Goal: Task Accomplishment & Management: Manage account settings

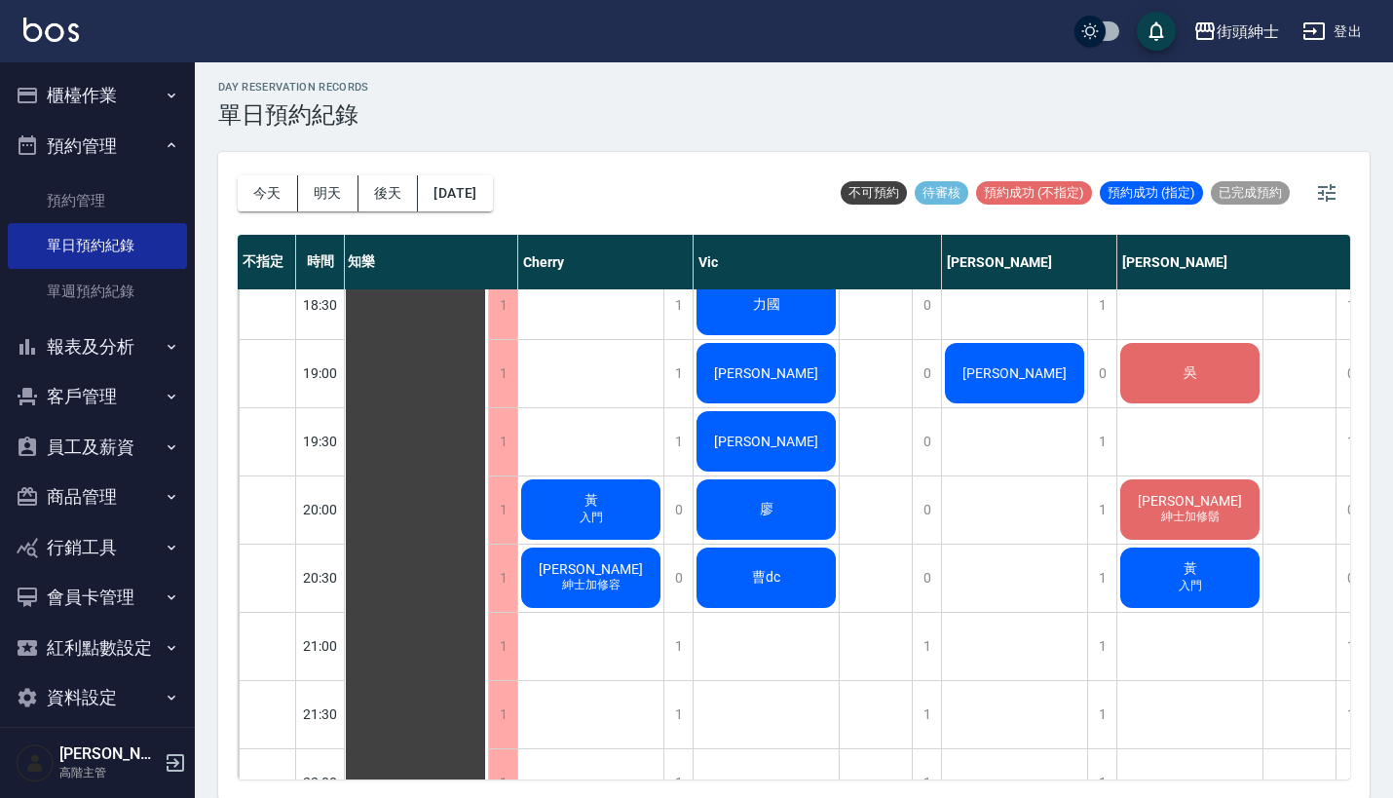
scroll to position [1312, 3]
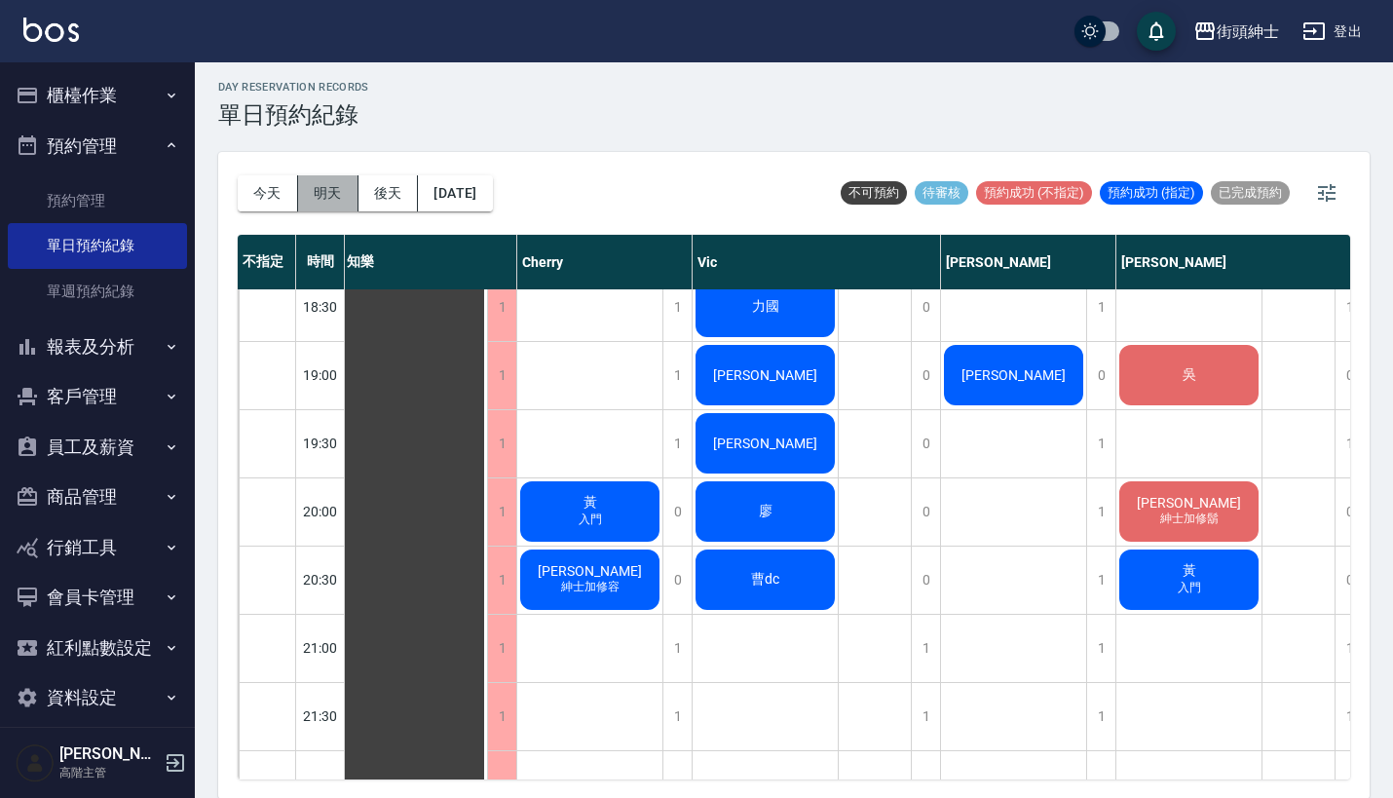
click at [334, 189] on button "明天" at bounding box center [328, 193] width 60 height 36
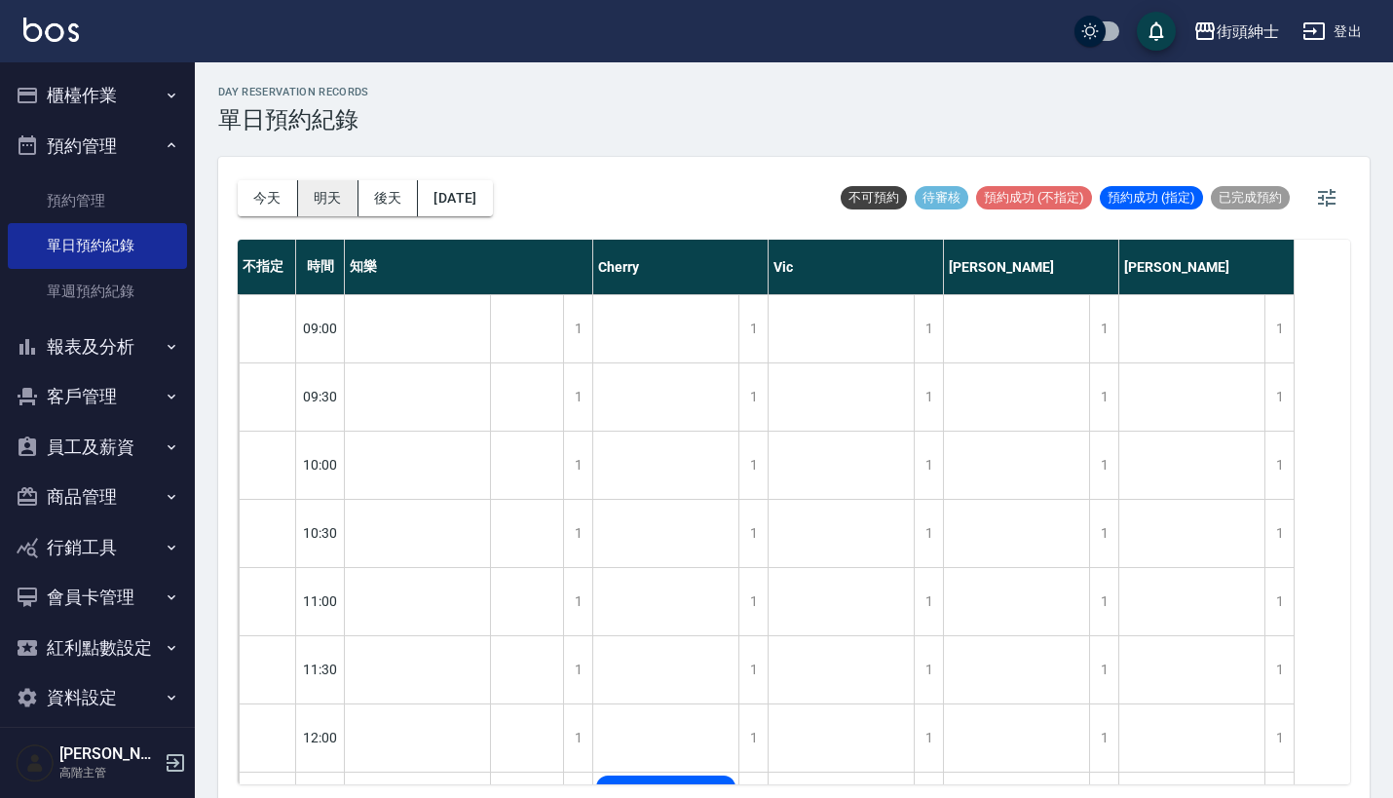
click at [328, 194] on button "明天" at bounding box center [328, 198] width 60 height 36
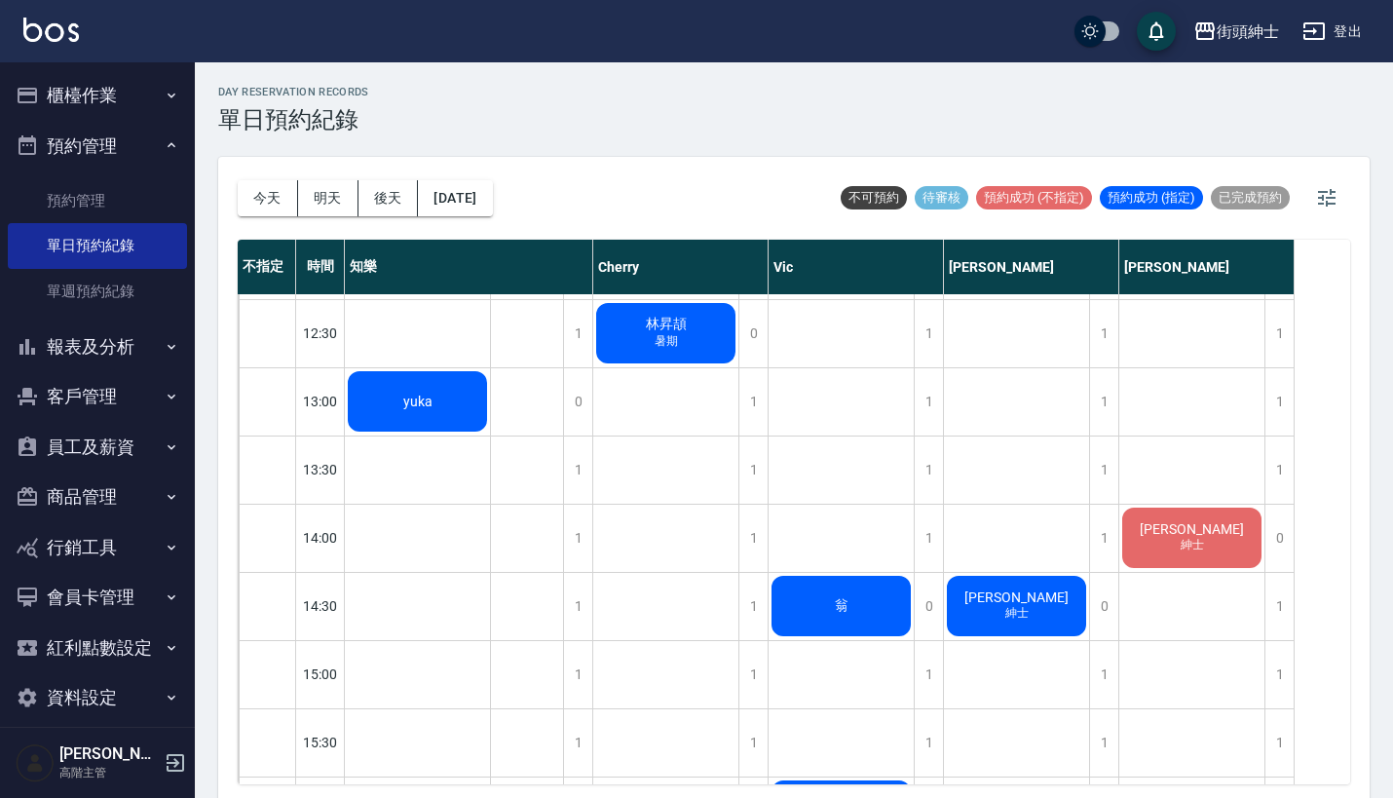
scroll to position [461, 0]
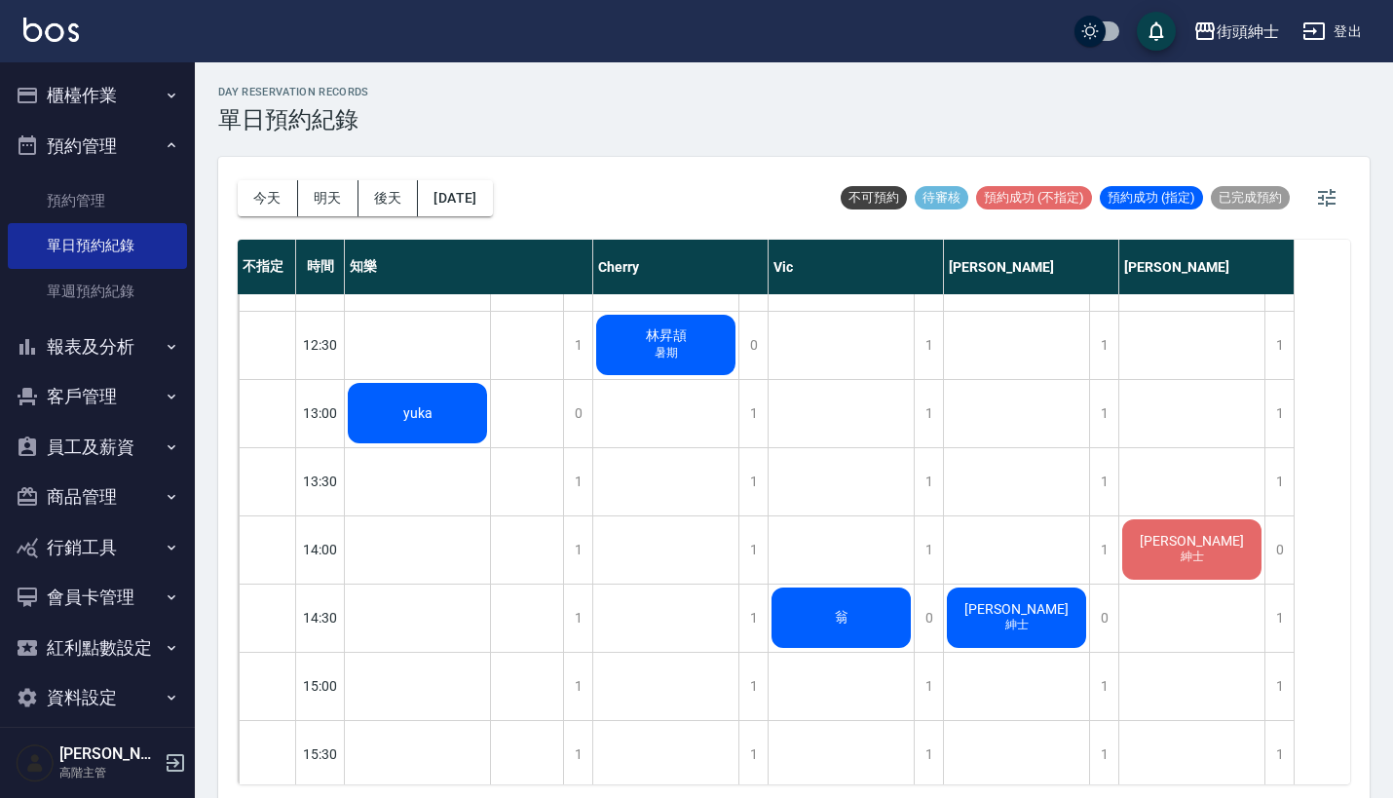
click at [422, 421] on span "紳士" at bounding box center [418, 421] width 8 height 0
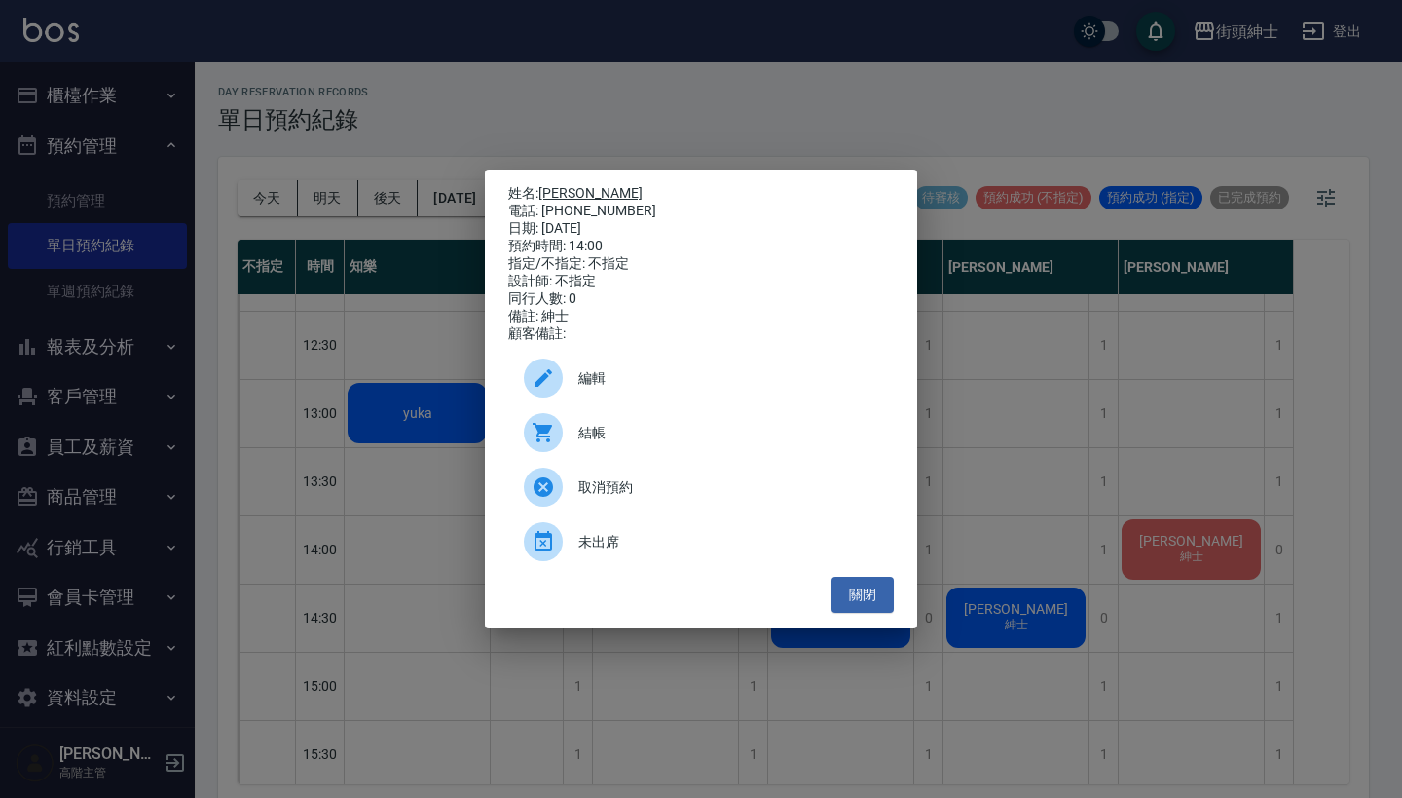
click at [559, 189] on link "劉恩成" at bounding box center [591, 193] width 104 height 16
click at [1043, 414] on div "姓名: 劉恩成 電話: 0976199632 日期: 2025/08/19 預約時間: 14:00 指定/不指定: 不指定 設計師: 不指定 同行人數: 0 …" at bounding box center [701, 399] width 1402 height 798
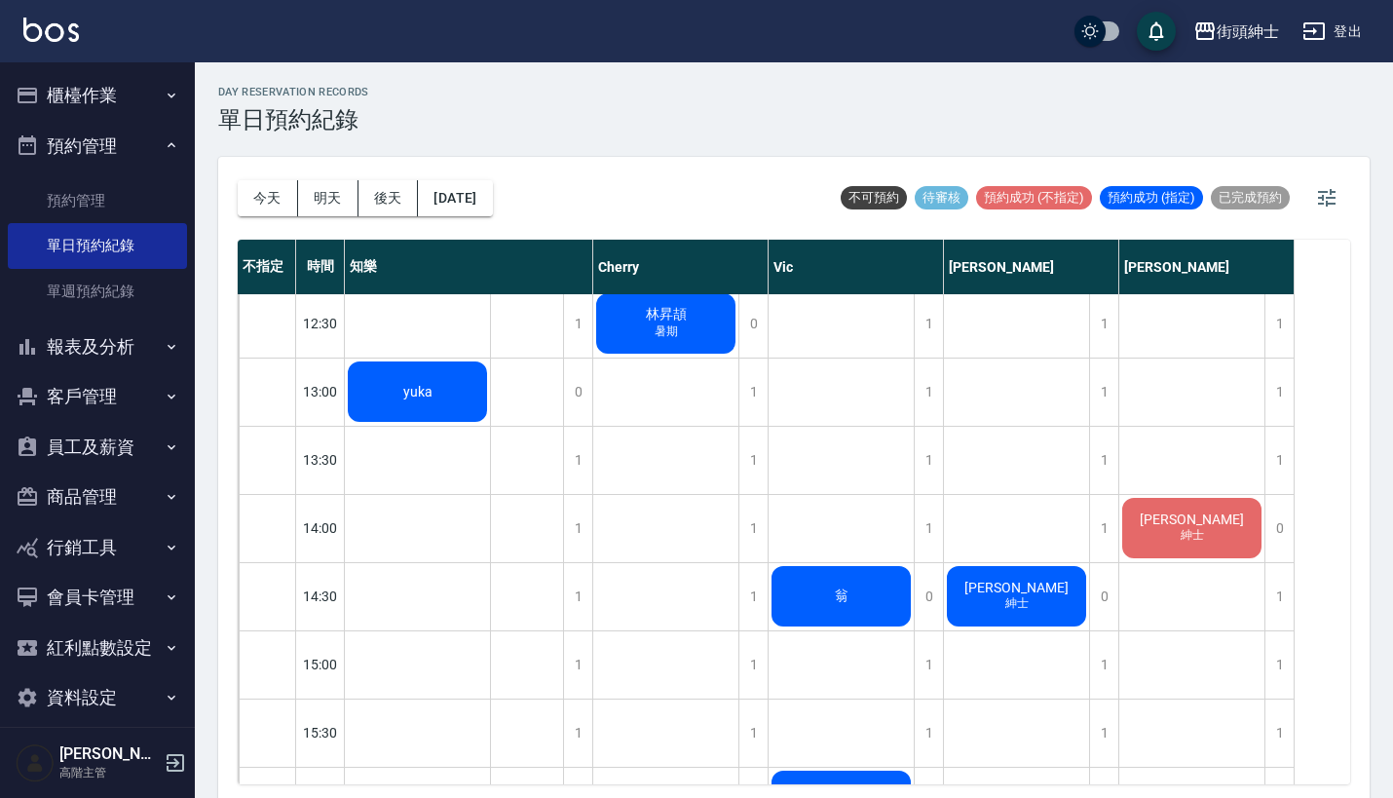
scroll to position [519, 0]
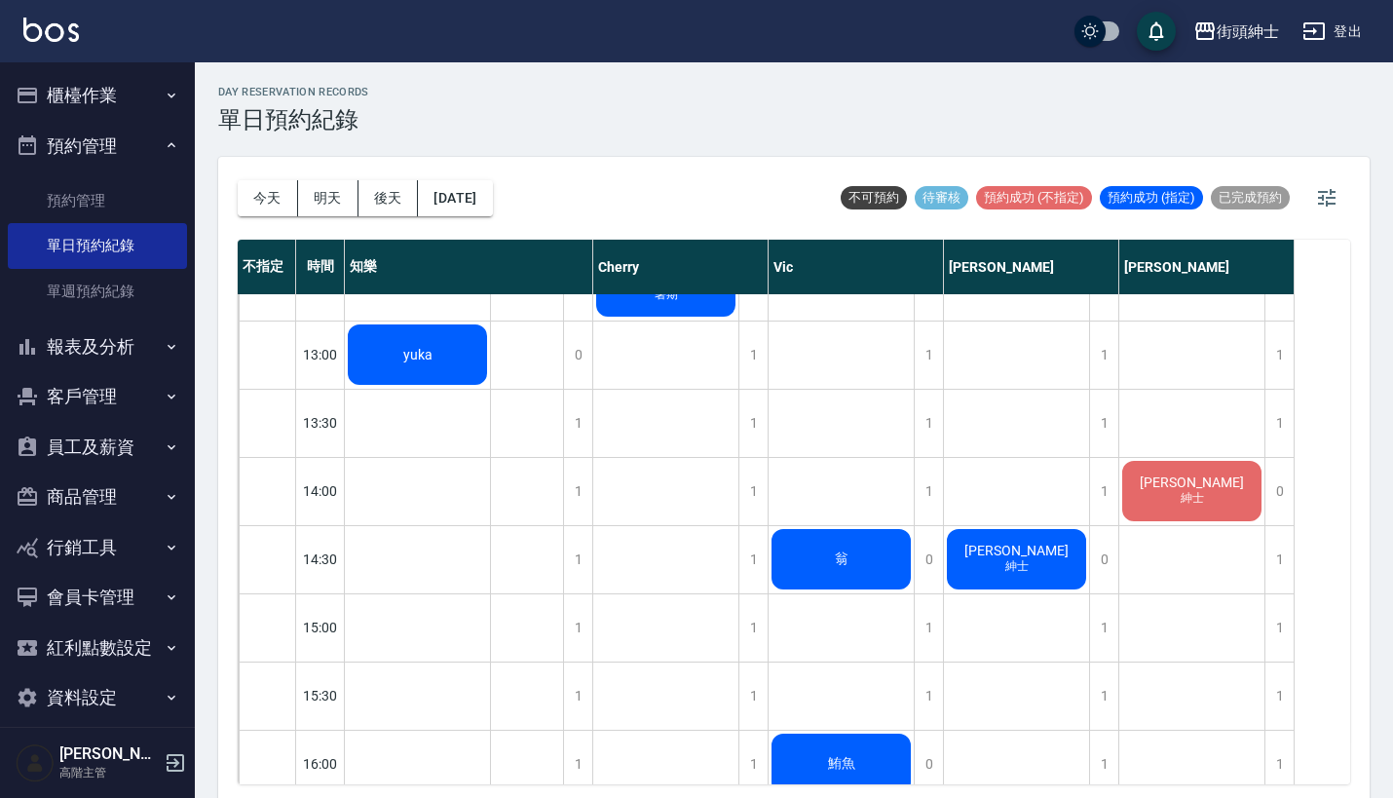
click at [436, 362] on span "劉恩成" at bounding box center [417, 355] width 37 height 16
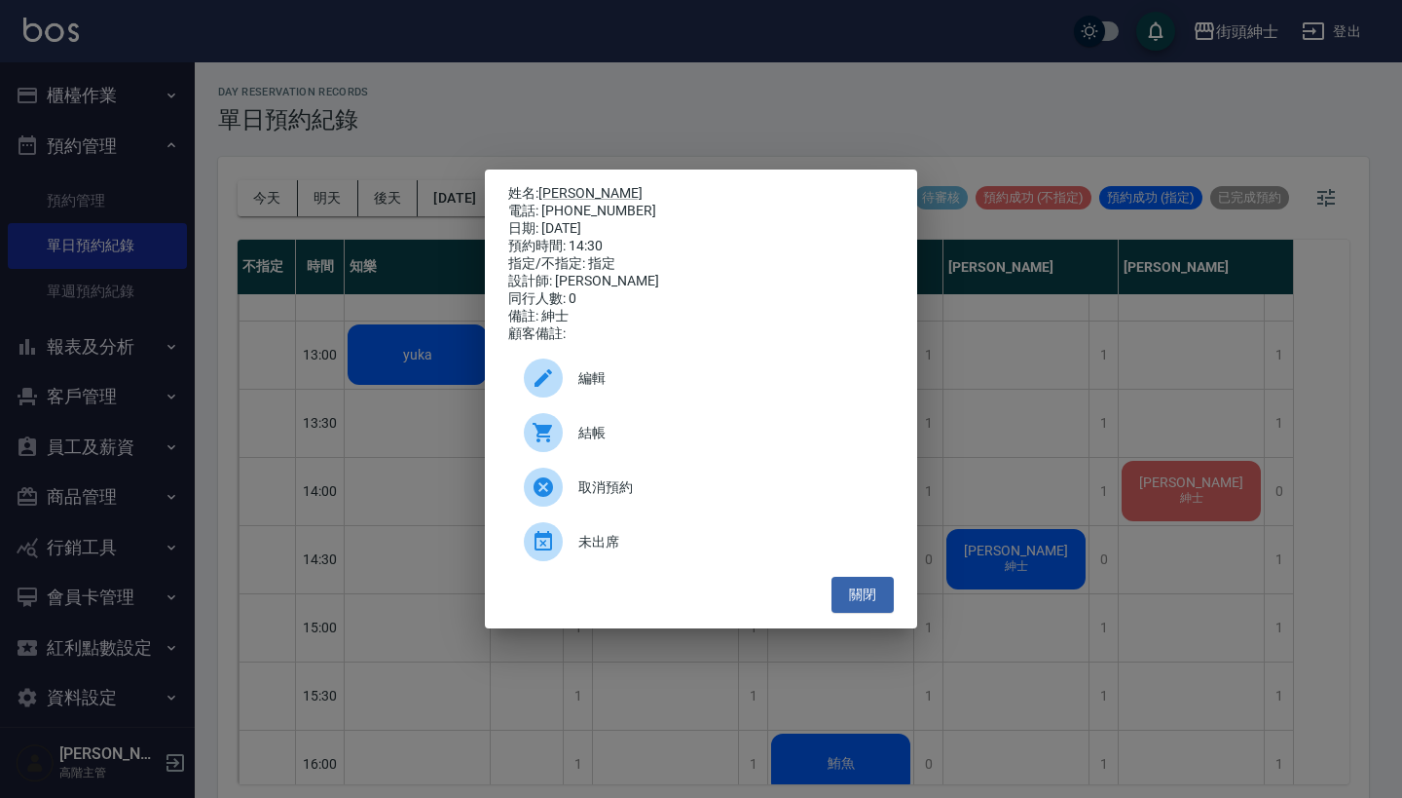
click at [1133, 521] on div "姓名: 劉恩成 電話: 0976199632 日期: 2025/08/19 預約時間: 14:30 指定/不指定: 指定 設計師: 戴比 同行人數: 0 備註…" at bounding box center [701, 399] width 1402 height 798
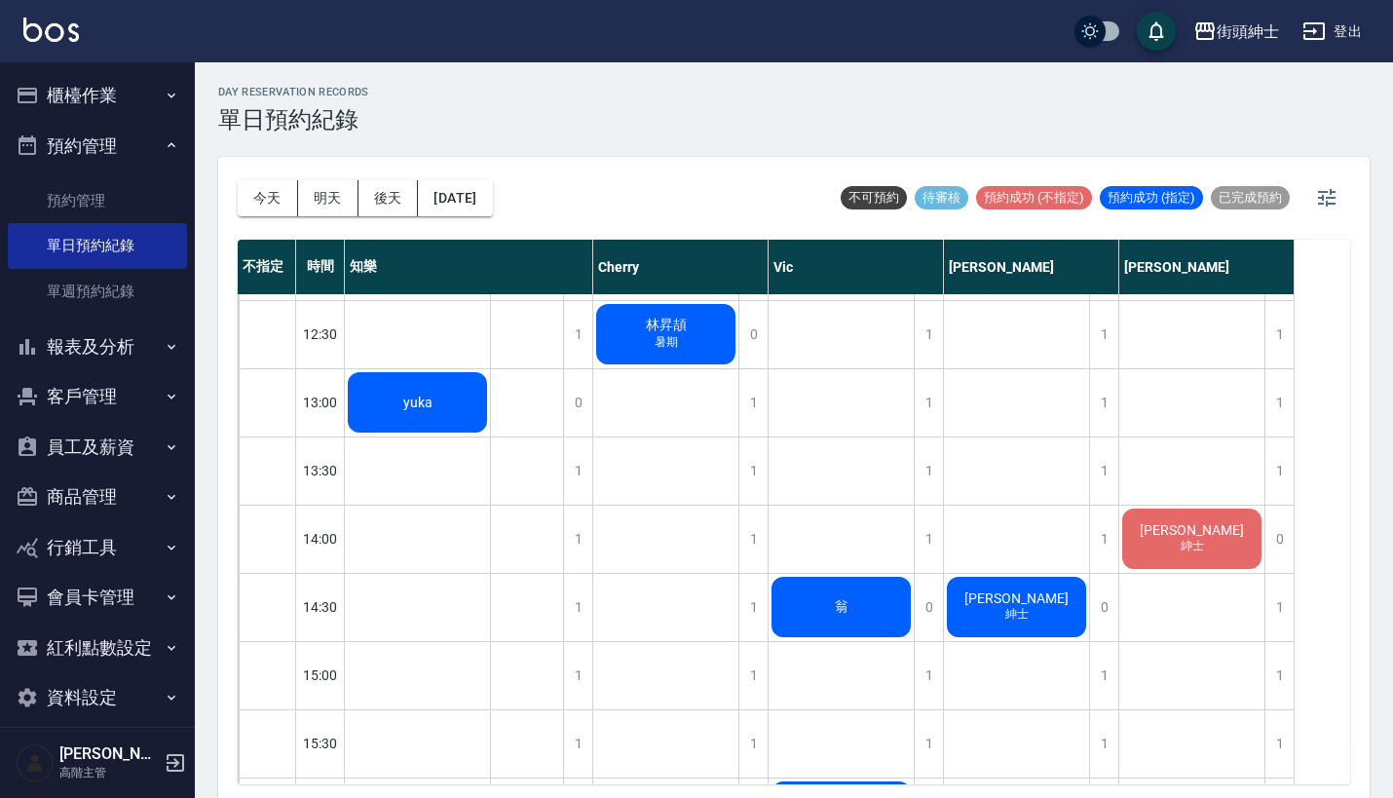
scroll to position [472, 0]
click at [436, 409] on span "劉恩成" at bounding box center [417, 401] width 37 height 16
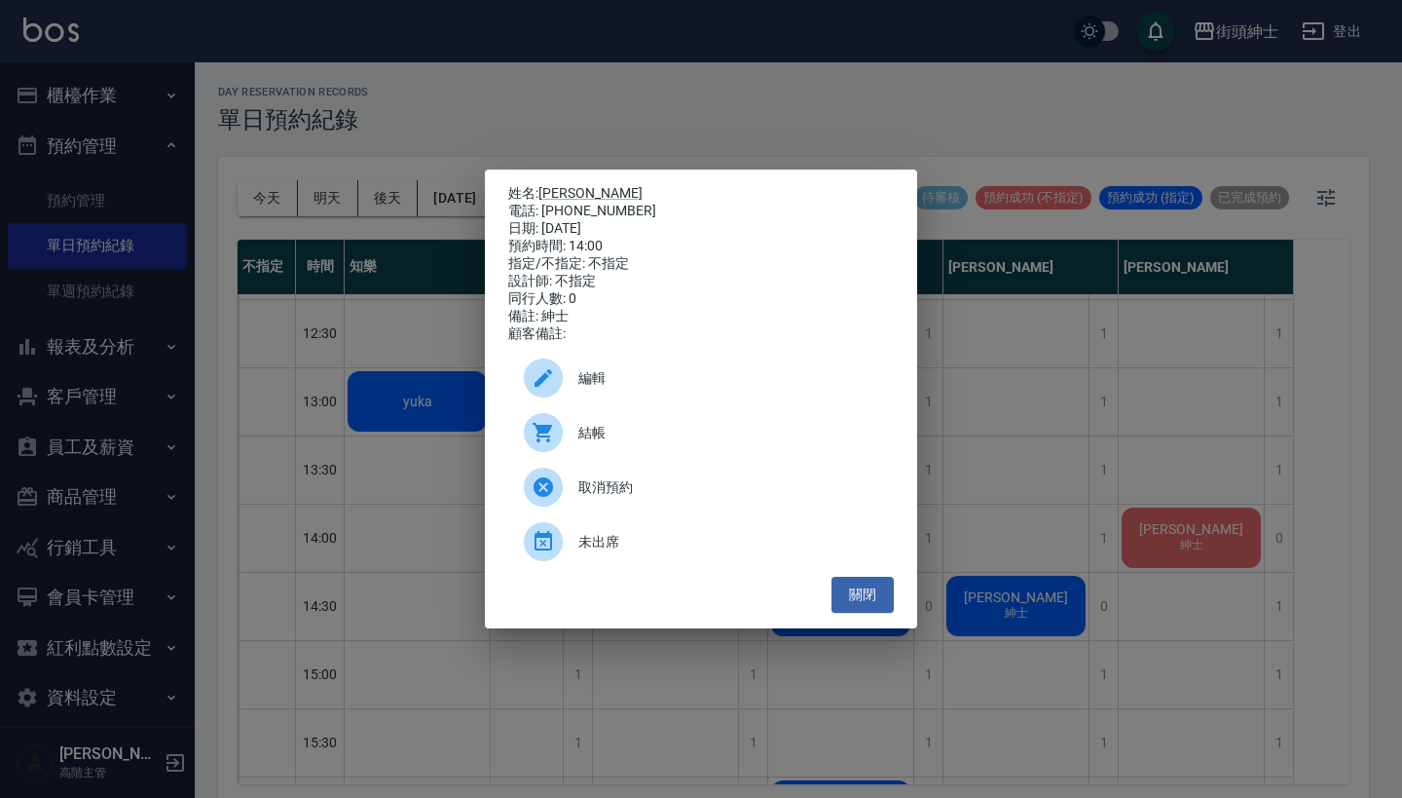
click at [1121, 402] on div "姓名: 劉恩成 電話: 0976199632 日期: 2025/08/19 預約時間: 14:00 指定/不指定: 不指定 設計師: 不指定 同行人數: 0 …" at bounding box center [701, 399] width 1402 height 798
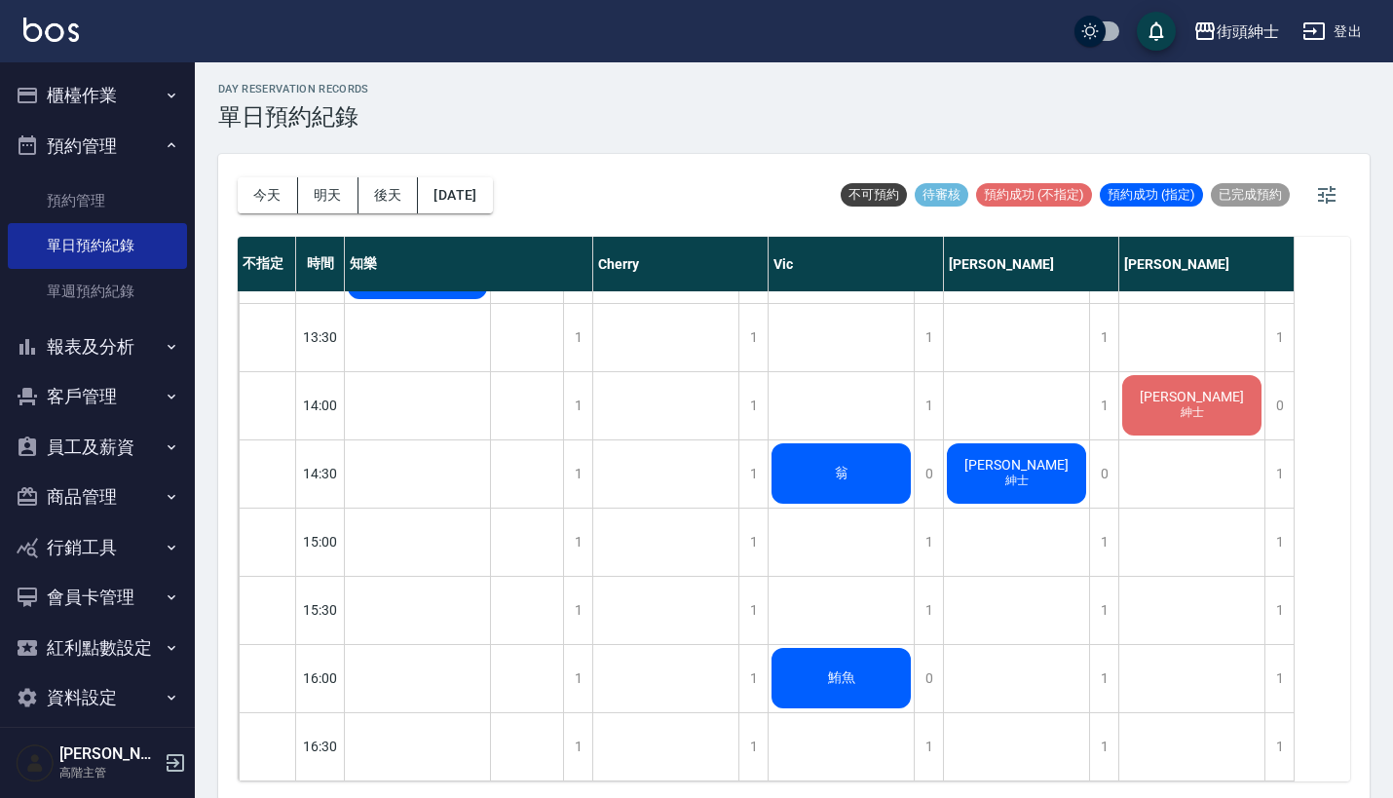
scroll to position [5, 0]
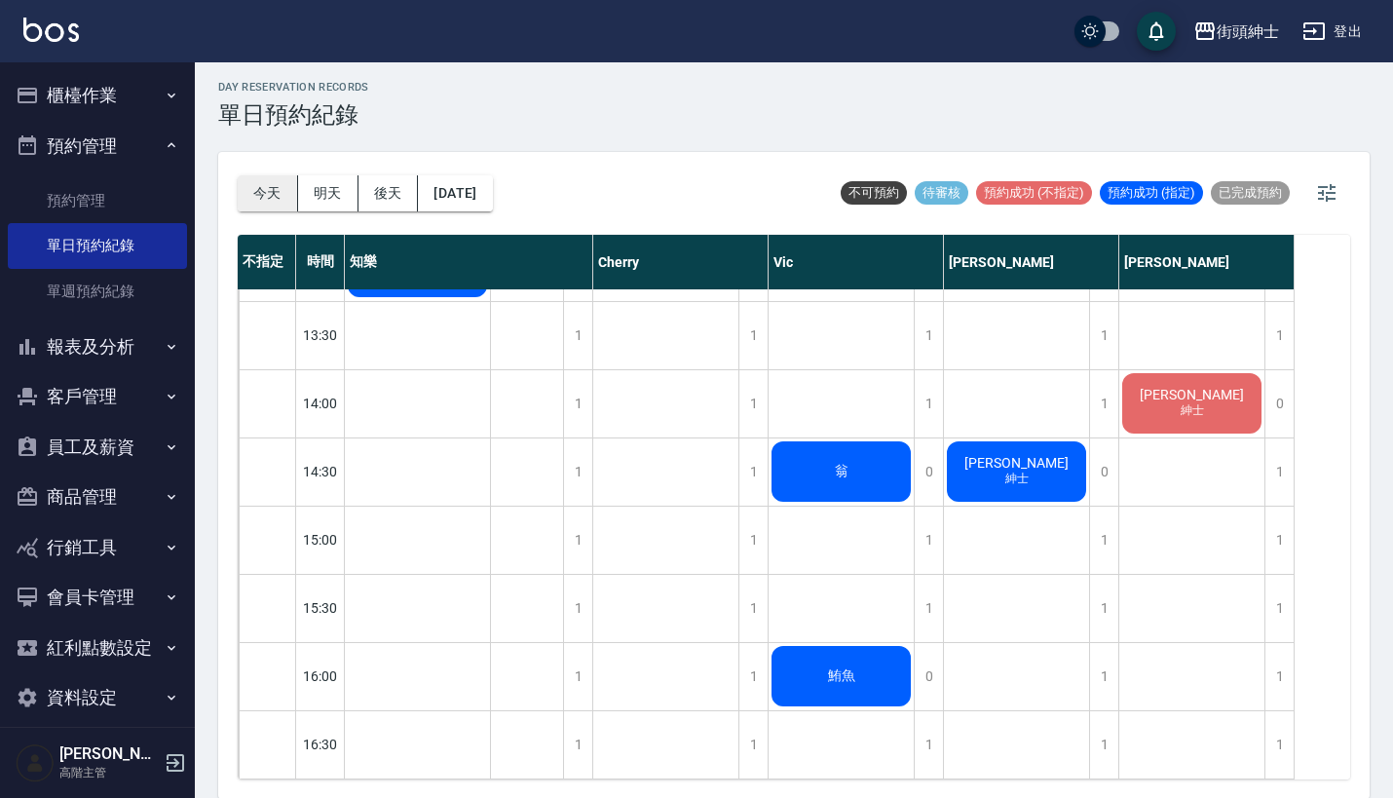
click at [266, 192] on button "今天" at bounding box center [268, 193] width 60 height 36
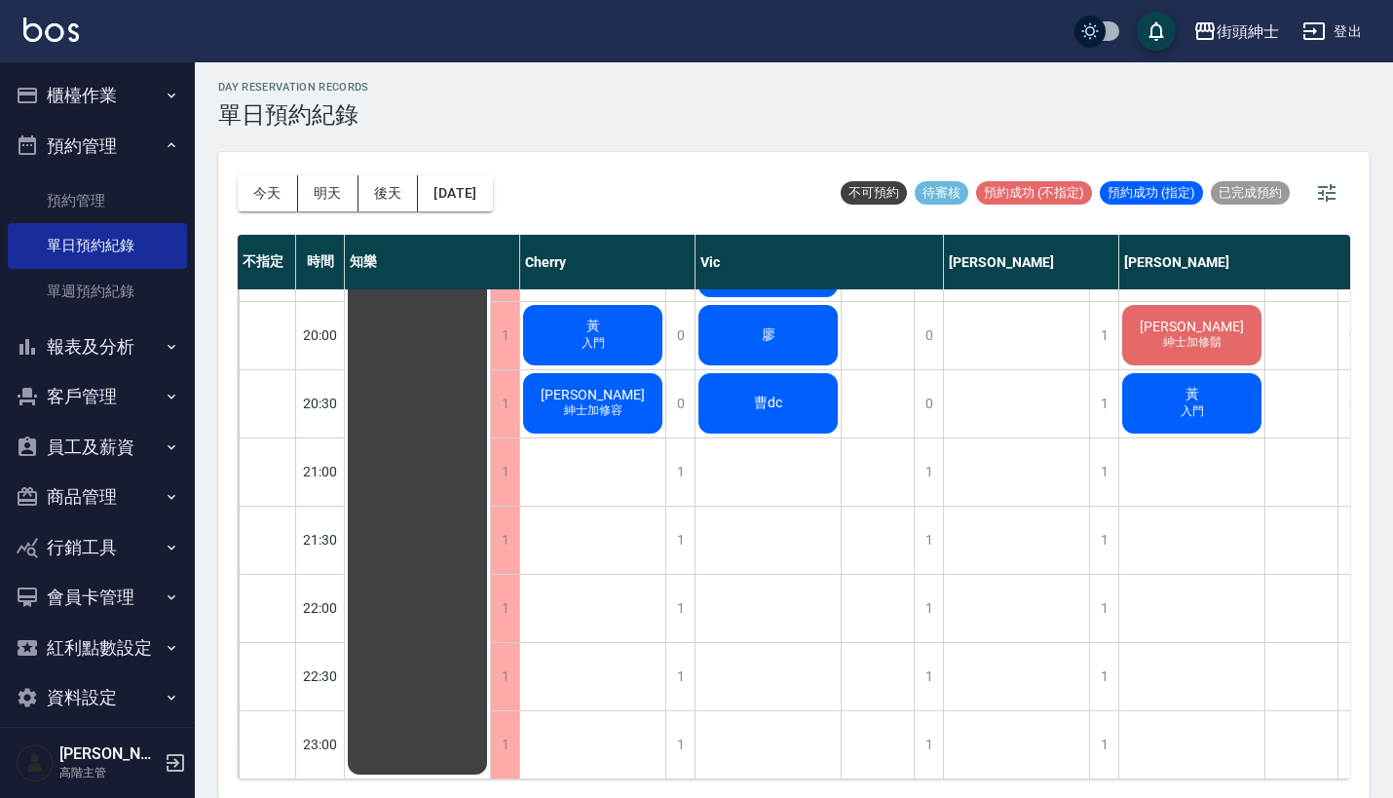
scroll to position [1504, 0]
click at [384, 201] on button "後天" at bounding box center [388, 193] width 60 height 36
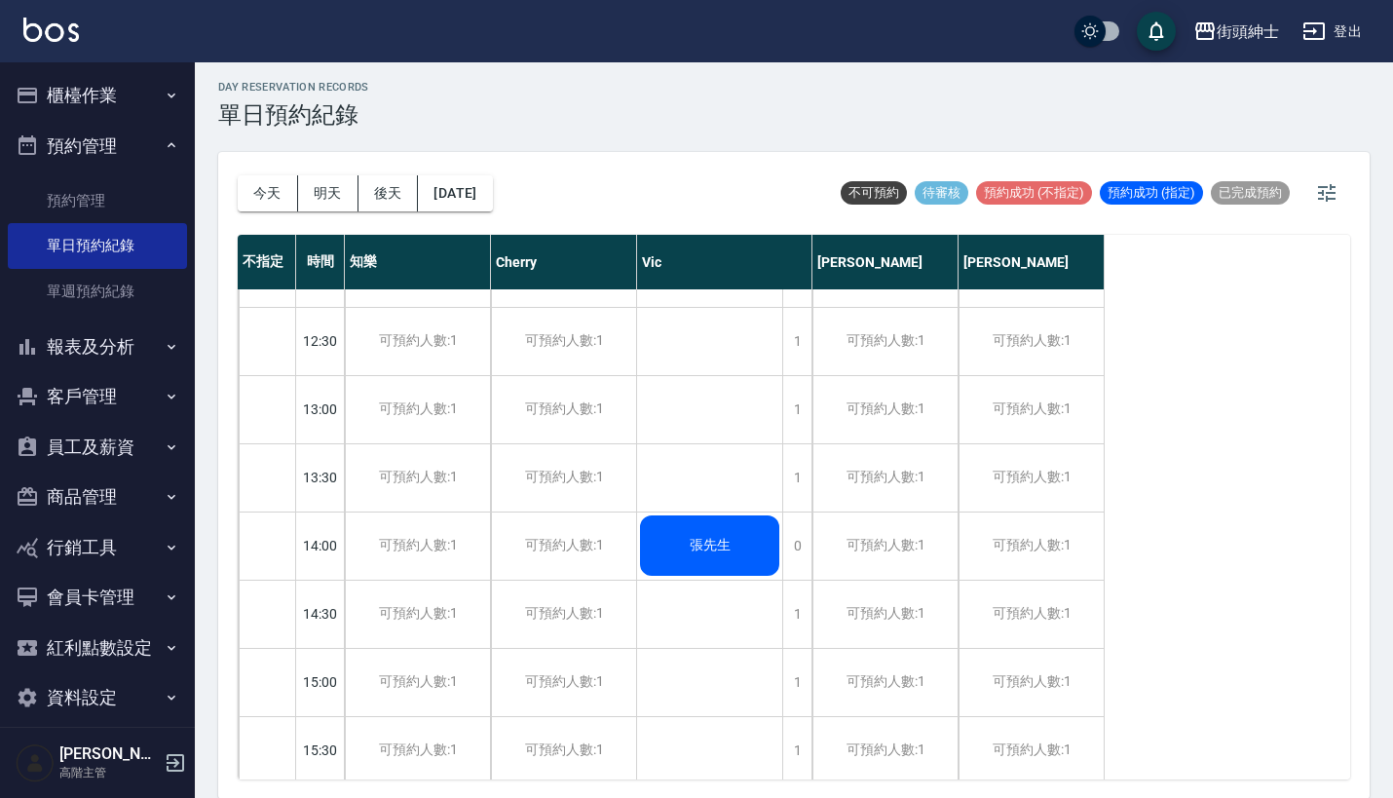
scroll to position [507, 0]
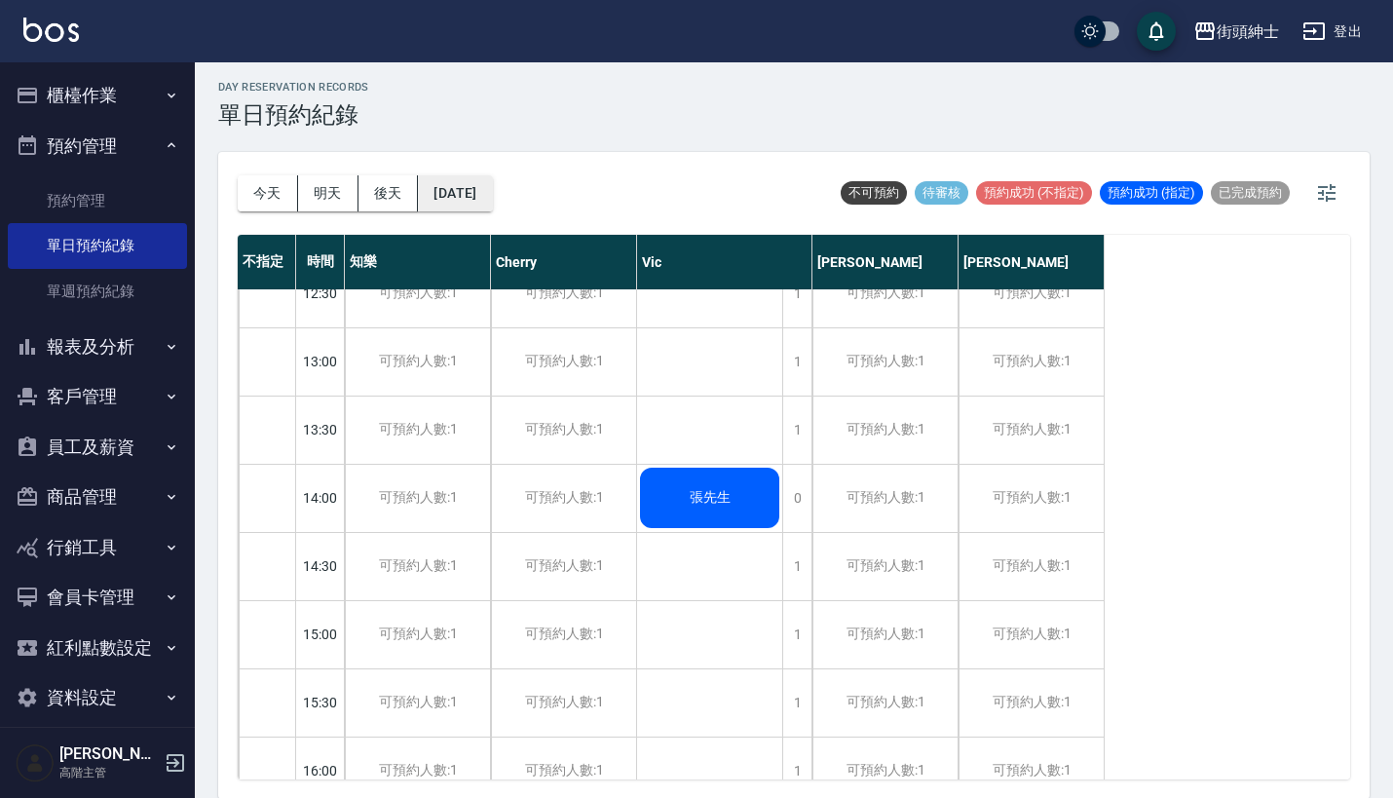
click at [491, 181] on button "2025/08/20" at bounding box center [455, 193] width 74 height 36
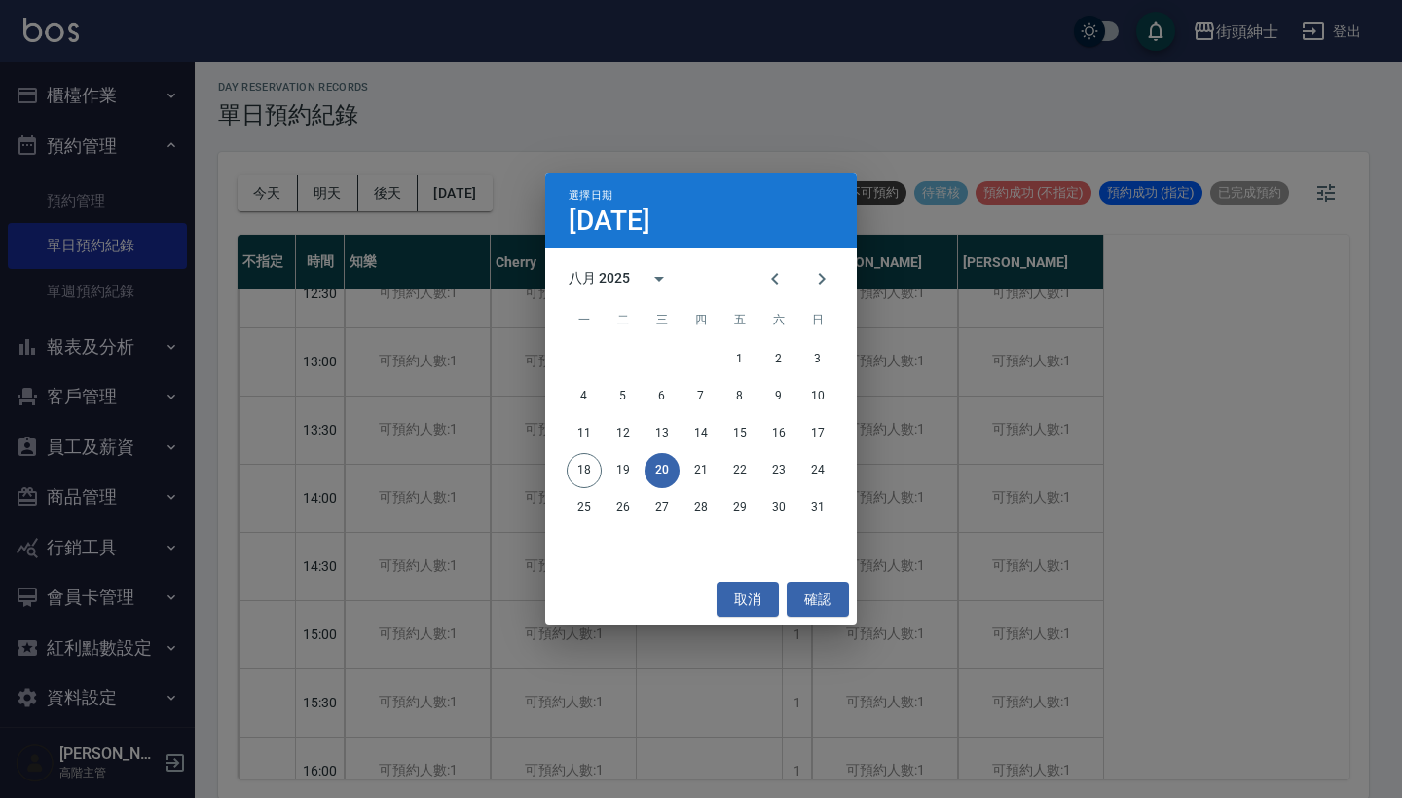
click at [668, 110] on div "選擇日期 8月20日 八月 2025 一 二 三 四 五 六 日 1 2 3 4 5 6 7 8 9 10 11 12 13 14 15 16 17 18 1…" at bounding box center [701, 399] width 1402 height 798
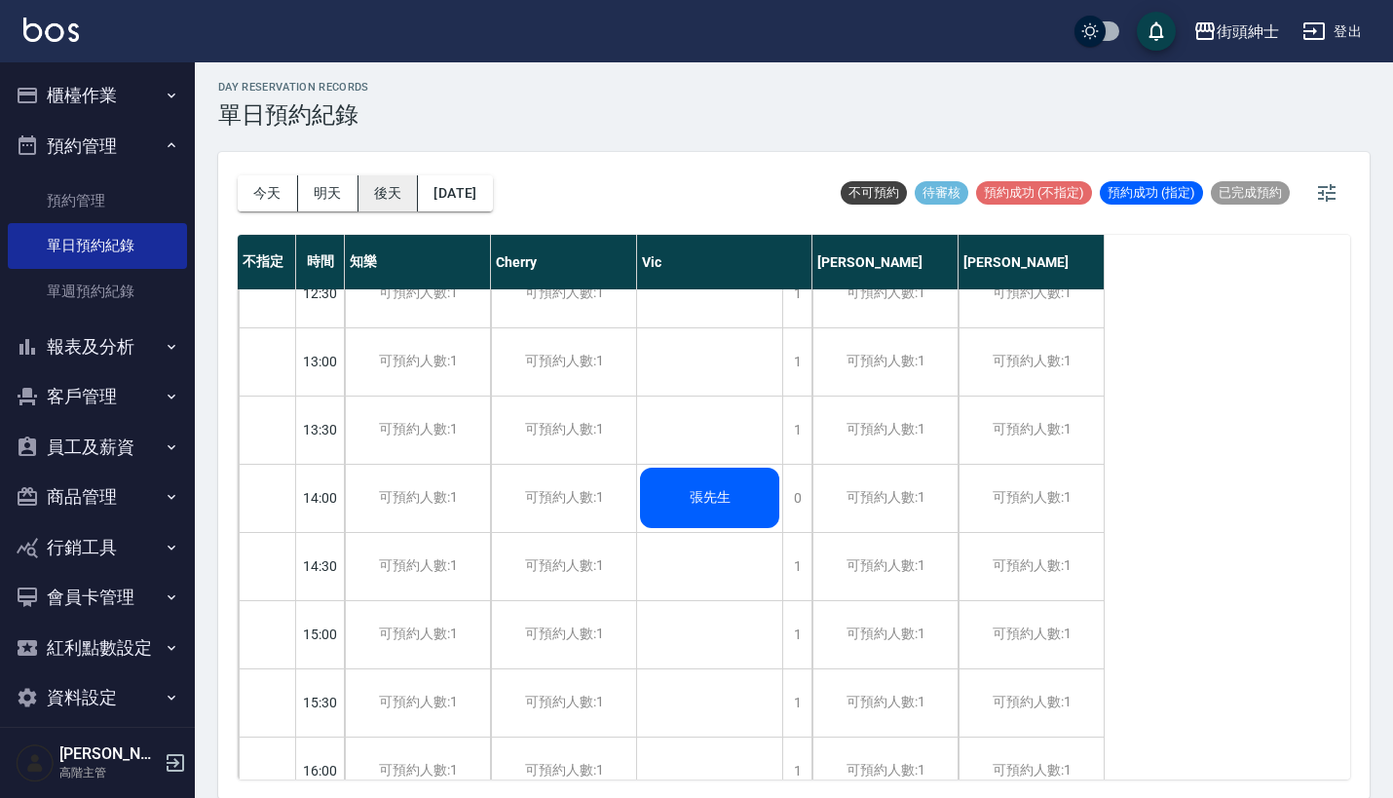
click at [374, 189] on button "後天" at bounding box center [388, 193] width 60 height 36
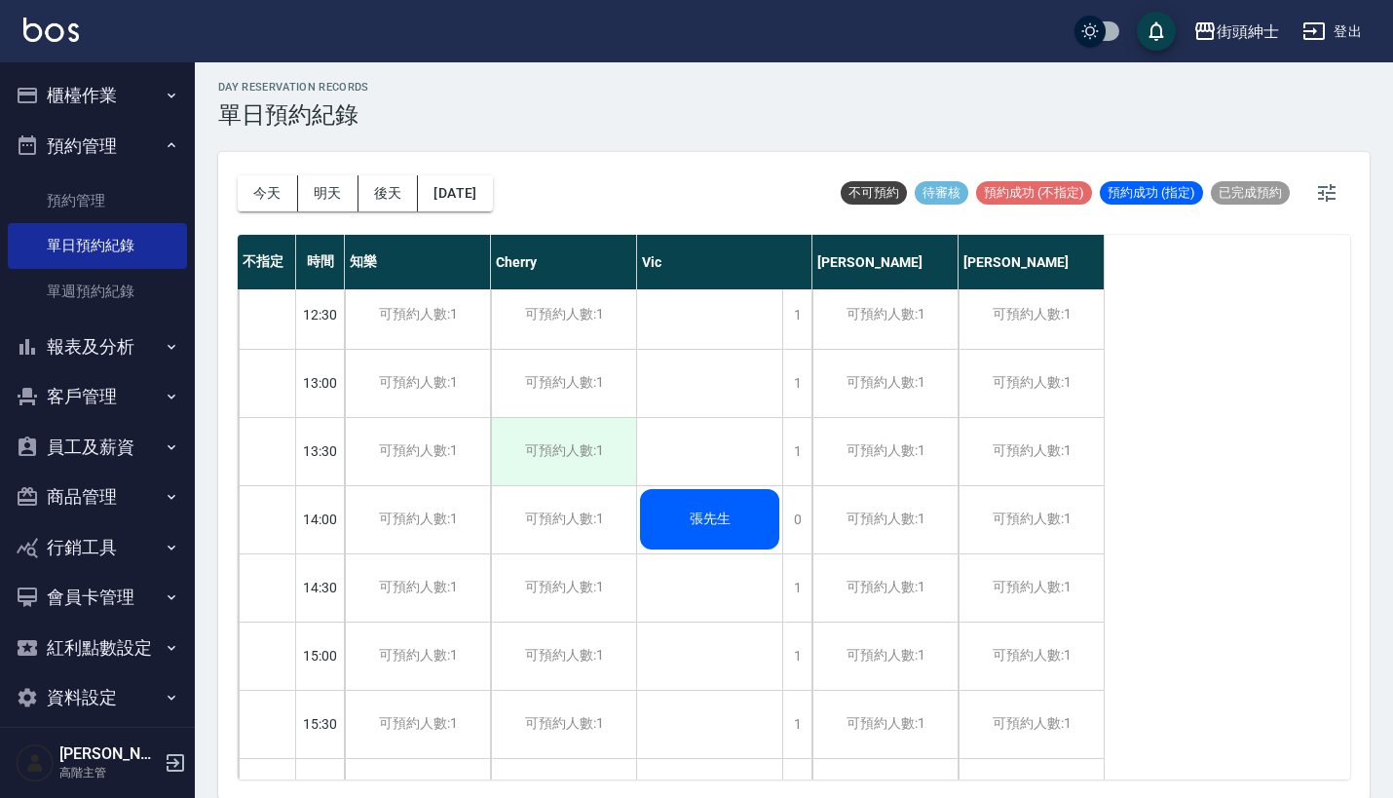
scroll to position [520, 0]
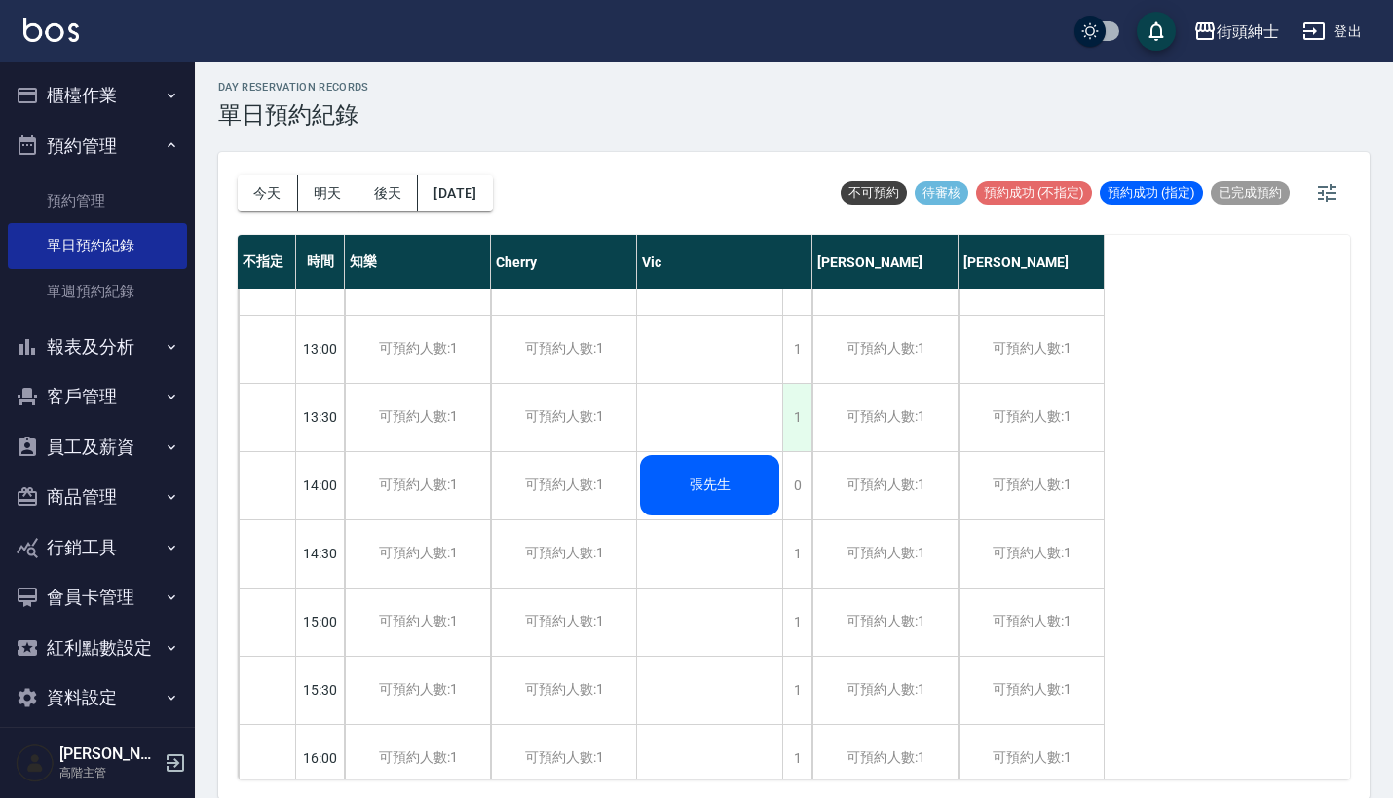
click at [799, 419] on div "1" at bounding box center [796, 417] width 29 height 67
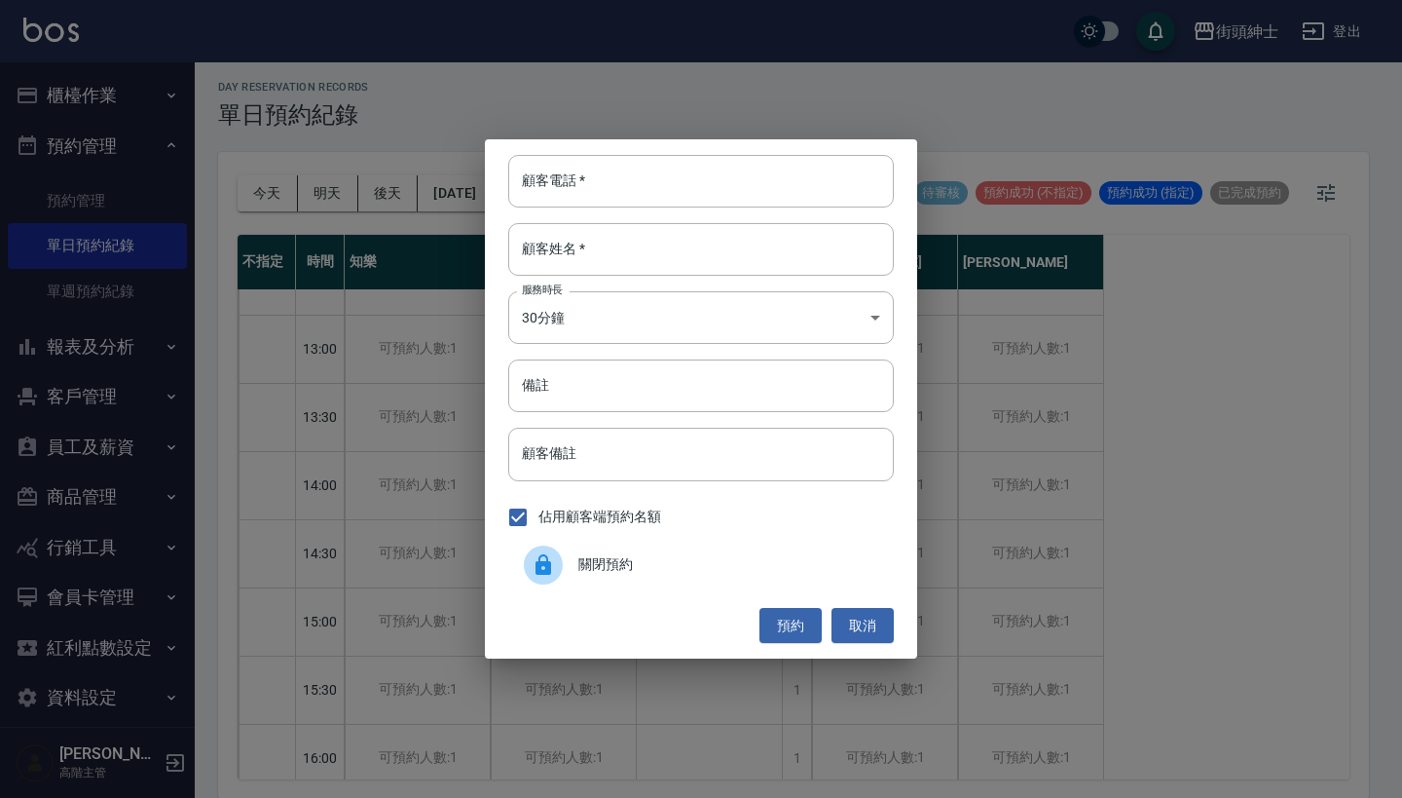
paste input "侑 電話：0983970107"
type input "侑 電話：0983970107"
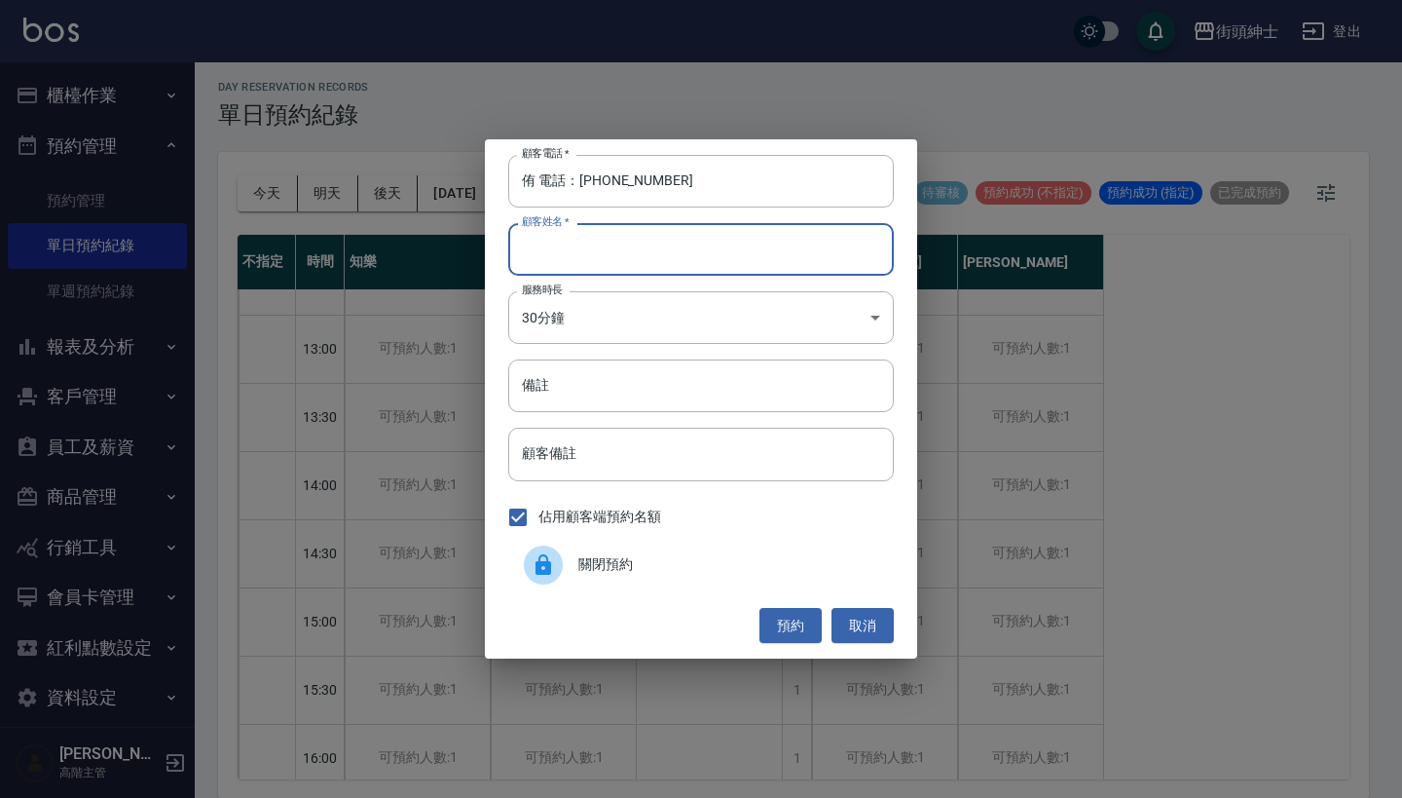
paste input "侑 電話：0983970107"
type input "侑 電話：0983970107"
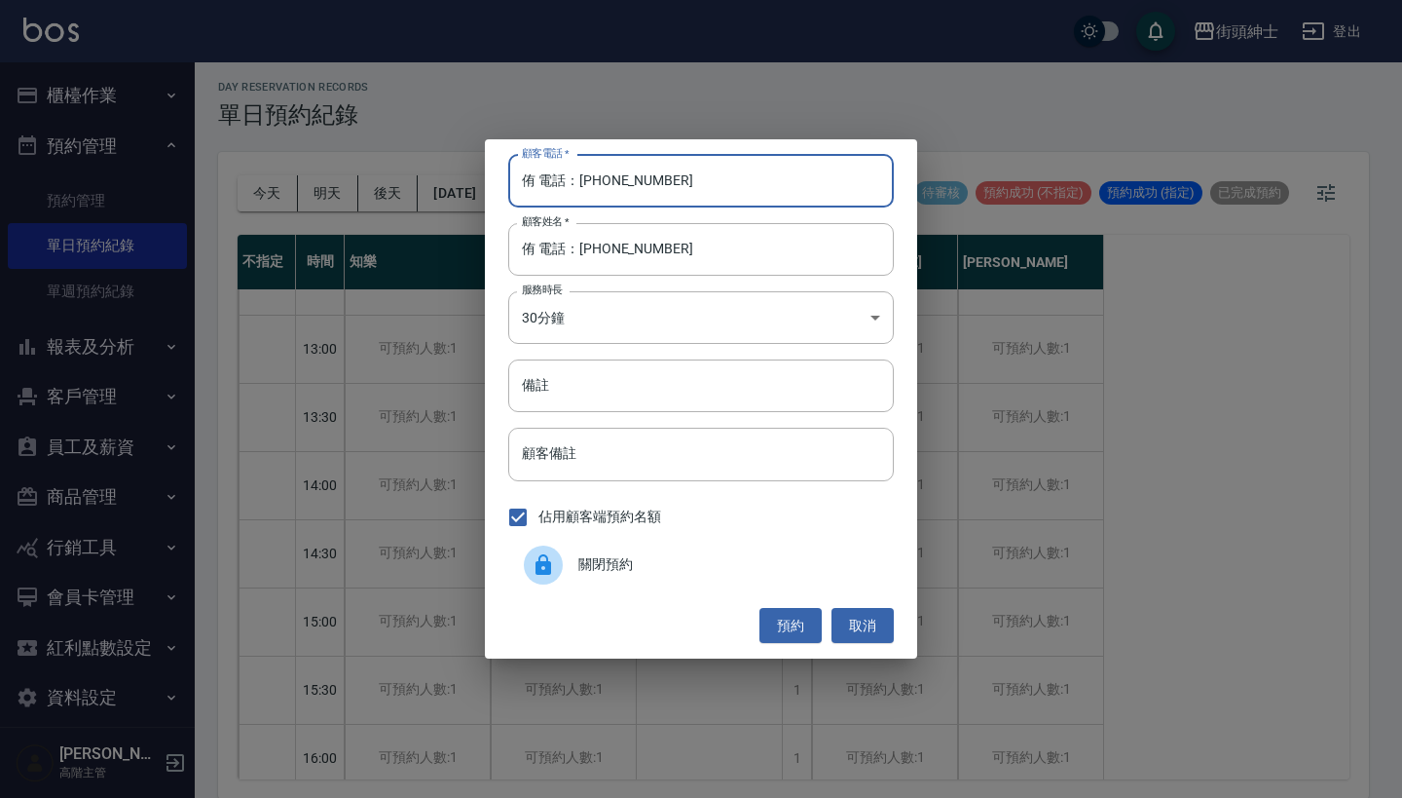
drag, startPoint x: 578, startPoint y: 179, endPoint x: 409, endPoint y: 179, distance: 169.4
click at [416, 179] on div "顧客電話   * 侑 電話：0983970107 顧客電話   * 顧客姓名   * 侑 電話：0983970107 顧客姓名   * 服務時長 30分鐘 1…" at bounding box center [701, 399] width 1402 height 798
type input "0983970107"
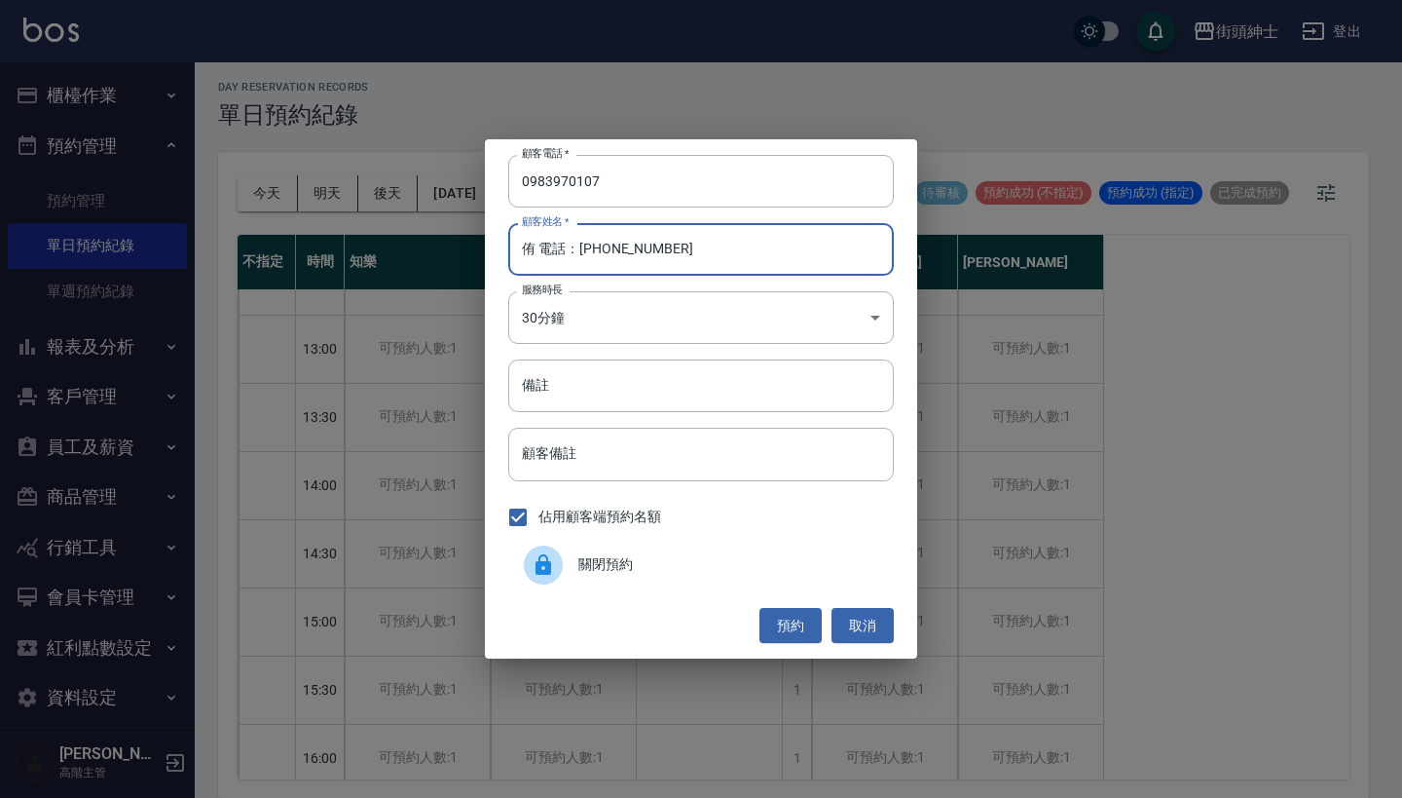
drag, startPoint x: 708, startPoint y: 242, endPoint x: 541, endPoint y: 242, distance: 166.5
click at [541, 242] on input "侑 電話：0983970107" at bounding box center [701, 249] width 386 height 53
type input "侑"
click at [639, 389] on input "備註" at bounding box center [701, 385] width 386 height 53
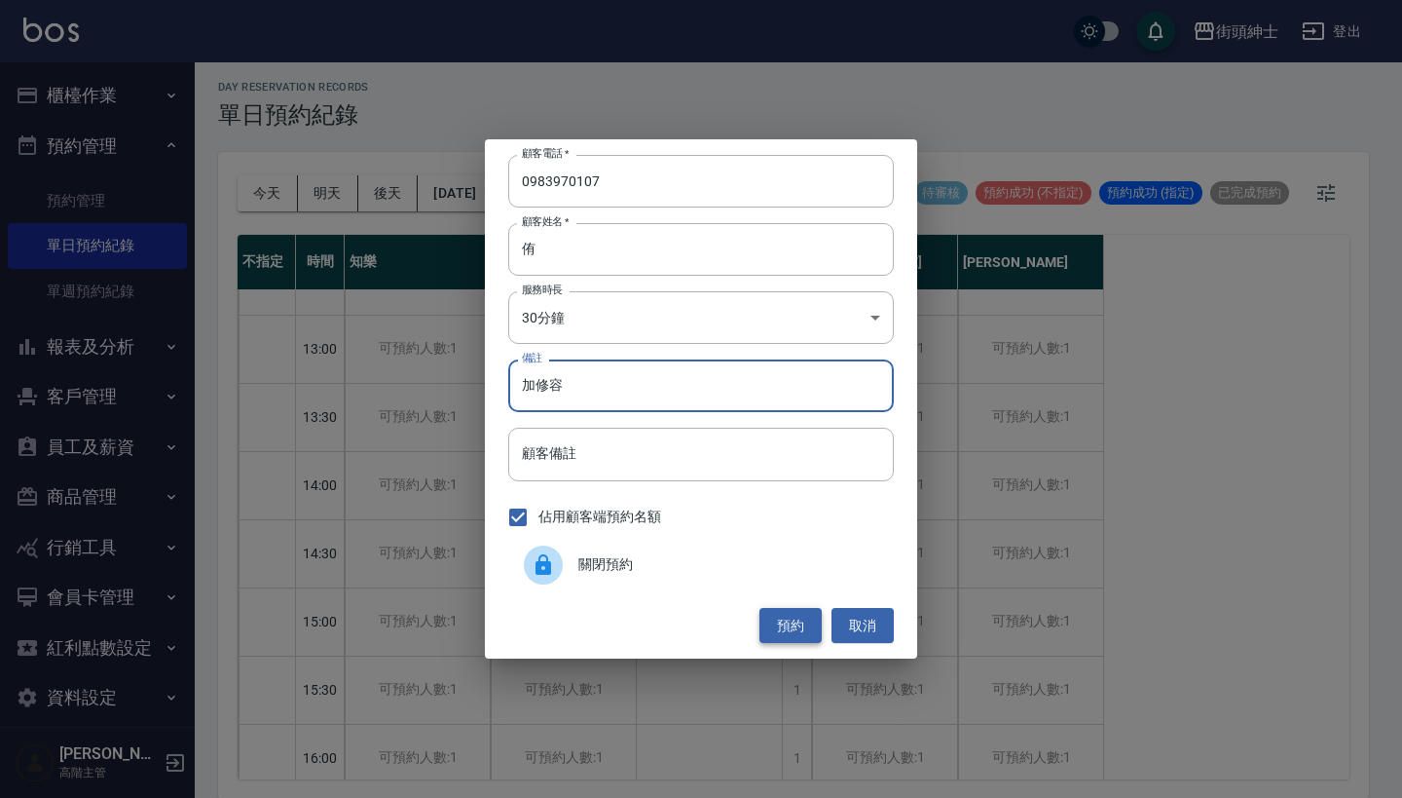
type input "加修容"
click at [778, 615] on button "預約" at bounding box center [791, 626] width 62 height 36
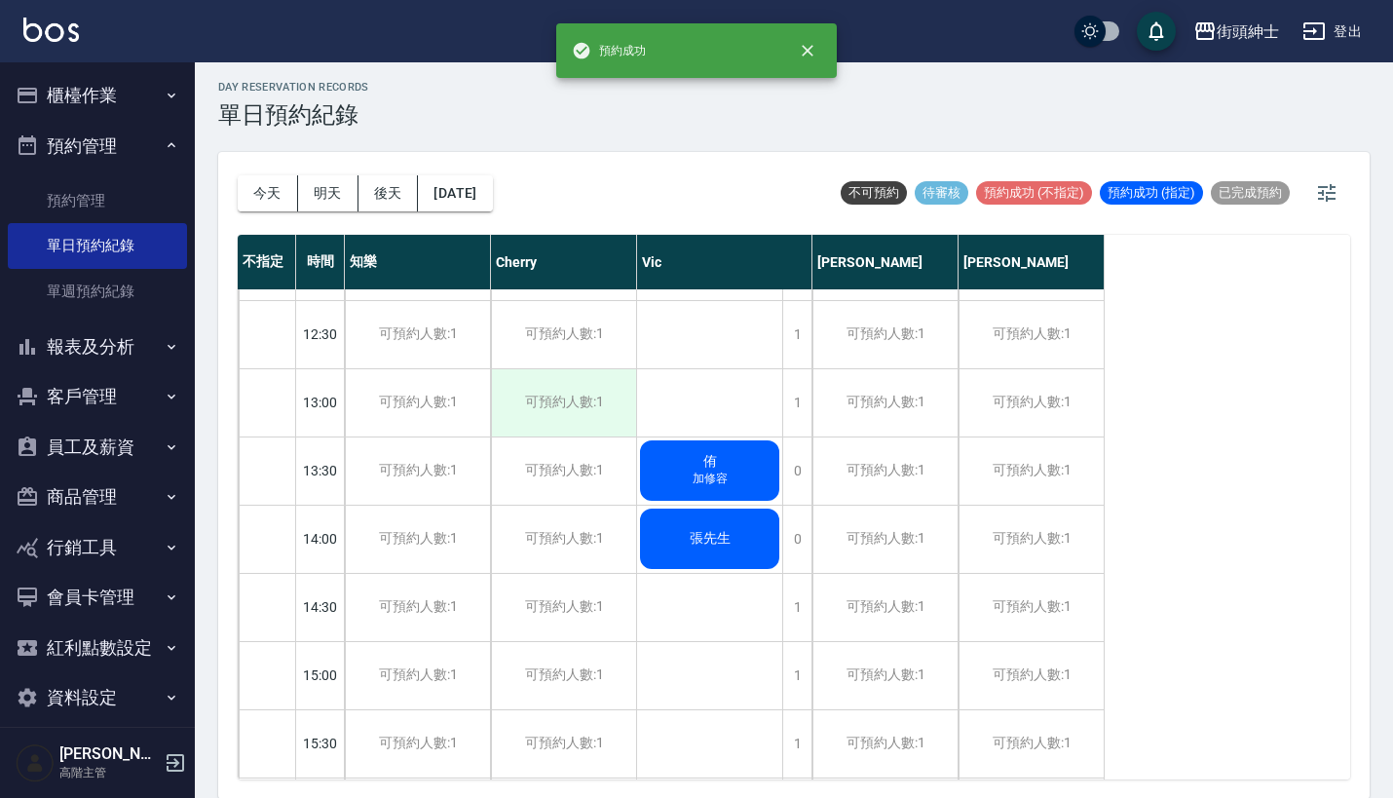
scroll to position [542, 0]
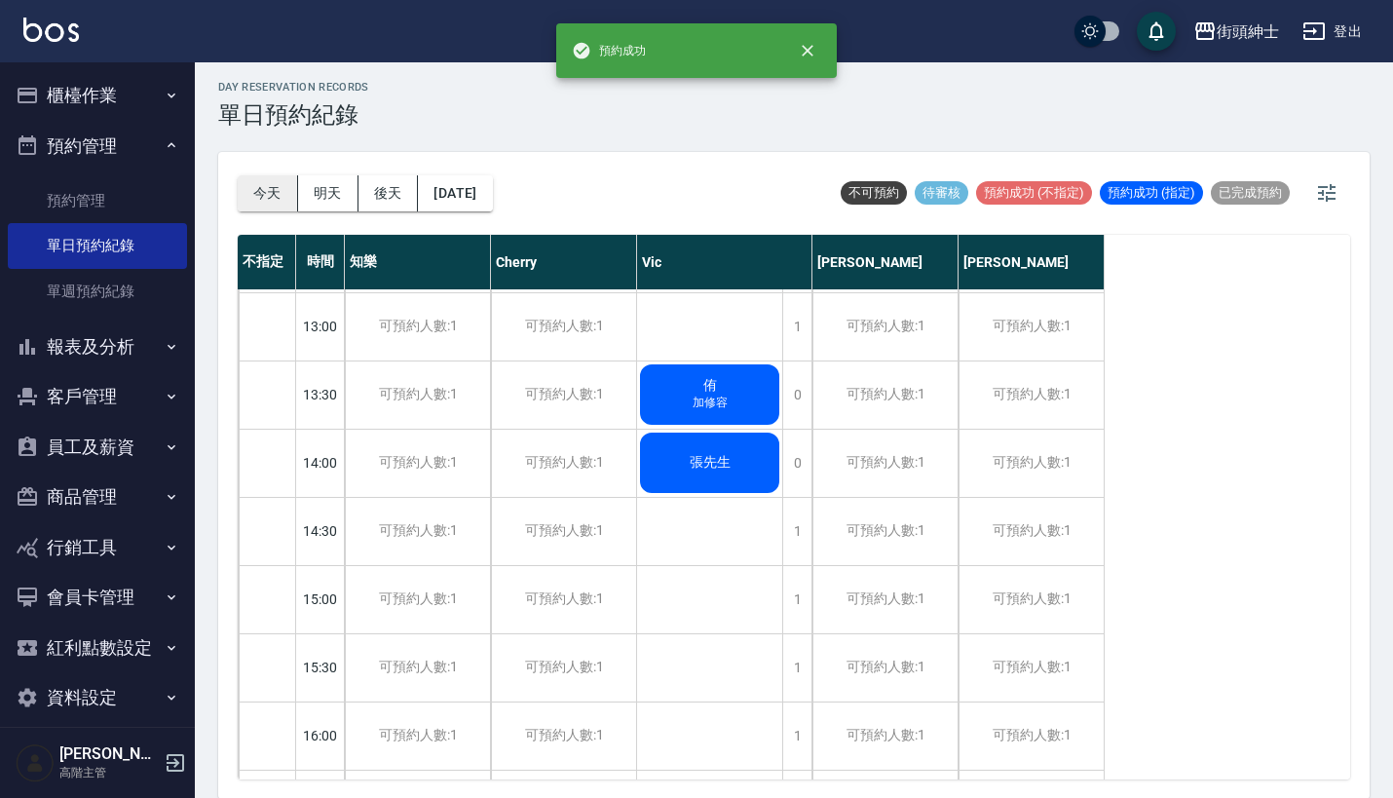
click at [255, 182] on button "今天" at bounding box center [268, 193] width 60 height 36
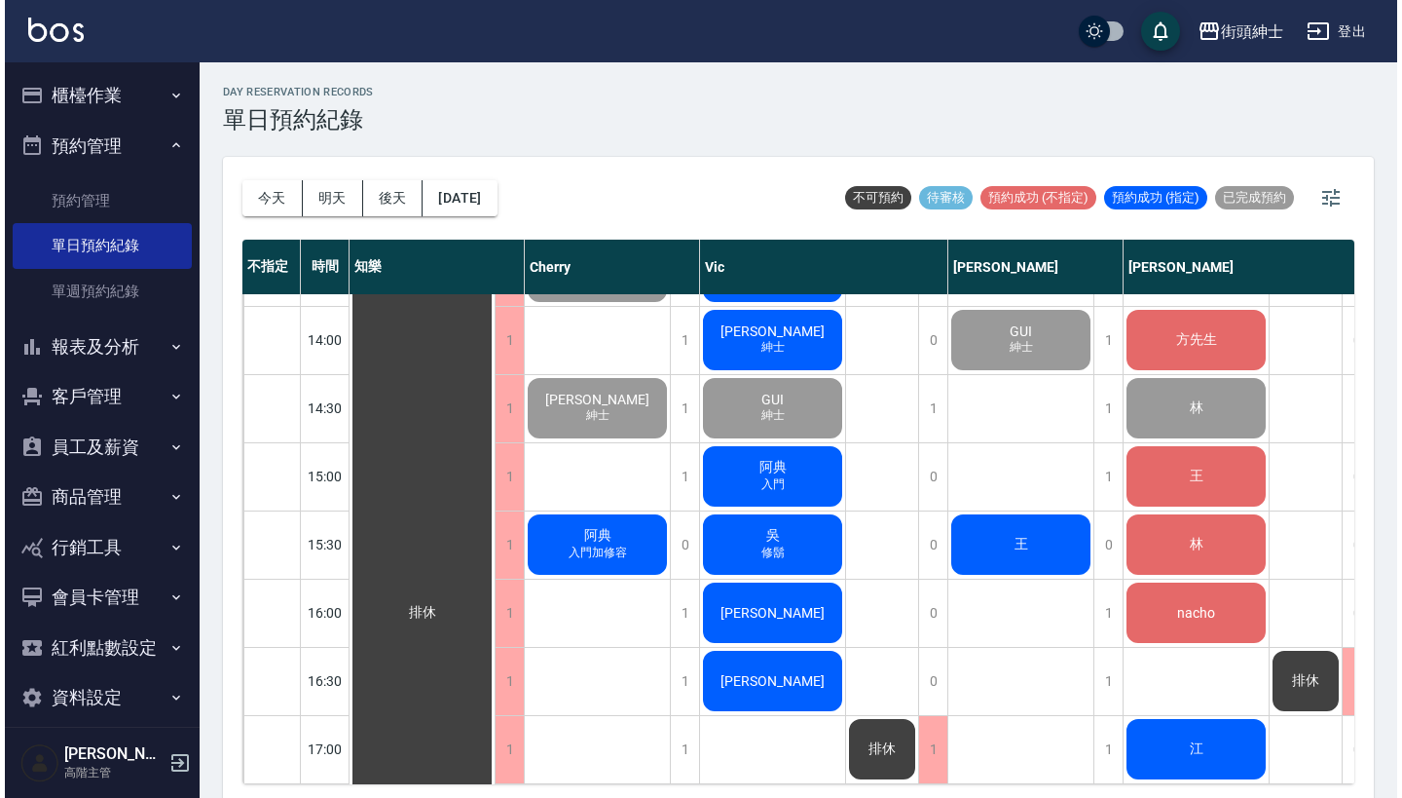
scroll to position [667, 0]
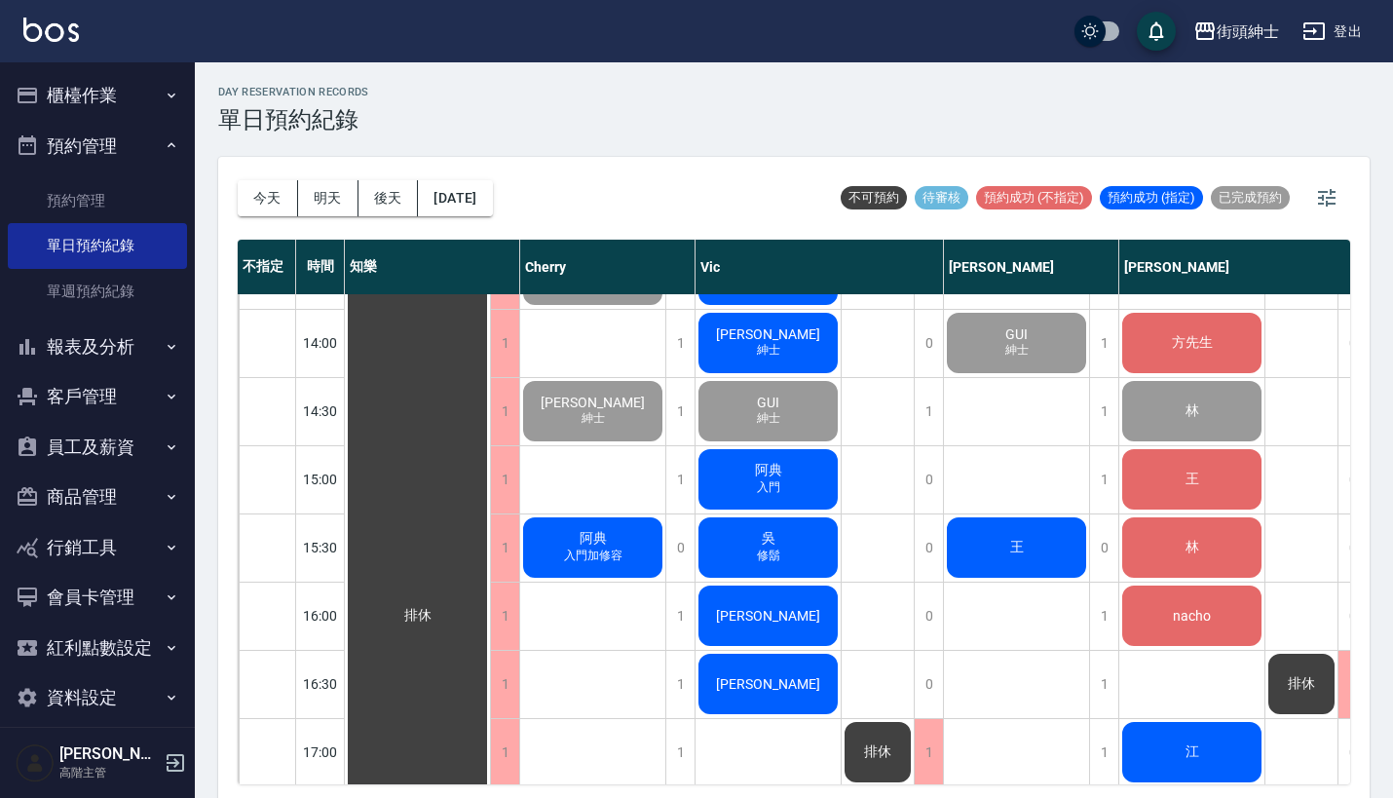
click at [490, 539] on div "王" at bounding box center [417, 615] width 145 height 1975
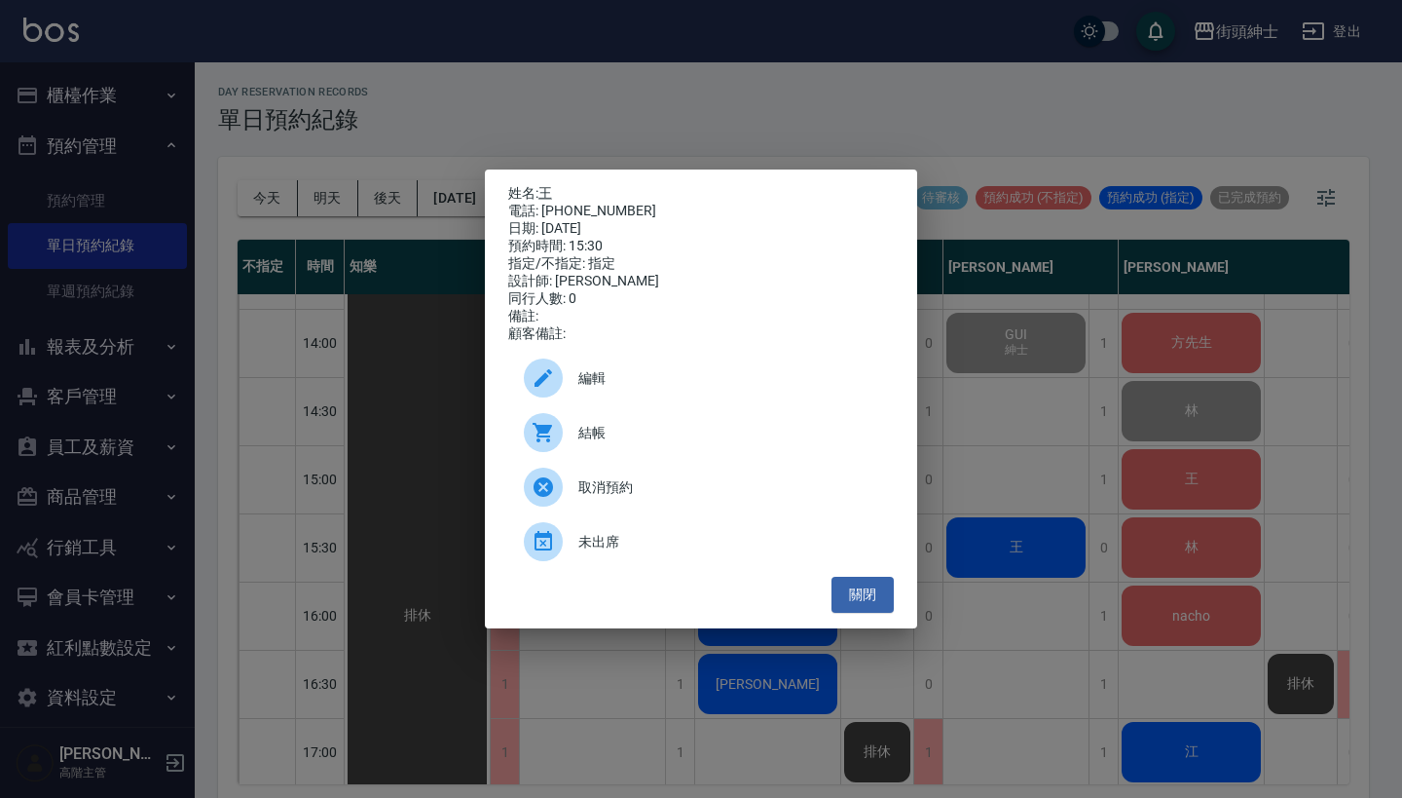
click at [677, 443] on span "結帳" at bounding box center [728, 433] width 300 height 20
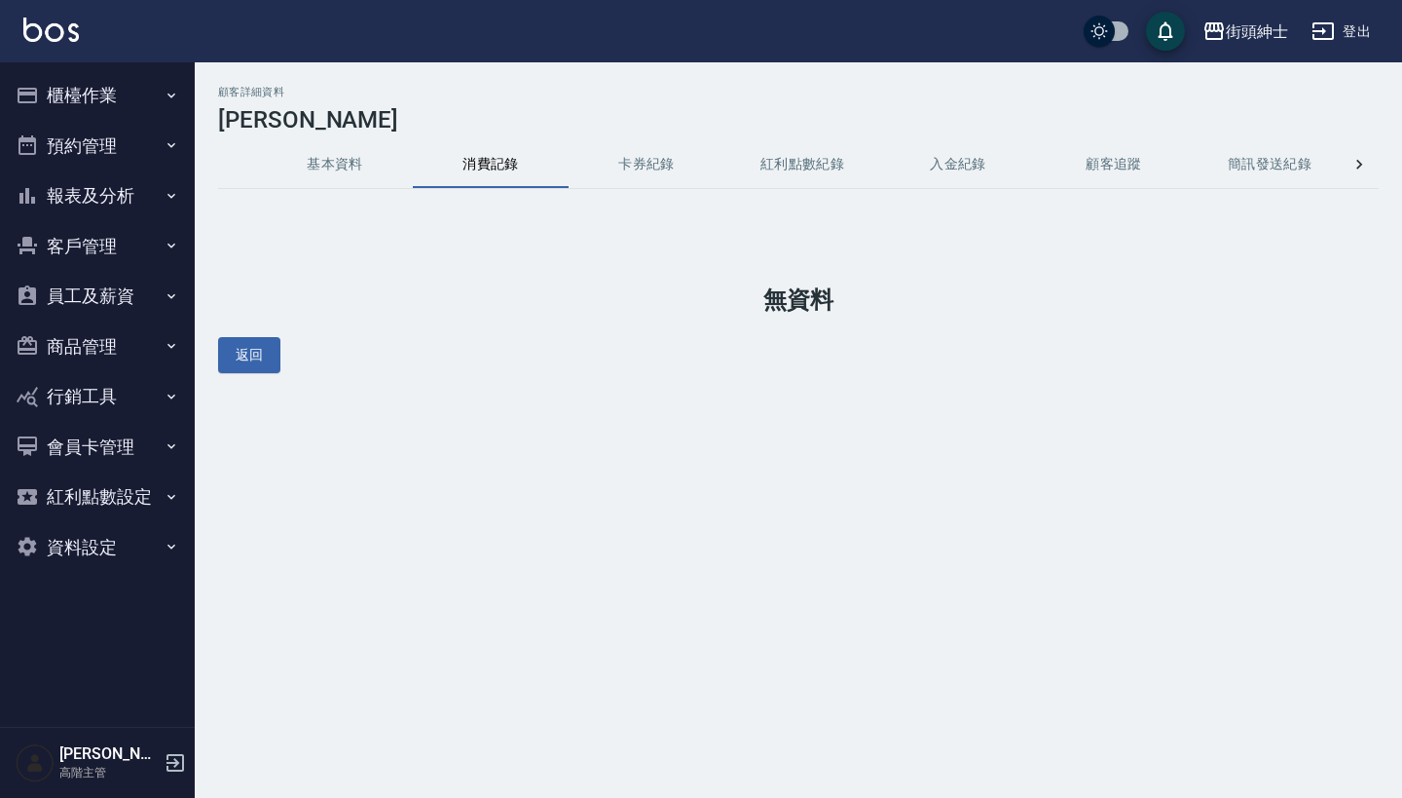
click at [315, 155] on button "基本資料" at bounding box center [335, 164] width 156 height 47
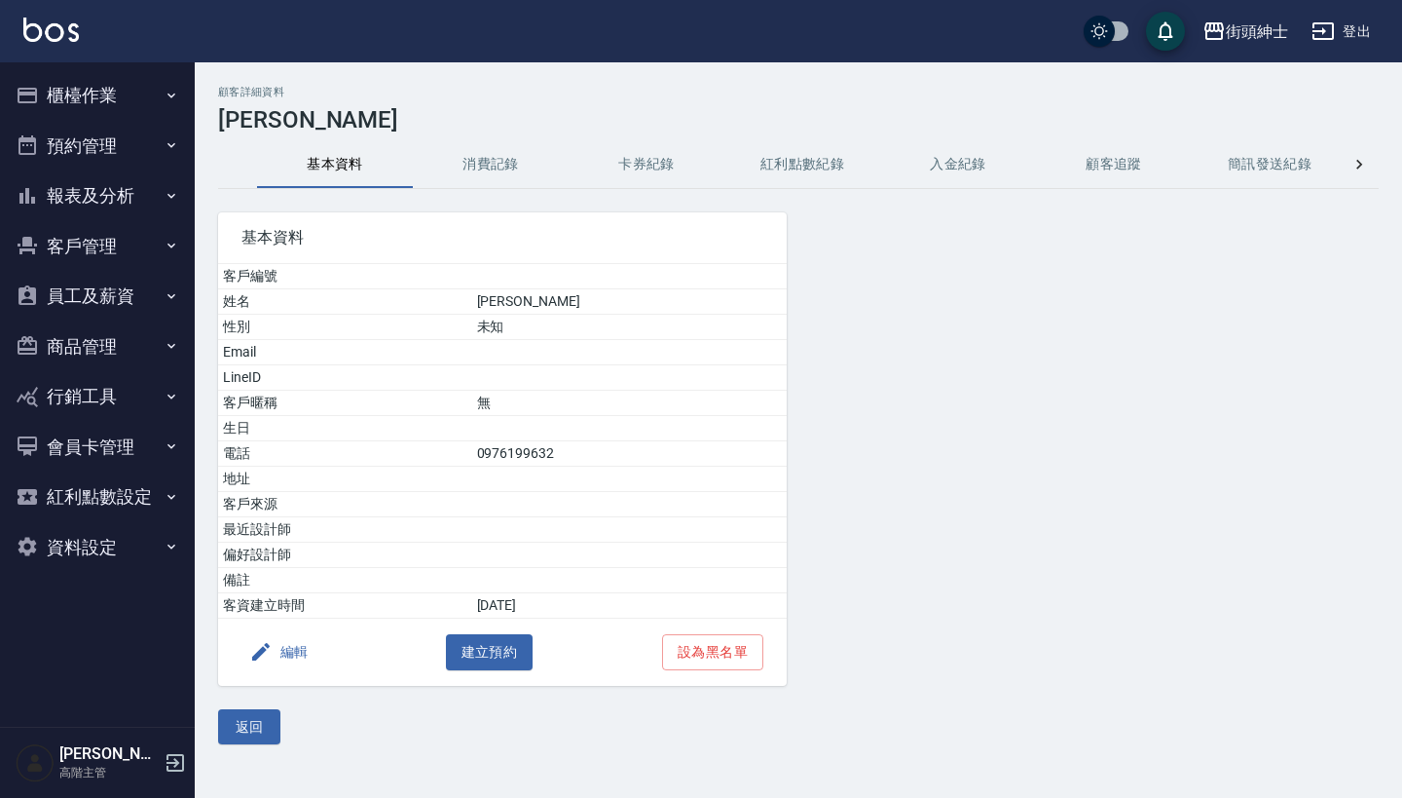
click at [476, 157] on button "消費記錄" at bounding box center [491, 164] width 156 height 47
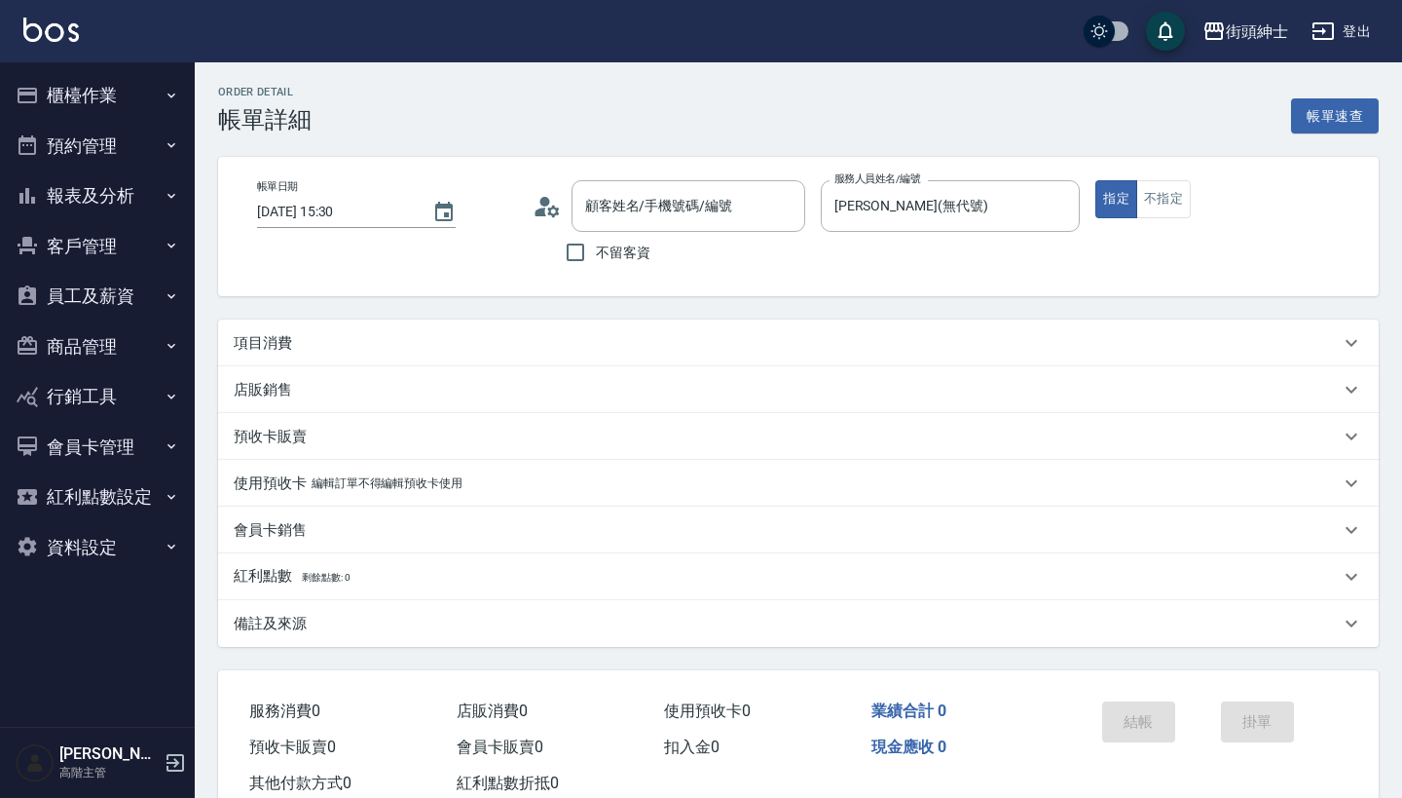
type input "王/0988533819/null"
click at [525, 329] on div "項目消費" at bounding box center [798, 342] width 1161 height 47
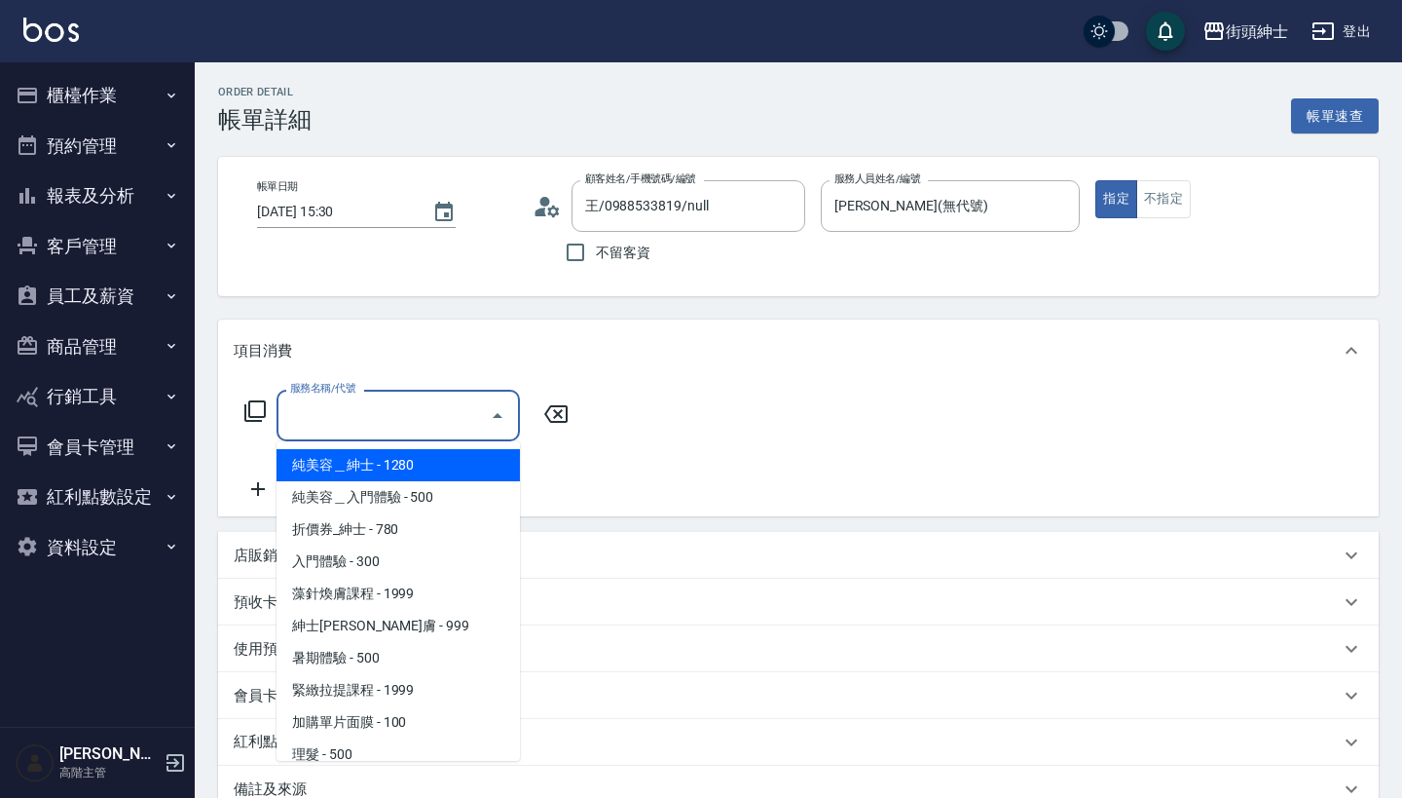
click at [384, 402] on input "服務名稱/代號" at bounding box center [383, 415] width 197 height 34
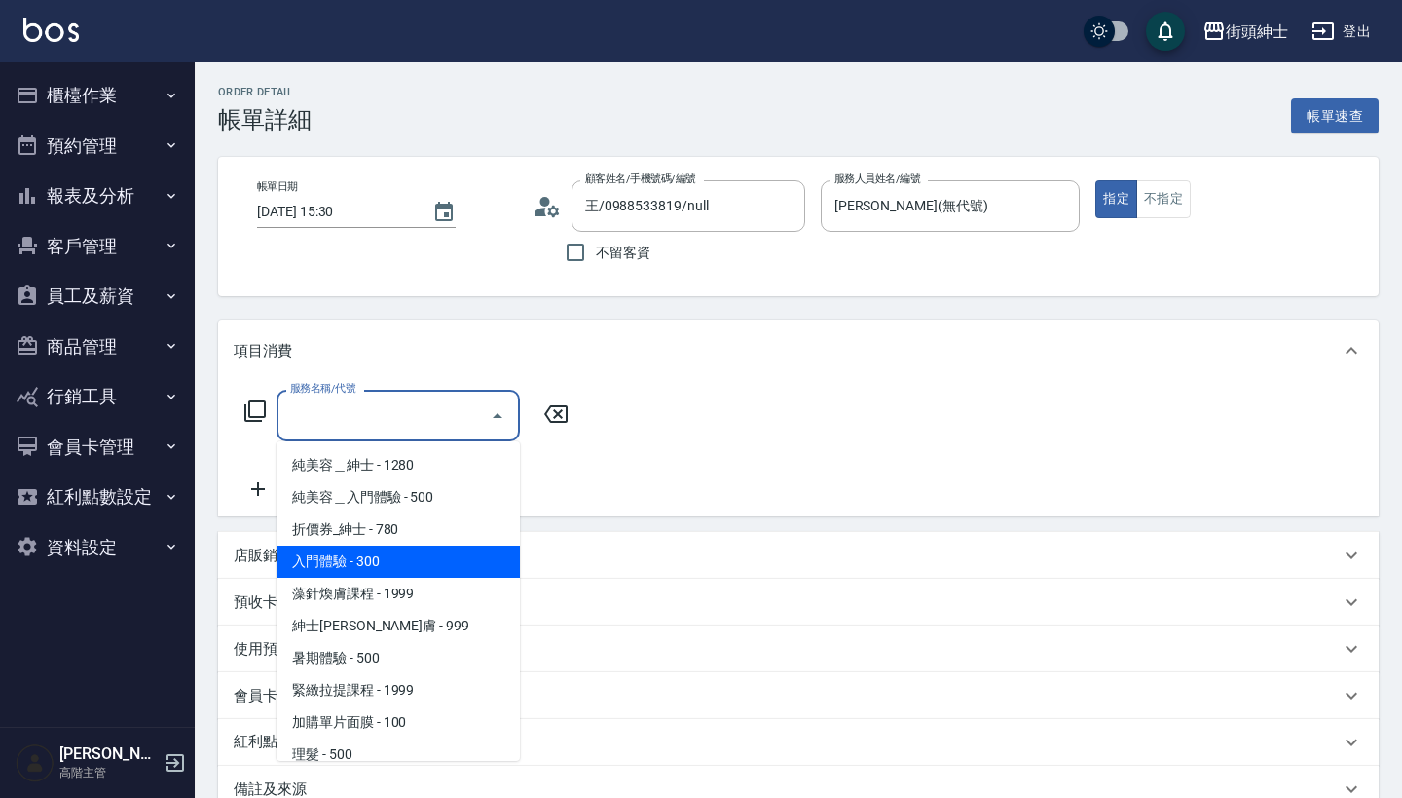
click at [444, 548] on span "入門體驗 - 300" at bounding box center [398, 561] width 243 height 32
type input "入門體驗"
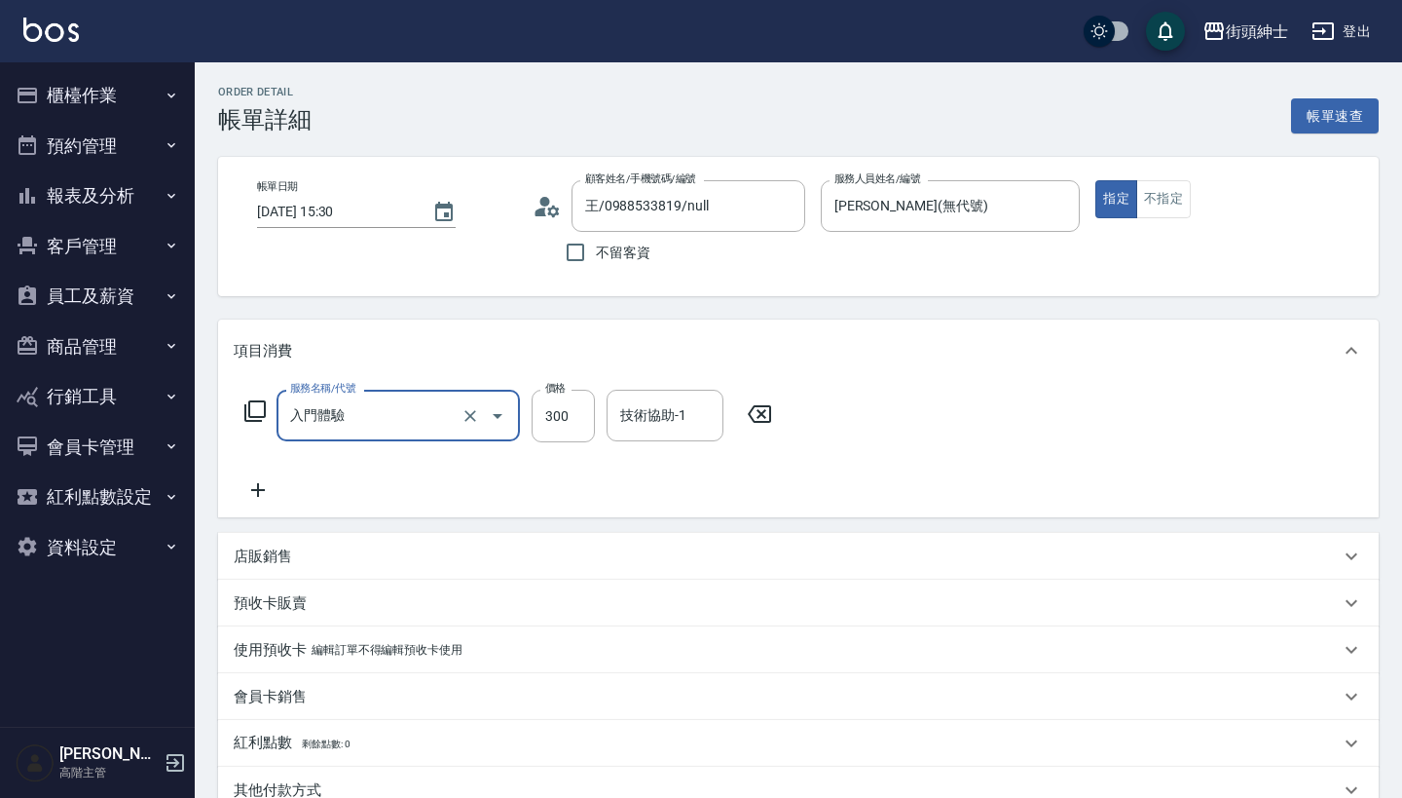
click at [253, 487] on icon at bounding box center [258, 489] width 49 height 23
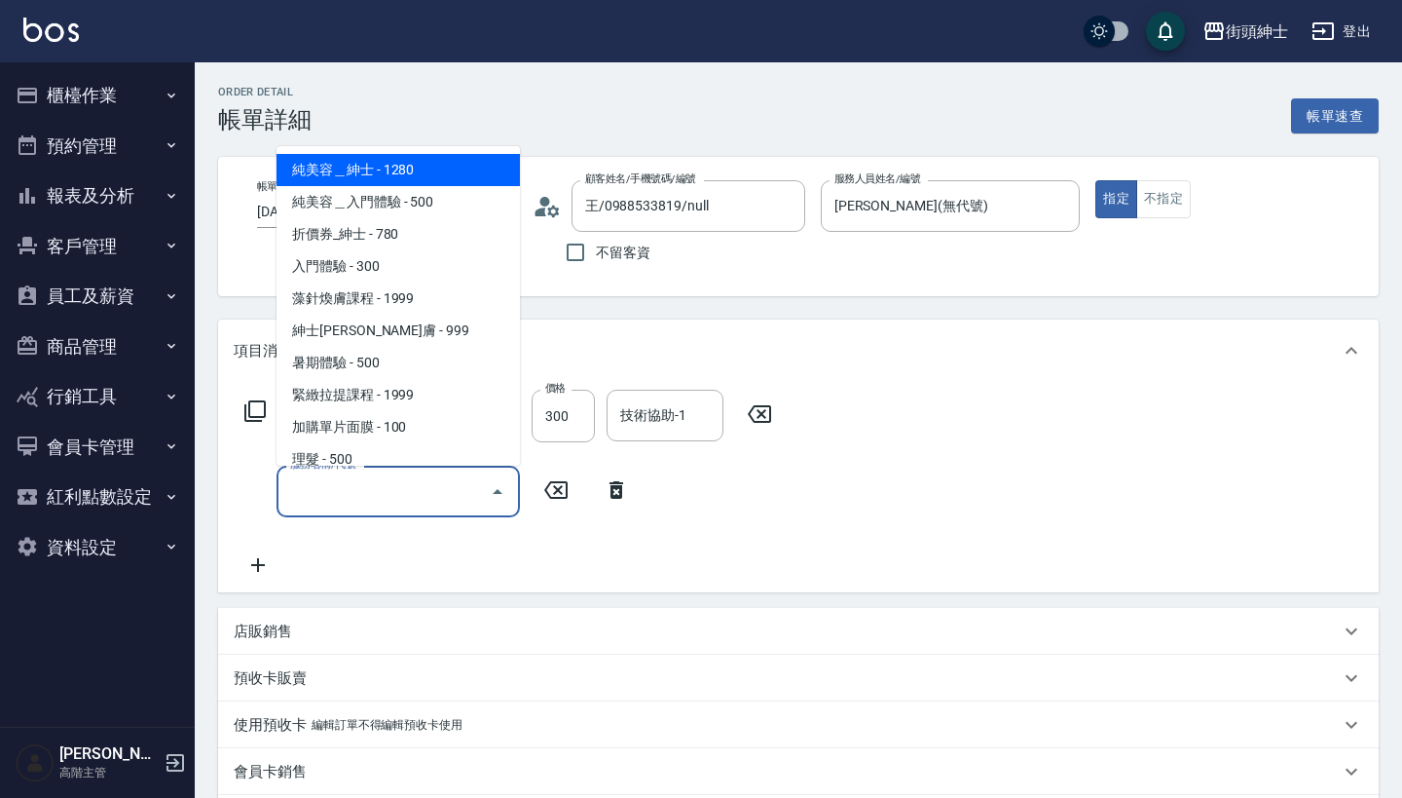
click at [363, 505] on input "服務名稱/代號" at bounding box center [383, 491] width 197 height 34
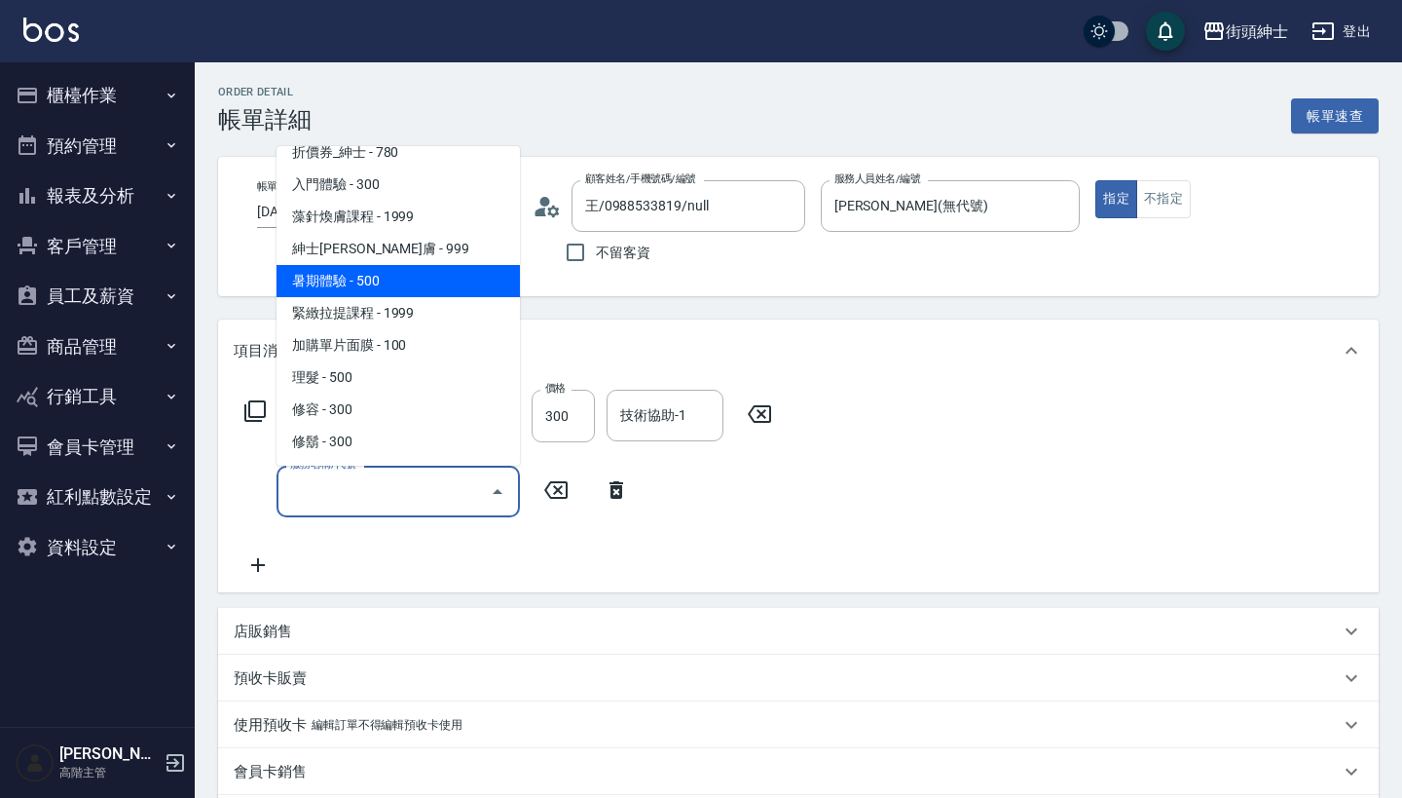
scroll to position [82, 0]
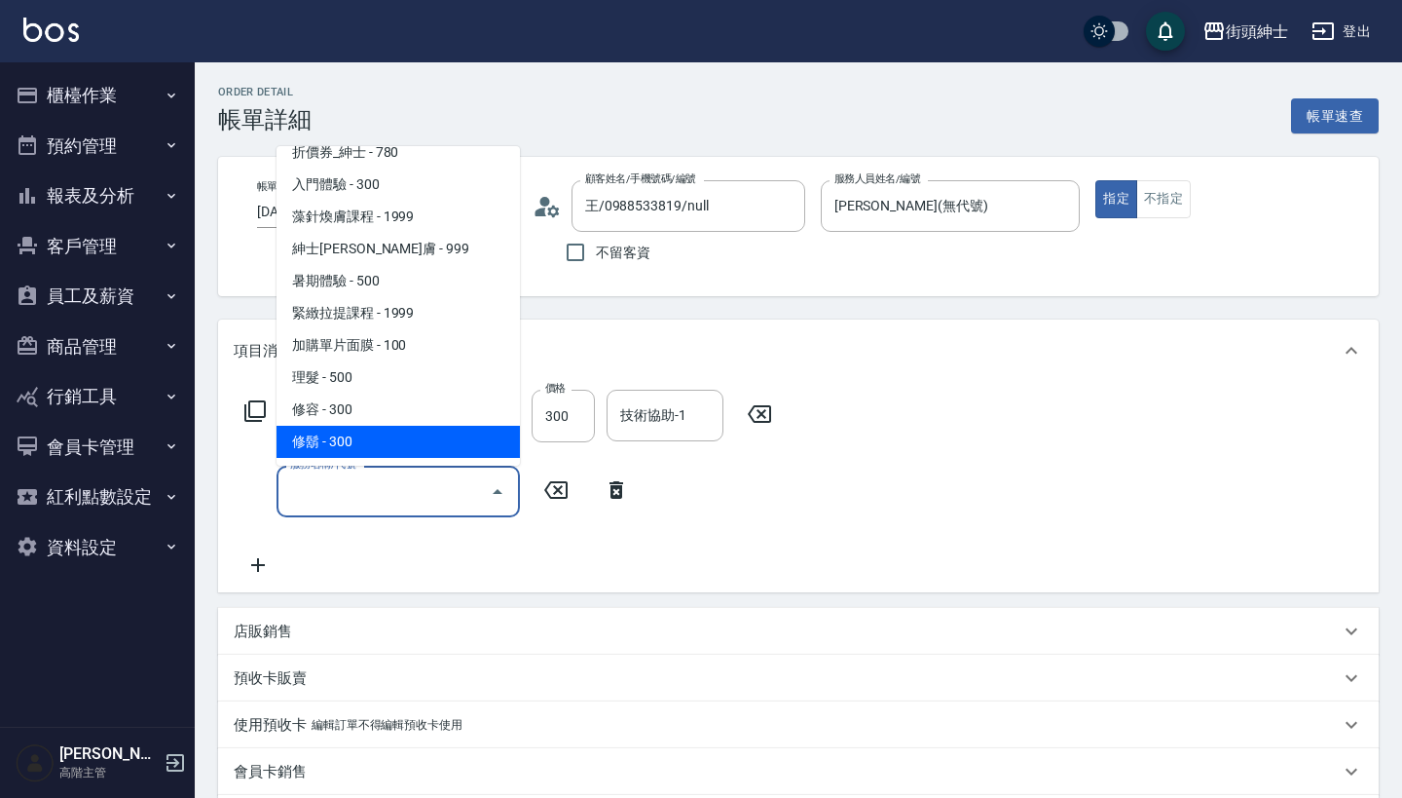
click at [445, 422] on span "修容 - 300" at bounding box center [398, 409] width 243 height 32
type input "修容(A03)"
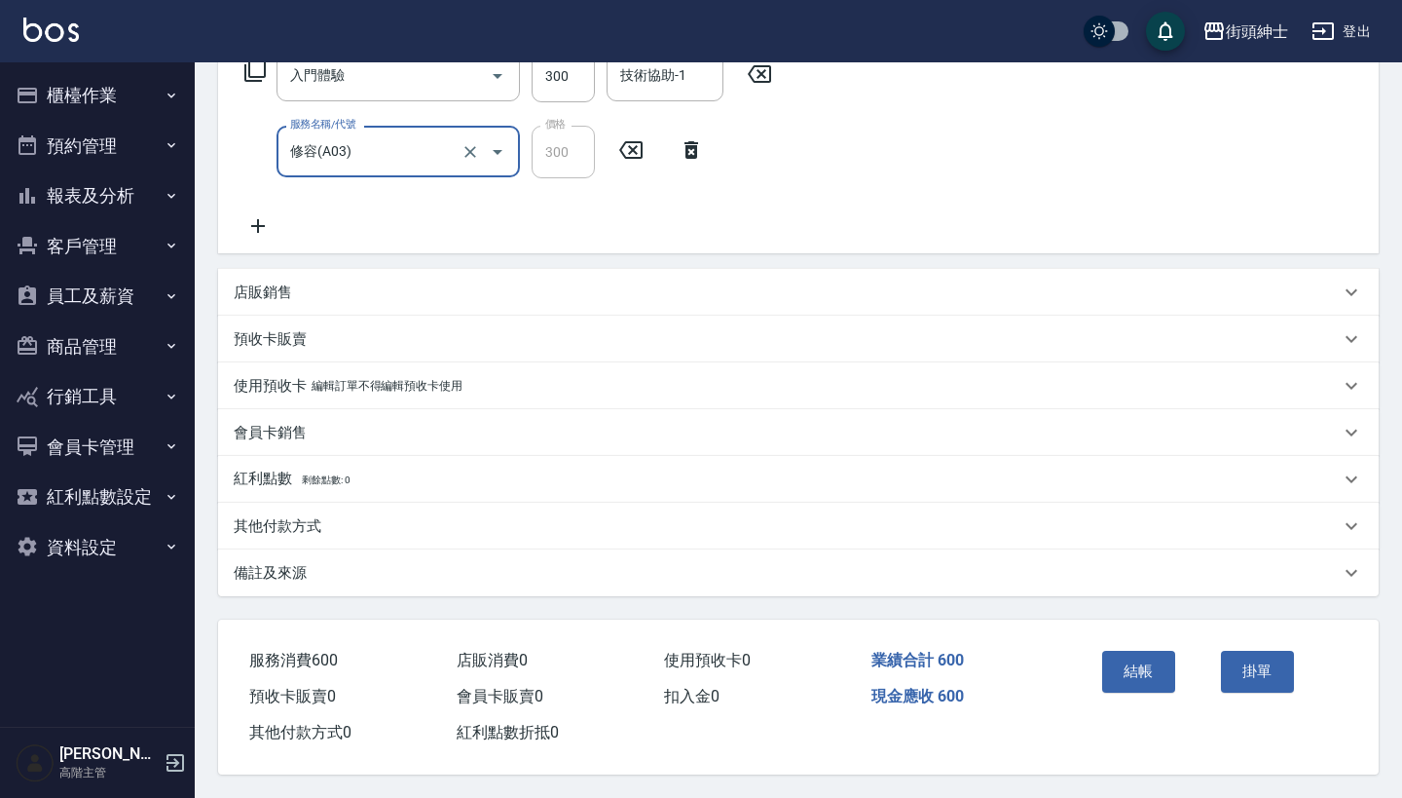
scroll to position [349, 0]
click at [1157, 663] on button "結帳" at bounding box center [1138, 671] width 73 height 41
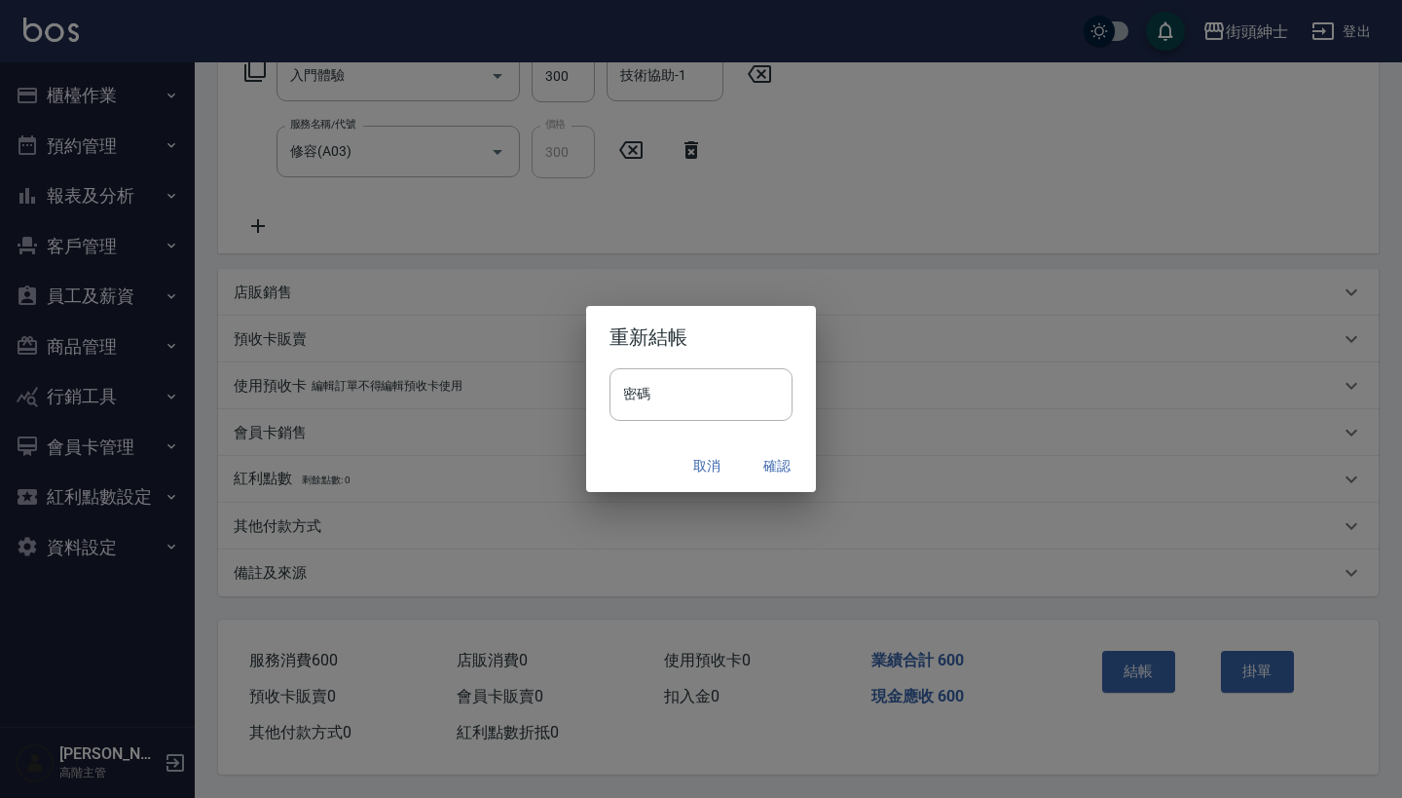
click at [795, 473] on button "確認" at bounding box center [777, 466] width 62 height 36
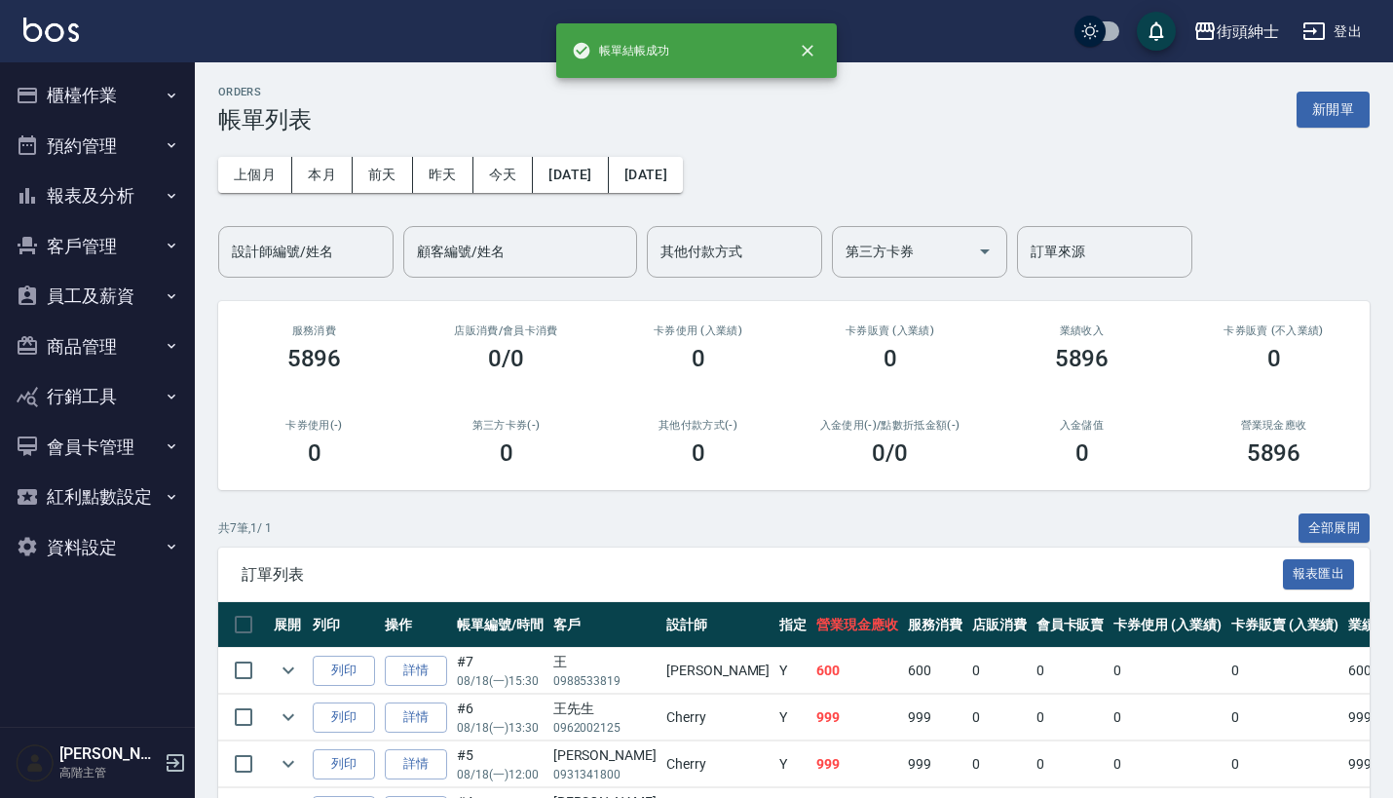
click at [140, 153] on button "預約管理" at bounding box center [97, 146] width 179 height 51
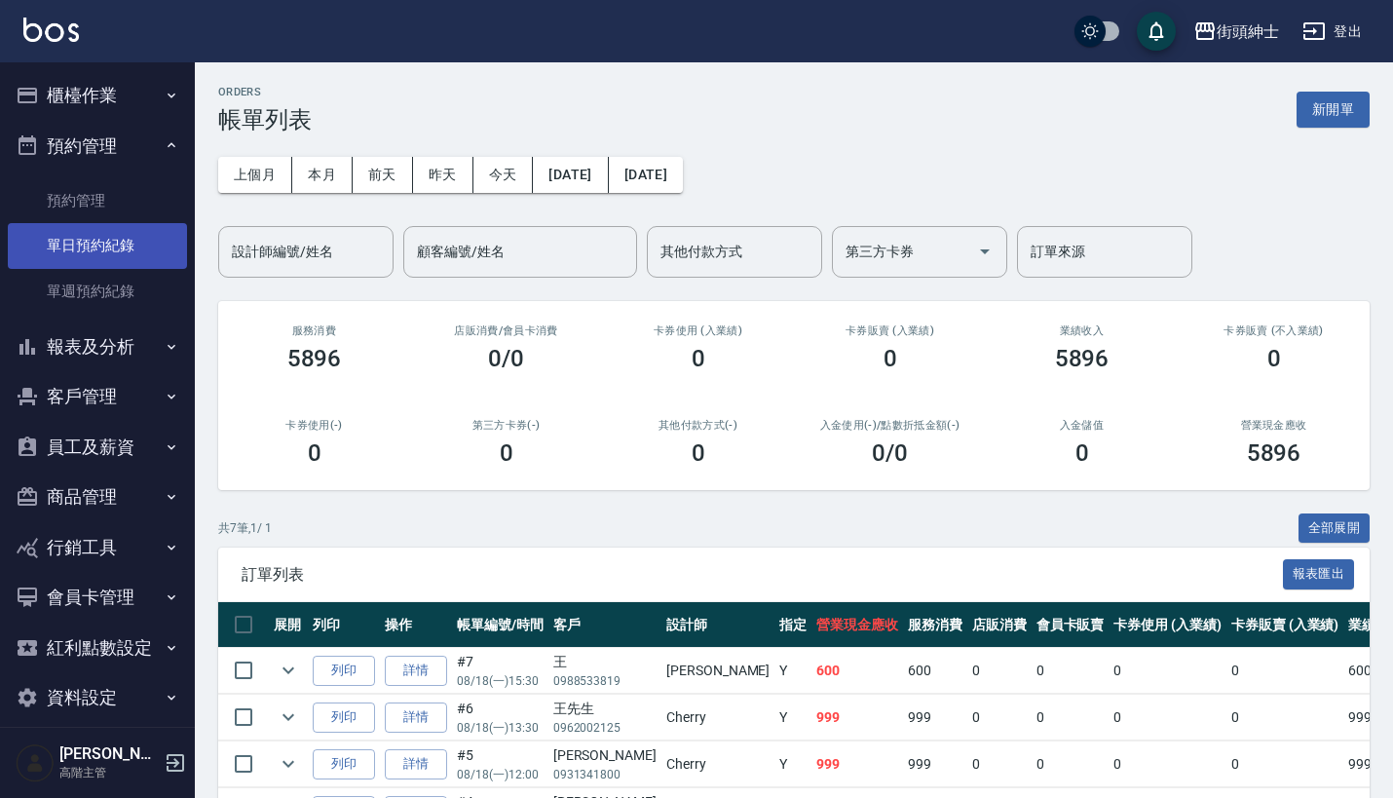
click at [132, 236] on link "單日預約紀錄" at bounding box center [97, 245] width 179 height 45
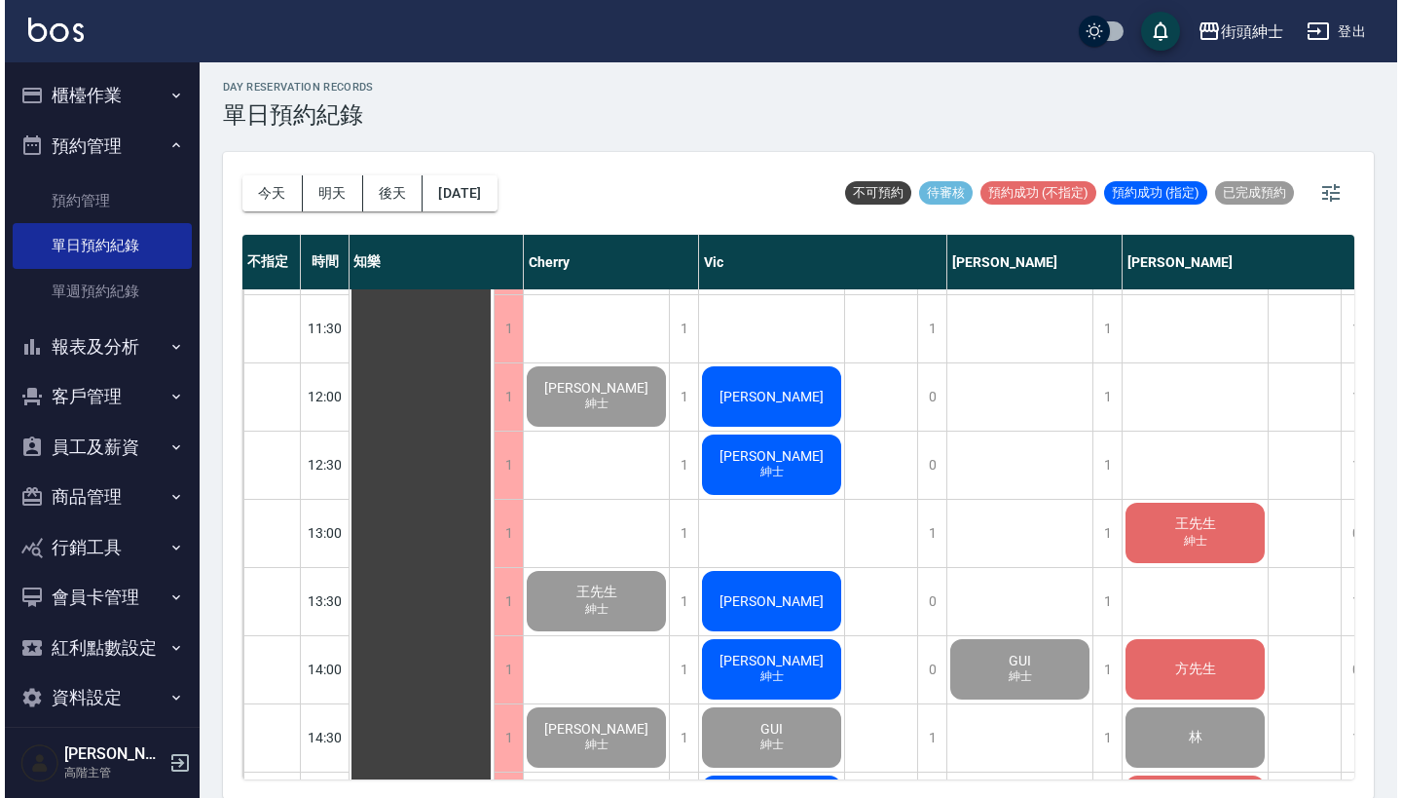
scroll to position [344, 1]
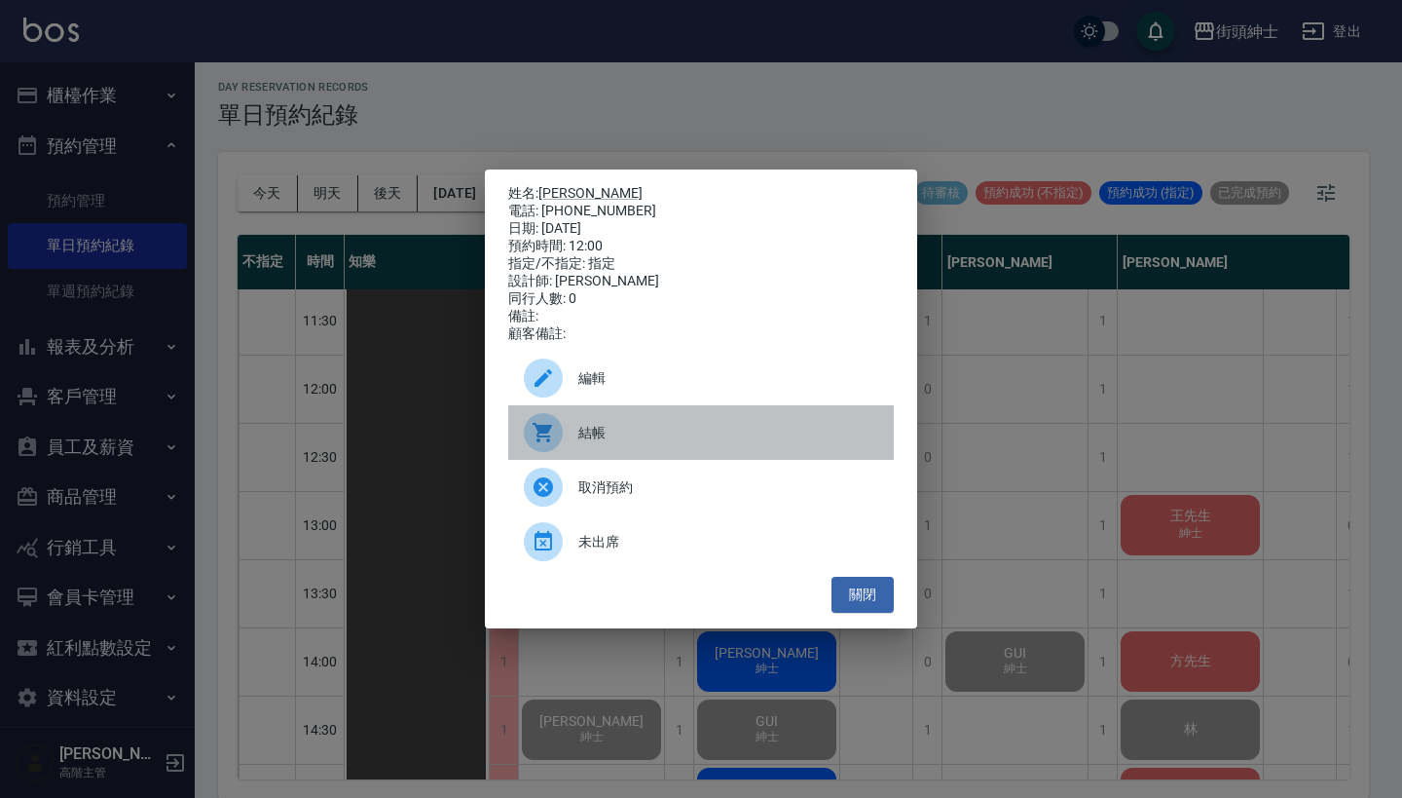
click at [633, 459] on div "結帳" at bounding box center [701, 432] width 386 height 55
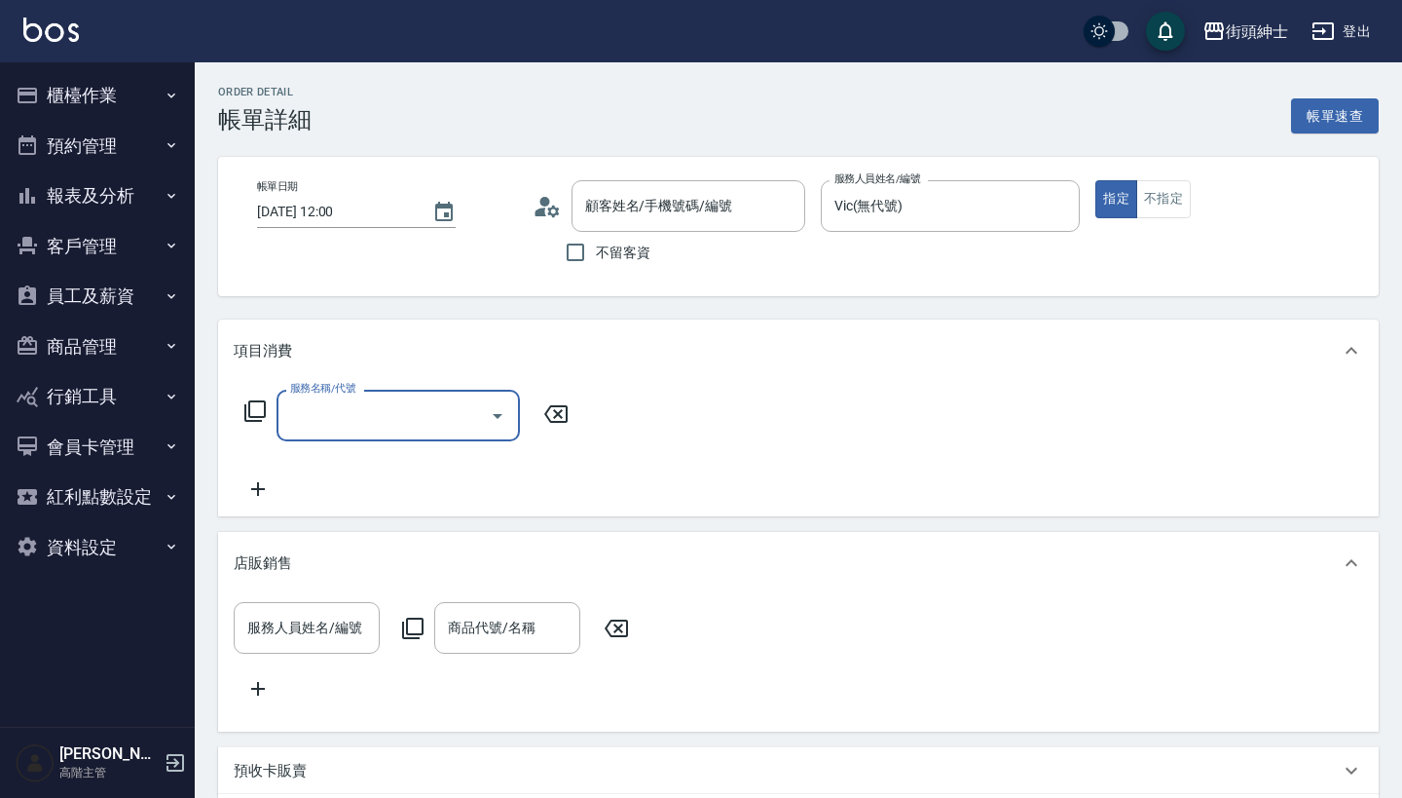
type input "徐先生/0930289138/null"
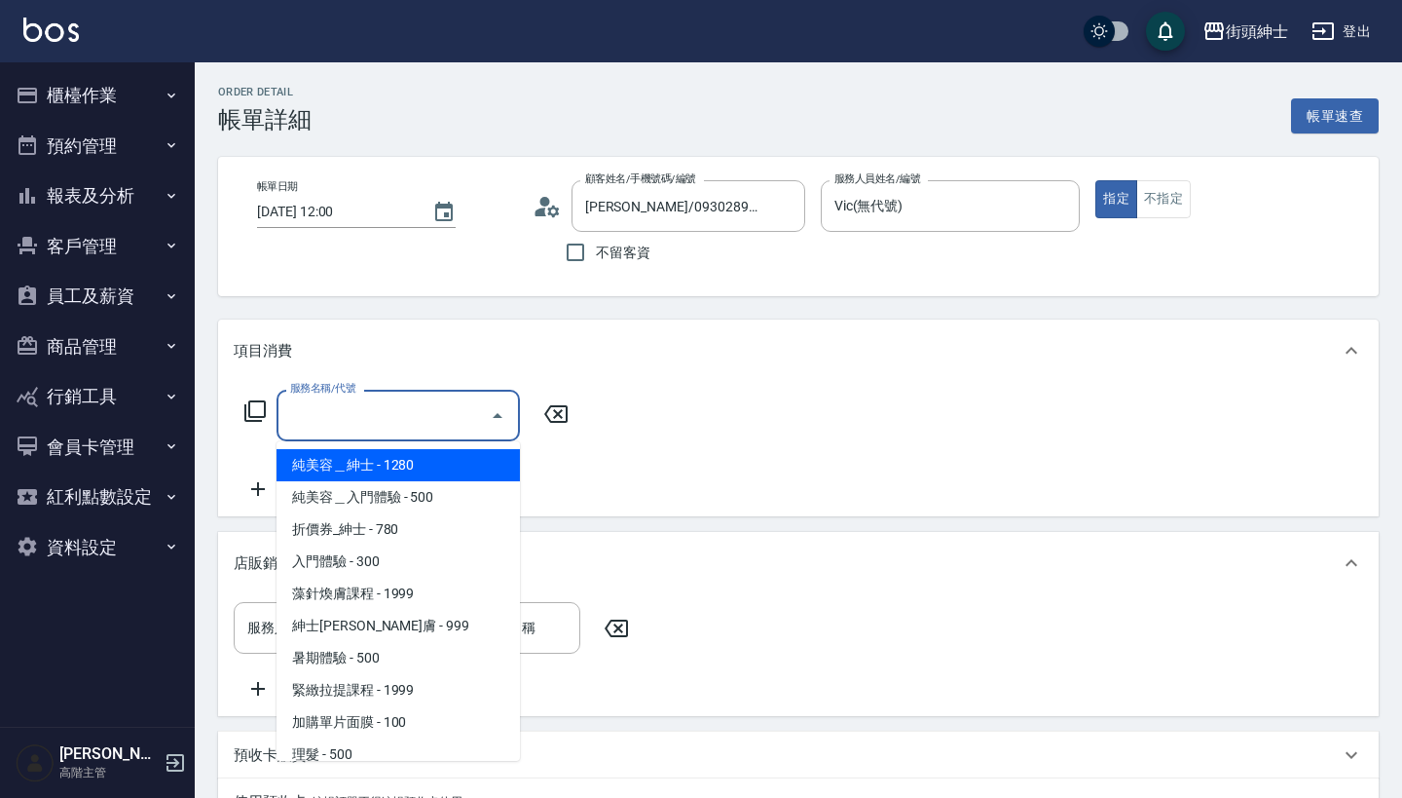
click at [414, 422] on input "服務名稱/代號" at bounding box center [383, 415] width 197 height 34
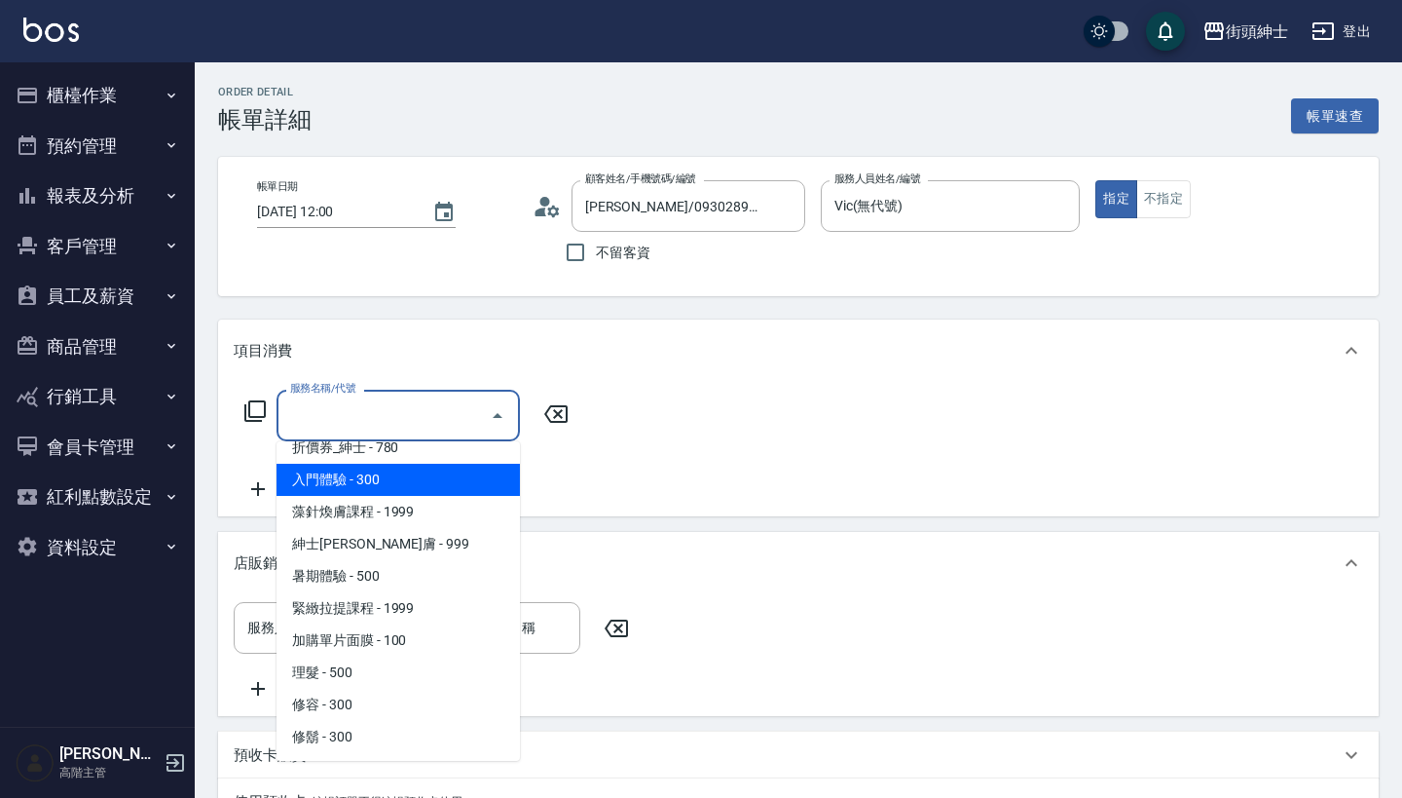
scroll to position [82, 0]
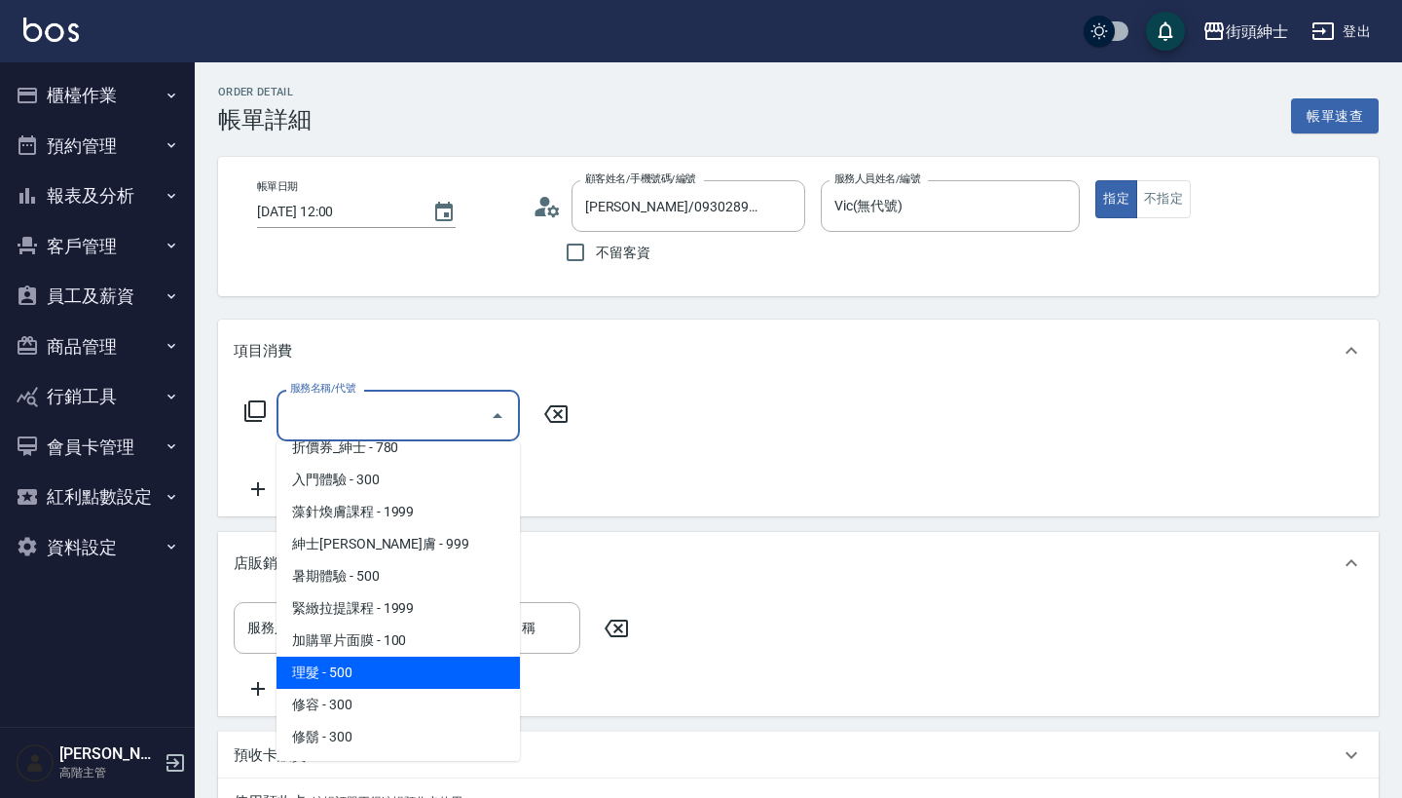
click at [420, 668] on span "理髮 - 500" at bounding box center [398, 672] width 243 height 32
type input "理髮(A02)"
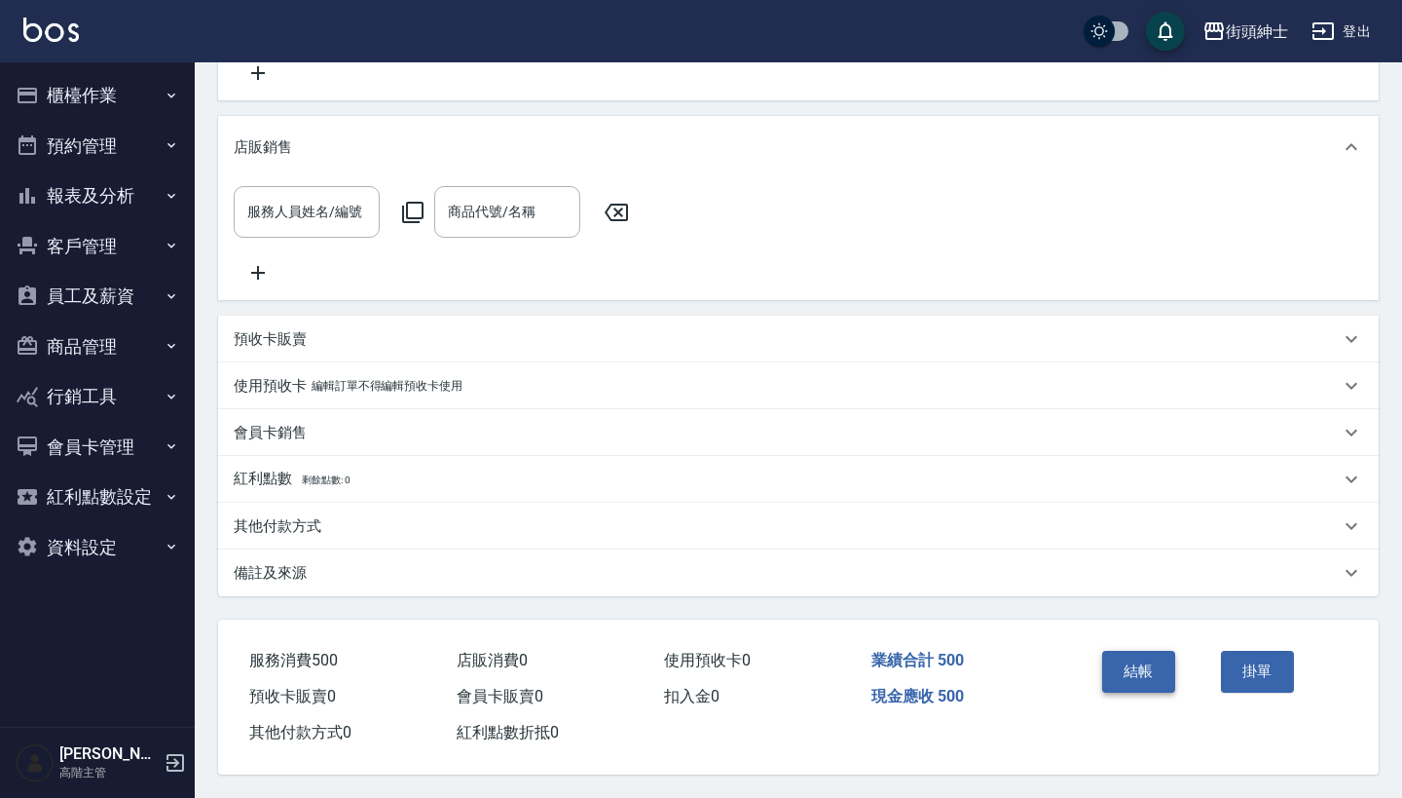
scroll to position [441, 0]
click at [1145, 673] on button "結帳" at bounding box center [1138, 671] width 73 height 41
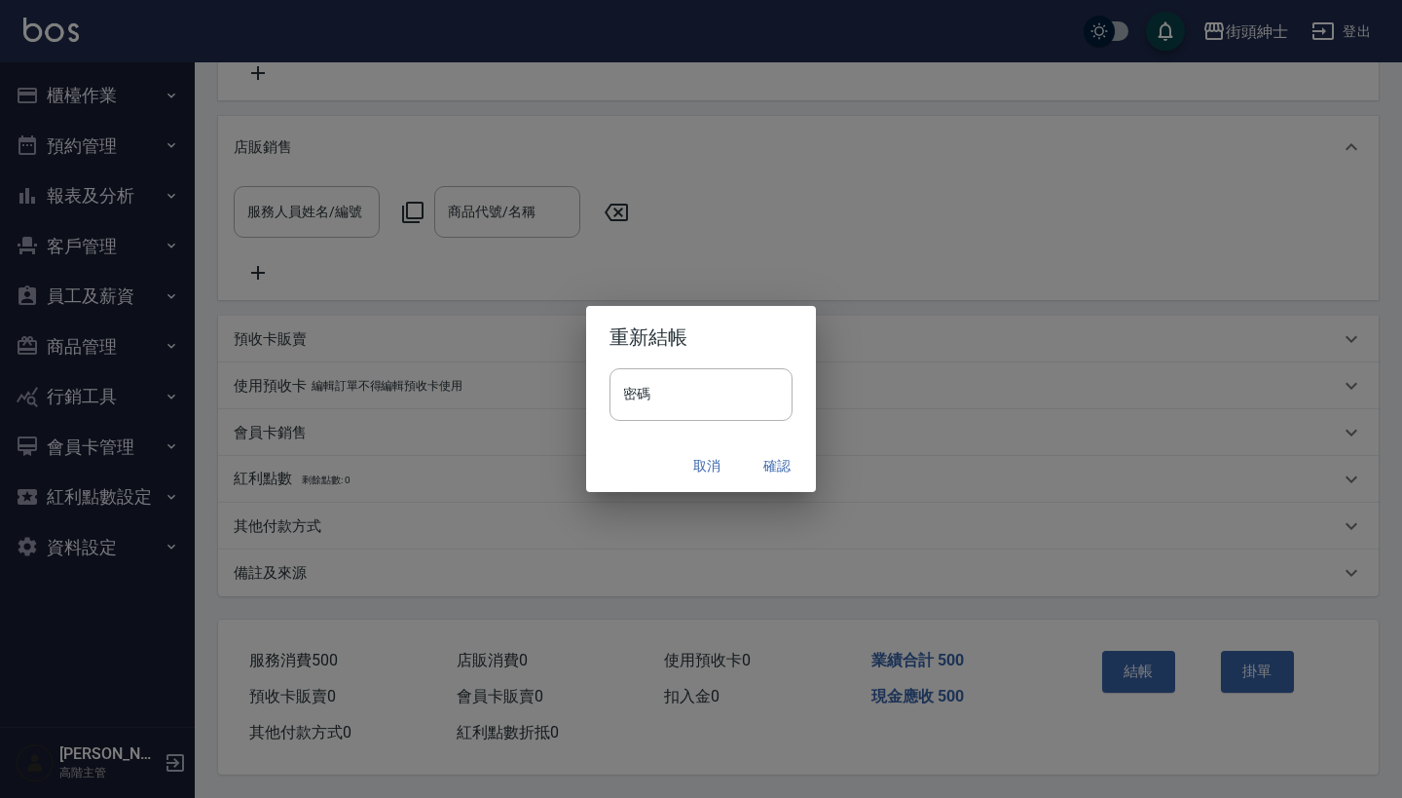
click at [784, 477] on button "確認" at bounding box center [777, 466] width 62 height 36
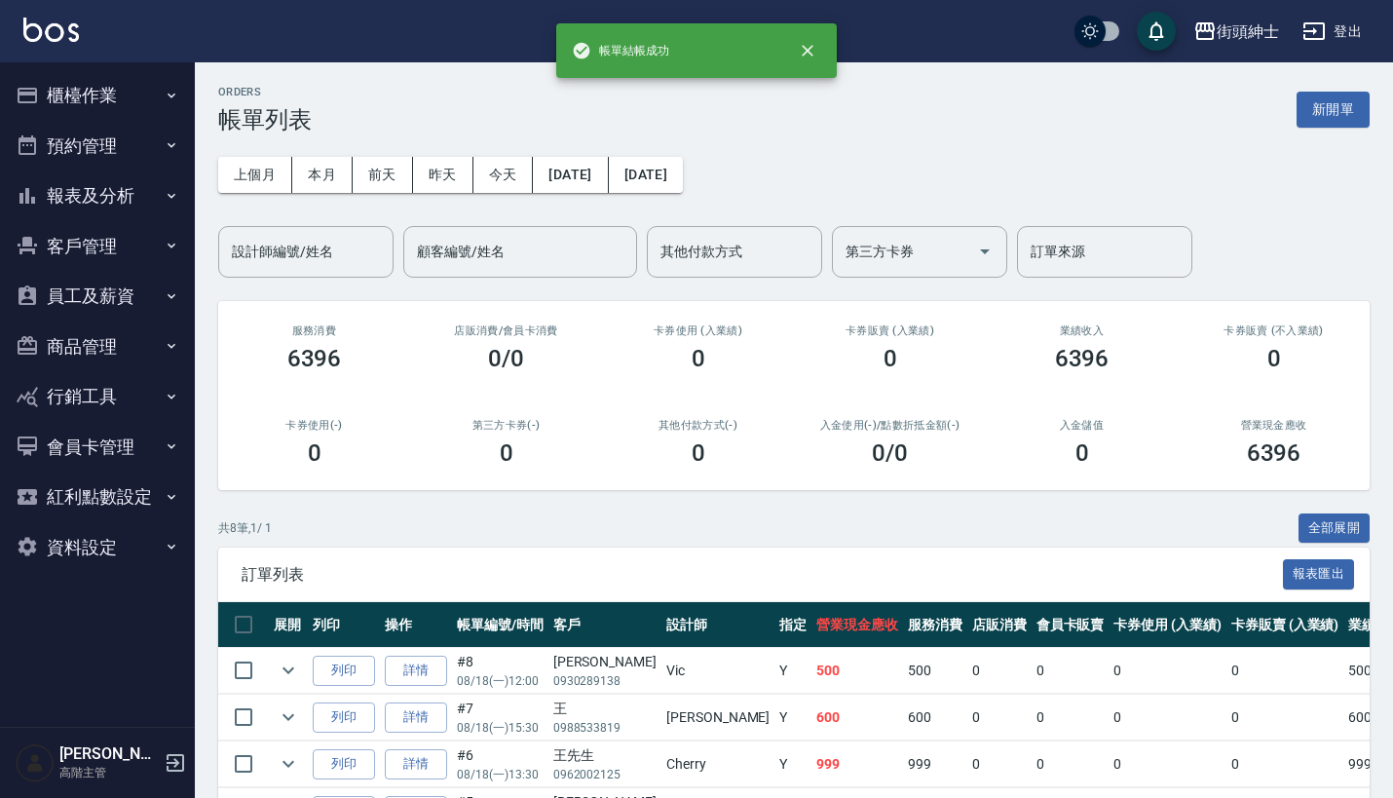
click at [99, 125] on button "預約管理" at bounding box center [97, 146] width 179 height 51
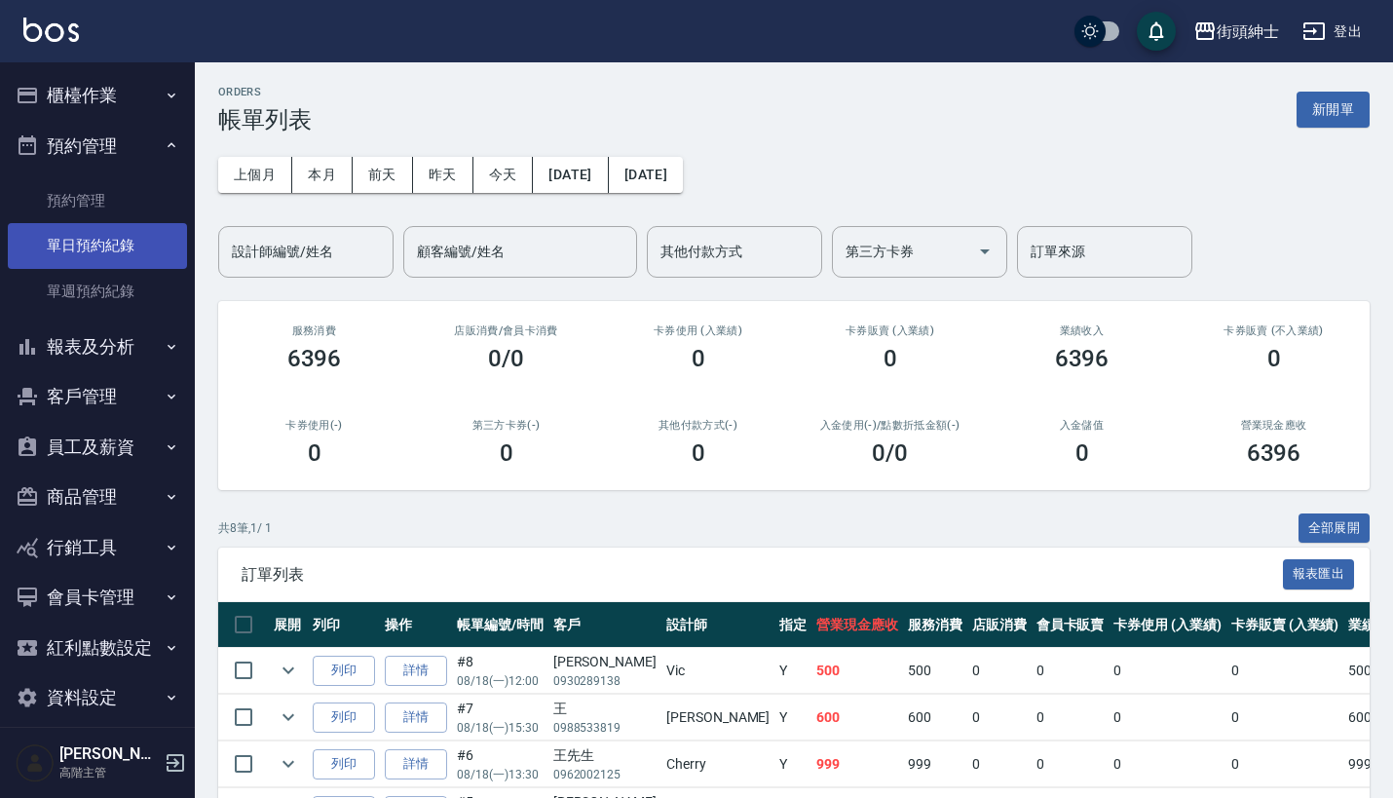
click at [114, 239] on link "單日預約紀錄" at bounding box center [97, 245] width 179 height 45
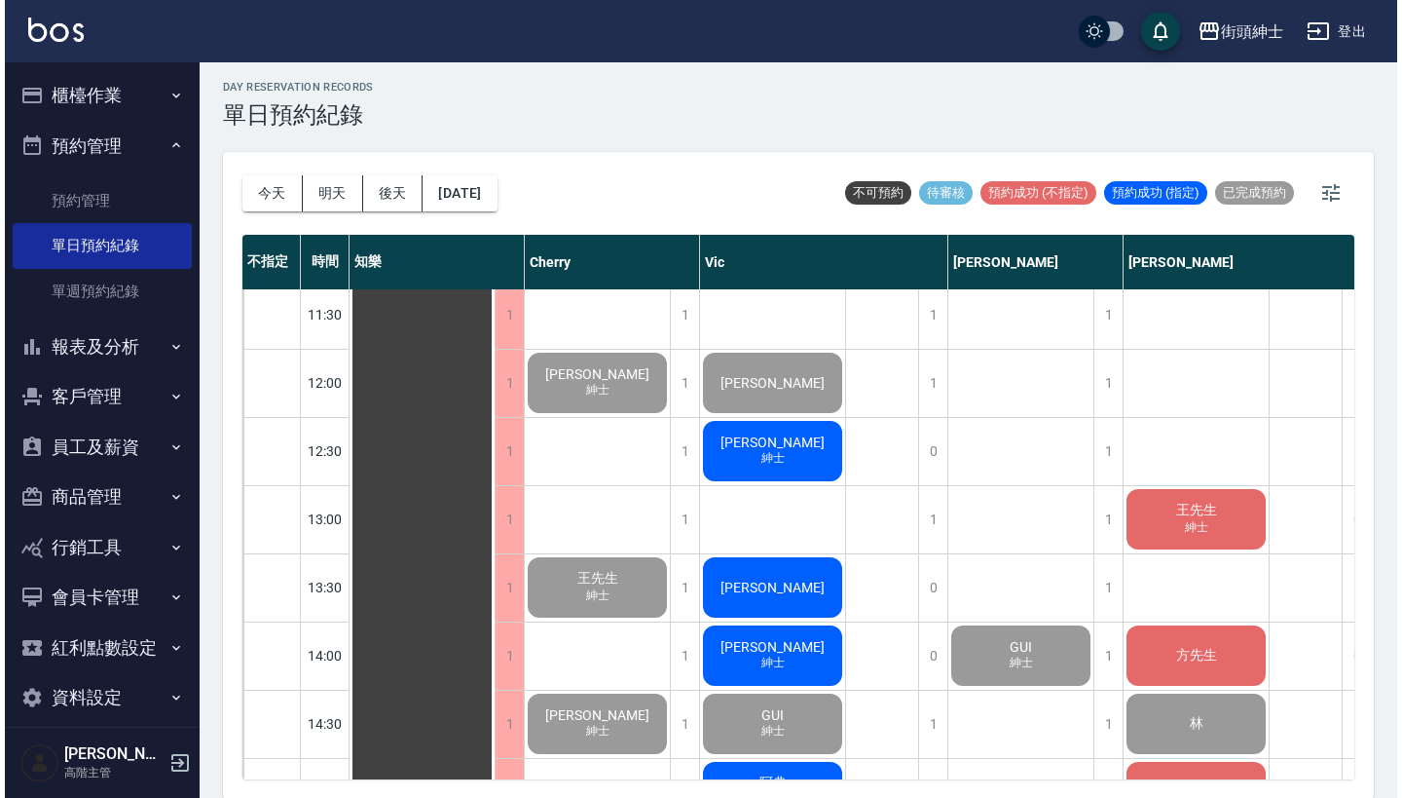
scroll to position [351, 0]
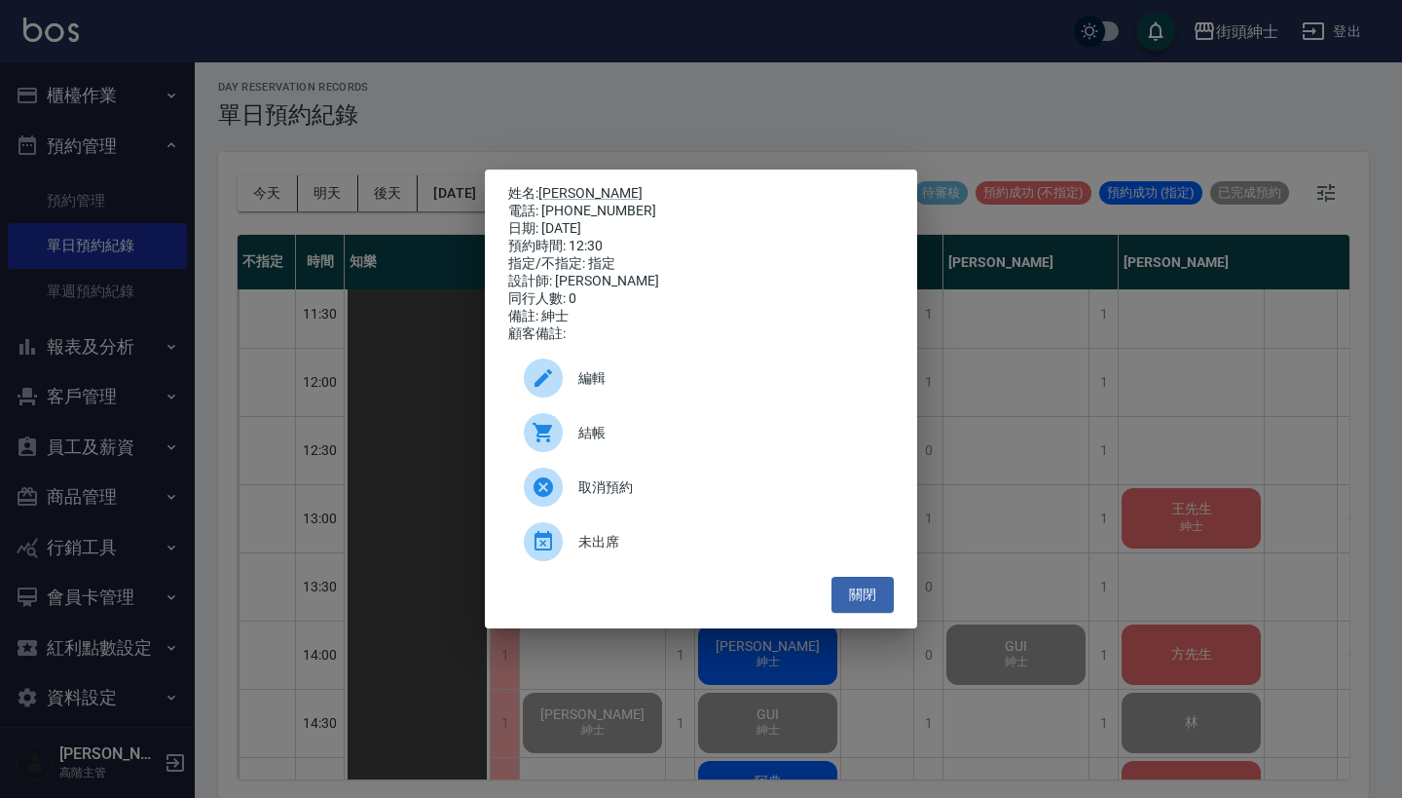
click at [624, 438] on span "結帳" at bounding box center [728, 433] width 300 height 20
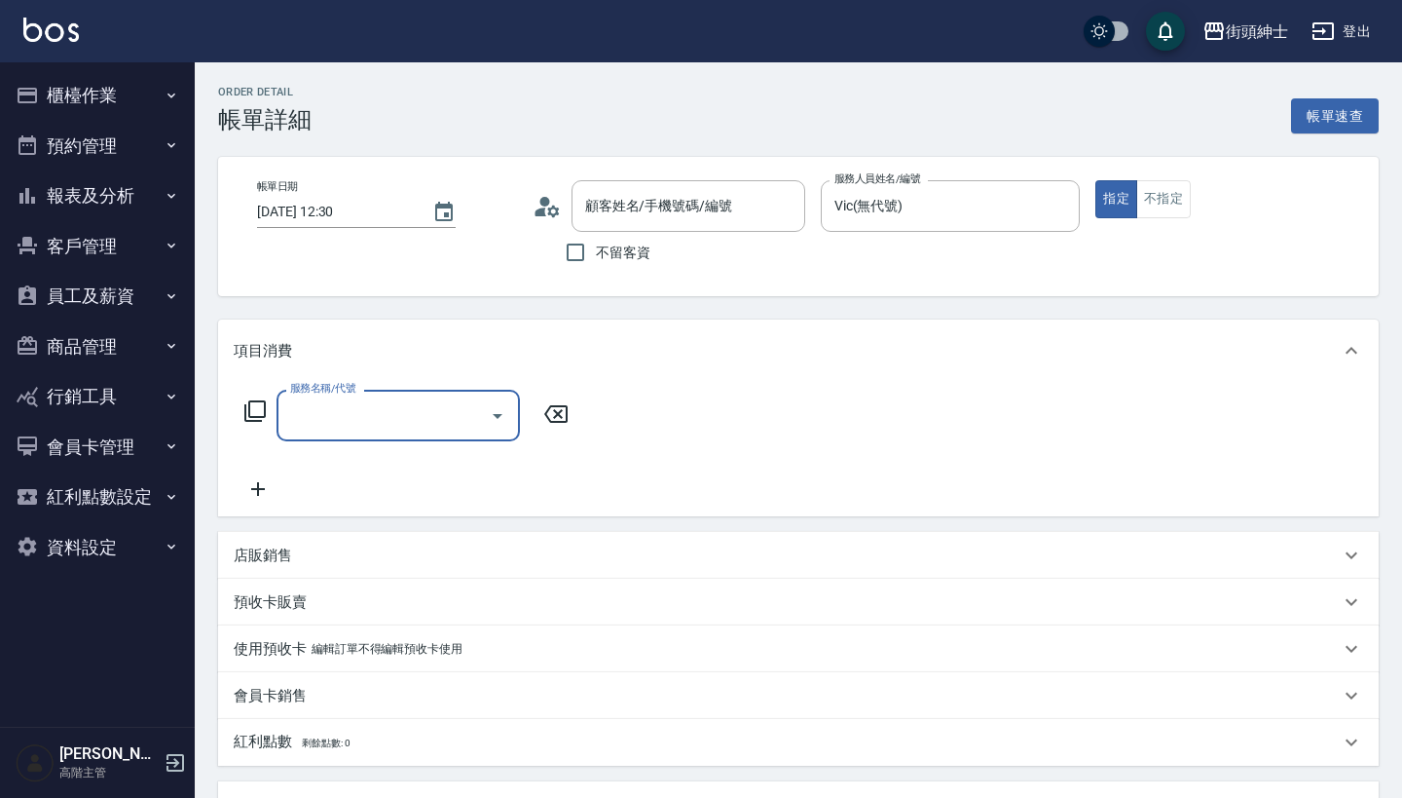
type input "[PERSON_NAME]/0931341800/null"
click at [436, 404] on input "服務名稱/代號" at bounding box center [383, 415] width 197 height 34
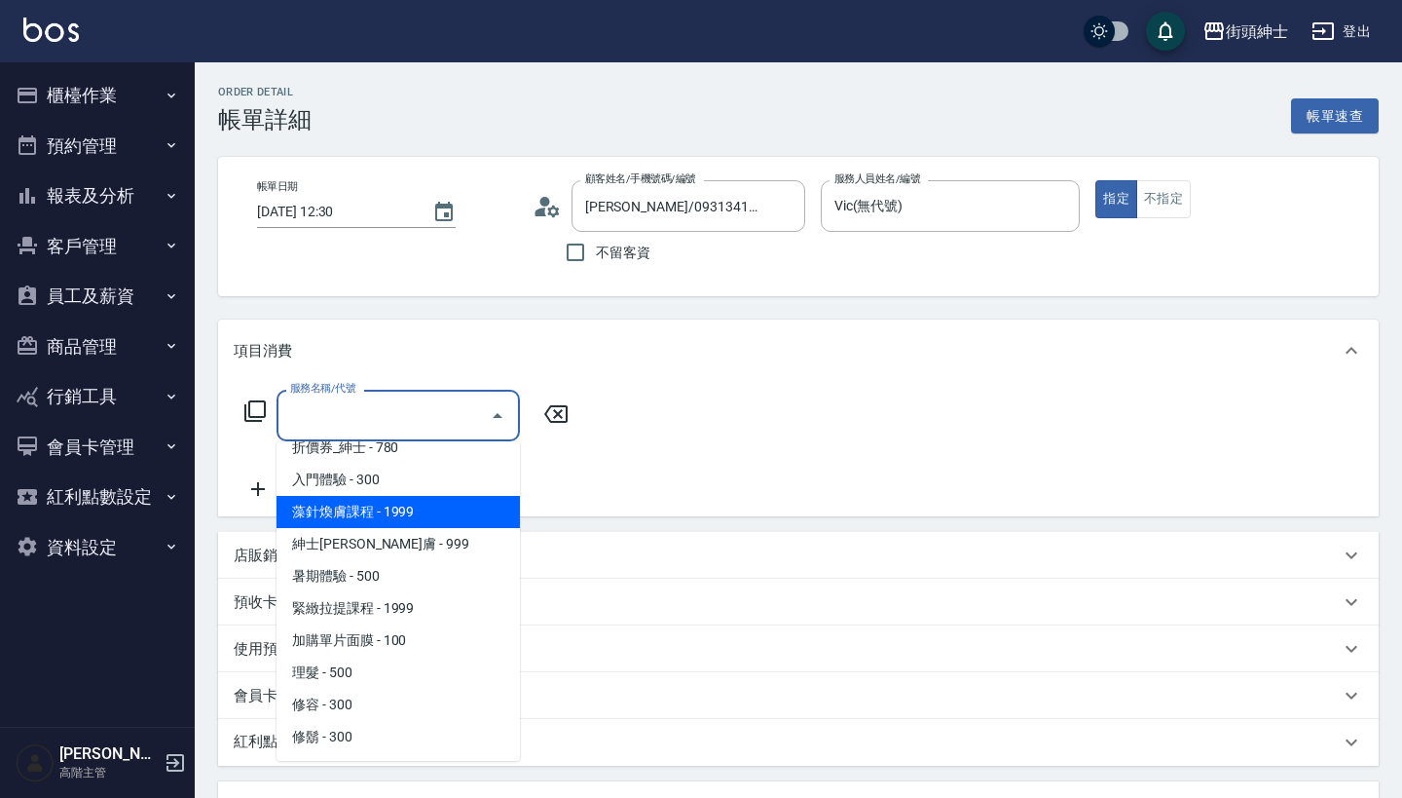
scroll to position [82, 0]
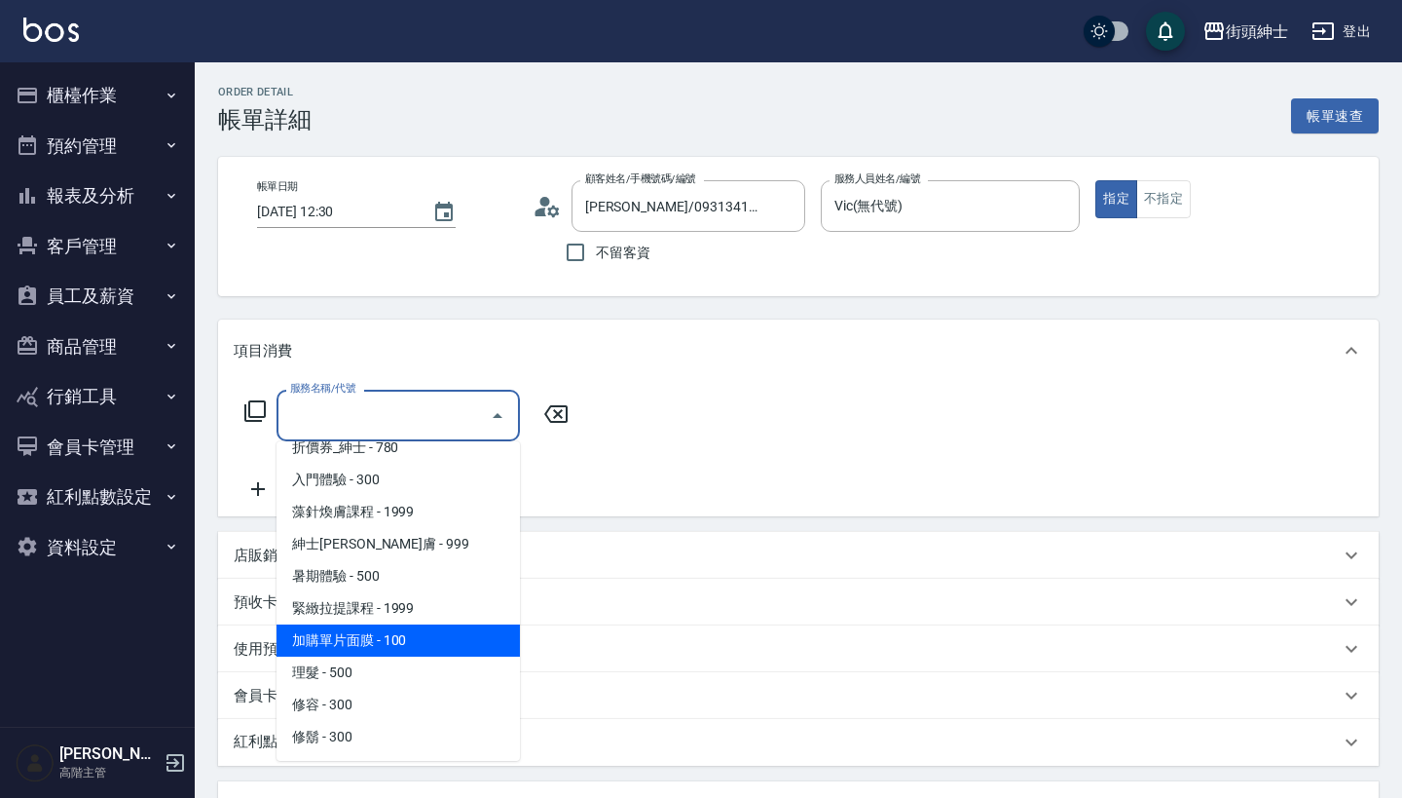
click at [415, 676] on span "理髮 - 500" at bounding box center [398, 672] width 243 height 32
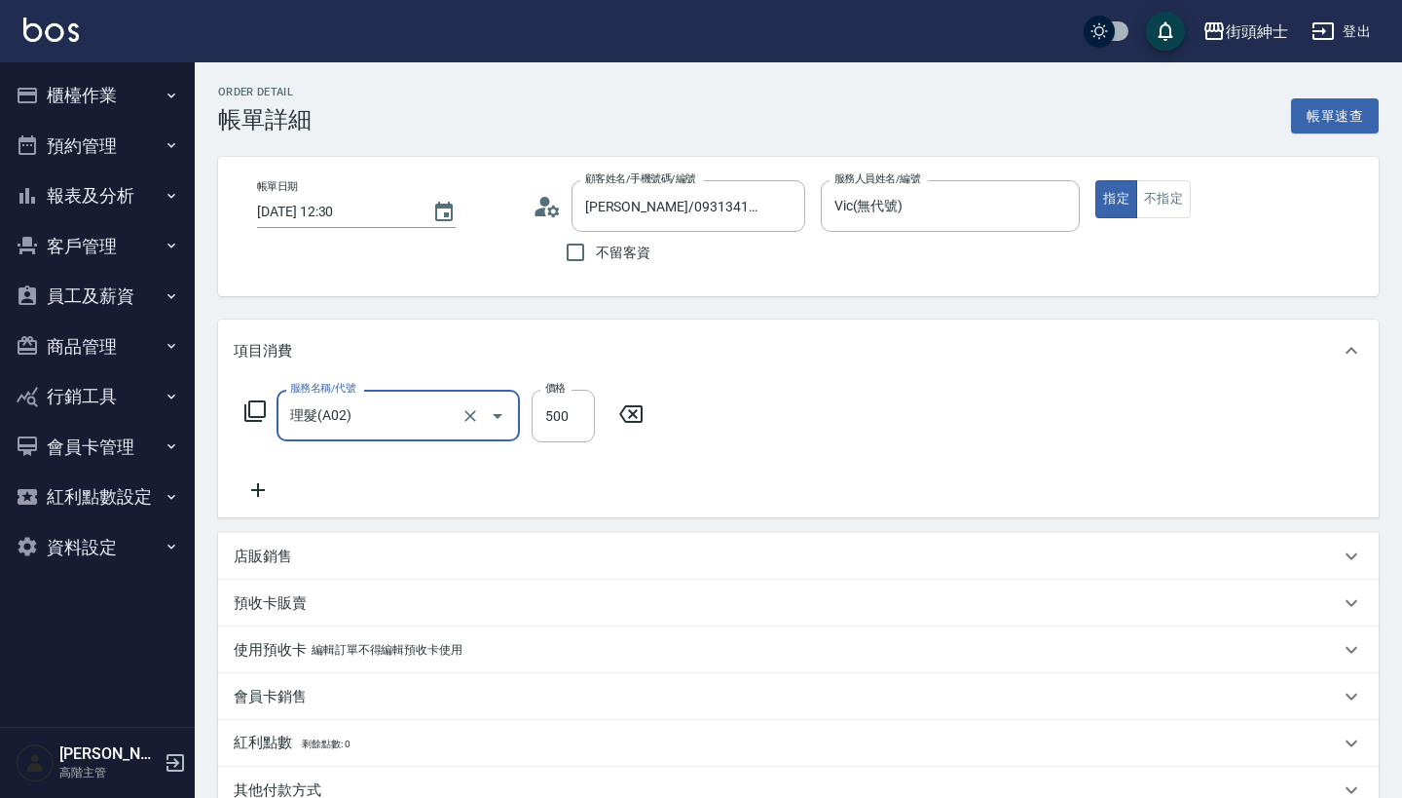
type input "理髮(A02)"
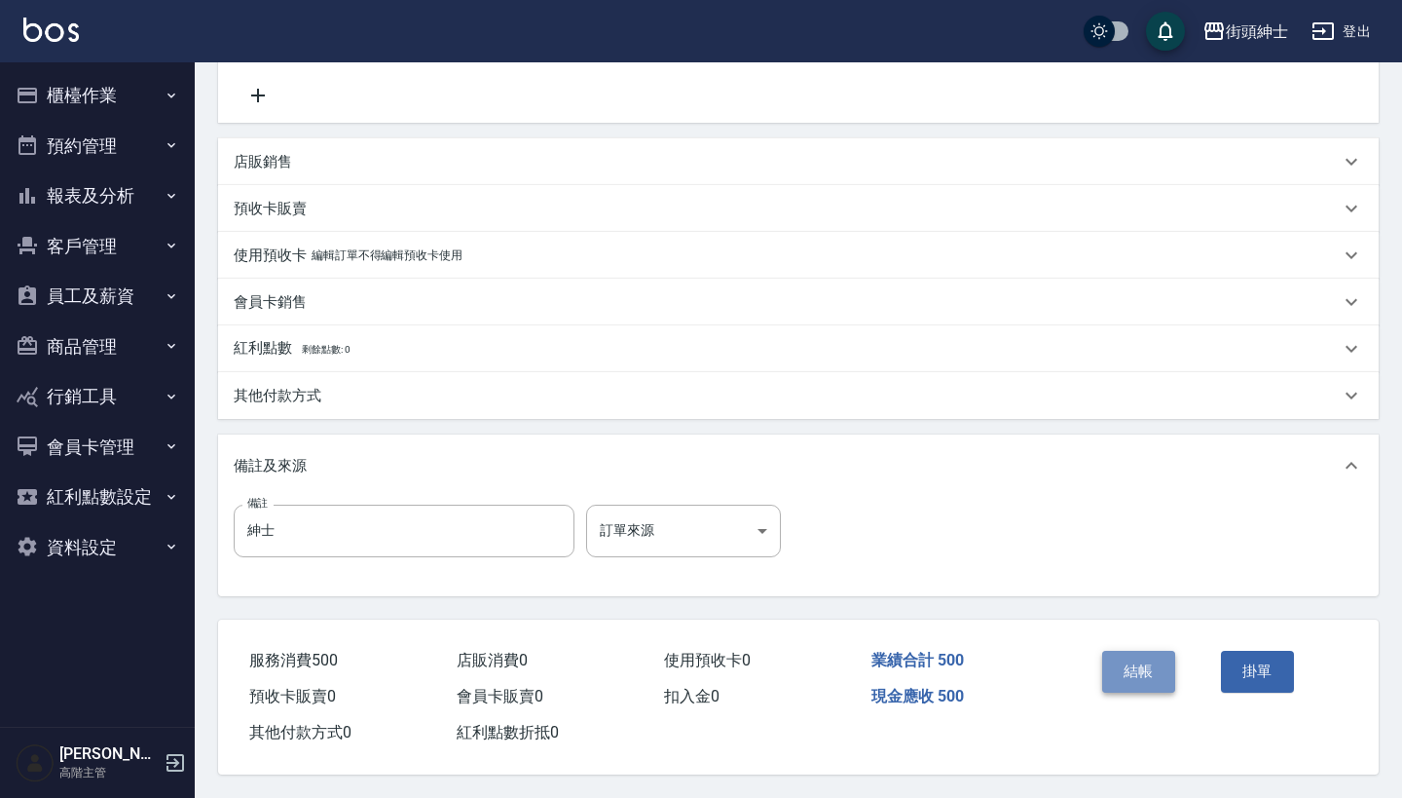
click at [1156, 664] on button "結帳" at bounding box center [1138, 671] width 73 height 41
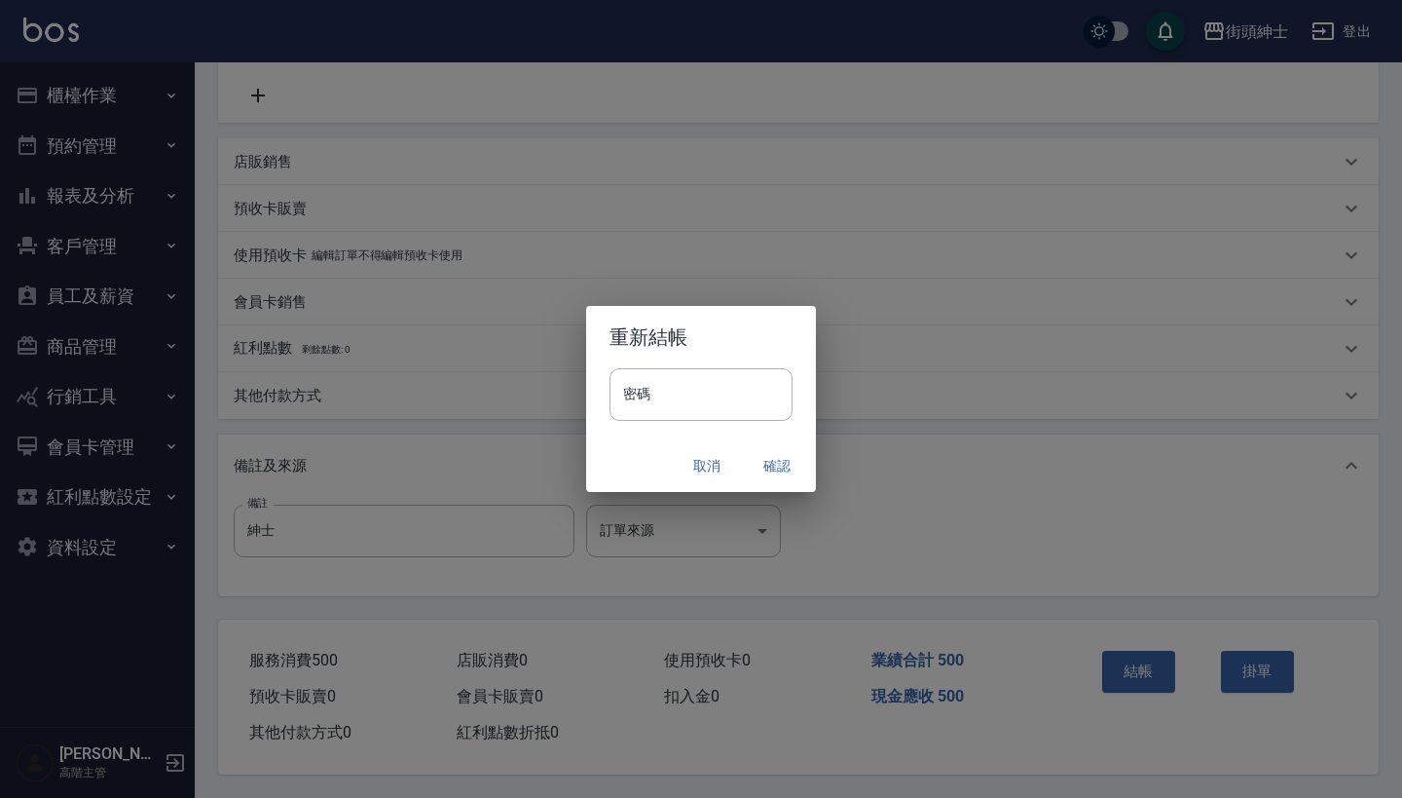
click at [776, 464] on button "確認" at bounding box center [777, 466] width 62 height 36
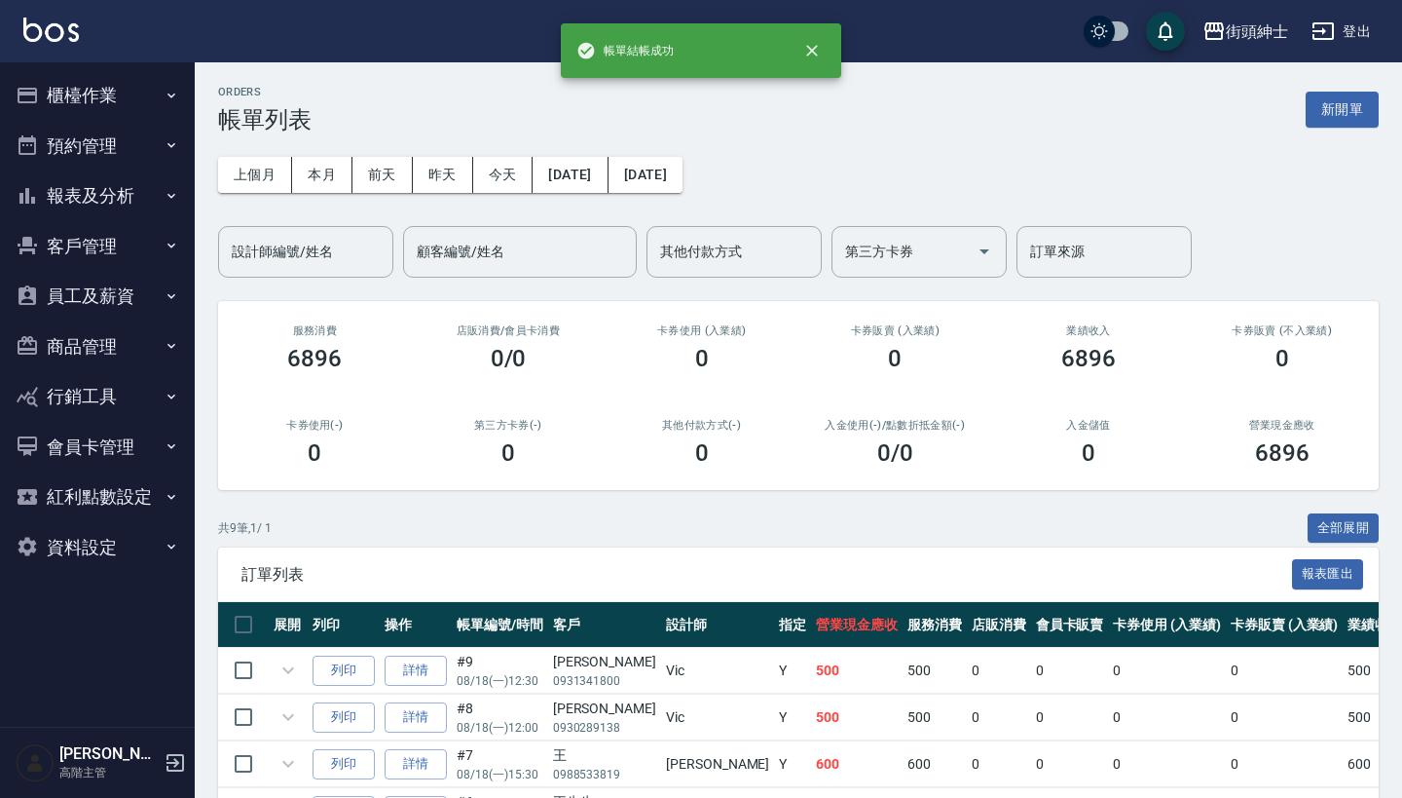
click at [108, 137] on button "預約管理" at bounding box center [97, 146] width 179 height 51
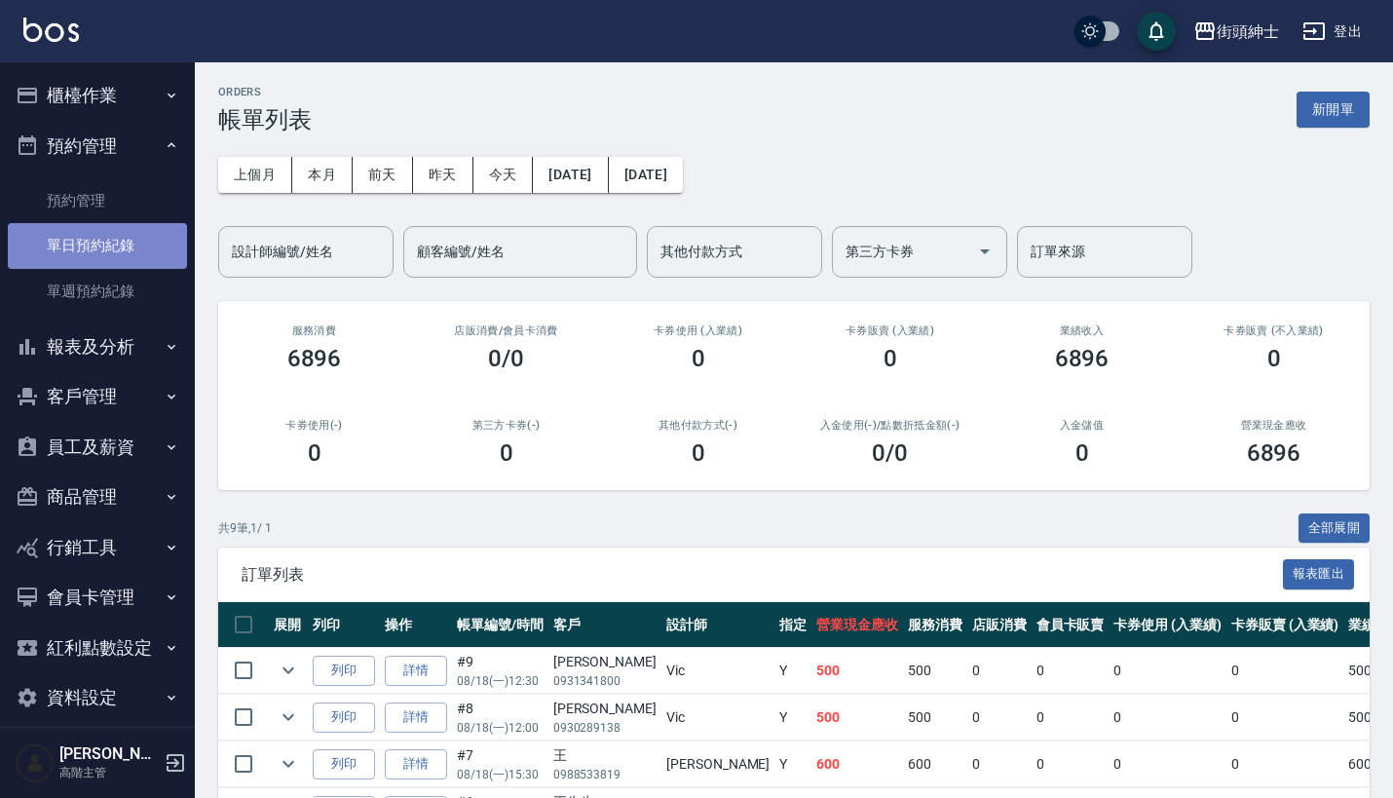
click at [107, 253] on link "單日預約紀錄" at bounding box center [97, 245] width 179 height 45
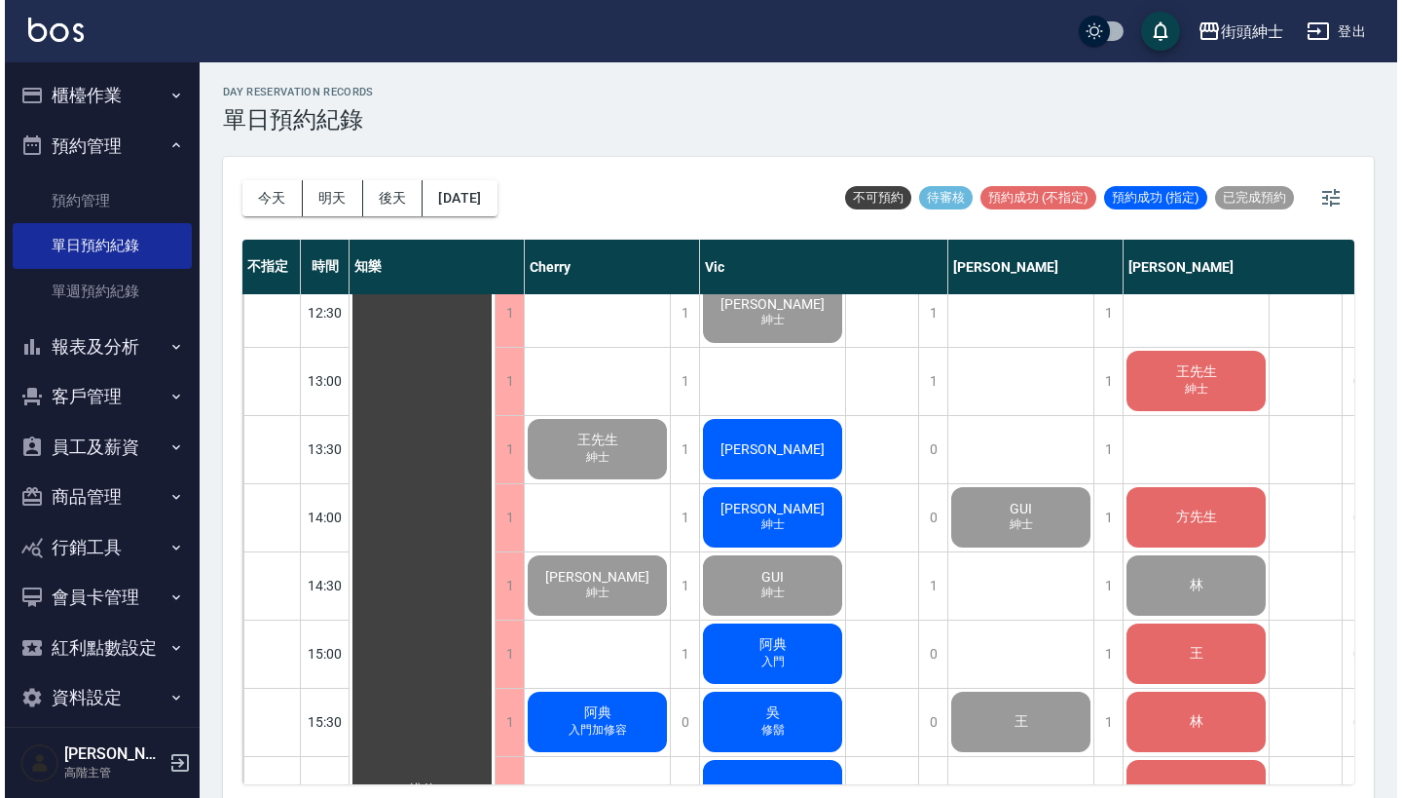
scroll to position [495, 1]
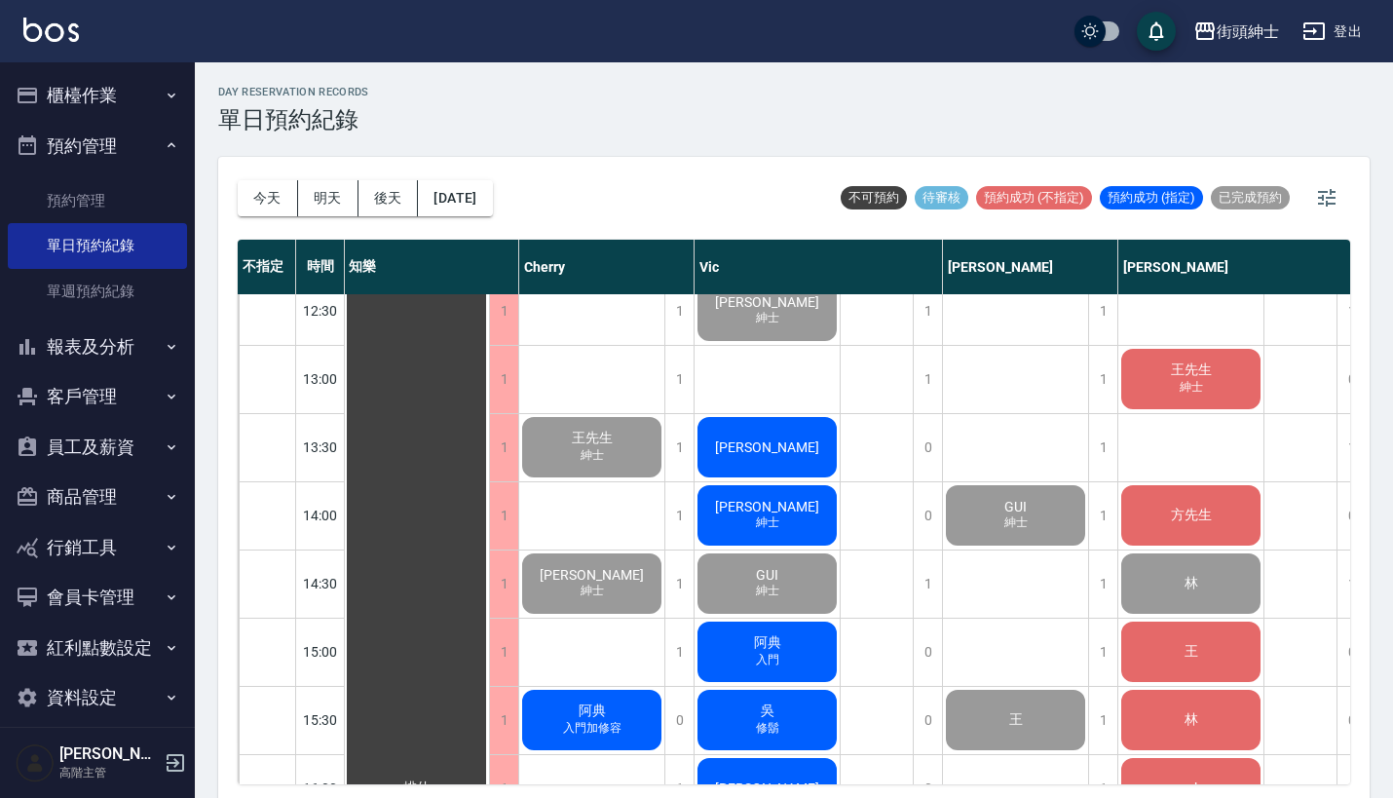
click at [788, 408] on div "徐先生 jason 紳士 林郁 威廉 紳士 GUI 紳士 阿典 入門 吳 修鬍 郭羽翔 Eddie 陳先生 入門 Ryan 力國 陳世曜 王桑 廖 曹dc" at bounding box center [767, 787] width 146 height 1977
click at [434, 779] on span "[PERSON_NAME]" at bounding box center [416, 788] width 35 height 18
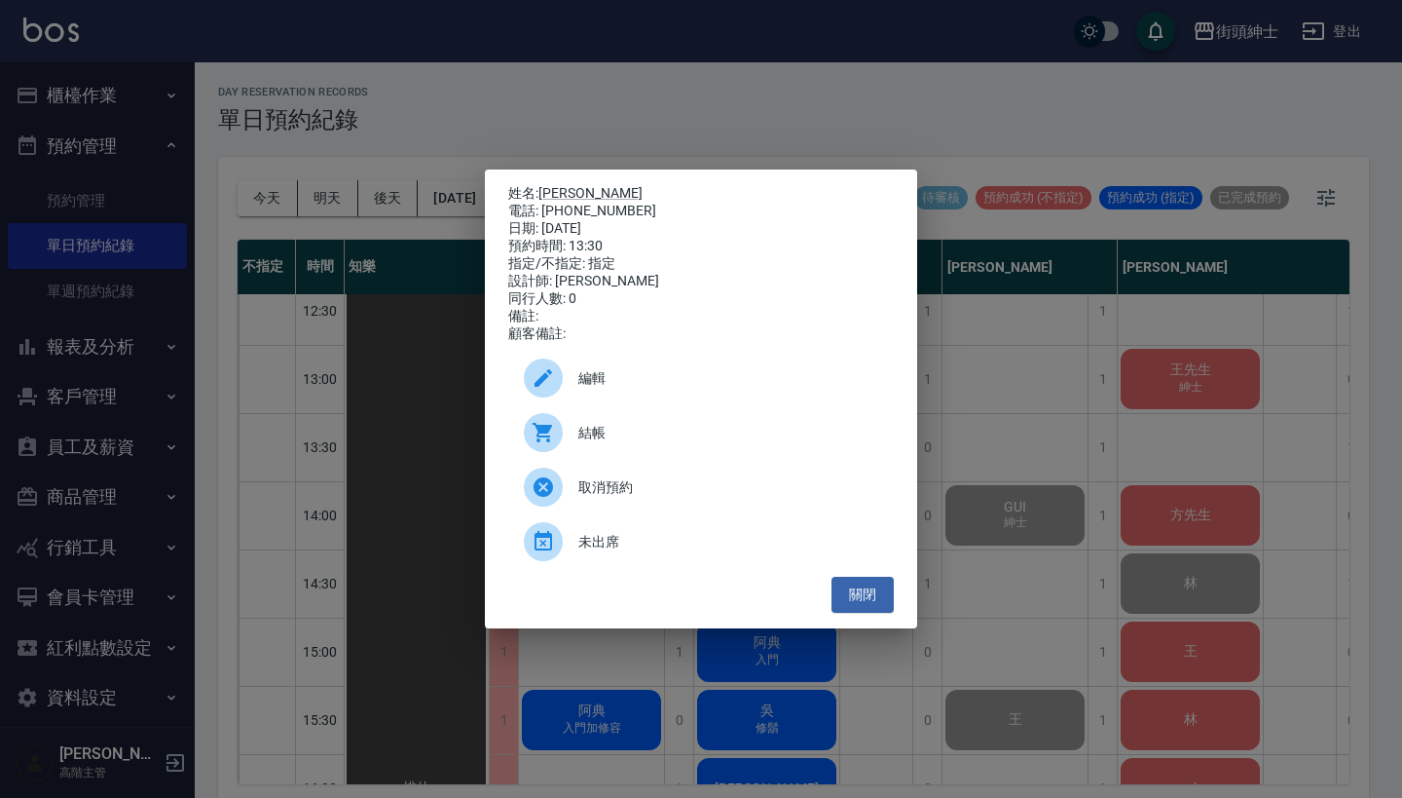
click at [605, 433] on span "結帳" at bounding box center [728, 433] width 300 height 20
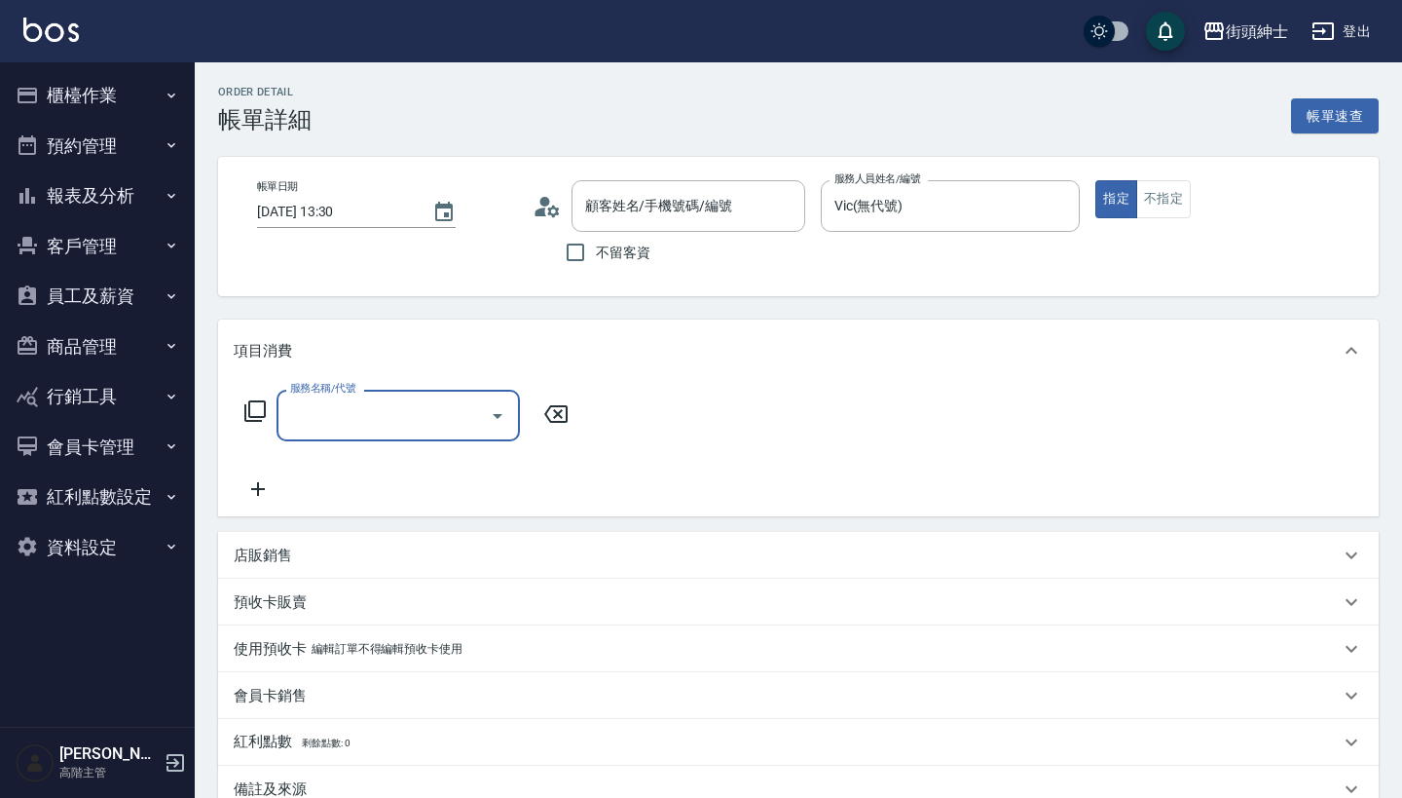
type input "林郁/0912900635/null"
click at [399, 386] on div "服務名稱/代號 服務名稱/代號" at bounding box center [798, 449] width 1161 height 134
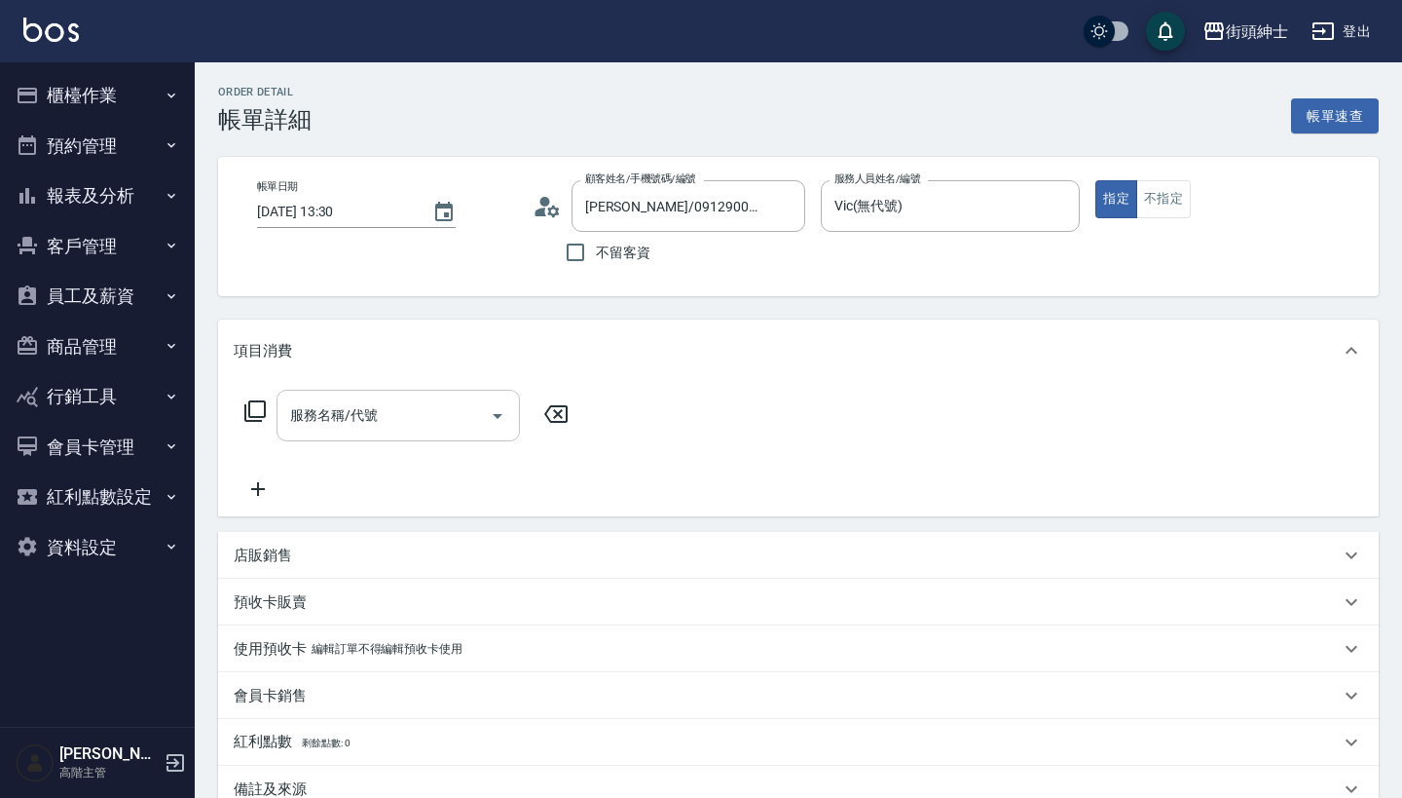
click at [423, 411] on input "服務名稱/代號" at bounding box center [383, 415] width 197 height 34
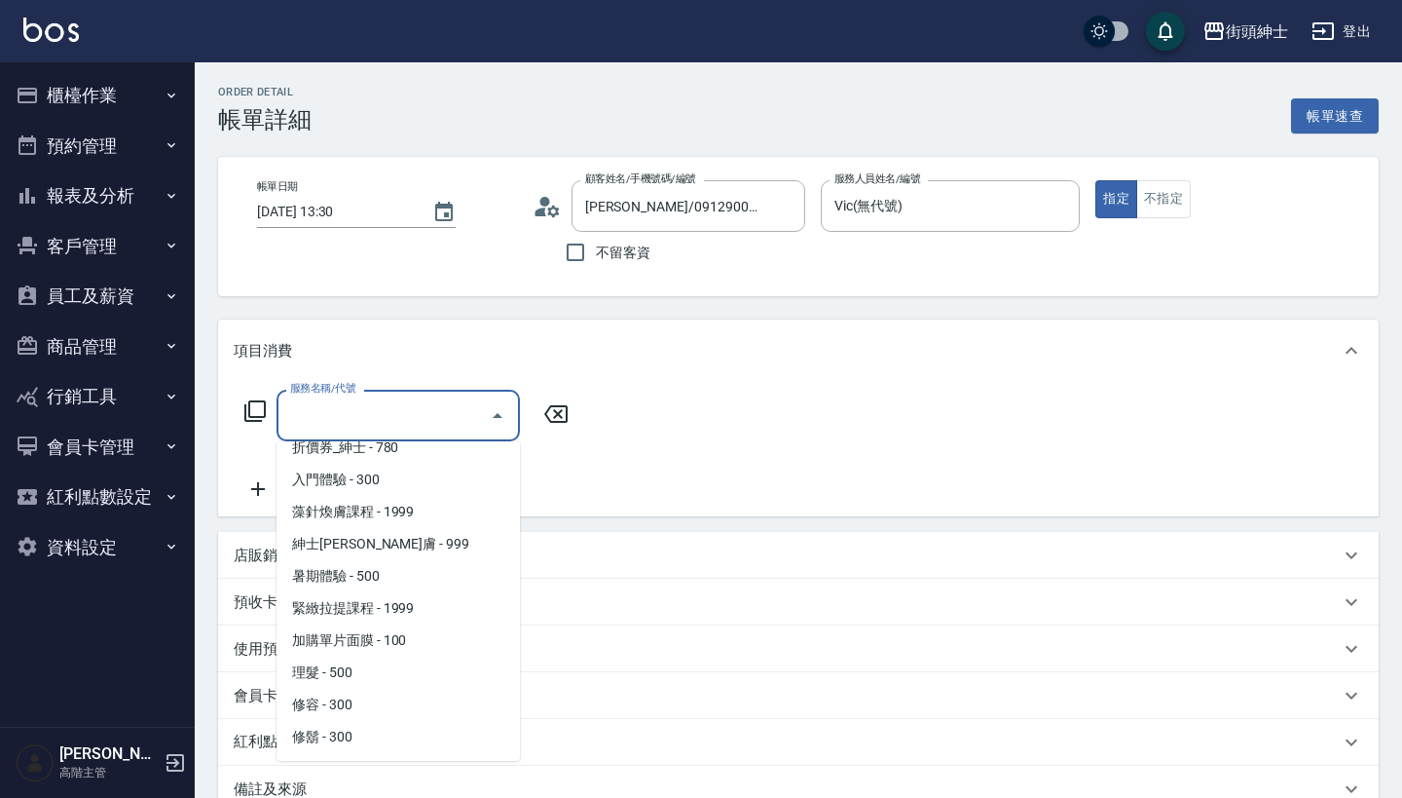
scroll to position [82, 0]
click at [413, 683] on span "理髮 - 500" at bounding box center [398, 672] width 243 height 32
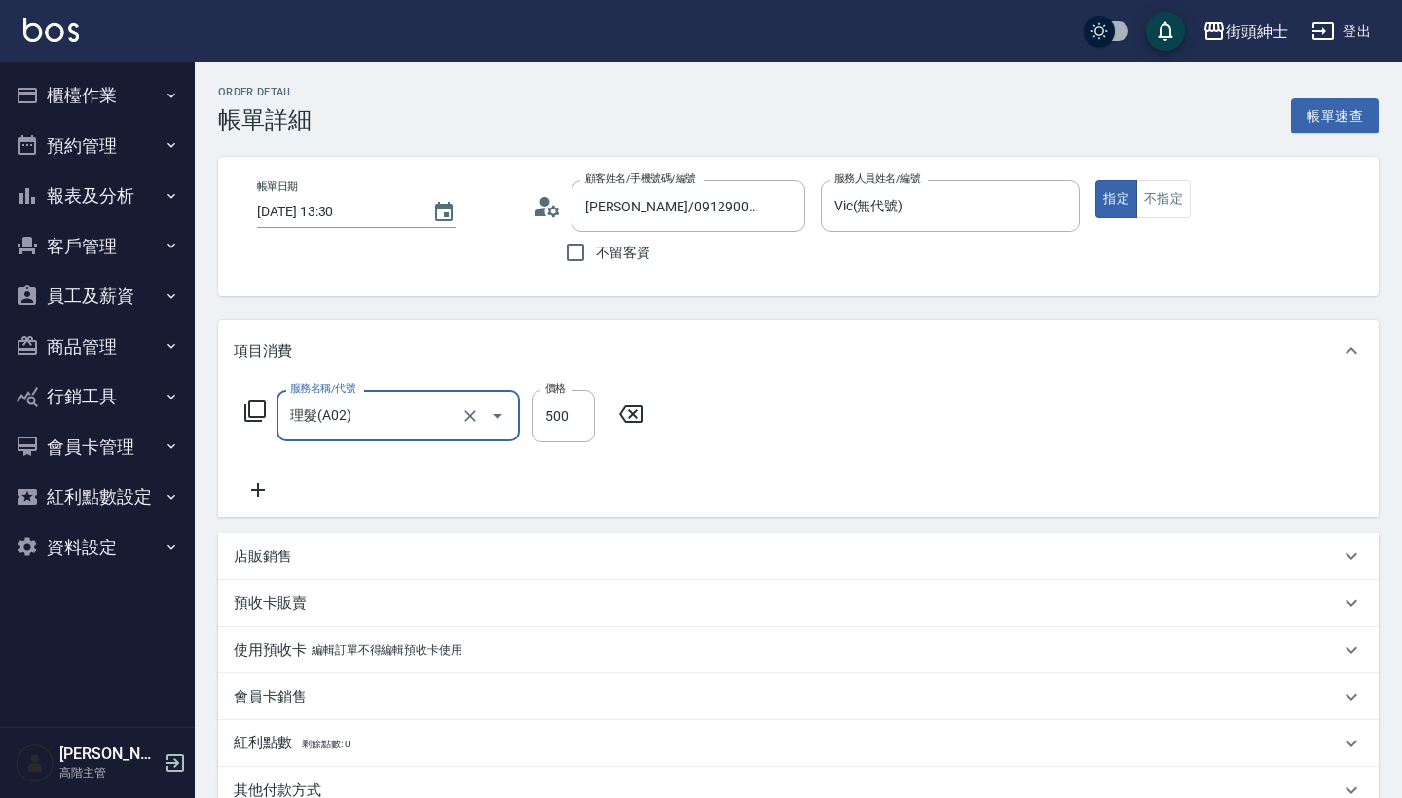
type input "理髮(A02)"
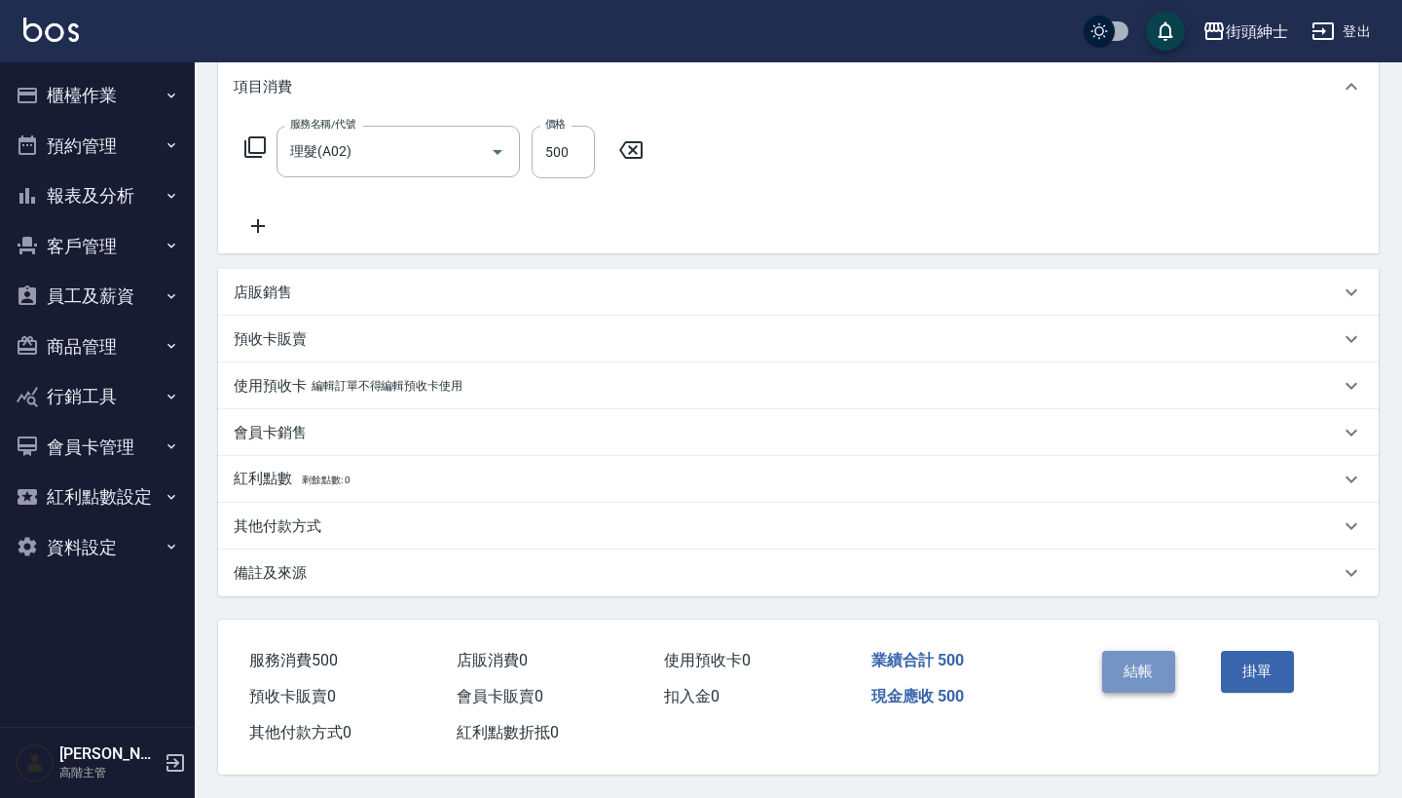
click at [1161, 656] on button "結帳" at bounding box center [1138, 671] width 73 height 41
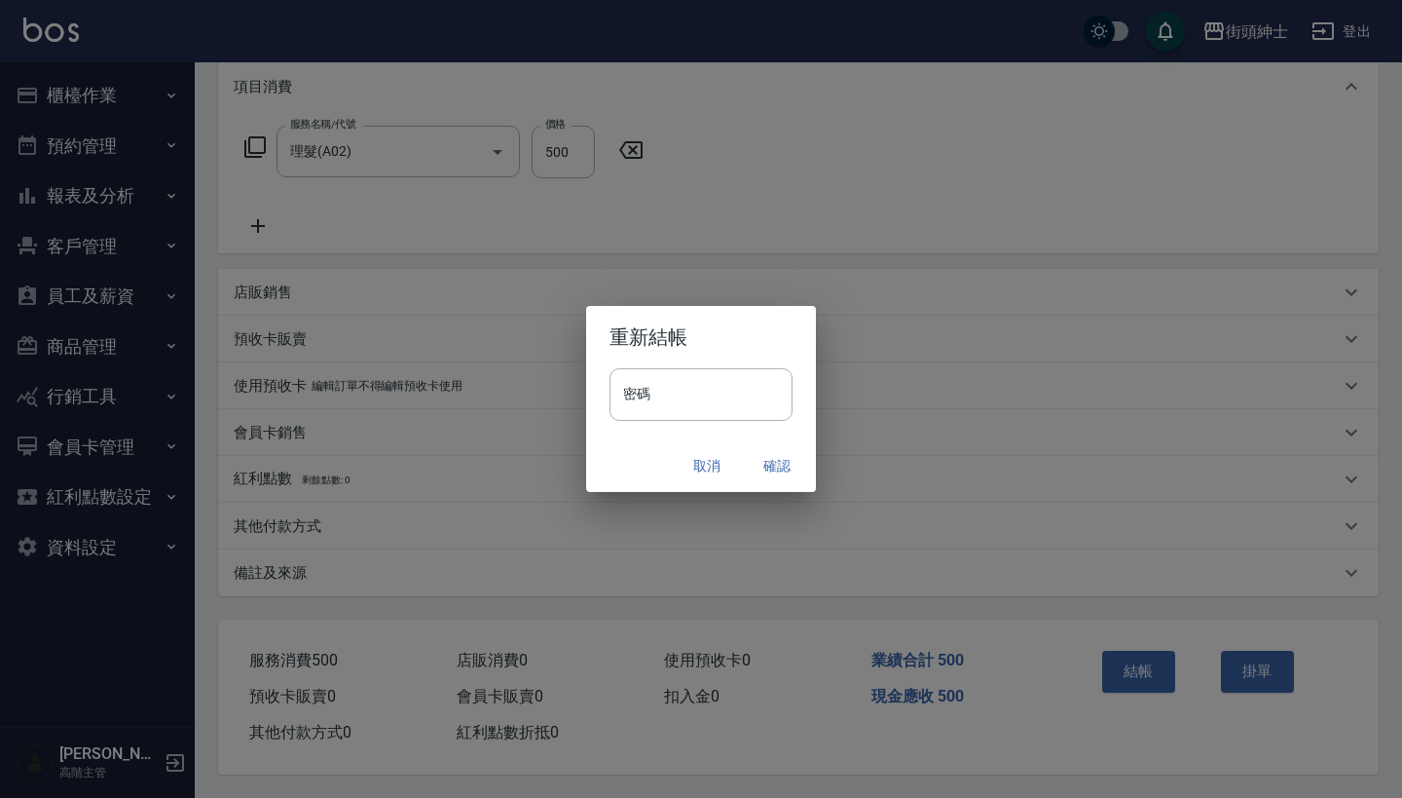
click at [778, 458] on button "確認" at bounding box center [777, 466] width 62 height 36
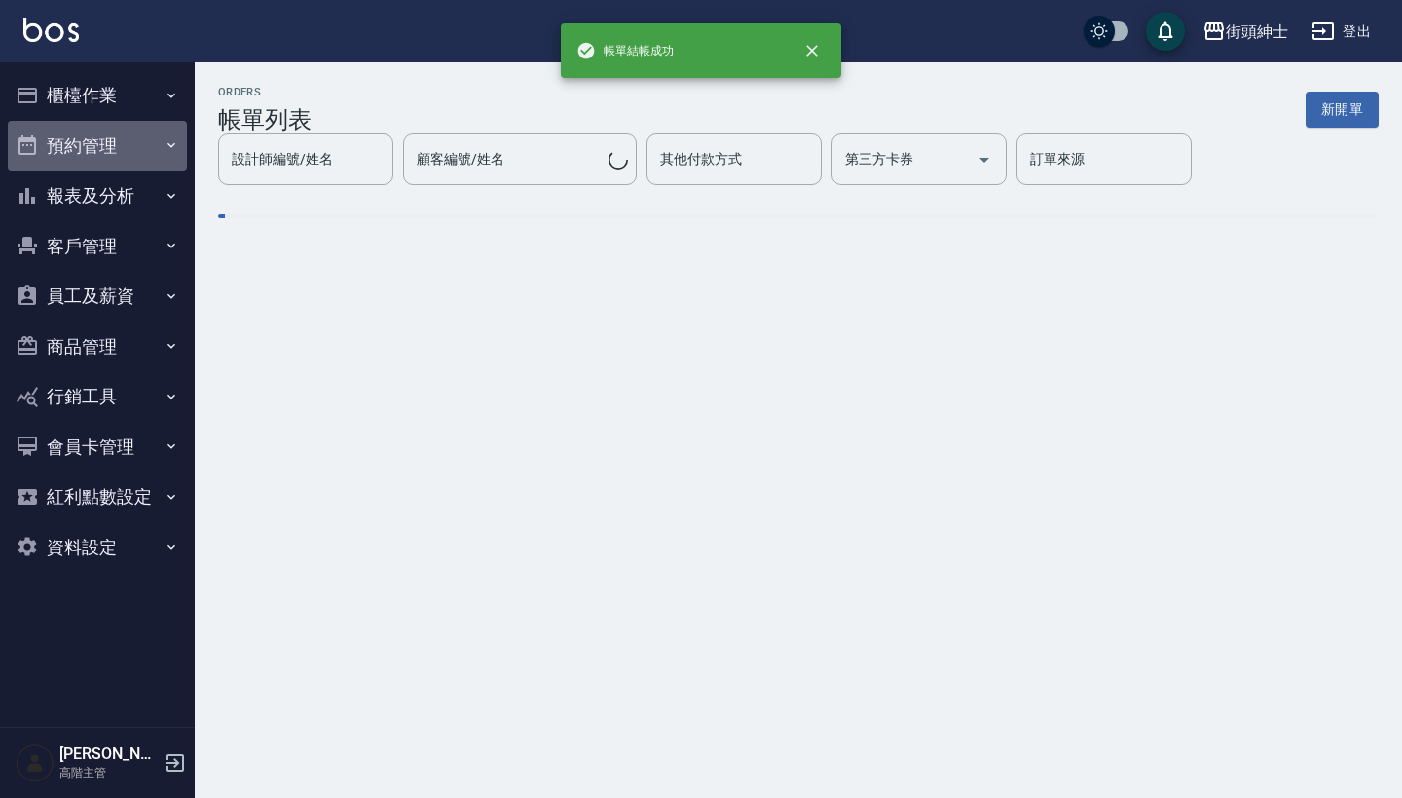
click at [155, 148] on button "預約管理" at bounding box center [97, 146] width 179 height 51
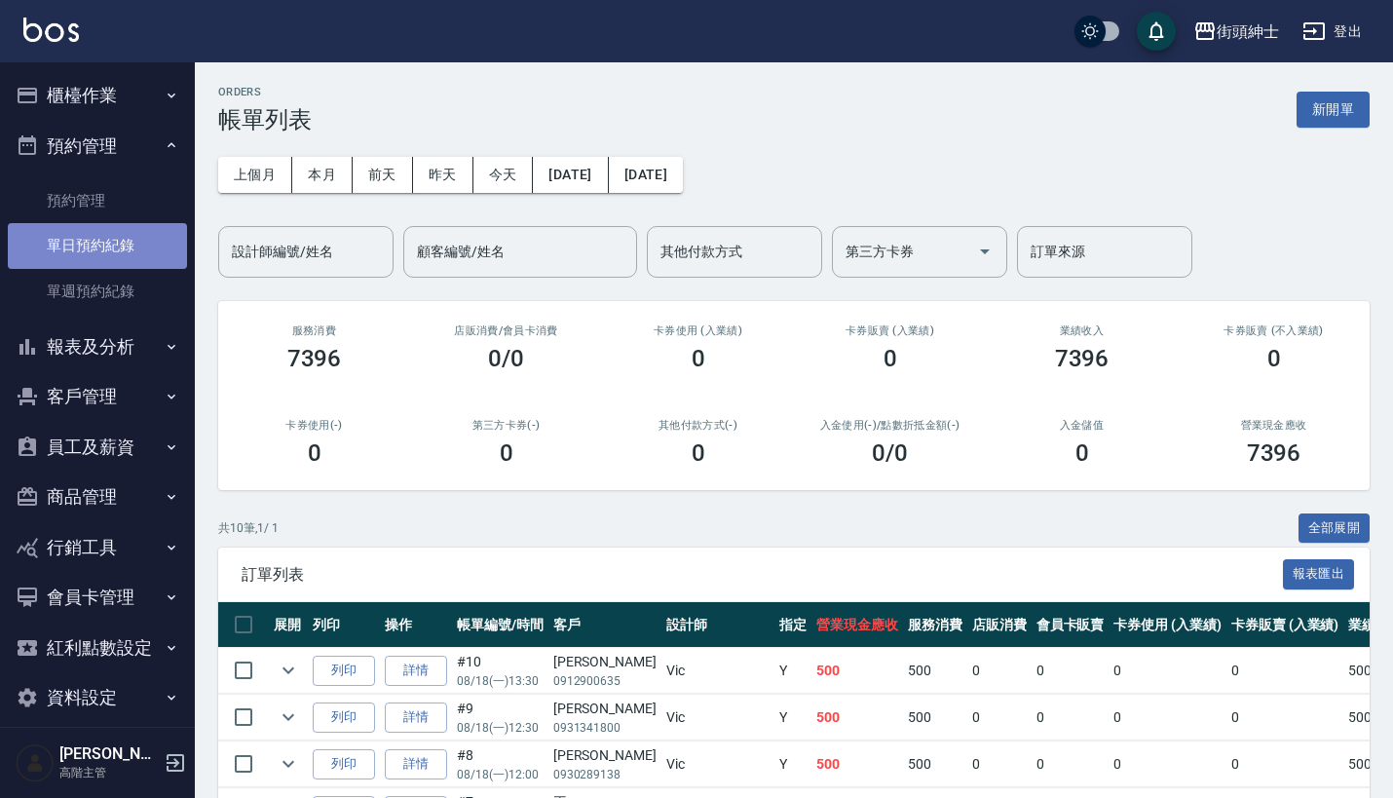
click at [144, 244] on link "單日預約紀錄" at bounding box center [97, 245] width 179 height 45
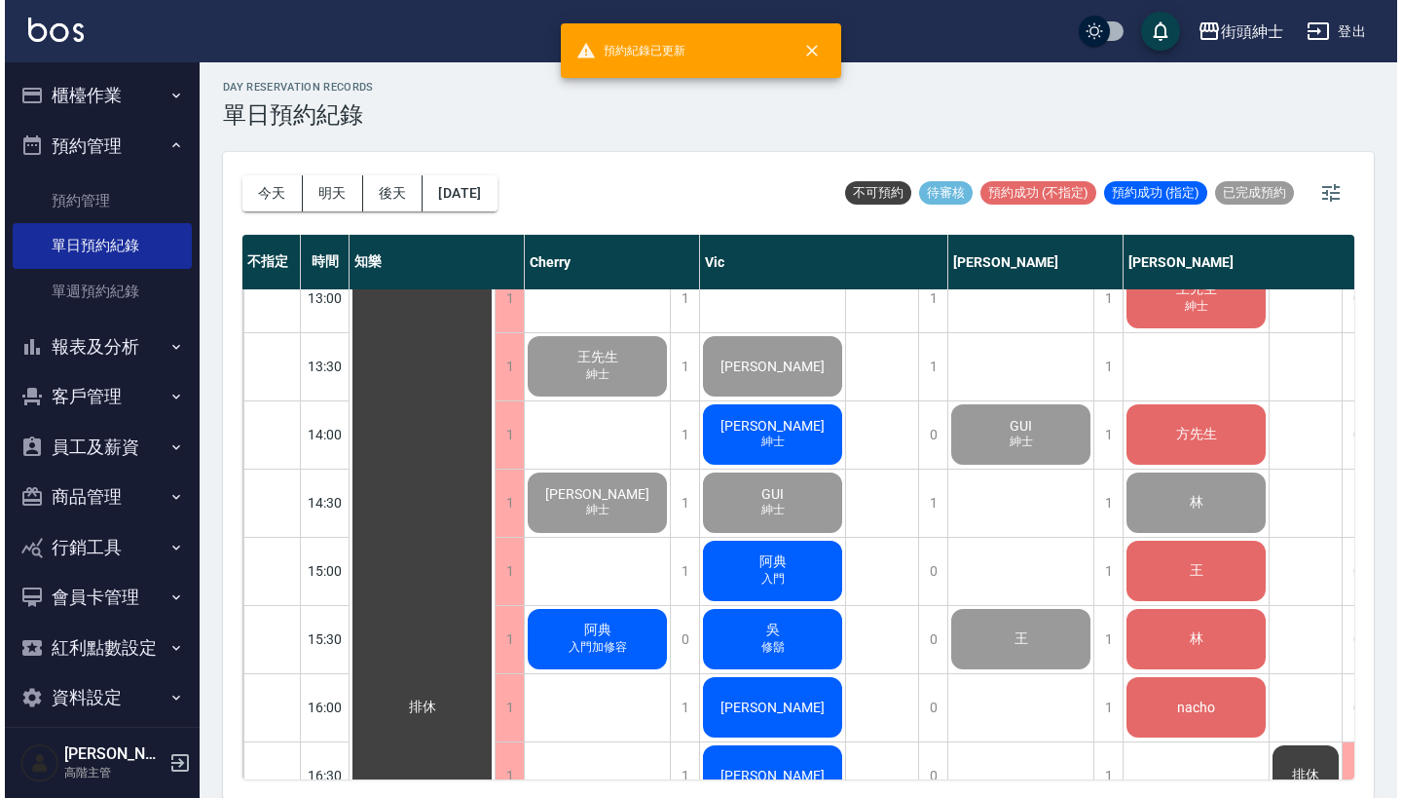
scroll to position [633, 0]
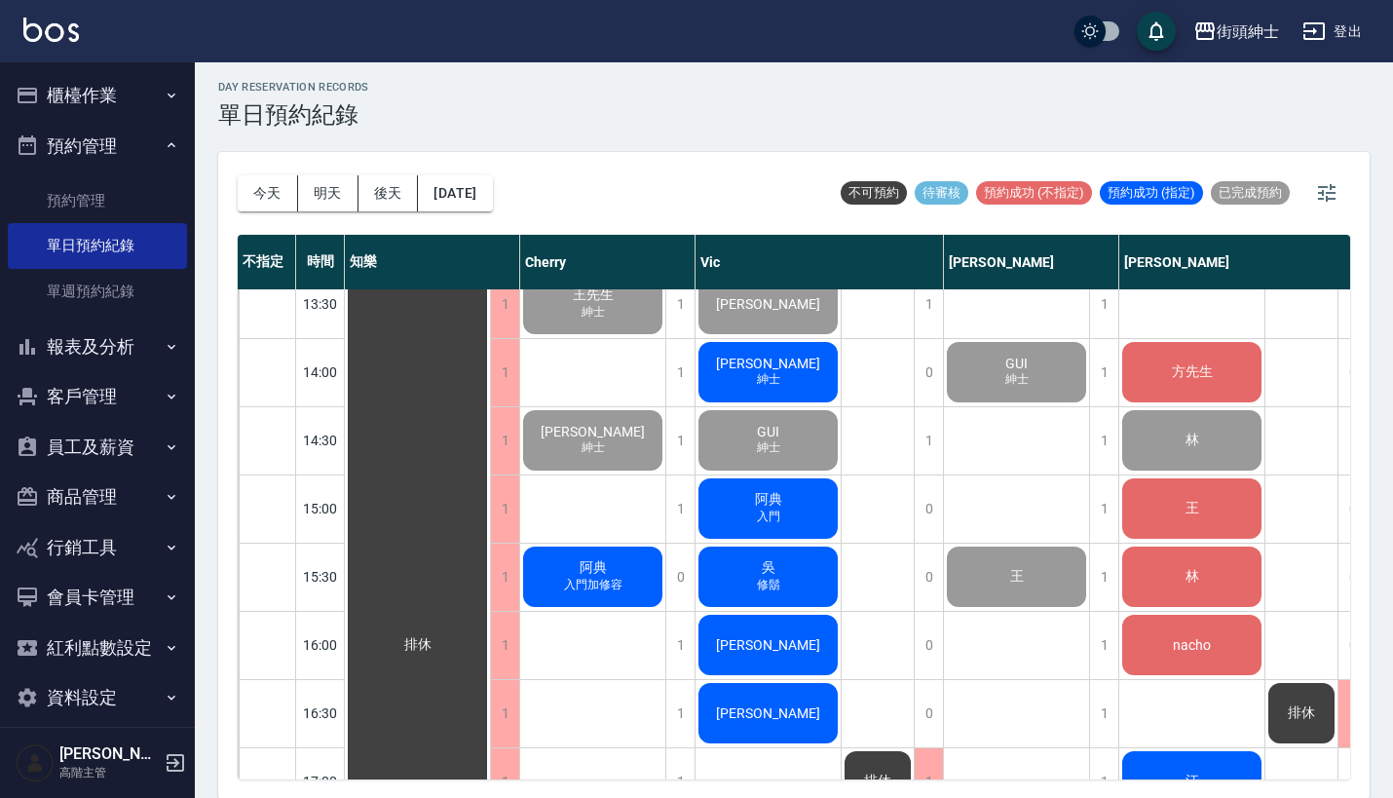
click at [490, 381] on div "威廉 紳士" at bounding box center [417, 644] width 145 height 1975
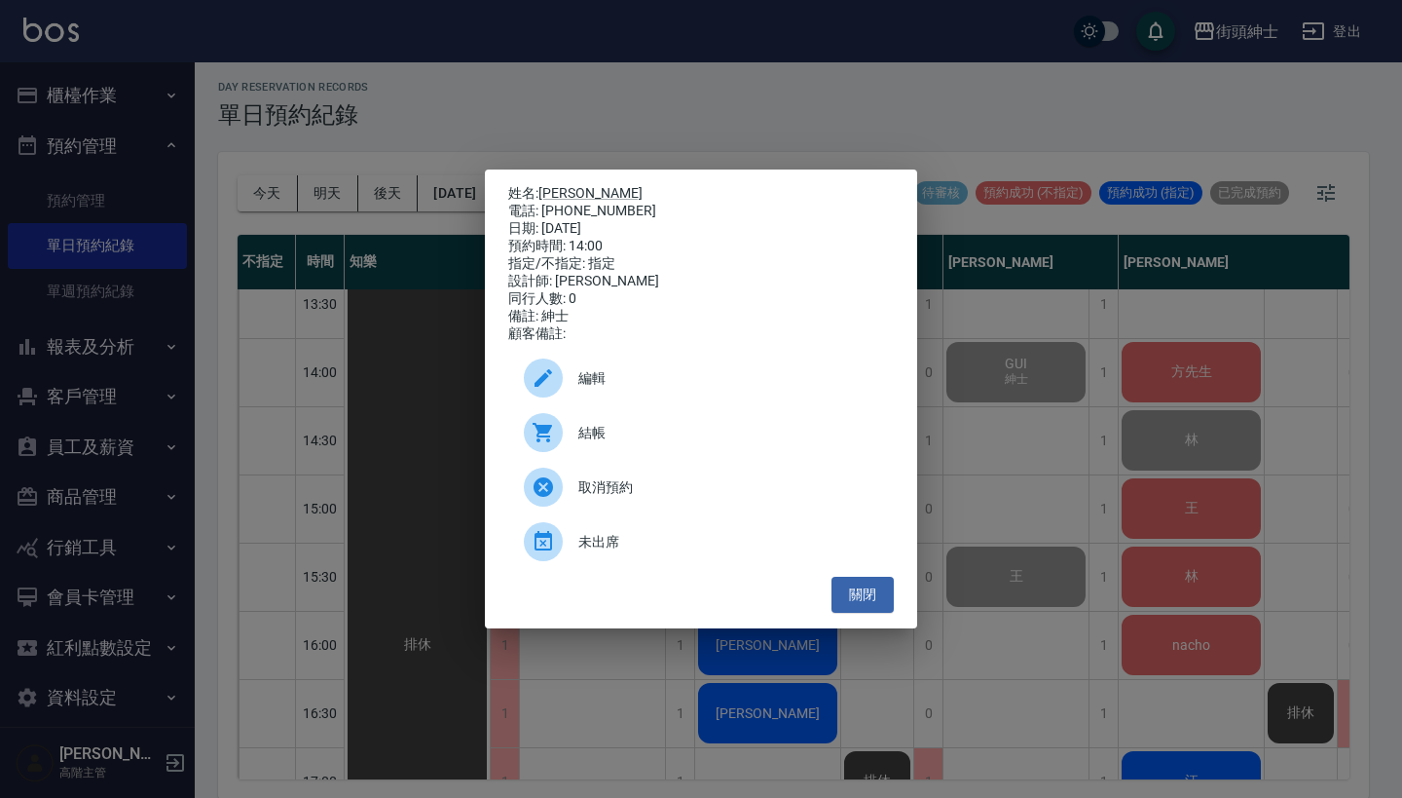
click at [607, 440] on span "結帳" at bounding box center [728, 433] width 300 height 20
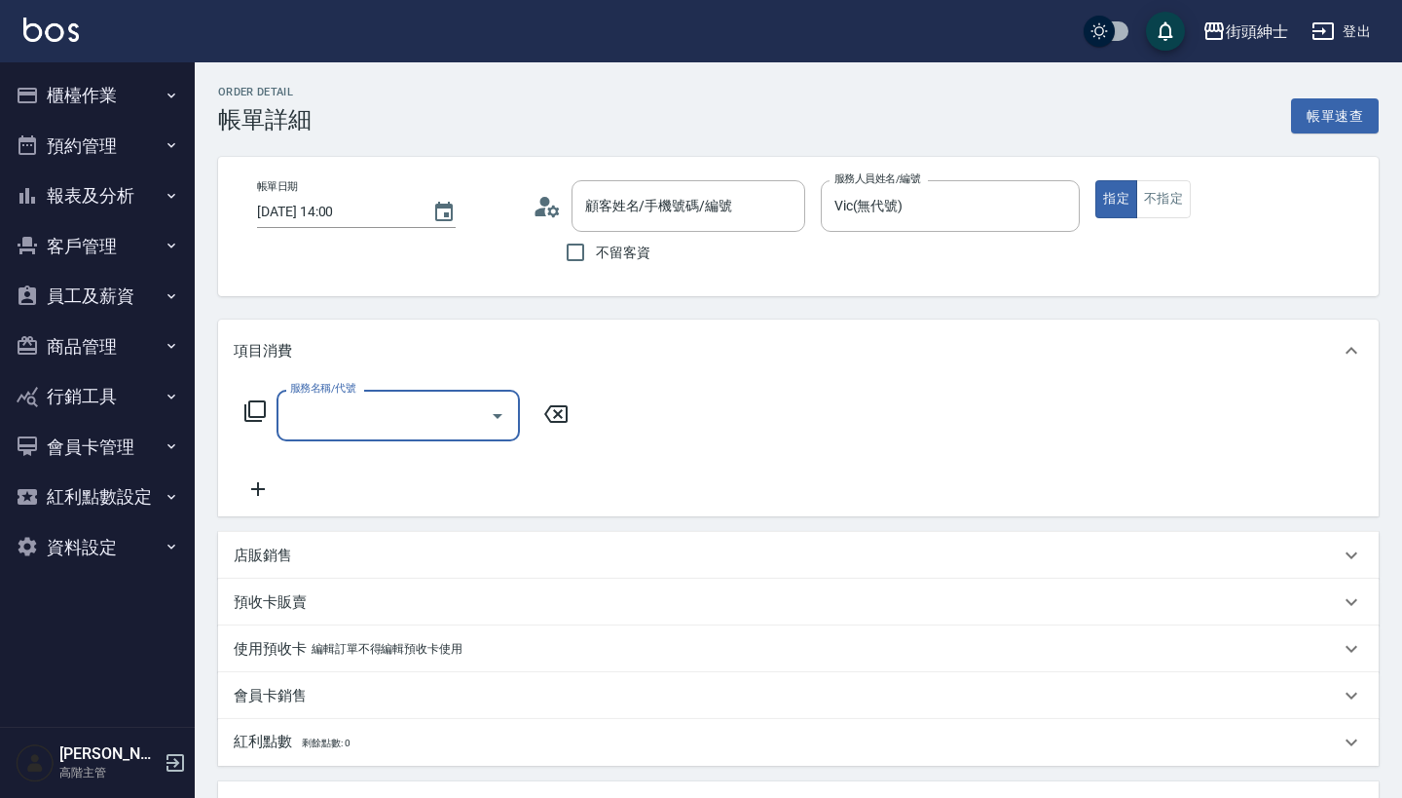
type input "[PERSON_NAME]/0989862838/null"
click at [428, 419] on input "服務名稱/代號" at bounding box center [383, 415] width 197 height 34
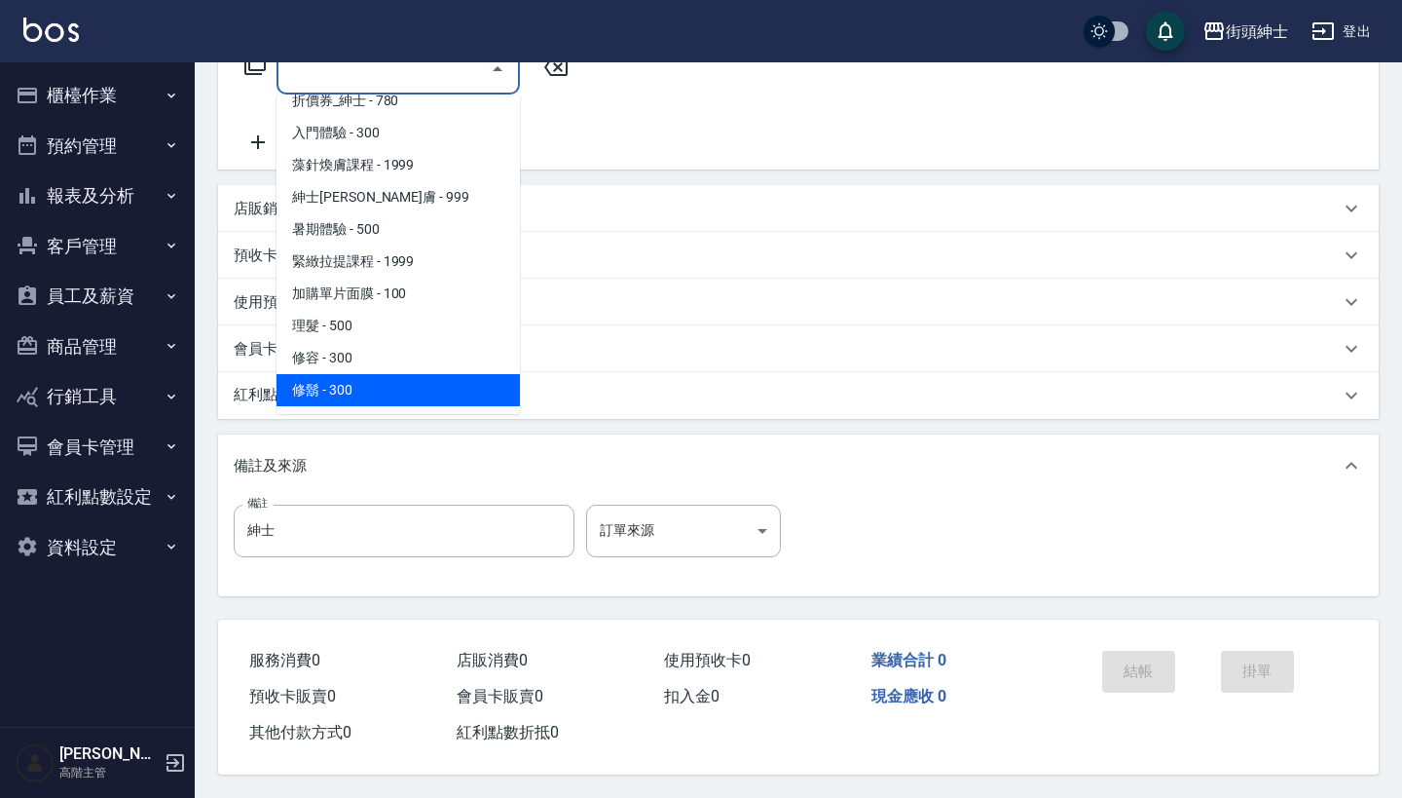
scroll to position [355, 0]
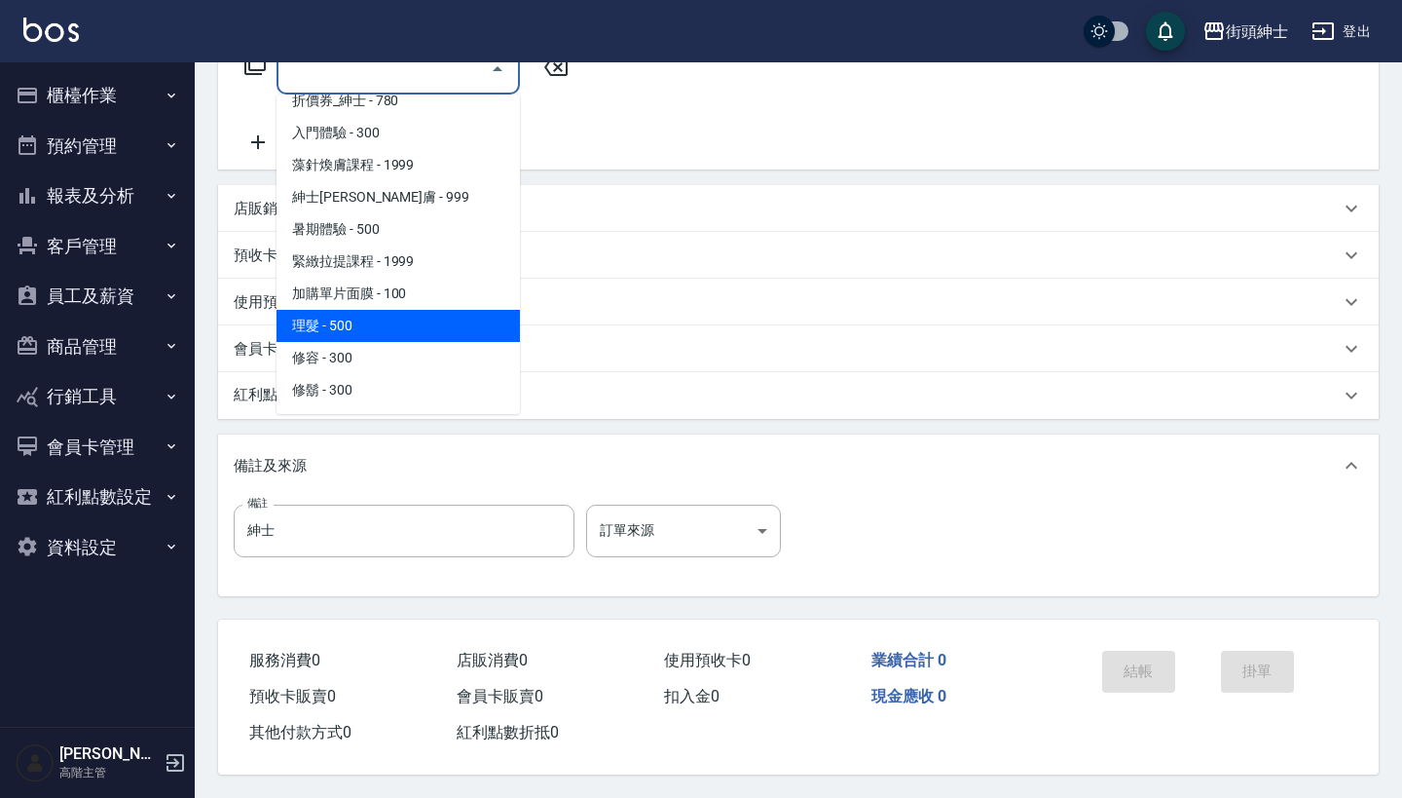
click at [425, 310] on span "理髮 - 500" at bounding box center [398, 326] width 243 height 32
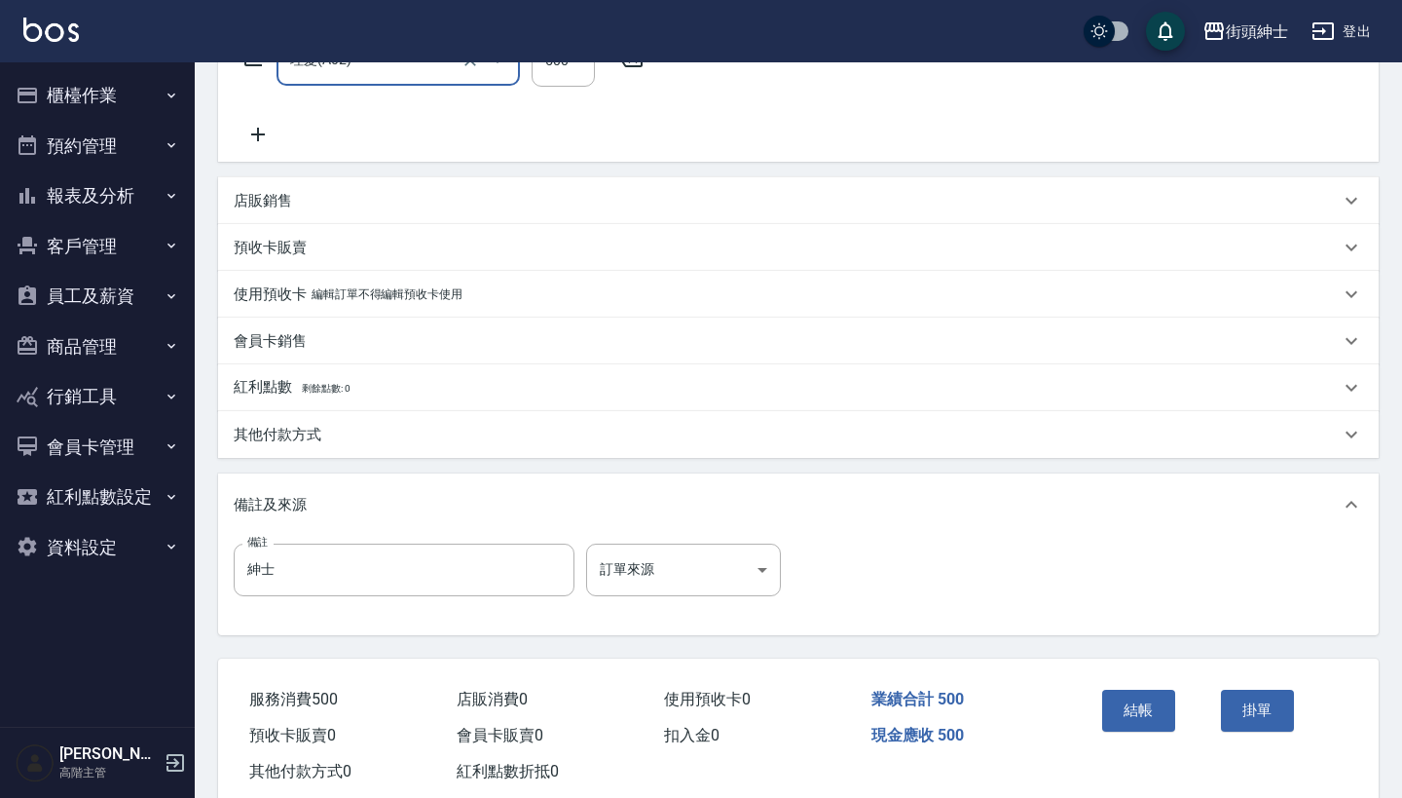
type input "理髮(A02)"
click at [1128, 698] on button "結帳" at bounding box center [1138, 709] width 73 height 41
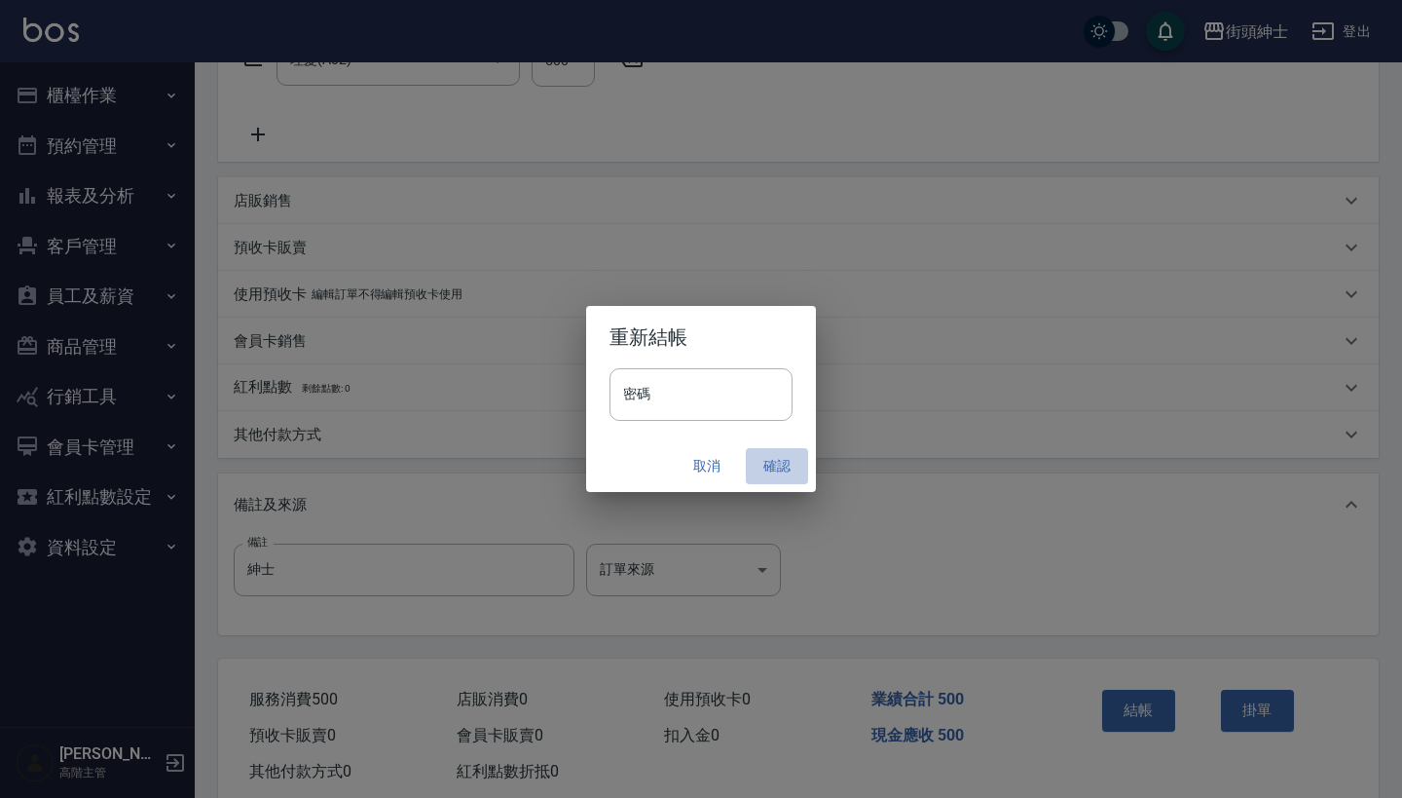
click at [779, 454] on button "確認" at bounding box center [777, 466] width 62 height 36
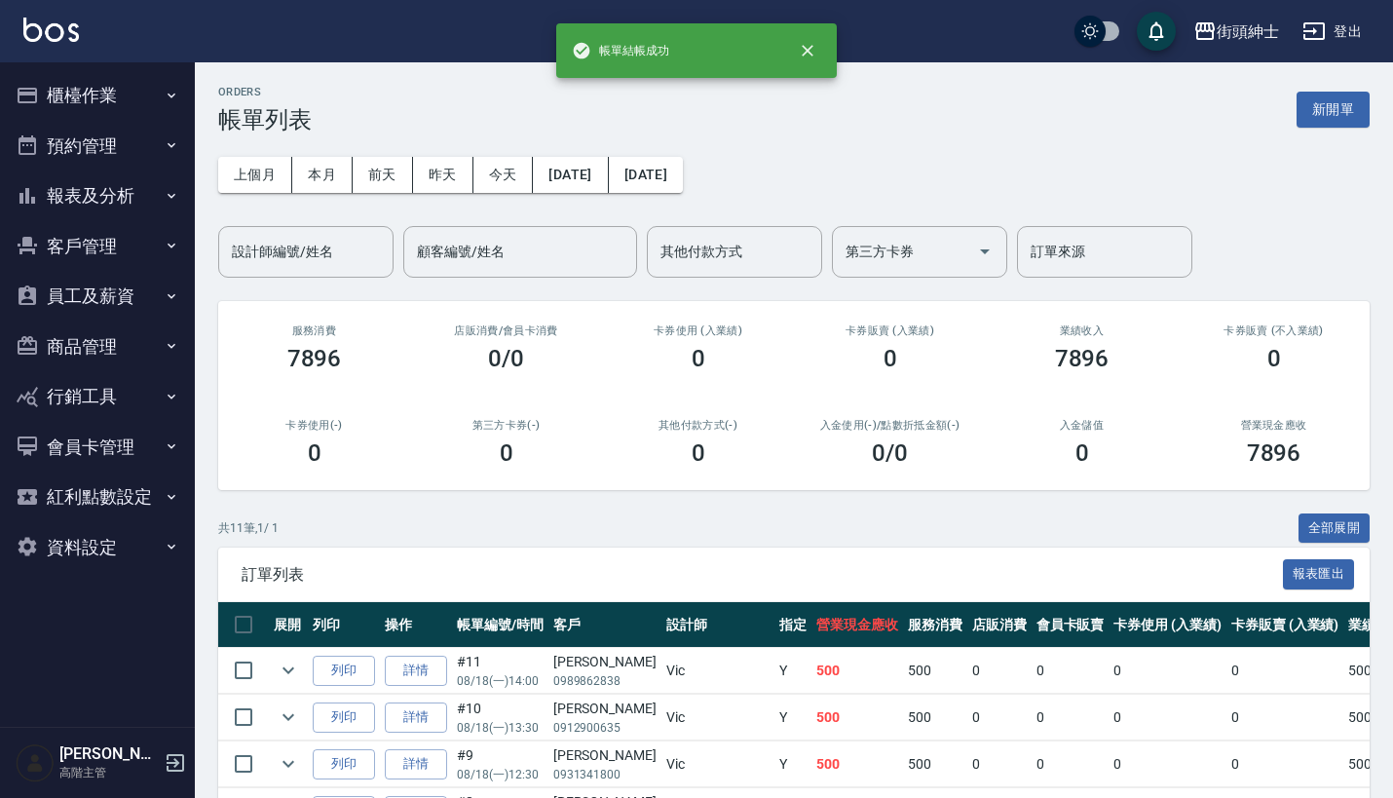
click at [92, 132] on button "預約管理" at bounding box center [97, 146] width 179 height 51
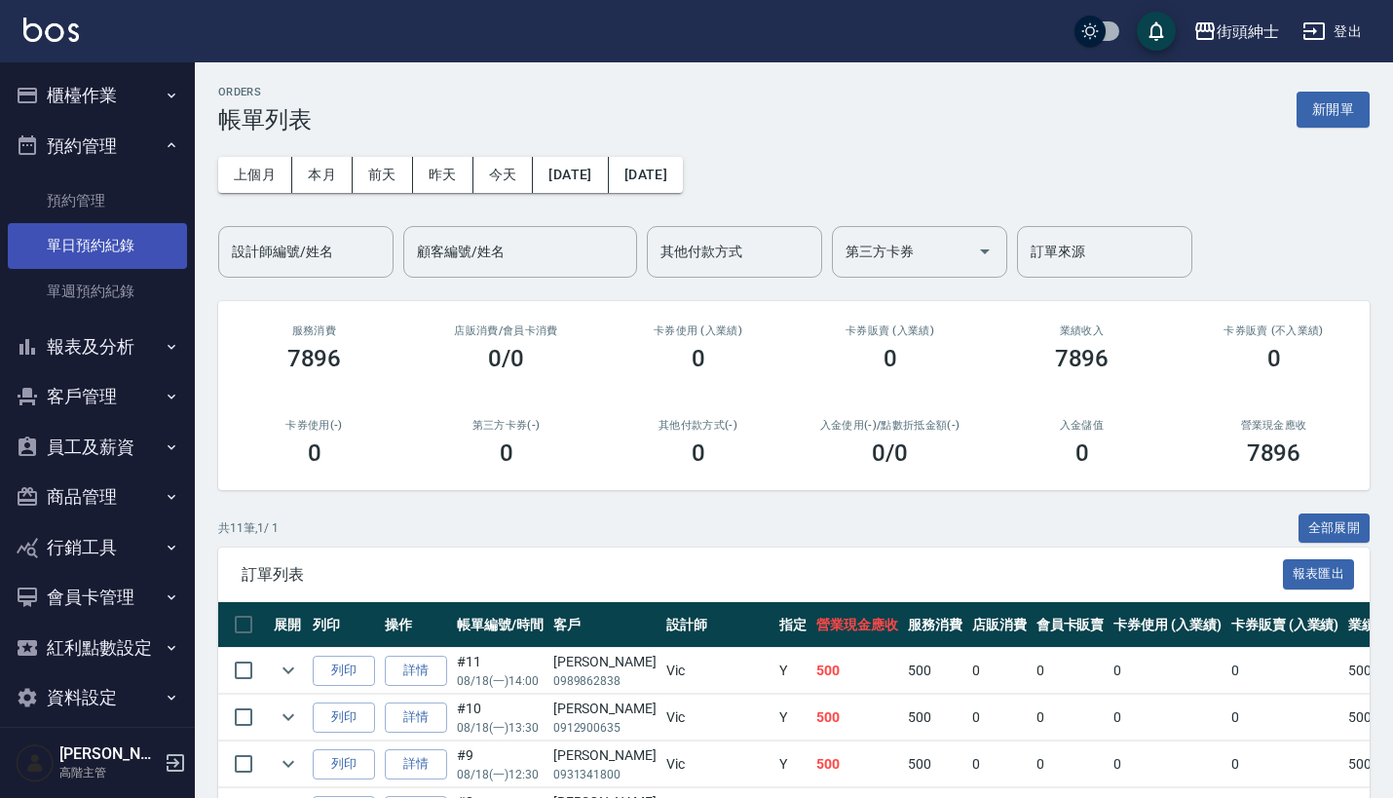
click at [129, 255] on link "單日預約紀錄" at bounding box center [97, 245] width 179 height 45
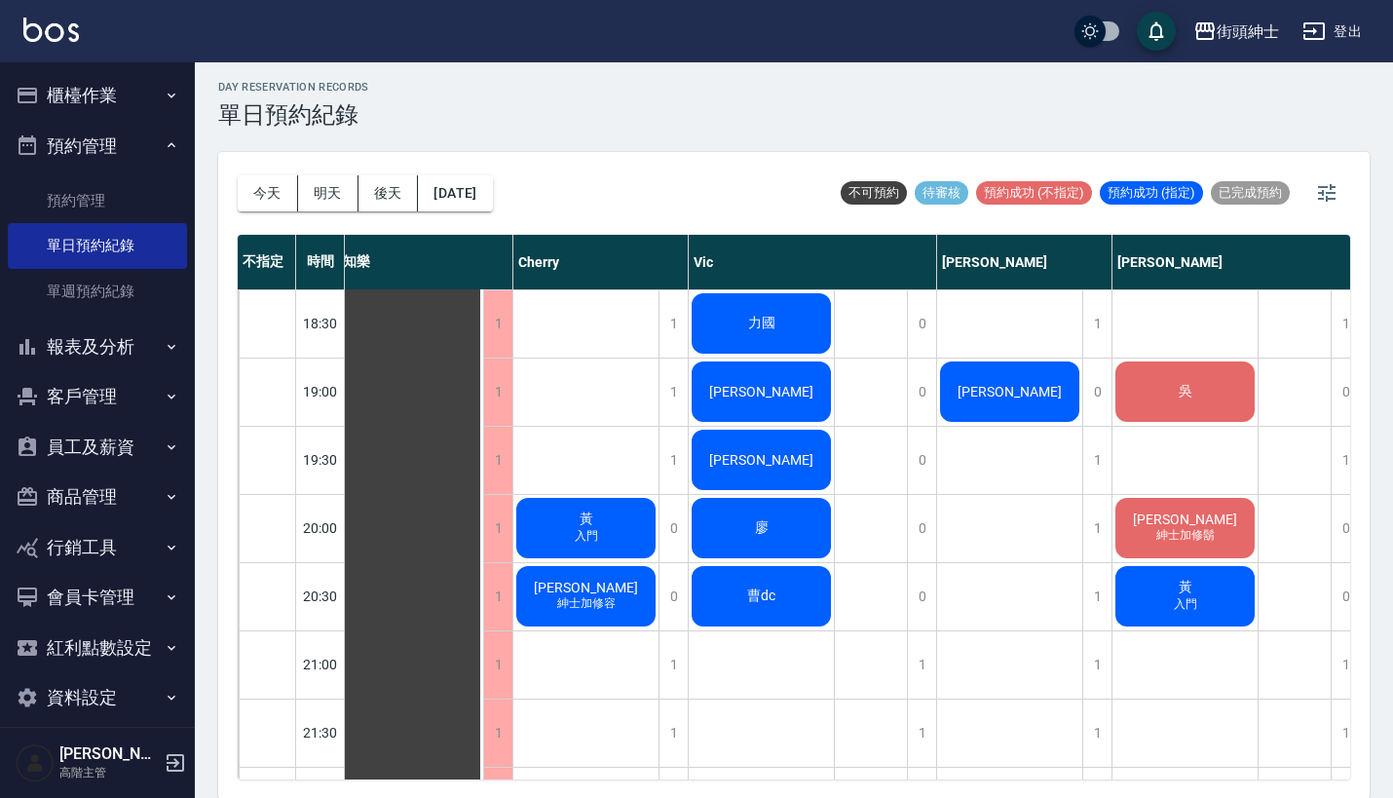
scroll to position [1294, 7]
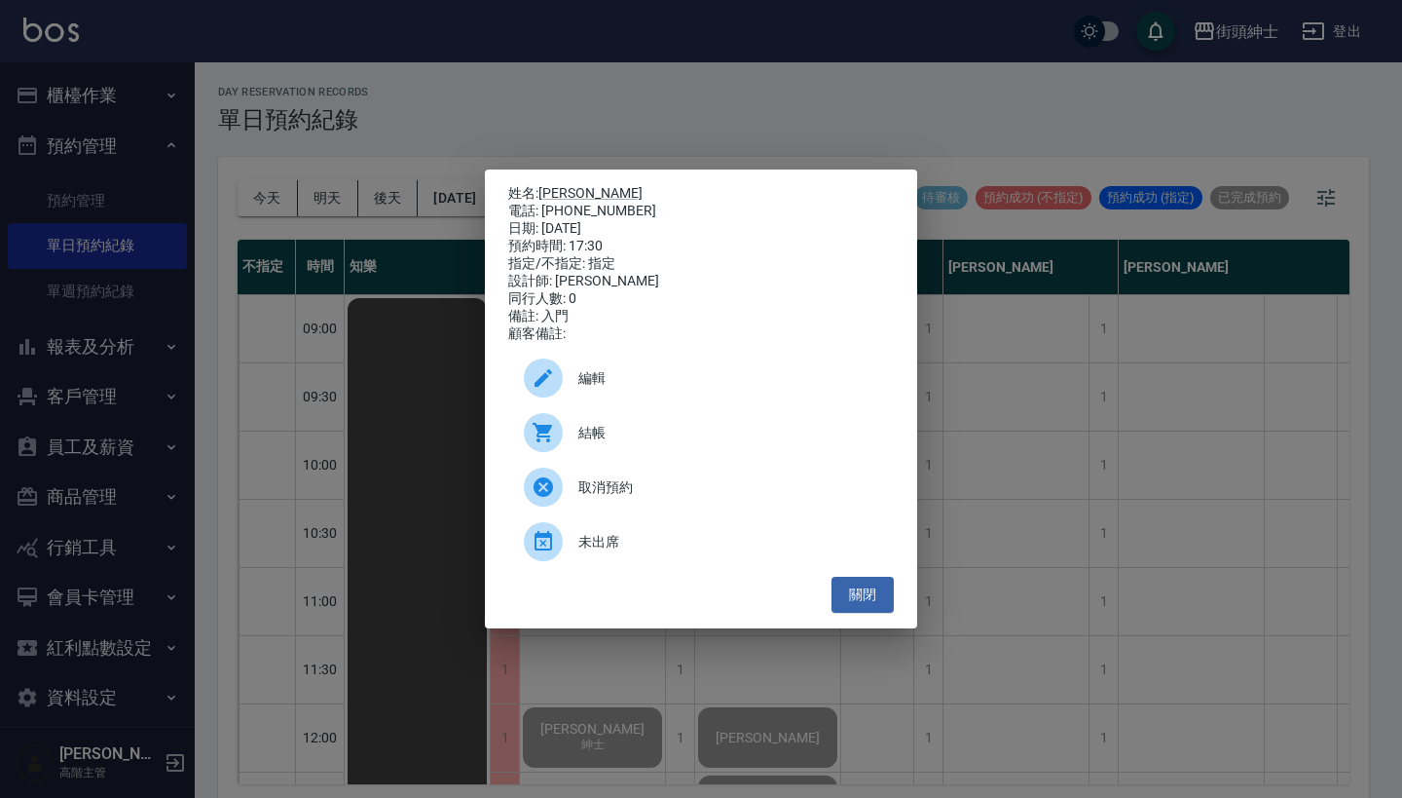
scroll to position [5, 0]
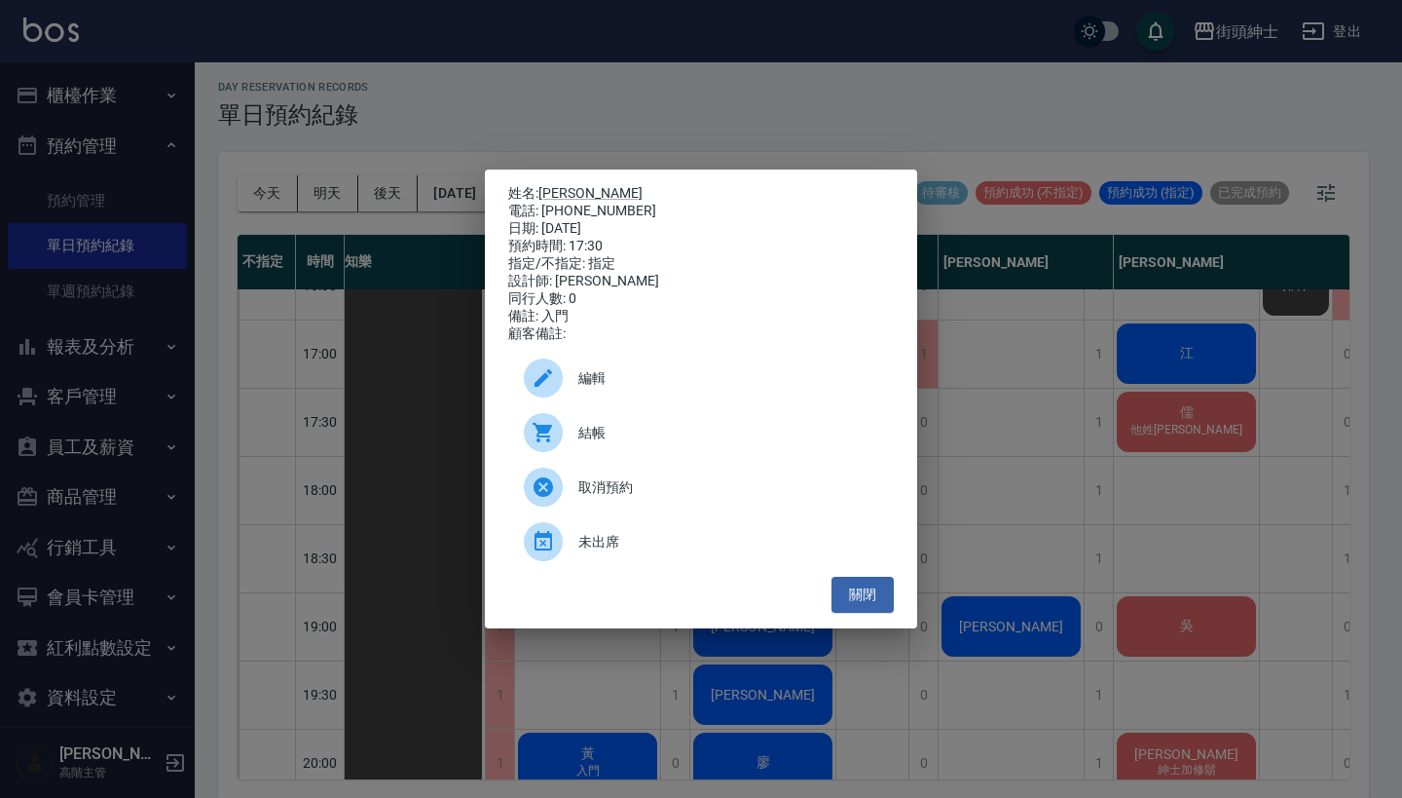
click at [702, 97] on div "姓名: [PERSON_NAME]先生 電話: [PHONE_NUMBER] 日期: [DATE] 預約時間: 17:30 指定/不指定: 指定 設計師: […" at bounding box center [701, 399] width 1402 height 798
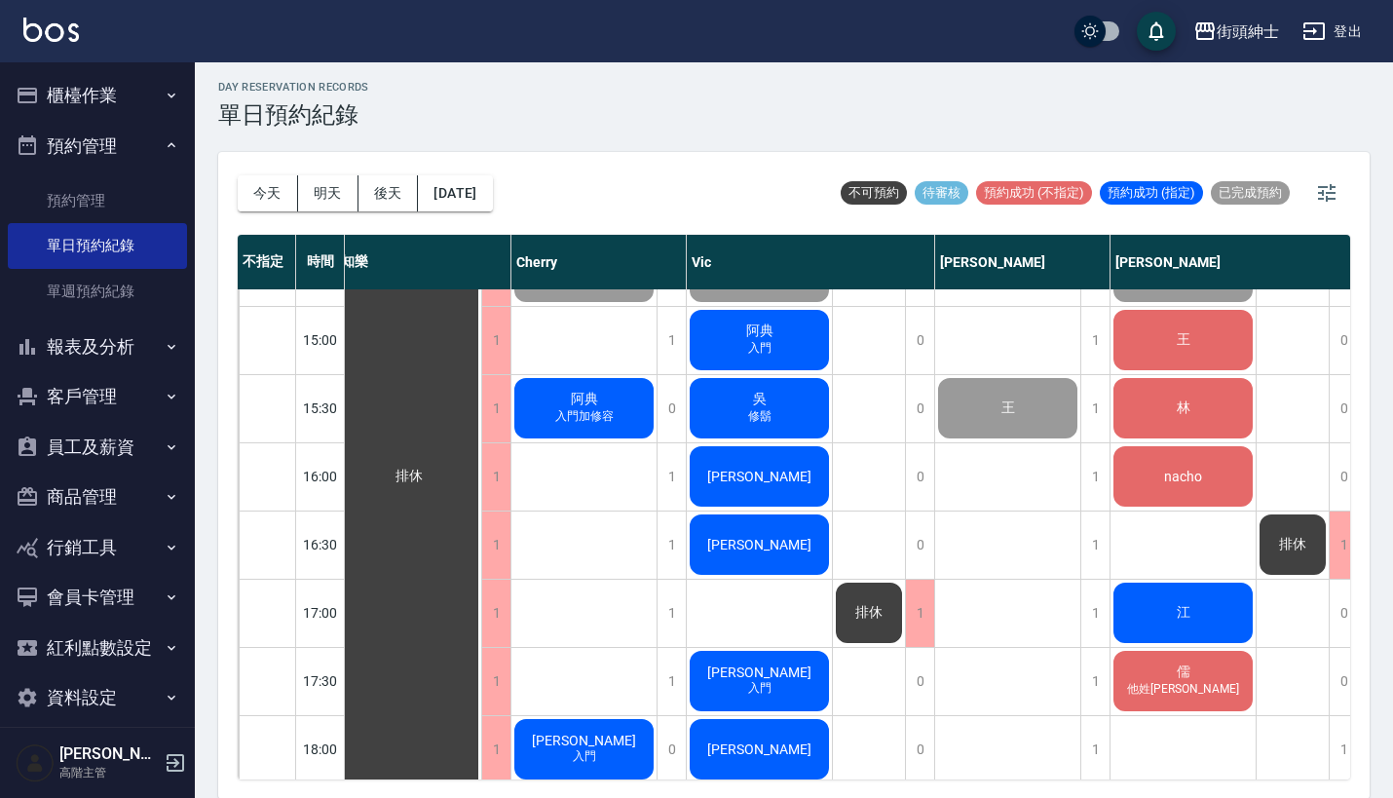
scroll to position [509, 9]
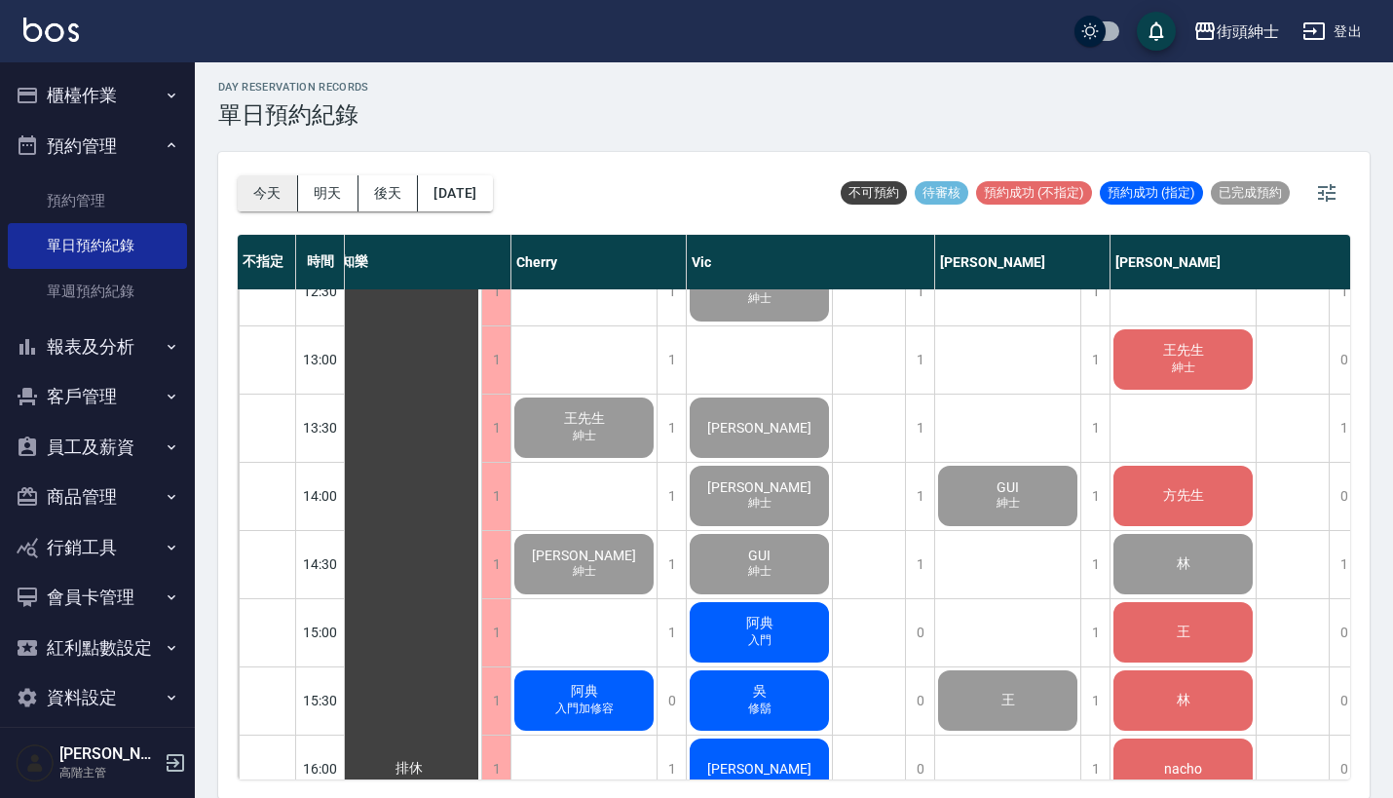
click at [283, 190] on button "今天" at bounding box center [268, 193] width 60 height 36
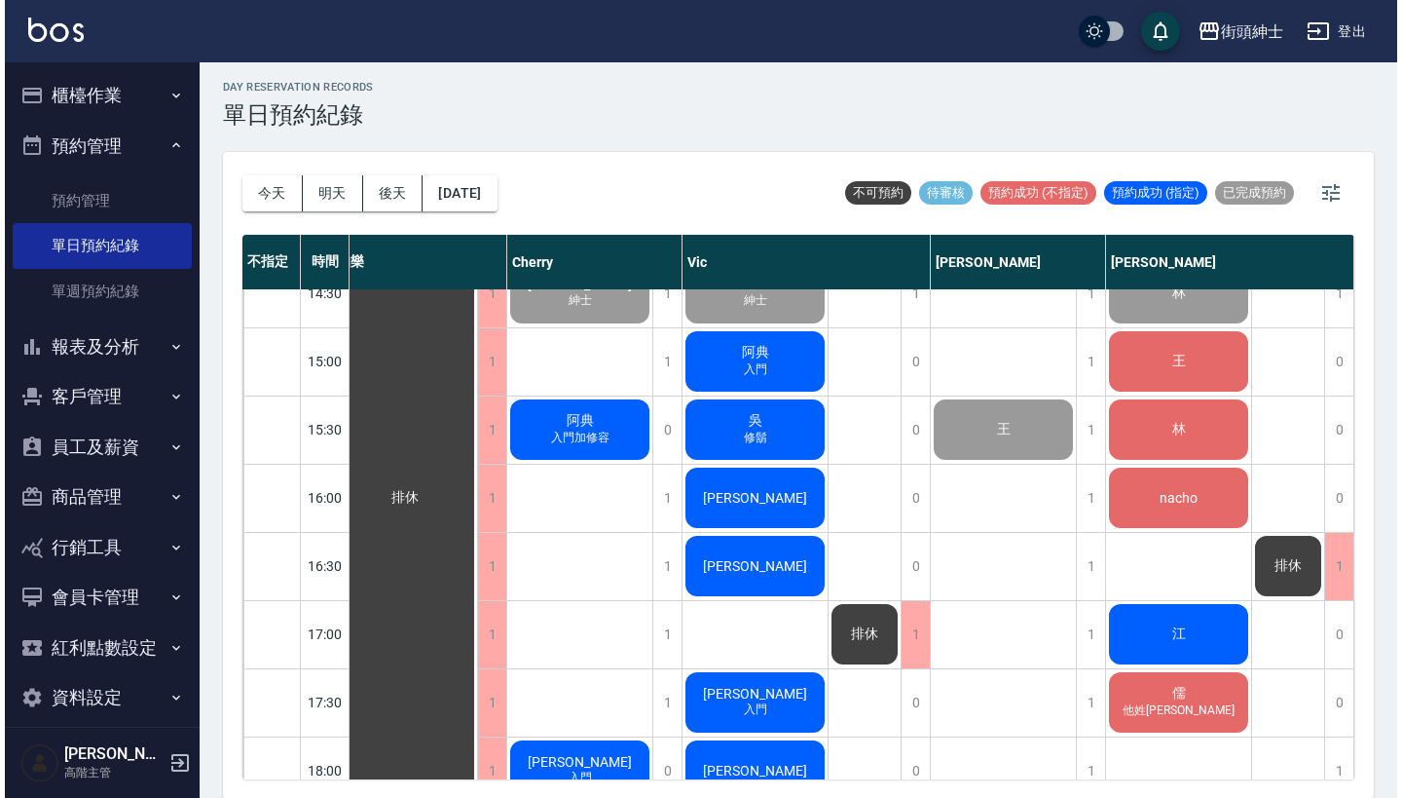
scroll to position [780, 17]
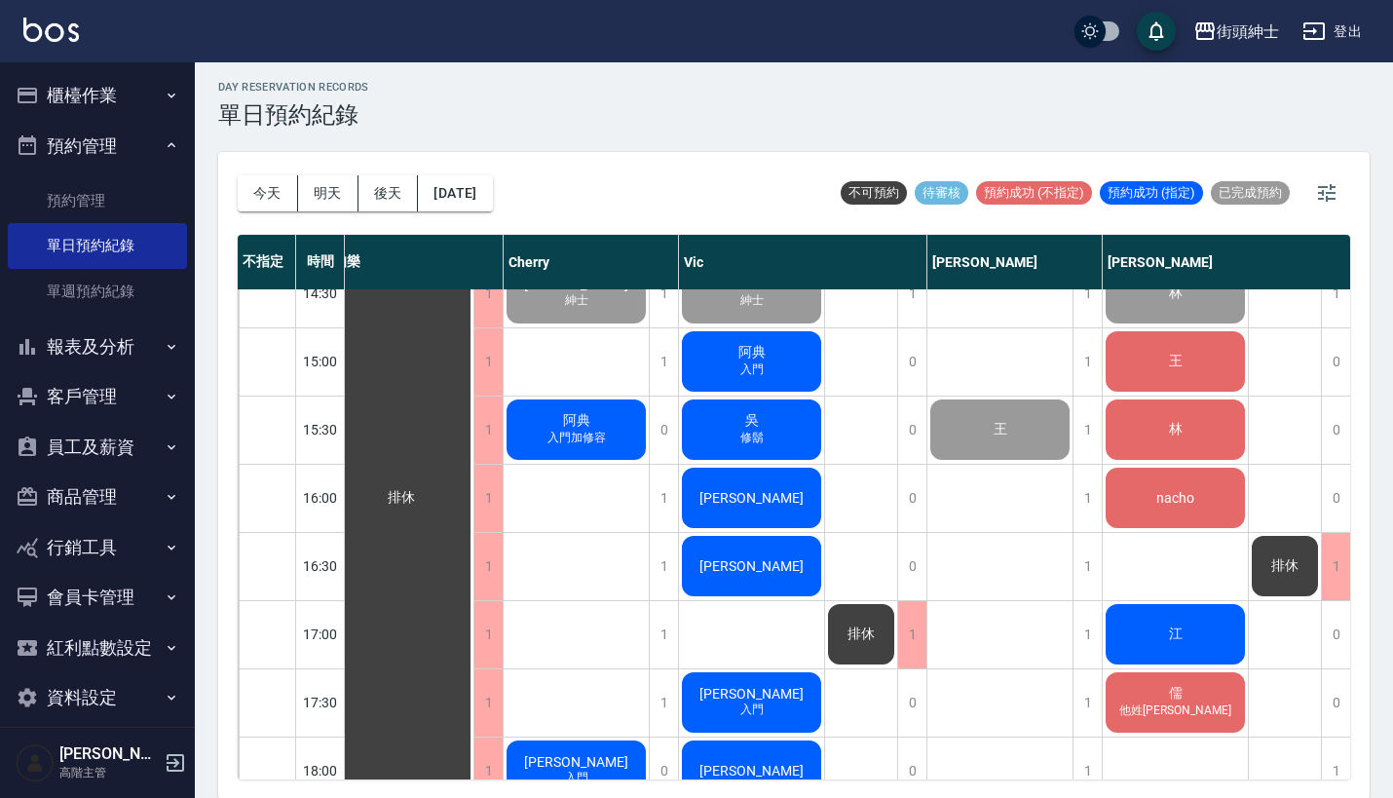
click at [419, 489] on span "林" at bounding box center [401, 498] width 35 height 18
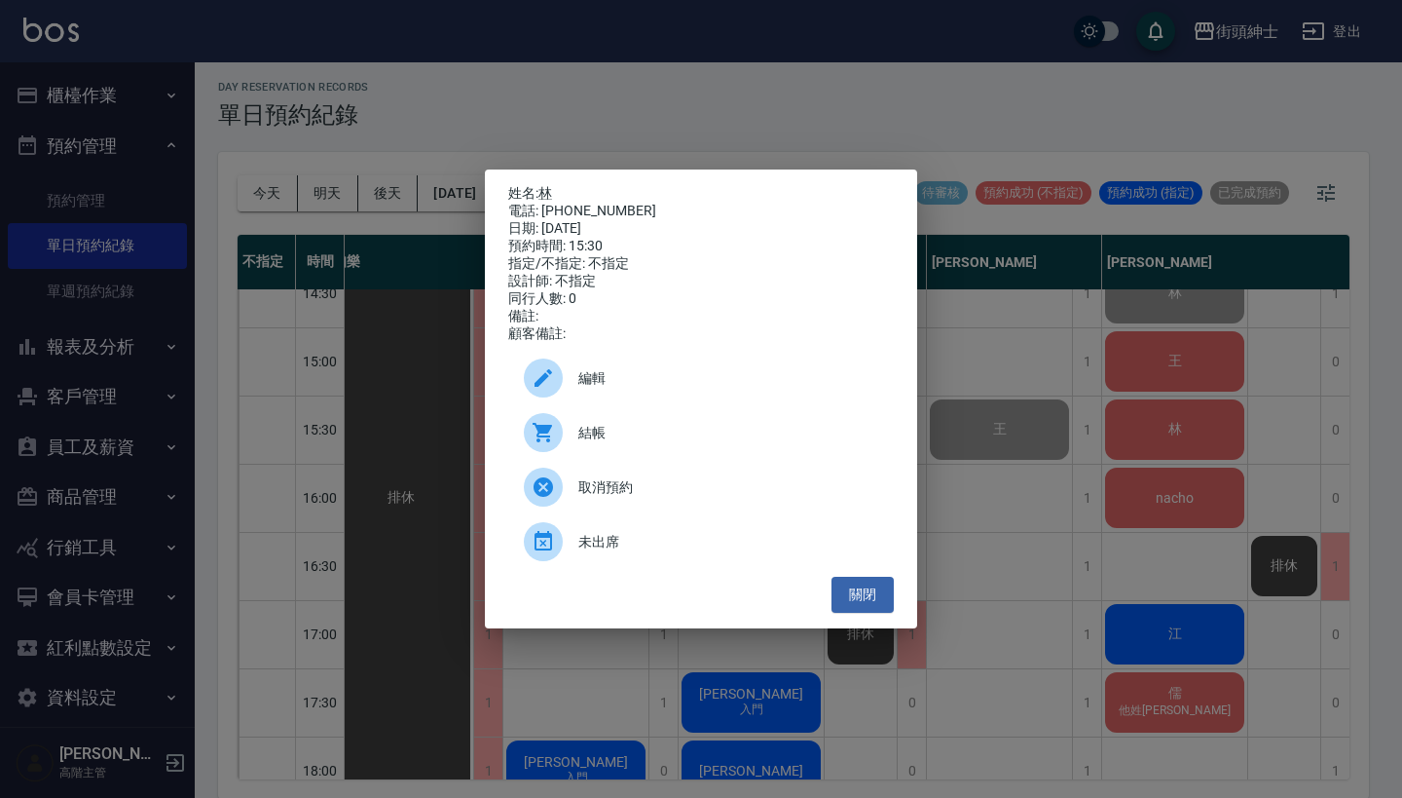
click at [656, 443] on span "結帳" at bounding box center [728, 433] width 300 height 20
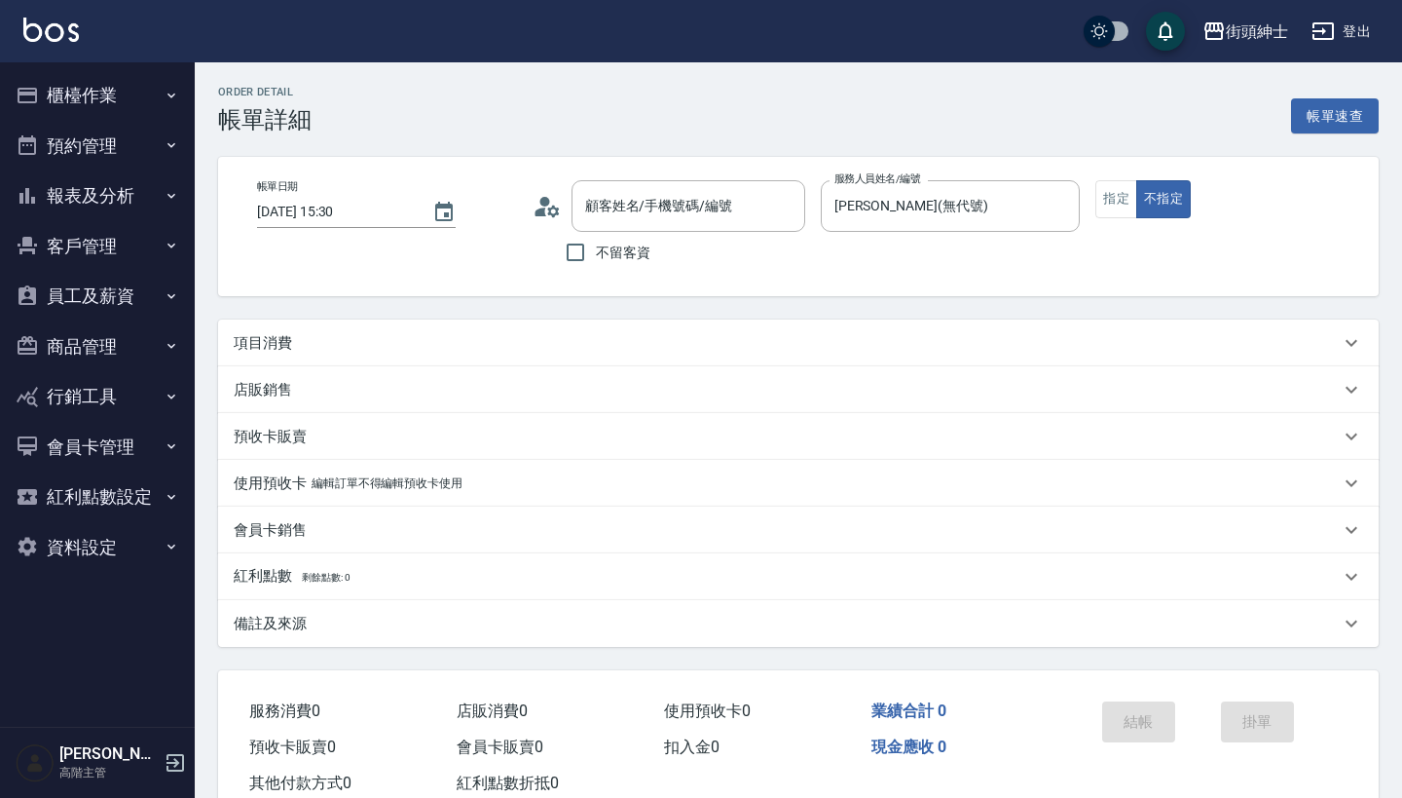
click at [661, 353] on div "項目消費" at bounding box center [787, 343] width 1106 height 20
type input "林/0927669970/null"
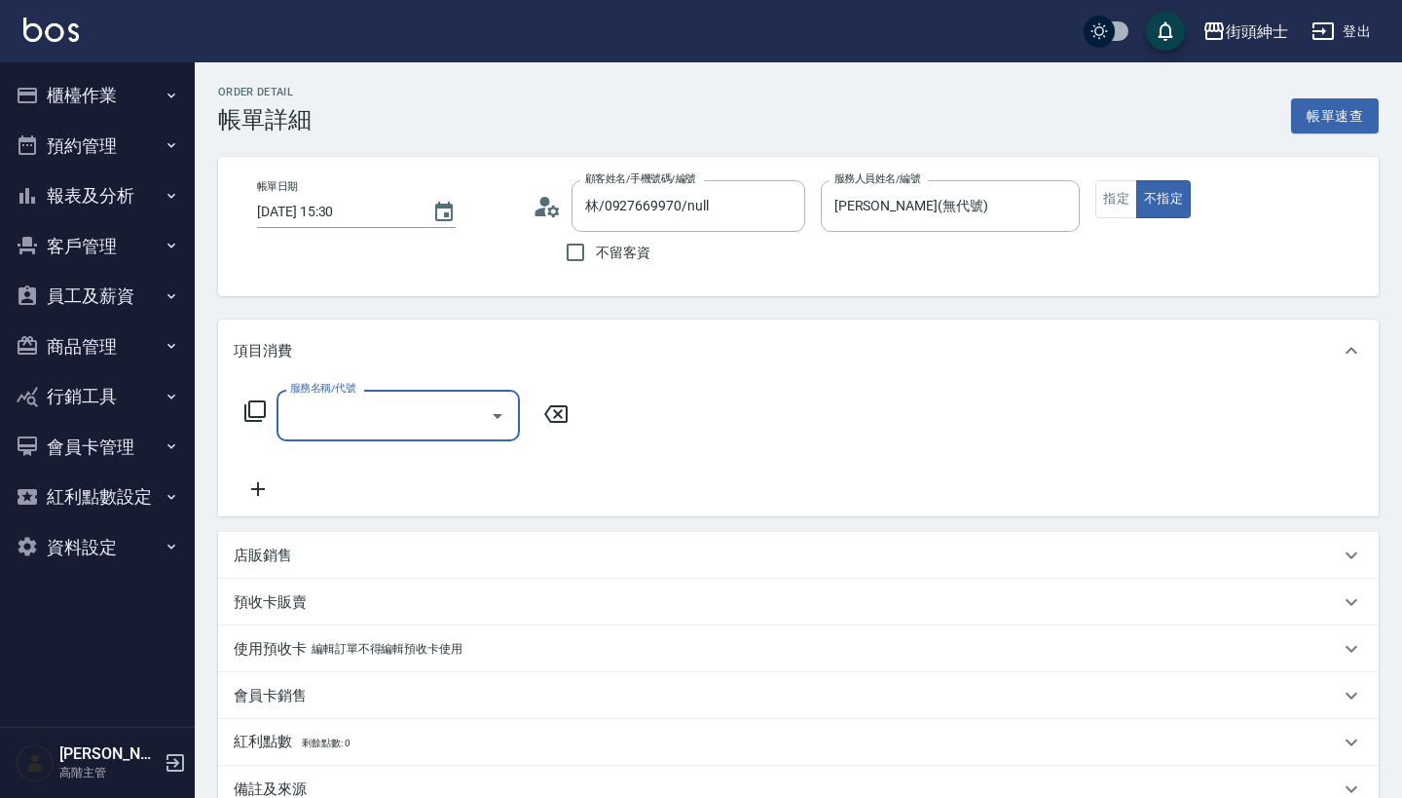
click at [435, 437] on div "服務名稱/代號" at bounding box center [398, 416] width 243 height 52
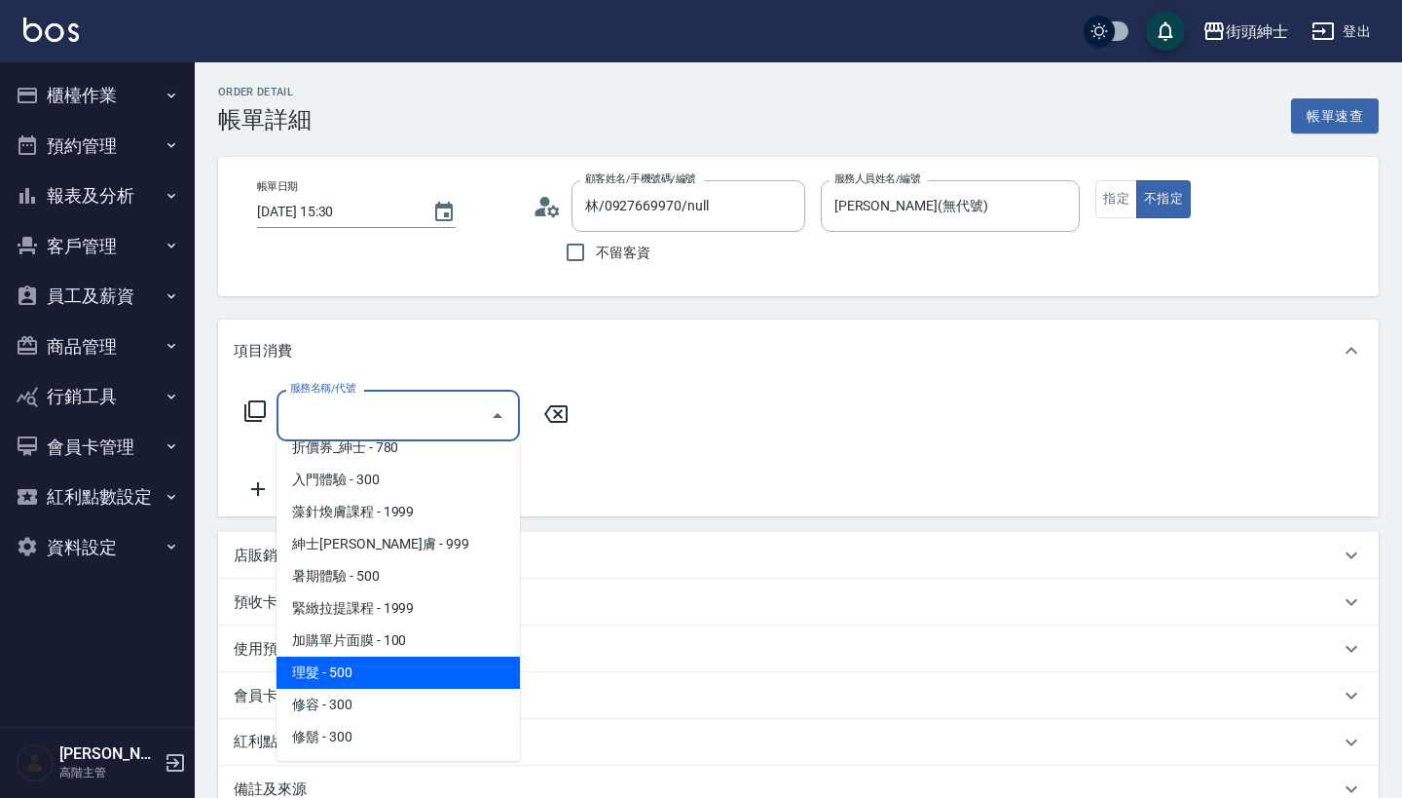
scroll to position [82, 0]
click at [439, 687] on span "理髮 - 500" at bounding box center [398, 672] width 243 height 32
type input "理髮(A02)"
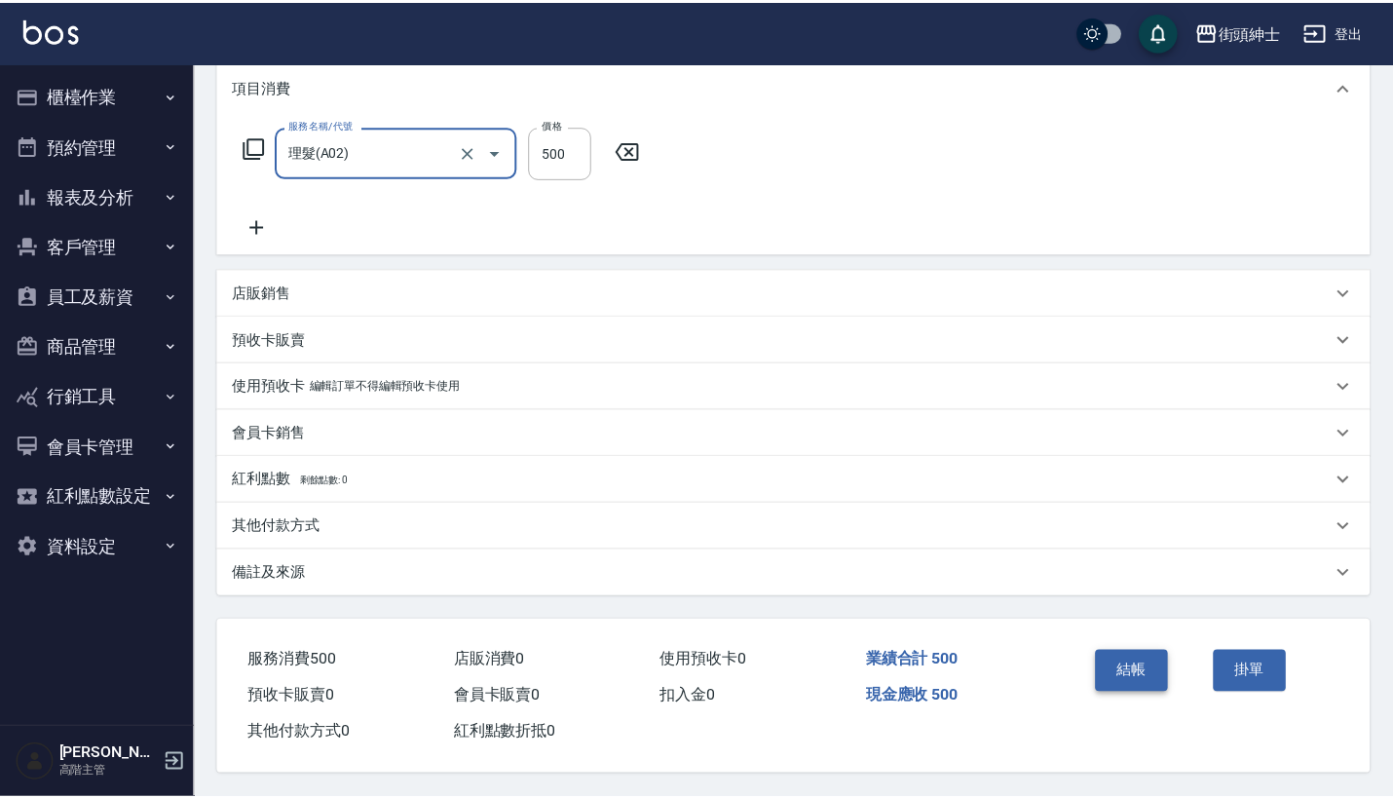
scroll to position [273, 0]
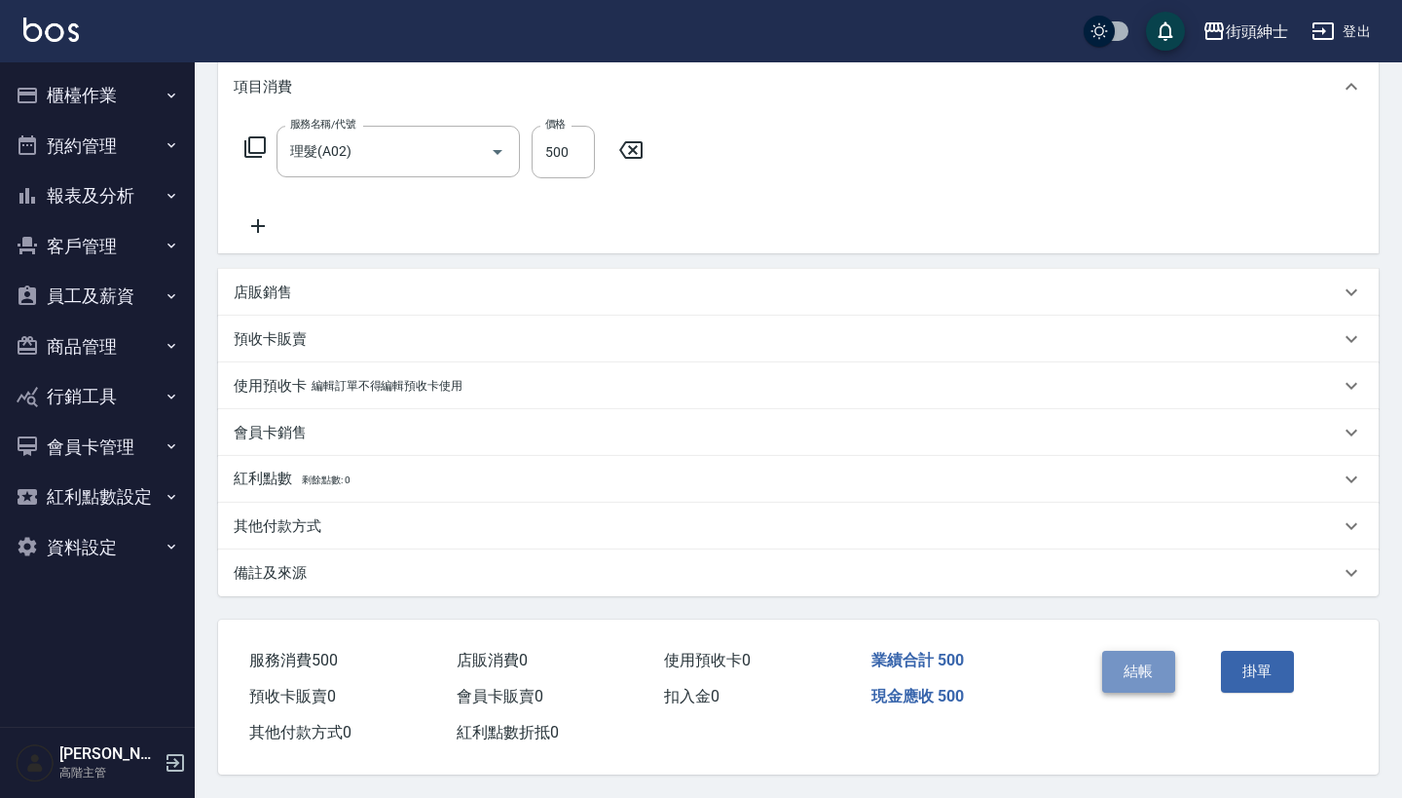
click at [1133, 662] on button "結帳" at bounding box center [1138, 671] width 73 height 41
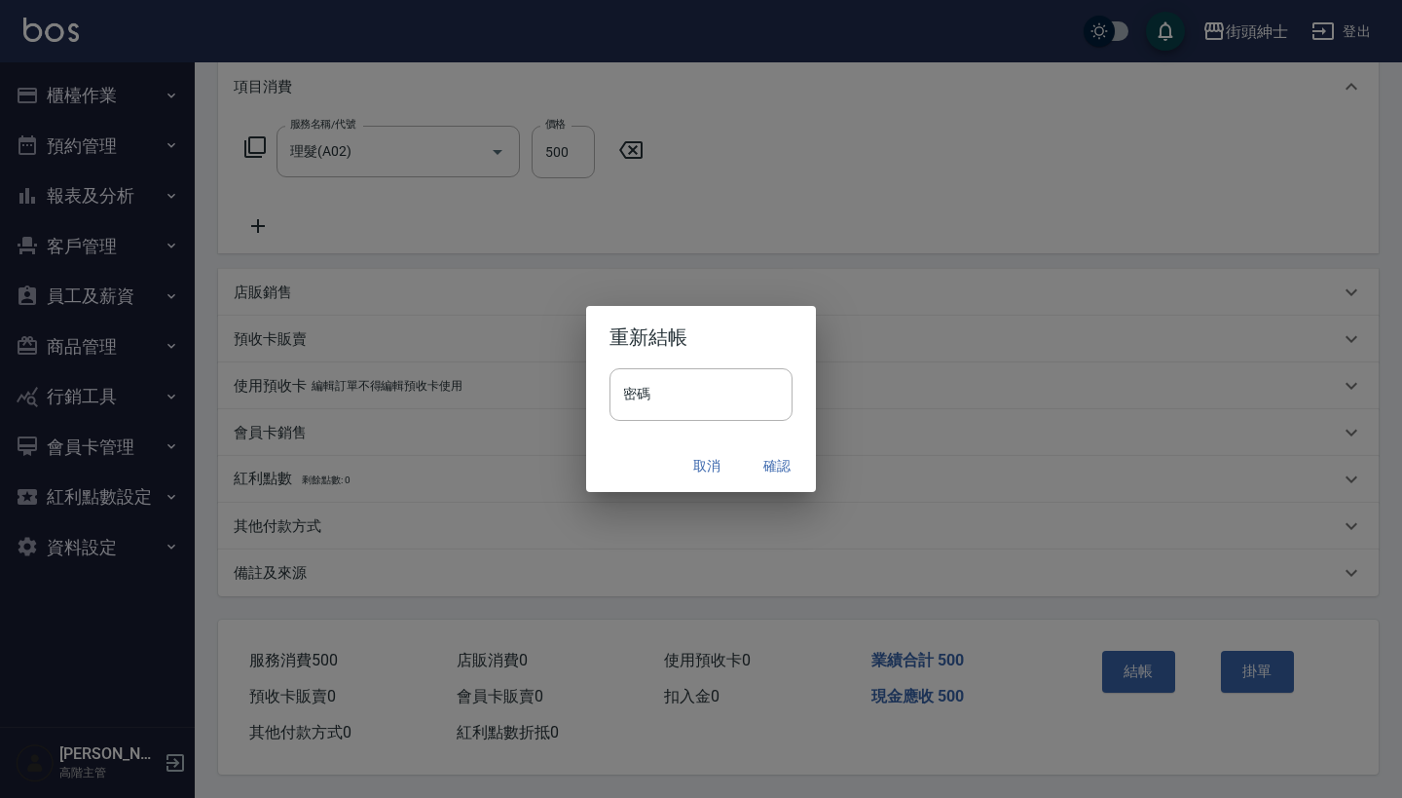
click at [694, 437] on div "密碼 密碼" at bounding box center [701, 404] width 230 height 72
click at [691, 451] on button "取消" at bounding box center [707, 466] width 62 height 36
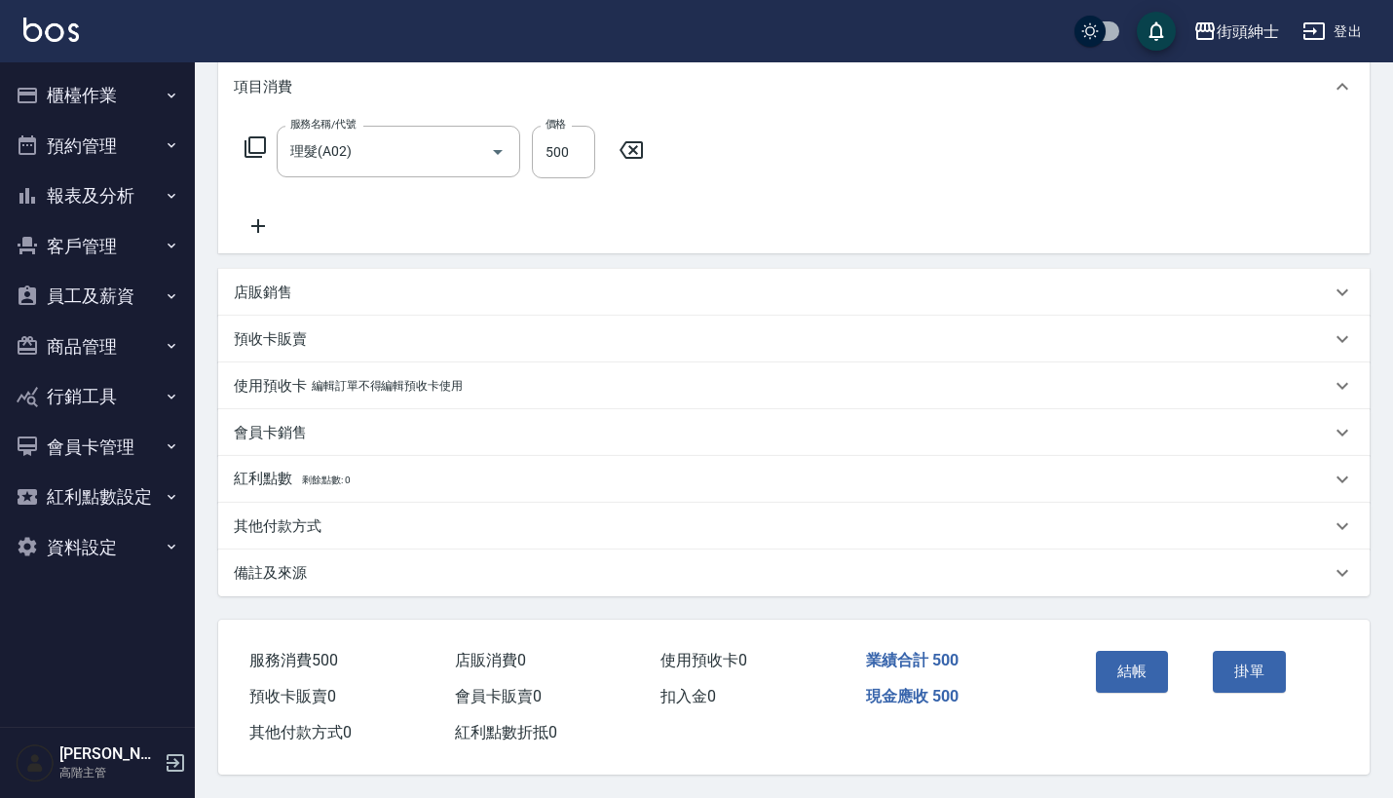
click at [539, 576] on div "備註及來源" at bounding box center [793, 572] width 1151 height 47
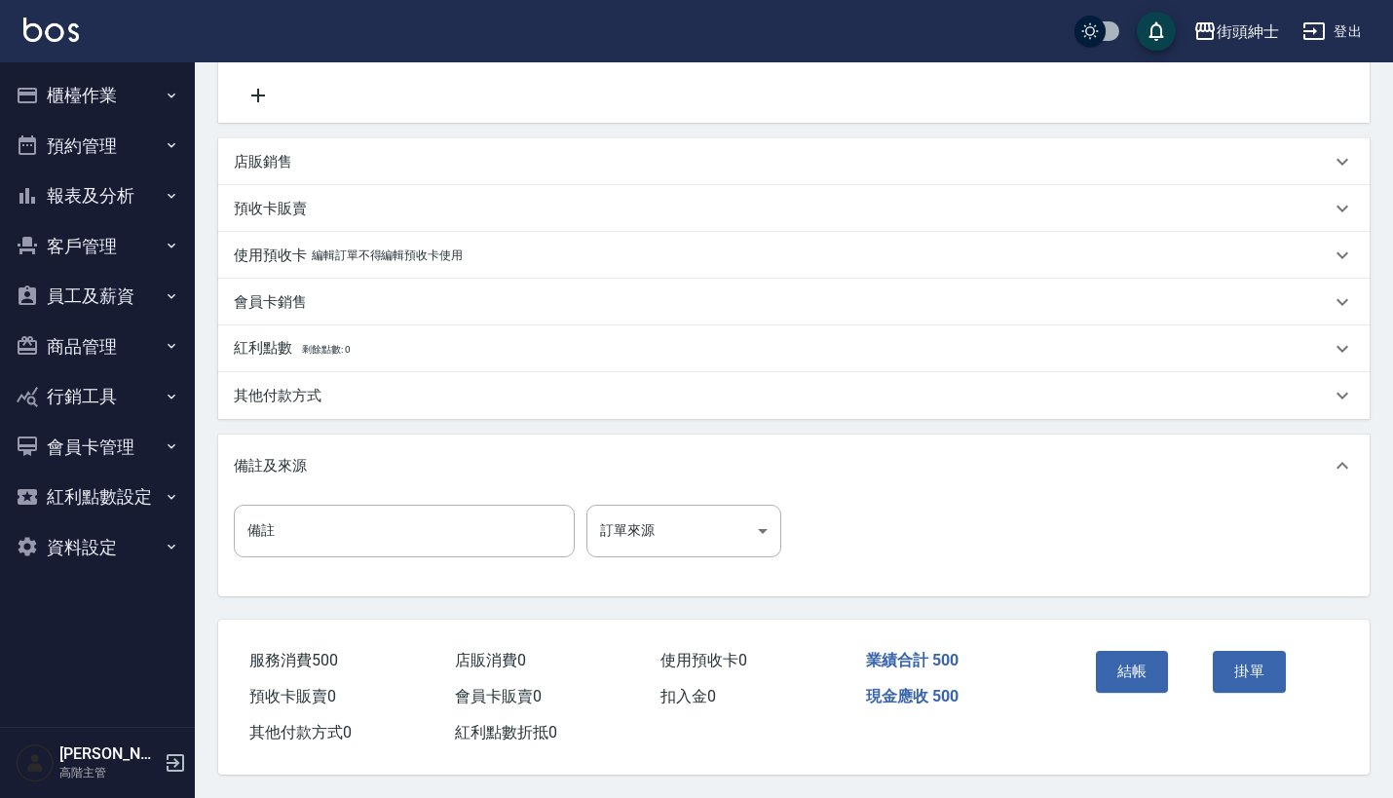
scroll to position [403, 0]
click at [434, 522] on input "備註" at bounding box center [404, 530] width 341 height 53
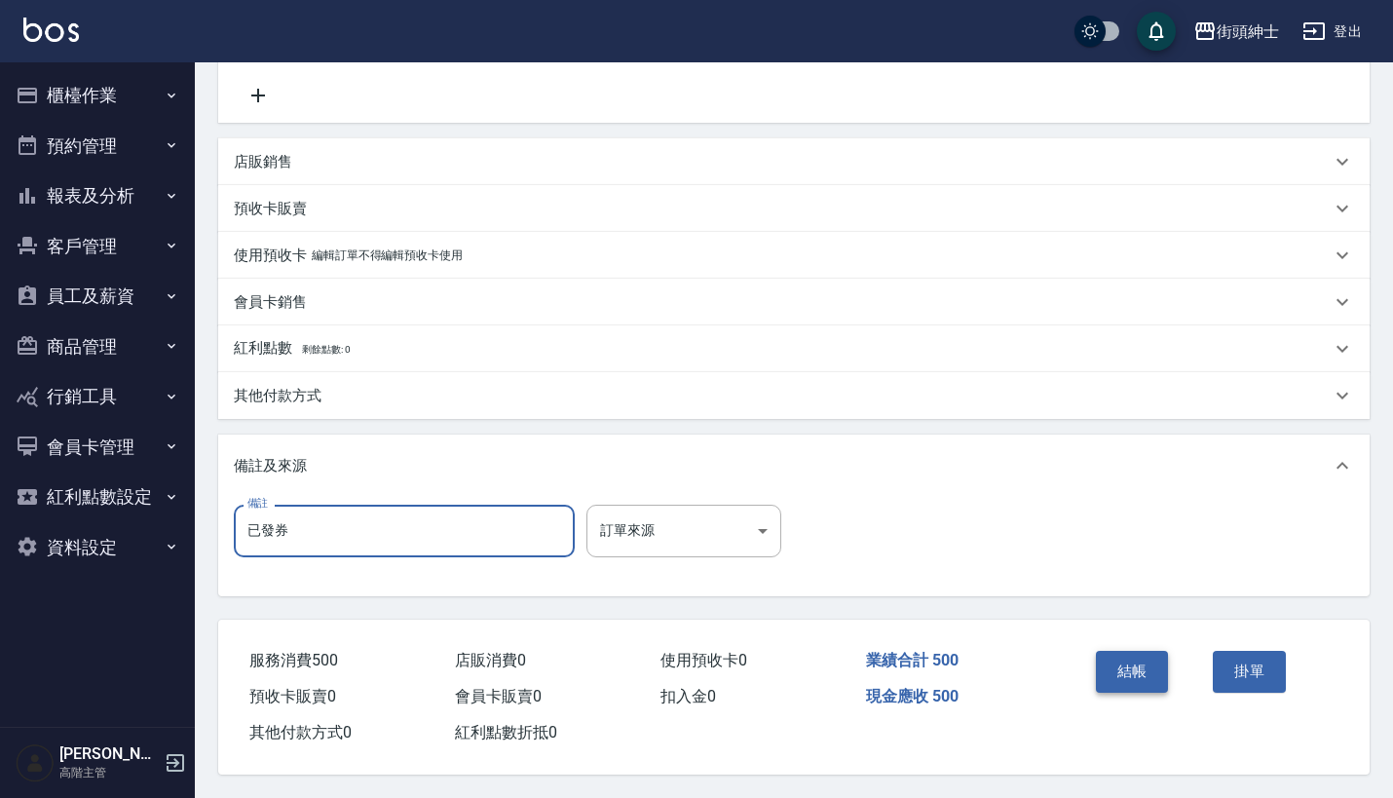
type input "已發券"
click at [1110, 651] on button "結帳" at bounding box center [1132, 671] width 73 height 41
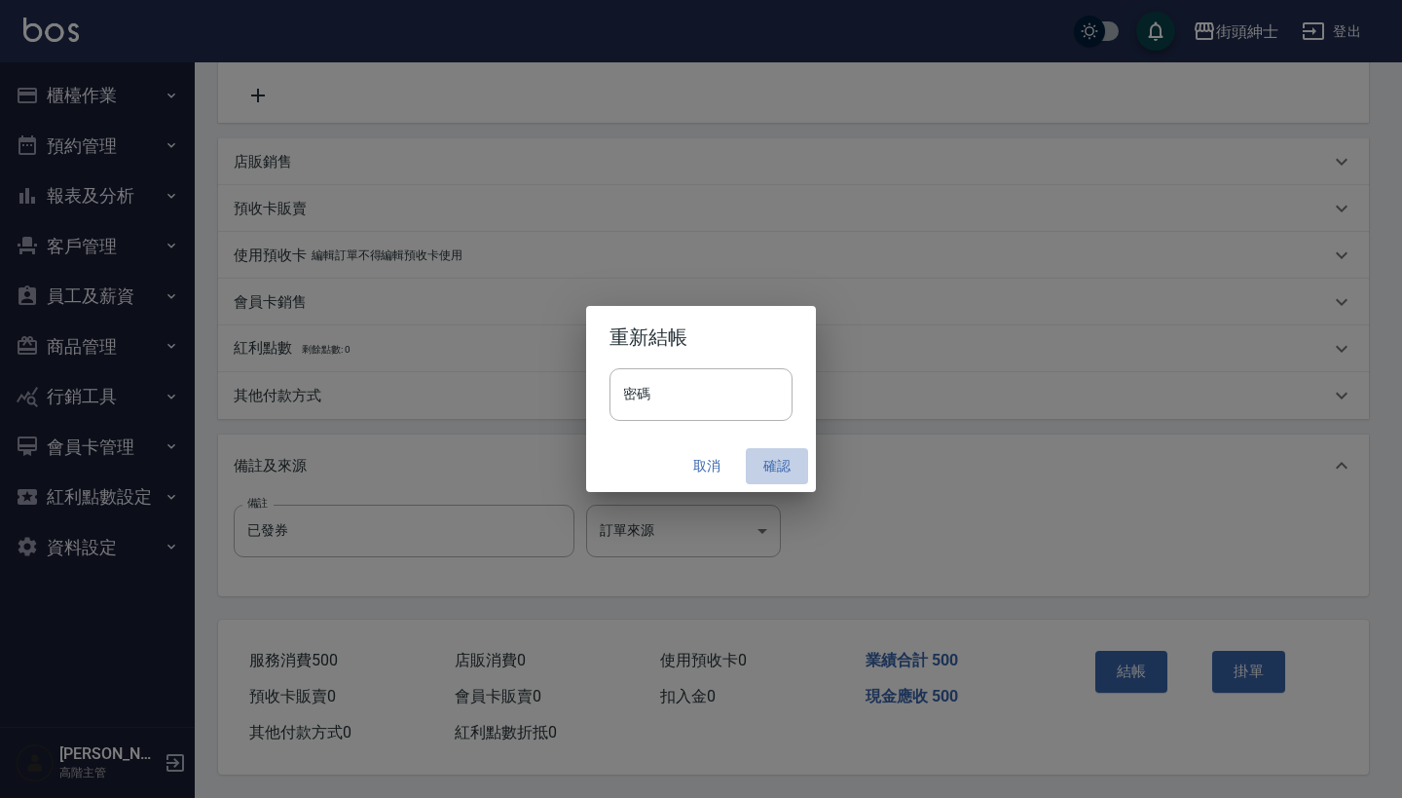
click at [772, 468] on button "確認" at bounding box center [777, 466] width 62 height 36
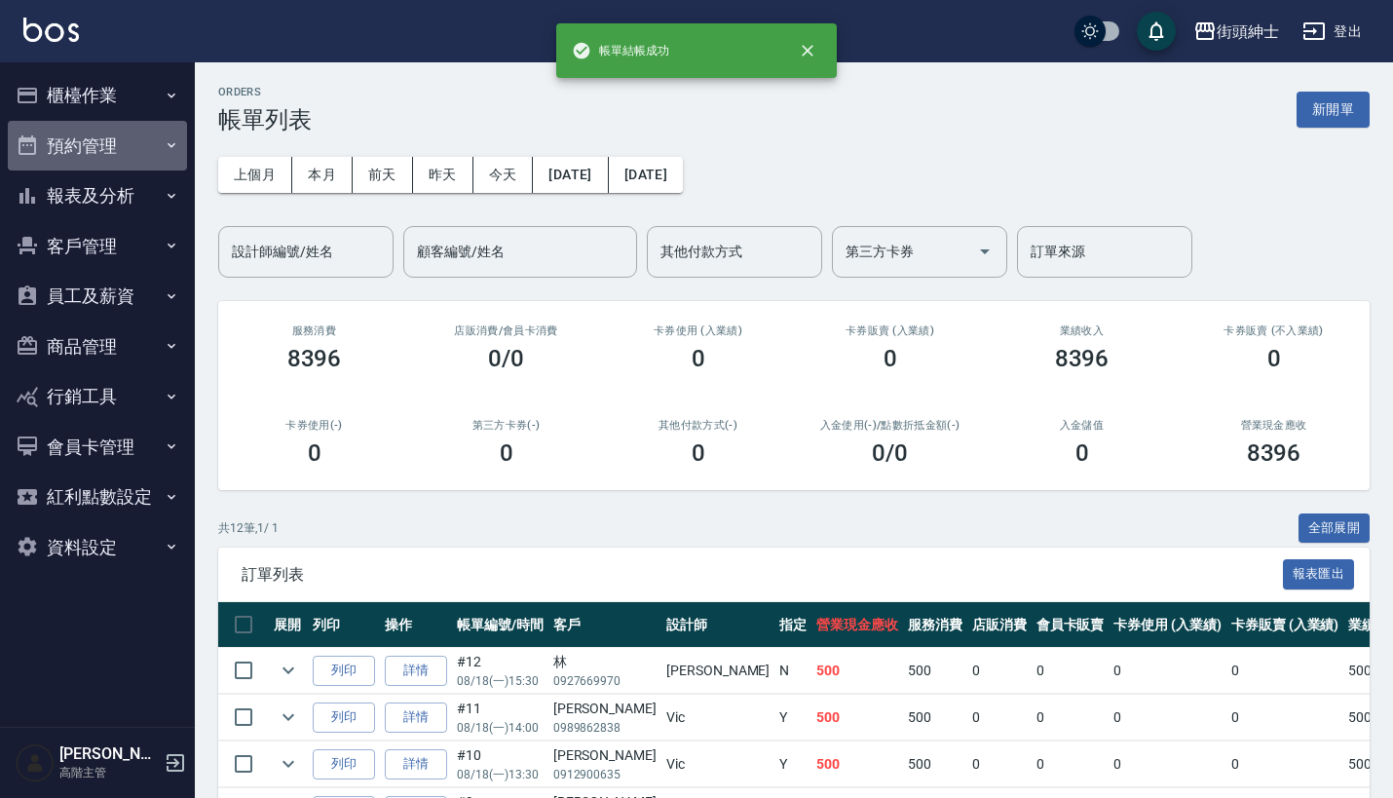
click at [125, 143] on button "預約管理" at bounding box center [97, 146] width 179 height 51
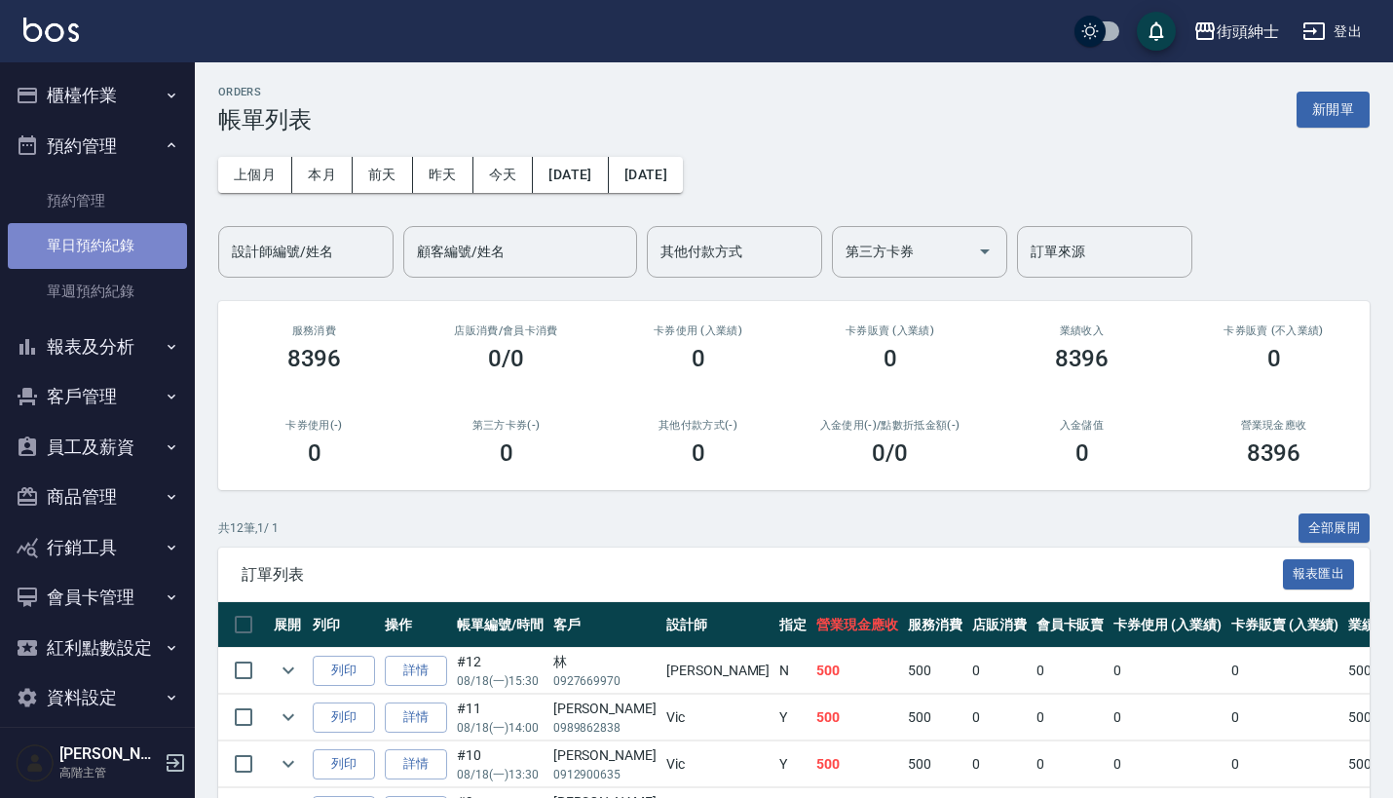
click at [144, 242] on link "單日預約紀錄" at bounding box center [97, 245] width 179 height 45
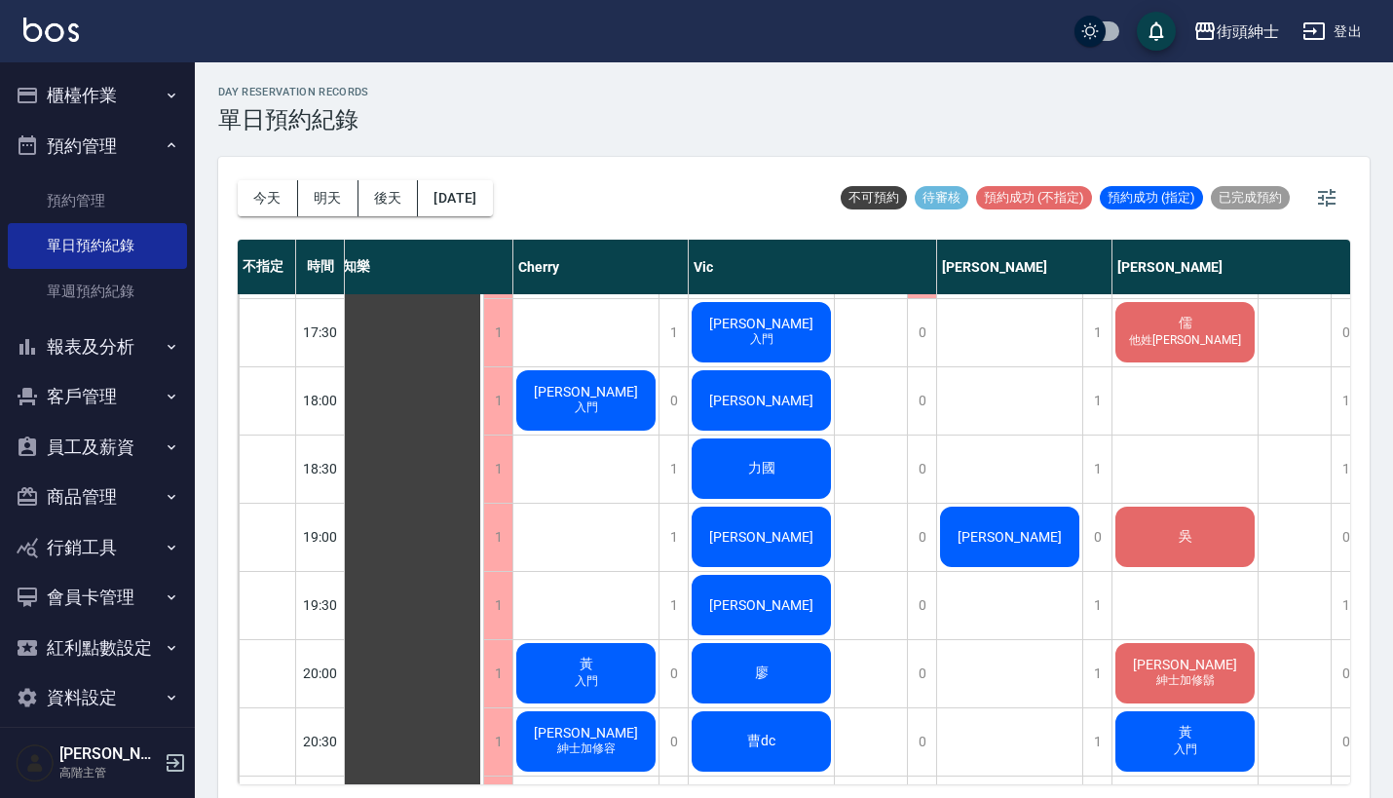
scroll to position [1164, 7]
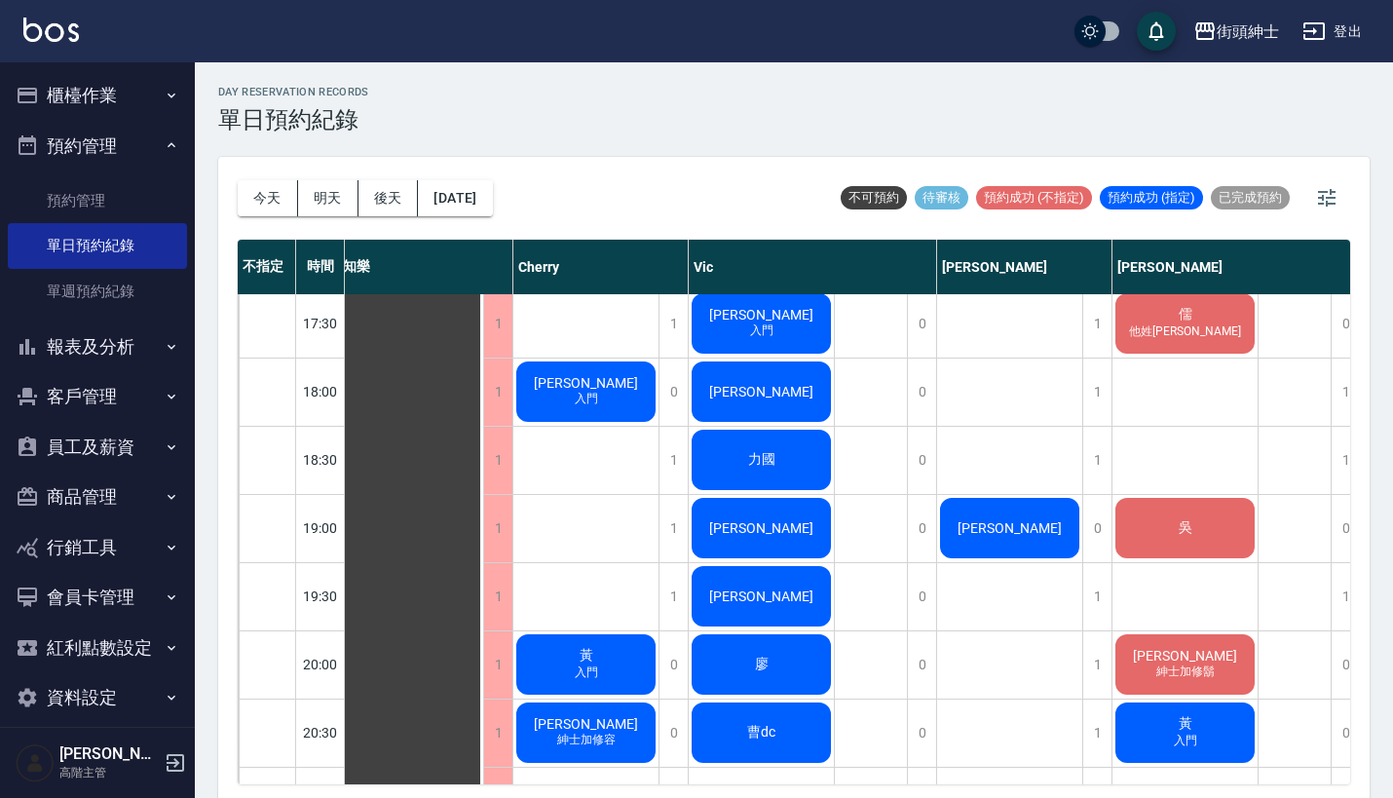
click at [483, 470] on div "力國" at bounding box center [410, 118] width 145 height 1975
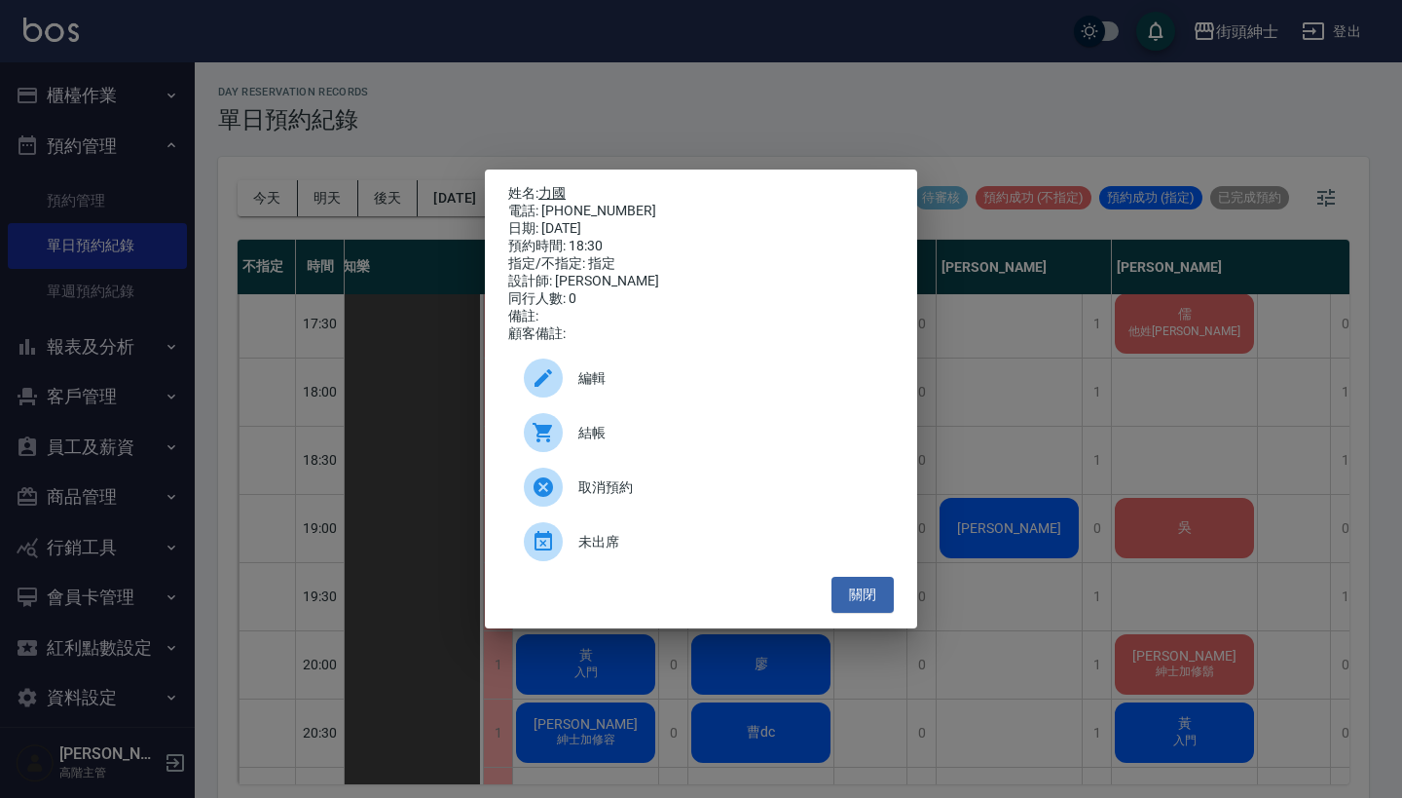
click at [562, 186] on link "力國" at bounding box center [552, 193] width 27 height 16
click at [1069, 452] on div "姓名: 力國 電話: [PHONE_NUMBER] 日期: [DATE] 預約時間: 18:30 指定/不指定: 指定 設計師: [PERSON_NAME] …" at bounding box center [701, 399] width 1402 height 798
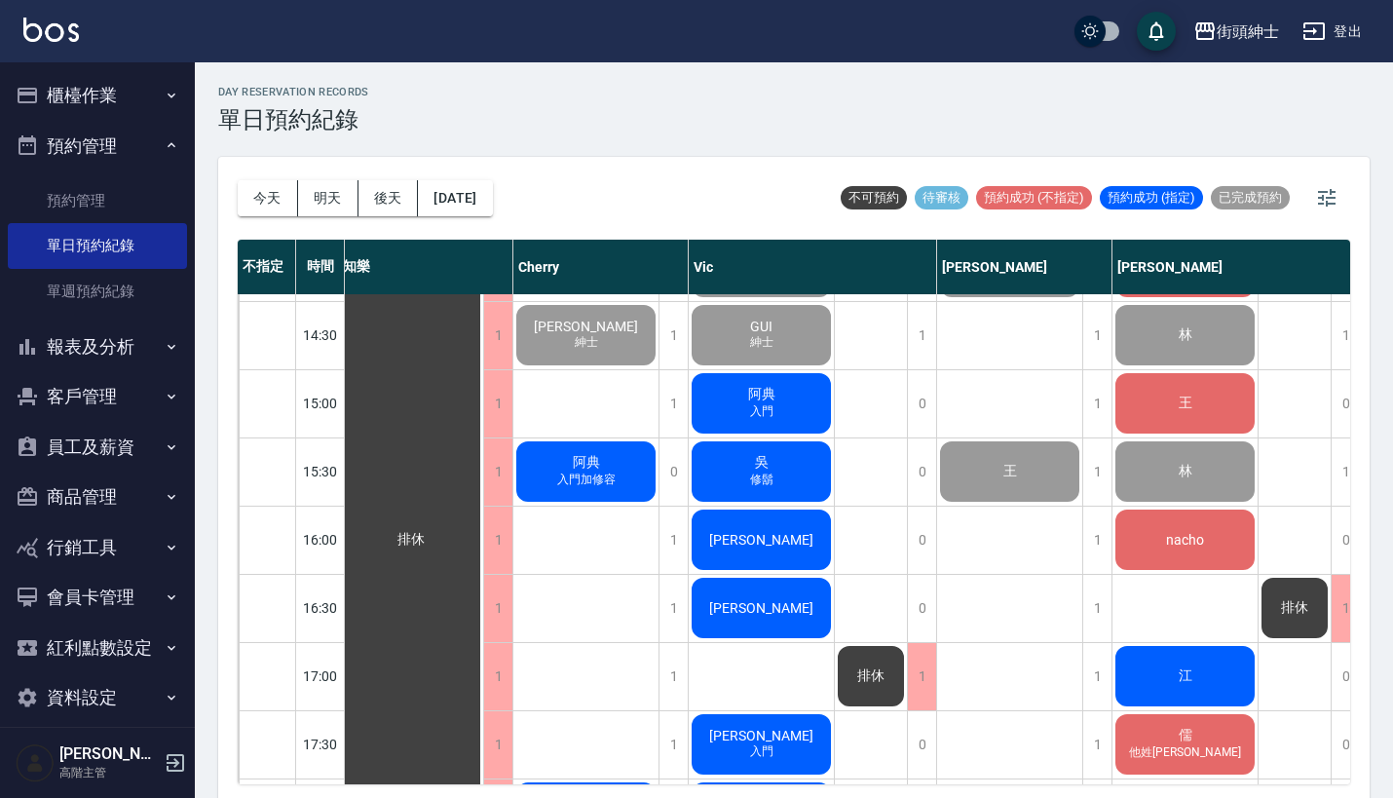
scroll to position [745, 8]
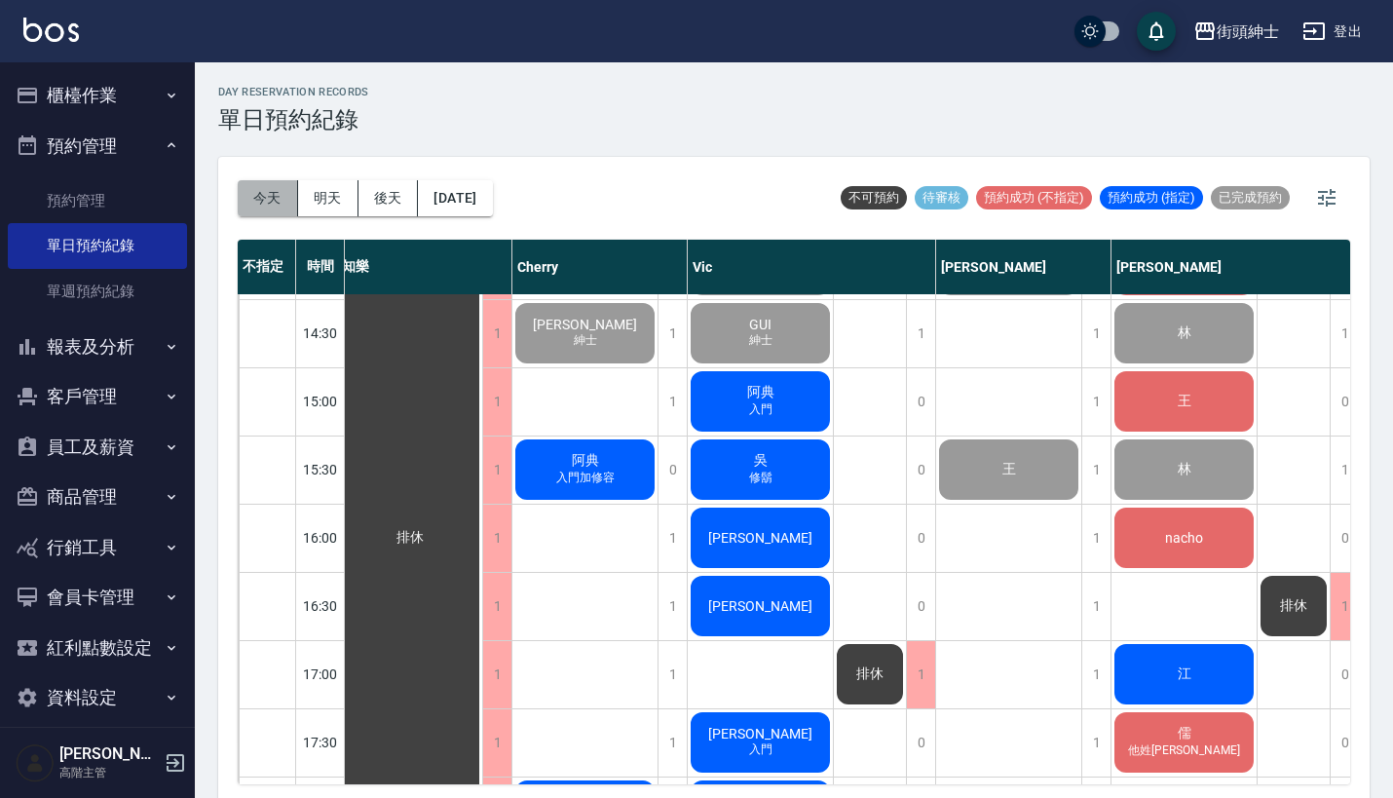
click at [271, 206] on button "今天" at bounding box center [268, 198] width 60 height 36
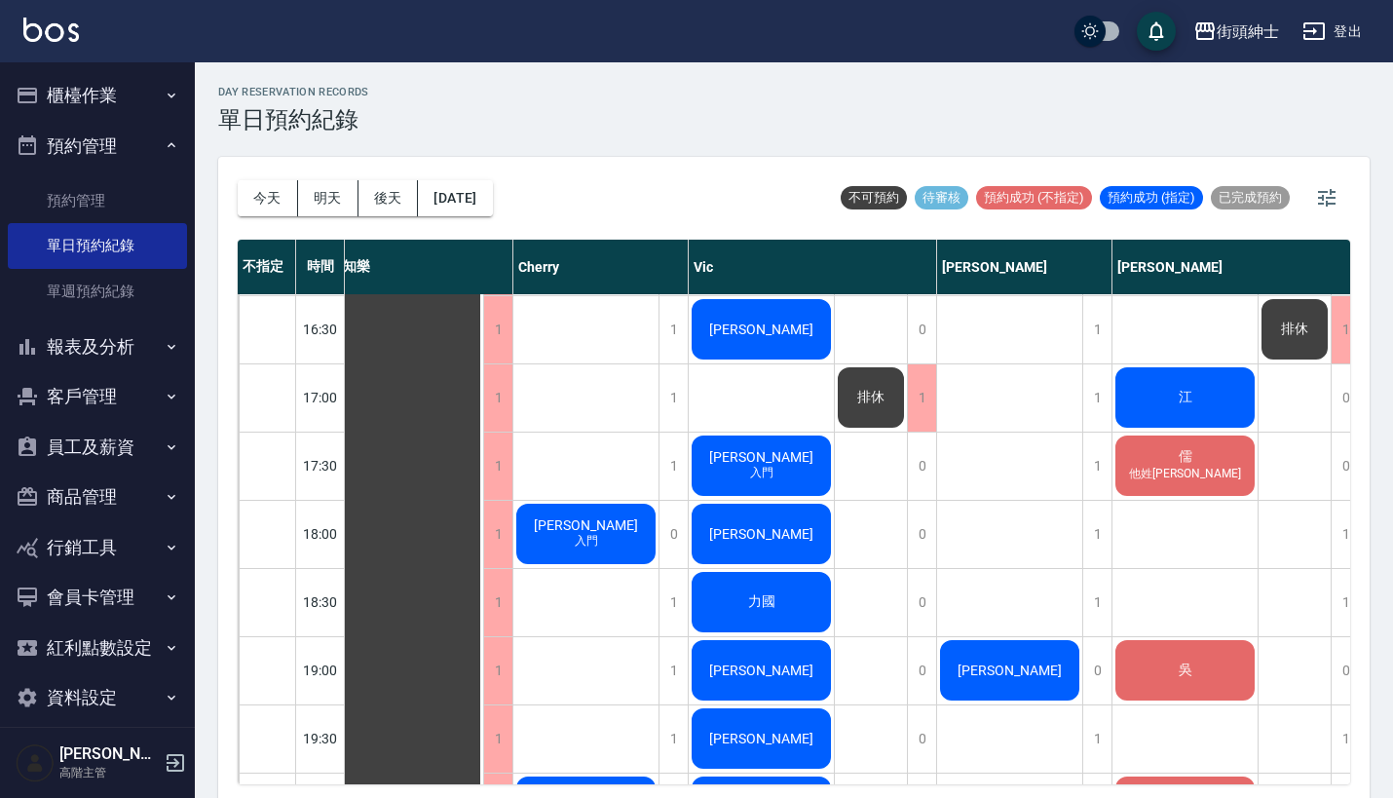
scroll to position [995, 7]
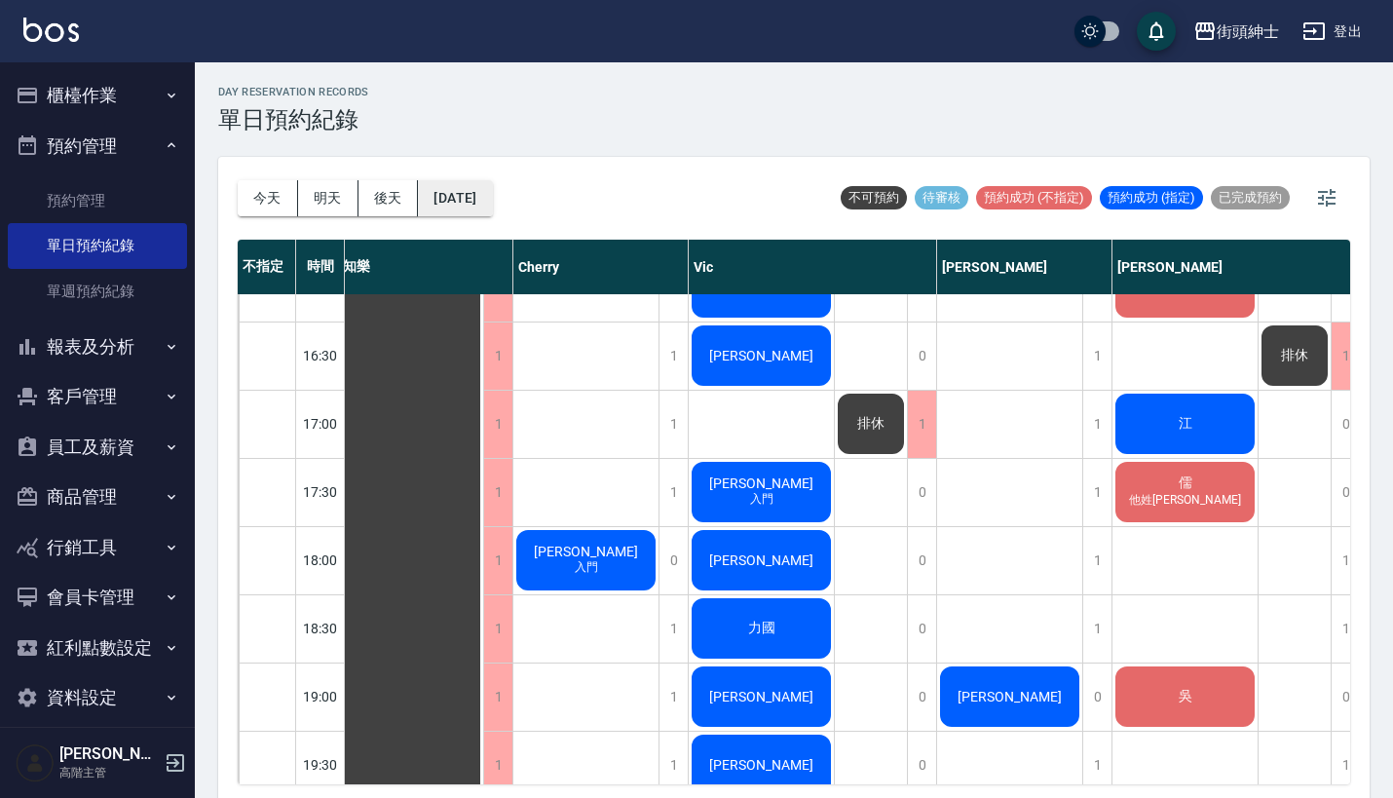
click at [492, 199] on button "[DATE]" at bounding box center [455, 198] width 74 height 36
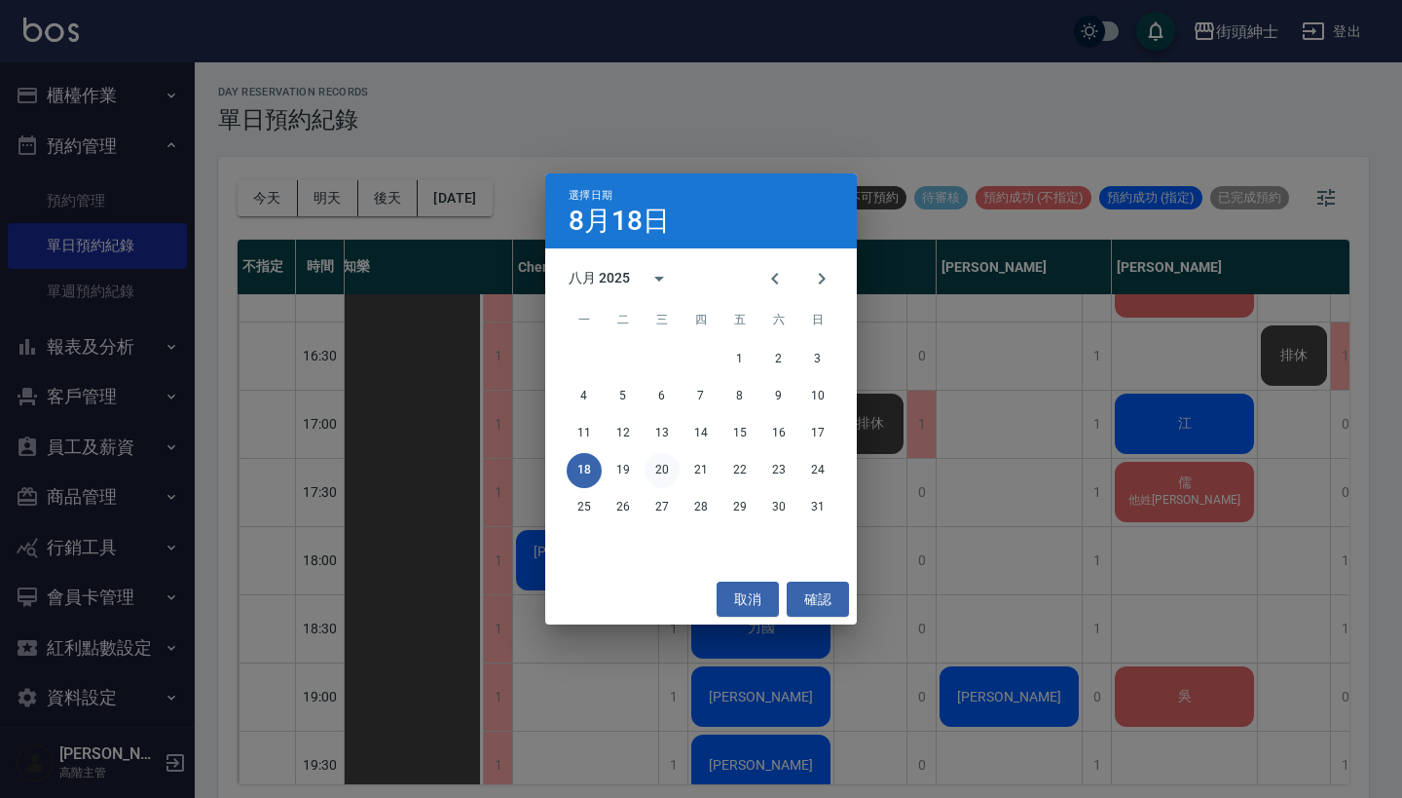
click at [658, 474] on button "20" at bounding box center [662, 470] width 35 height 35
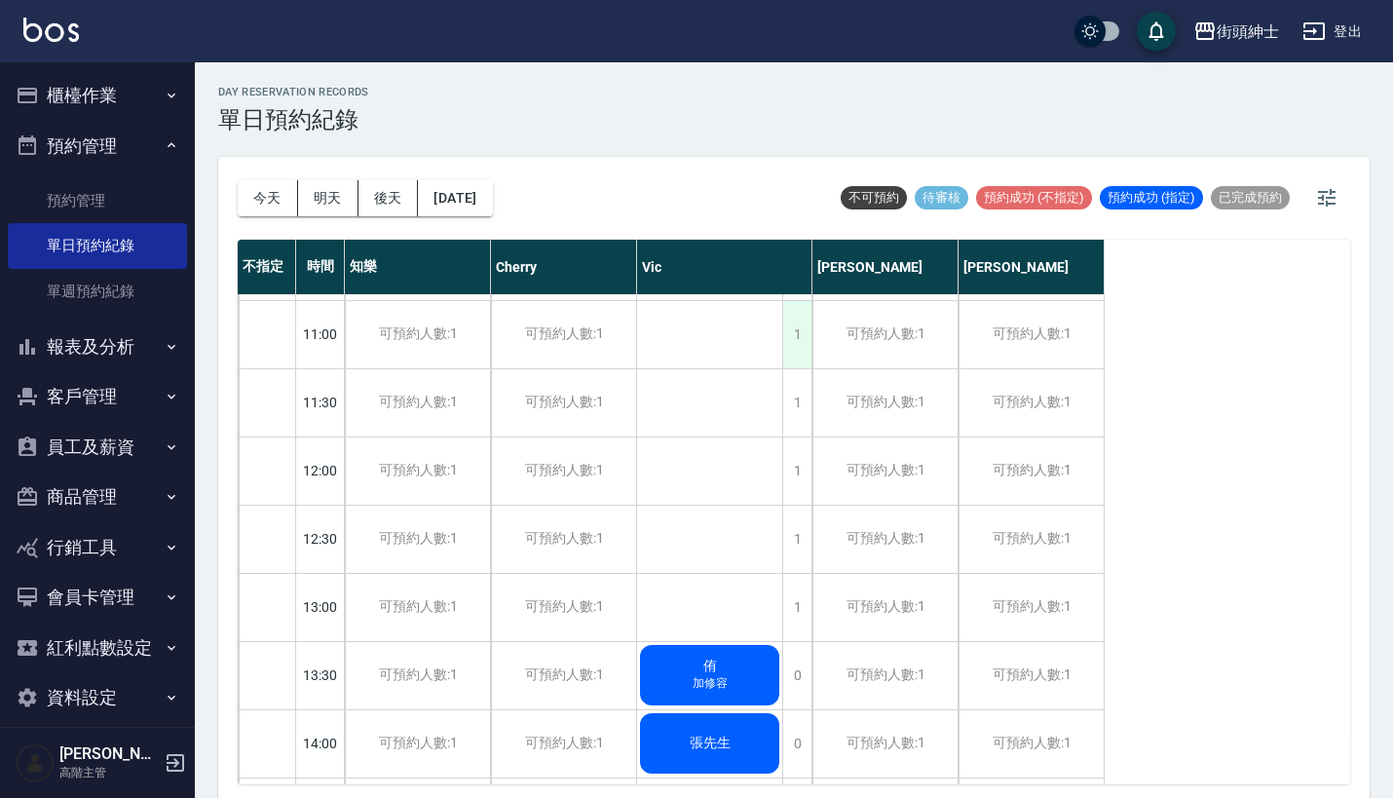
scroll to position [266, 0]
click at [798, 461] on div "1" at bounding box center [796, 471] width 29 height 67
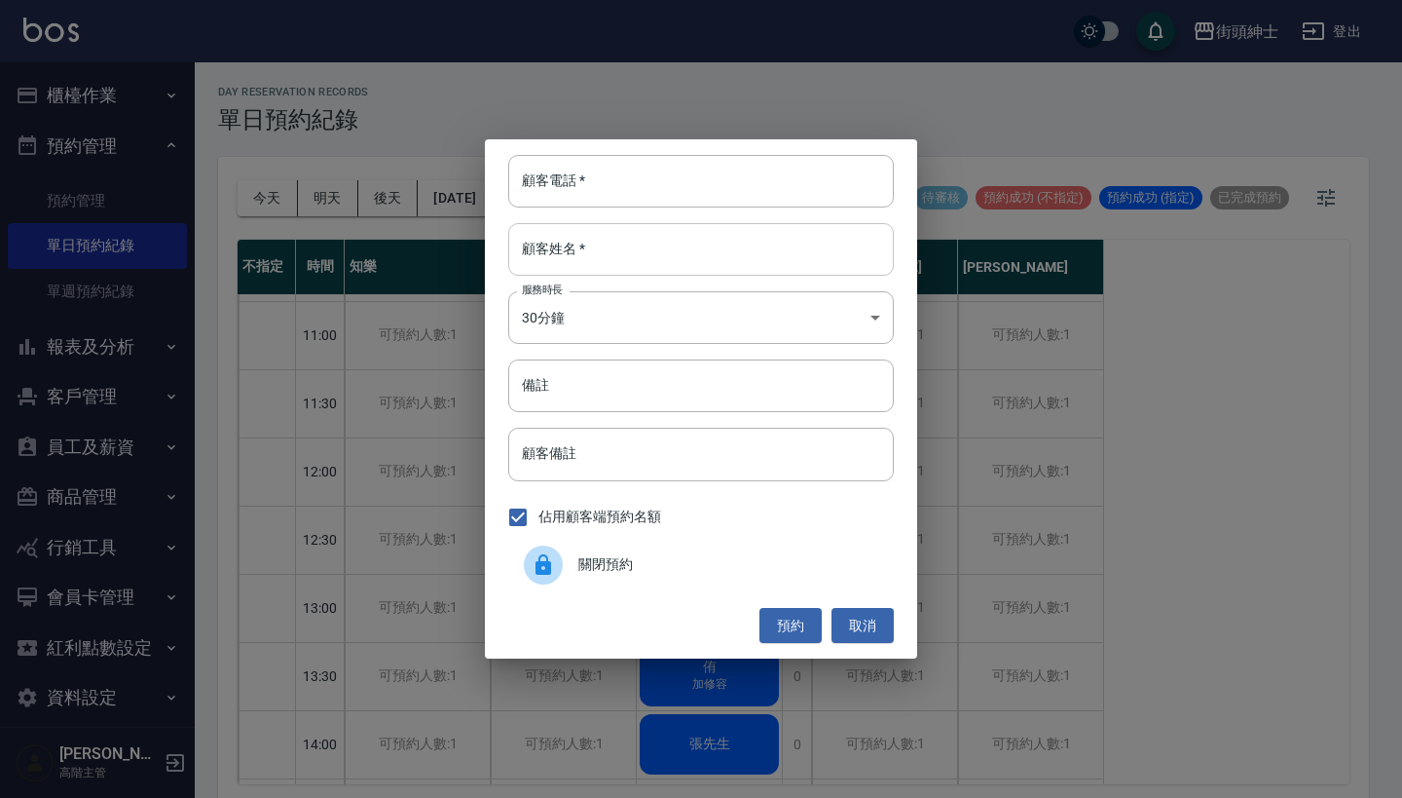
paste input "易賢 0988687033"
type input "易賢 0988687033"
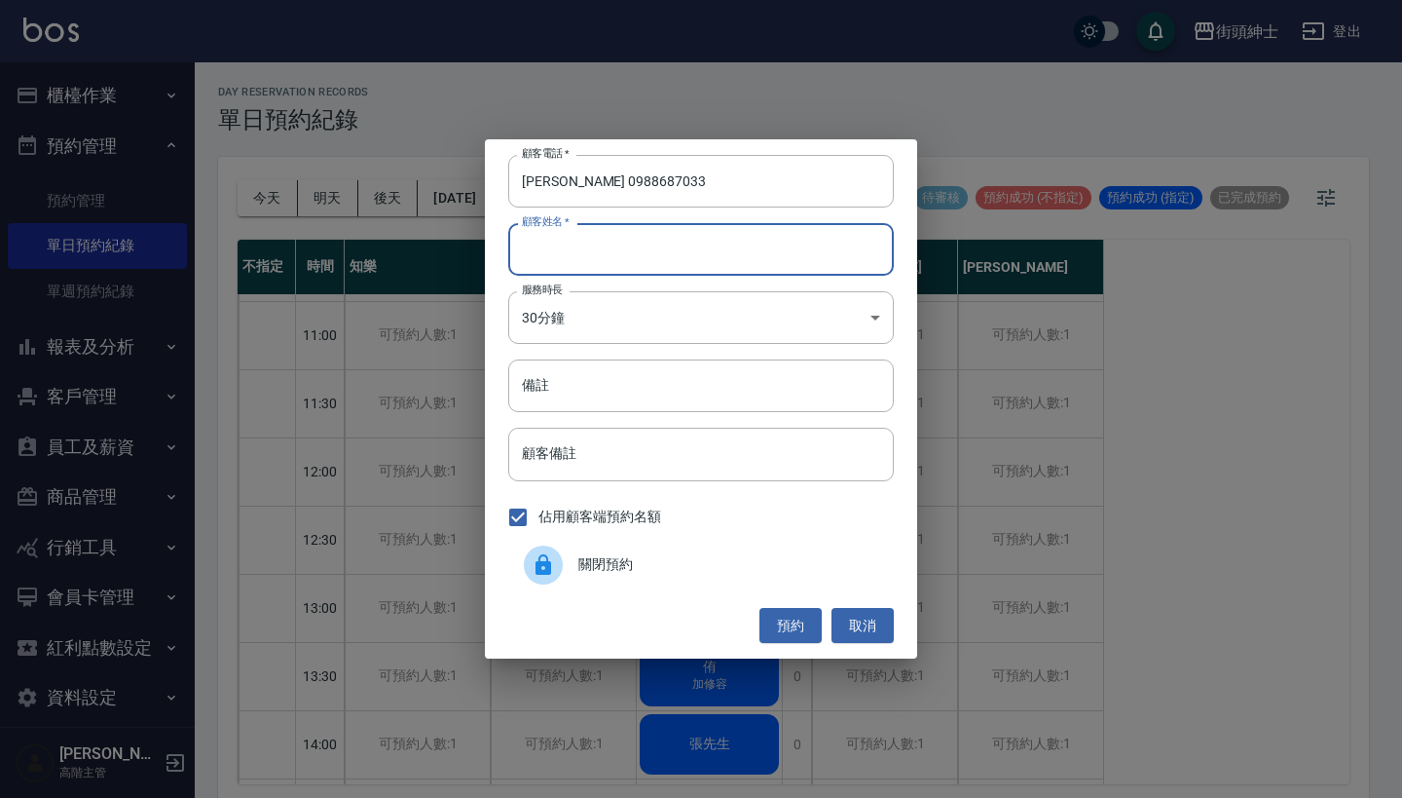
paste input "易賢 0988687033"
type input "易賢 0988687033"
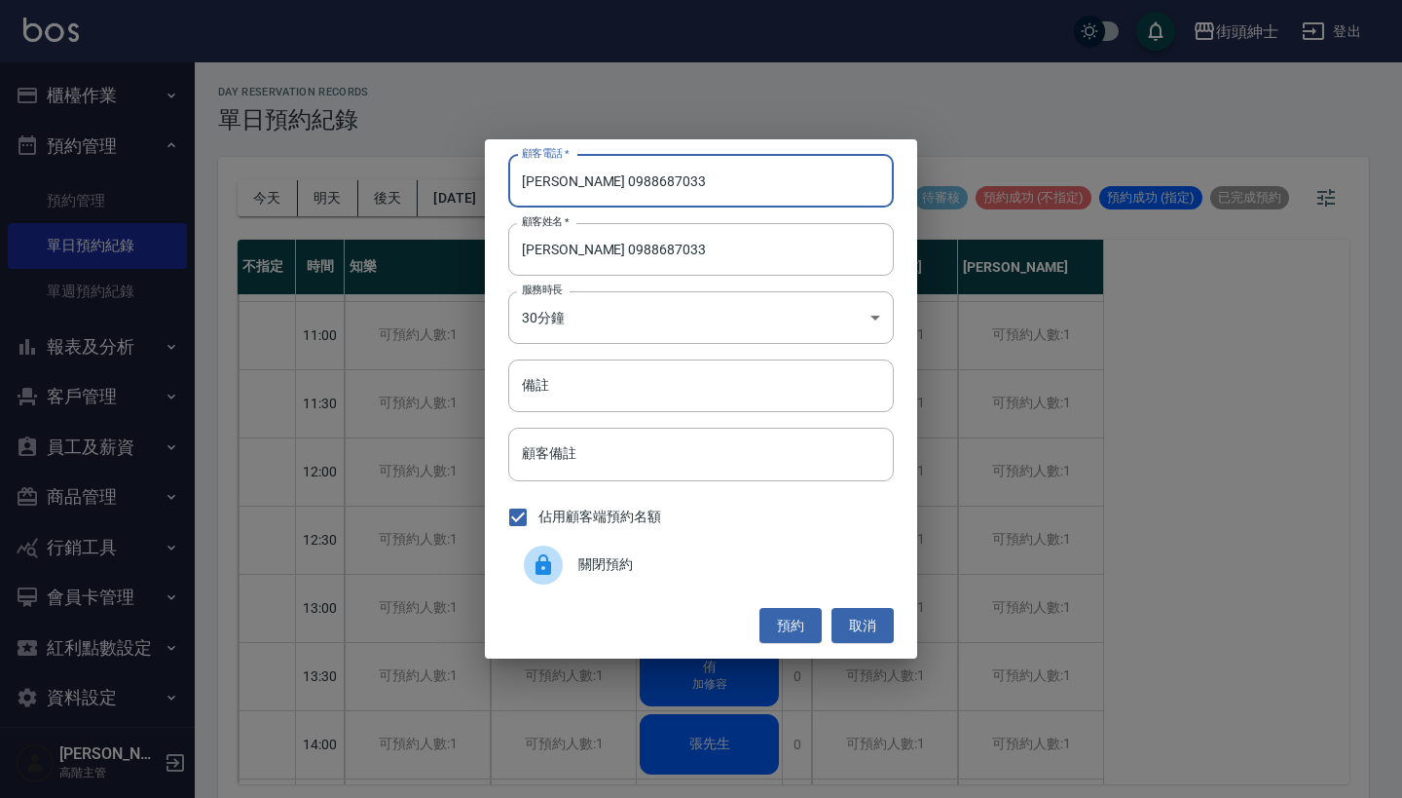
drag, startPoint x: 549, startPoint y: 187, endPoint x: 499, endPoint y: 187, distance: 50.6
click at [499, 187] on div "顧客電話   * 易賢 0988687033 顧客電話   * 顧客姓名   * 易賢 0988687033 顧客姓名   * 服務時長 30分鐘 1 服務時…" at bounding box center [701, 398] width 432 height 519
type input "0988687033"
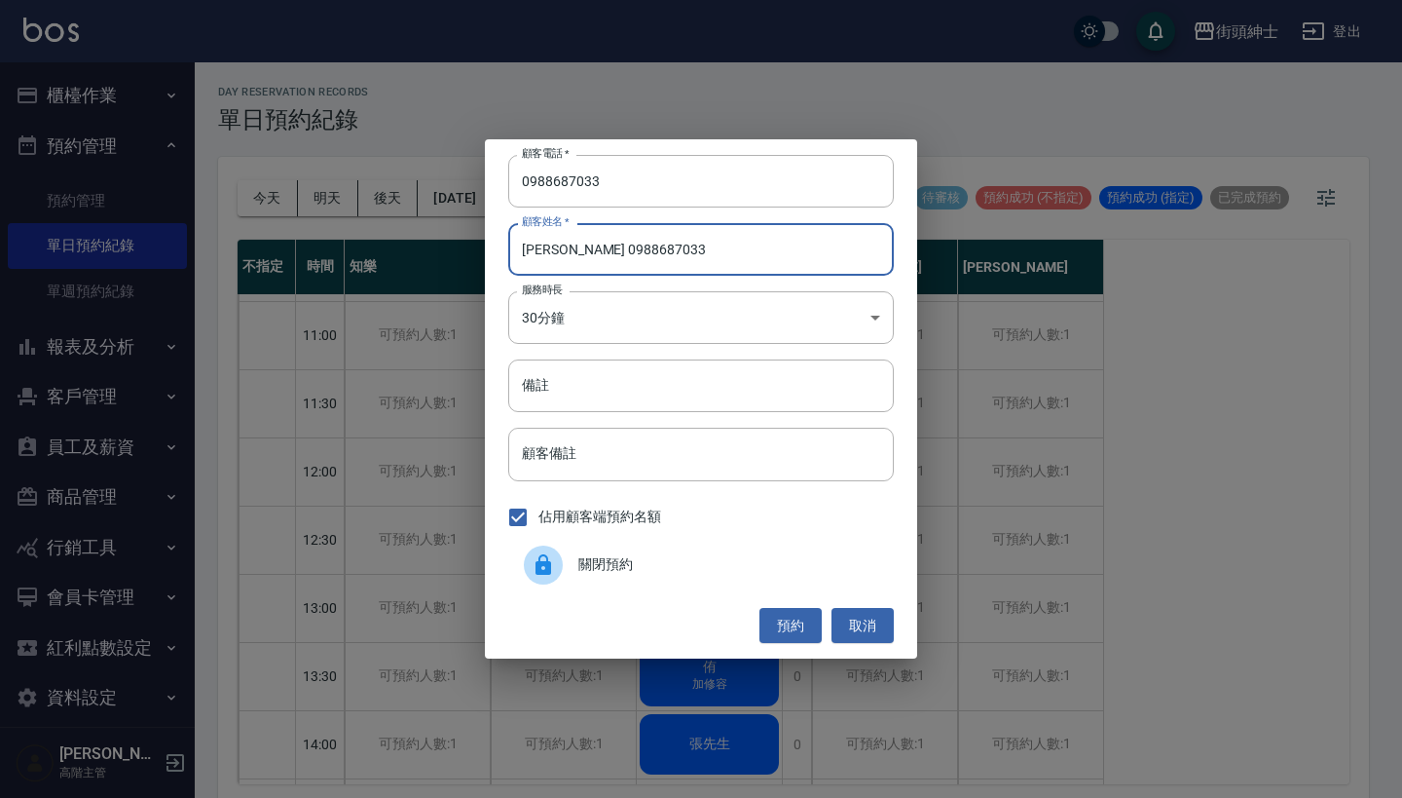
drag, startPoint x: 658, startPoint y: 254, endPoint x: 544, endPoint y: 253, distance: 113.9
click at [544, 253] on input "易賢 0988687033" at bounding box center [701, 249] width 386 height 53
type input "[PERSON_NAME]"
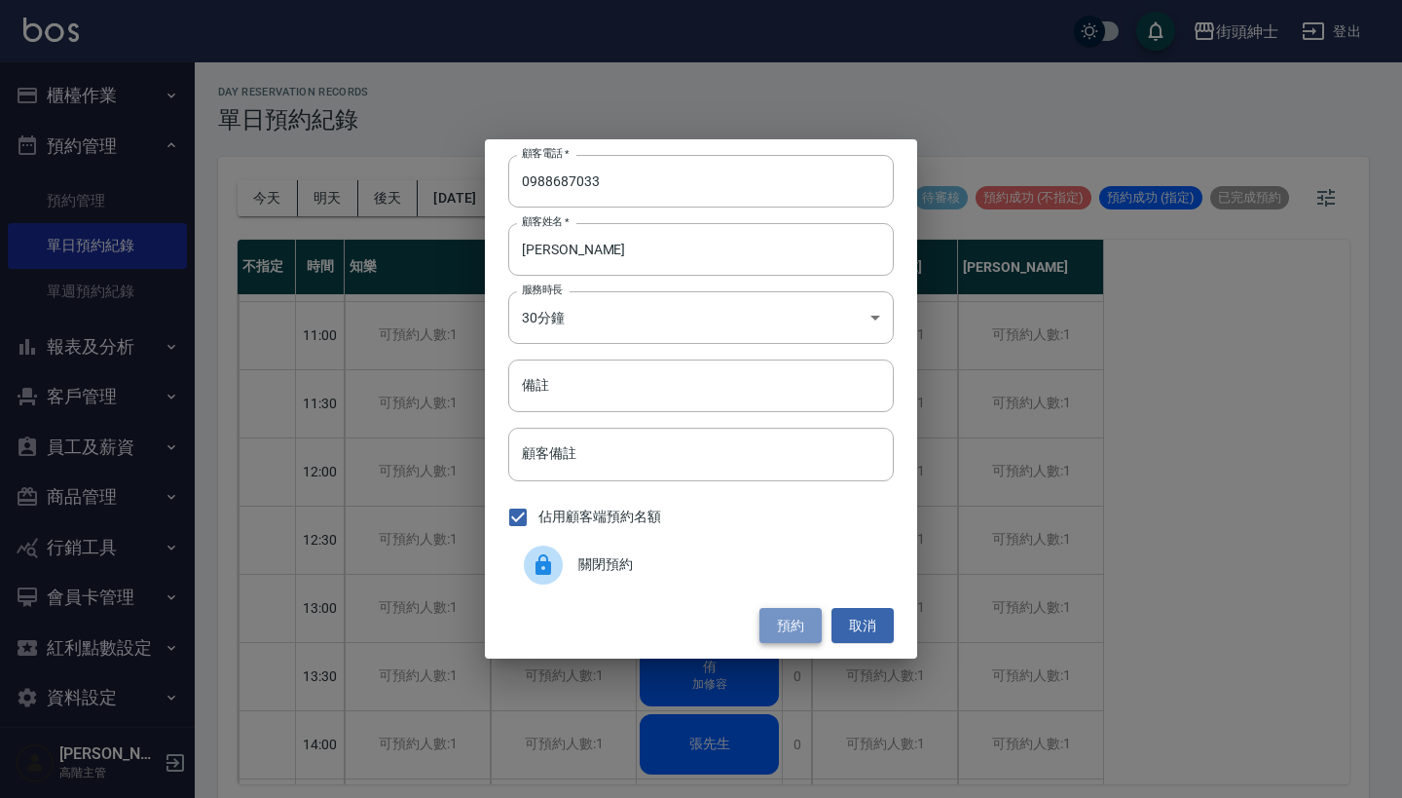
click at [788, 635] on button "預約" at bounding box center [791, 626] width 62 height 36
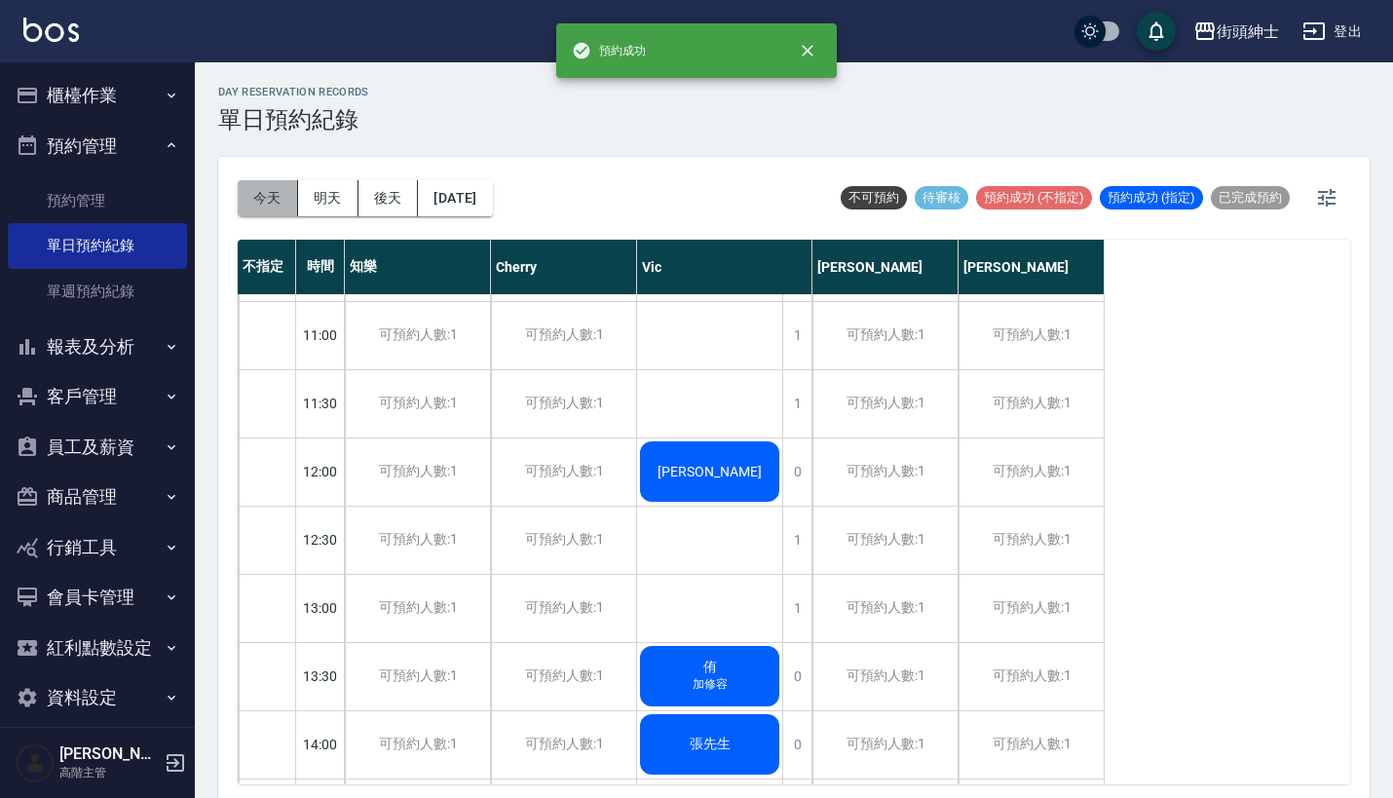
click at [257, 202] on button "今天" at bounding box center [268, 198] width 60 height 36
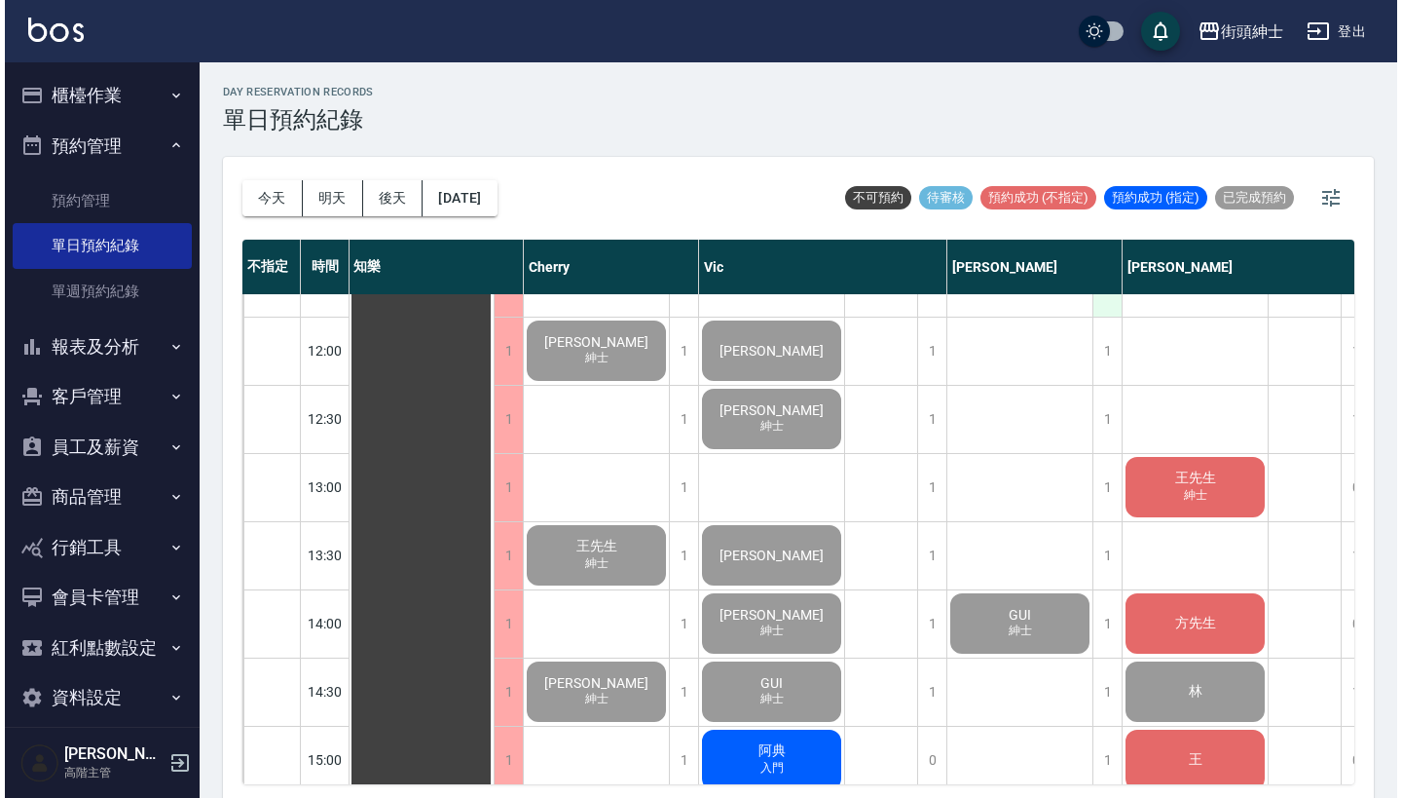
scroll to position [404, 1]
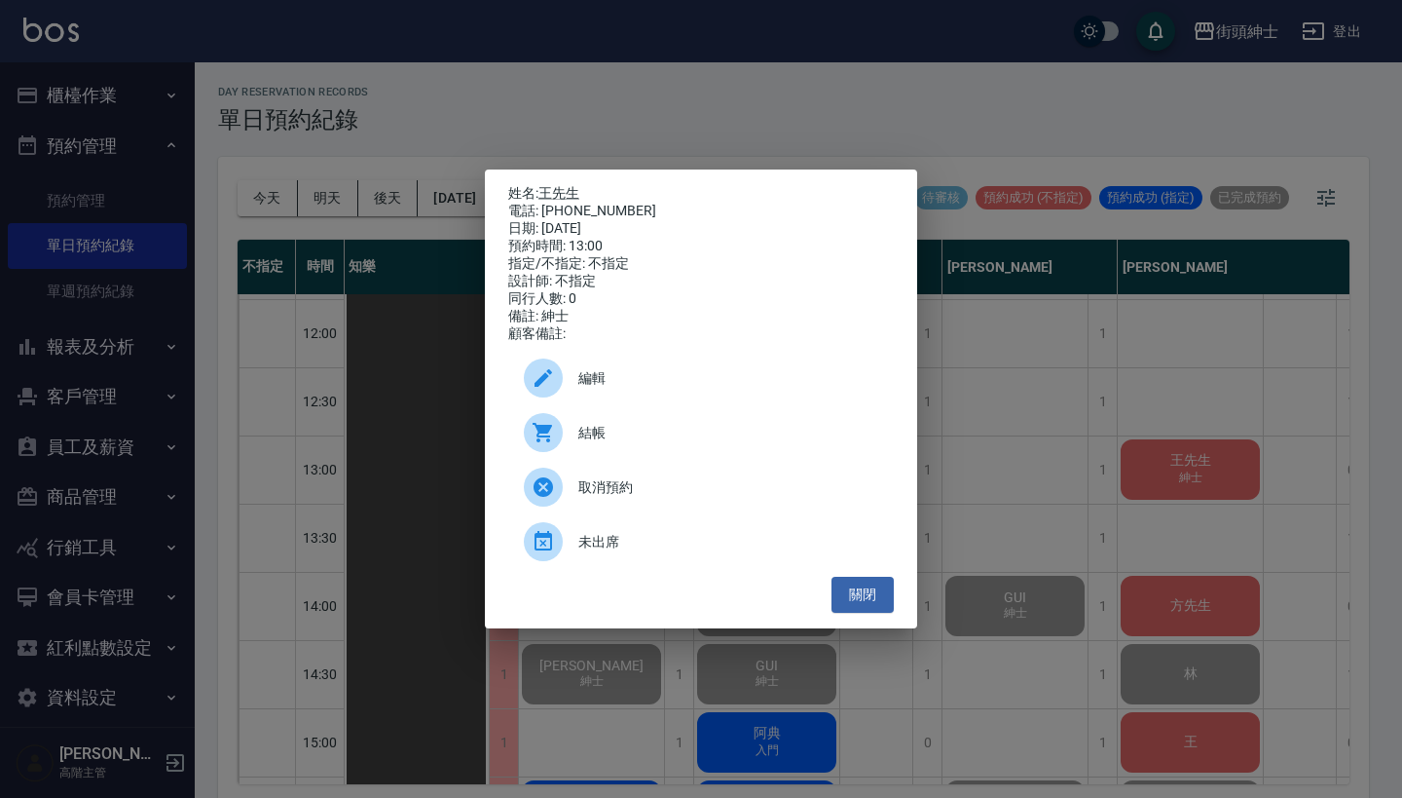
click at [669, 443] on span "結帳" at bounding box center [728, 433] width 300 height 20
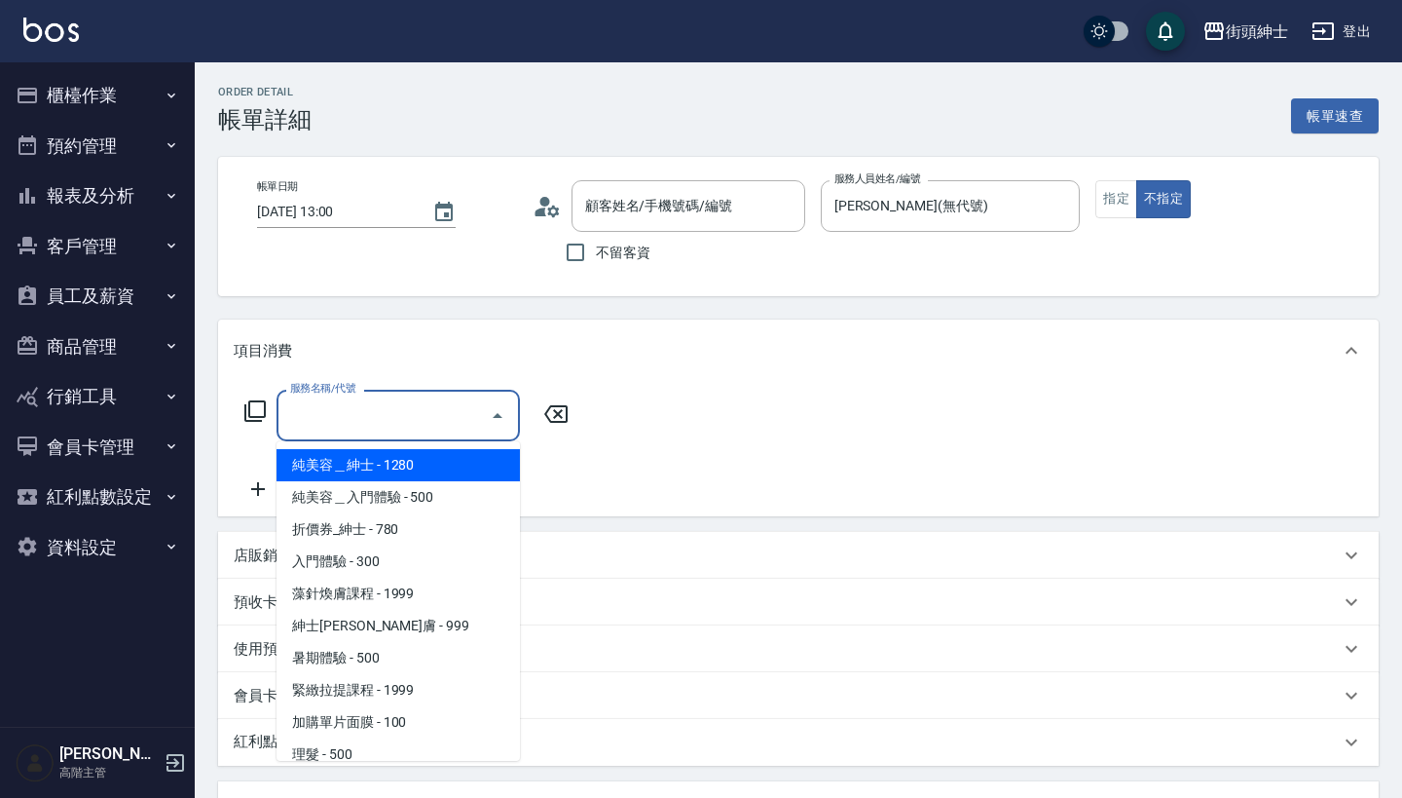
type input "王先生/0962002125/null"
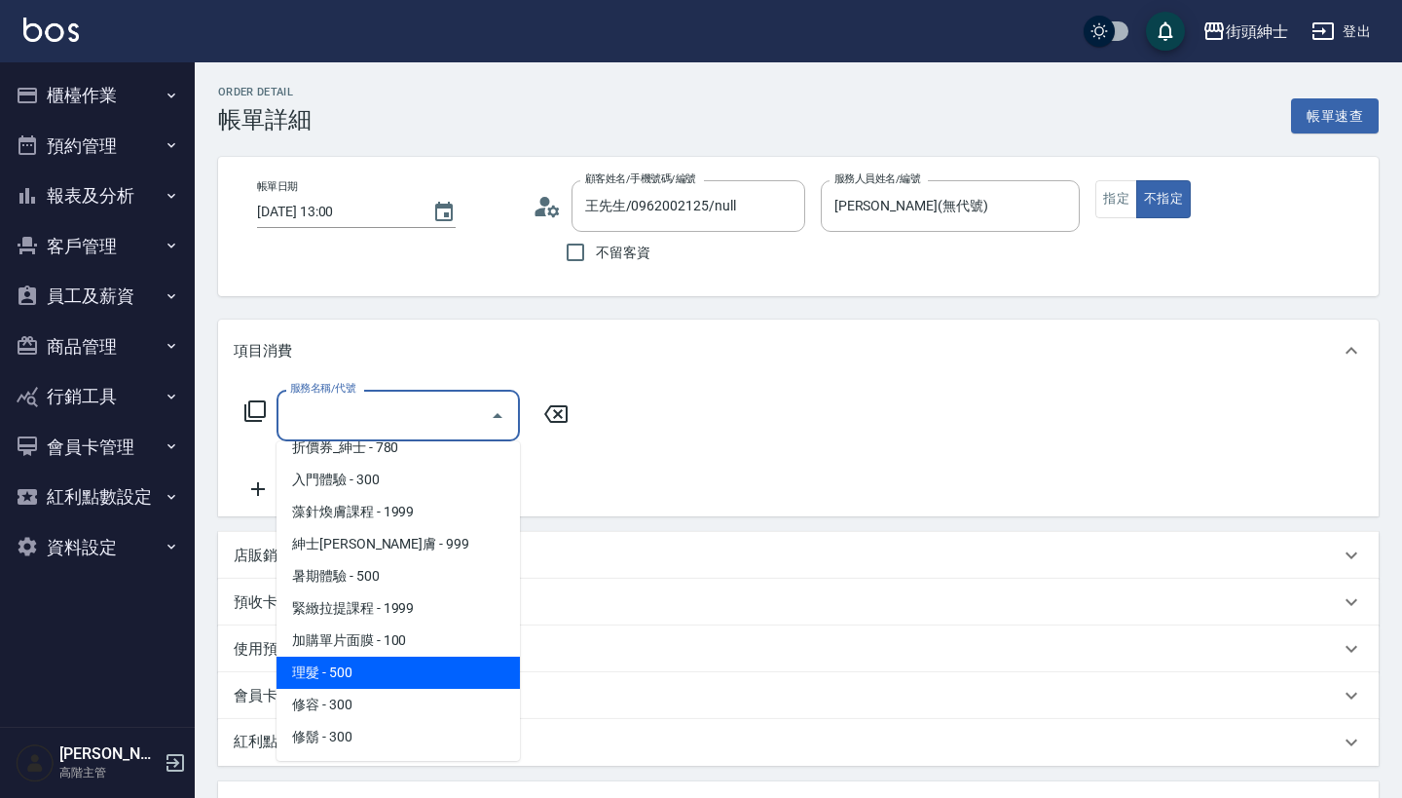
scroll to position [82, 0]
click at [413, 688] on span "理髮 - 500" at bounding box center [398, 672] width 243 height 32
type input "理髮(A02)"
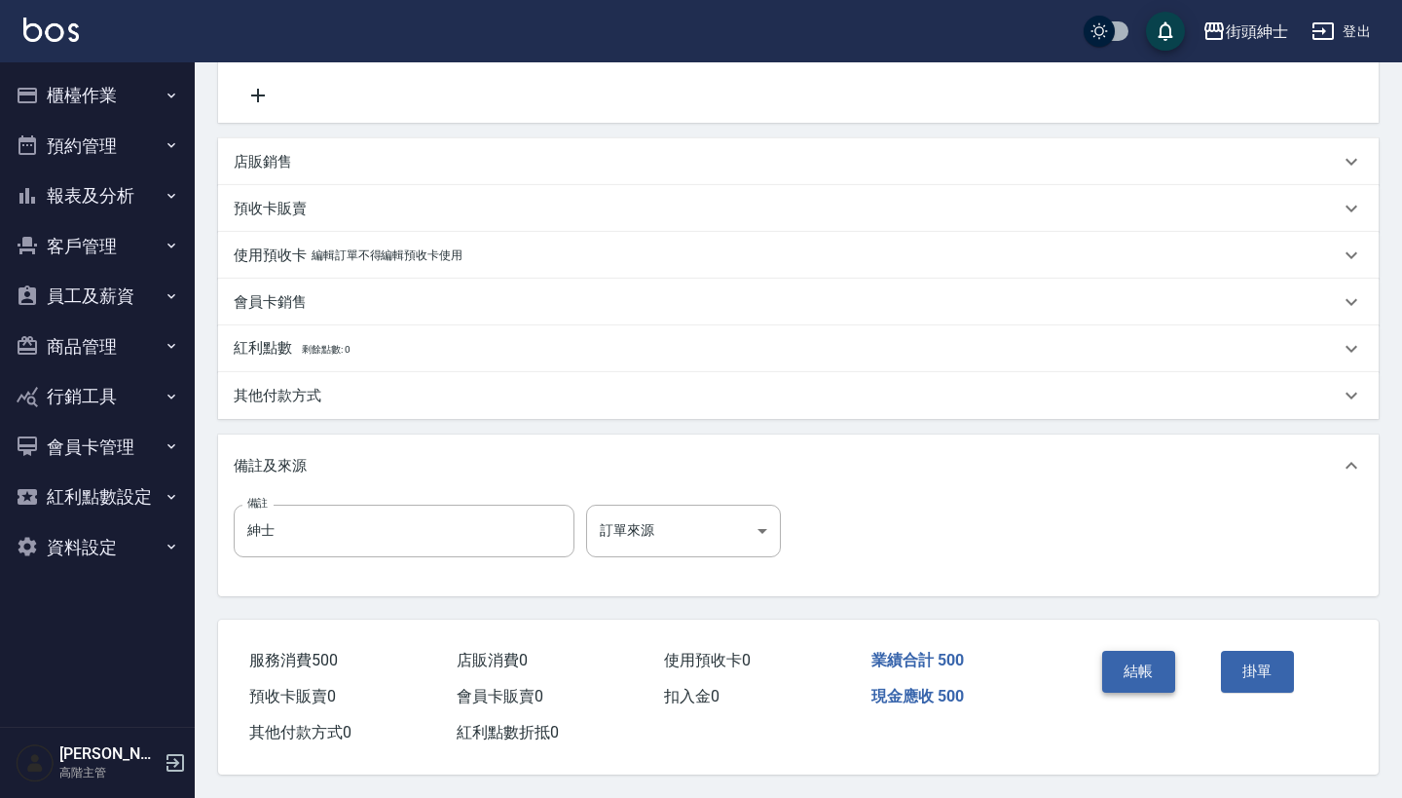
click at [1134, 654] on button "結帳" at bounding box center [1138, 671] width 73 height 41
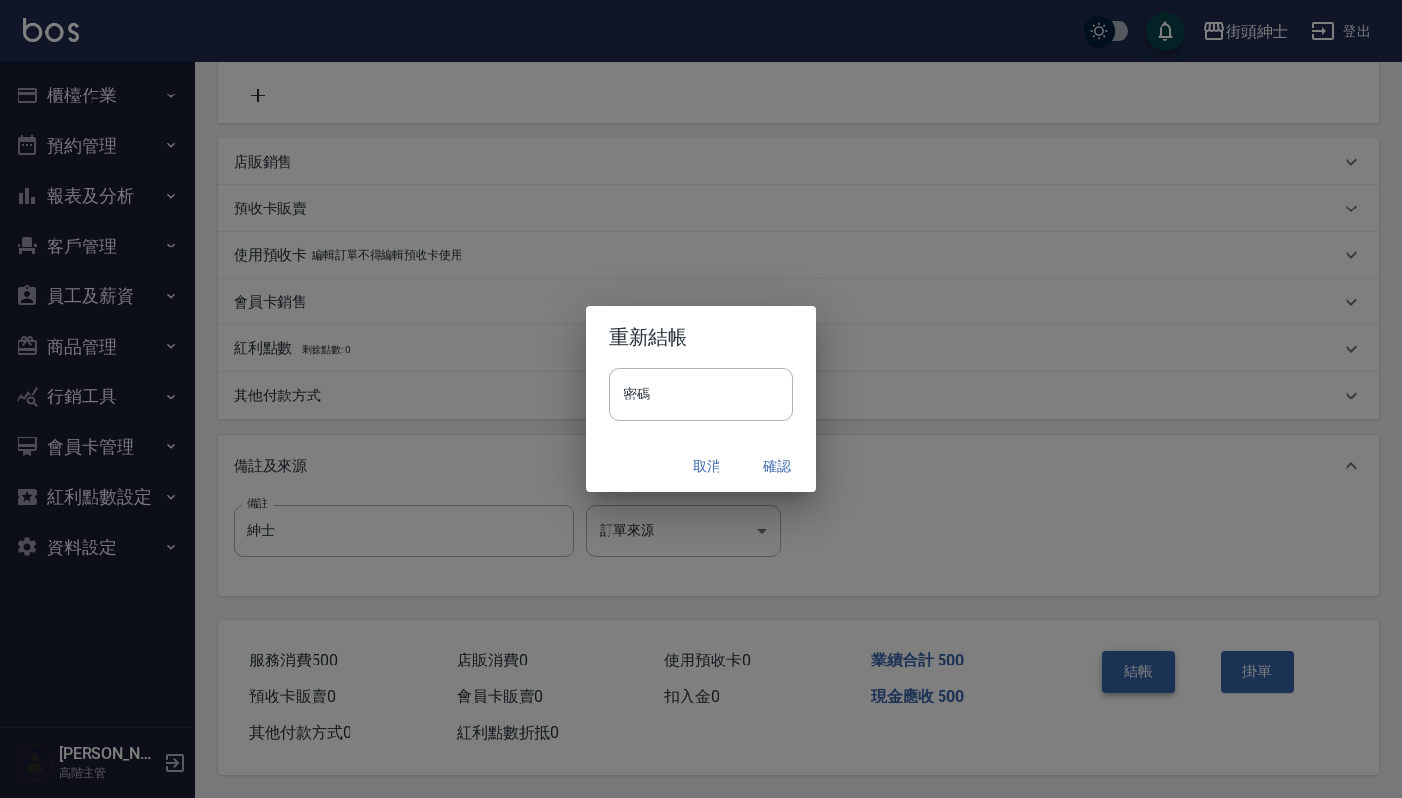
scroll to position [403, 0]
click at [773, 458] on button "確認" at bounding box center [777, 466] width 62 height 36
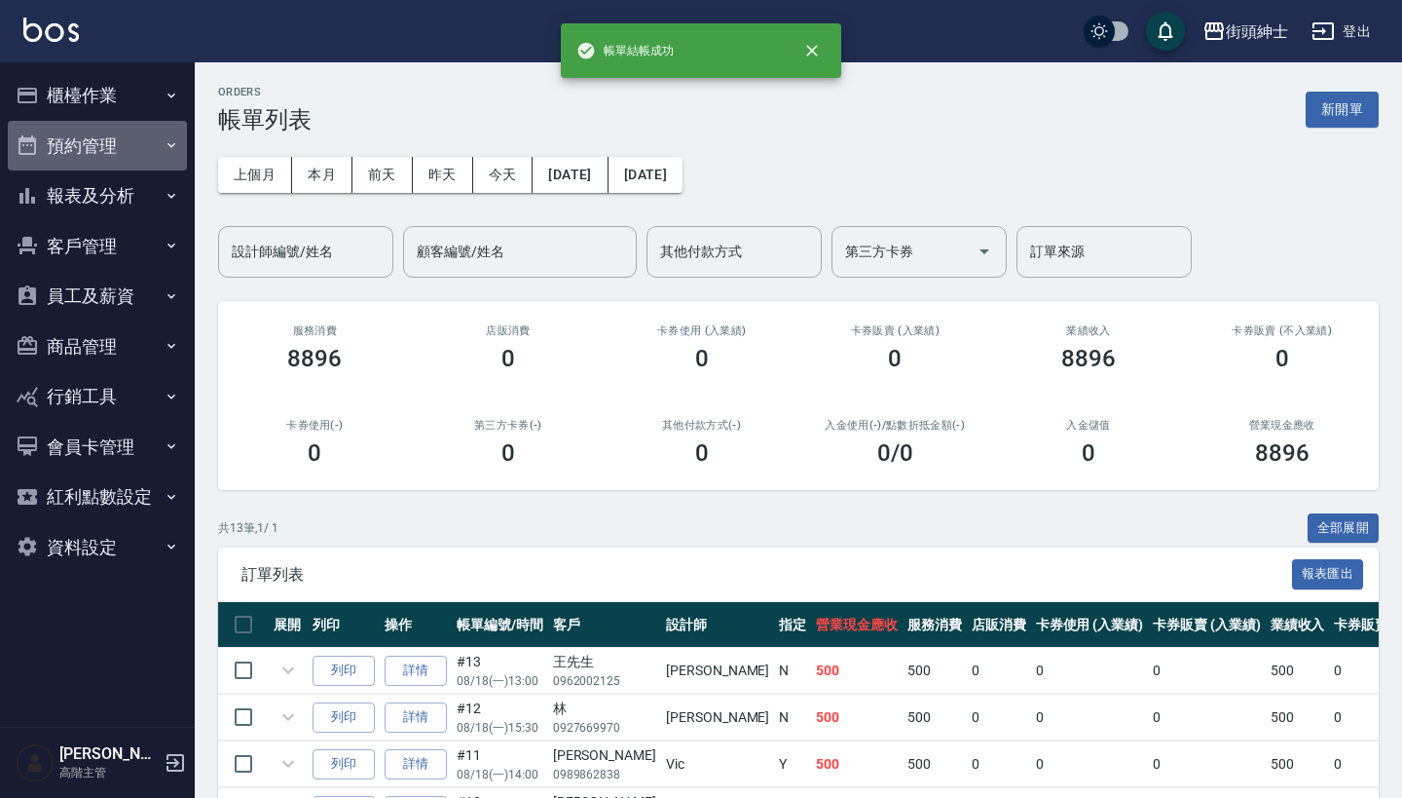
click at [114, 154] on button "預約管理" at bounding box center [97, 146] width 179 height 51
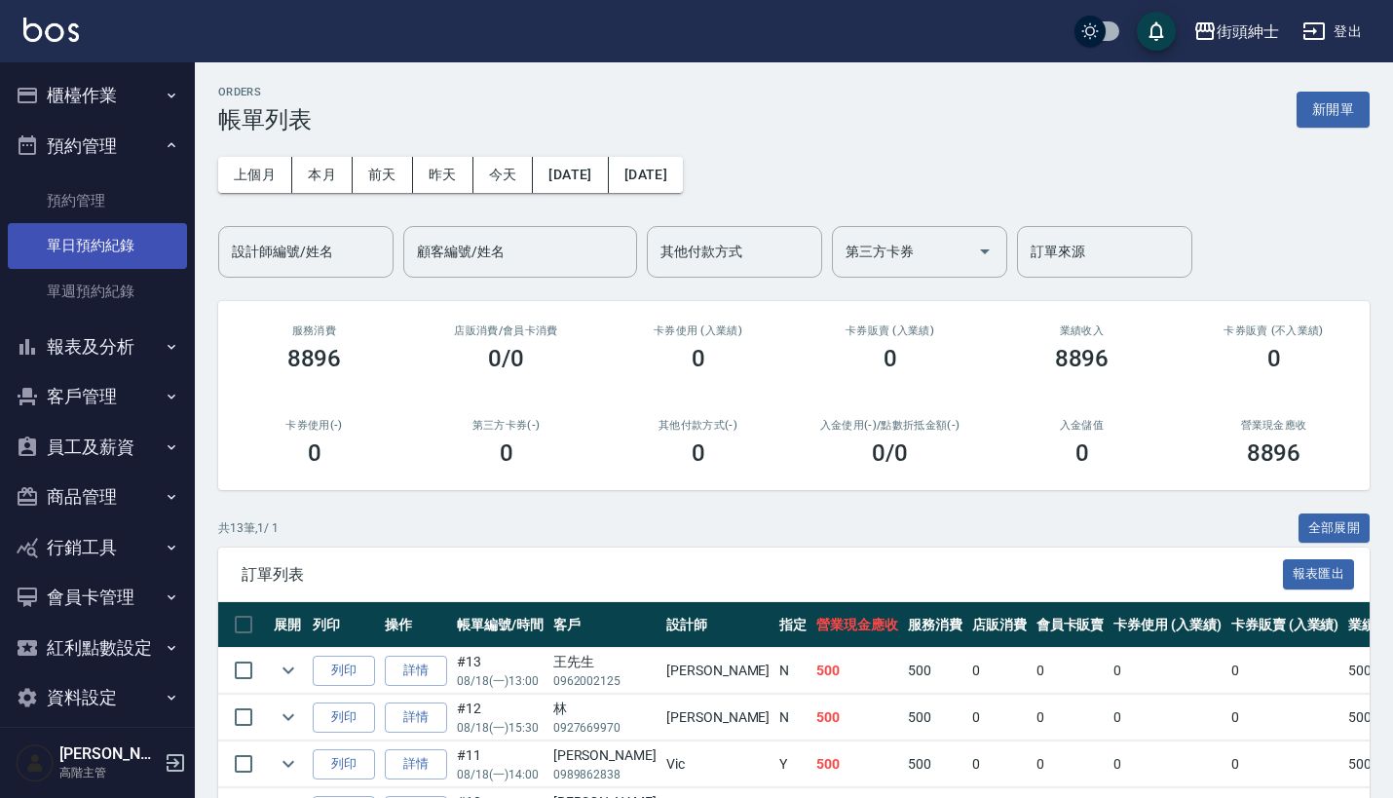
click at [106, 240] on link "單日預約紀錄" at bounding box center [97, 245] width 179 height 45
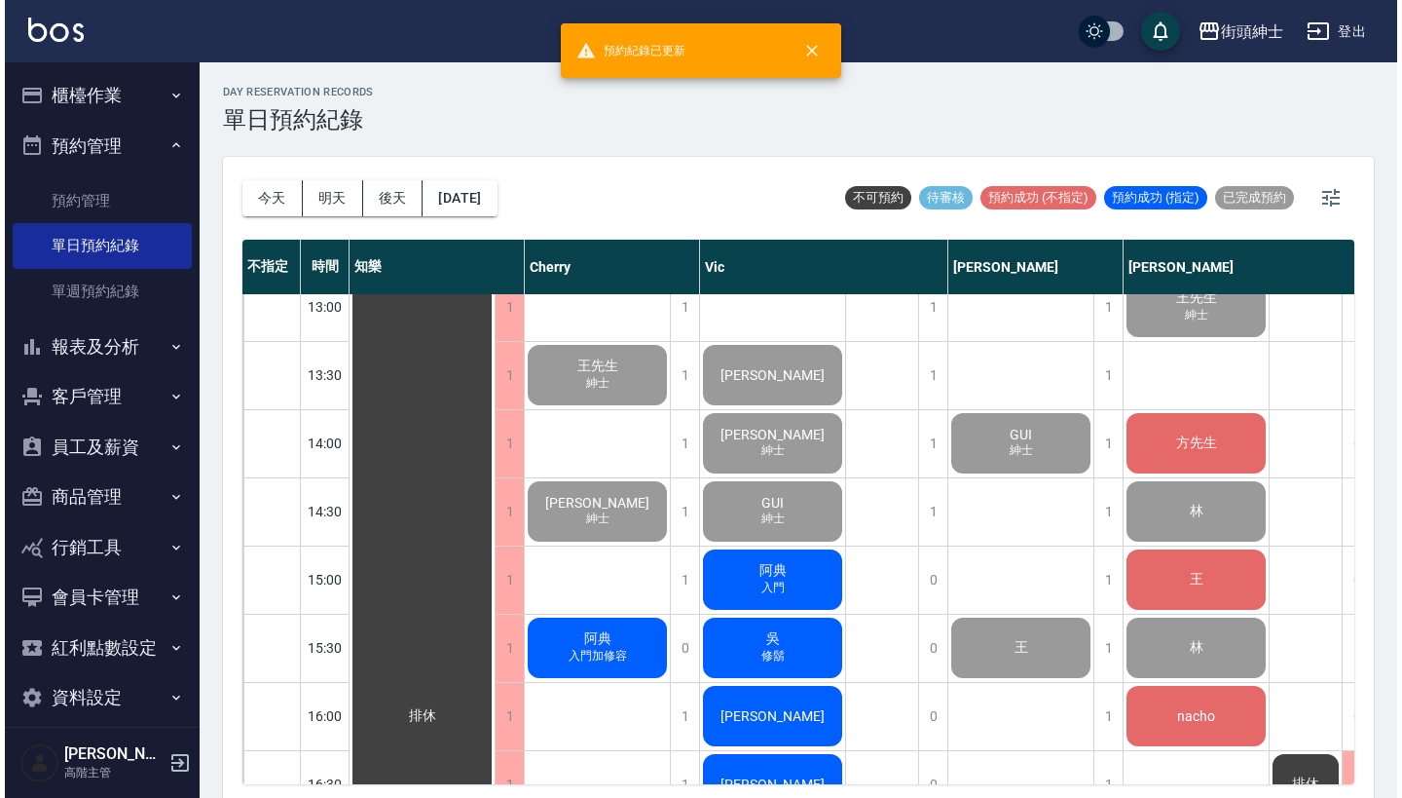
scroll to position [665, 0]
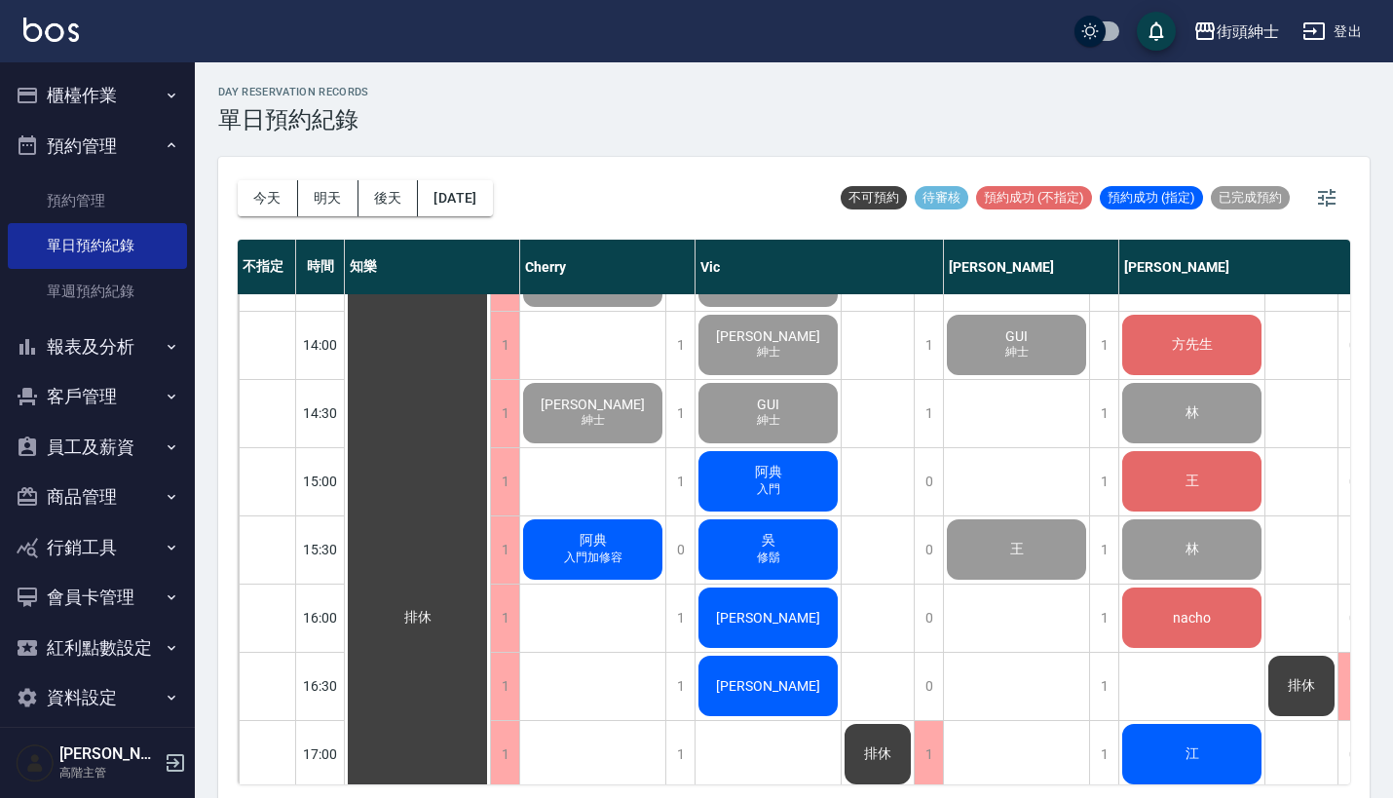
click at [490, 335] on div "方先生" at bounding box center [417, 617] width 145 height 1975
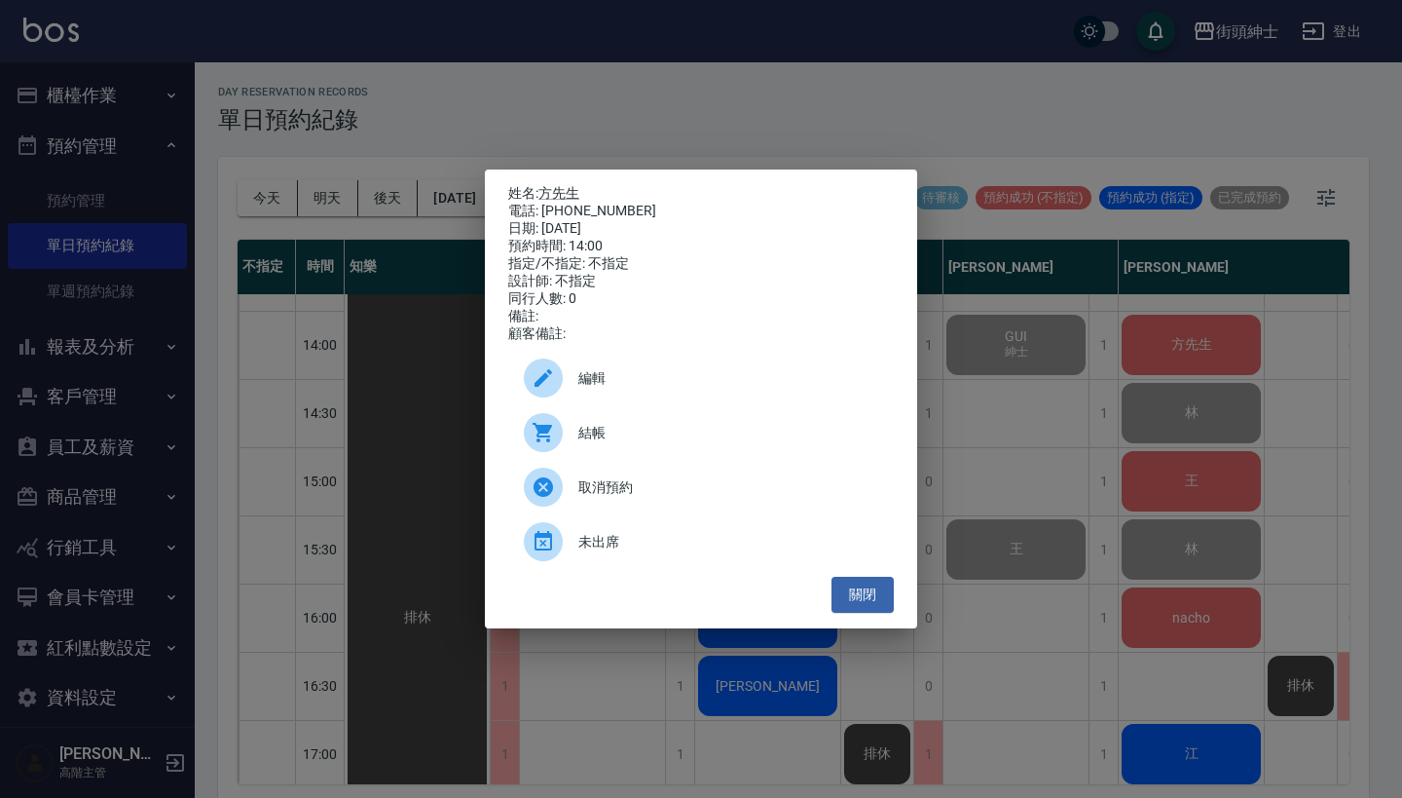
click at [628, 437] on span "結帳" at bounding box center [728, 433] width 300 height 20
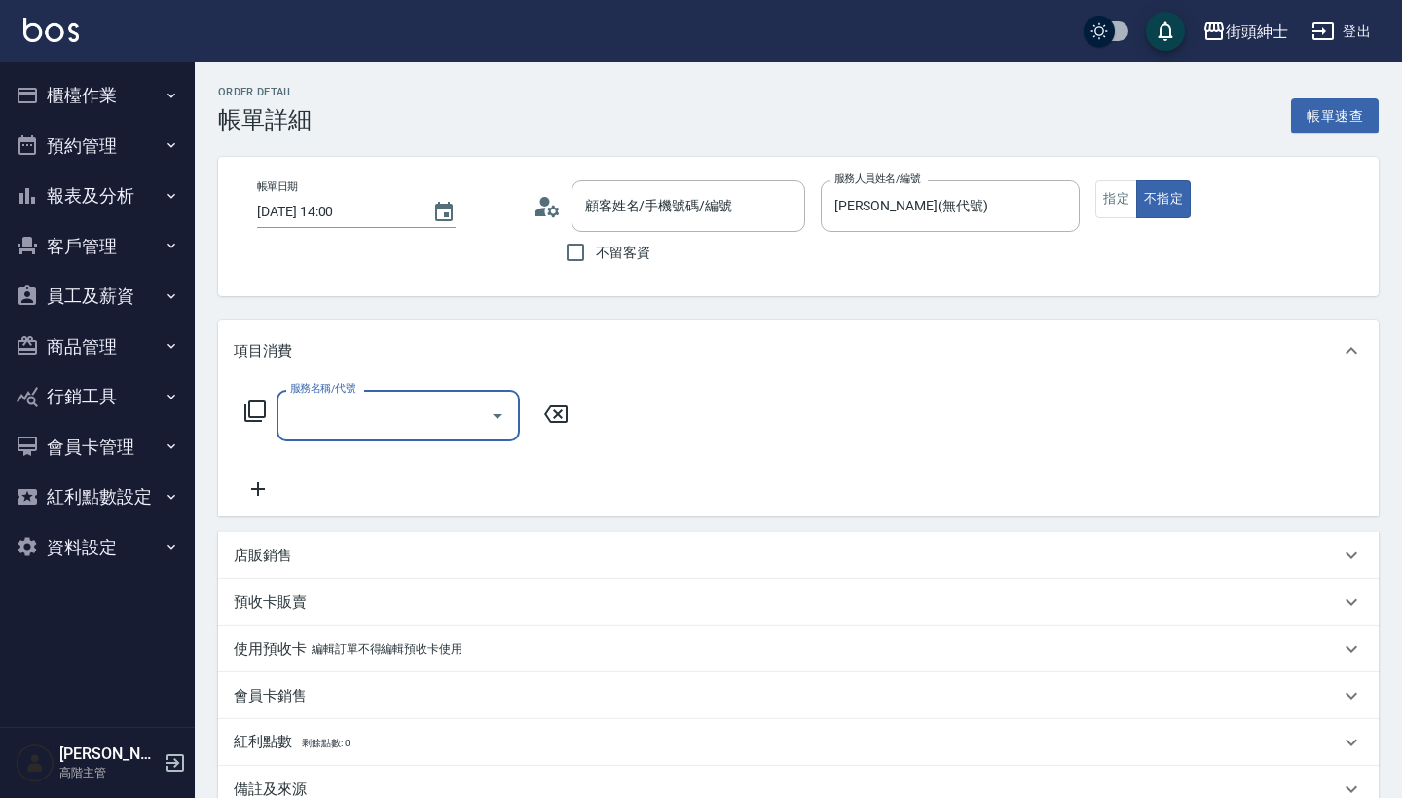
type input "方先生/0979311969/null"
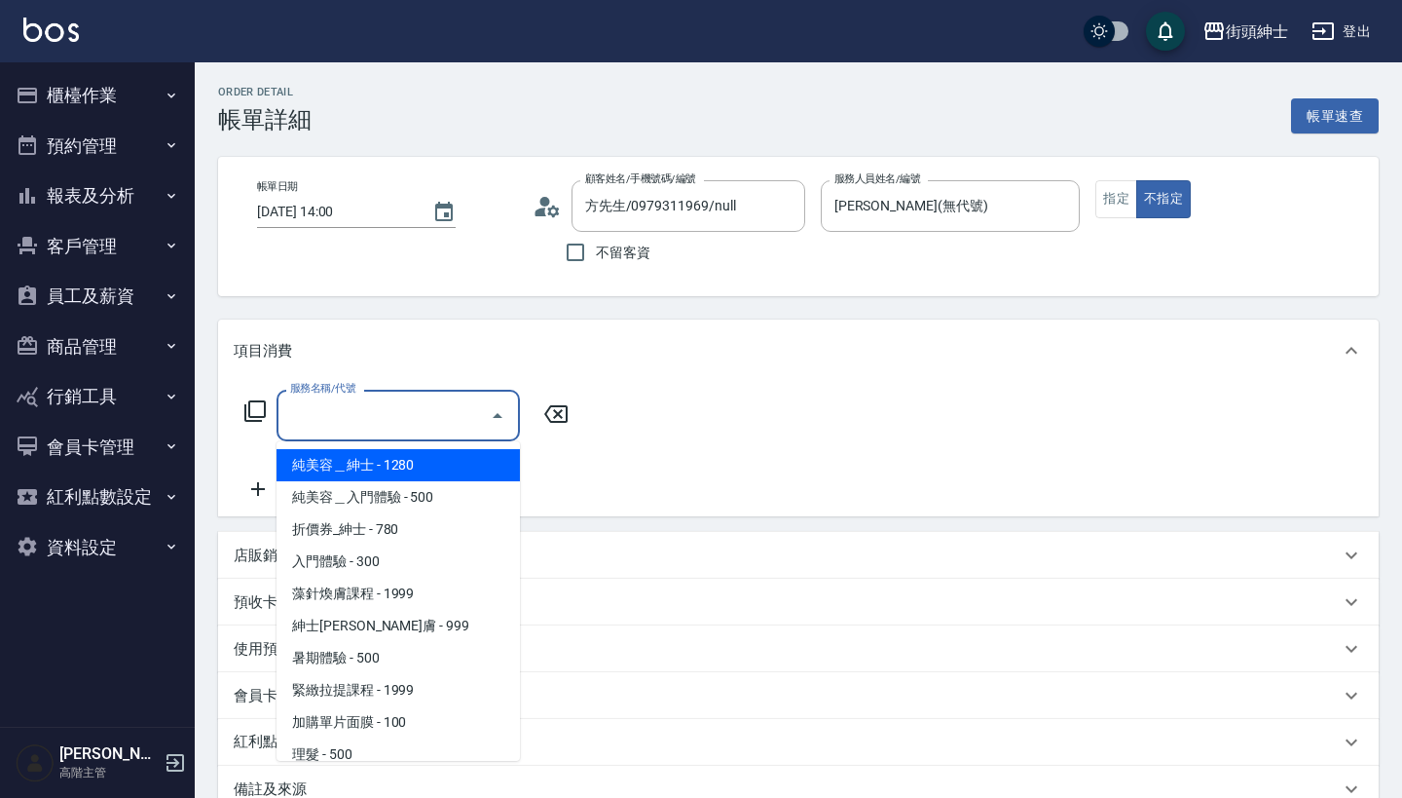
click at [399, 409] on input "服務名稱/代號" at bounding box center [383, 415] width 197 height 34
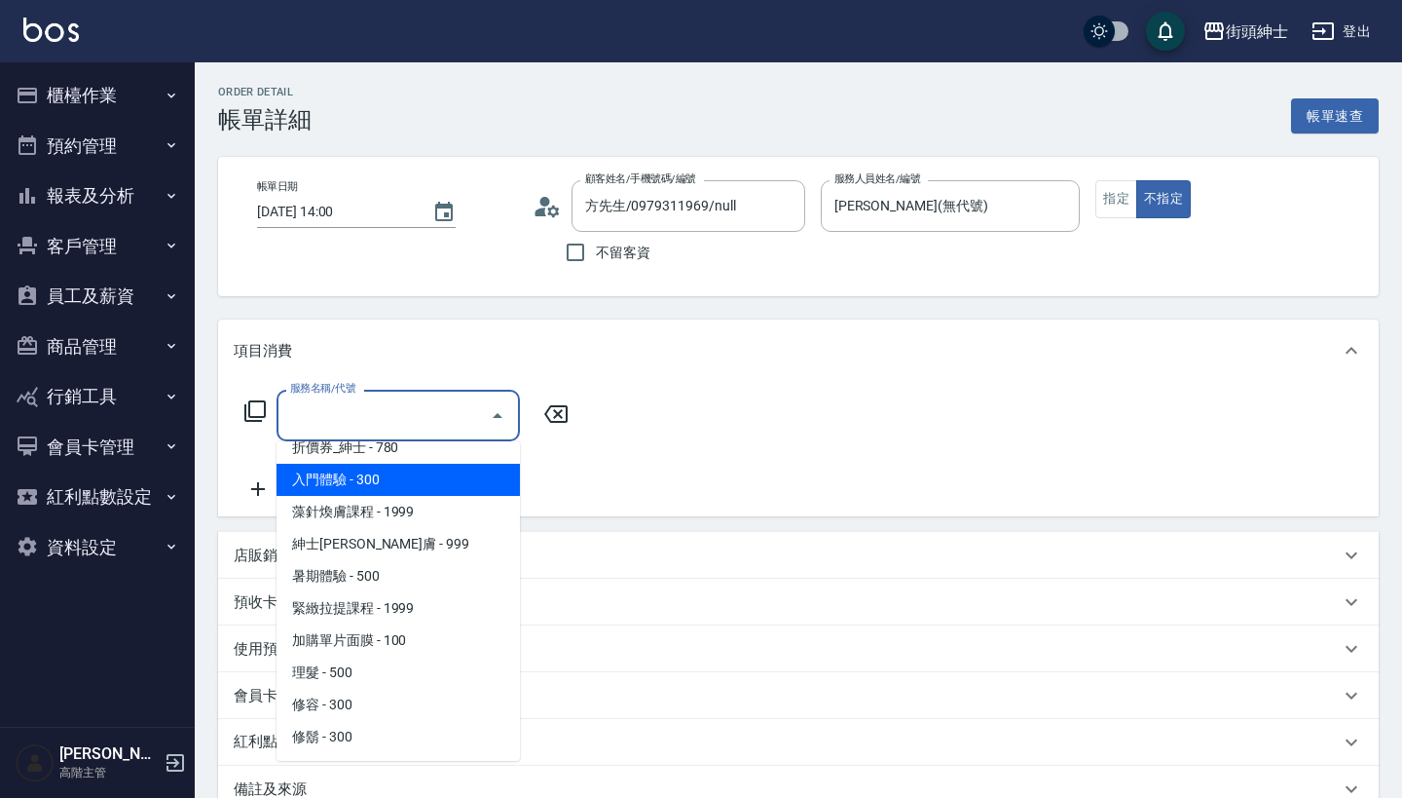
scroll to position [82, 0]
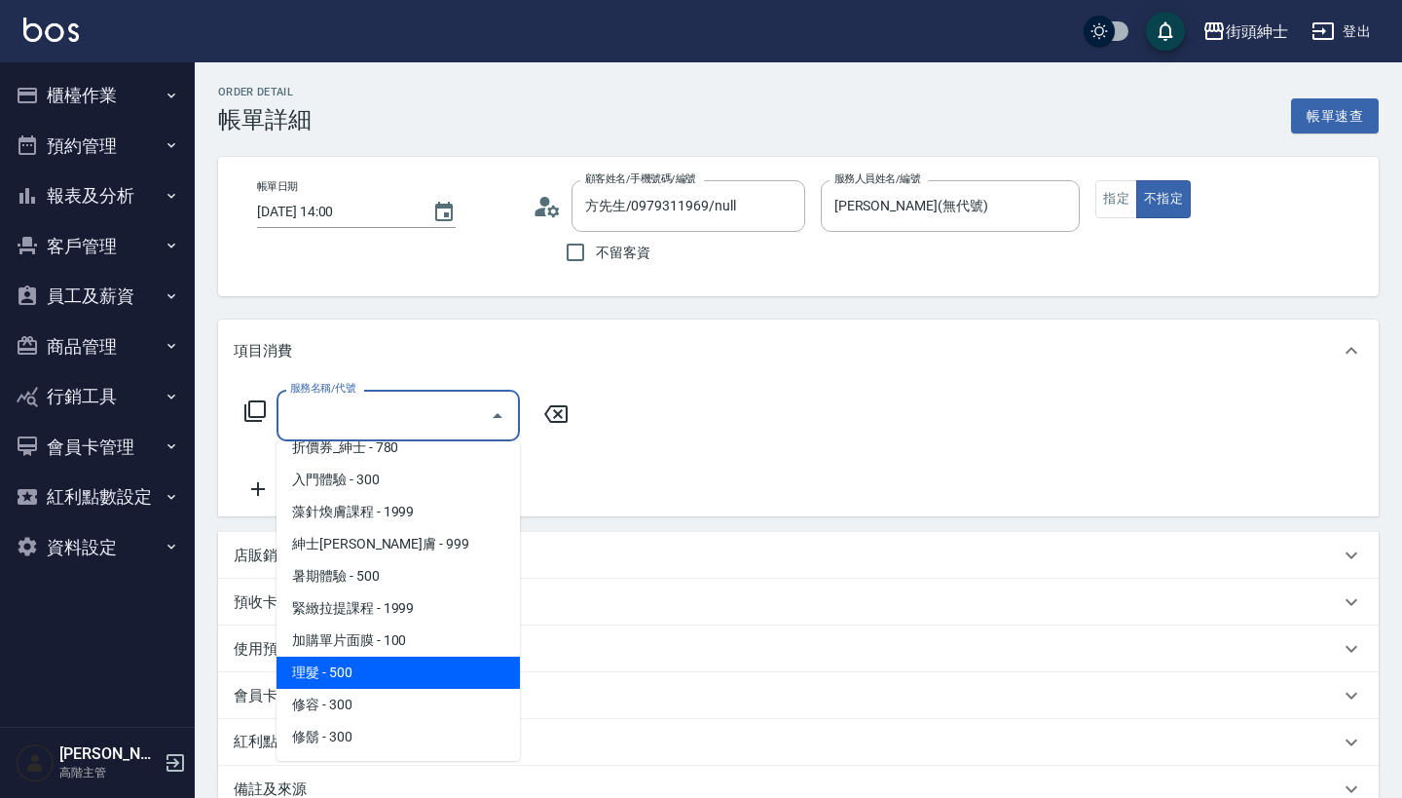
click at [416, 670] on span "理髮 - 500" at bounding box center [398, 672] width 243 height 32
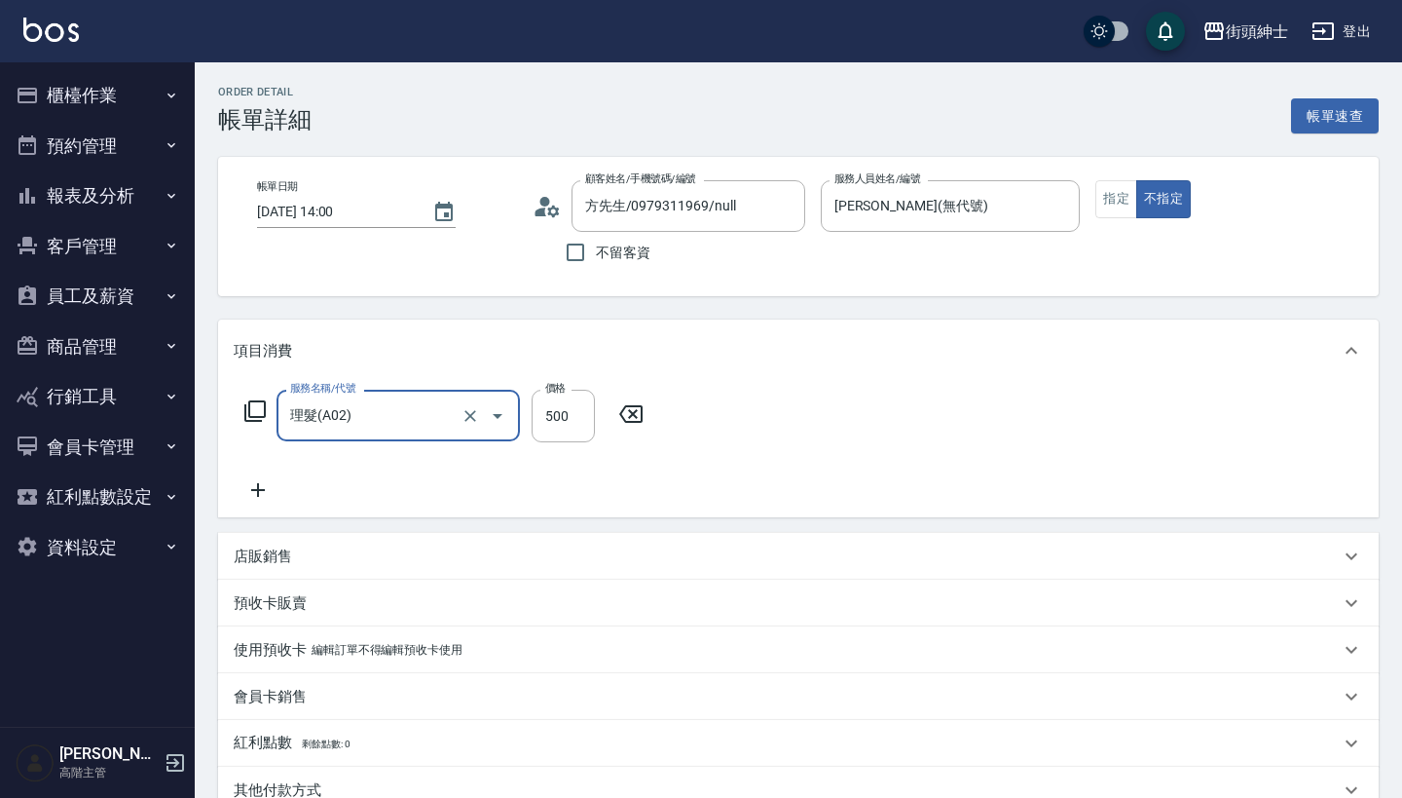
type input "理髮(A02)"
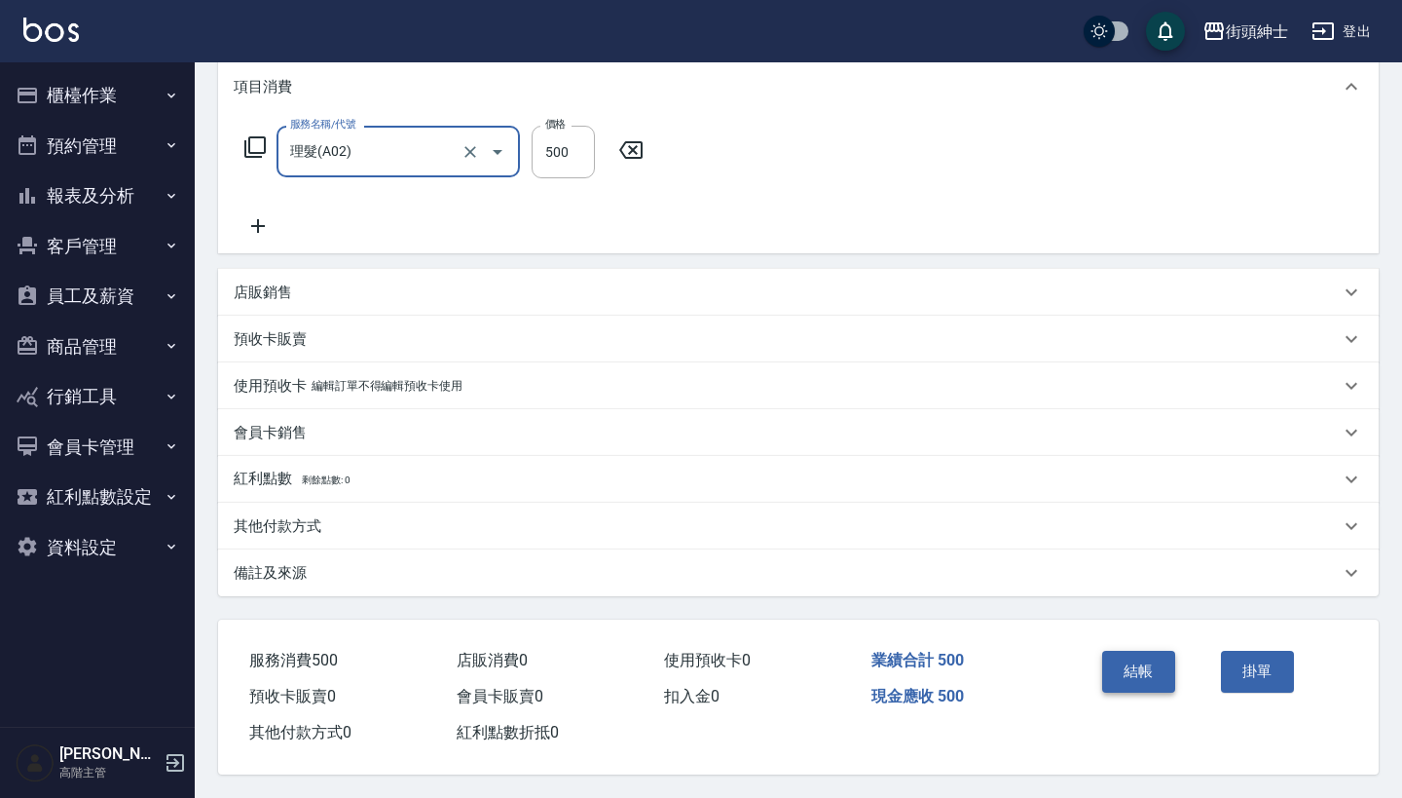
scroll to position [273, 0]
click at [1153, 651] on button "結帳" at bounding box center [1138, 671] width 73 height 41
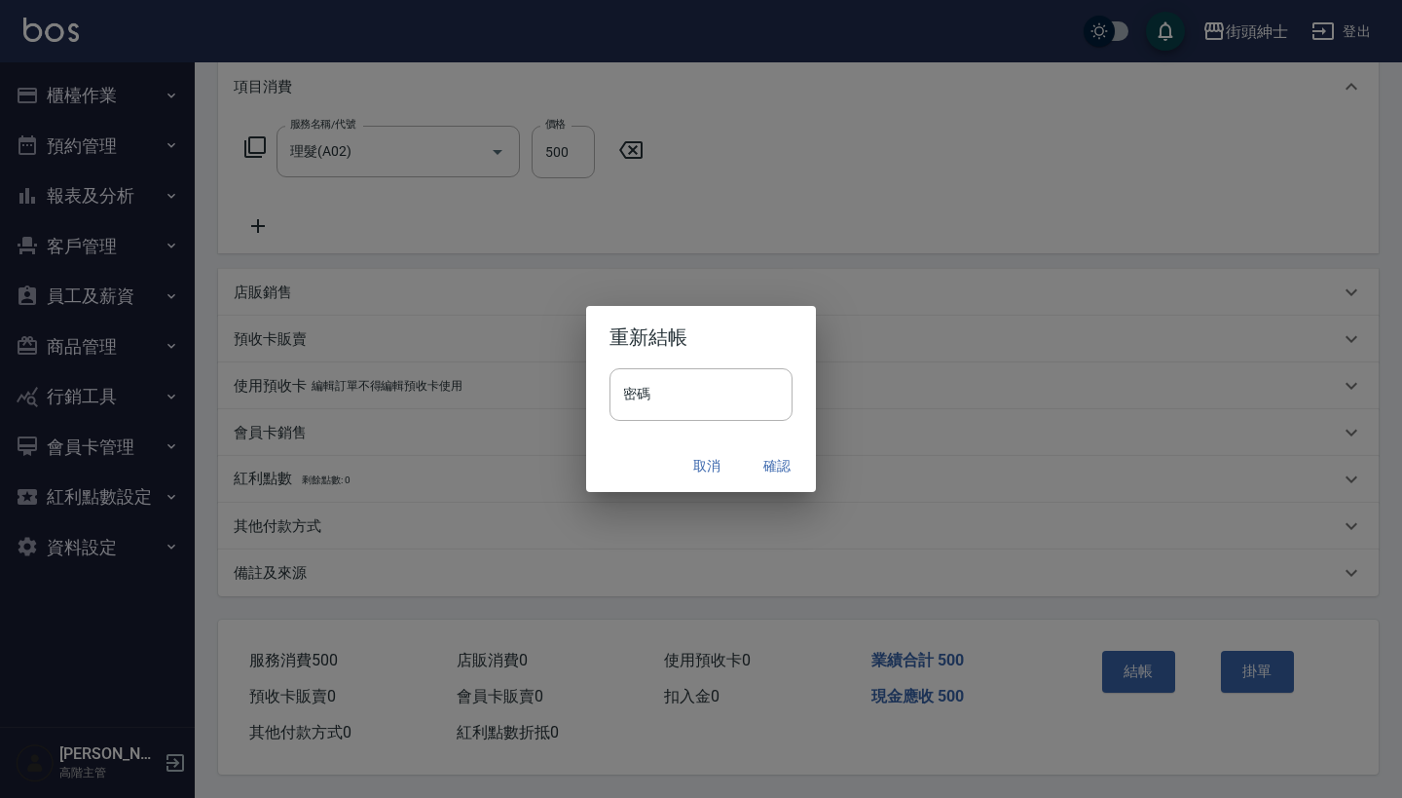
click at [783, 460] on button "確認" at bounding box center [777, 466] width 62 height 36
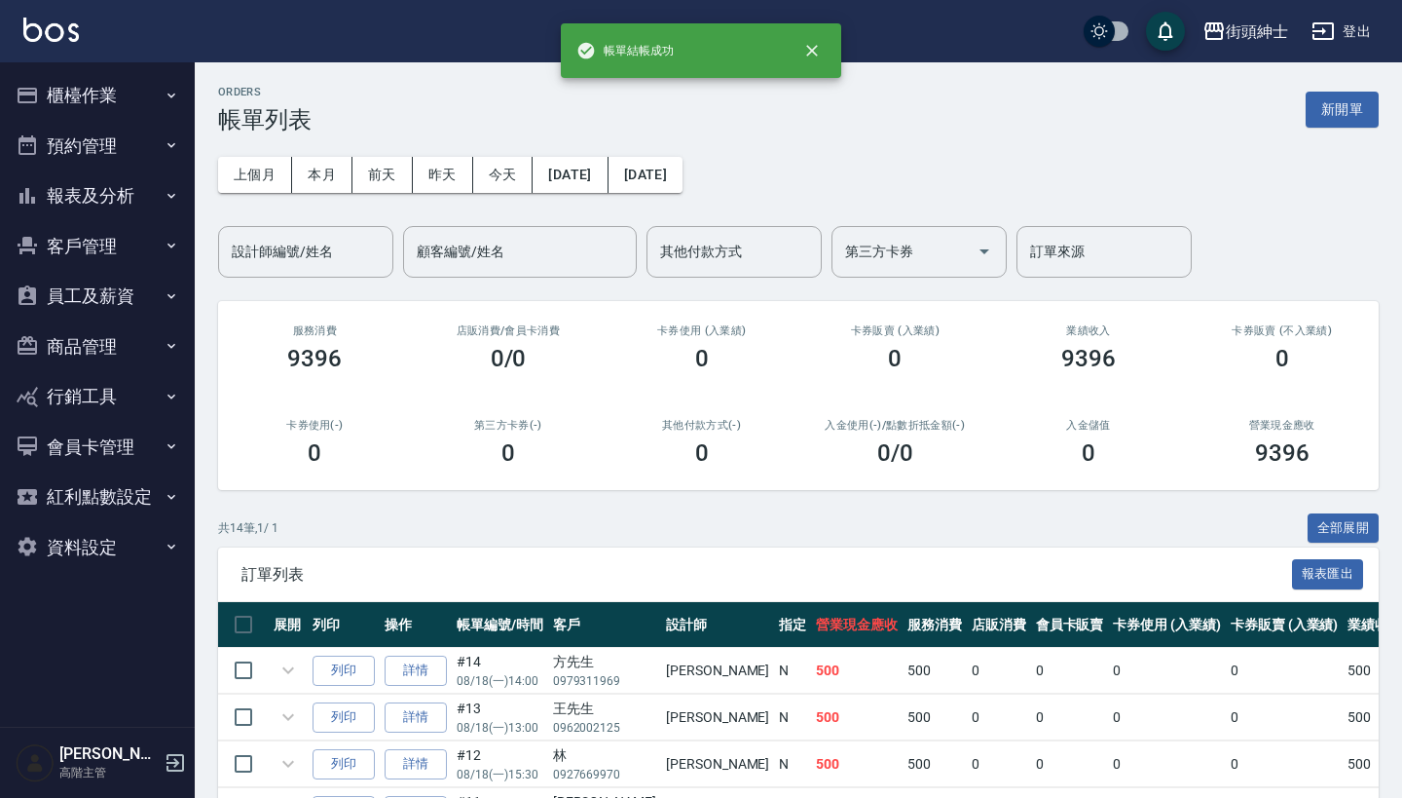
click at [140, 139] on button "預約管理" at bounding box center [97, 146] width 179 height 51
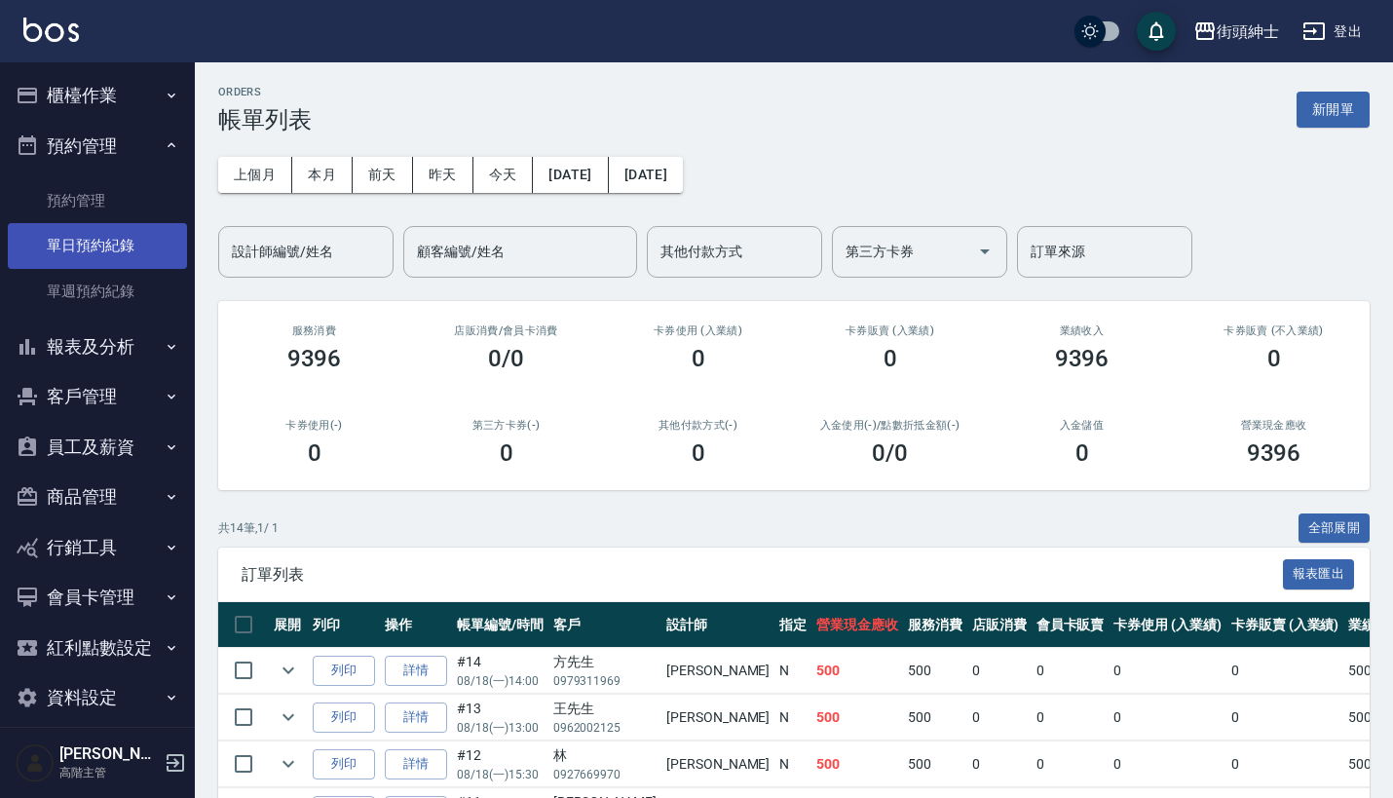
click at [138, 237] on link "單日預約紀錄" at bounding box center [97, 245] width 179 height 45
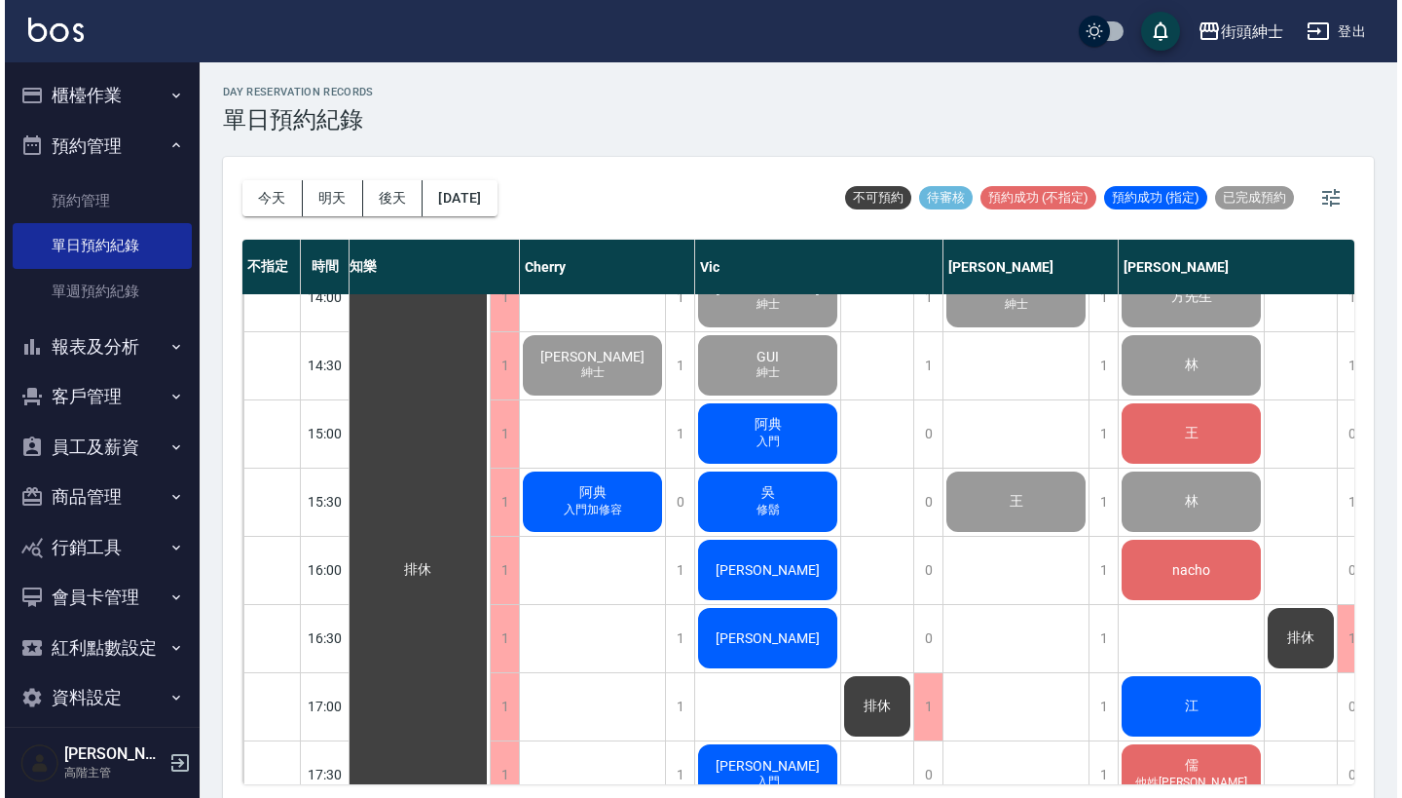
scroll to position [713, 6]
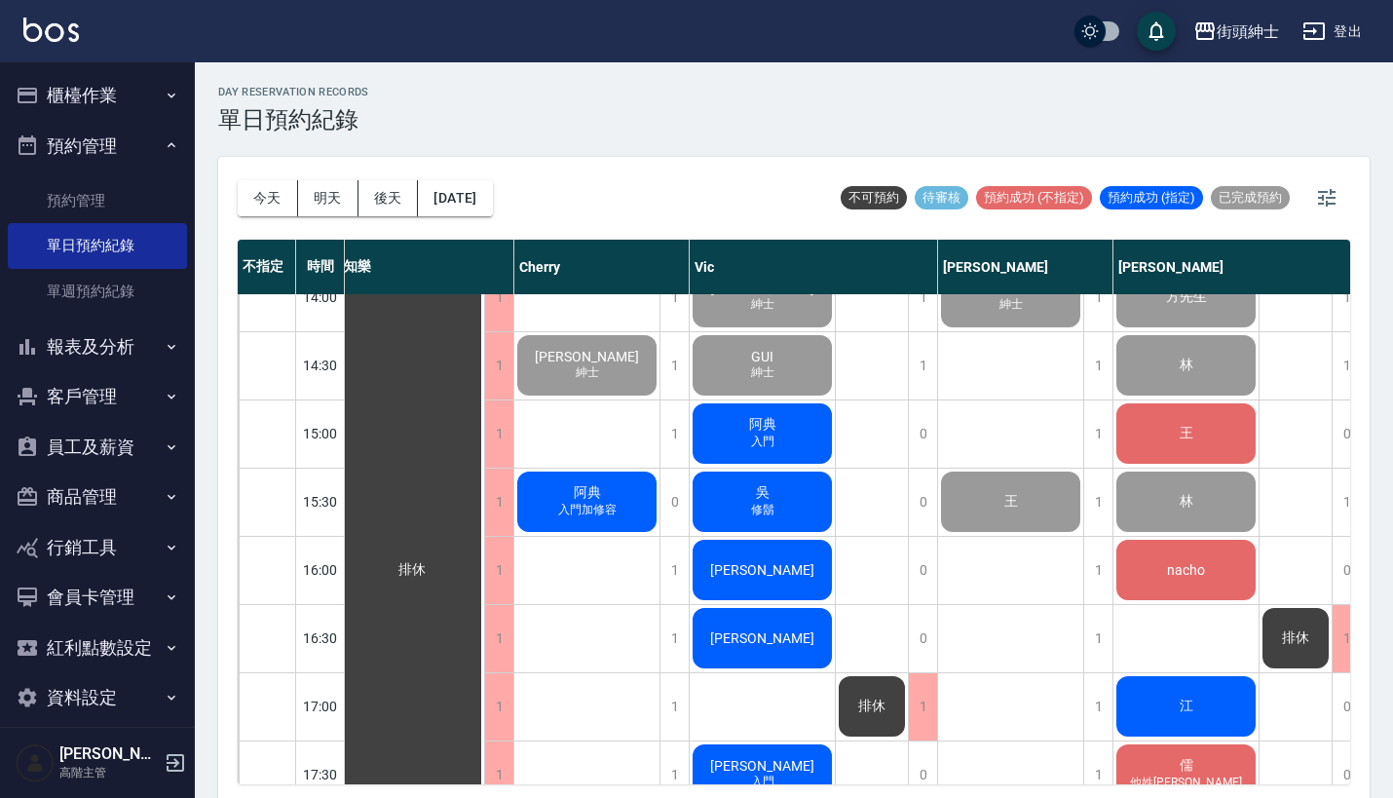
click at [484, 437] on div "王" at bounding box center [411, 569] width 145 height 1975
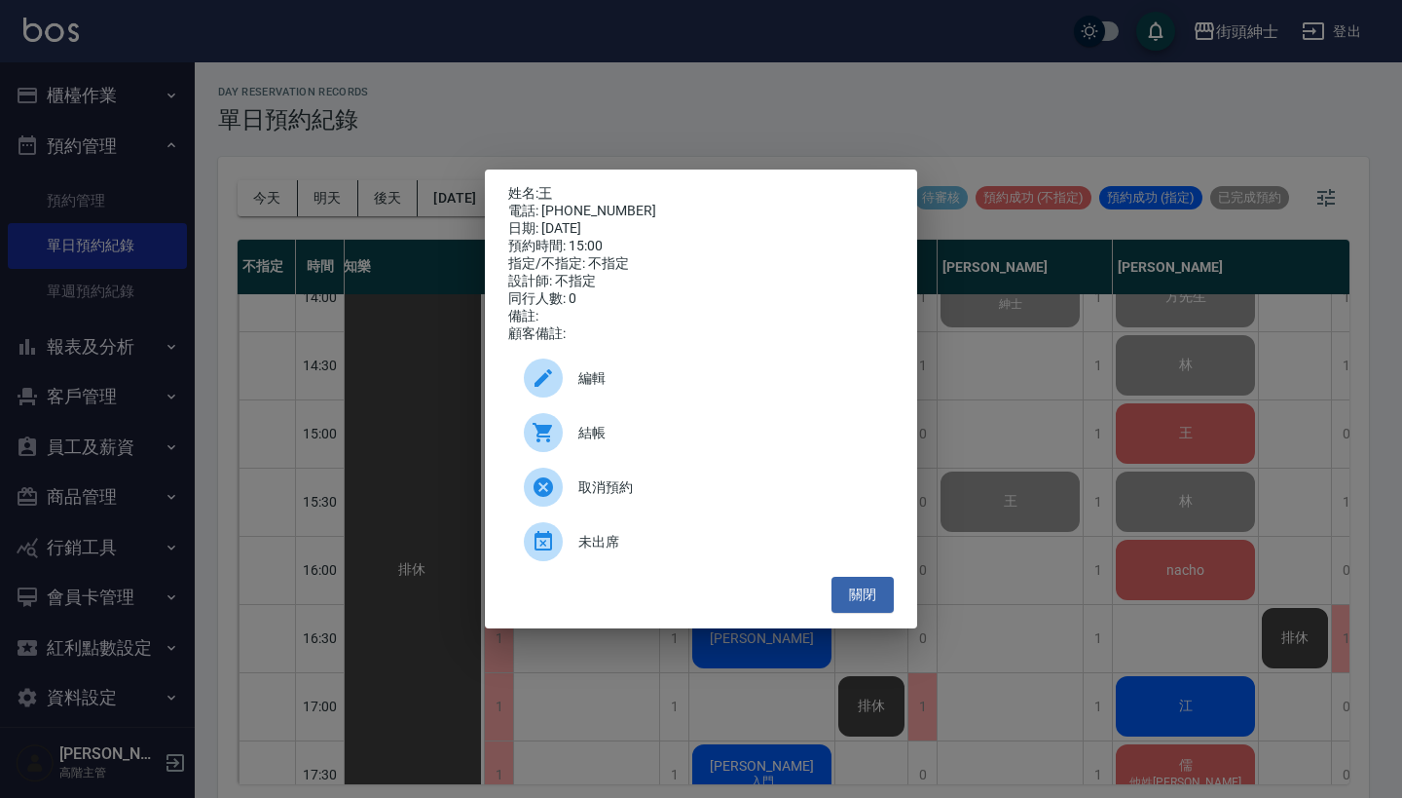
click at [685, 460] on div "結帳" at bounding box center [701, 432] width 386 height 55
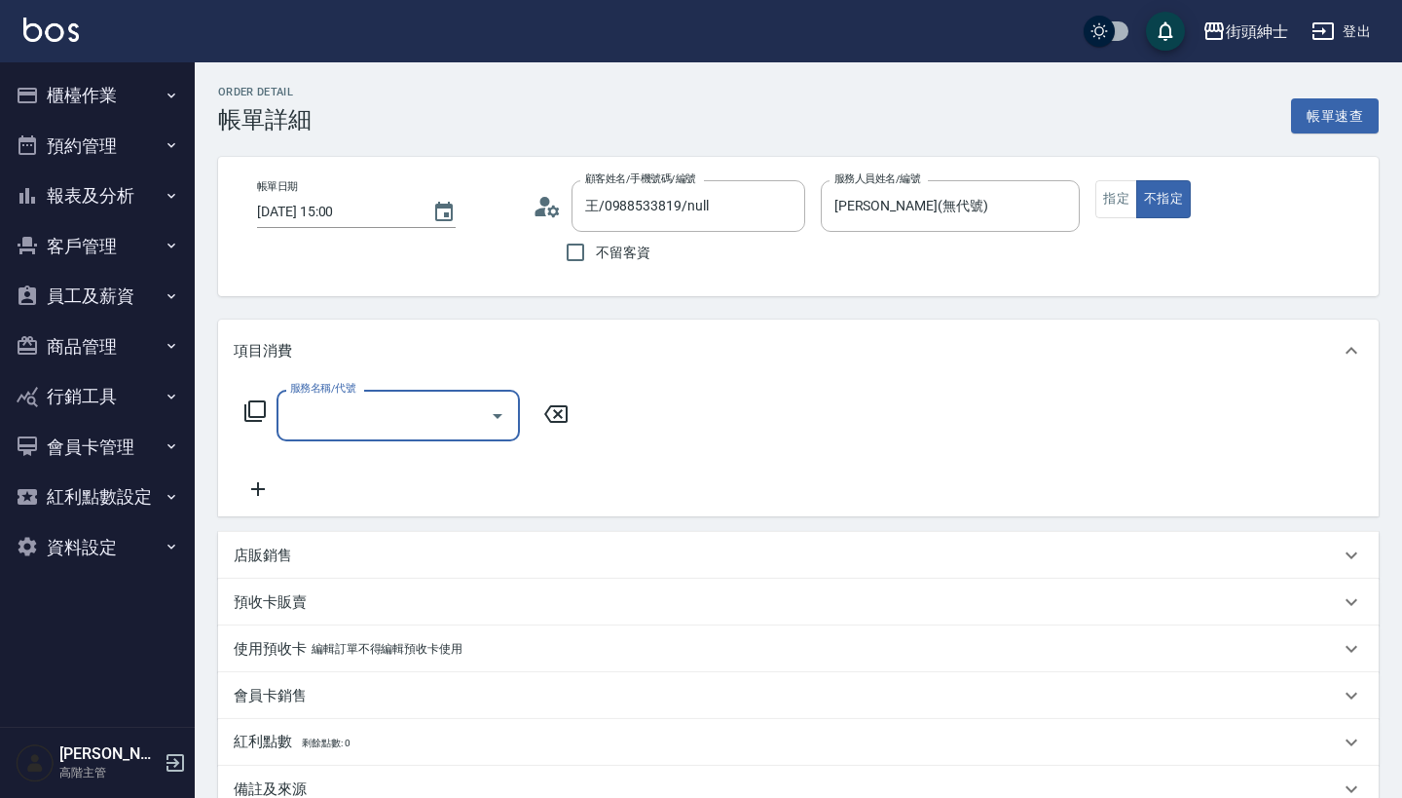
click at [400, 417] on input "服務名稱/代號" at bounding box center [383, 415] width 197 height 34
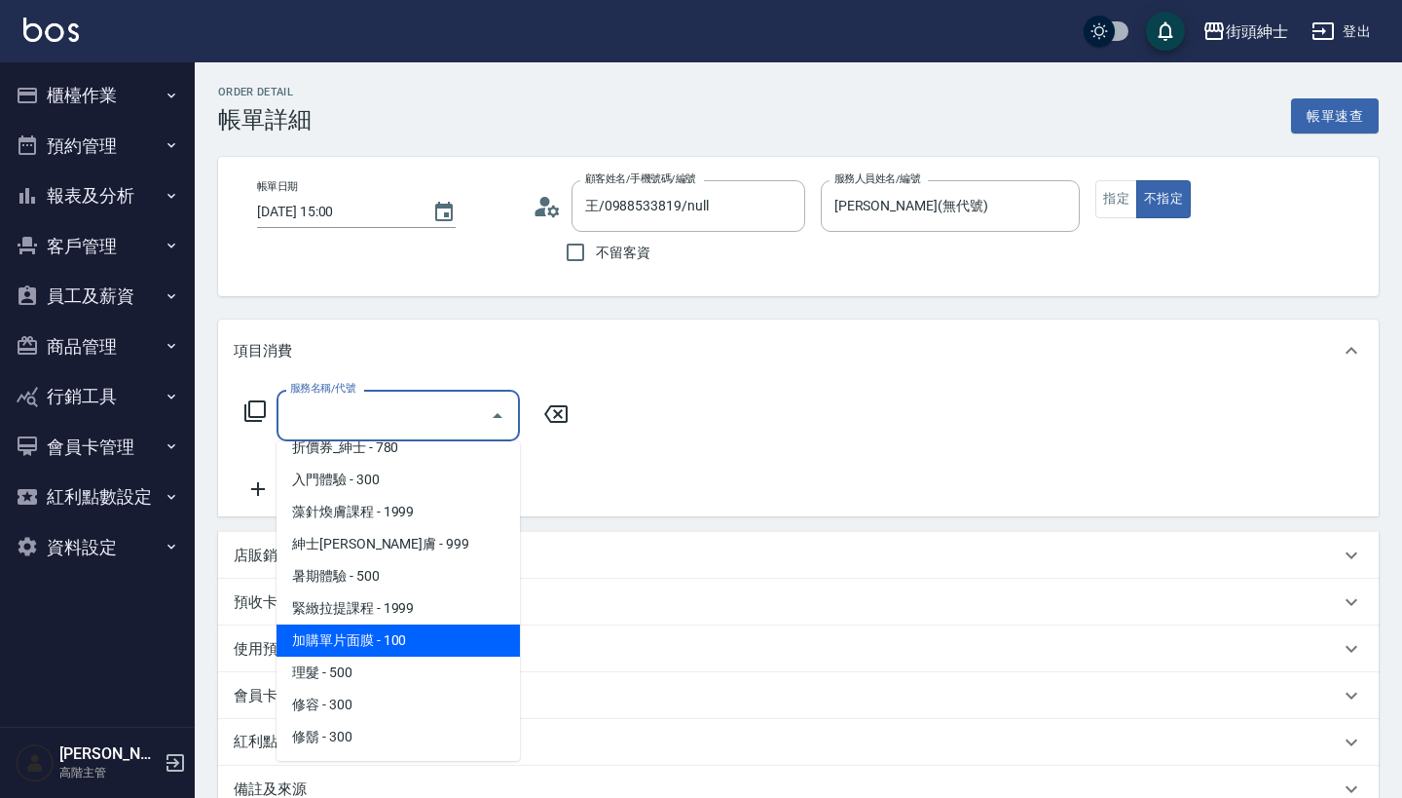
scroll to position [82, 0]
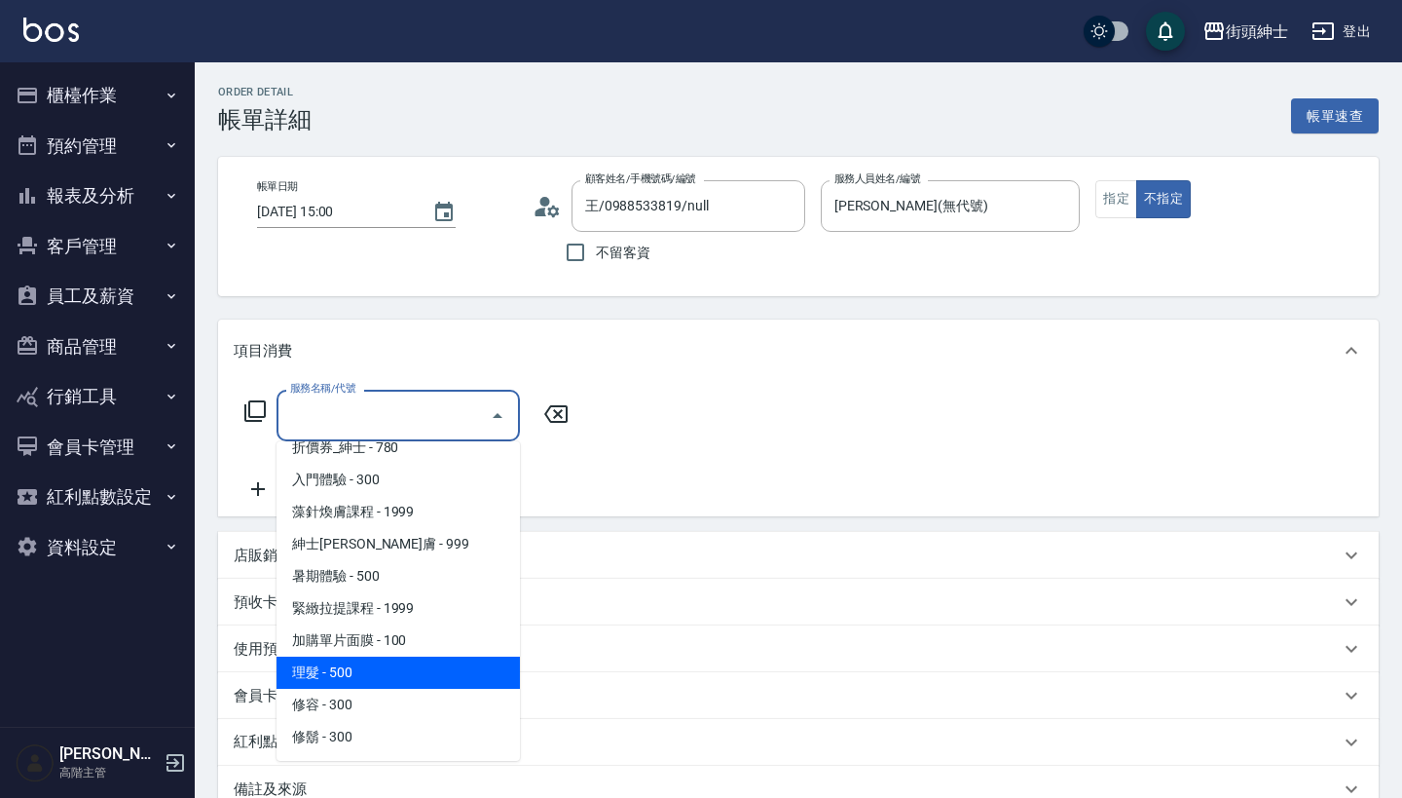
click at [399, 665] on span "理髮 - 500" at bounding box center [398, 672] width 243 height 32
type input "理髮(A02)"
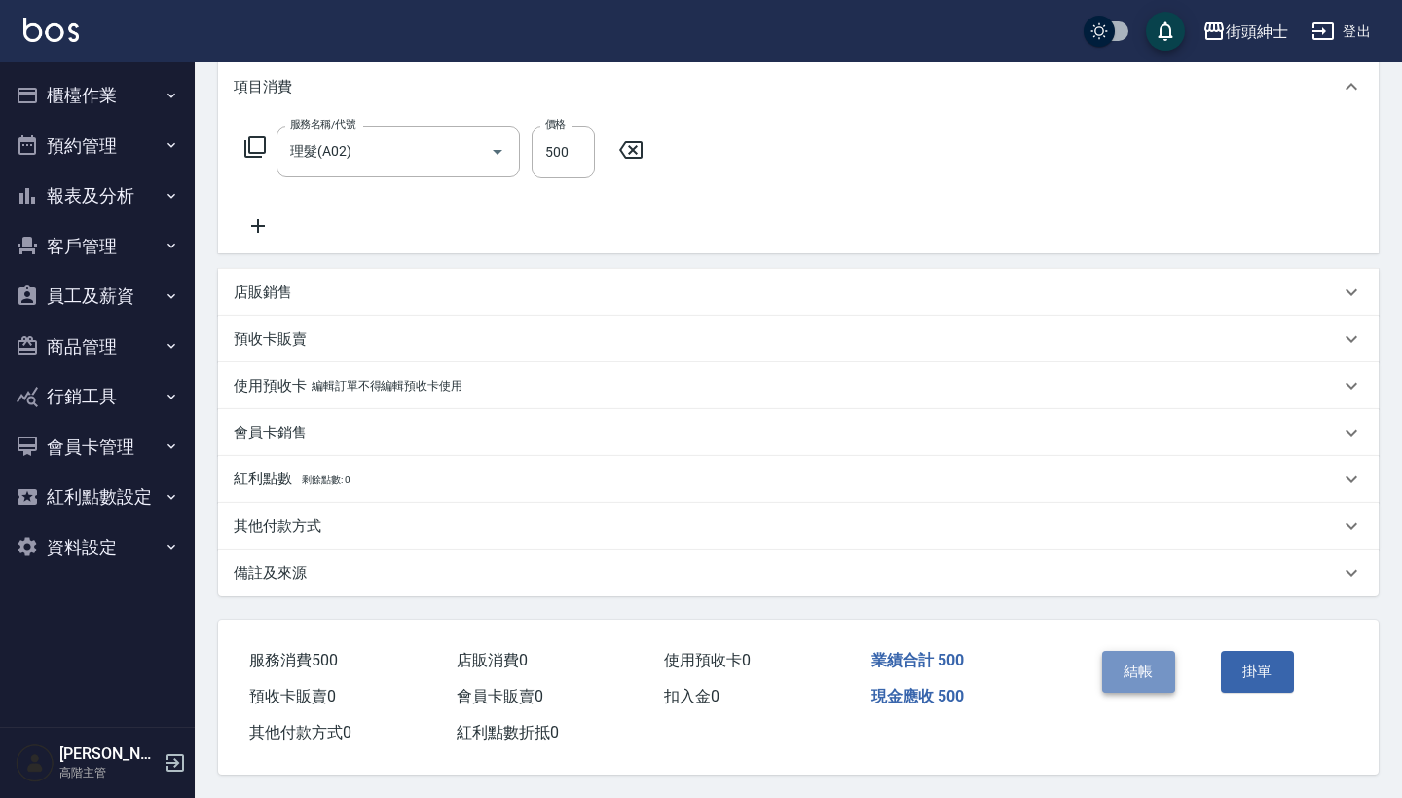
click at [1143, 672] on button "結帳" at bounding box center [1138, 671] width 73 height 41
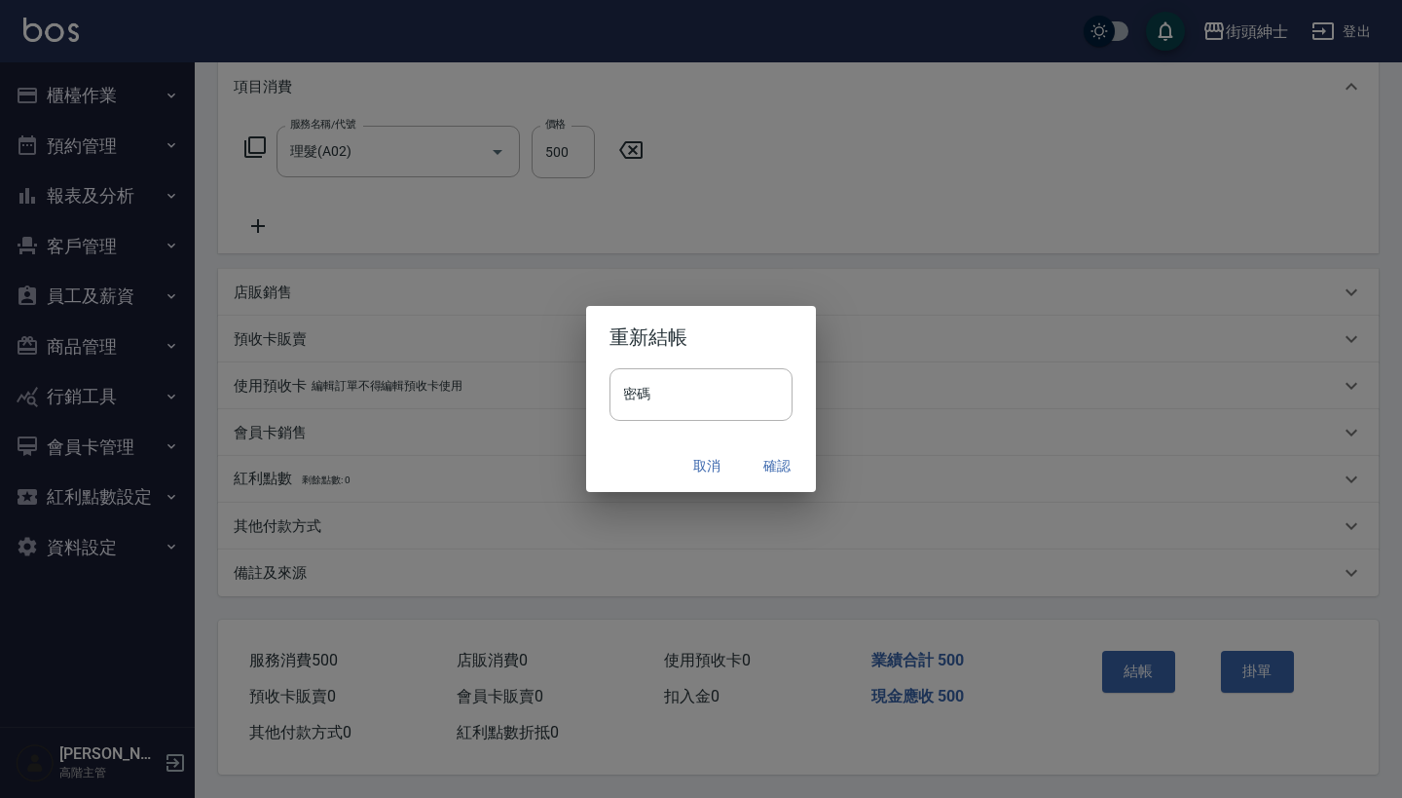
click at [794, 468] on button "確認" at bounding box center [777, 466] width 62 height 36
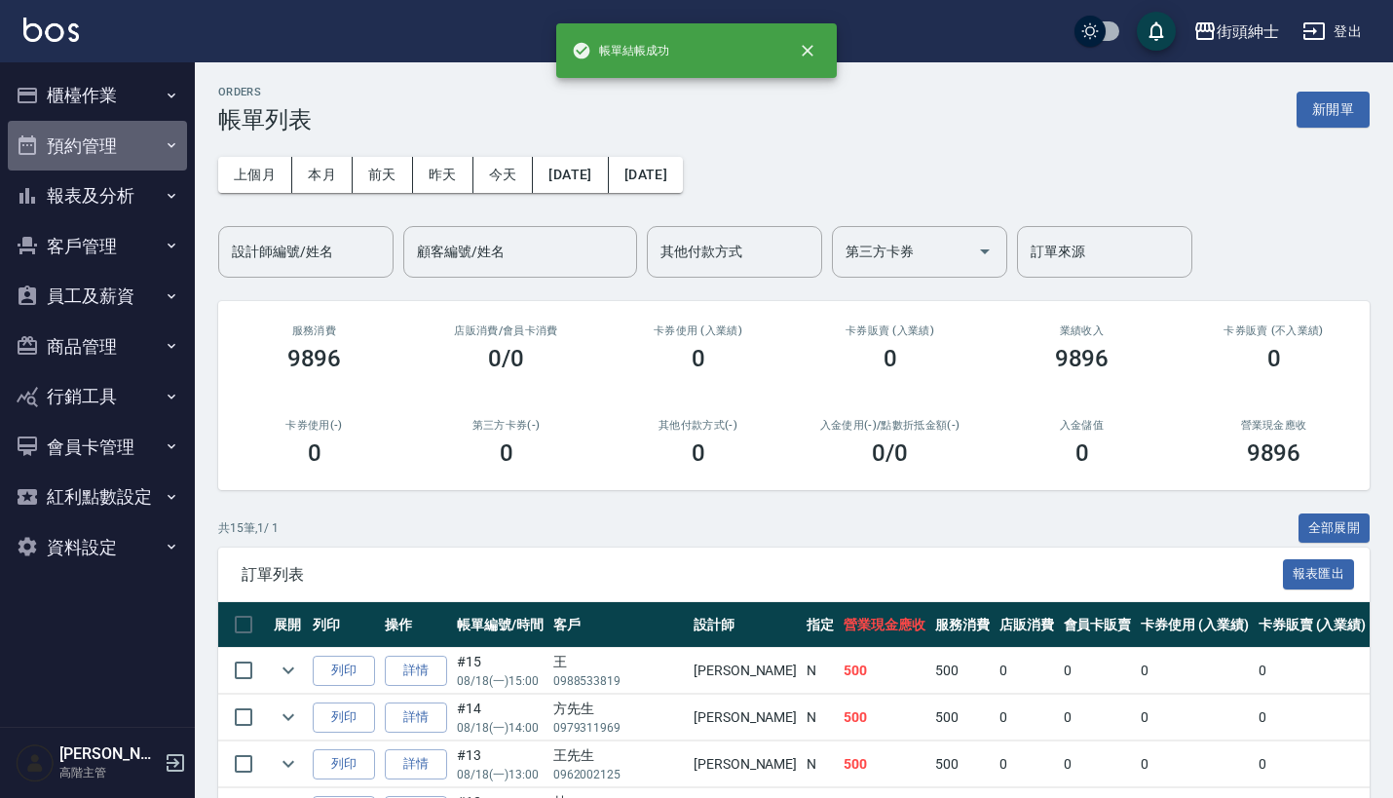
click at [75, 130] on button "預約管理" at bounding box center [97, 146] width 179 height 51
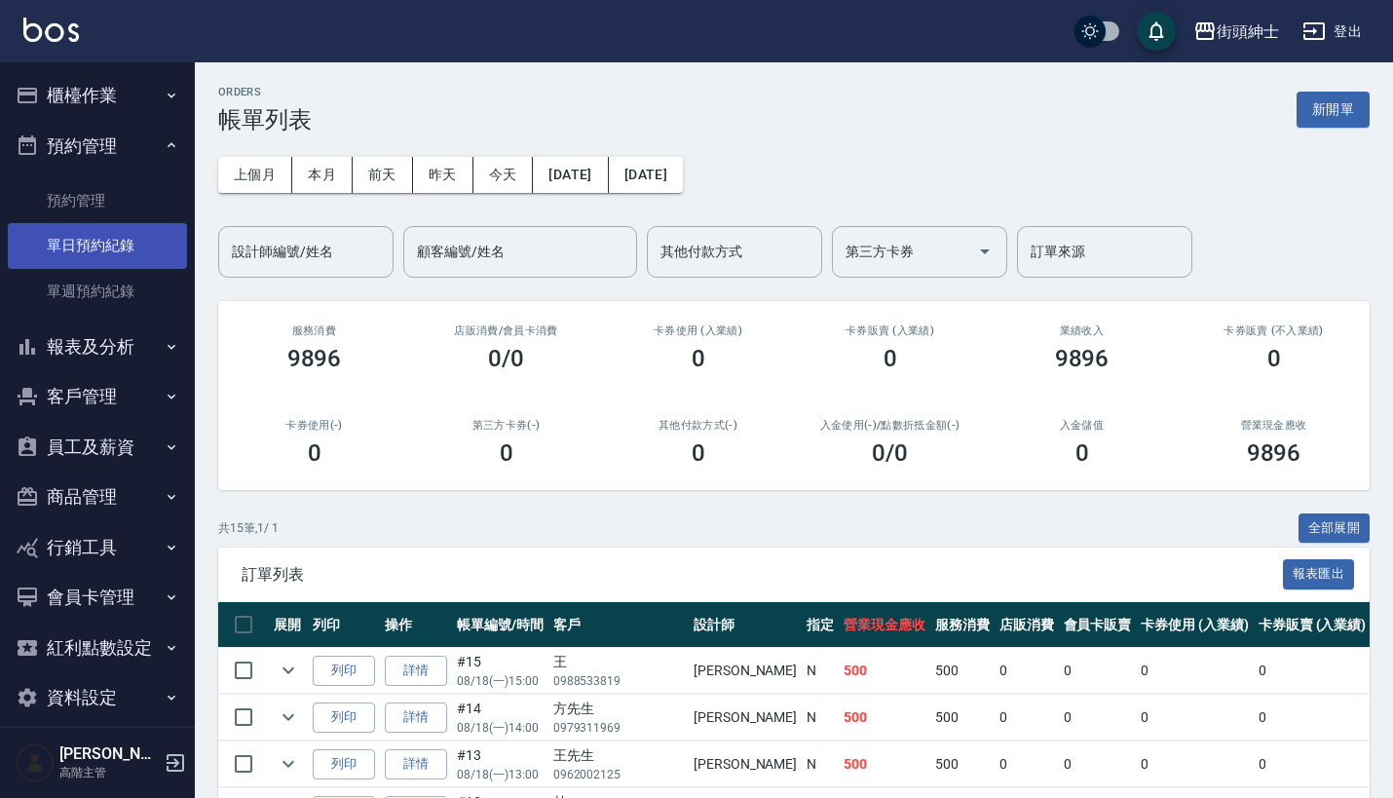
click at [112, 259] on link "單日預約紀錄" at bounding box center [97, 245] width 179 height 45
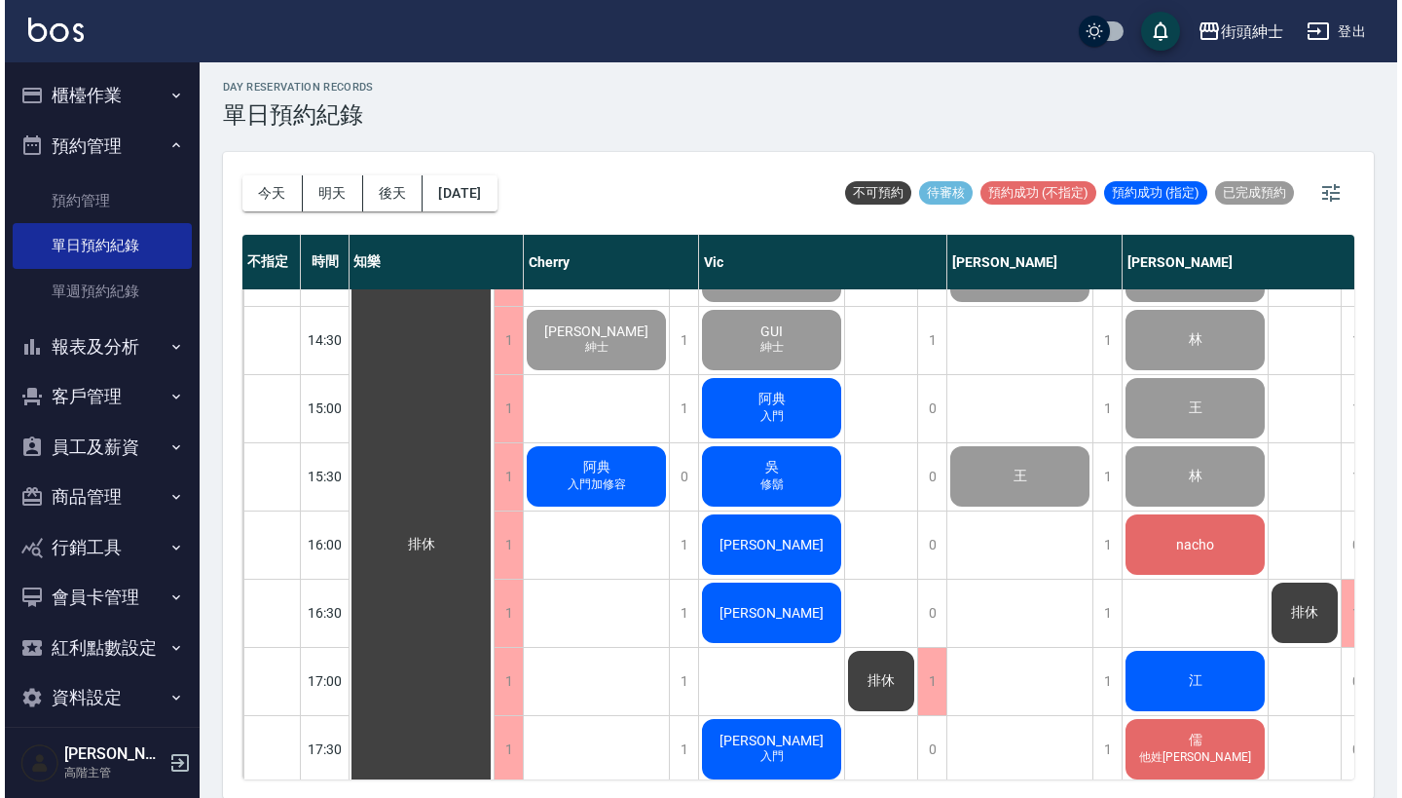
scroll to position [730, 2]
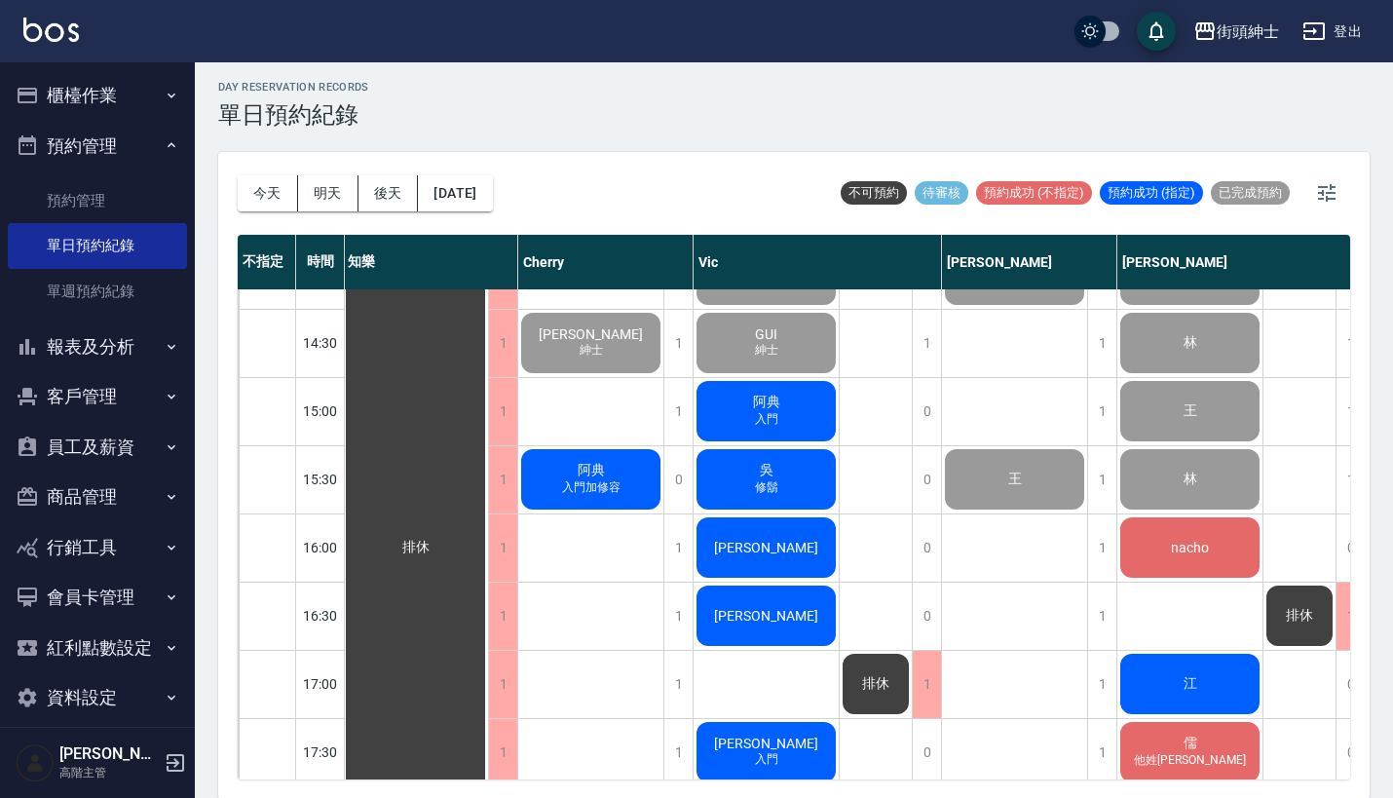
click at [488, 400] on div "阿典 入門" at bounding box center [415, 547] width 145 height 1975
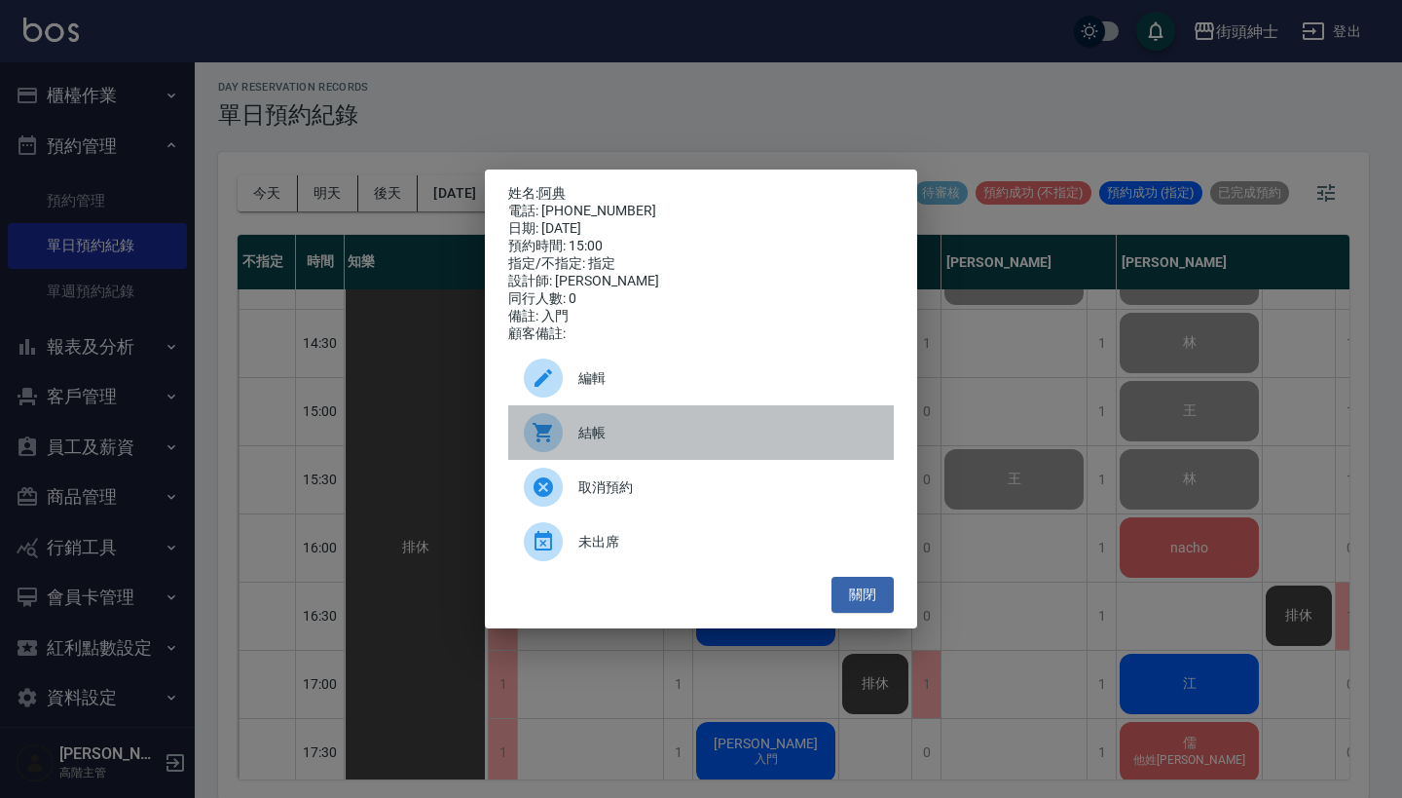
click at [610, 443] on span "結帳" at bounding box center [728, 433] width 300 height 20
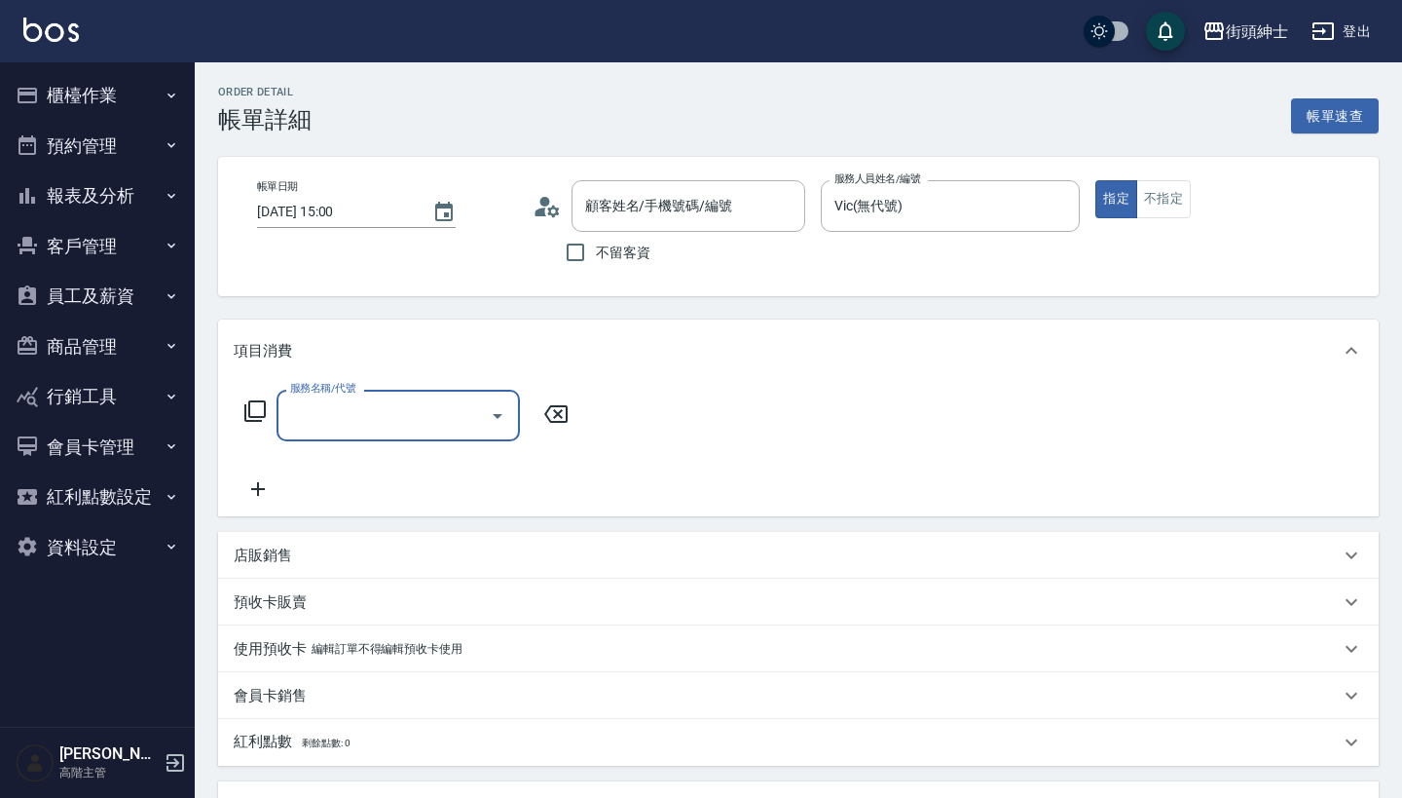
type input "阿典/0919323103/null"
click at [359, 407] on input "服務名稱/代號" at bounding box center [383, 415] width 197 height 34
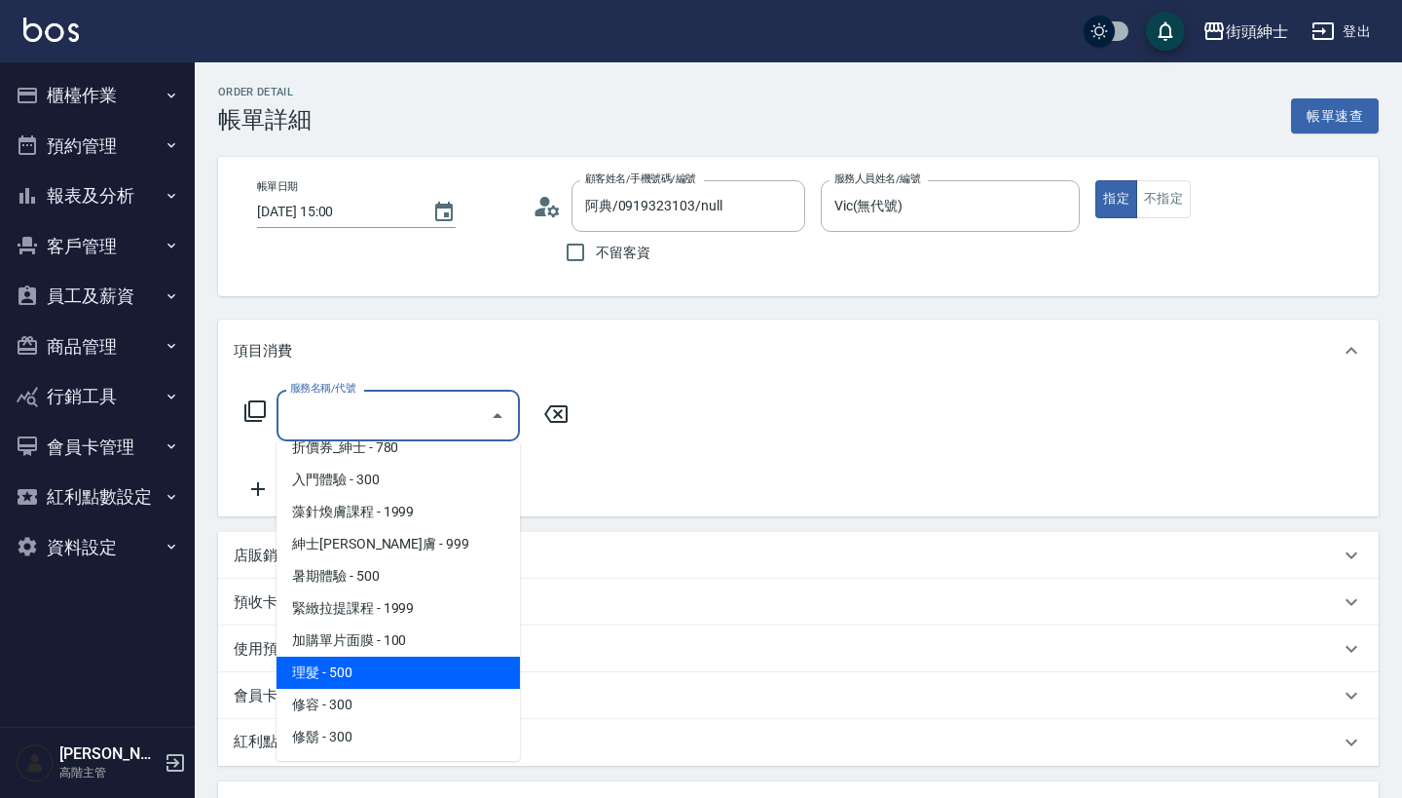
scroll to position [82, 0]
click at [393, 667] on span "理髮 - 500" at bounding box center [398, 672] width 243 height 32
type input "理髮(A02)"
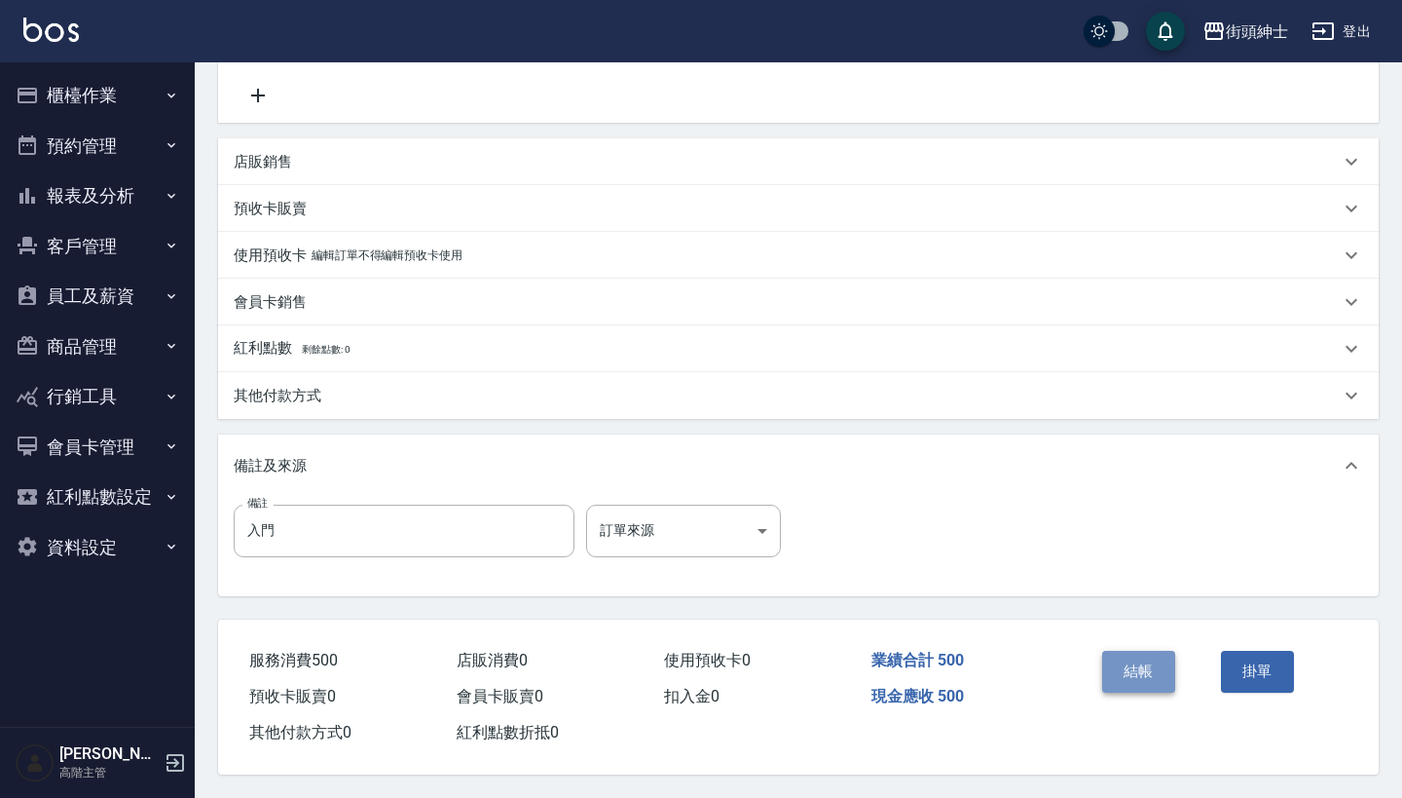
click at [1126, 668] on button "結帳" at bounding box center [1138, 671] width 73 height 41
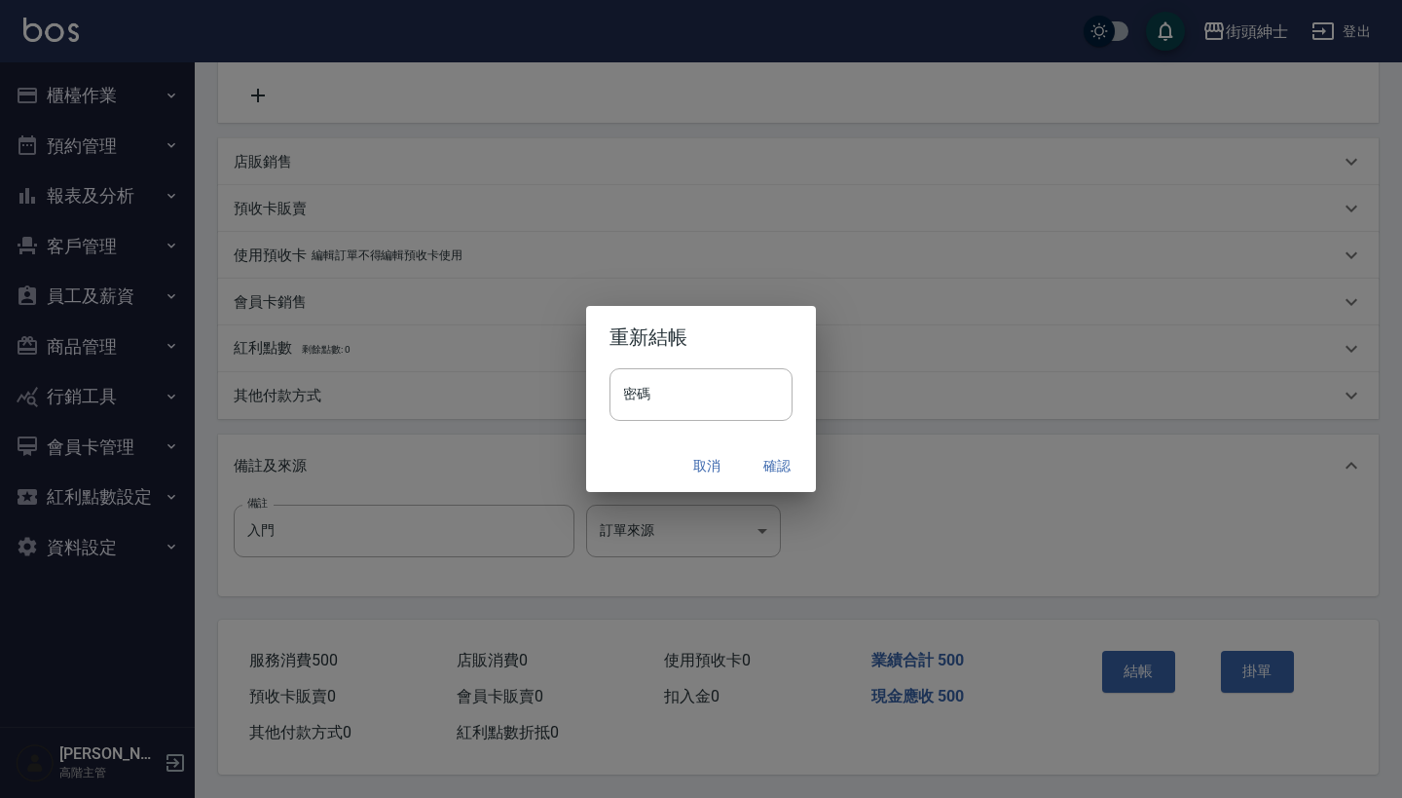
click at [767, 459] on button "確認" at bounding box center [777, 466] width 62 height 36
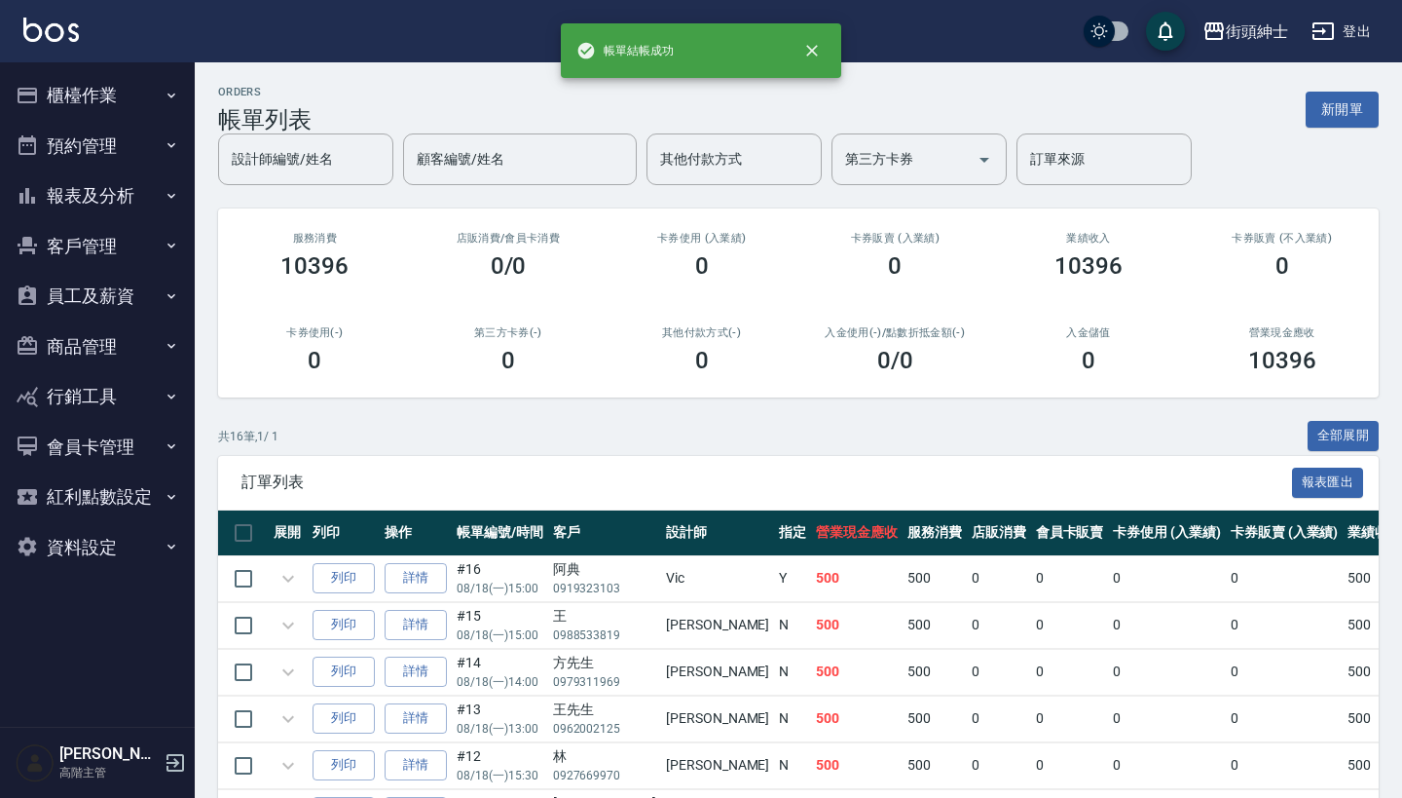
click at [175, 151] on icon "button" at bounding box center [172, 145] width 16 height 16
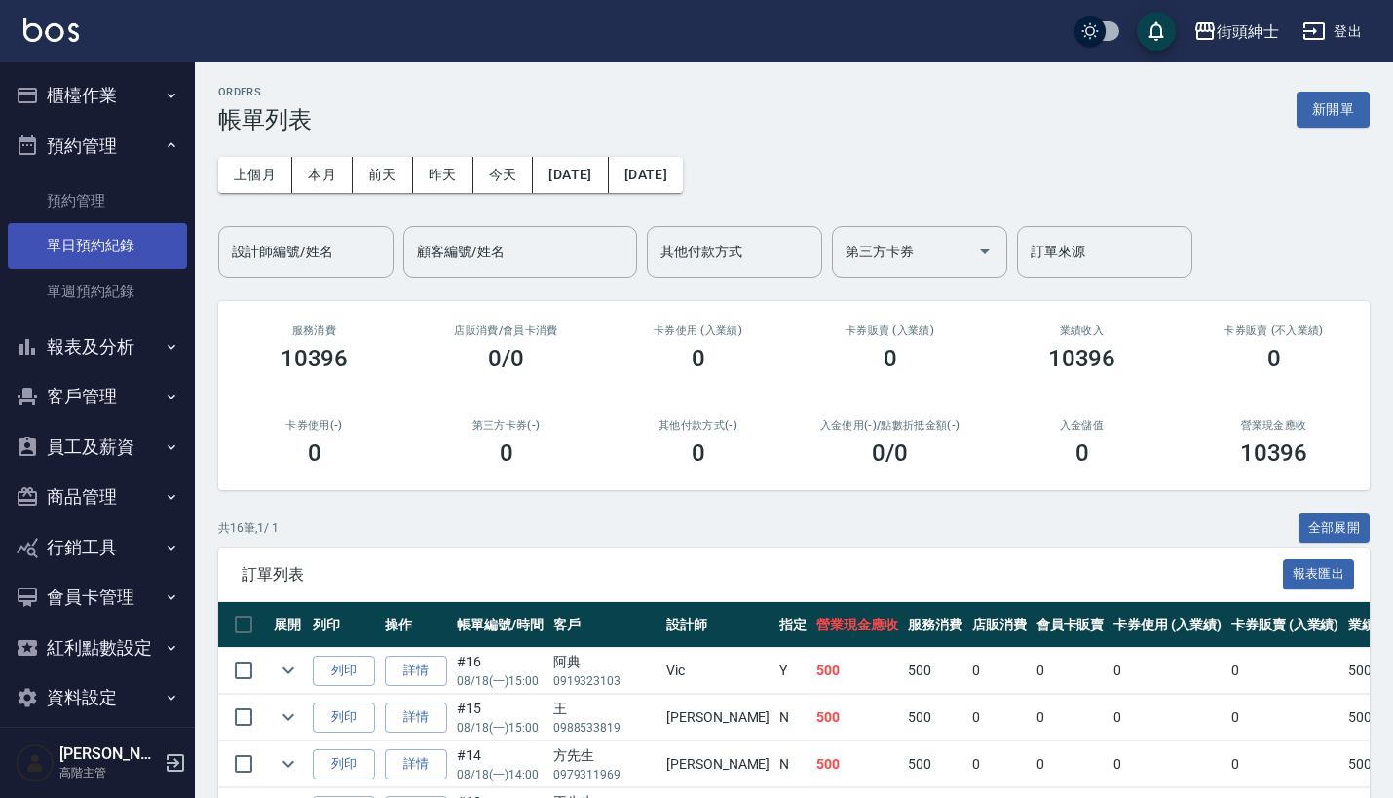
click at [156, 257] on link "單日預約紀錄" at bounding box center [97, 245] width 179 height 45
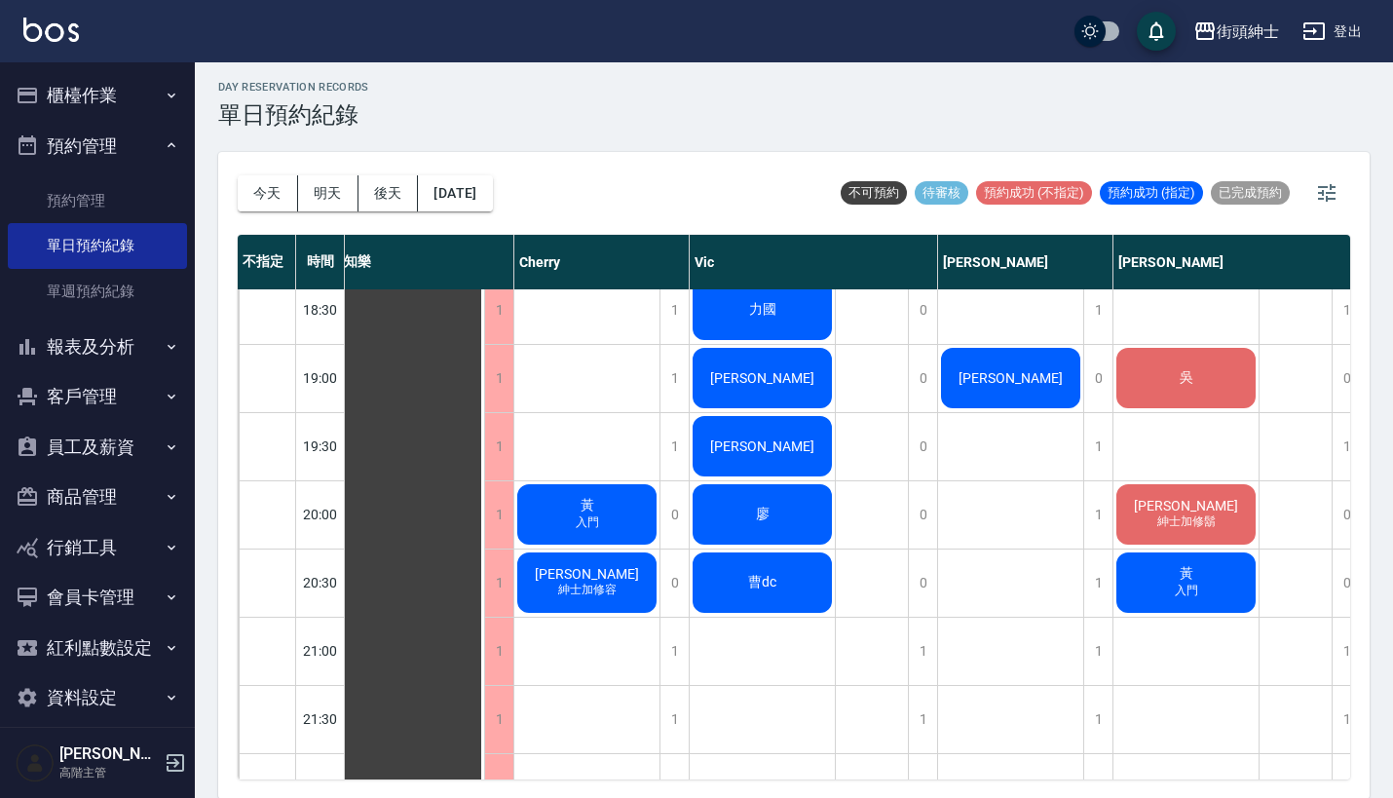
scroll to position [1325, 6]
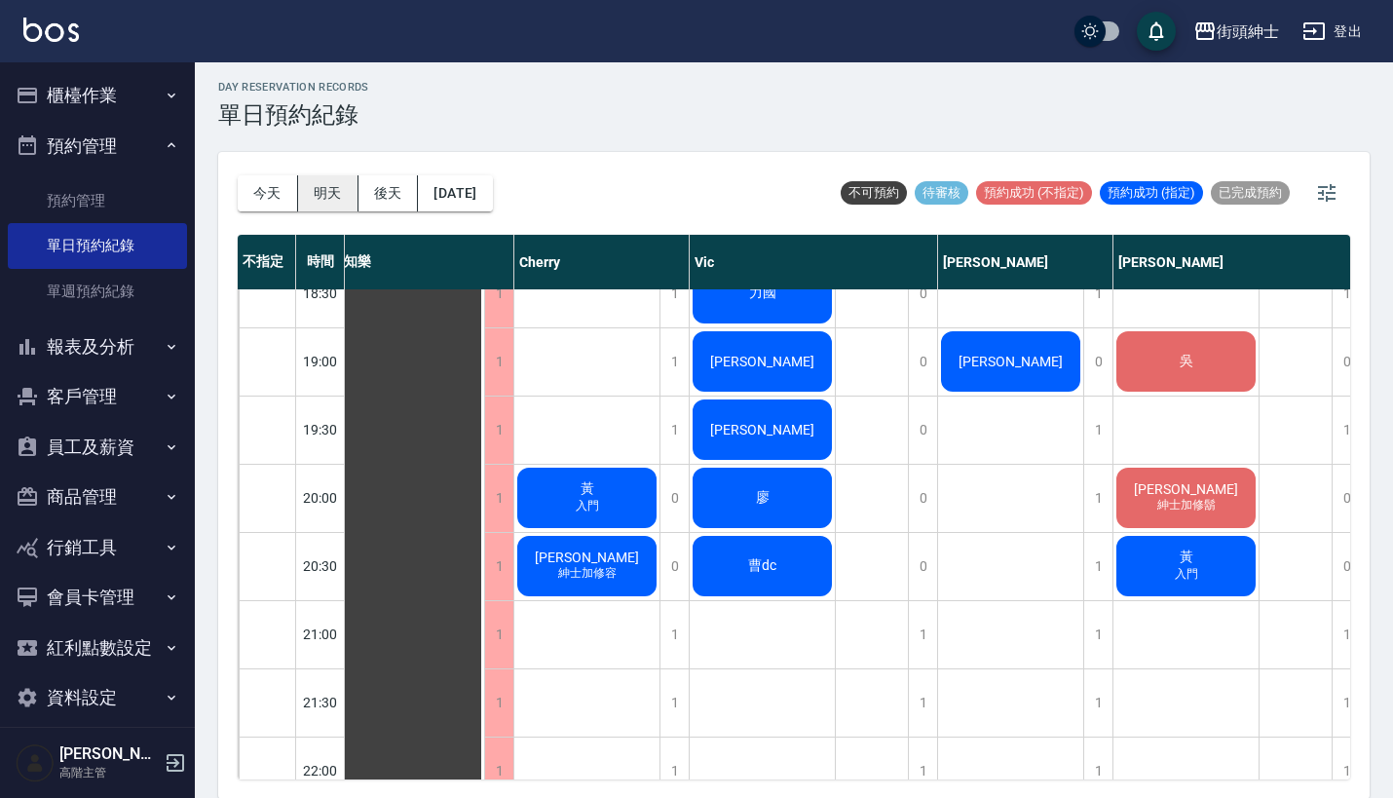
click at [327, 193] on button "明天" at bounding box center [328, 193] width 60 height 36
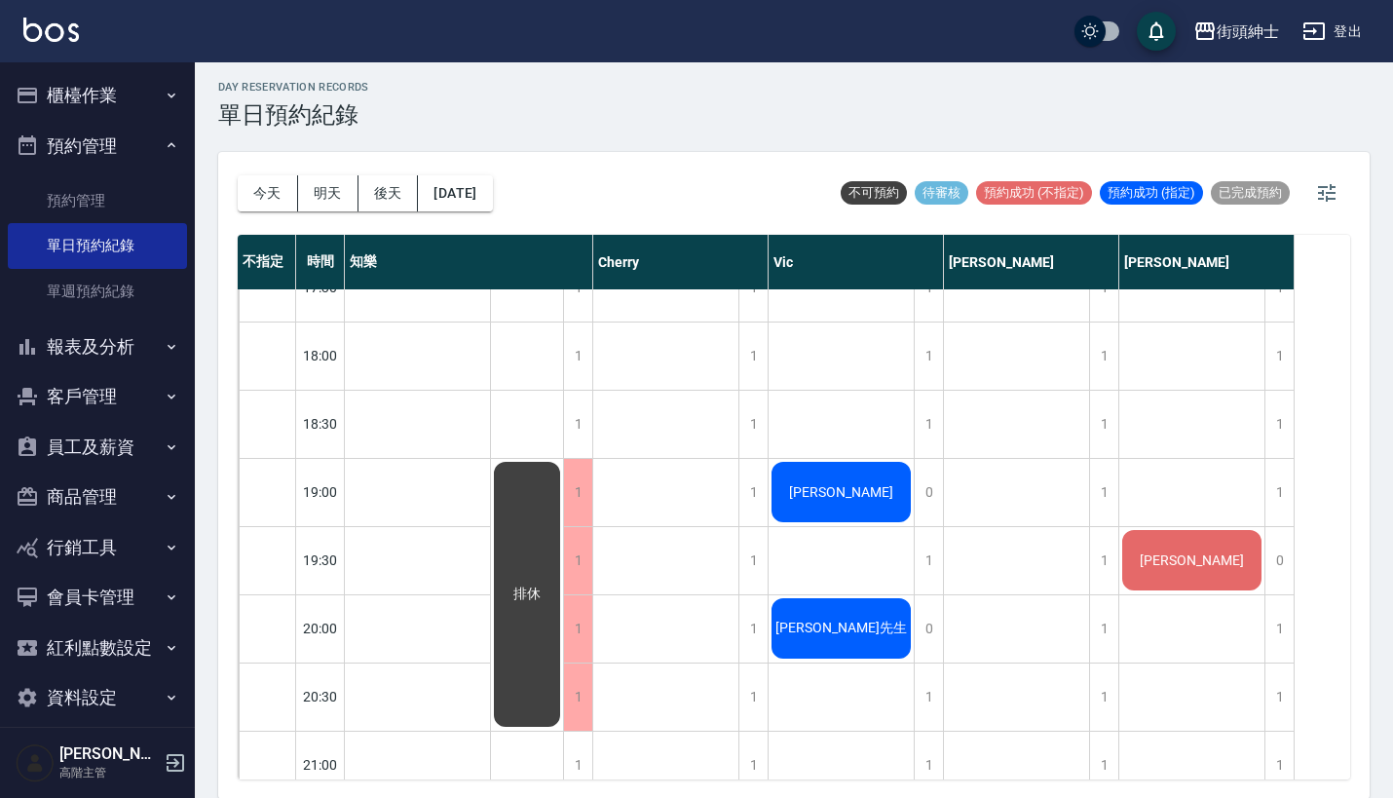
scroll to position [1291, 0]
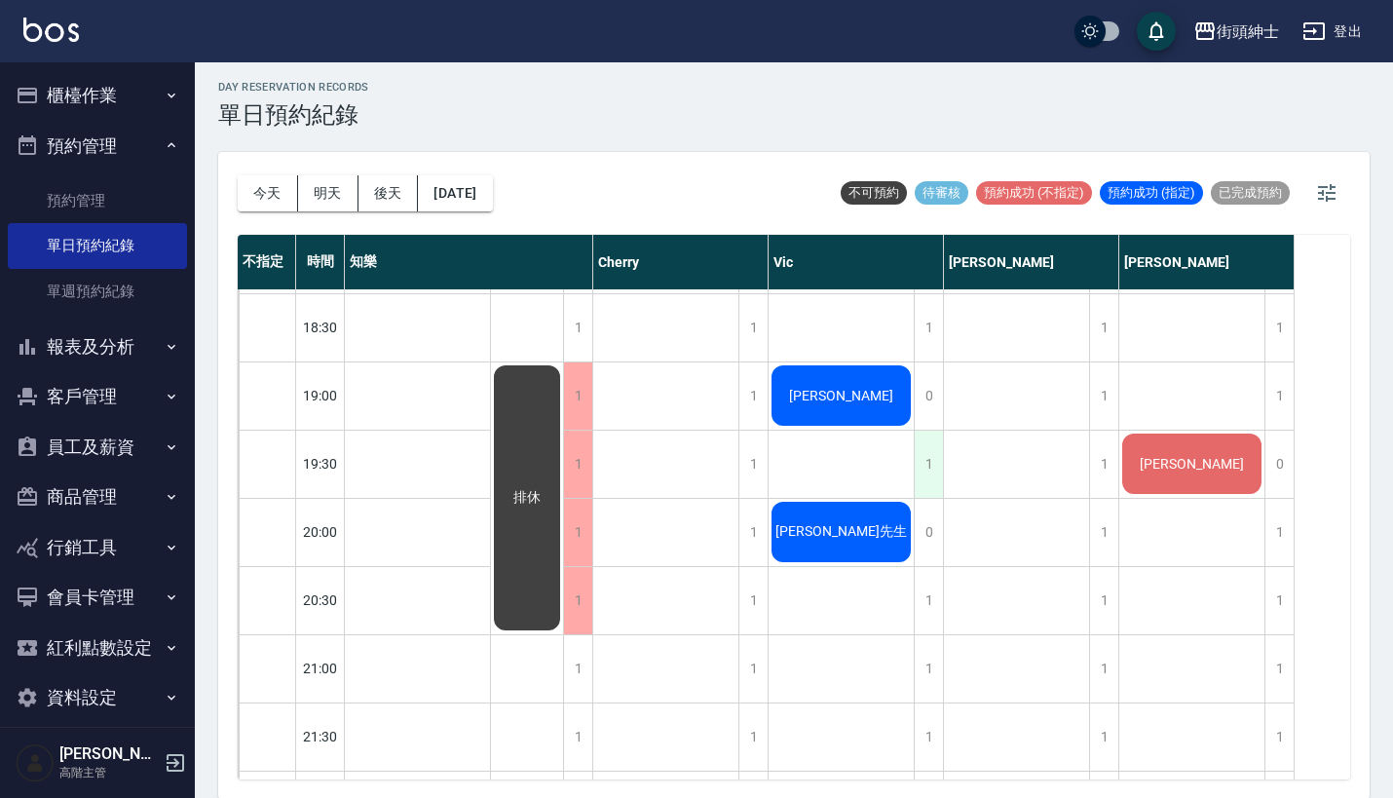
click at [918, 456] on div "1" at bounding box center [927, 463] width 29 height 67
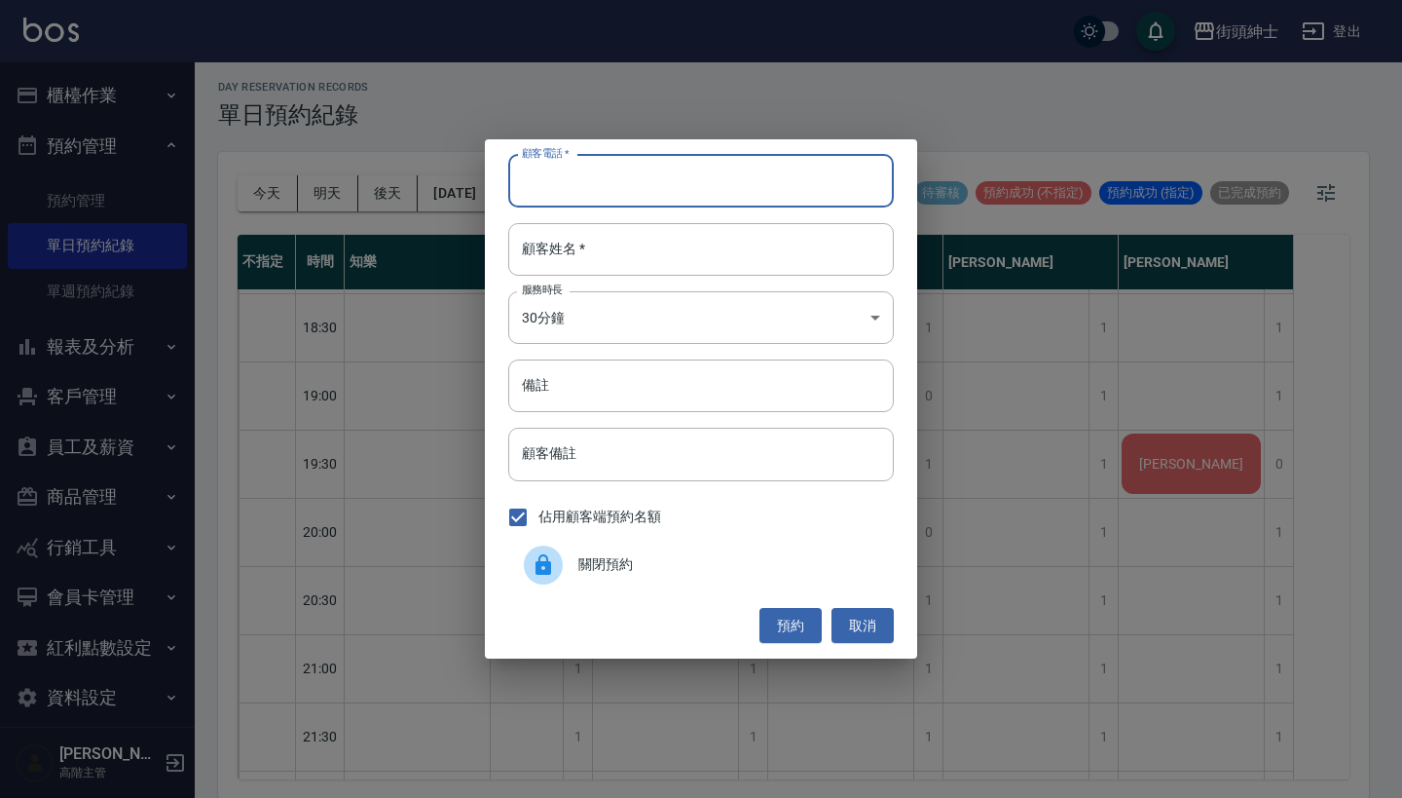
paste input "小千 0987609356"
type input "小千 0987609356"
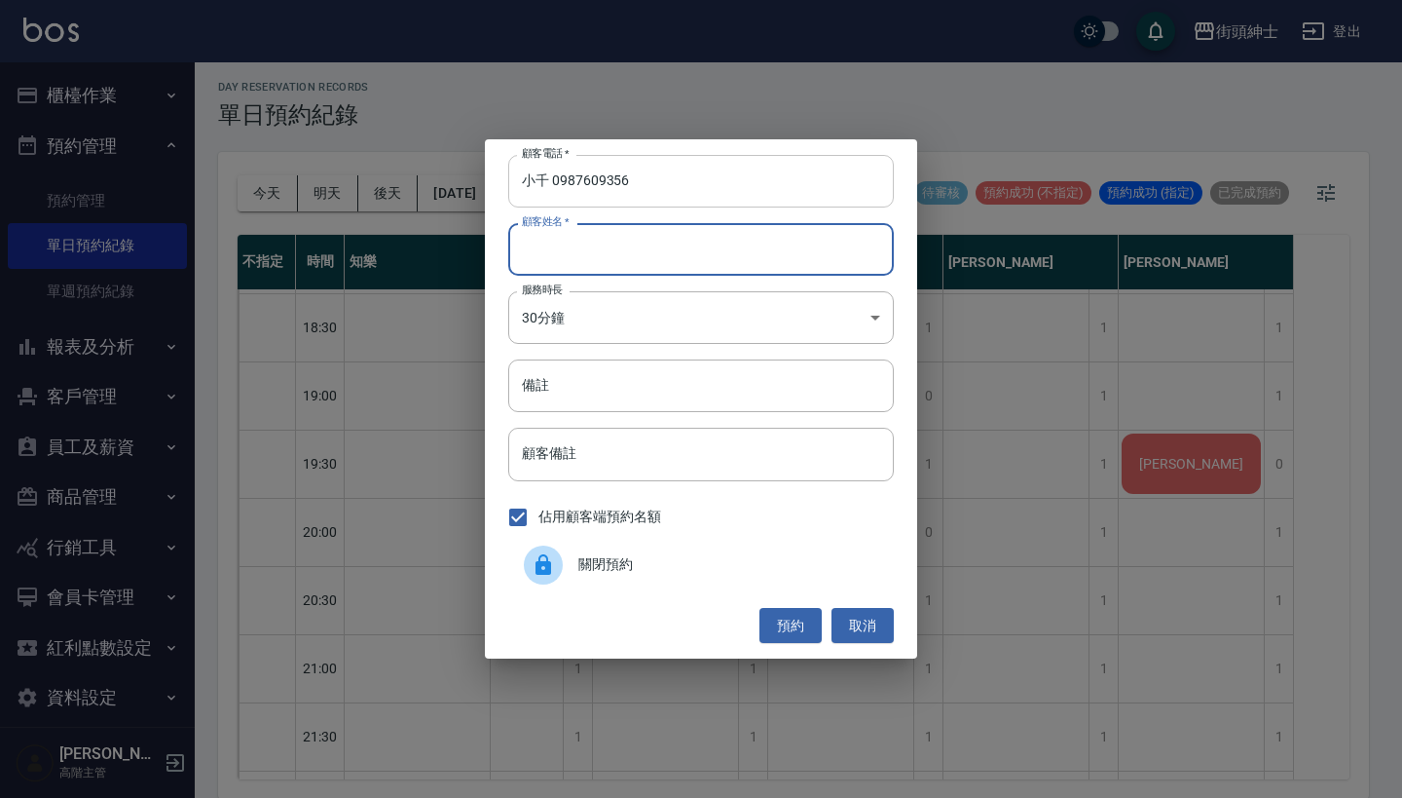
paste input "小千 0987609356"
type input "小千 0987609356"
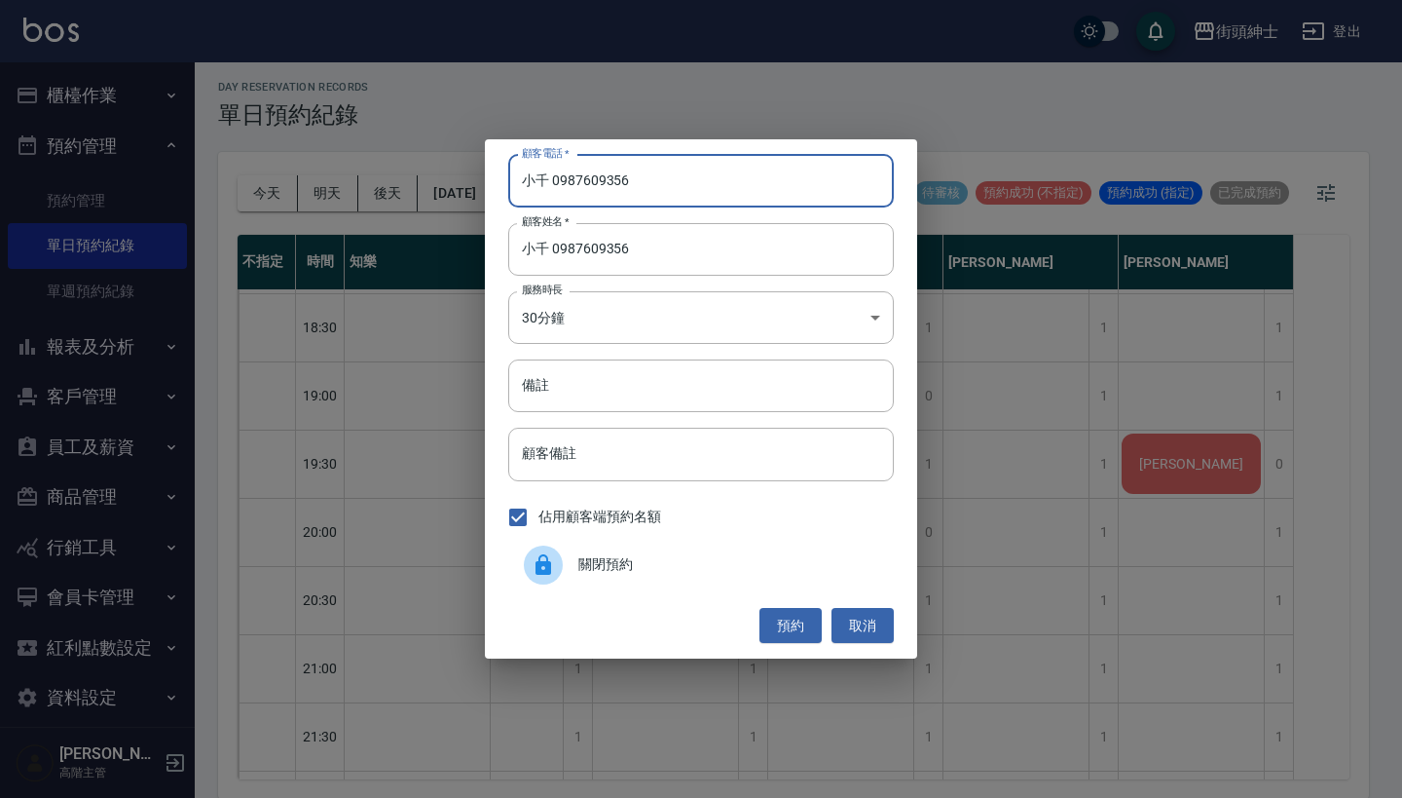
drag, startPoint x: 548, startPoint y: 183, endPoint x: 477, endPoint y: 183, distance: 71.1
click at [478, 183] on div "顧客電話   * 小千 0987609356 顧客電話   * 顧客姓名   * 小千 0987609356 顧客姓名   * 服務時長 30分鐘 1 服務時…" at bounding box center [701, 399] width 1402 height 798
type input "0987609356"
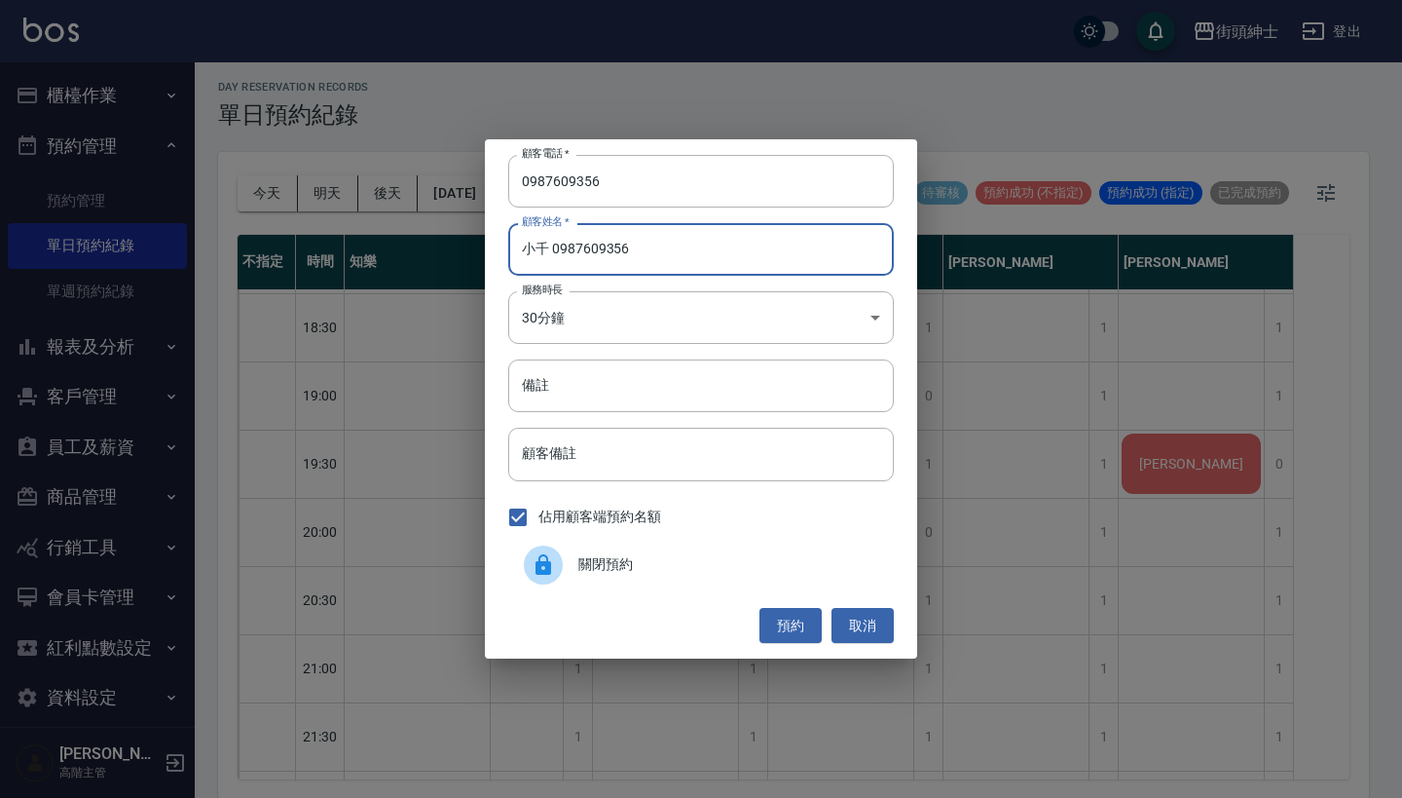
drag, startPoint x: 679, startPoint y: 245, endPoint x: 563, endPoint y: 241, distance: 116.0
click at [563, 241] on input "小千 0987609356" at bounding box center [701, 249] width 386 height 53
type input "[PERSON_NAME]"
click at [787, 617] on button "預約" at bounding box center [791, 626] width 62 height 36
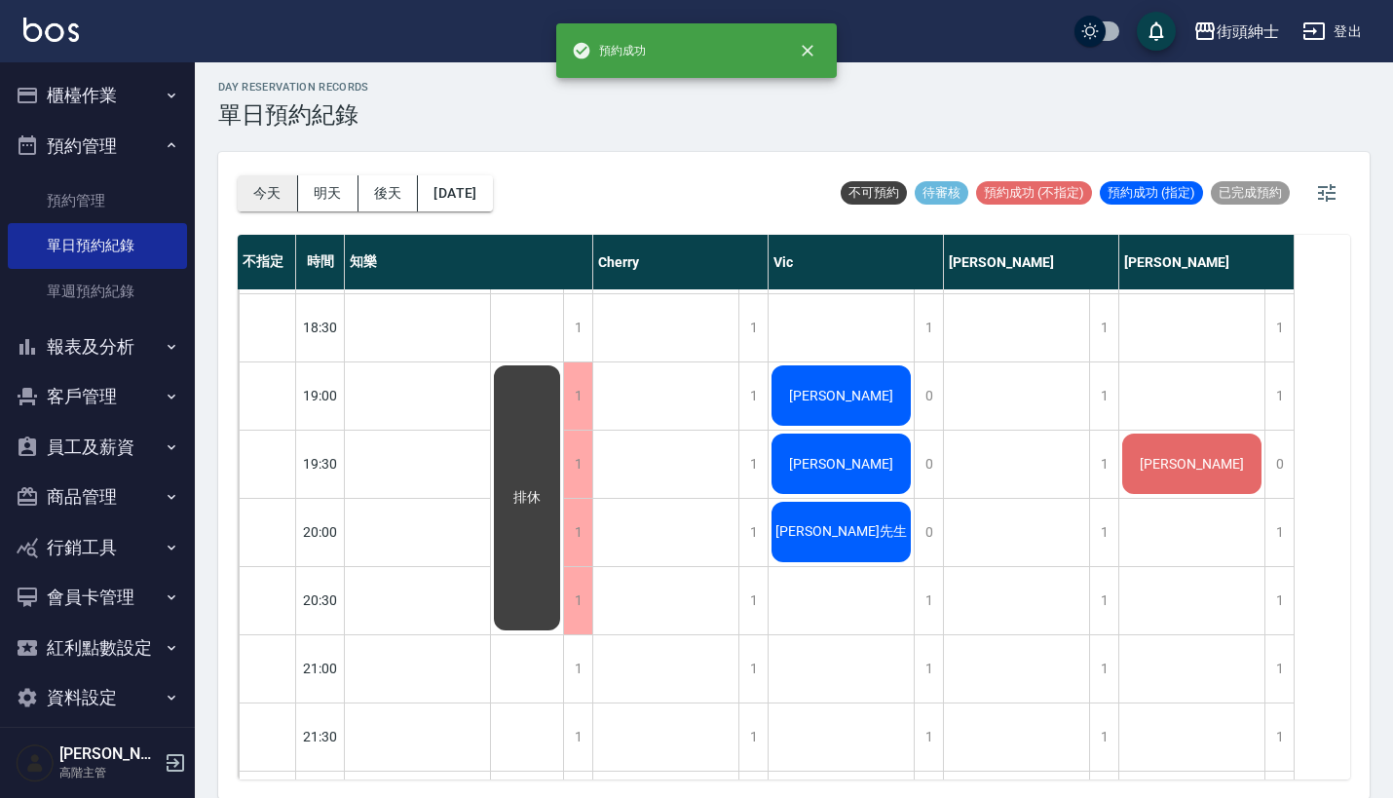
click at [252, 186] on button "今天" at bounding box center [268, 193] width 60 height 36
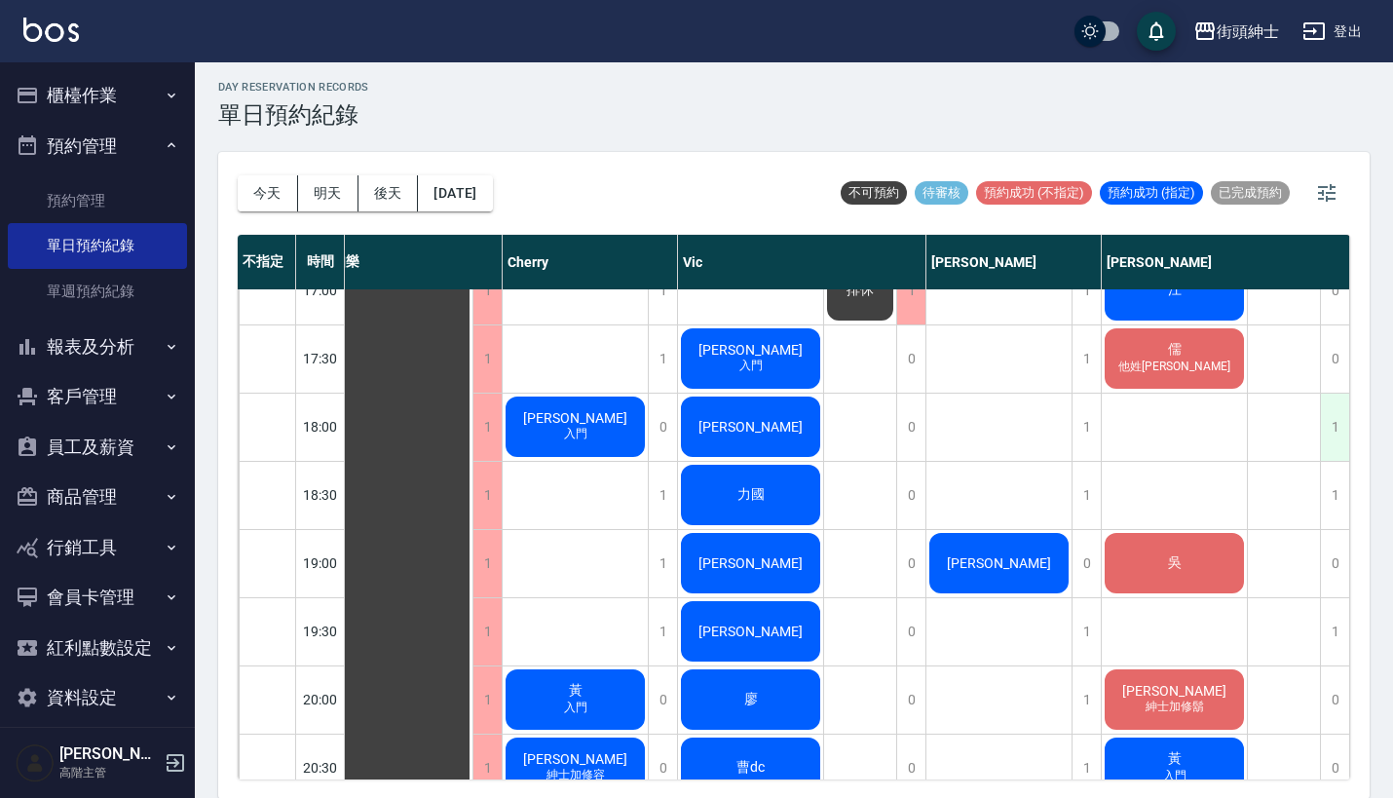
scroll to position [1124, 27]
click at [1325, 476] on div "1" at bounding box center [1334, 495] width 29 height 67
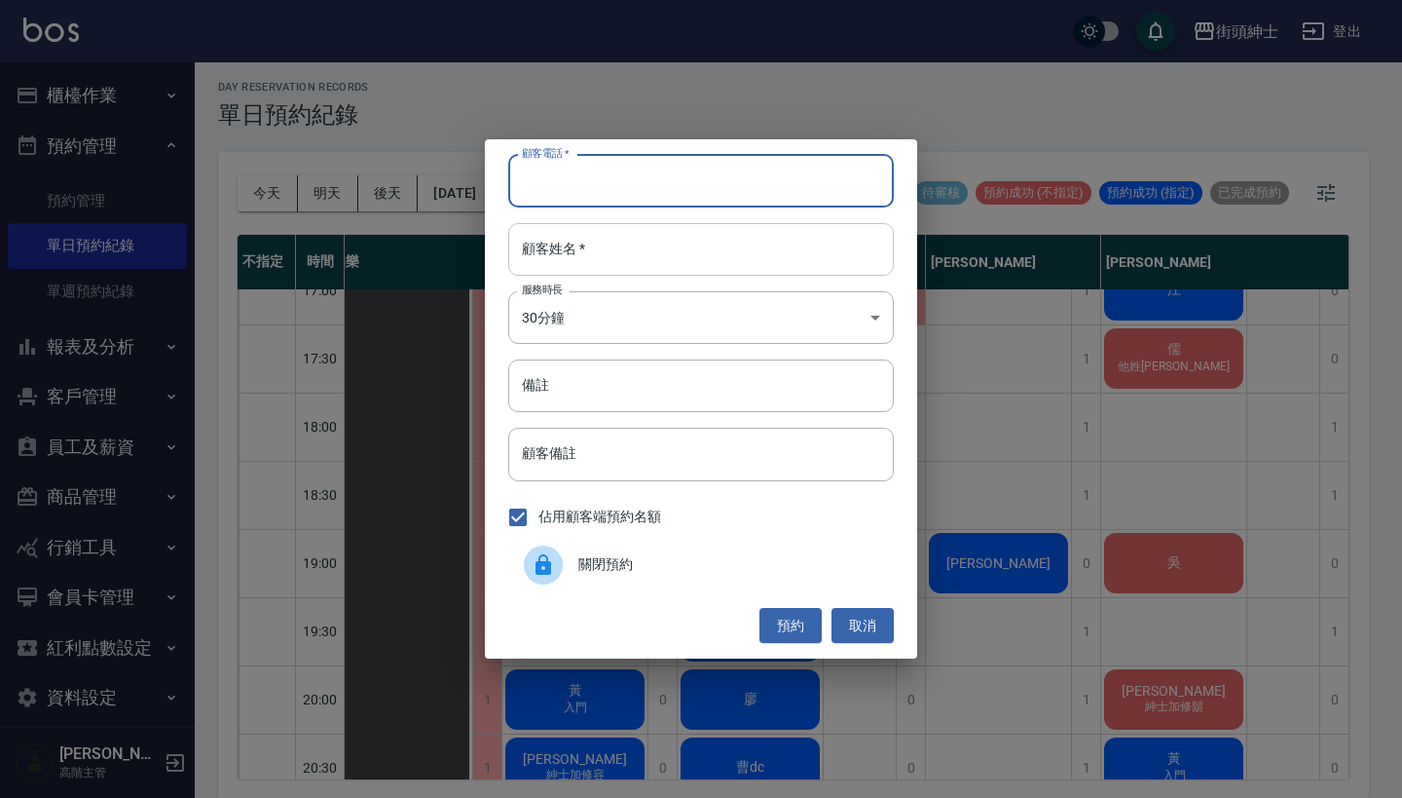
paste input "Dennis 電話：0958263685"
type input "Dennis 電話：0958263685"
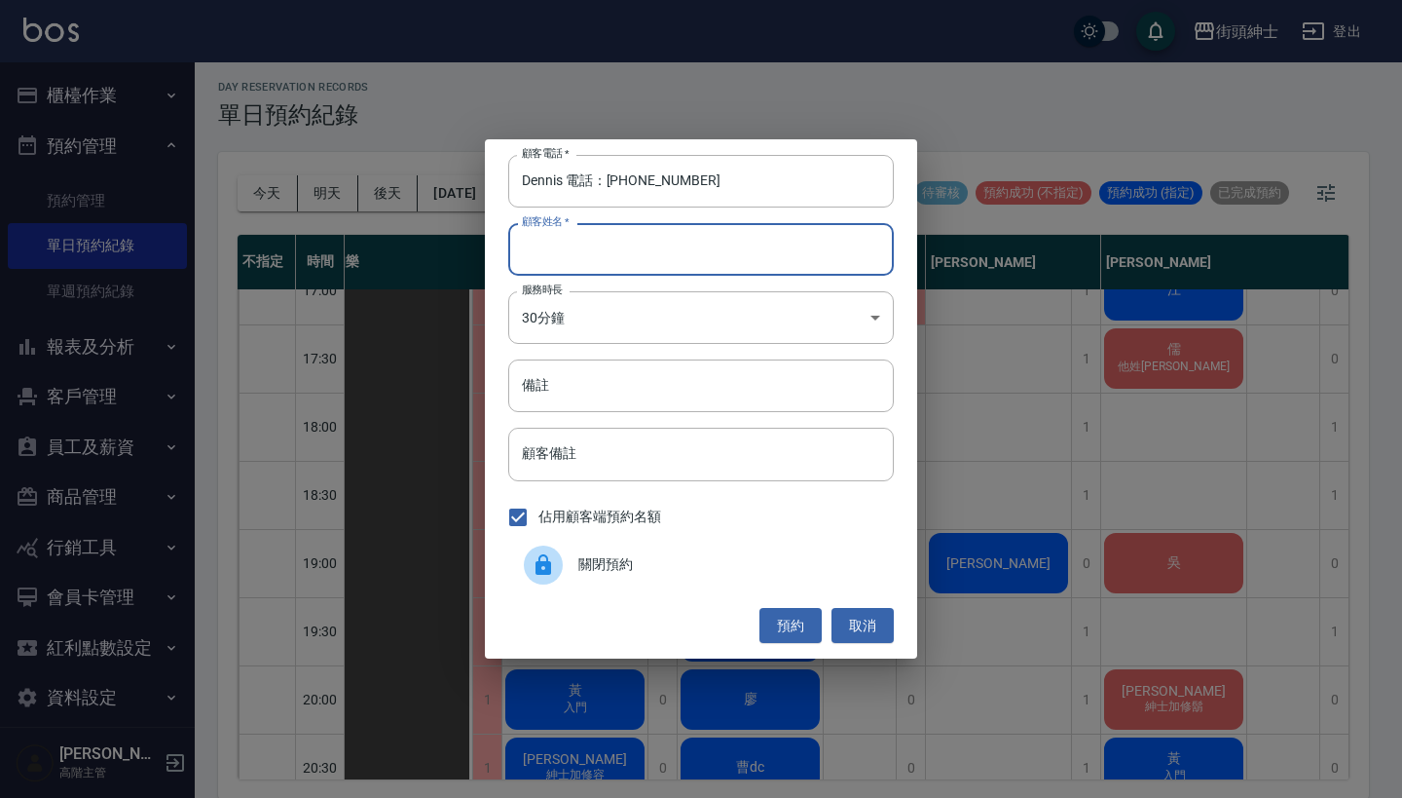
paste input "Dennis 電話：0958263685"
type input "Dennis 電話：0958263685"
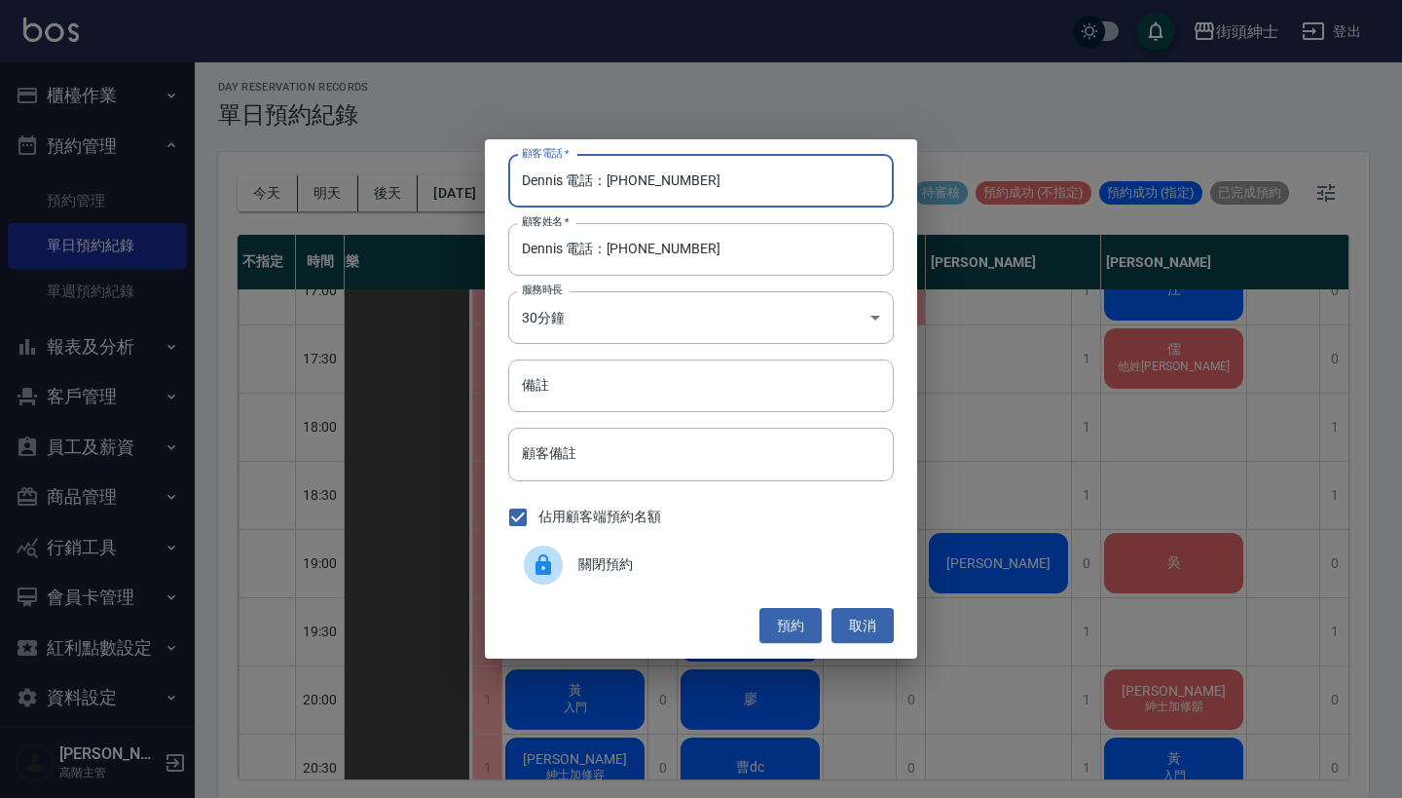
drag, startPoint x: 607, startPoint y: 182, endPoint x: 485, endPoint y: 180, distance: 121.7
click at [485, 180] on div "顧客電話   * Dennis 電話：0958263685 顧客電話   * 顧客姓名   * Dennis 電話：0958263685 顧客姓名   * 服…" at bounding box center [701, 398] width 432 height 519
type input "0958263685"
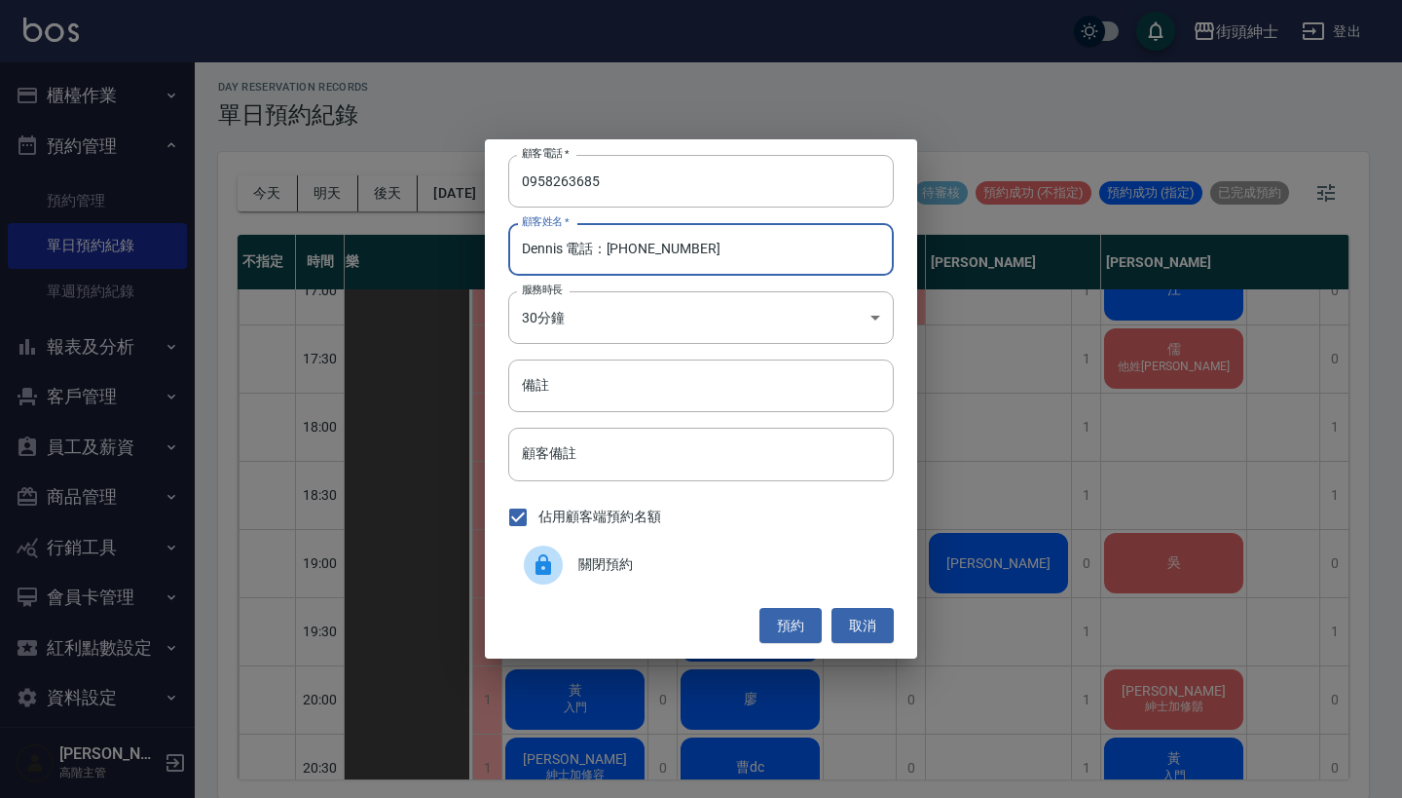
drag, startPoint x: 701, startPoint y: 253, endPoint x: 561, endPoint y: 253, distance: 140.2
click at [561, 253] on input "Dennis 電話：0958263685" at bounding box center [701, 249] width 386 height 53
type input "Dennis"
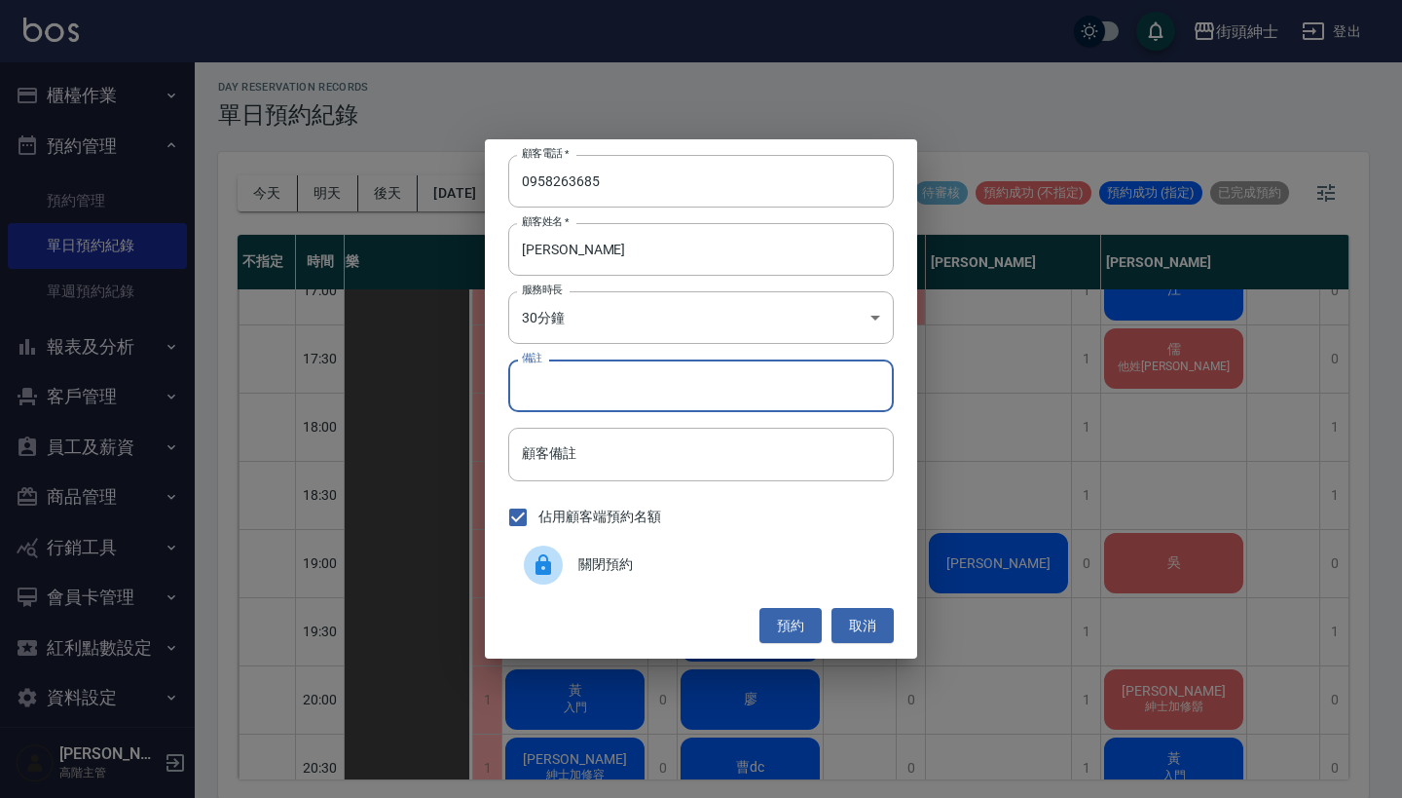
click at [589, 383] on input "備註" at bounding box center [701, 385] width 386 height 53
type input "18:15"
click at [787, 623] on button "預約" at bounding box center [791, 626] width 62 height 36
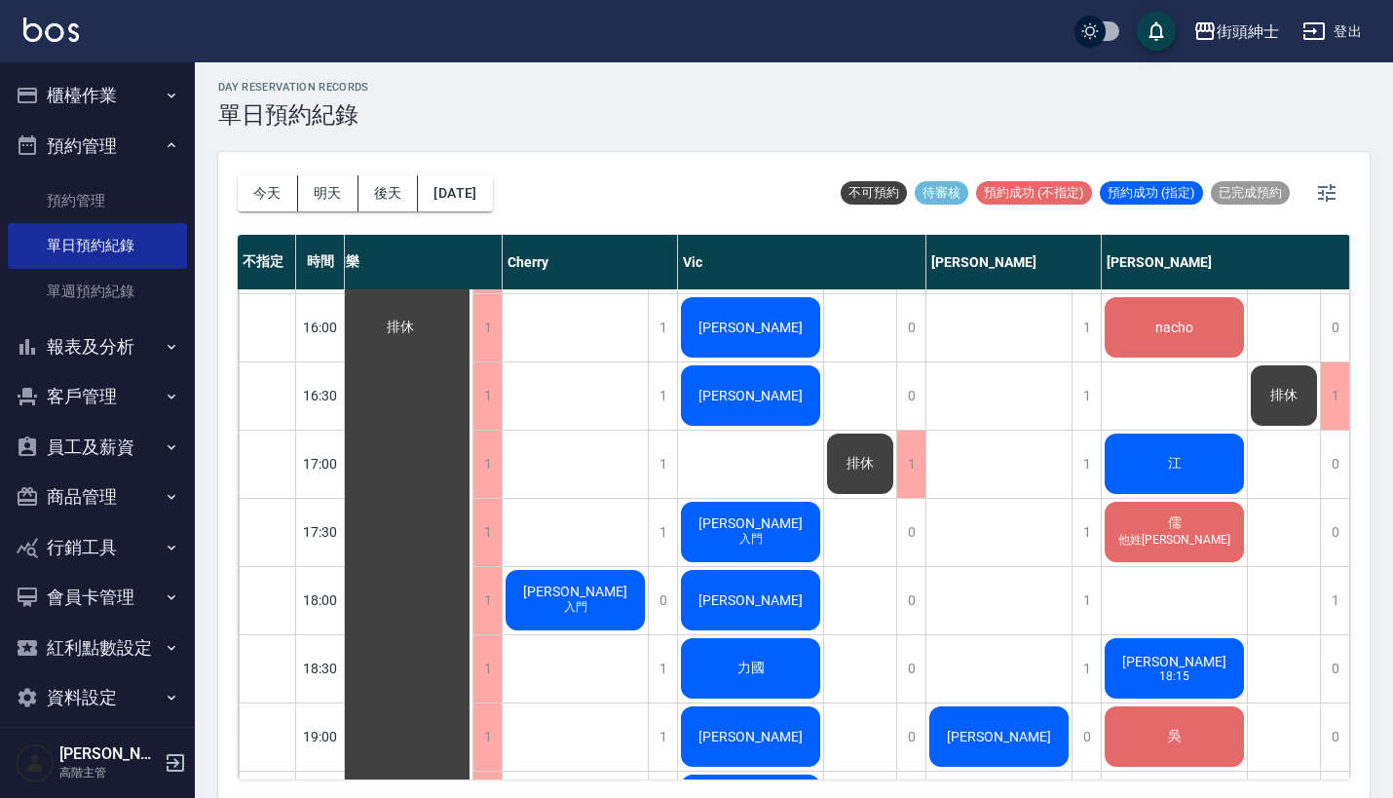
scroll to position [1144, 27]
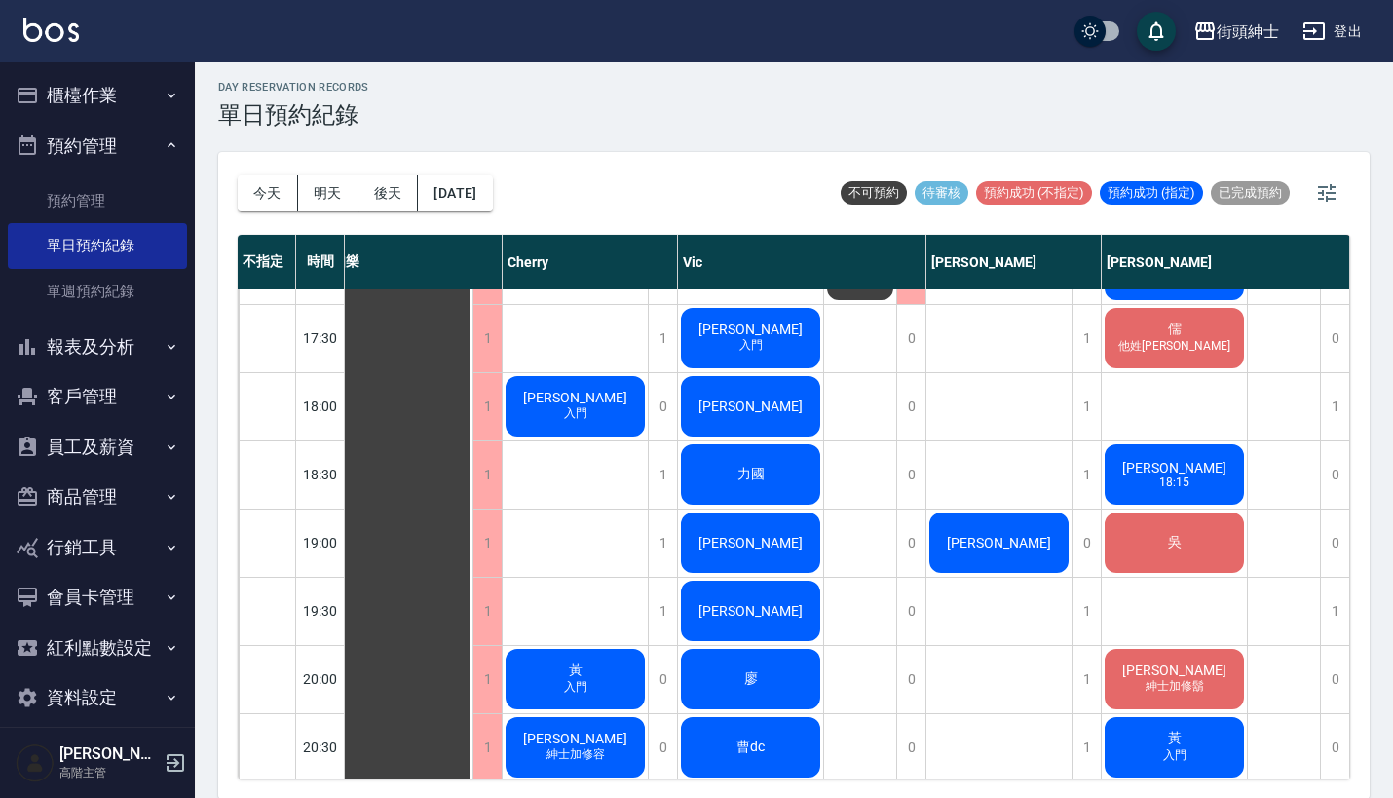
click at [418, 142] on span "Dennis" at bounding box center [400, 134] width 35 height 18
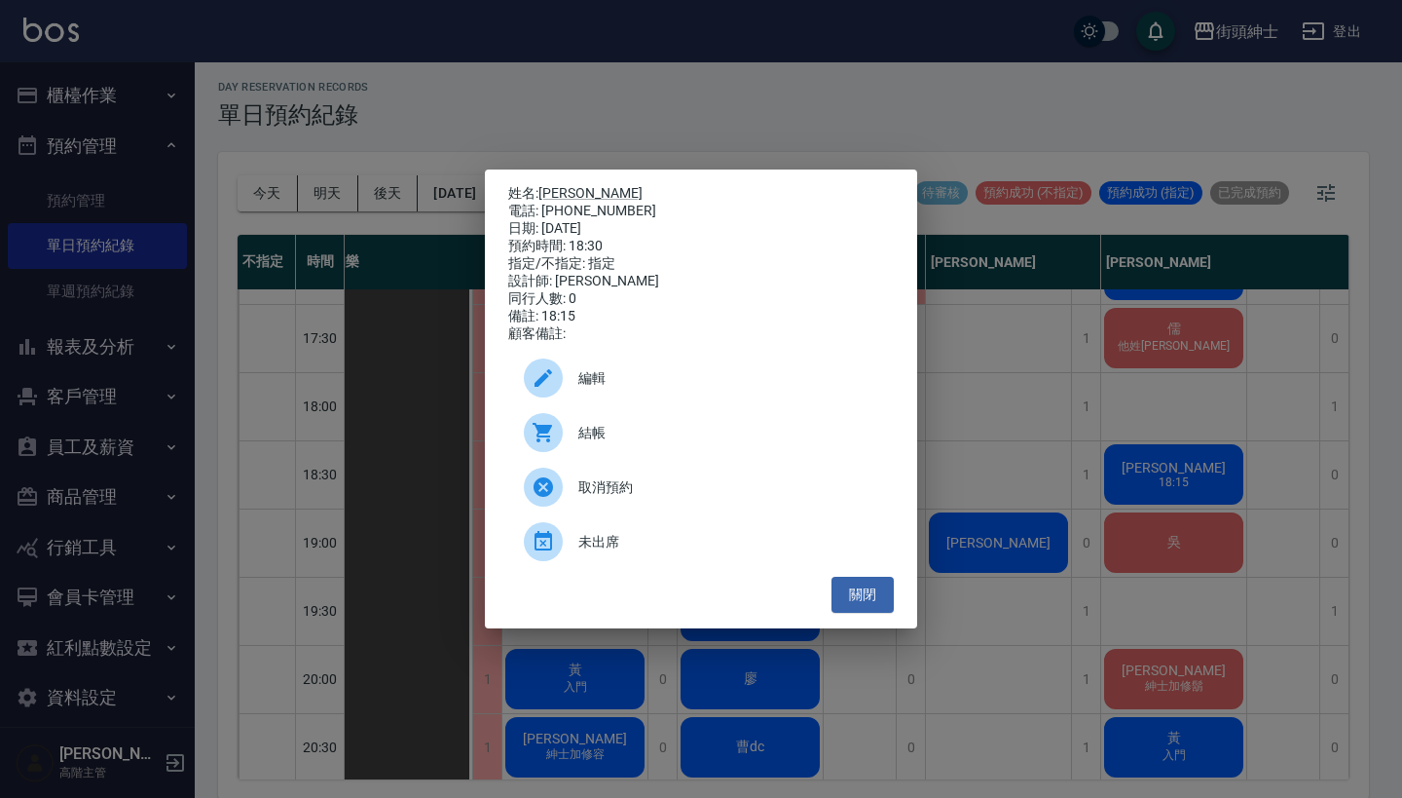
click at [668, 379] on span "編輯" at bounding box center [728, 378] width 300 height 20
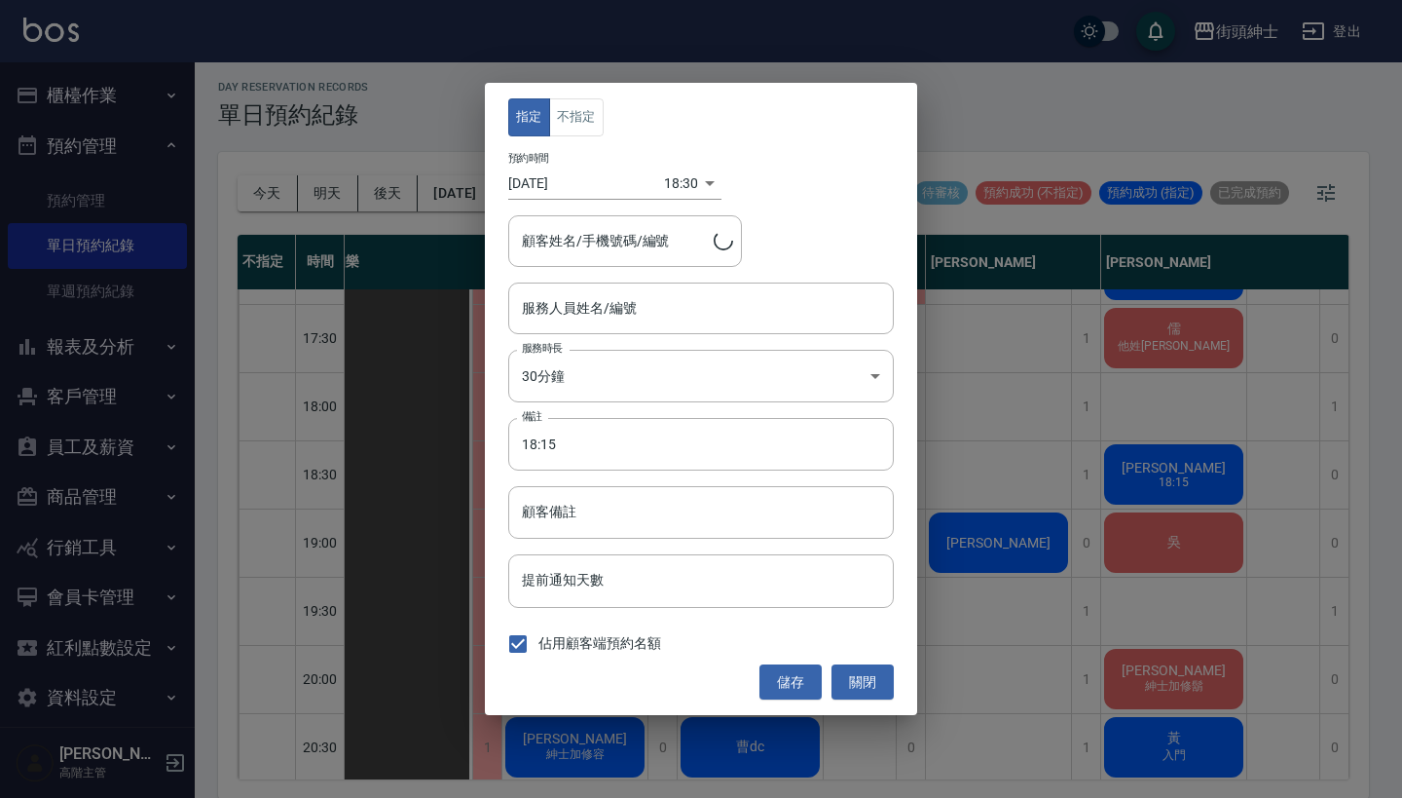
type input "eric(無代號)"
type input "Dennis/0958263685"
click at [581, 120] on button "不指定" at bounding box center [576, 117] width 55 height 38
click at [778, 673] on button "儲存" at bounding box center [791, 682] width 62 height 36
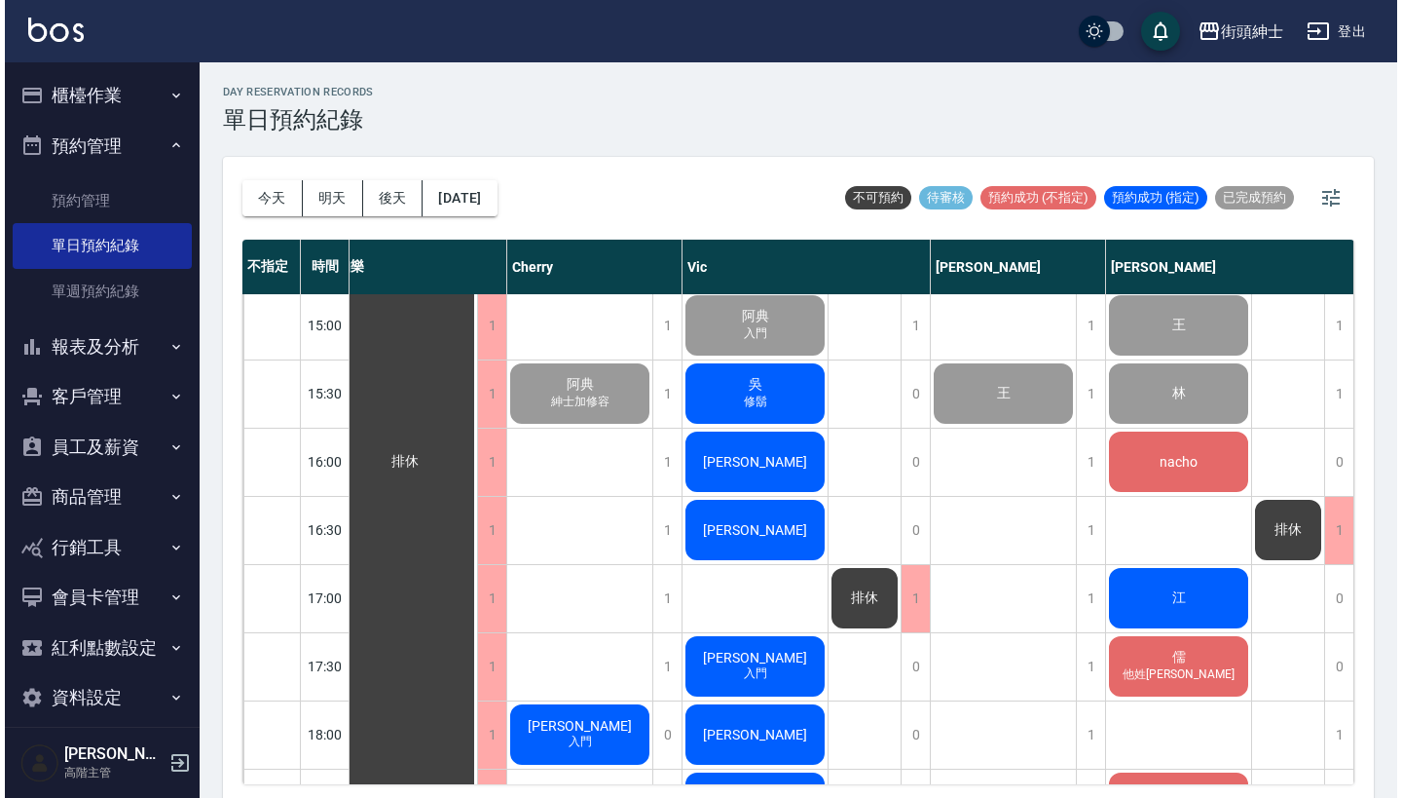
scroll to position [857, 23]
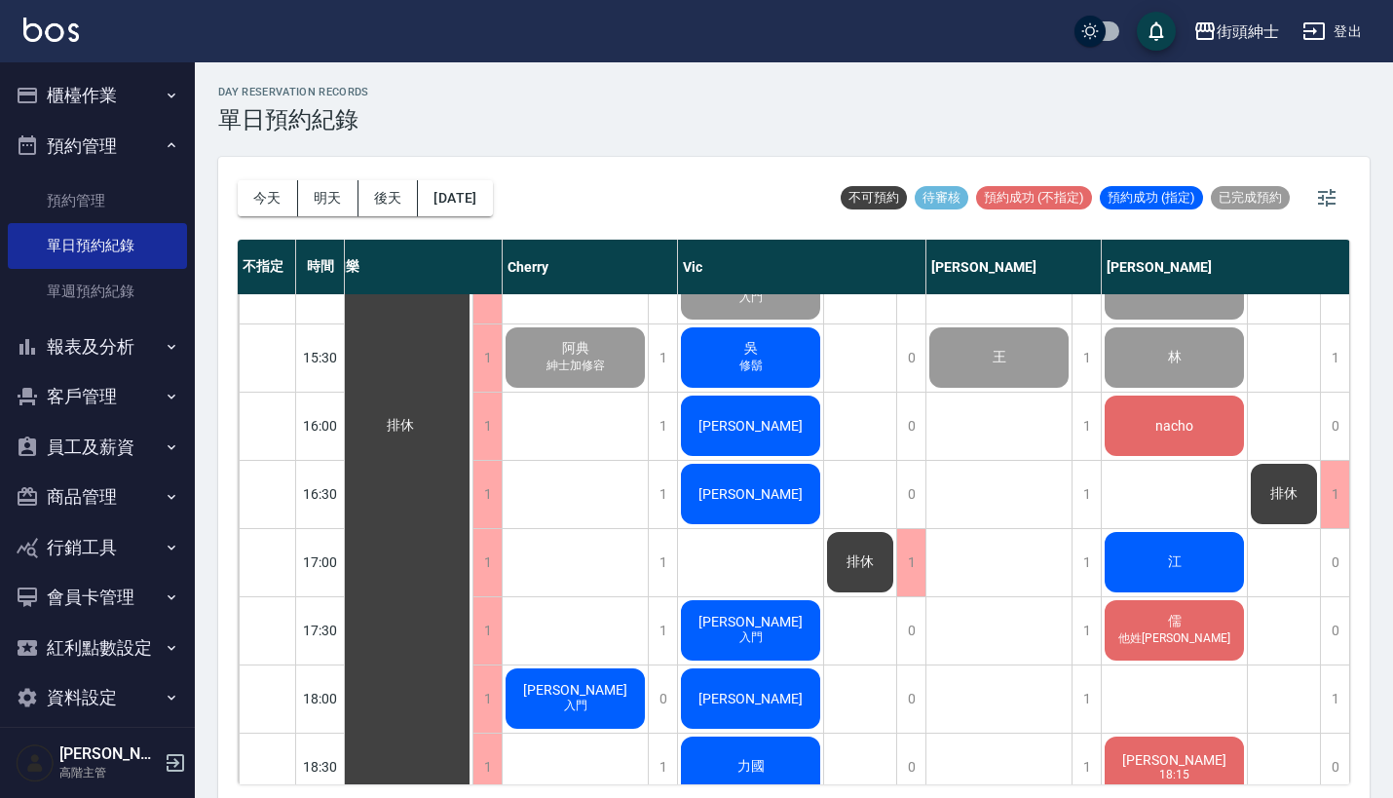
click at [472, 426] on div "[PERSON_NAME]" at bounding box center [399, 425] width 145 height 1975
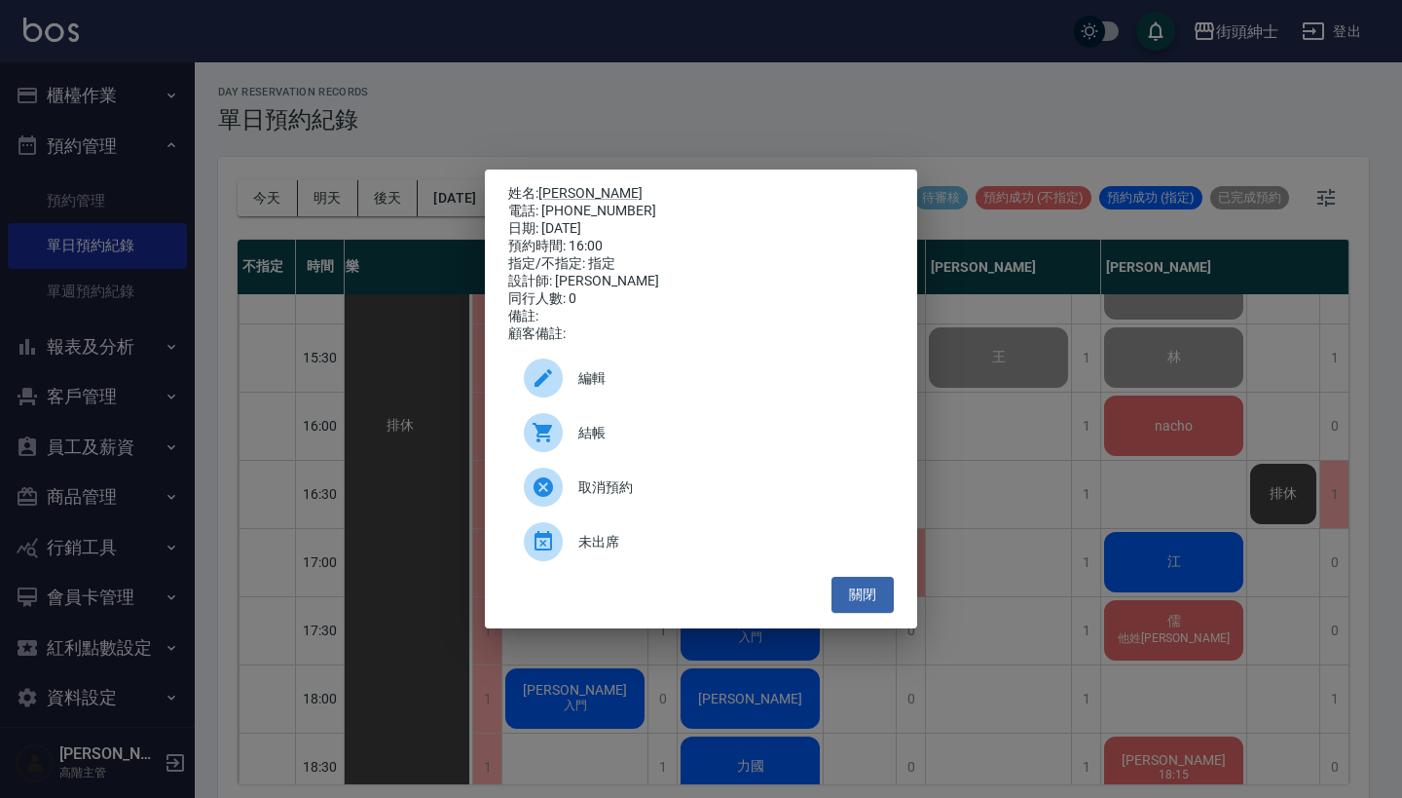
click at [711, 454] on div "結帳" at bounding box center [701, 432] width 386 height 55
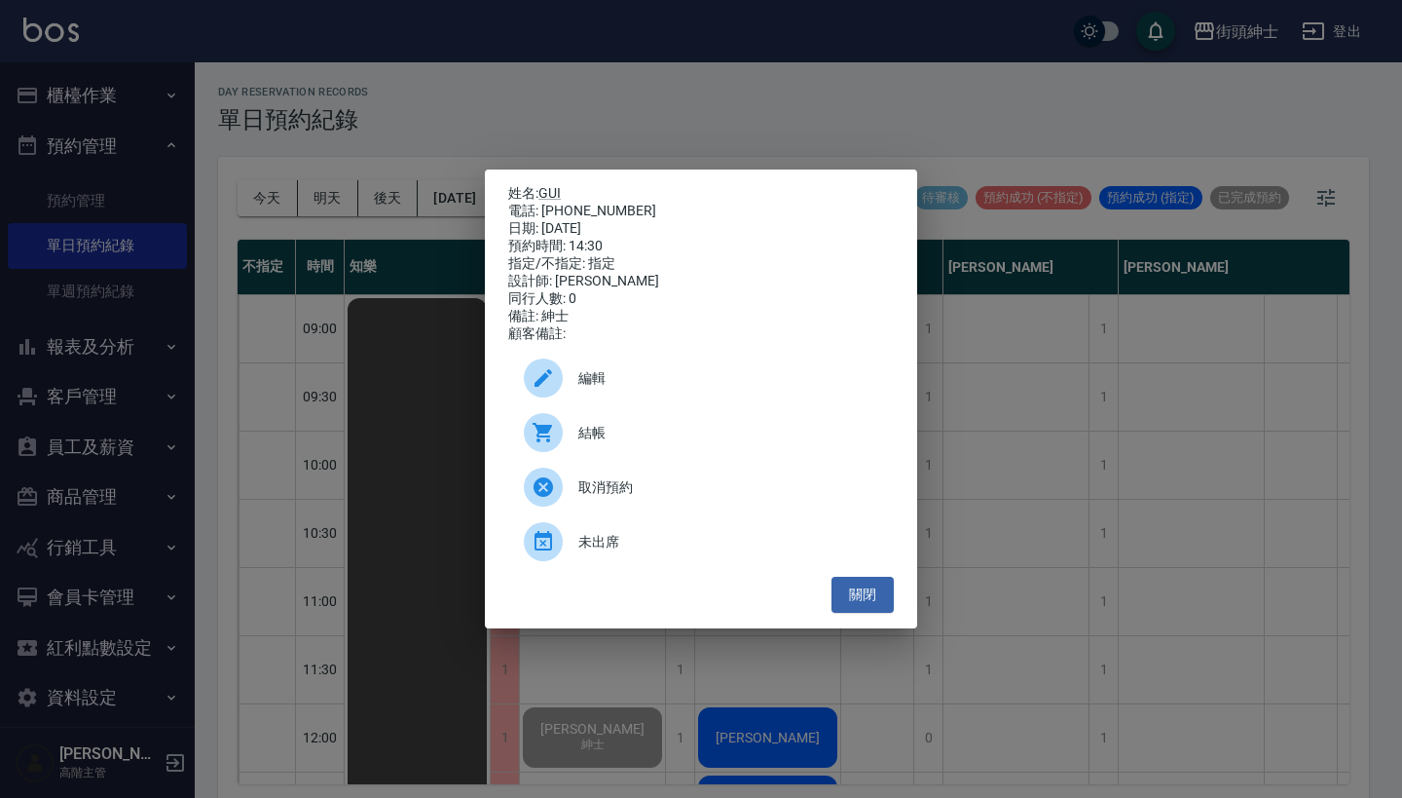
scroll to position [5, 0]
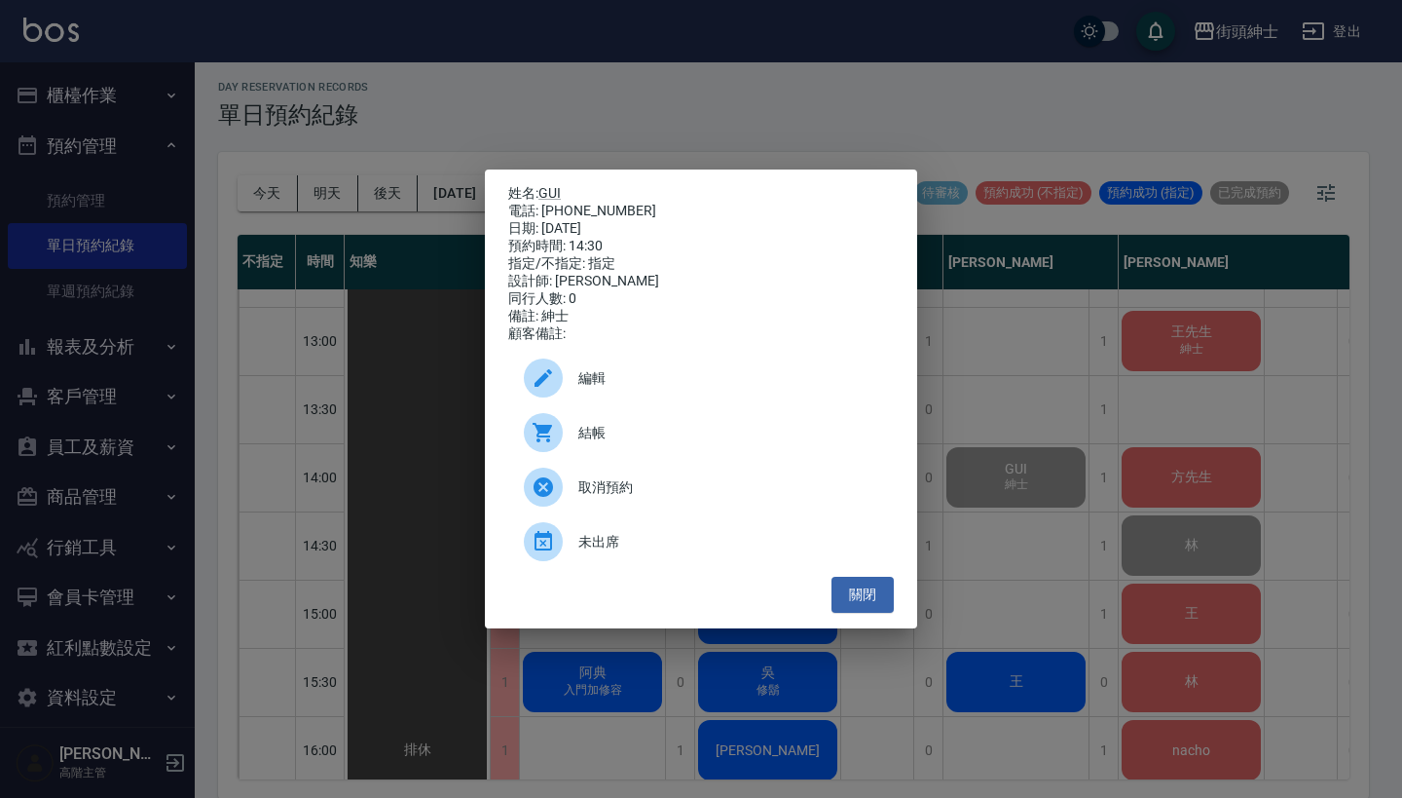
click at [613, 114] on div "姓名: GUI 電話: [PHONE_NUMBER] 日期: [DATE] 預約時間: 14:30 指定/不指定: 指定 設計師: [PERSON_NAME]…" at bounding box center [701, 399] width 1402 height 798
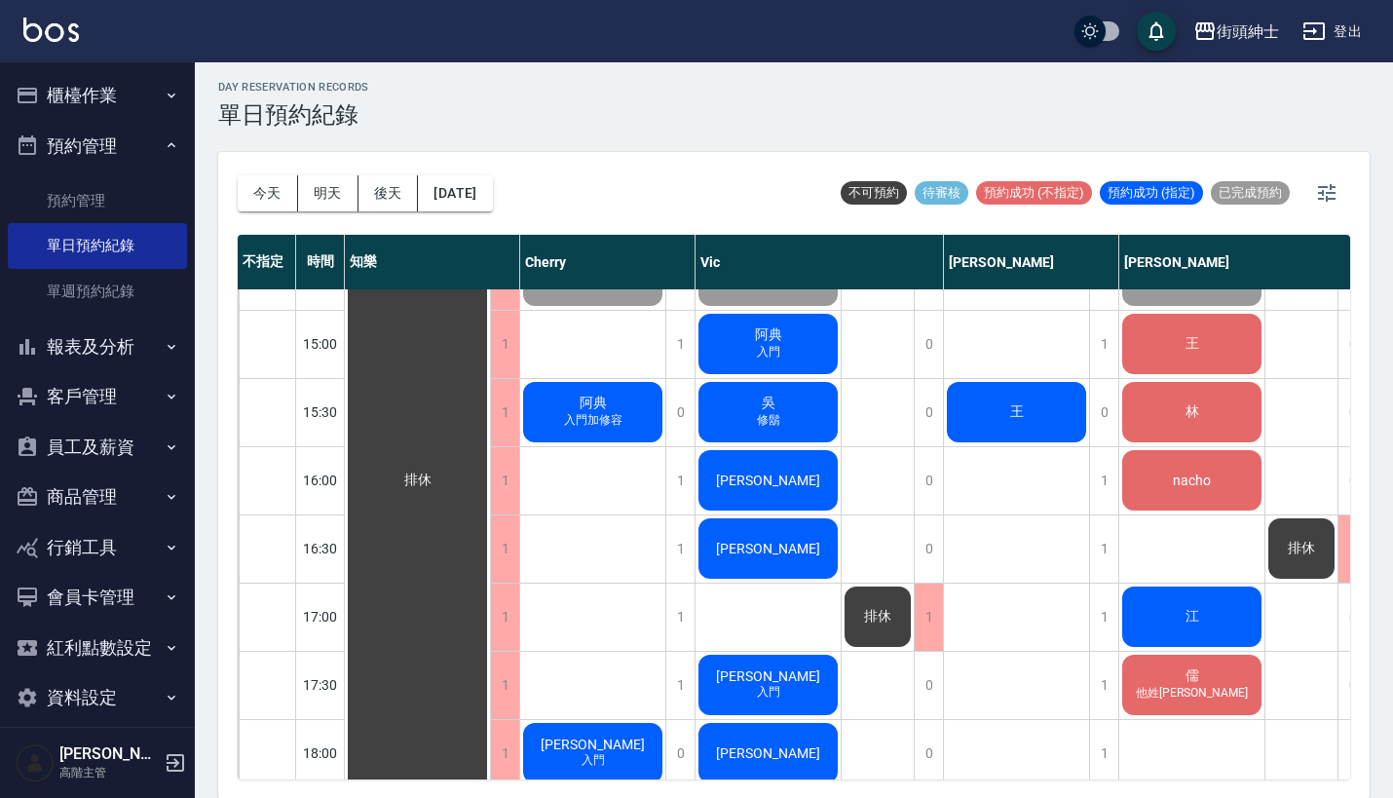
scroll to position [851, 0]
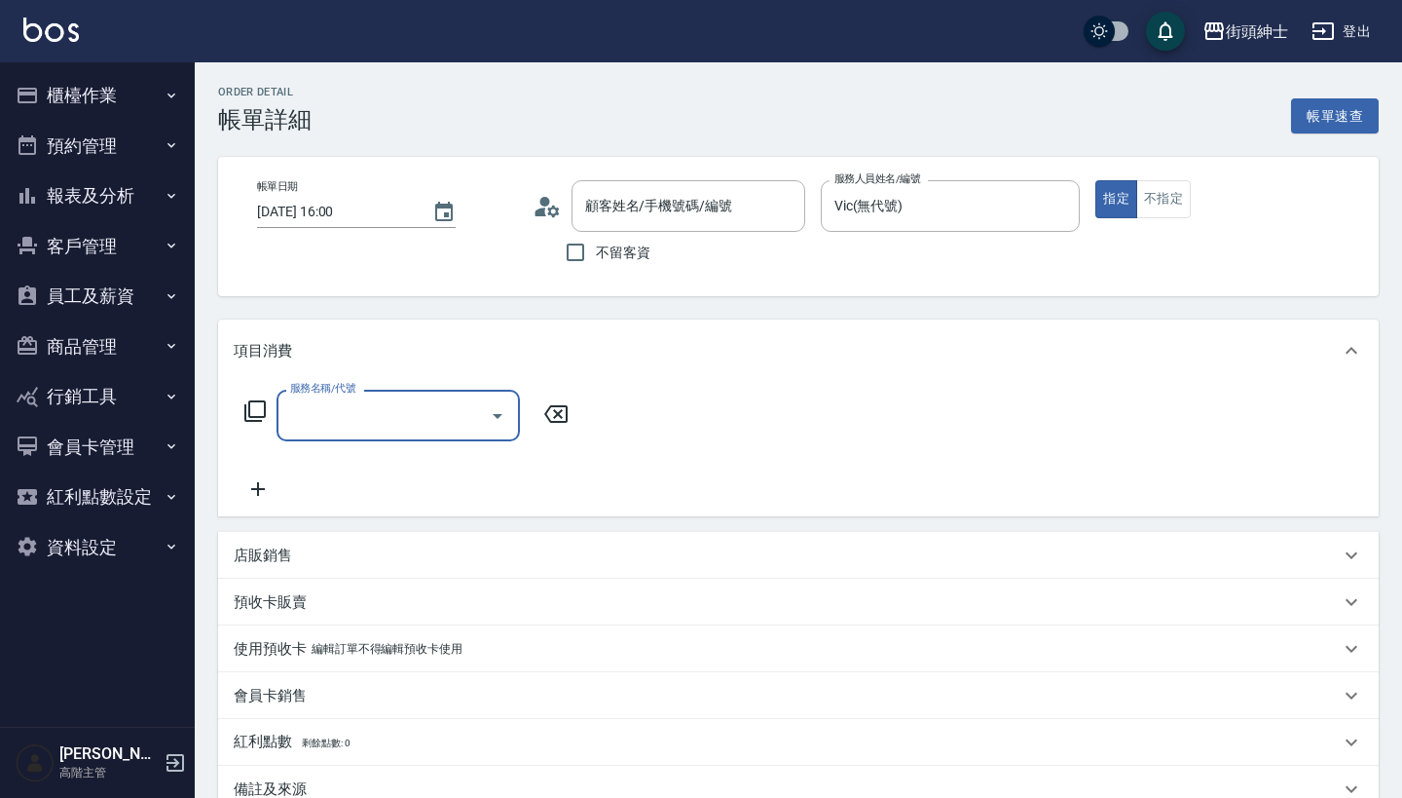
type input "[PERSON_NAME]/0980183240/null"
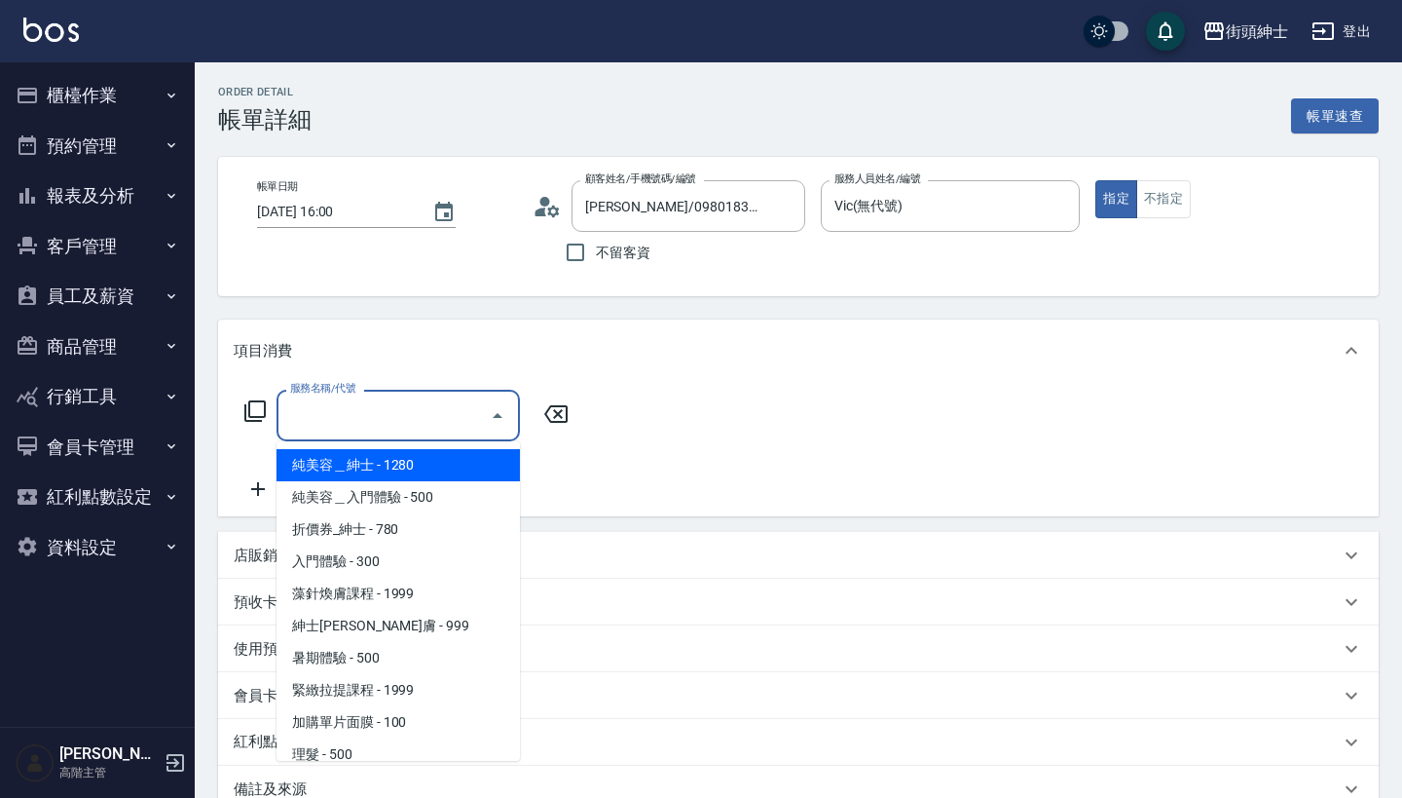
click at [465, 414] on input "服務名稱/代號" at bounding box center [383, 415] width 197 height 34
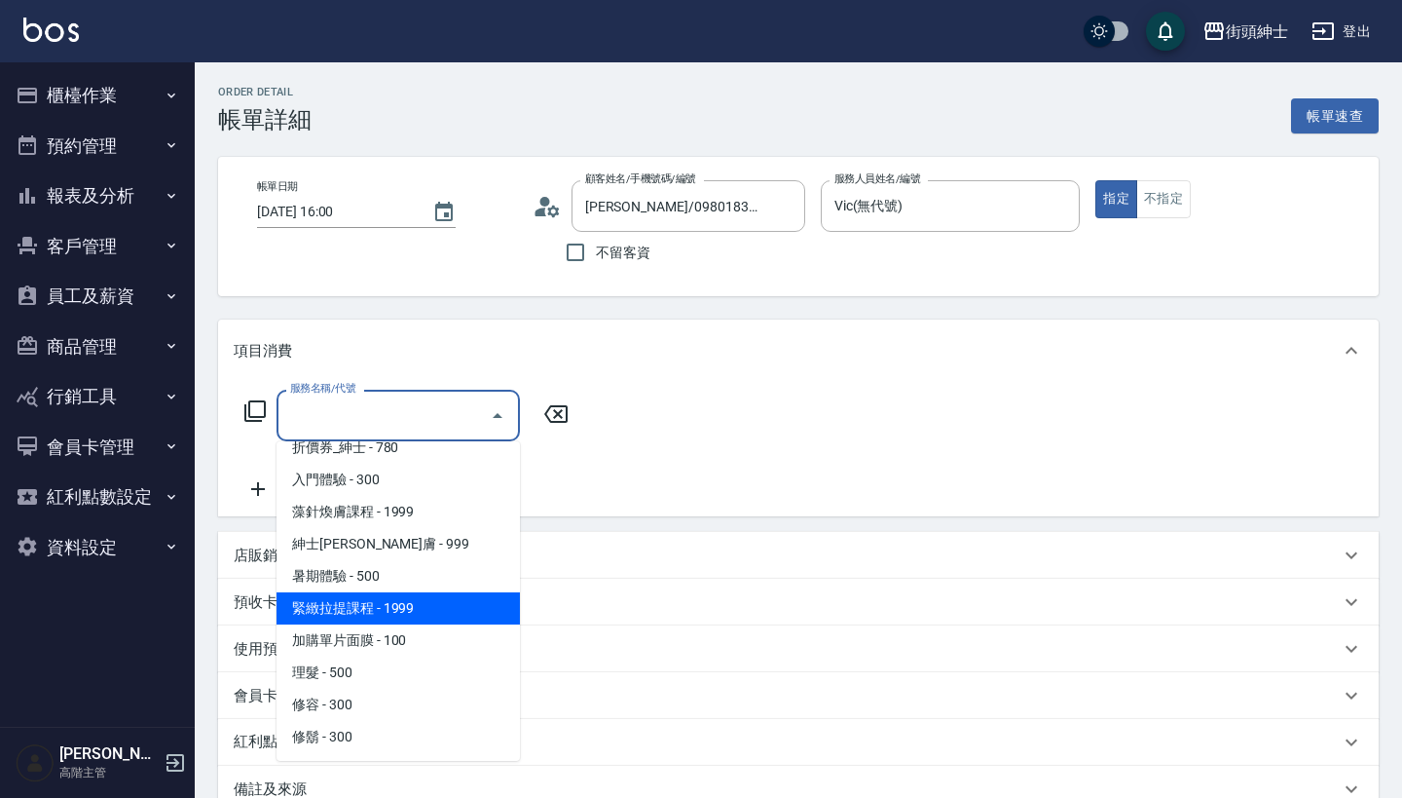
scroll to position [82, 0]
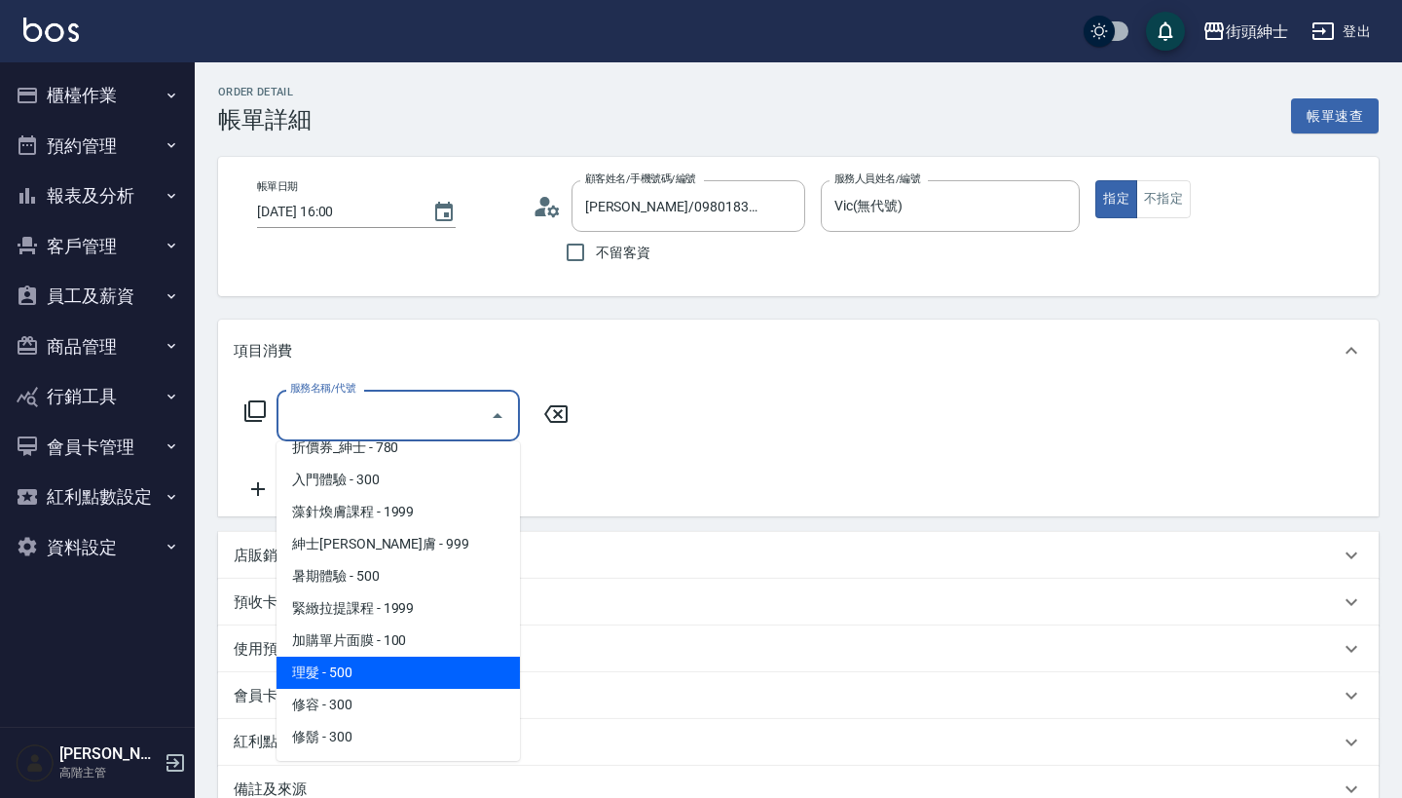
click at [436, 670] on span "理髮 - 500" at bounding box center [398, 672] width 243 height 32
type input "理髮(A02)"
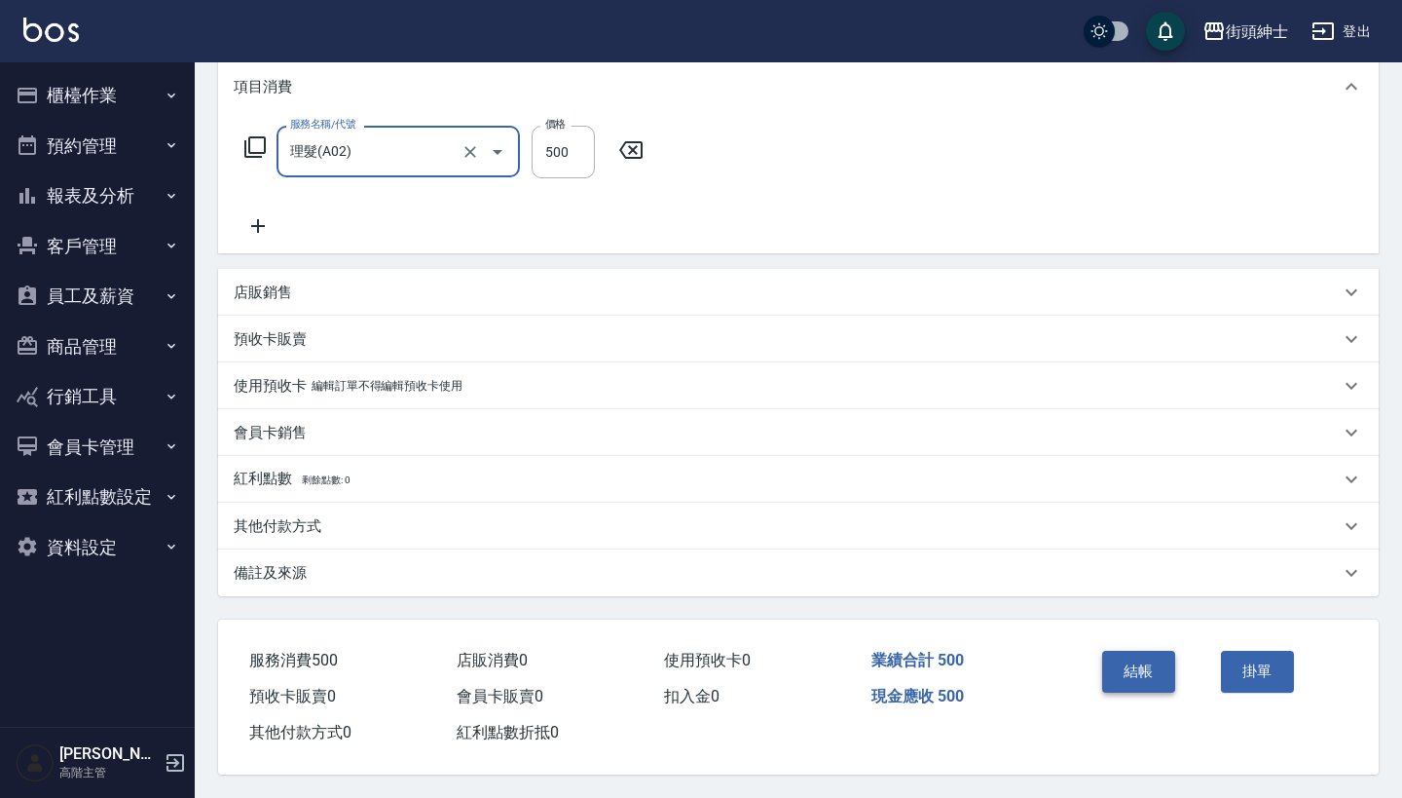
click at [1149, 670] on button "結帳" at bounding box center [1138, 671] width 73 height 41
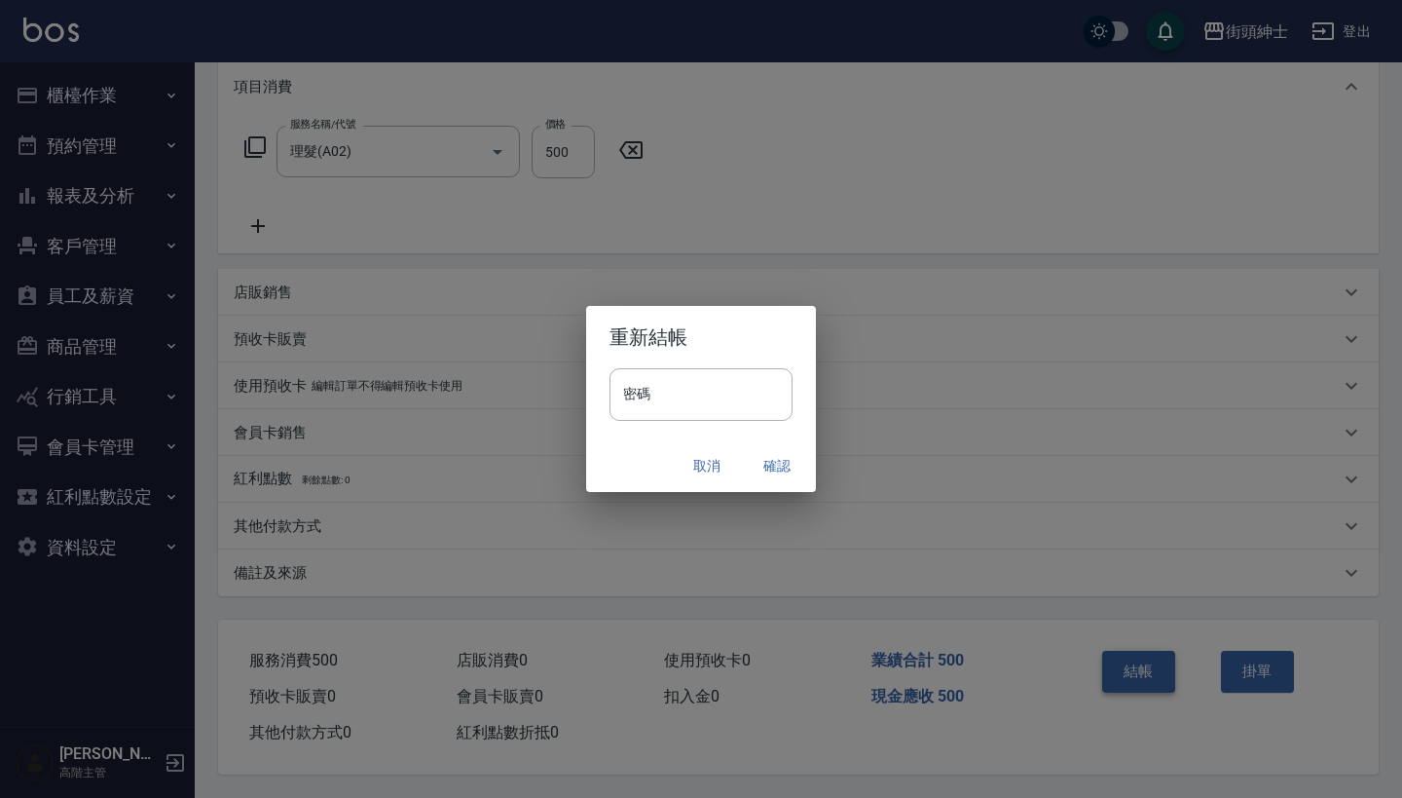
scroll to position [273, 0]
click at [789, 465] on button "確認" at bounding box center [777, 466] width 62 height 36
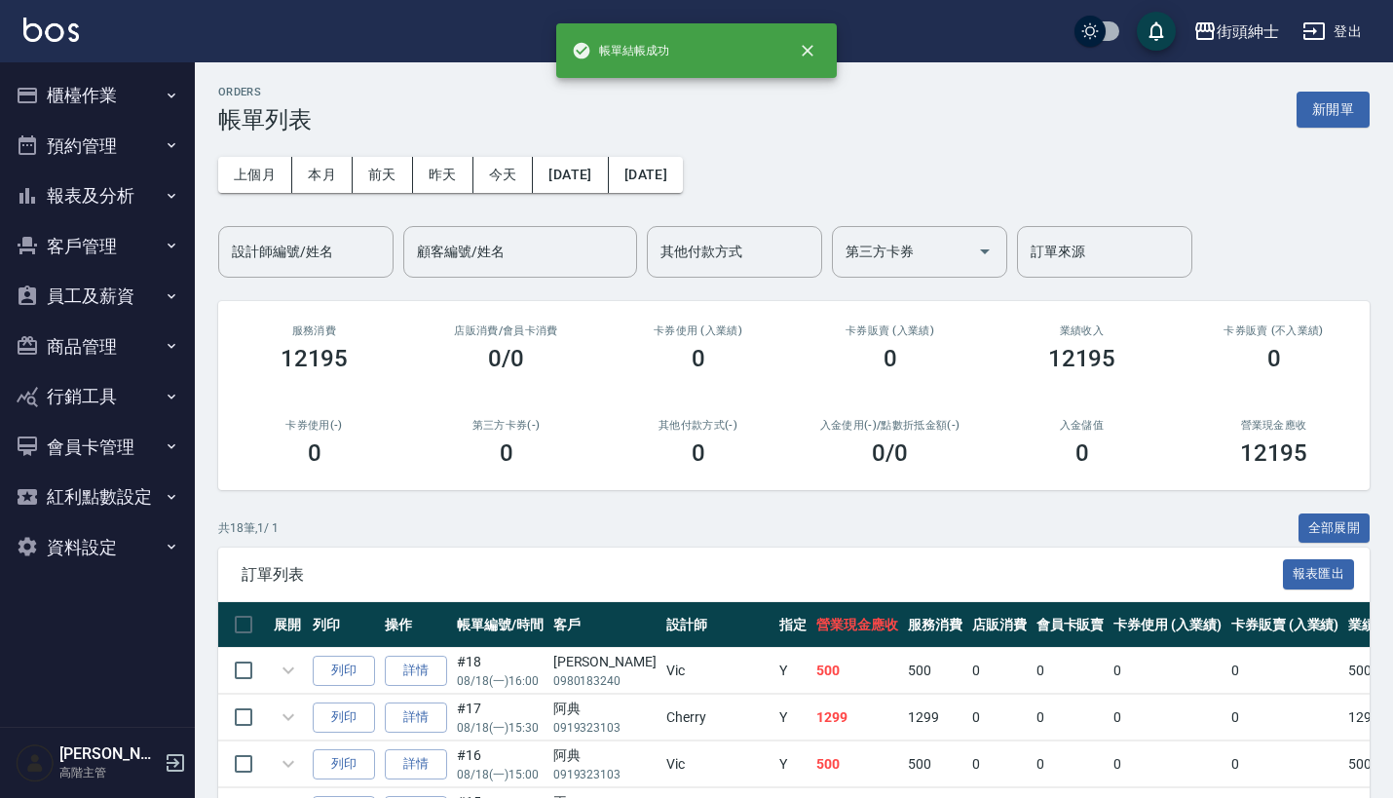
click at [132, 140] on button "預約管理" at bounding box center [97, 146] width 179 height 51
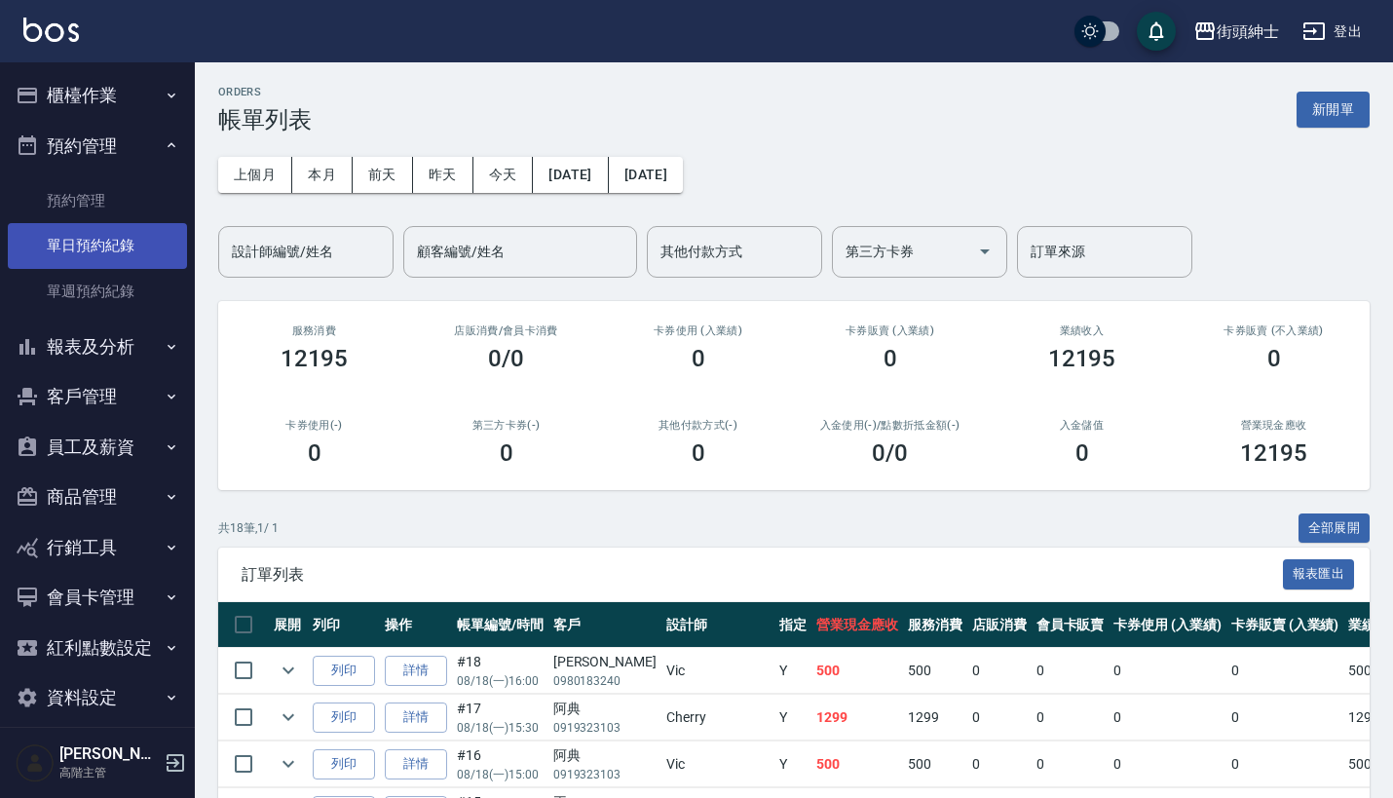
click at [119, 244] on link "單日預約紀錄" at bounding box center [97, 245] width 179 height 45
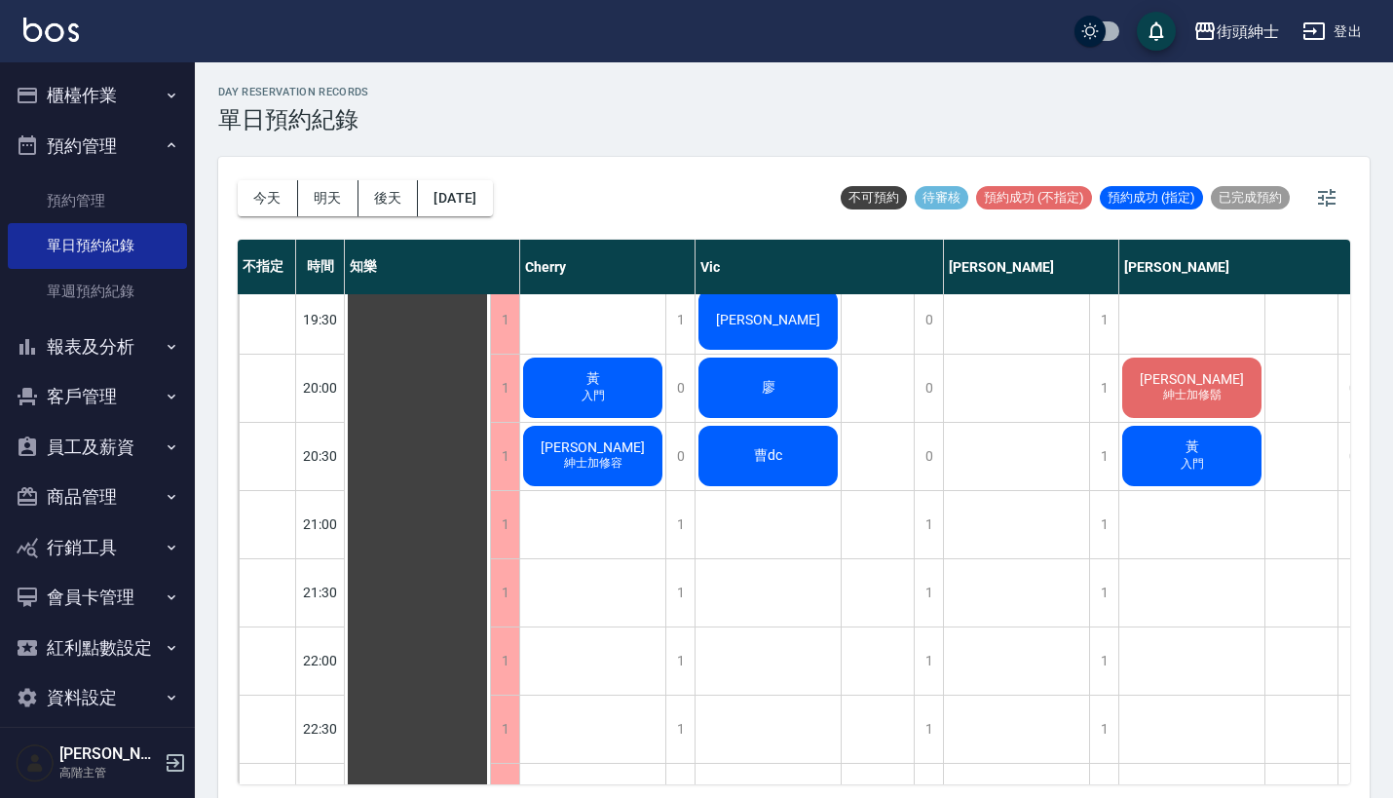
scroll to position [1389, 0]
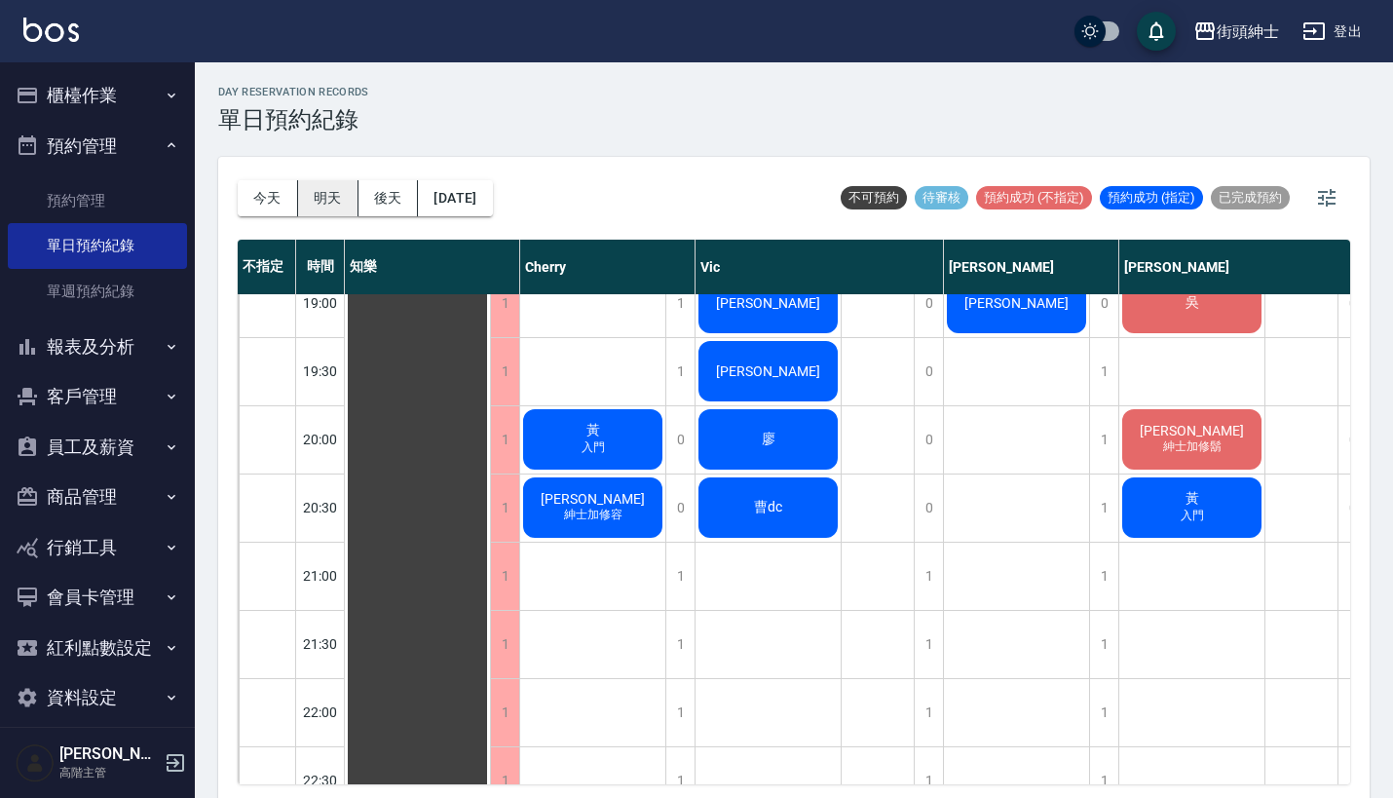
click at [318, 192] on button "明天" at bounding box center [328, 198] width 60 height 36
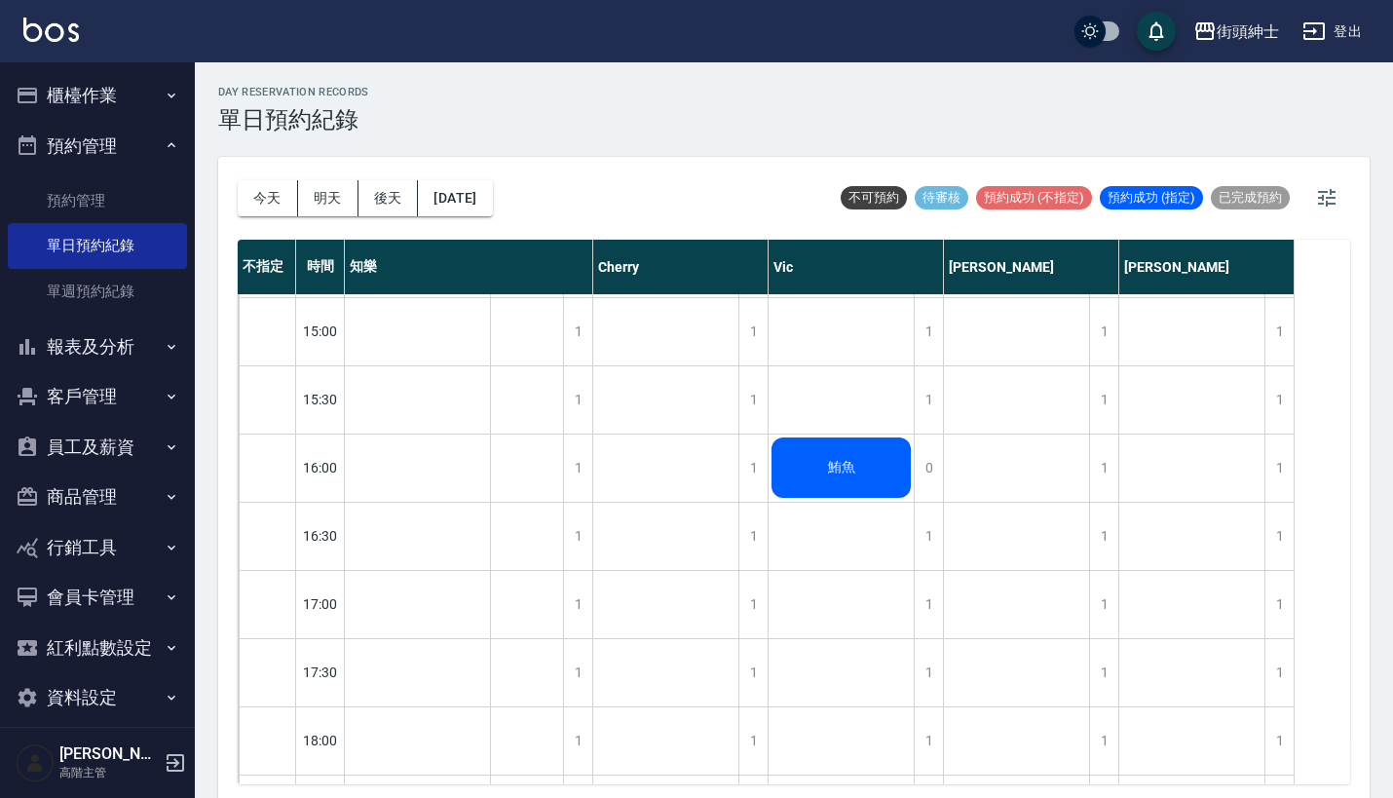
scroll to position [822, 0]
click at [938, 517] on div "1" at bounding box center [927, 529] width 29 height 67
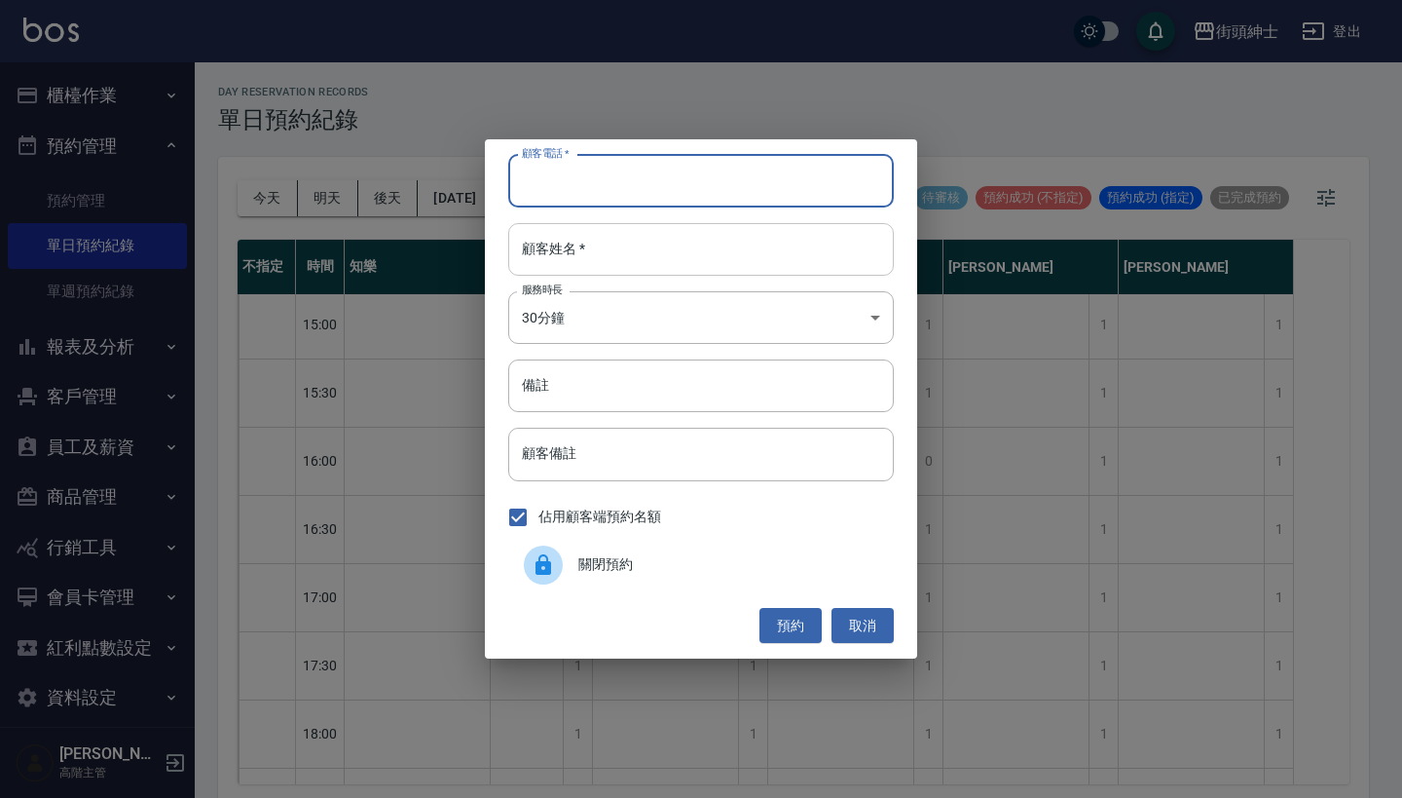
paste input "[PERSON_NAME] 電話：[PHONE_NUMBER]"
type input "[PERSON_NAME] 電話：[PHONE_NUMBER]"
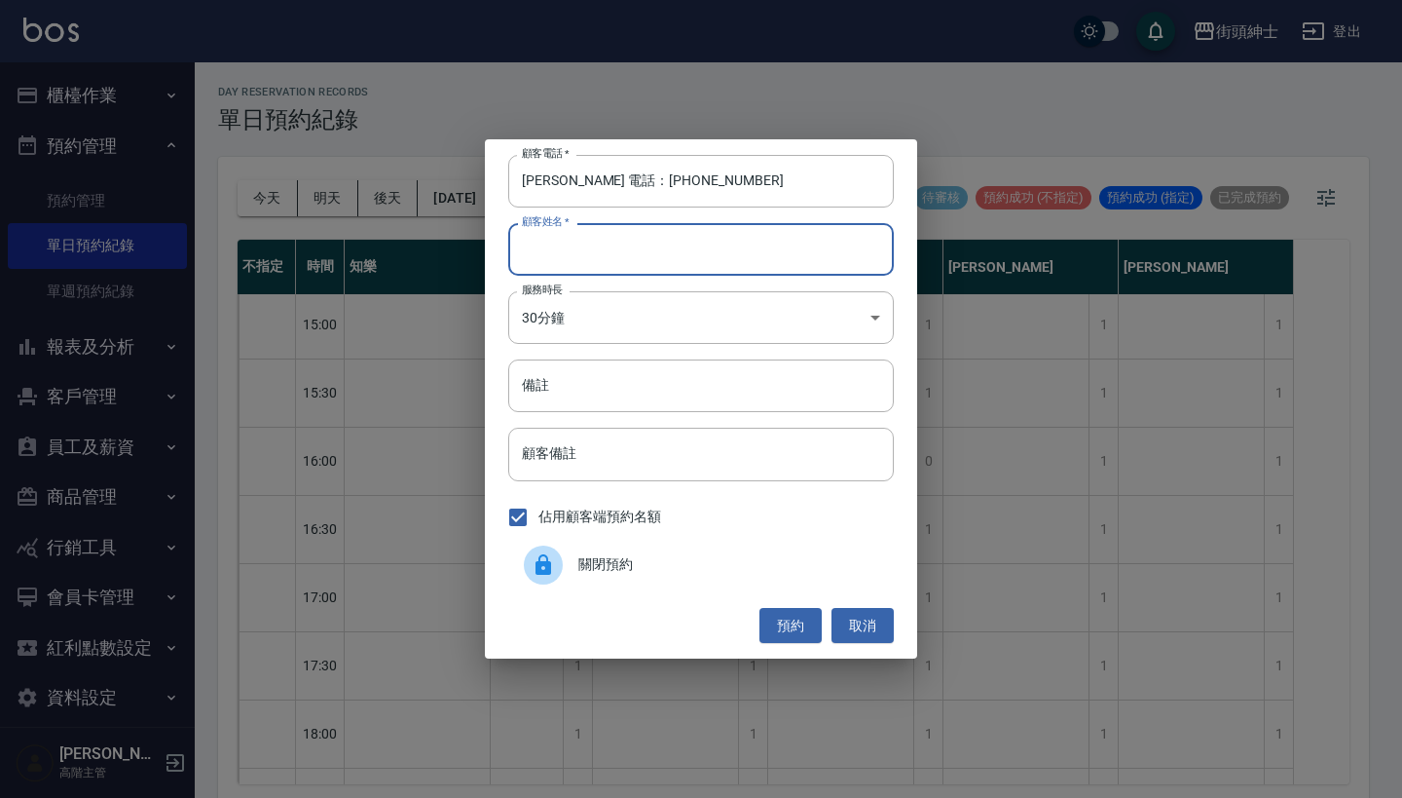
paste input "[PERSON_NAME] 電話：[PHONE_NUMBER]"
type input "[PERSON_NAME] 電話：[PHONE_NUMBER]"
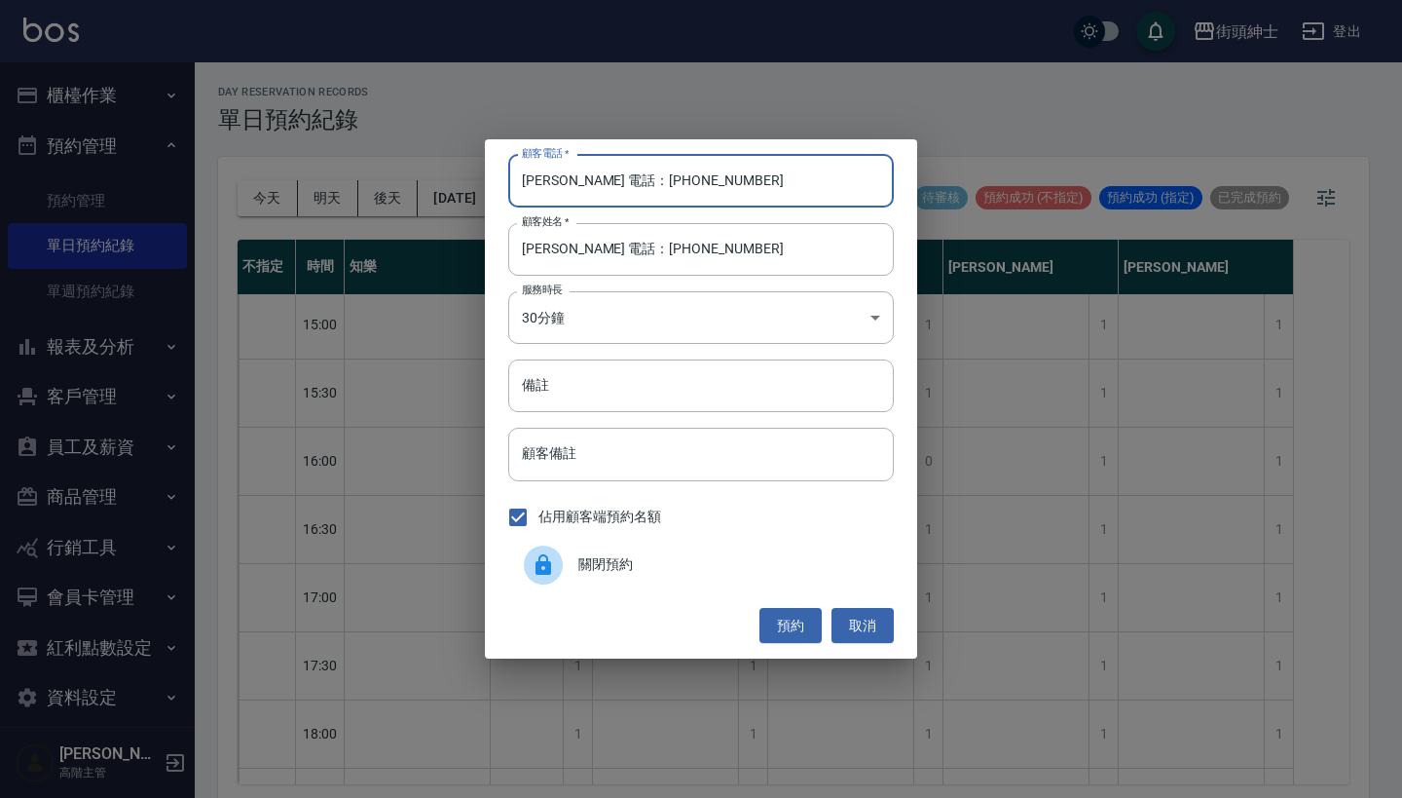
drag, startPoint x: 590, startPoint y: 182, endPoint x: 446, endPoint y: 182, distance: 144.1
click at [446, 182] on div "顧客電話   * [PERSON_NAME] 電話：[PHONE_NUMBER] 顧客電話   * 顧客姓名   * [PERSON_NAME] 電話：[PH…" at bounding box center [701, 399] width 1402 height 798
type input "[PHONE_NUMBER]"
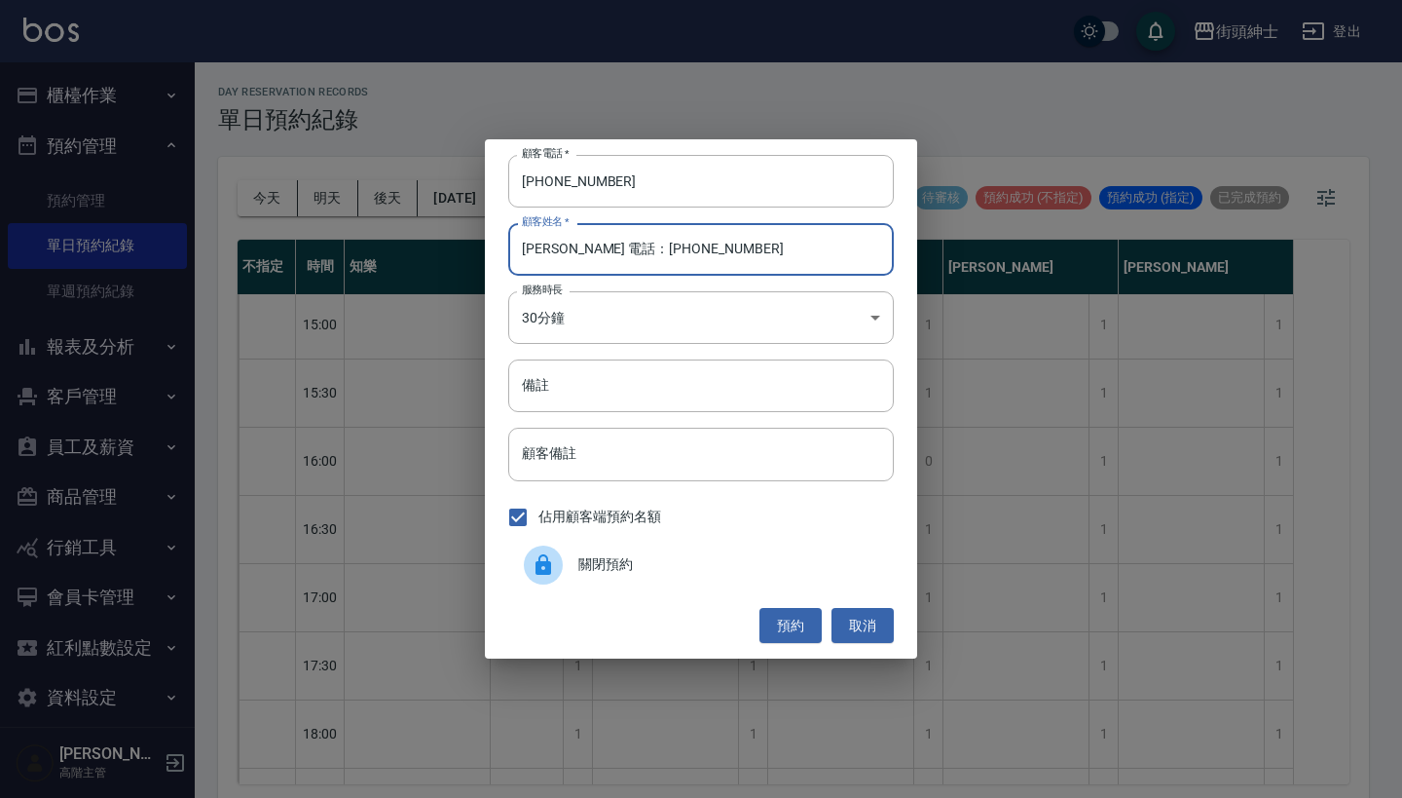
drag, startPoint x: 711, startPoint y: 253, endPoint x: 557, endPoint y: 248, distance: 153.9
click at [557, 248] on input "[PERSON_NAME] 電話：[PHONE_NUMBER]" at bounding box center [701, 249] width 386 height 53
type input "[PERSON_NAME]"
click at [776, 623] on button "預約" at bounding box center [791, 626] width 62 height 36
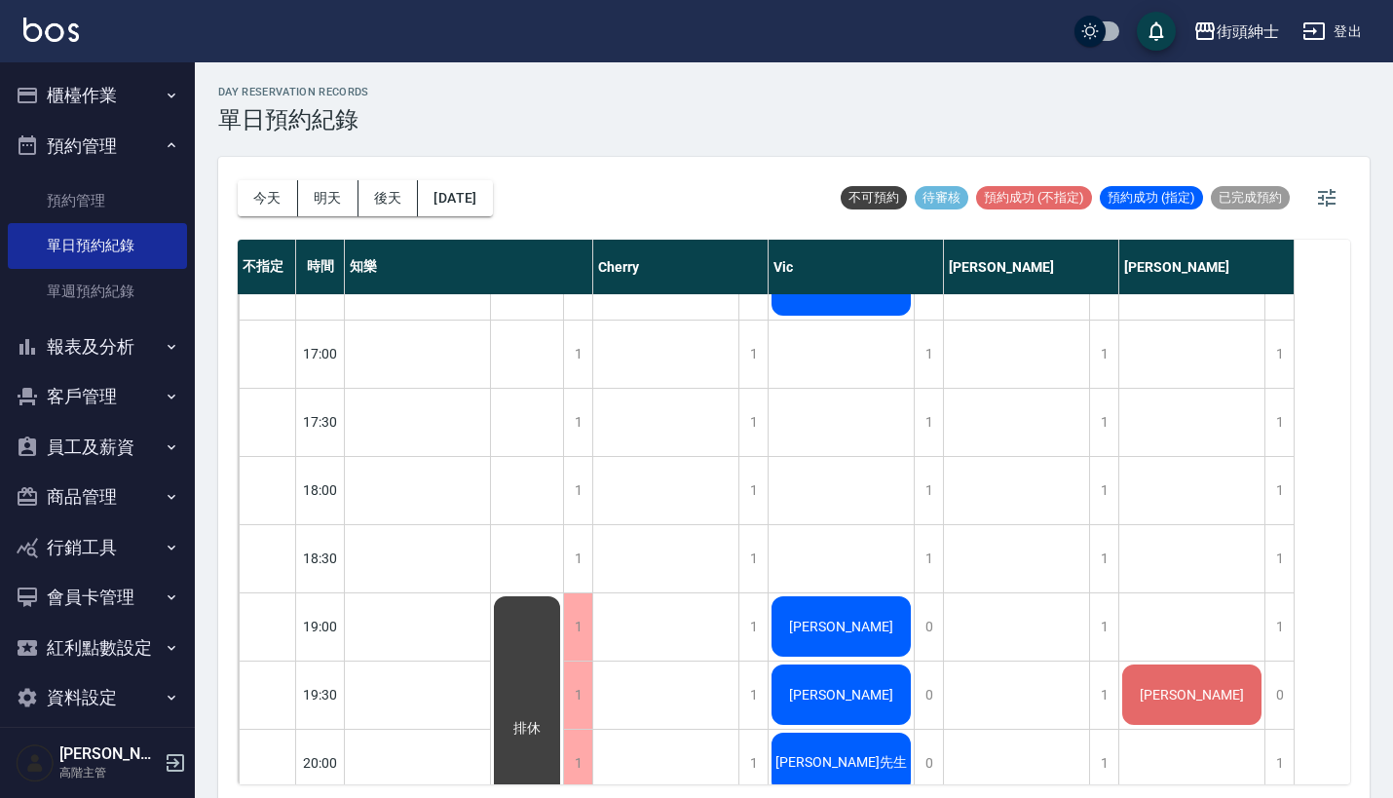
scroll to position [1066, 0]
click at [255, 212] on button "今天" at bounding box center [268, 198] width 60 height 36
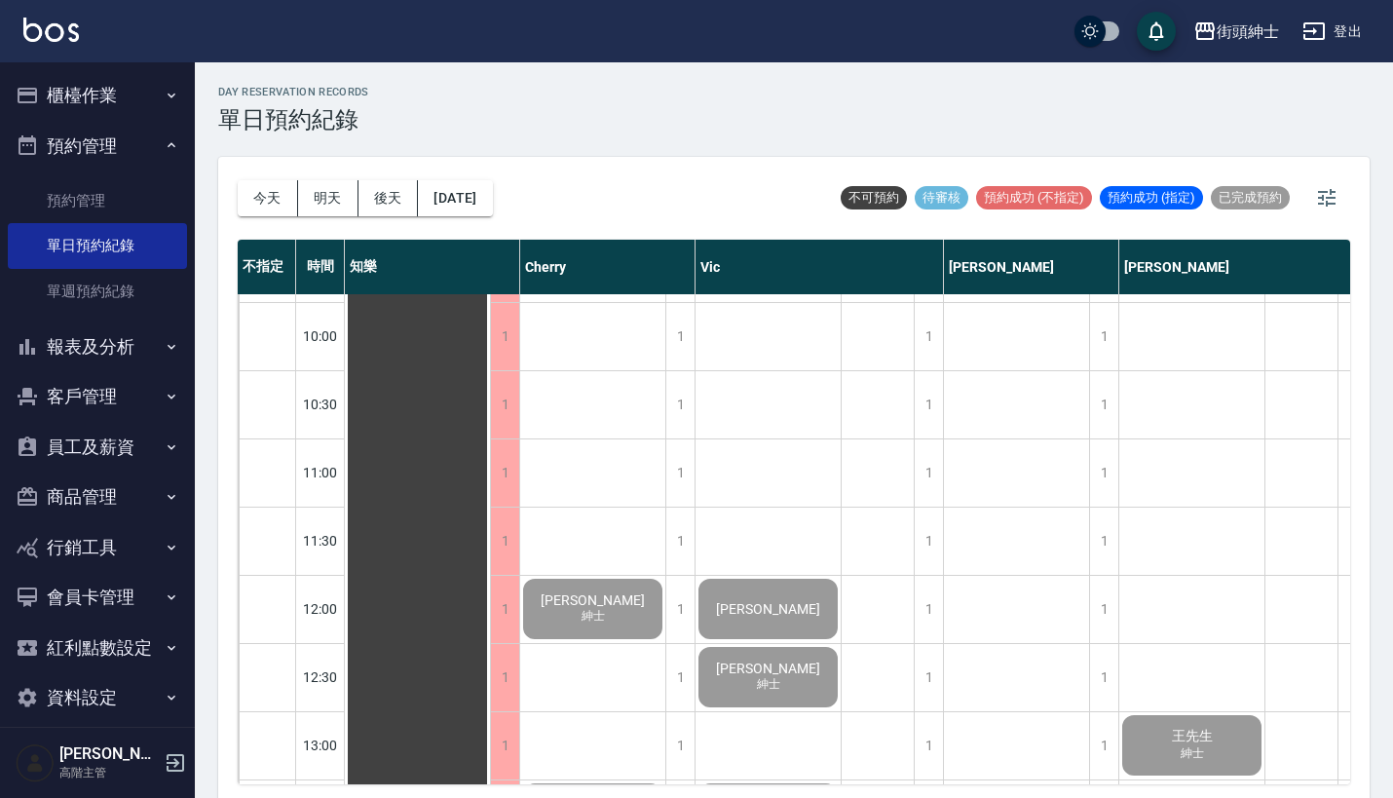
scroll to position [90, 0]
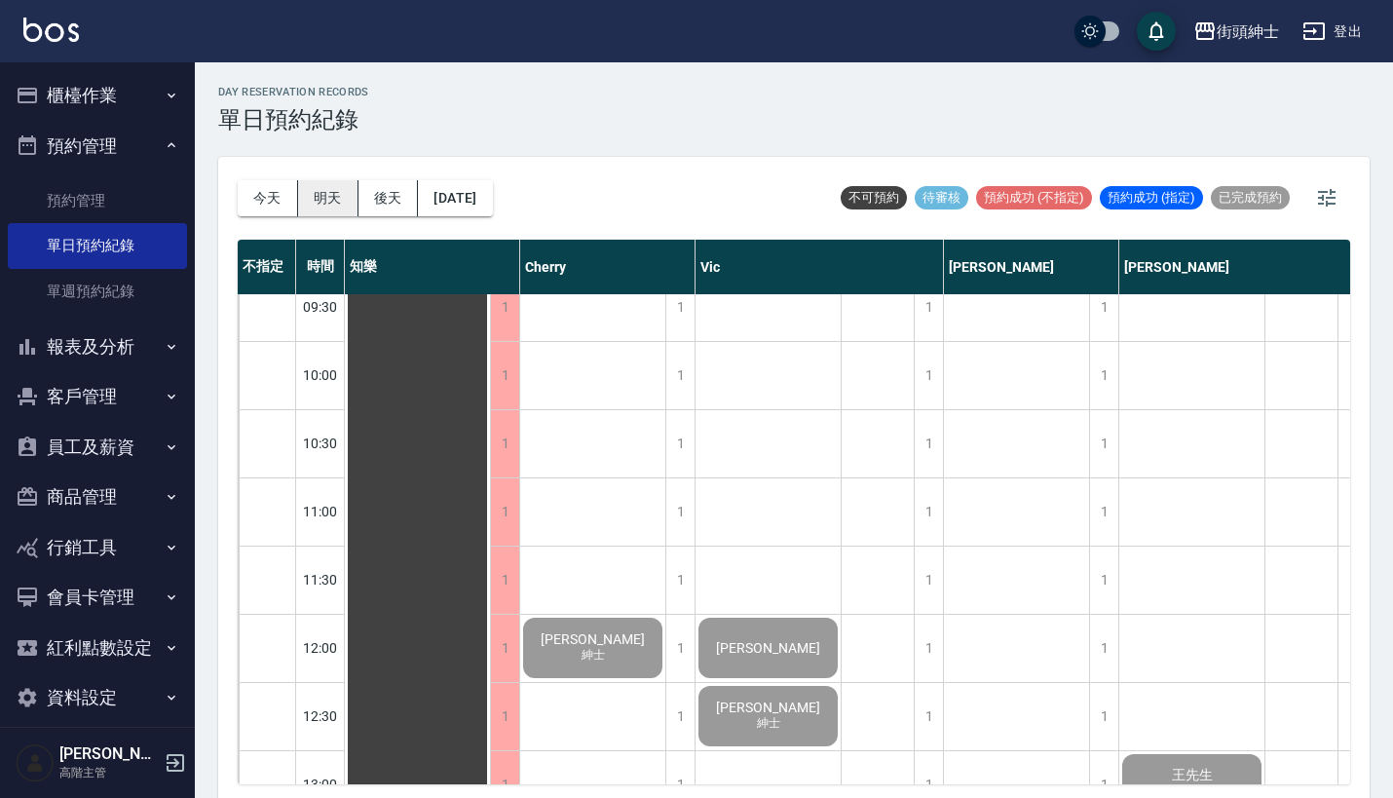
click at [331, 198] on button "明天" at bounding box center [328, 198] width 60 height 36
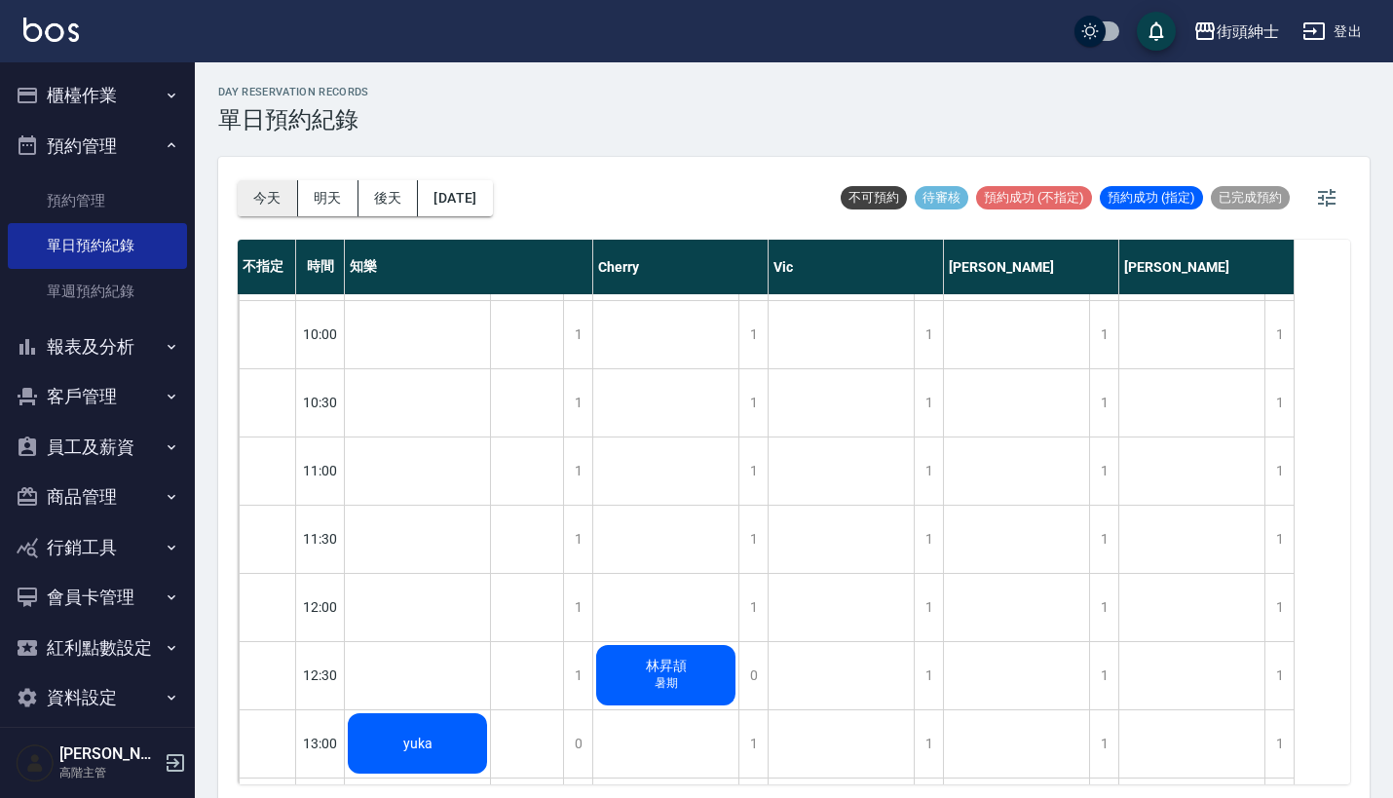
click at [259, 190] on button "今天" at bounding box center [268, 198] width 60 height 36
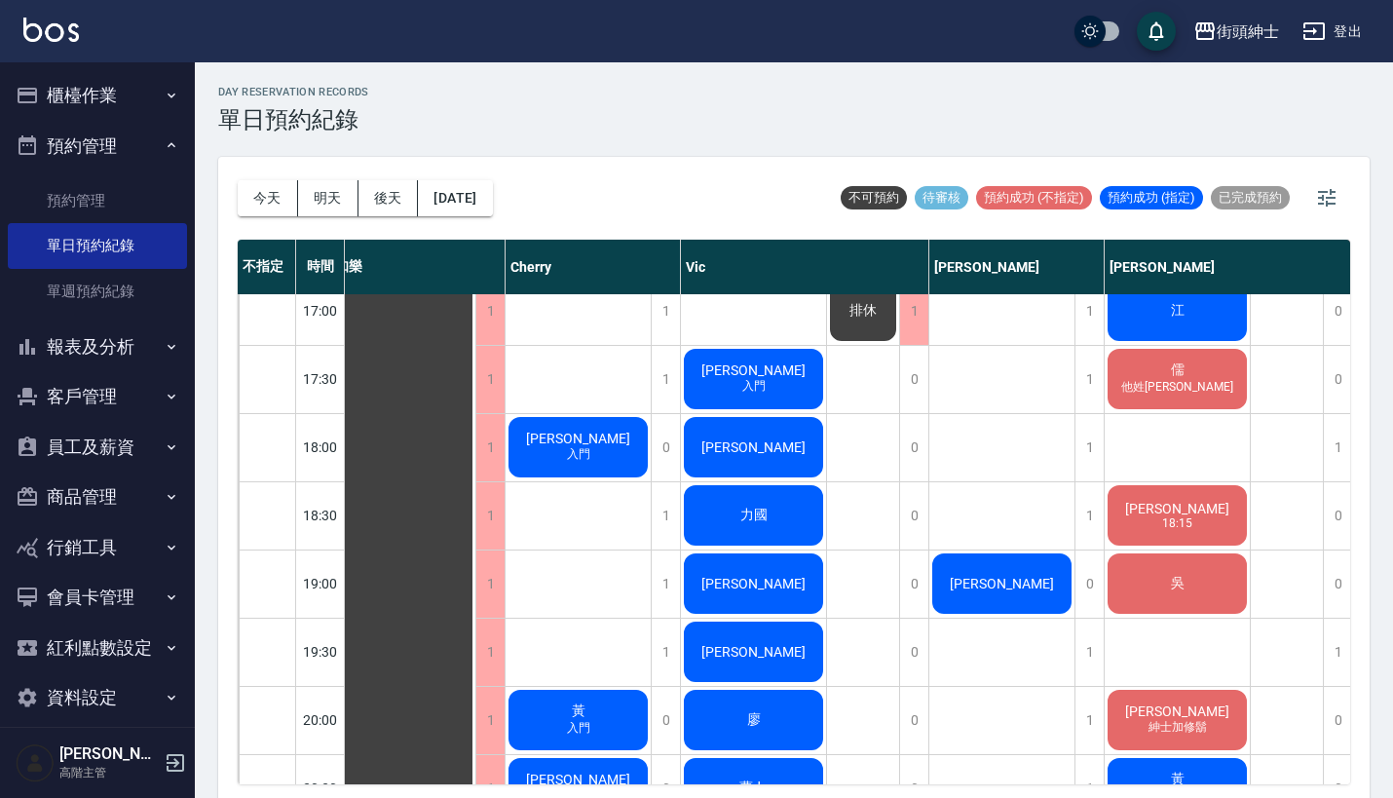
scroll to position [1111, 15]
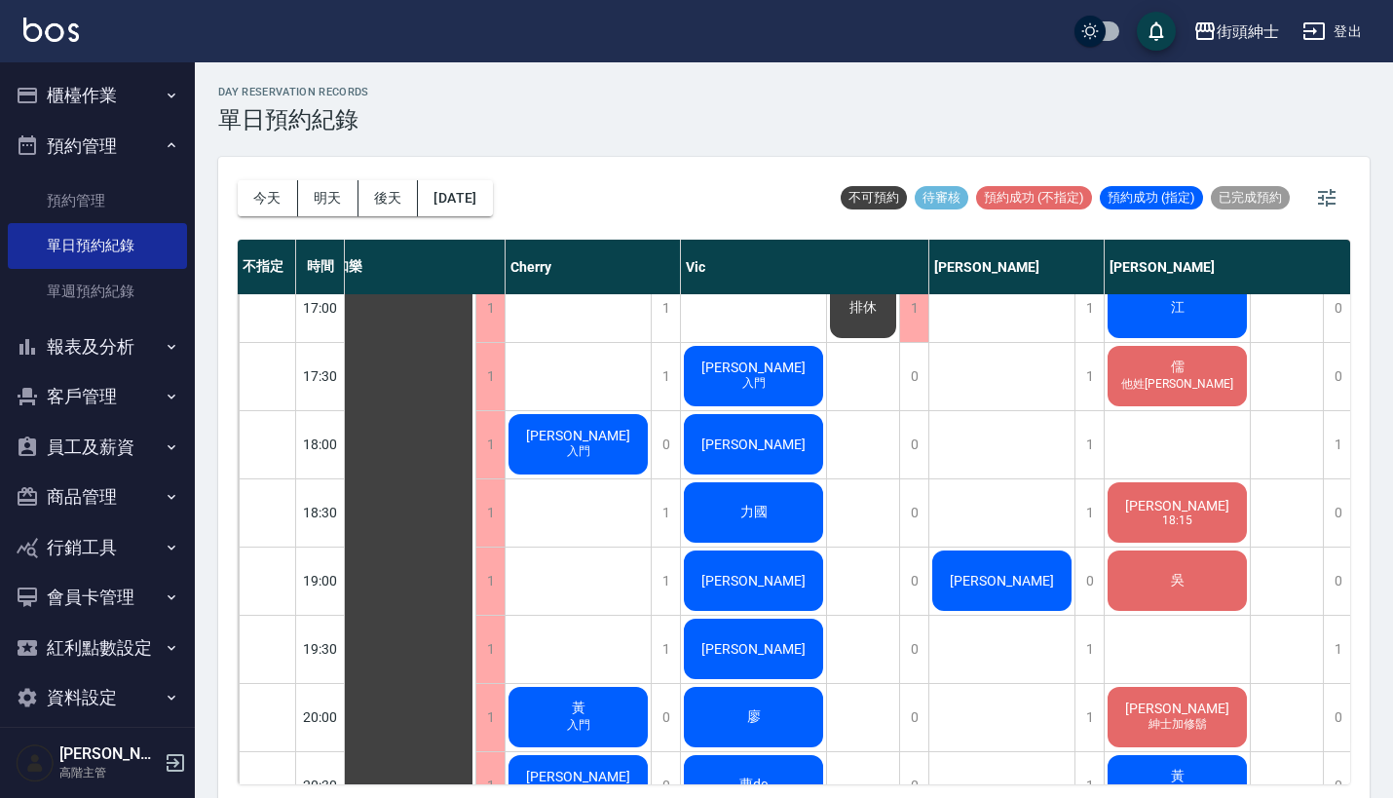
click at [475, 432] on div "[PERSON_NAME]" at bounding box center [402, 171] width 145 height 1975
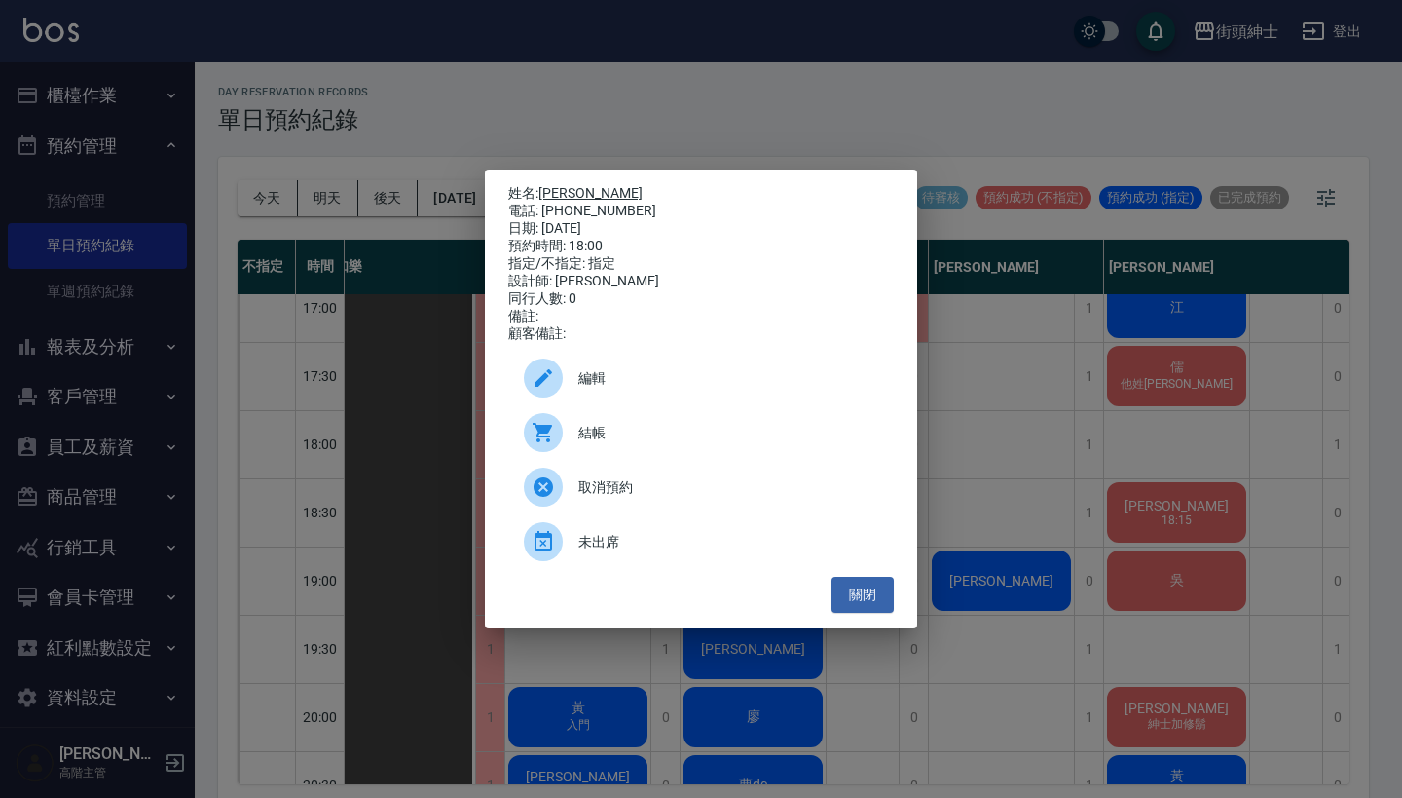
click at [556, 185] on link "[PERSON_NAME]" at bounding box center [591, 193] width 104 height 16
click at [990, 424] on div "姓名: [PERSON_NAME] 電話: [PHONE_NUMBER] 日期: [DATE] 預約時間: 18:00 指定/不指定: 指定 設計師: [PE…" at bounding box center [701, 399] width 1402 height 798
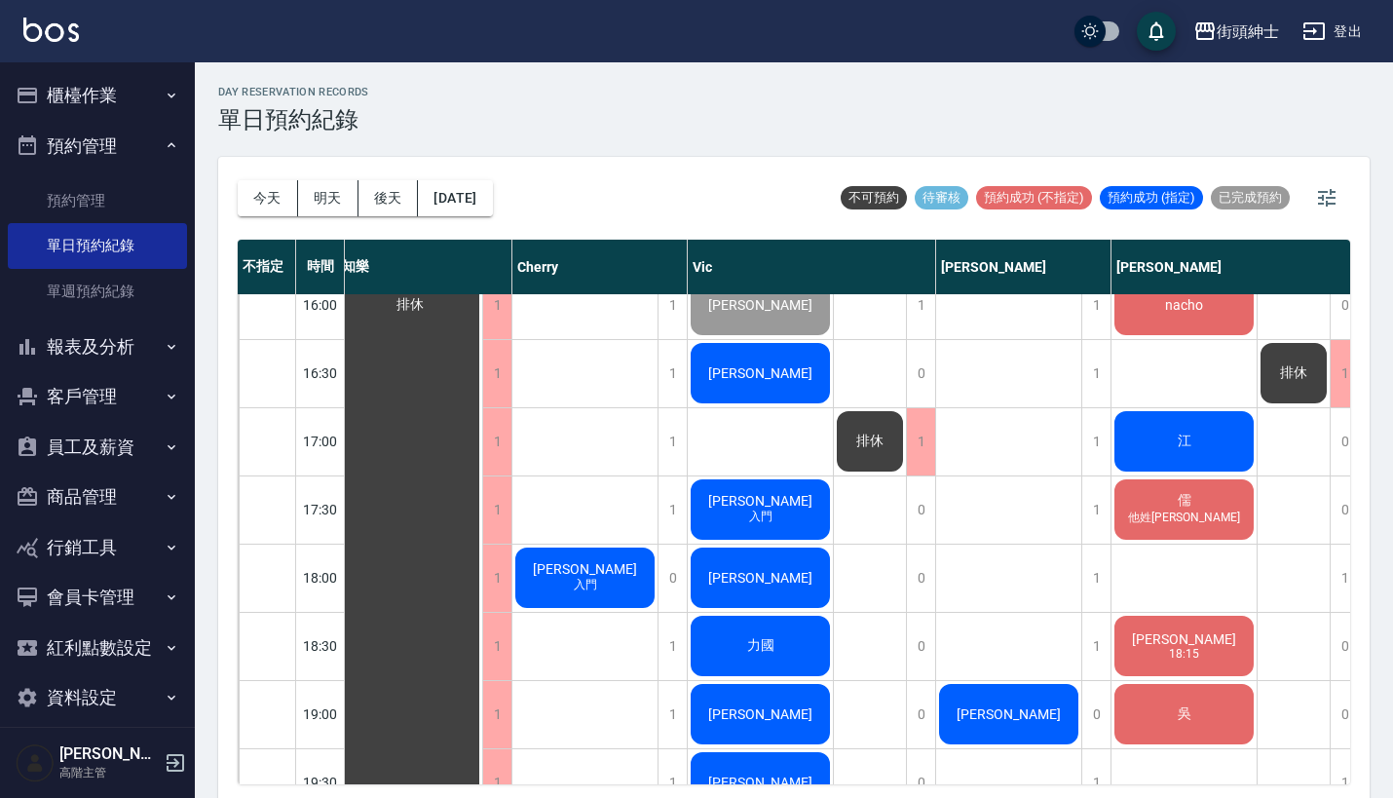
scroll to position [973, 8]
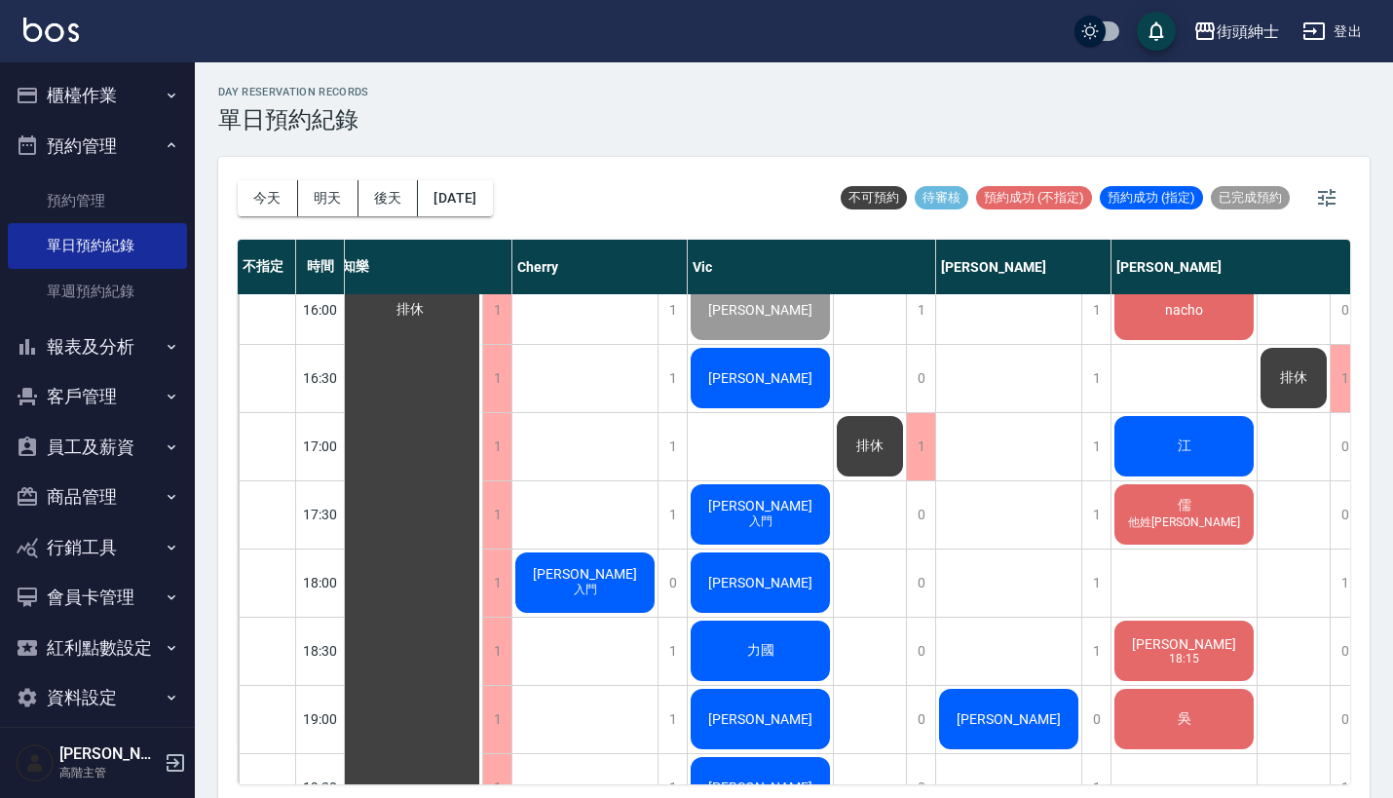
click at [482, 494] on div "[PERSON_NAME]先生 入門" at bounding box center [409, 309] width 145 height 1975
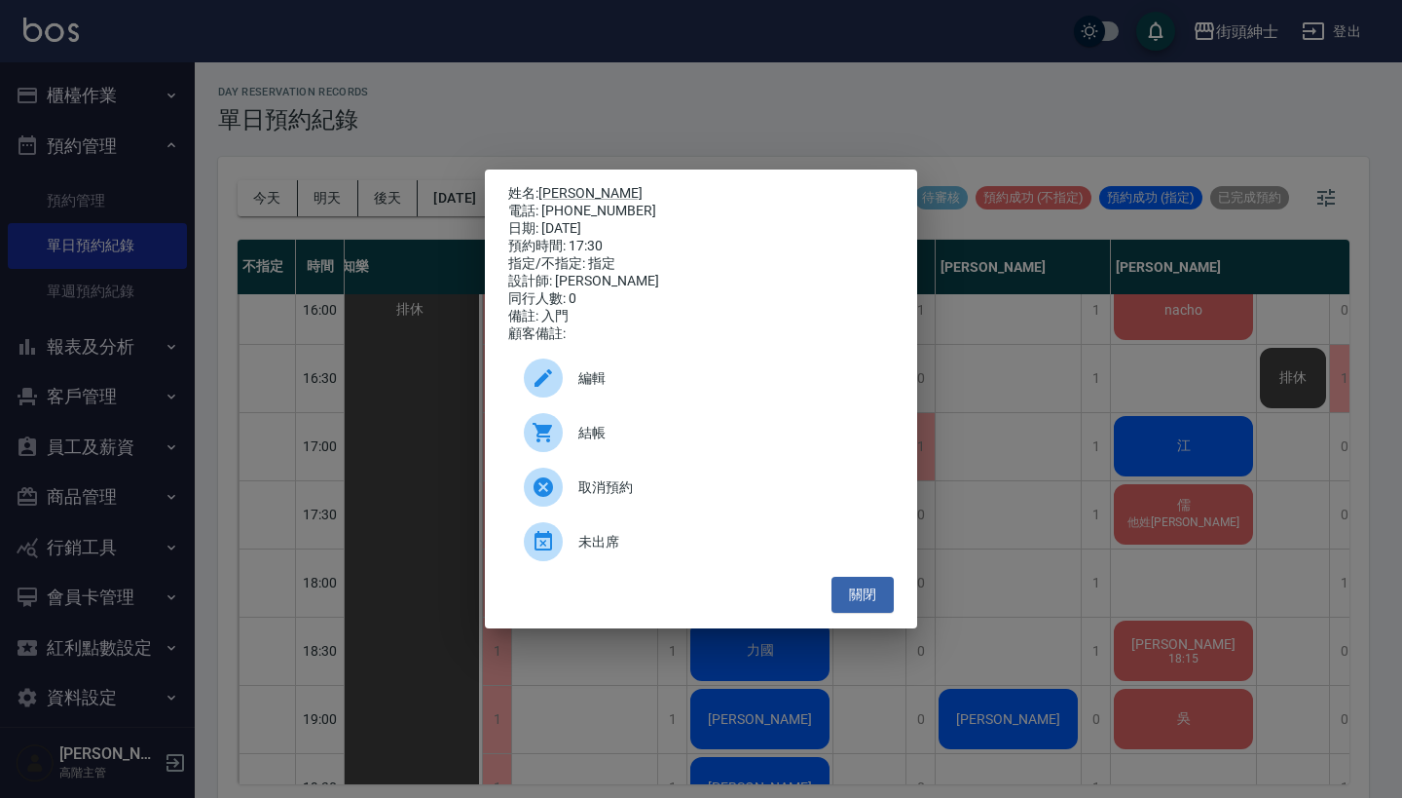
click at [986, 289] on div "姓名: [PERSON_NAME]先生 電話: [PHONE_NUMBER] 日期: [DATE] 預約時間: 17:30 指定/不指定: 指定 設計師: […" at bounding box center [701, 399] width 1402 height 798
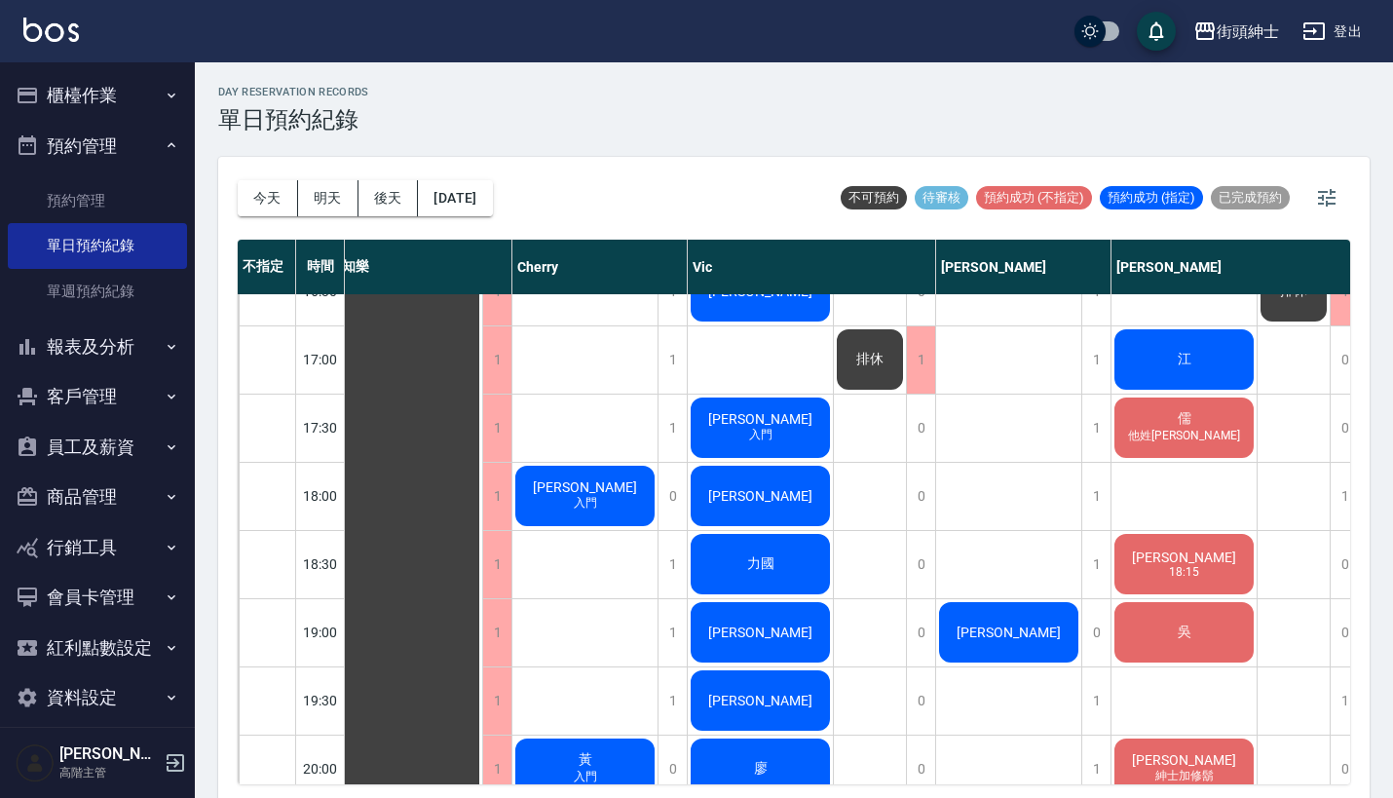
scroll to position [1087, 8]
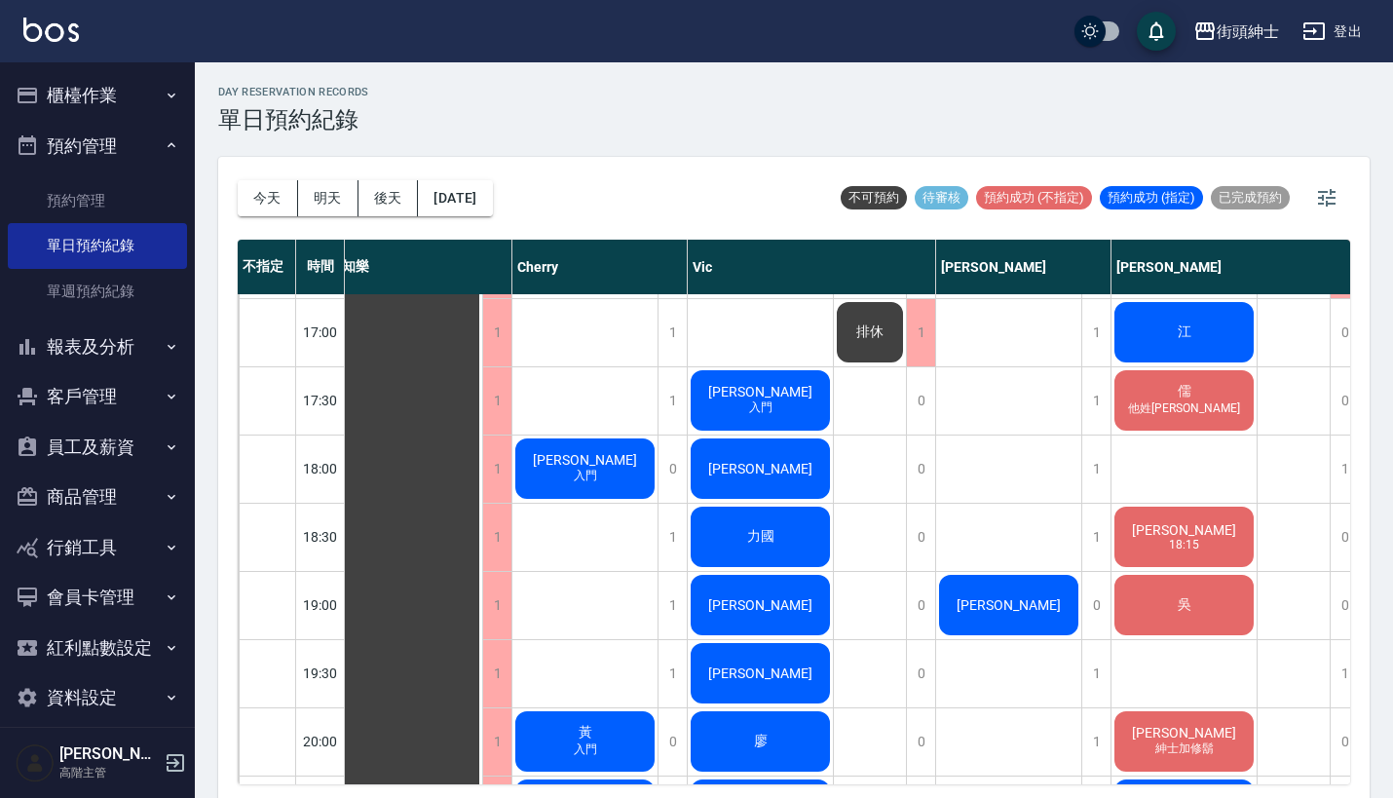
click at [427, 204] on span "[PERSON_NAME]" at bounding box center [409, 196] width 35 height 18
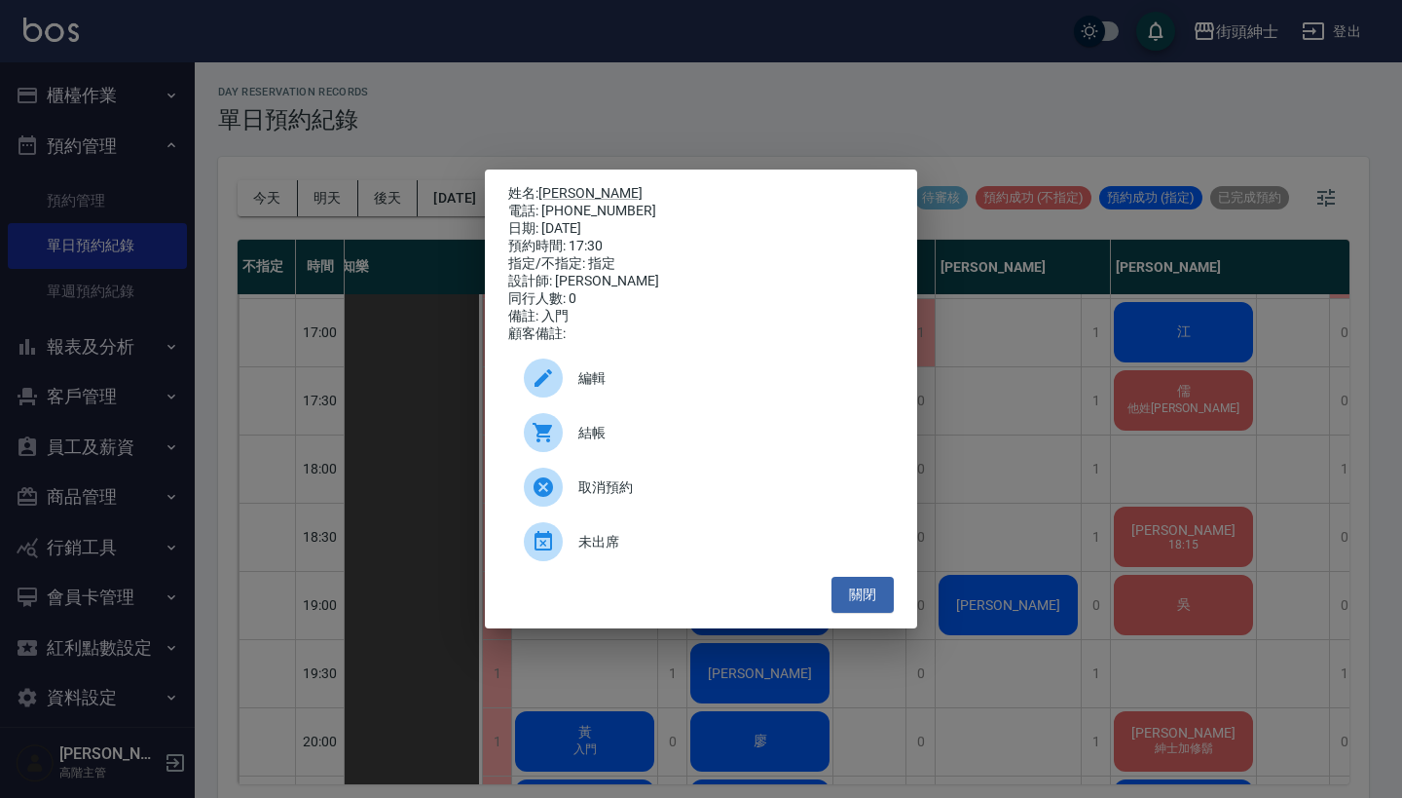
click at [1031, 1] on div "姓名: [PERSON_NAME]先生 電話: [PHONE_NUMBER] 日期: [DATE] 預約時間: 17:30 指定/不指定: 指定 設計師: […" at bounding box center [701, 399] width 1402 height 798
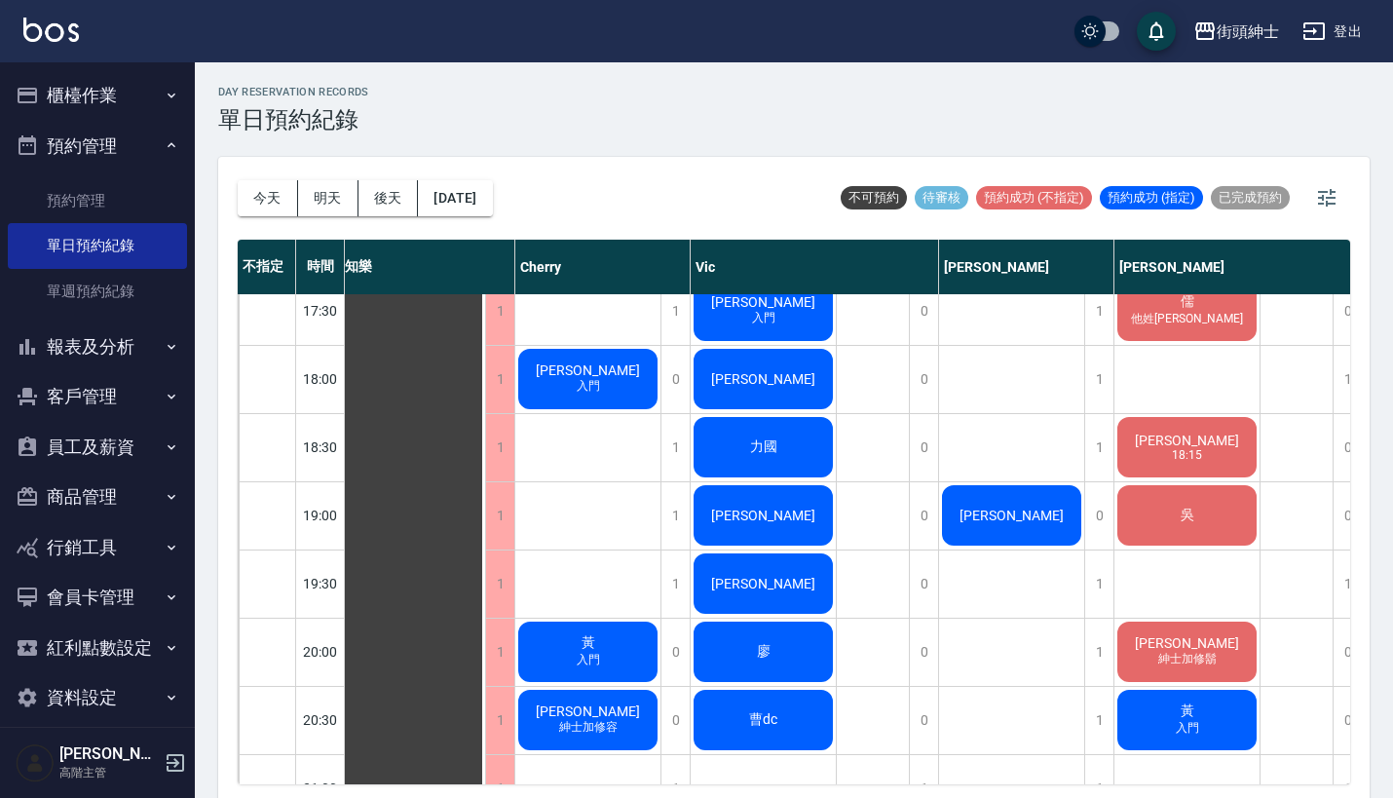
scroll to position [1194, 4]
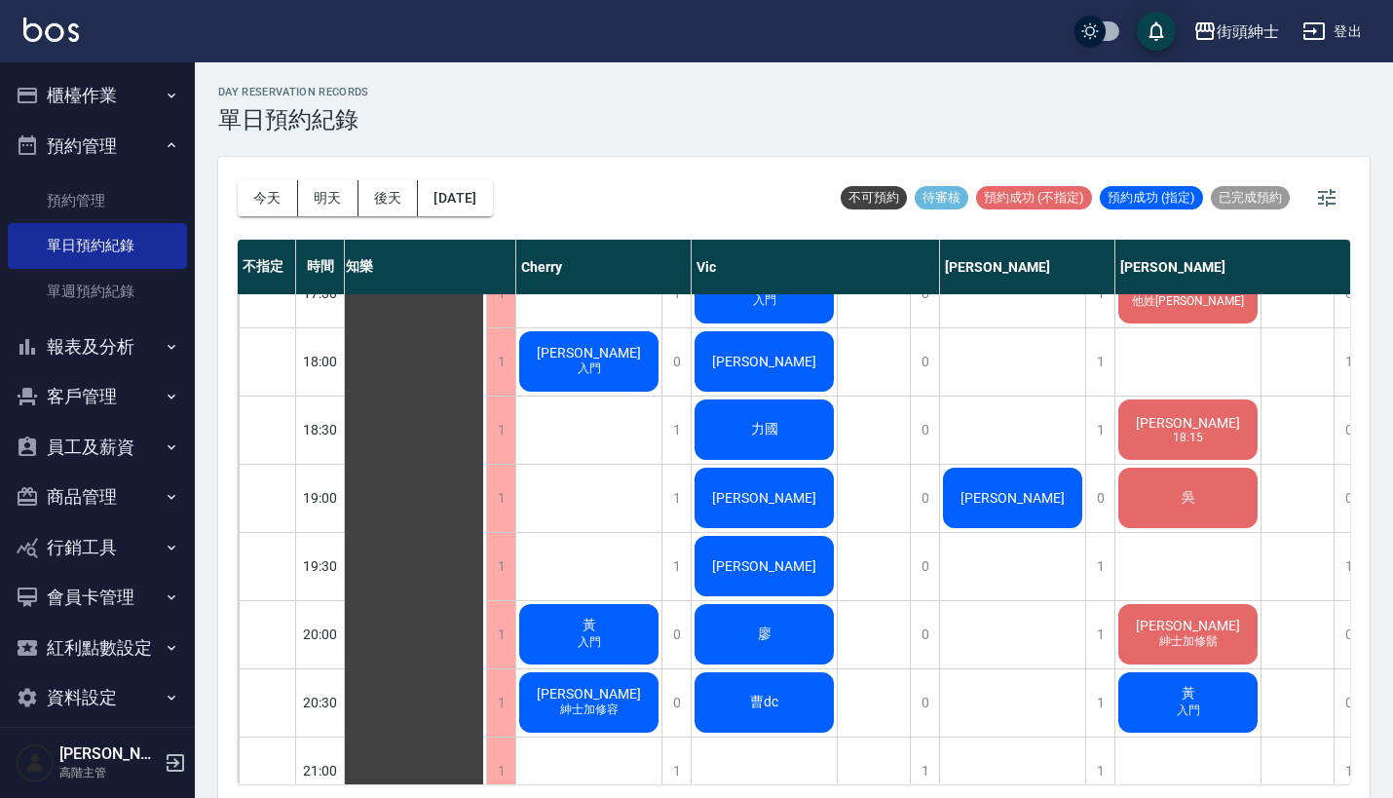
click at [486, 379] on div "[PERSON_NAME]" at bounding box center [413, 88] width 145 height 1975
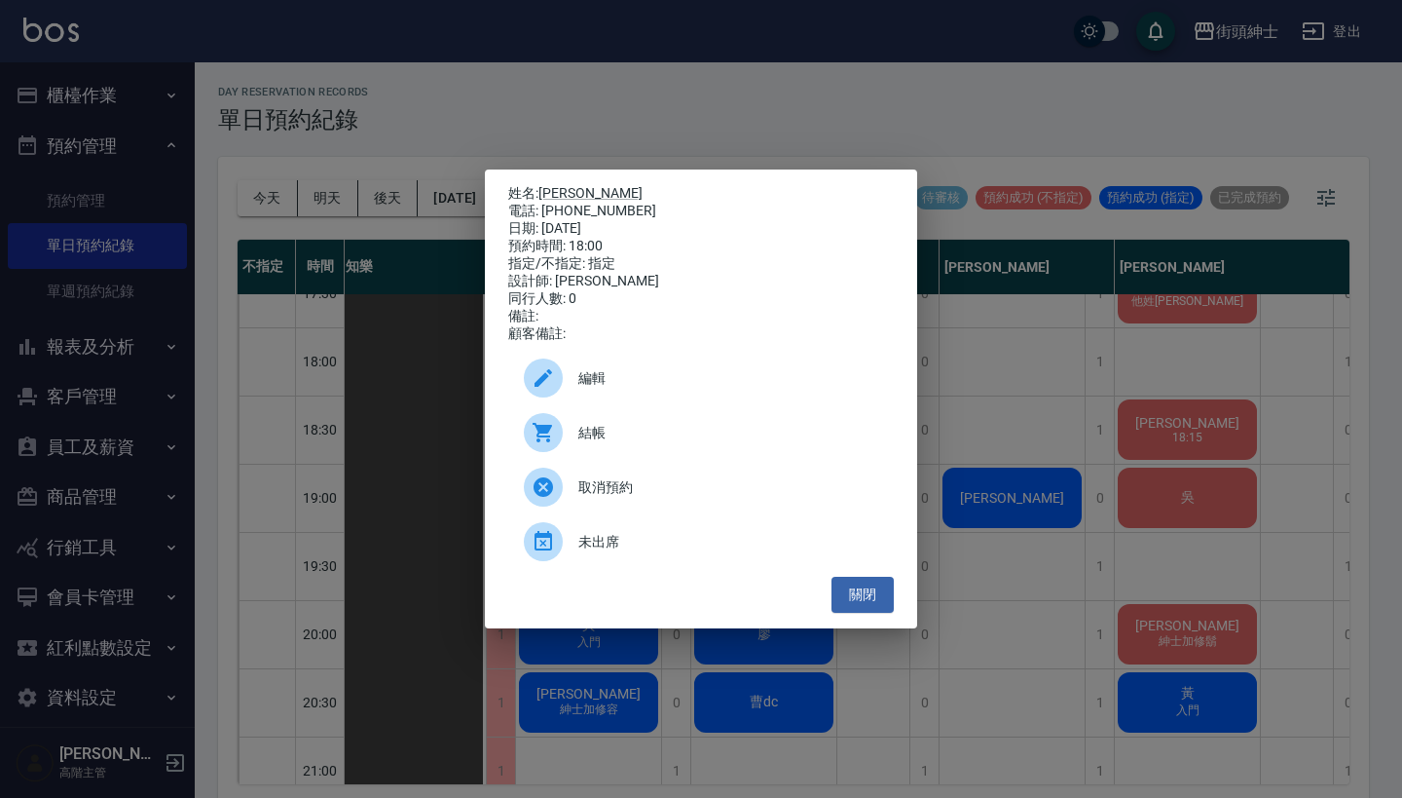
click at [954, 401] on div "姓名: [PERSON_NAME] 電話: [PHONE_NUMBER] 日期: [DATE] 預約時間: 18:00 指定/不指定: 指定 設計師: [PE…" at bounding box center [701, 399] width 1402 height 798
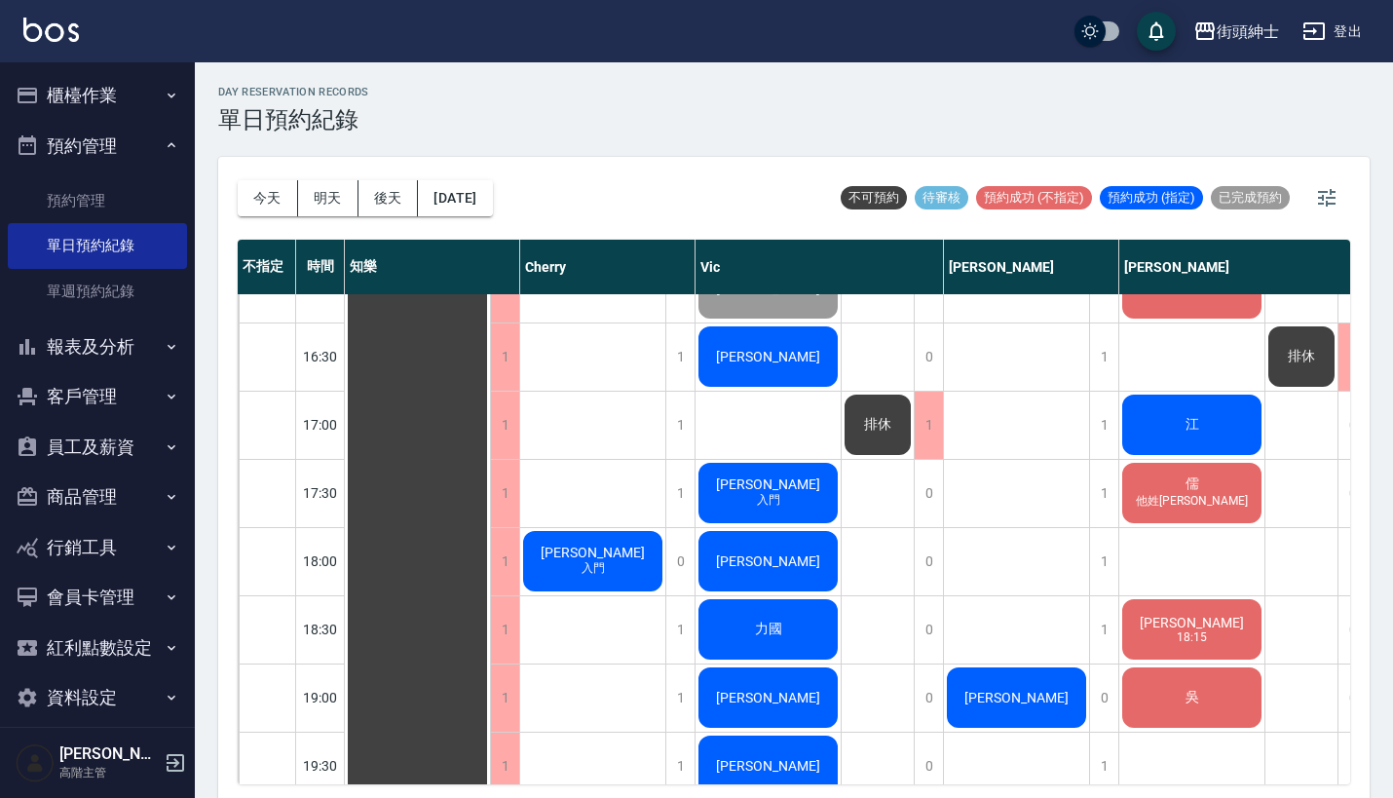
scroll to position [990, 0]
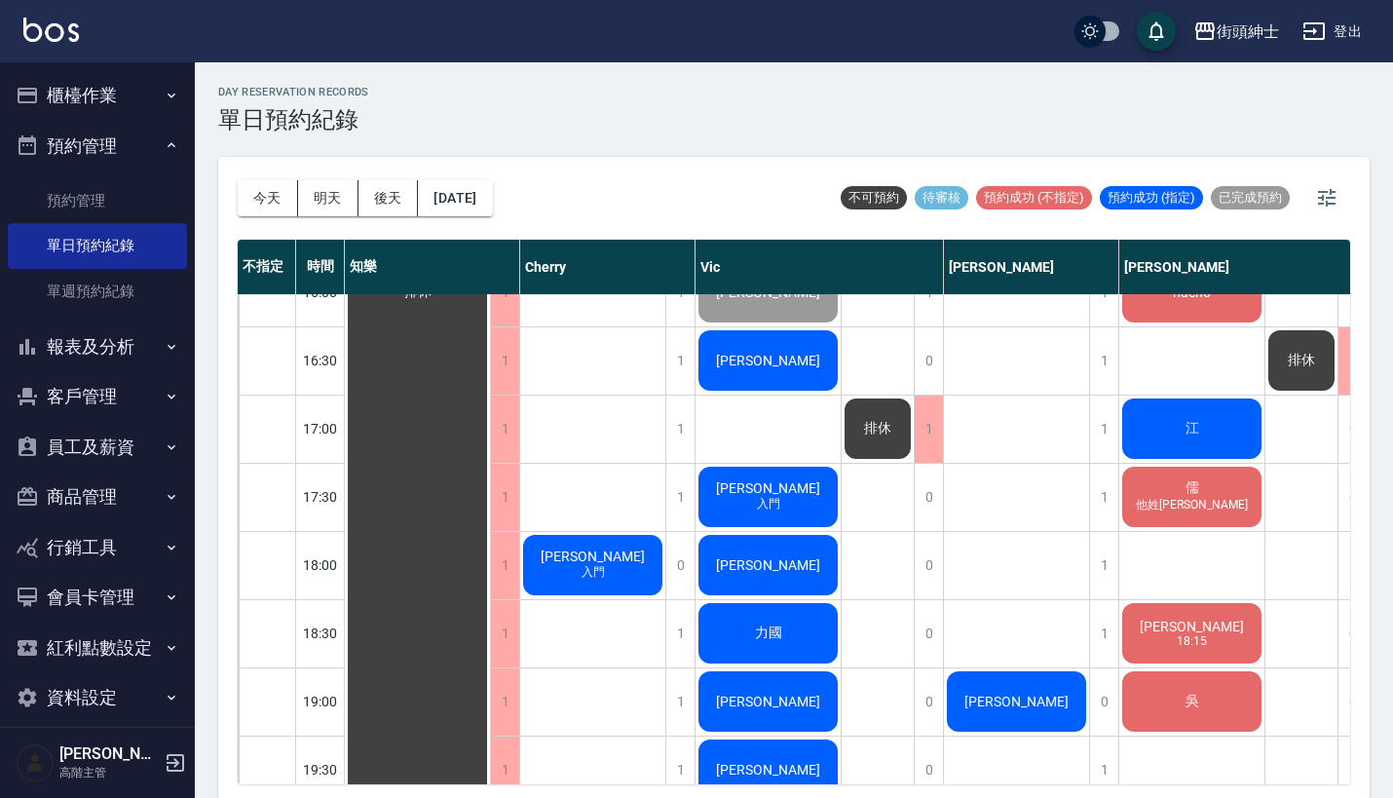
click at [490, 499] on div "儒 他姓[PERSON_NAME]" at bounding box center [417, 292] width 145 height 1975
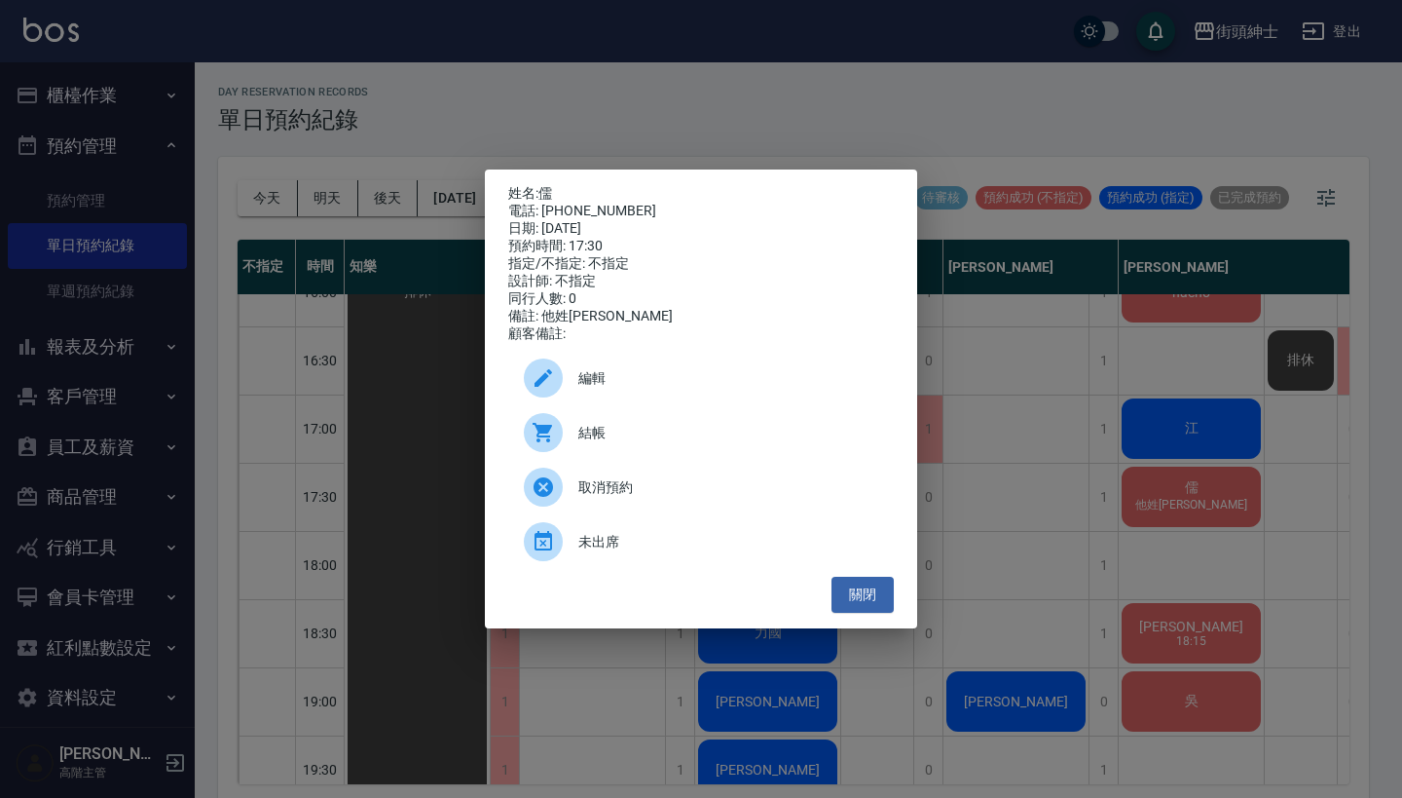
click at [663, 386] on span "編輯" at bounding box center [728, 378] width 300 height 20
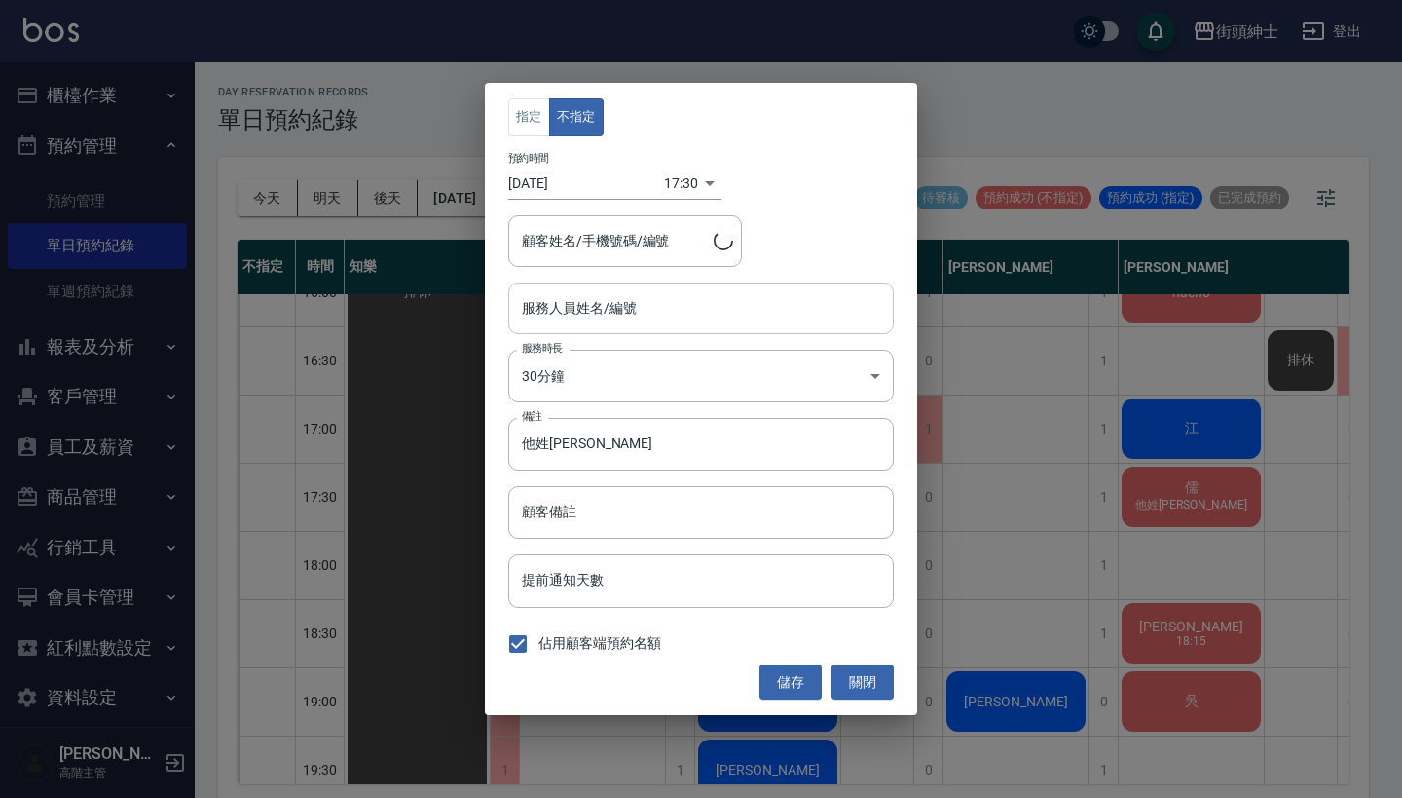
type input "儒/0905656160"
type input "[PERSON_NAME](無代號)"
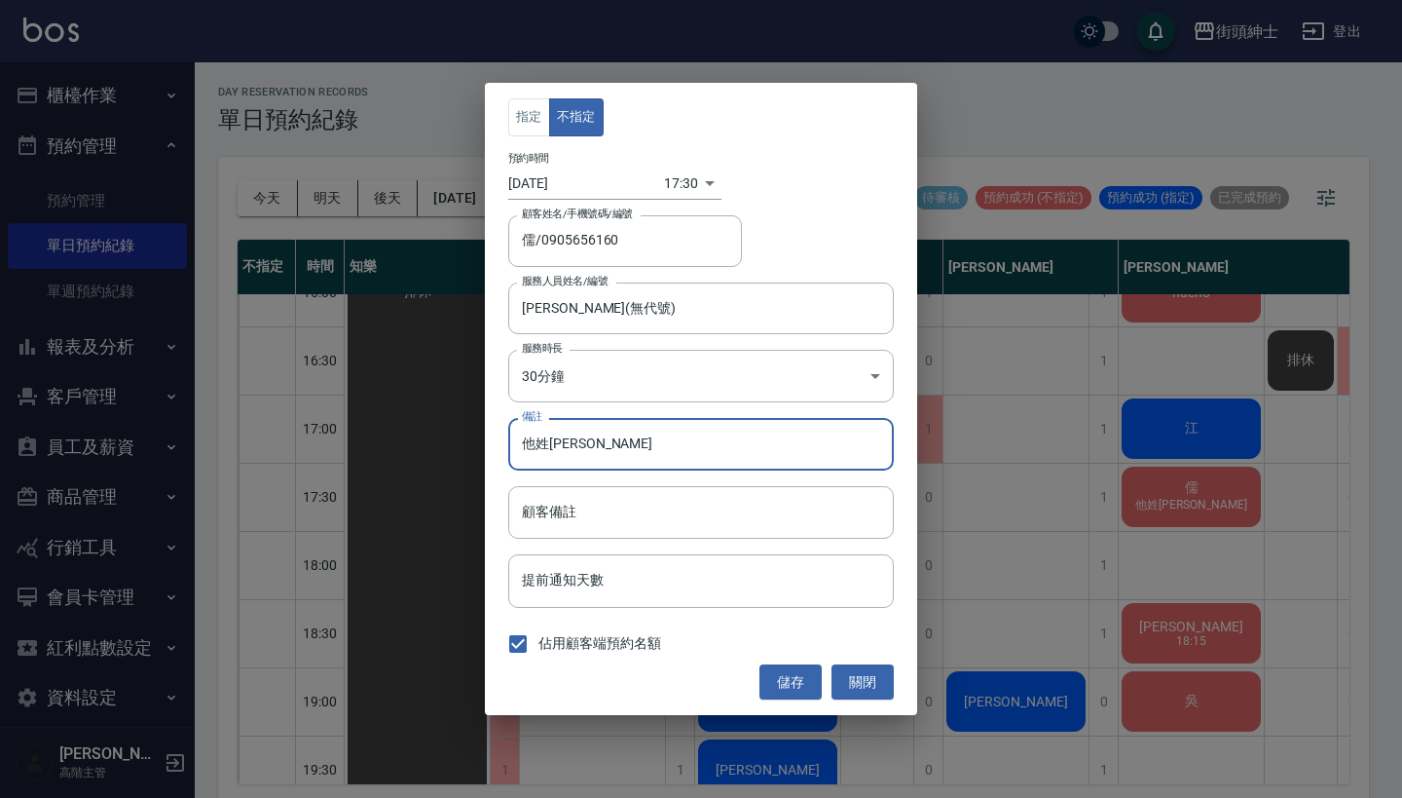
drag, startPoint x: 612, startPoint y: 459, endPoint x: 388, endPoint y: 416, distance: 228.0
click at [399, 420] on div "指定 不指定 預約時間 [DATE] 17:30 1755509400000 顧客姓名/手機號碼/編號 儒/0905656160 顧客姓名/手機號碼/編號 服…" at bounding box center [701, 399] width 1402 height 798
type input "＝"
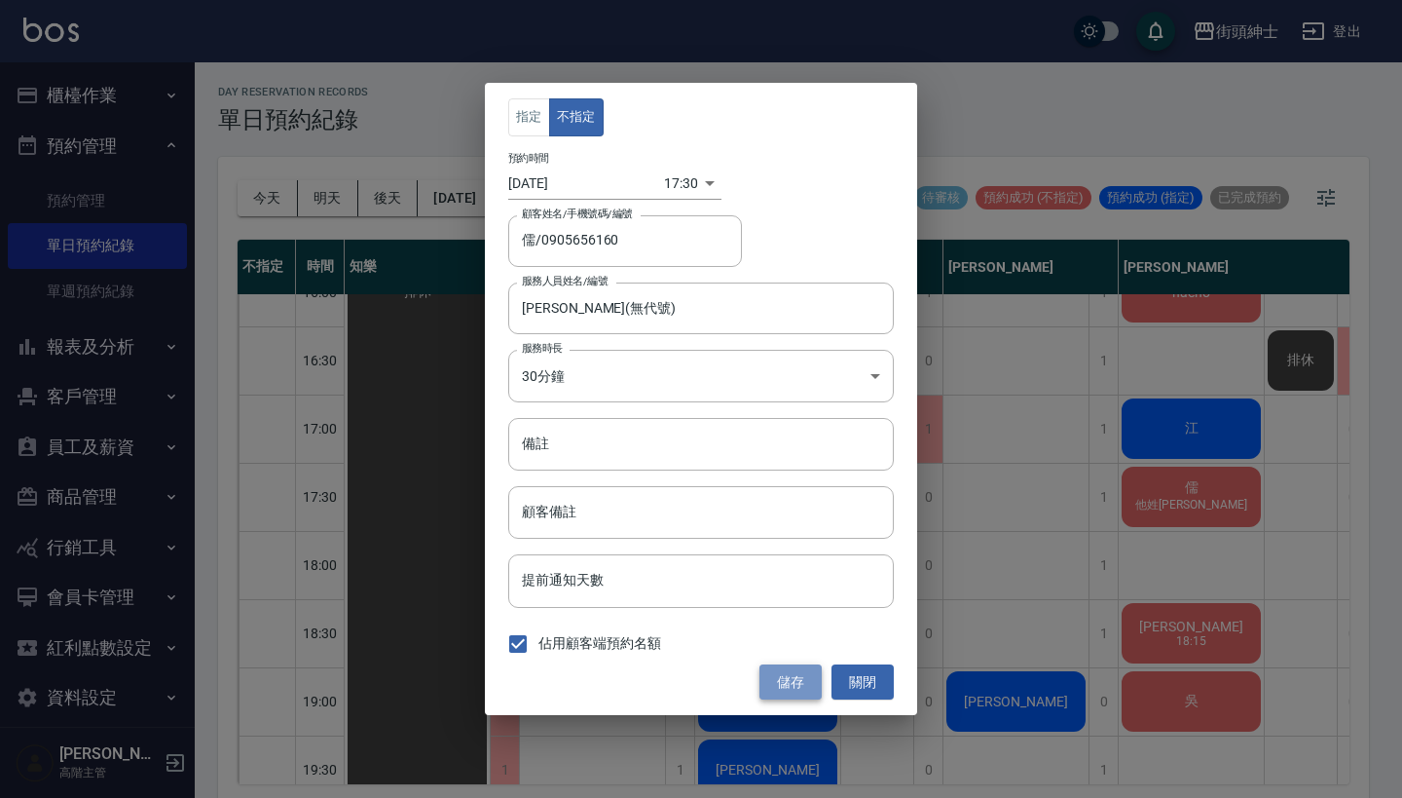
click at [793, 685] on button "儲存" at bounding box center [791, 682] width 62 height 36
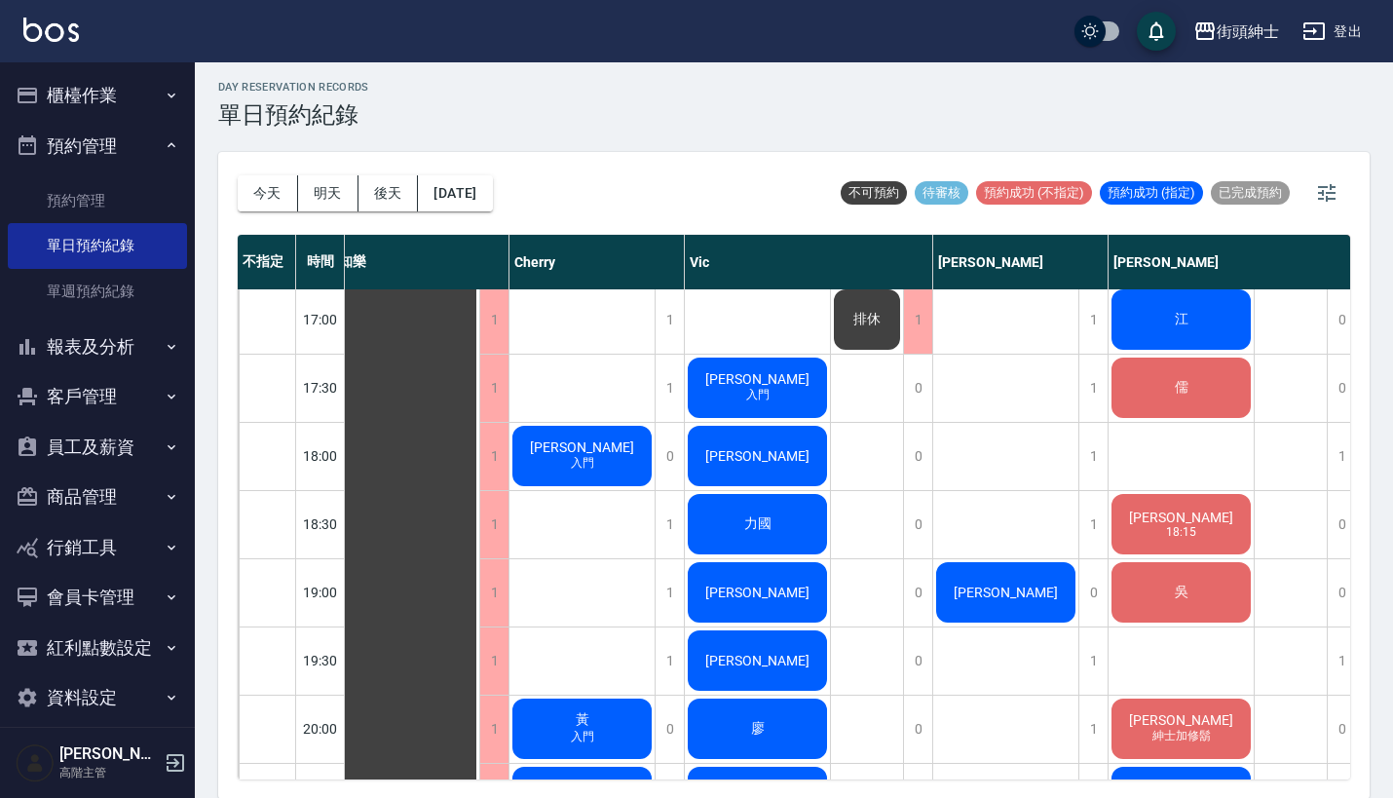
scroll to position [1090, 12]
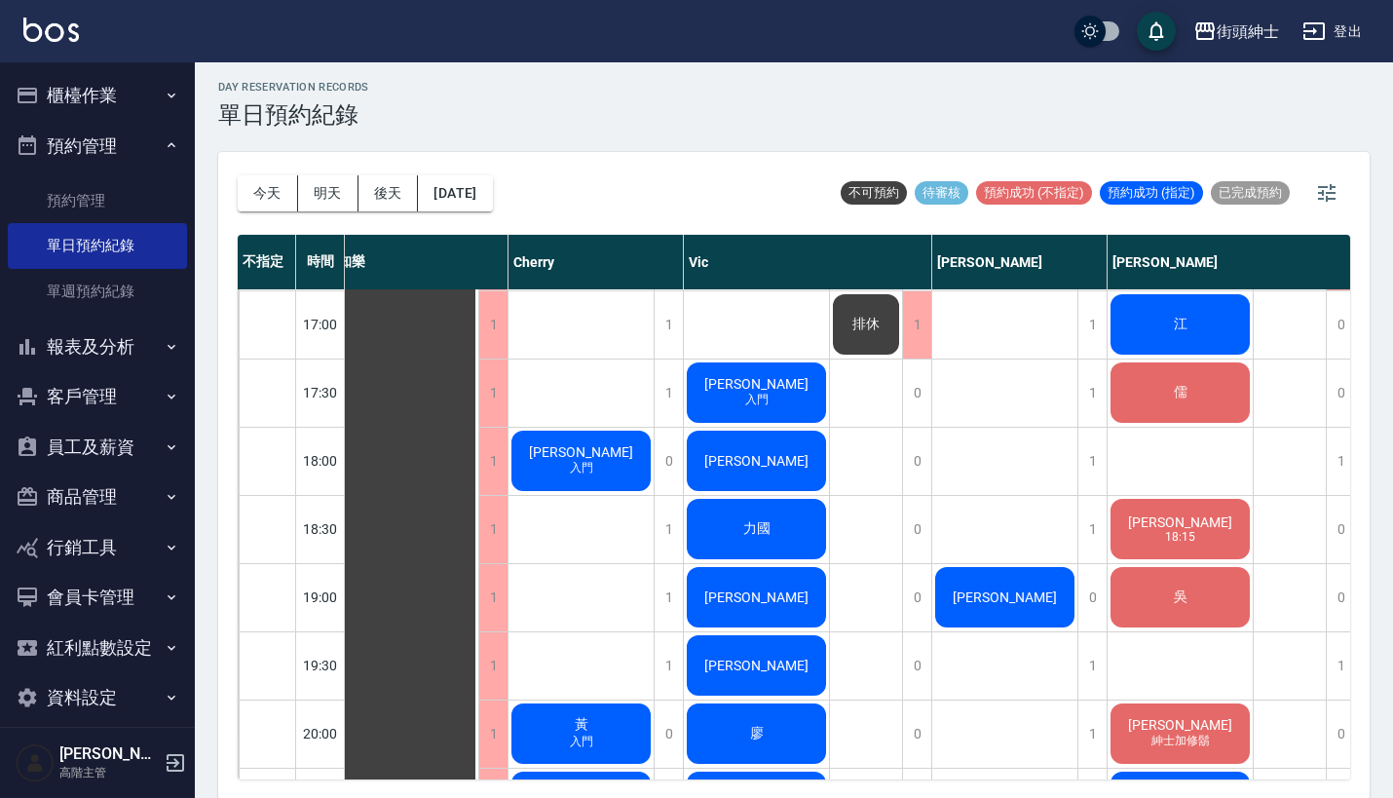
click at [424, 197] on span "陳先生" at bounding box center [406, 188] width 35 height 18
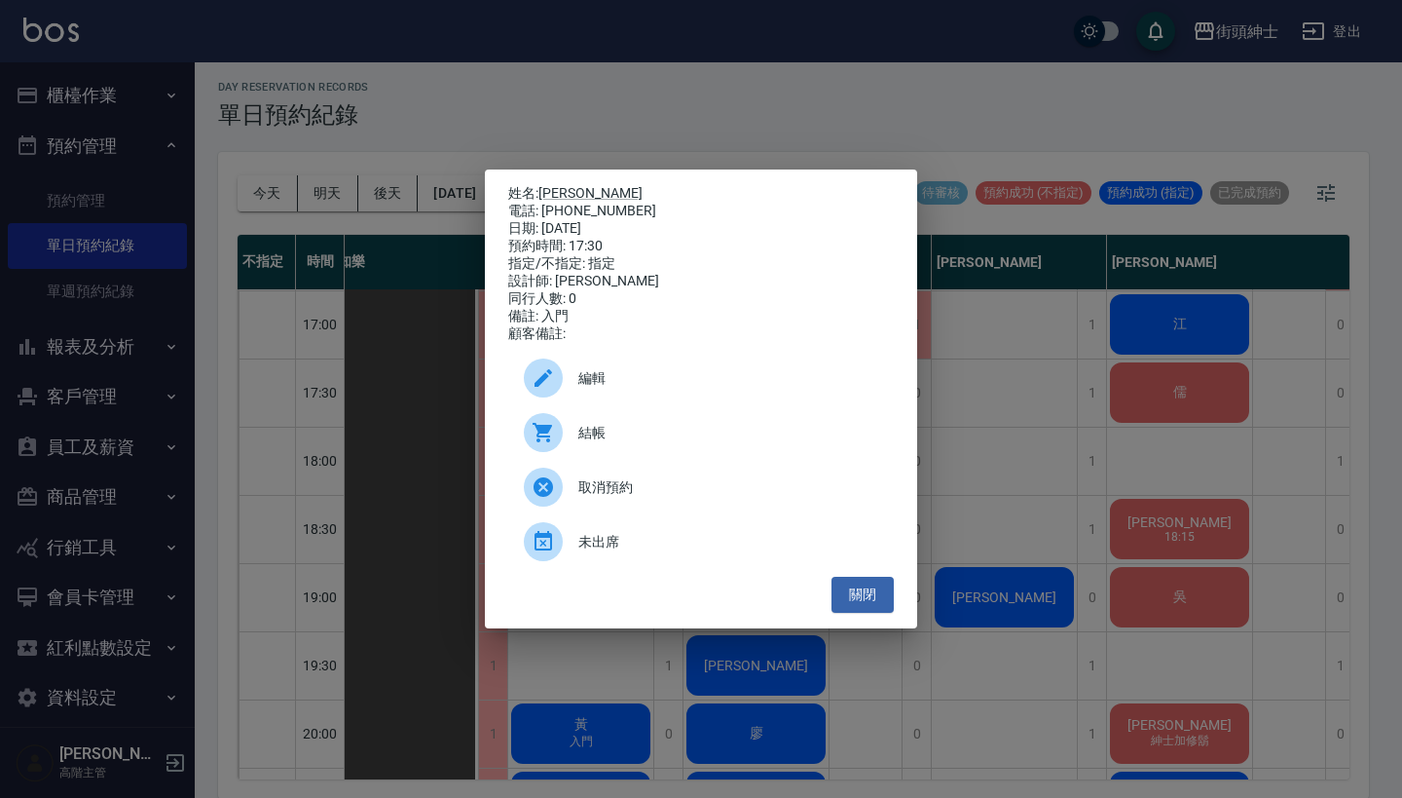
click at [868, 91] on div "姓名: 陳先生 電話: 0958860197 日期: 2025/08/18 預約時間: 17:30 指定/不指定: 指定 設計師: Vic 同行人數: 0 備…" at bounding box center [701, 399] width 1402 height 798
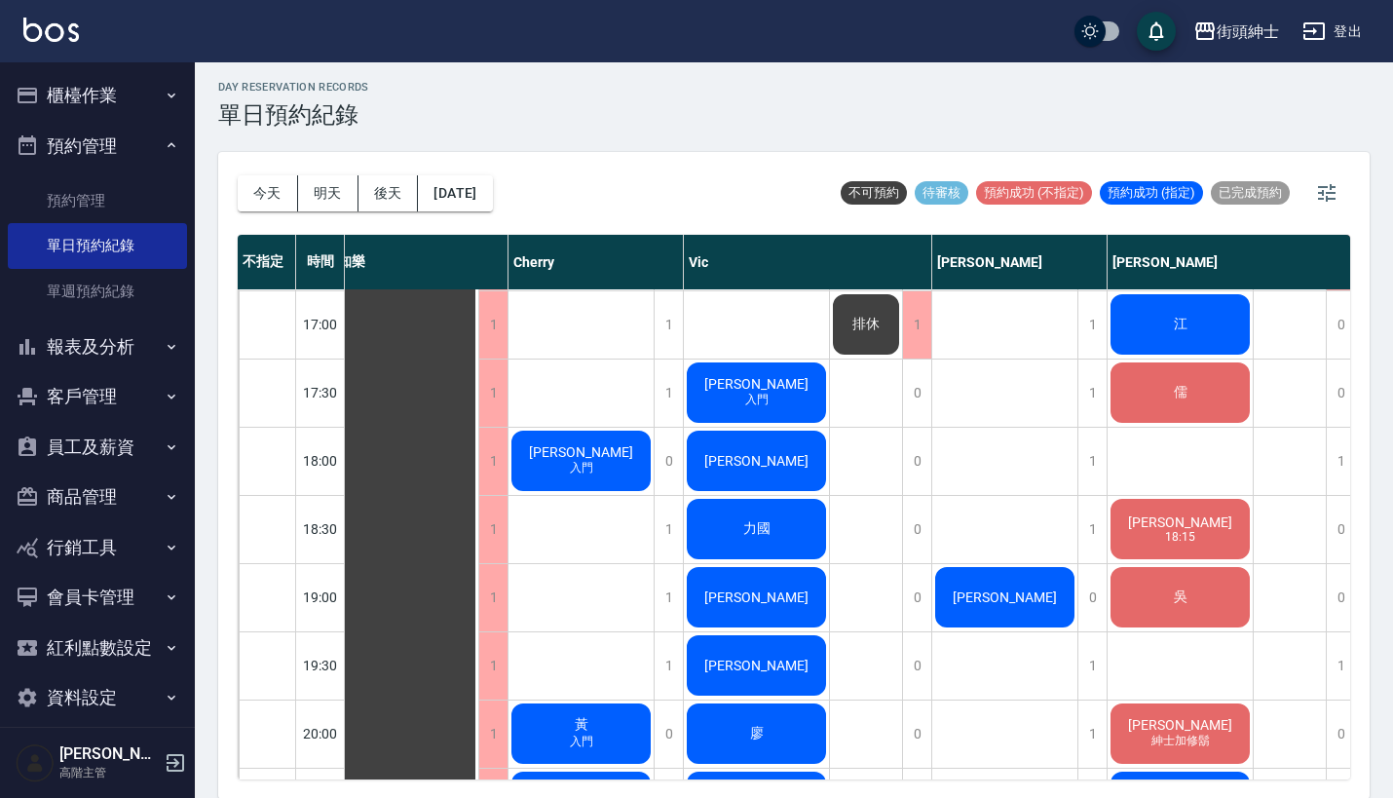
click at [424, 197] on span "陳先生" at bounding box center [406, 188] width 35 height 18
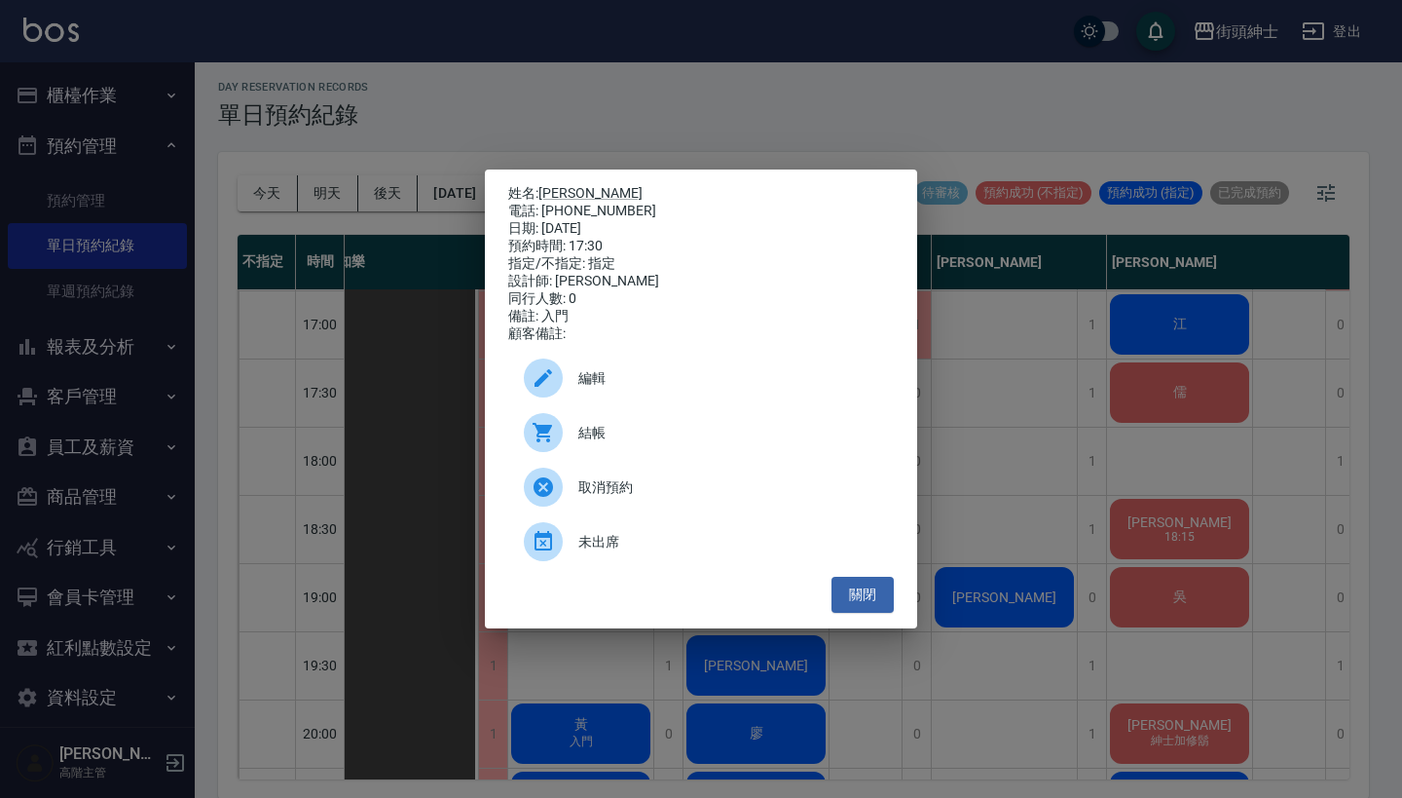
click at [1027, 499] on div "姓名: 陳先生 電話: 0958860197 日期: 2025/08/18 預約時間: 17:30 指定/不指定: 指定 設計師: Vic 同行人數: 0 備…" at bounding box center [701, 399] width 1402 height 798
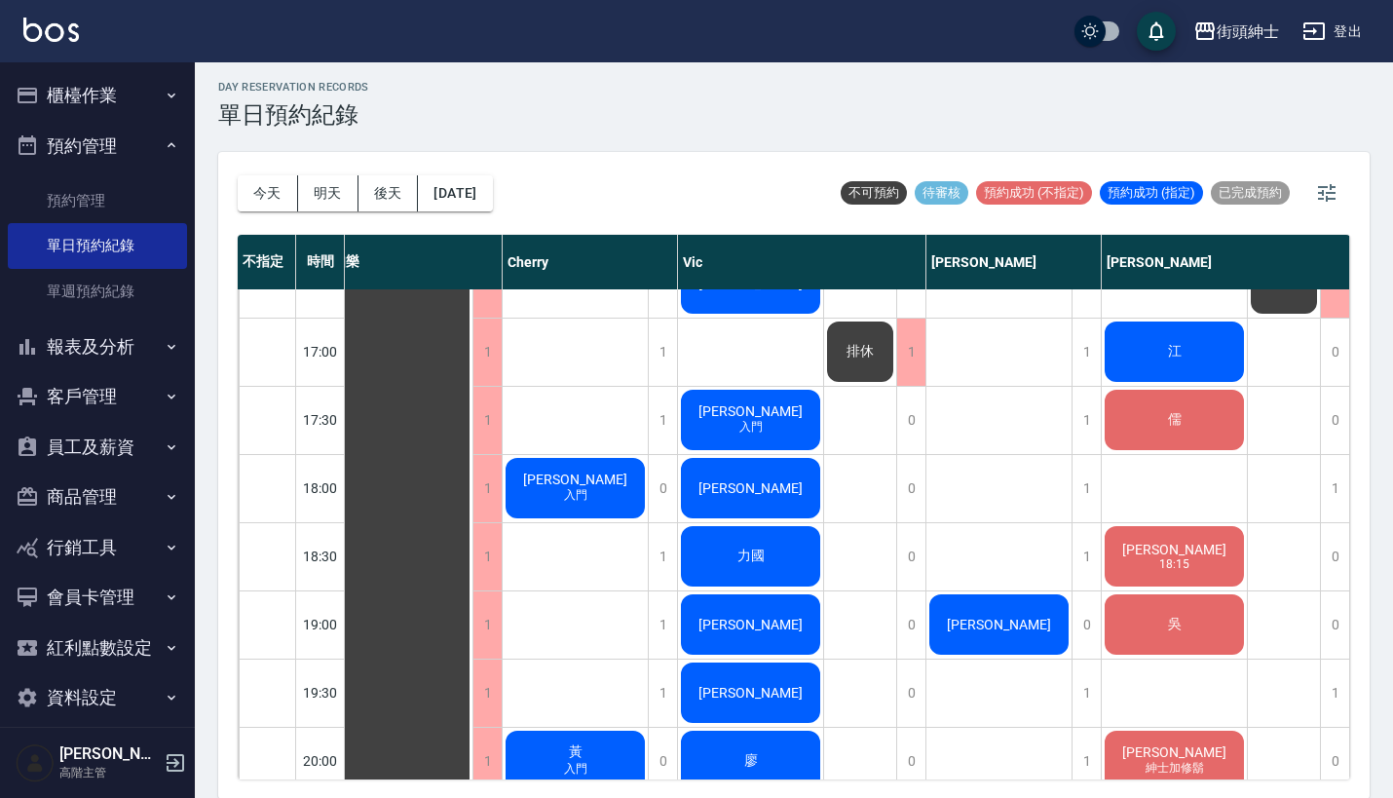
scroll to position [1079, 27]
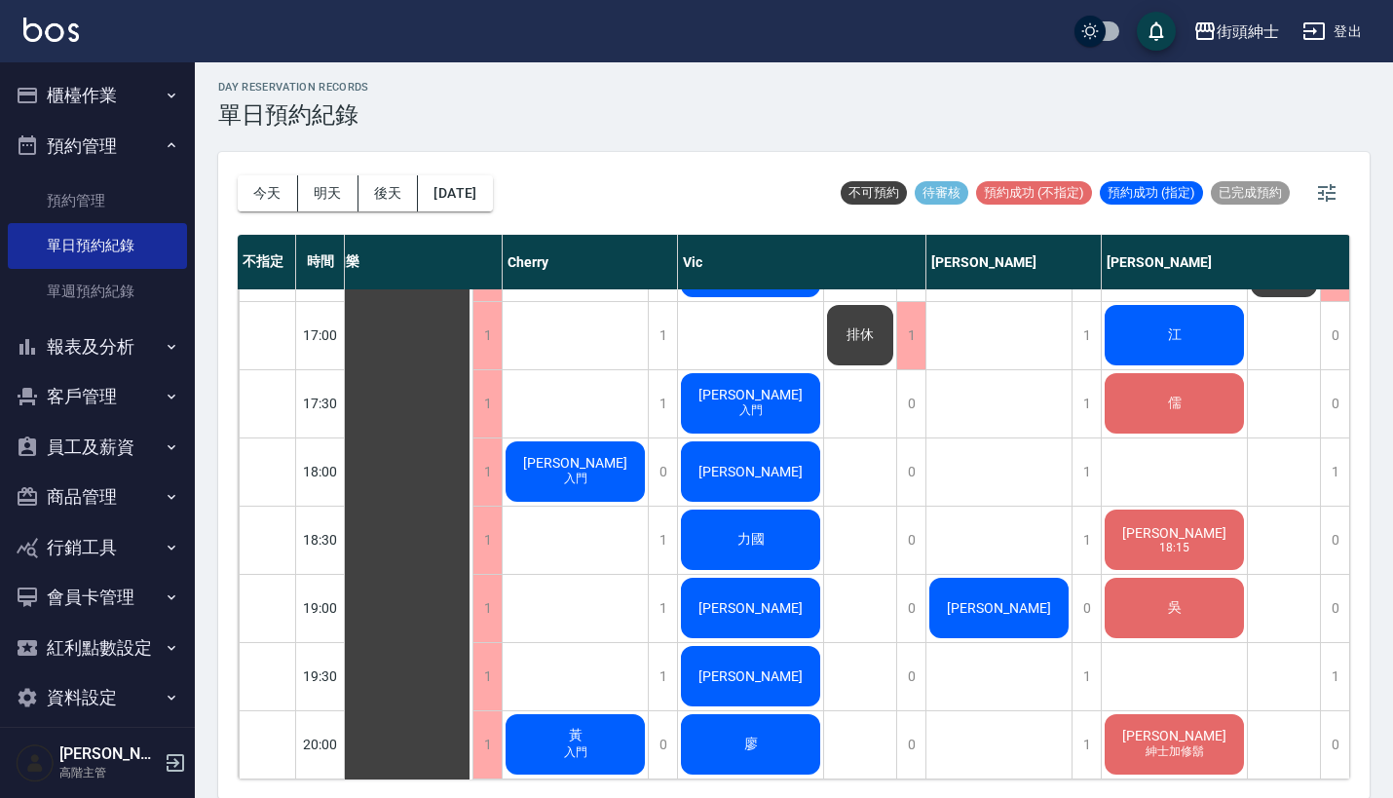
click at [472, 393] on div "儒" at bounding box center [399, 198] width 145 height 1975
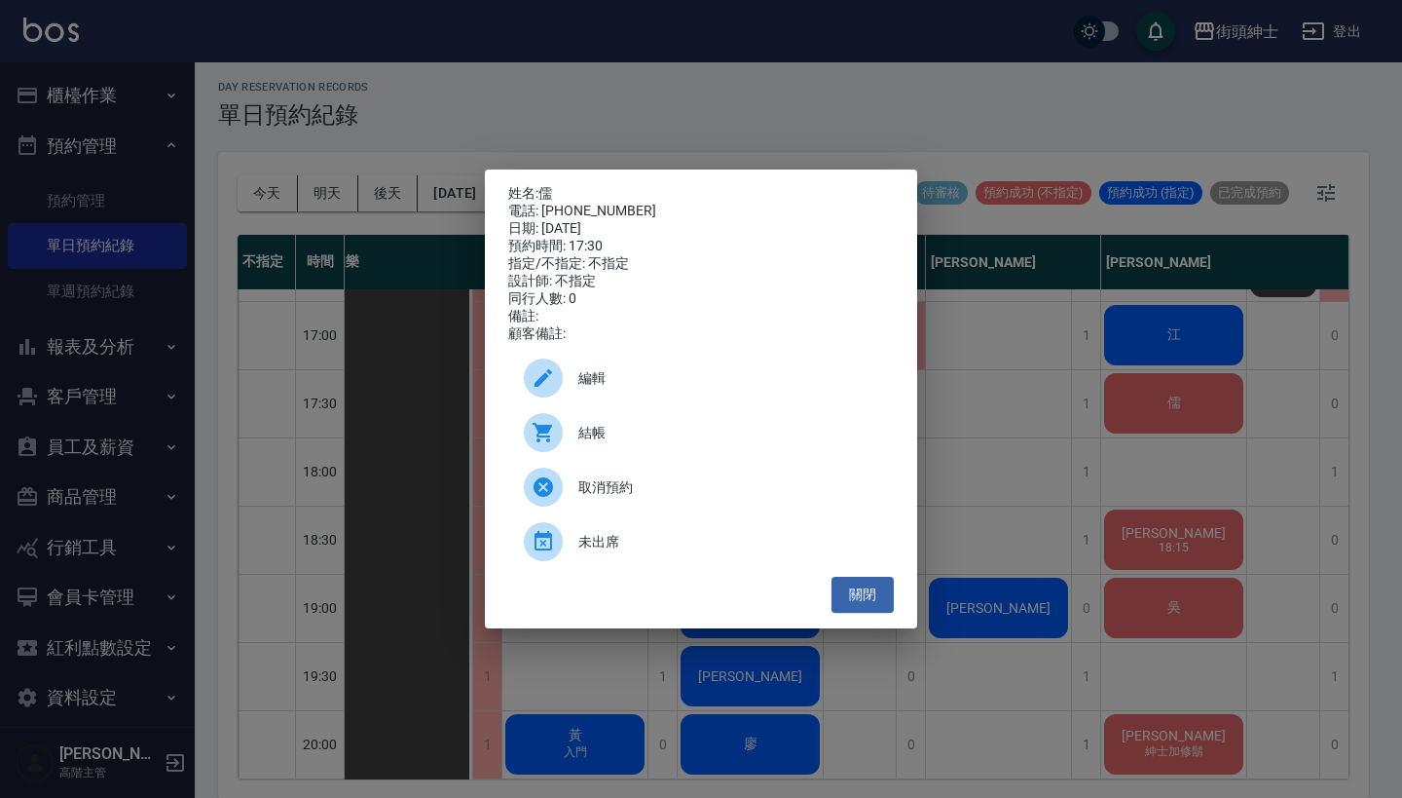
click at [625, 374] on div "編輯" at bounding box center [701, 378] width 386 height 55
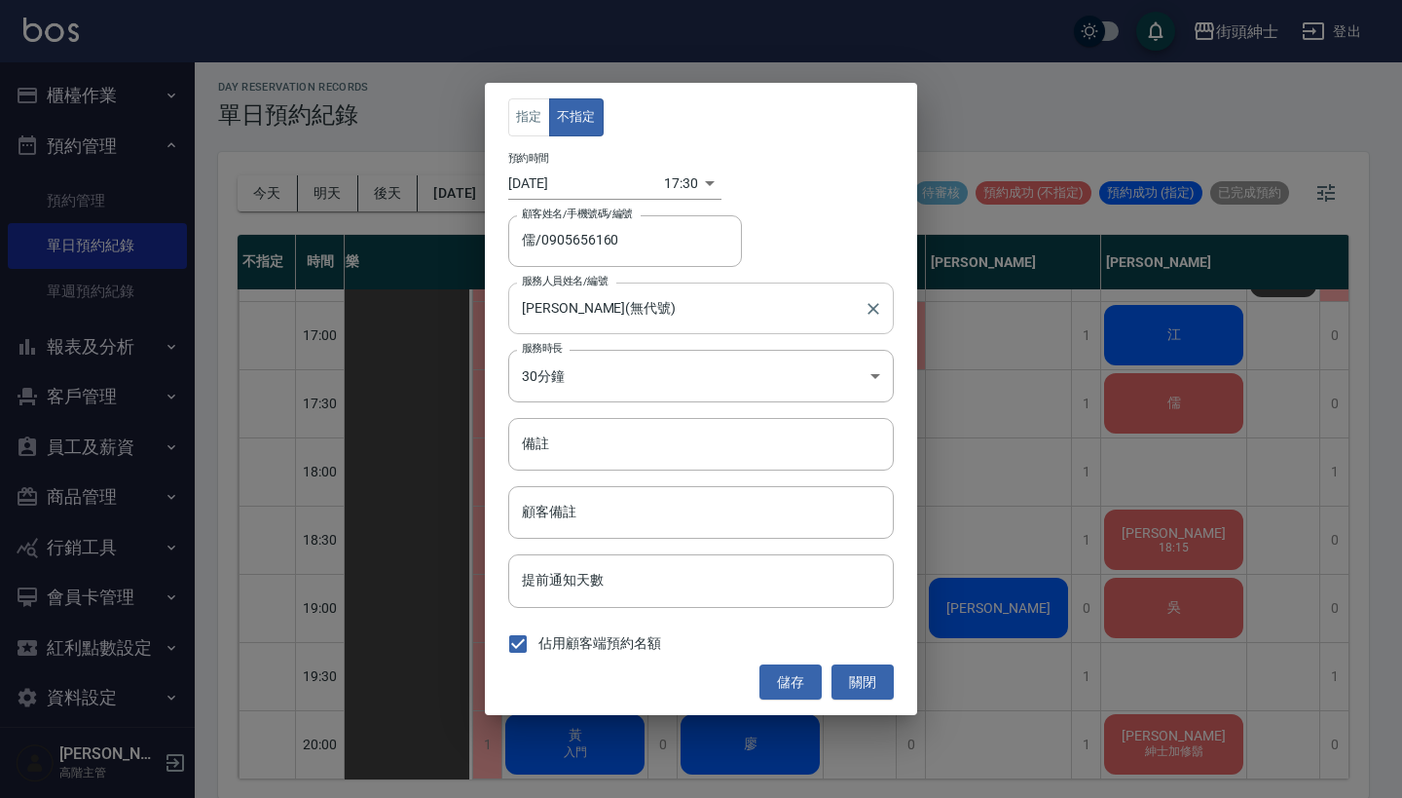
click at [632, 316] on input "eric(無代號)" at bounding box center [686, 308] width 339 height 34
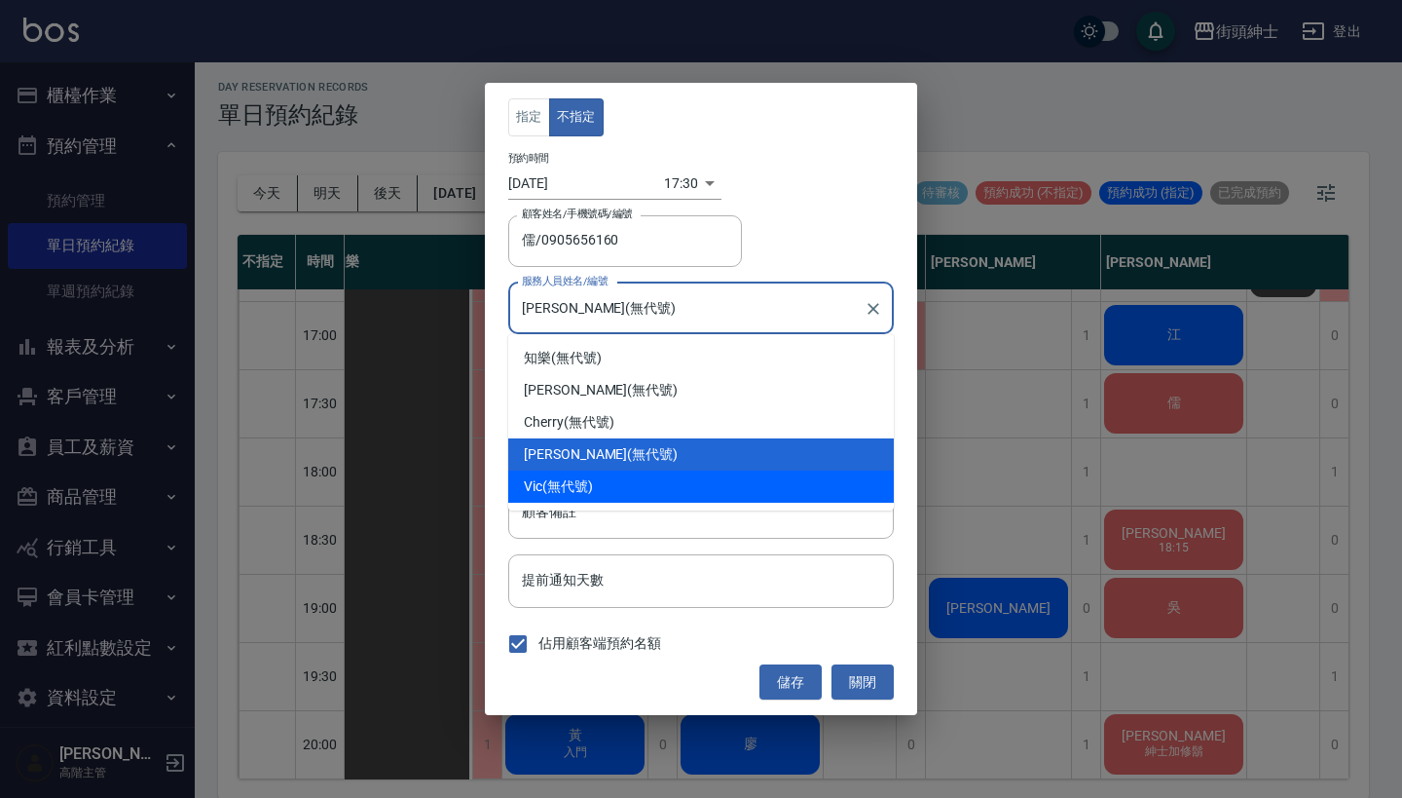
click at [641, 486] on div "Vic (無代號)" at bounding box center [701, 486] width 386 height 32
type input "Vic(無代號)"
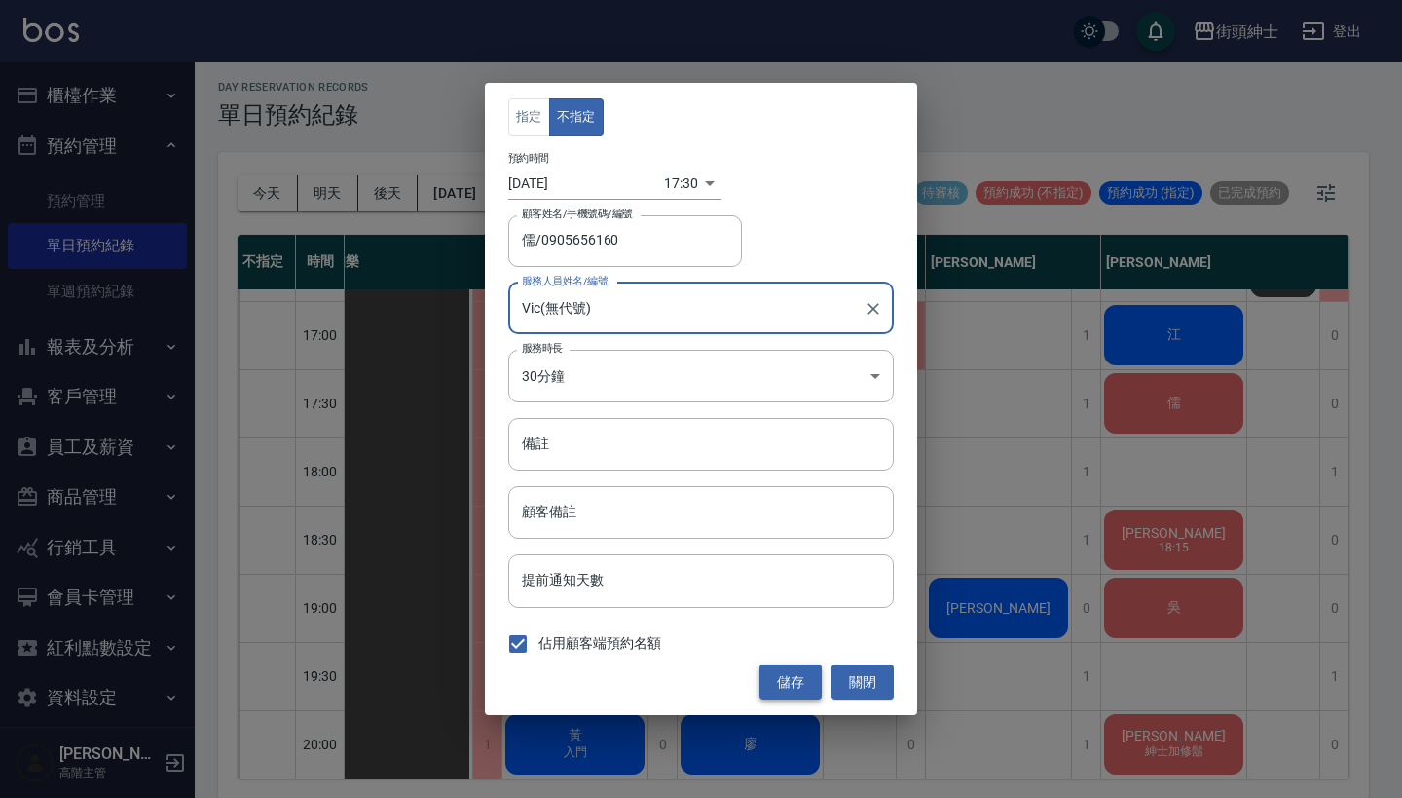
click at [795, 682] on button "儲存" at bounding box center [791, 682] width 62 height 36
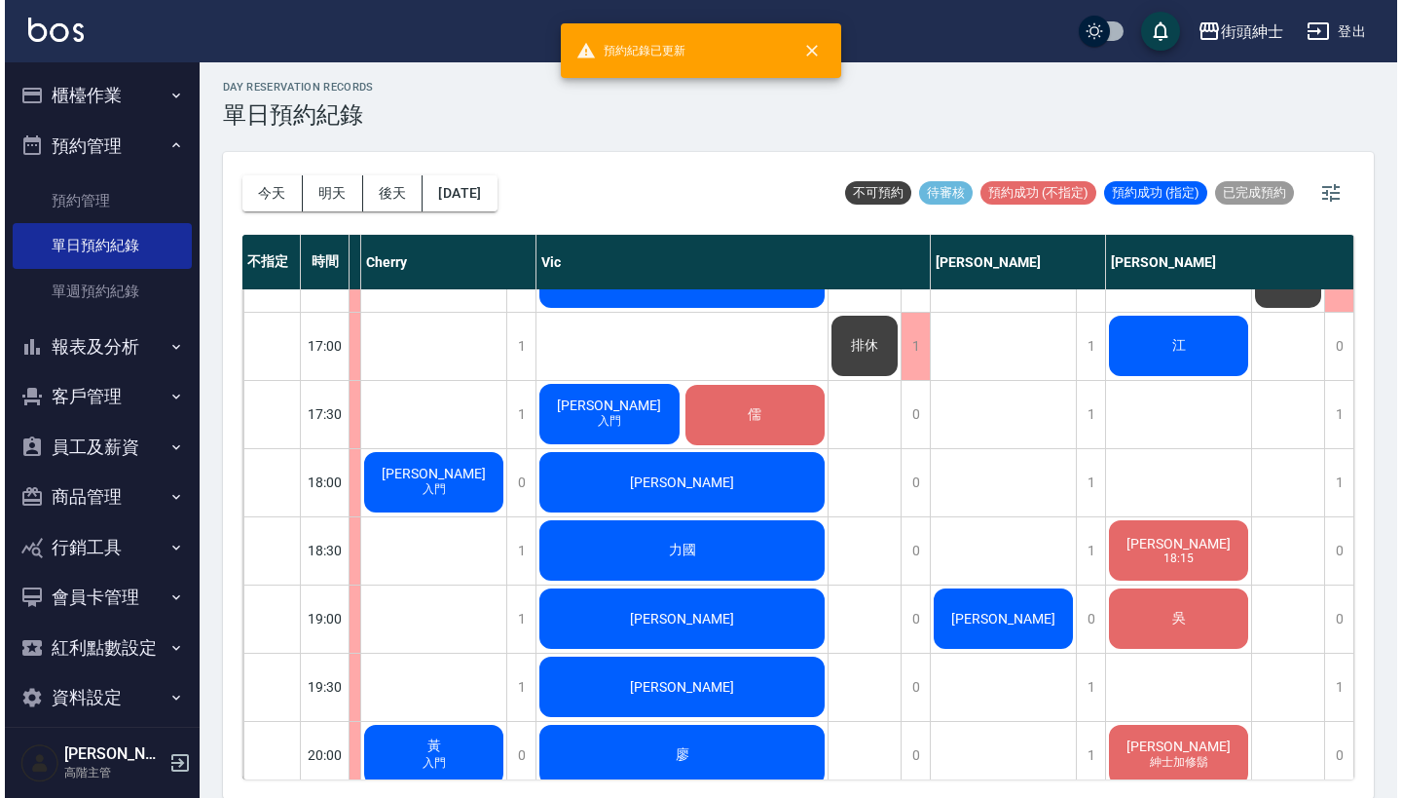
scroll to position [1065, 166]
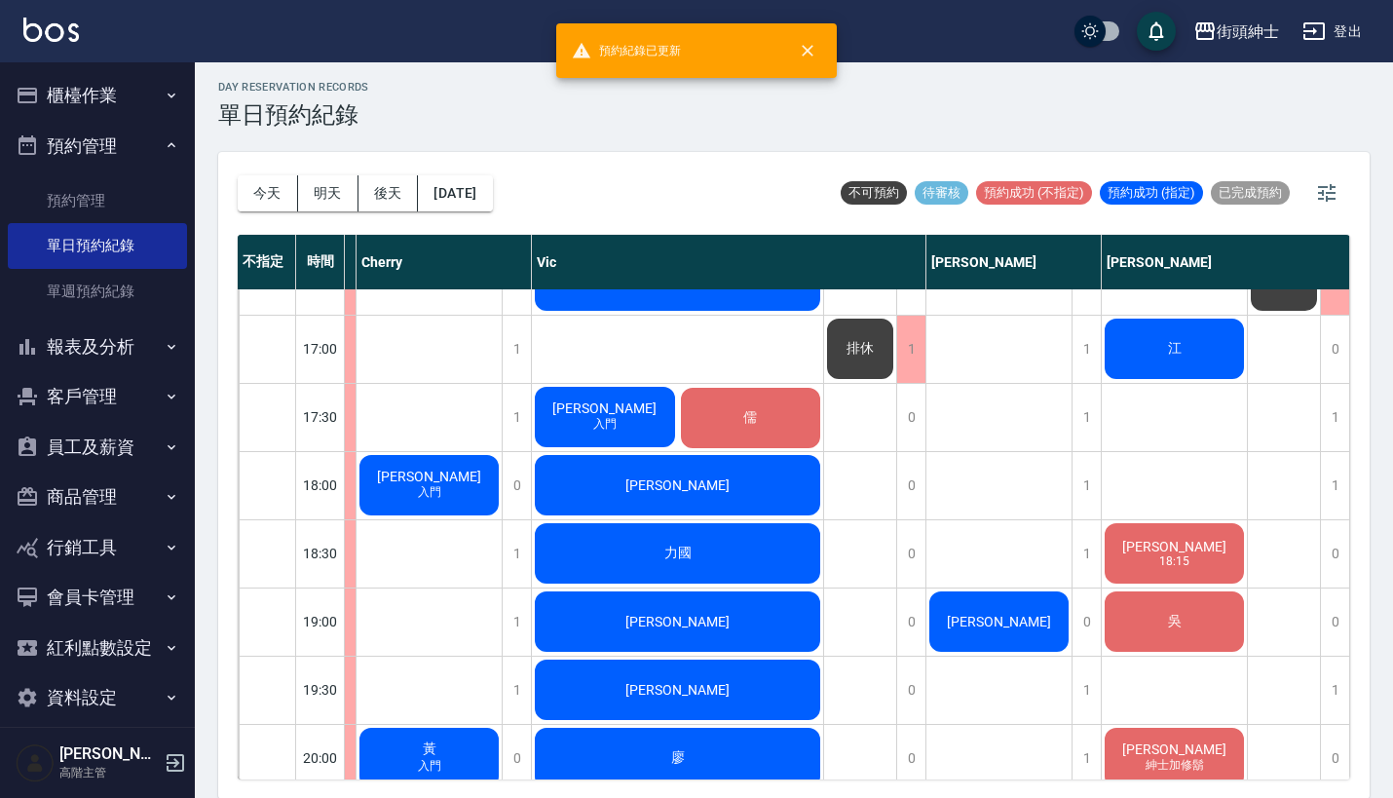
click at [326, 409] on div "陳先生 入門" at bounding box center [253, 212] width 145 height 1975
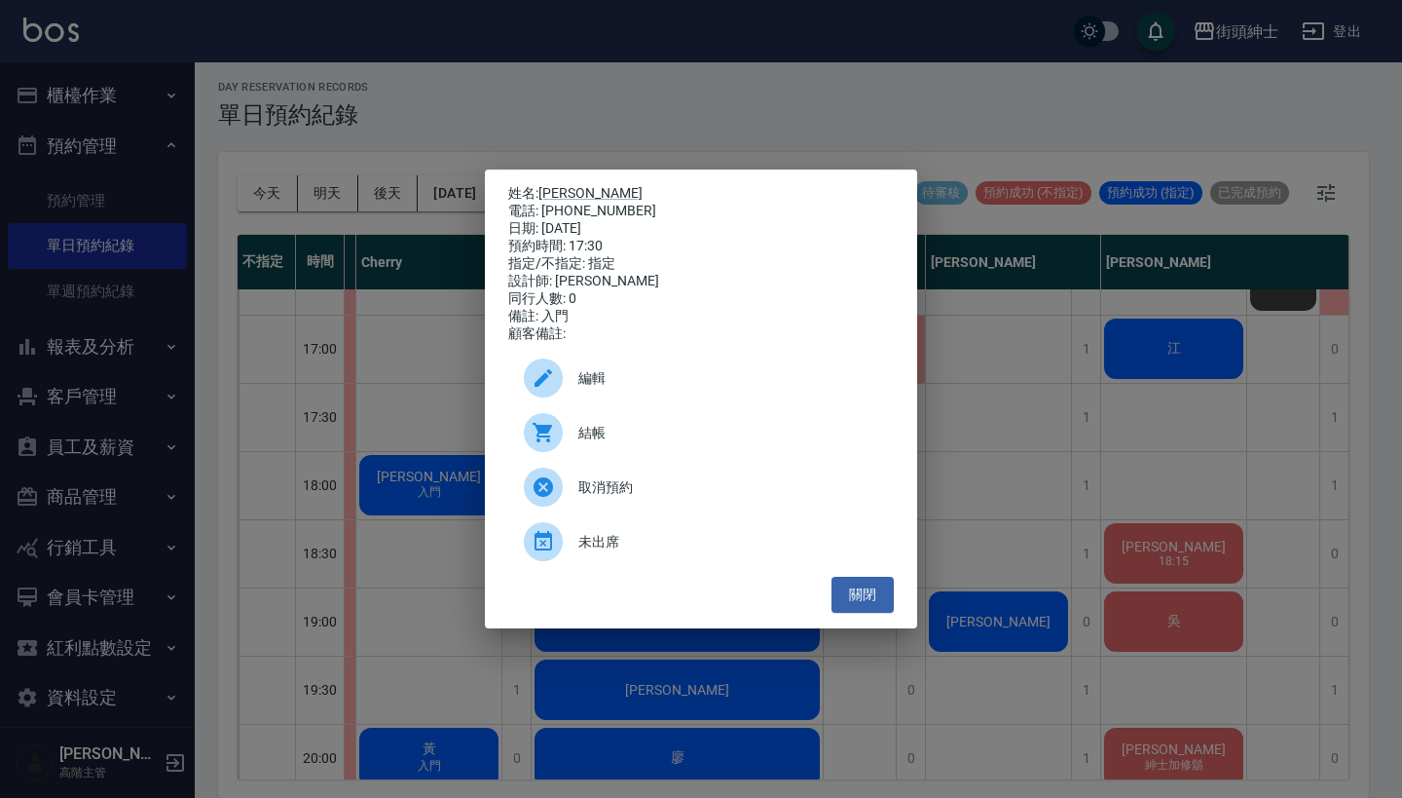
click at [662, 385] on span "編輯" at bounding box center [728, 378] width 300 height 20
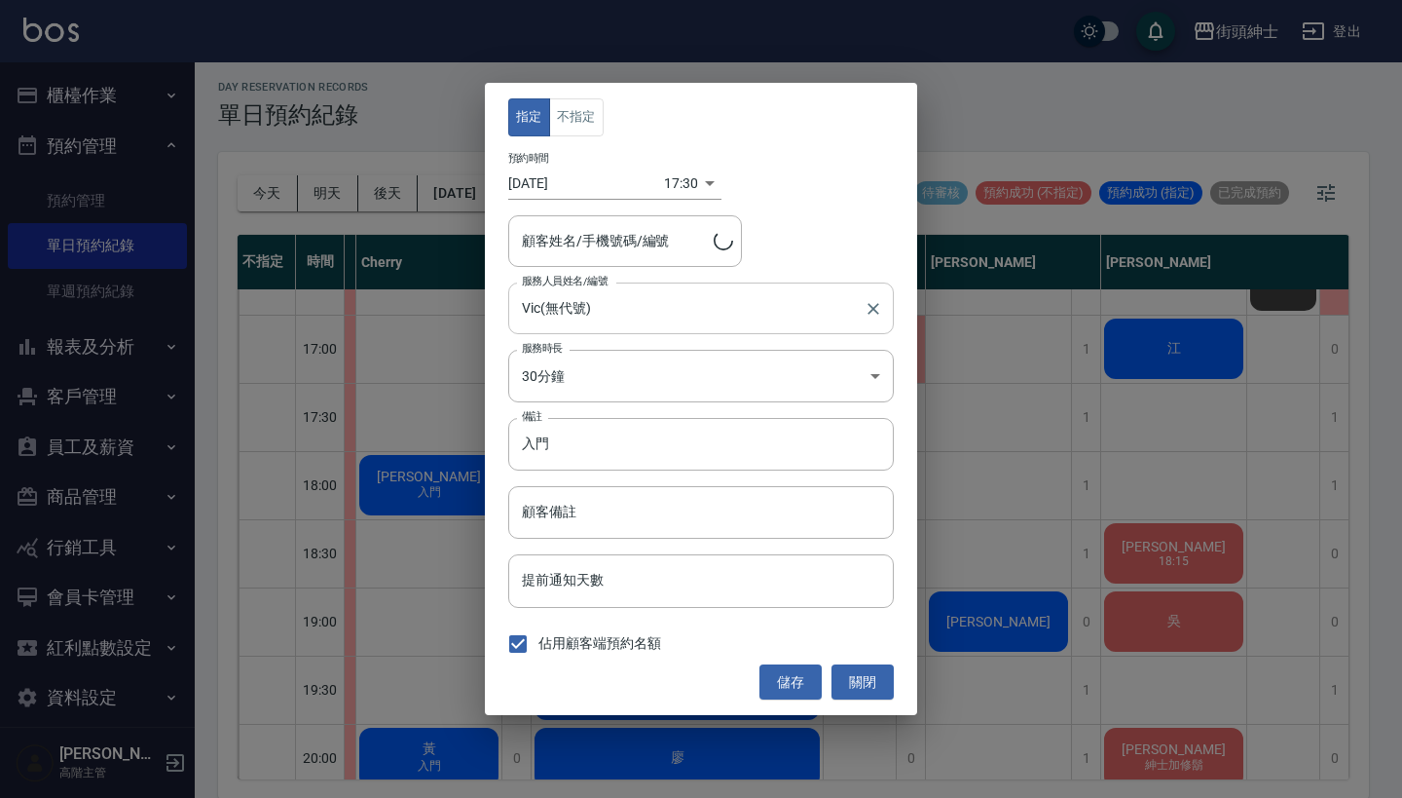
type input "陳先生/0958860197"
click at [686, 189] on body "街頭紳士 登出 櫃檯作業 打帳單 帳單列表 掛單列表 座位開單 營業儀表板 現金收支登錄 高階收支登錄 材料自購登錄 每日結帳 排班表 現場電腦打卡 掃碼打卡…" at bounding box center [701, 396] width 1402 height 803
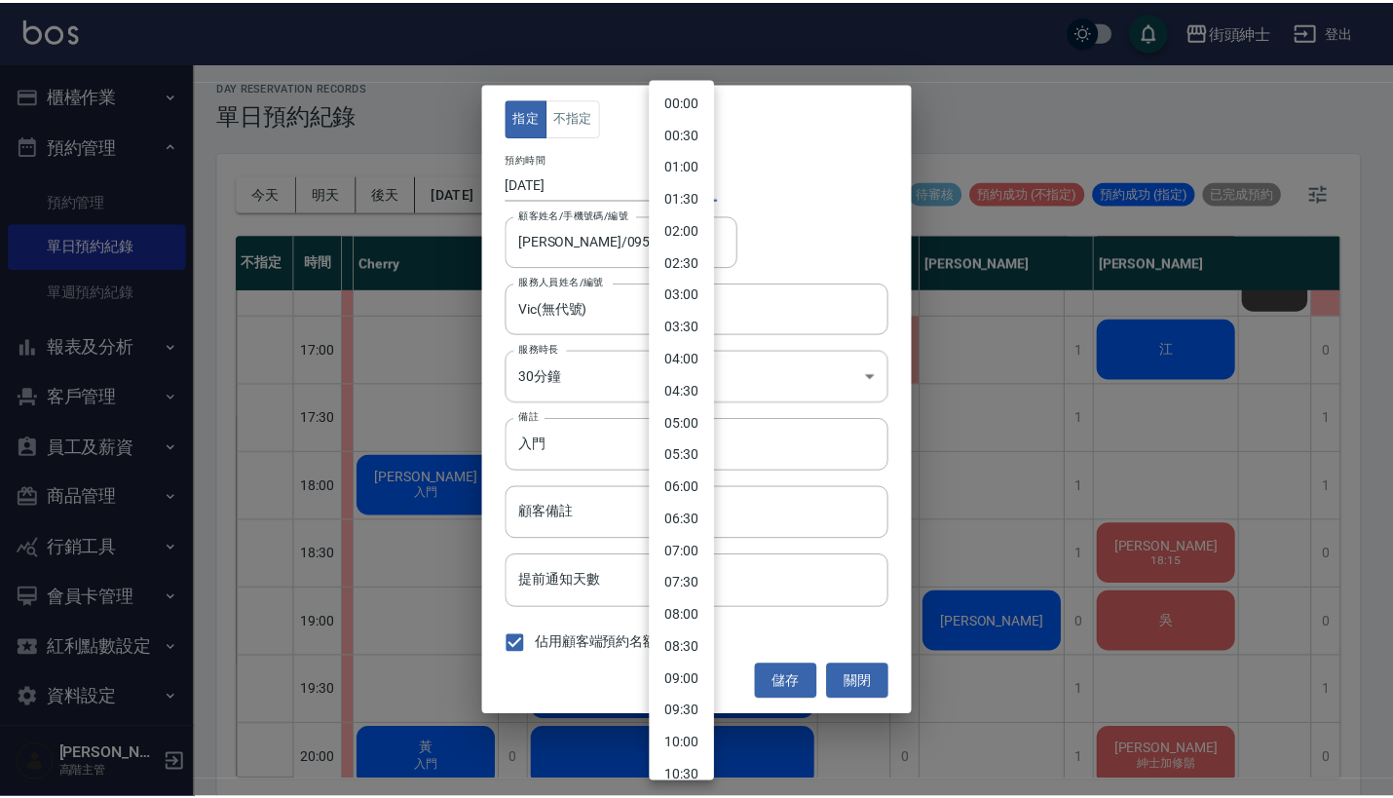
scroll to position [798, 0]
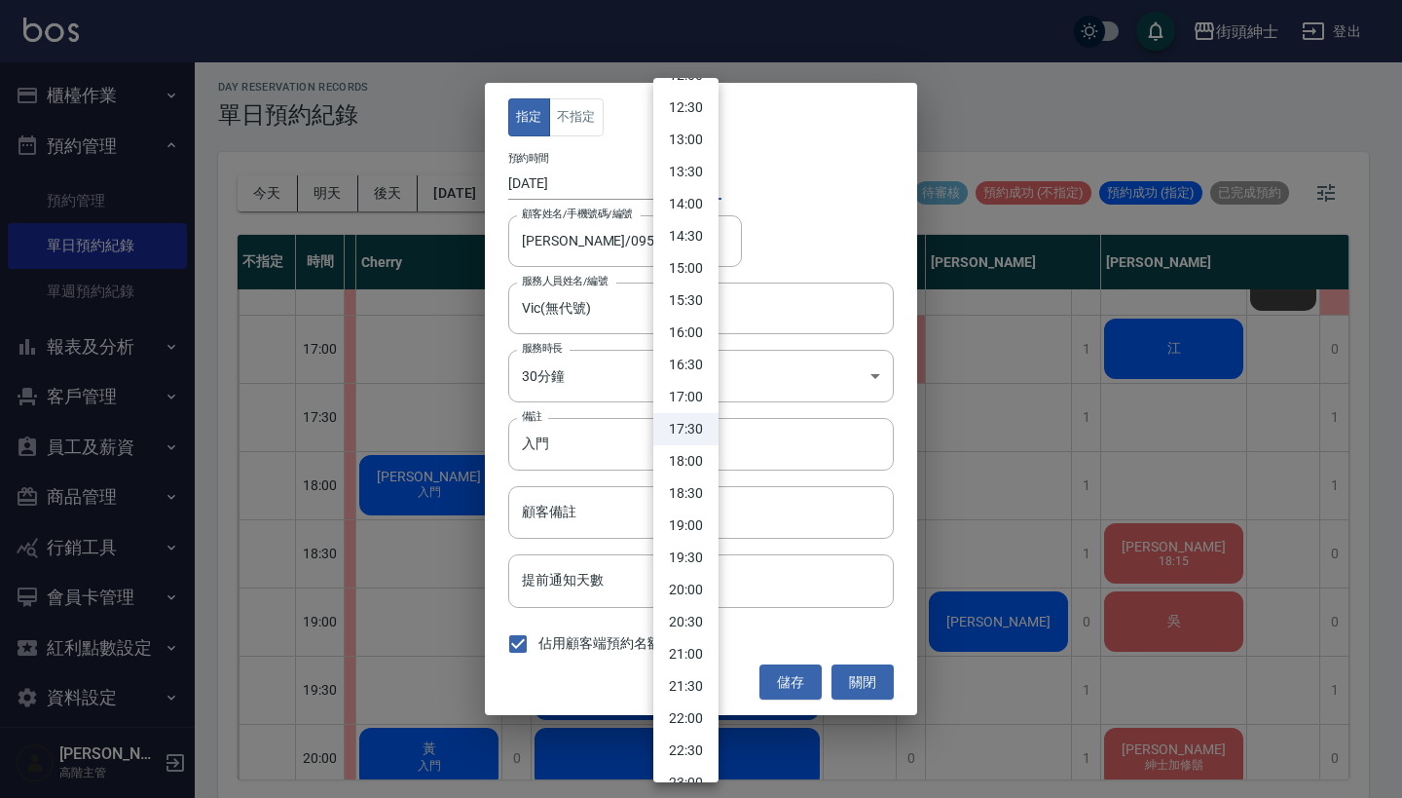
click at [693, 465] on li "18:00" at bounding box center [685, 461] width 65 height 32
type input "1755511200000"
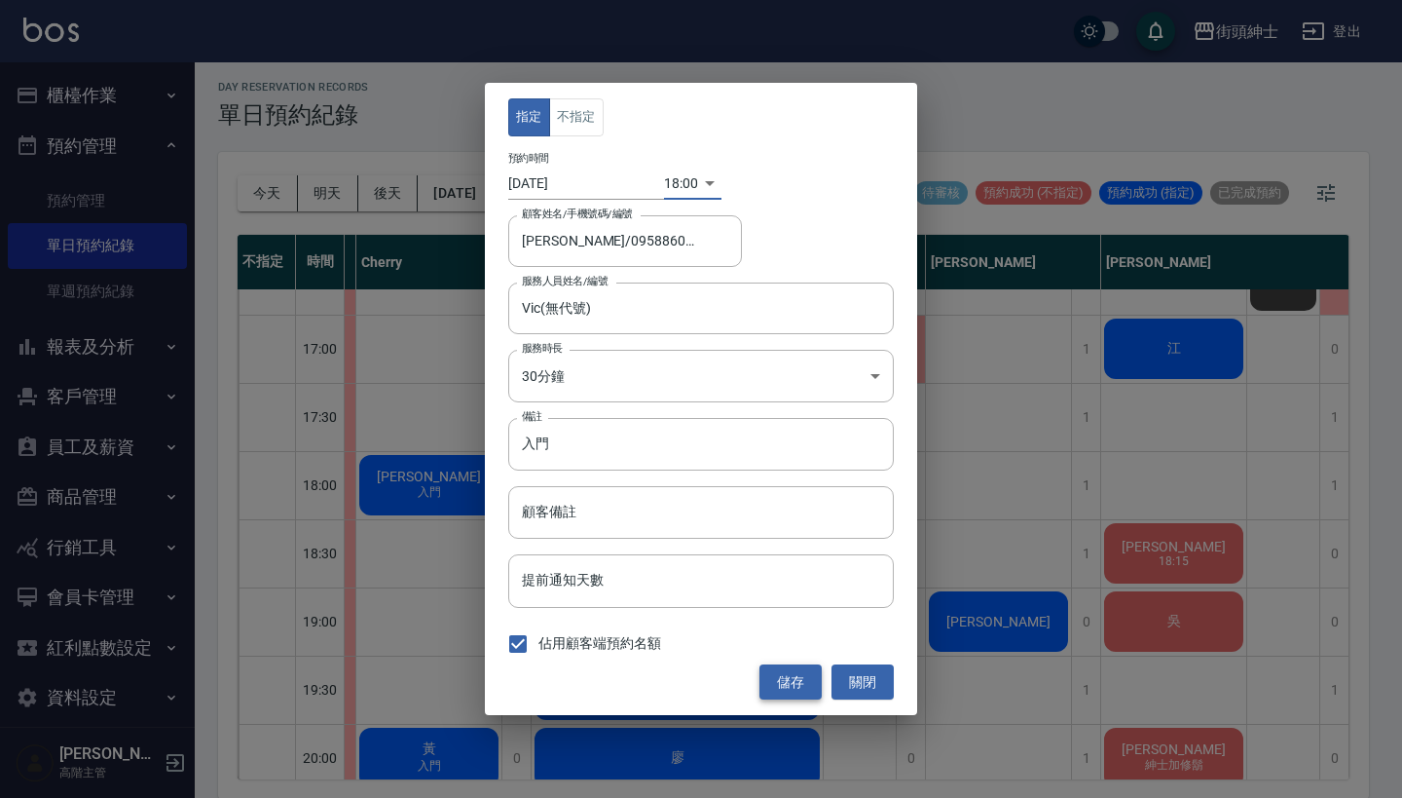
click at [788, 671] on button "儲存" at bounding box center [791, 682] width 62 height 36
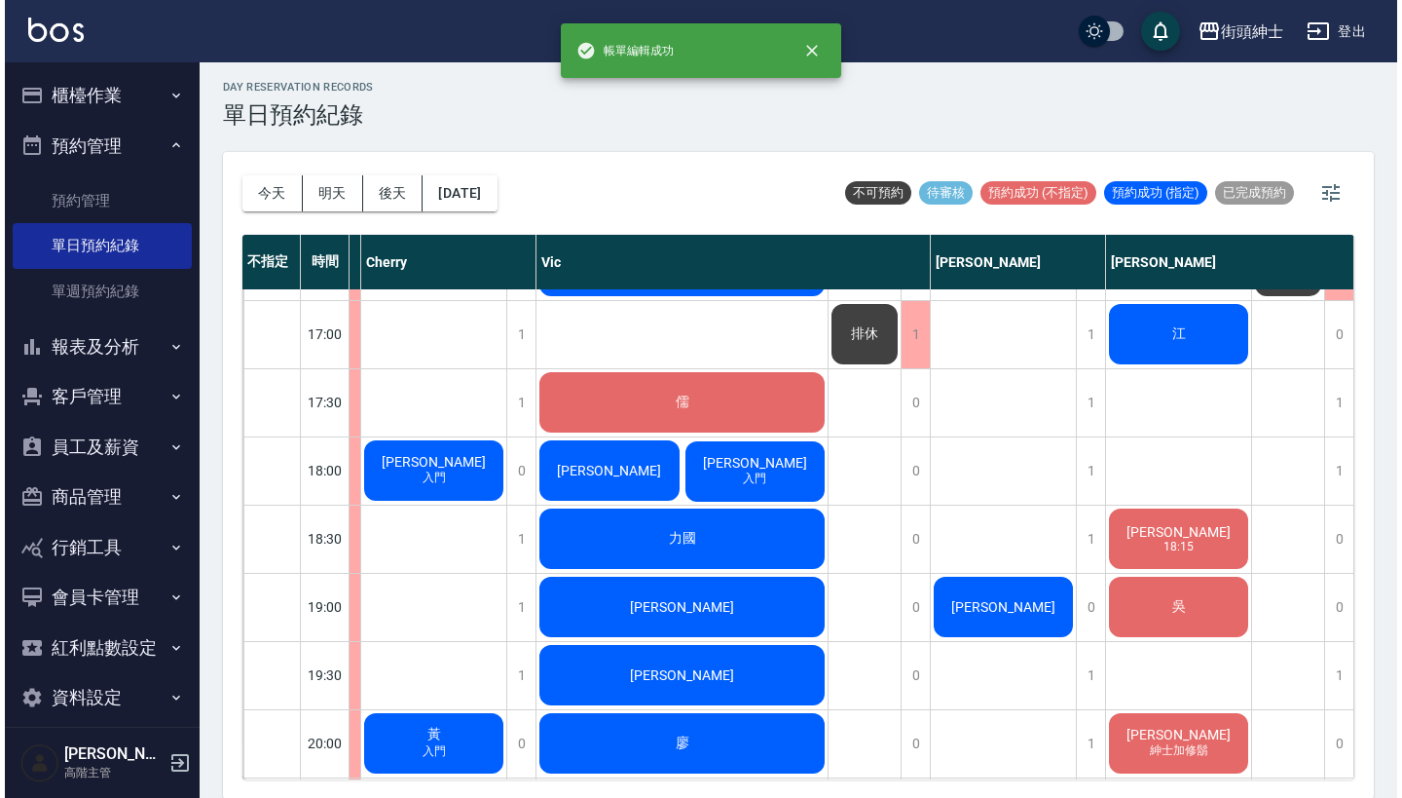
scroll to position [1081, 165]
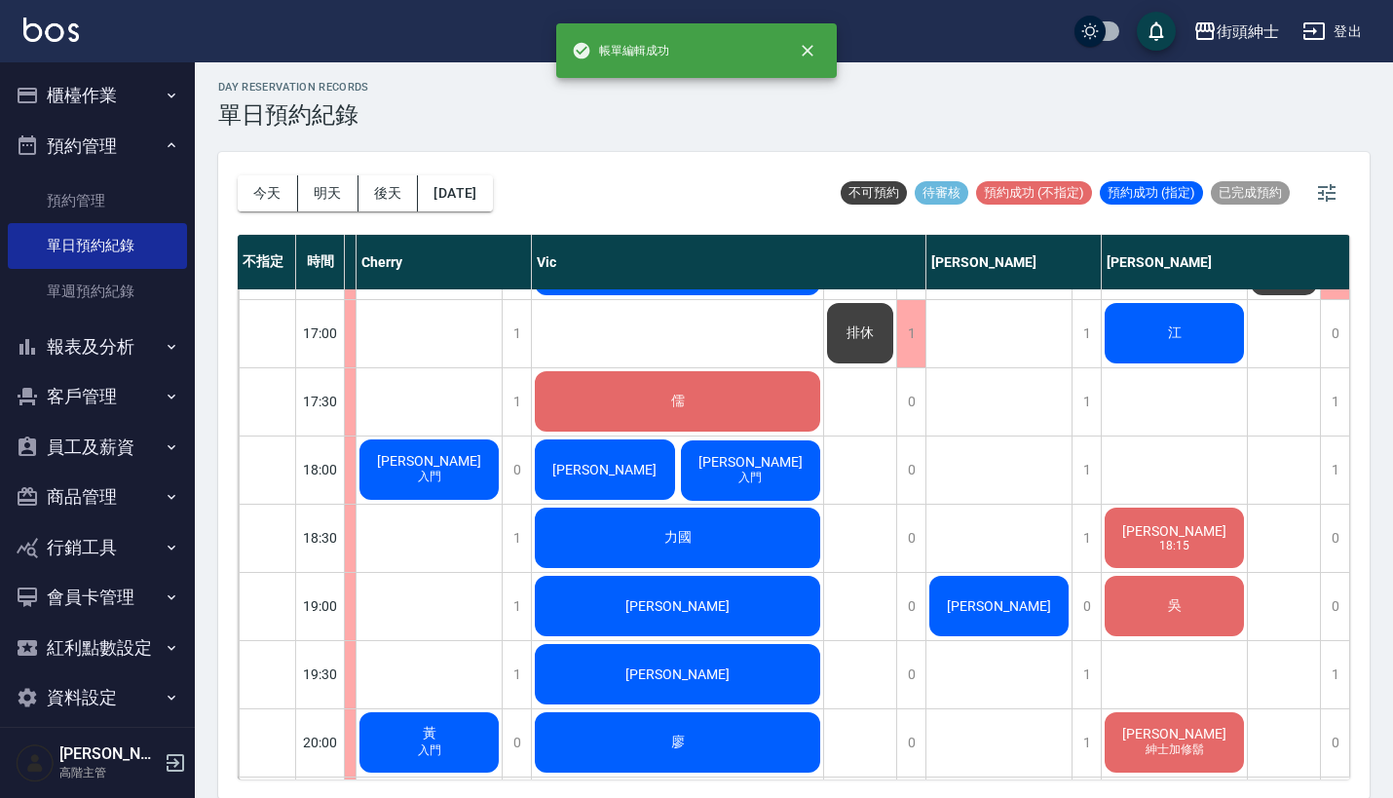
click at [272, 205] on span "[PERSON_NAME]" at bounding box center [254, 197] width 35 height 18
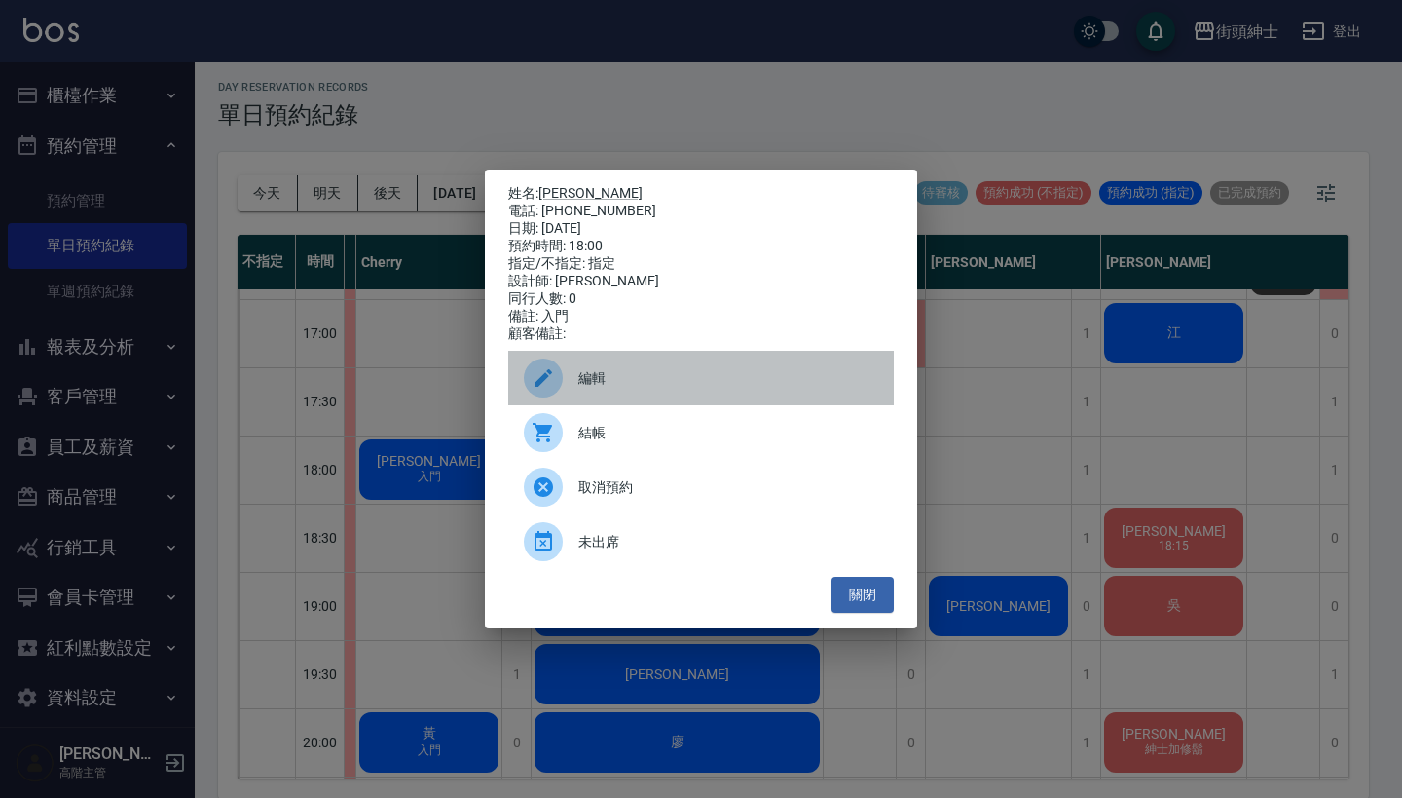
click at [661, 389] on span "編輯" at bounding box center [728, 378] width 300 height 20
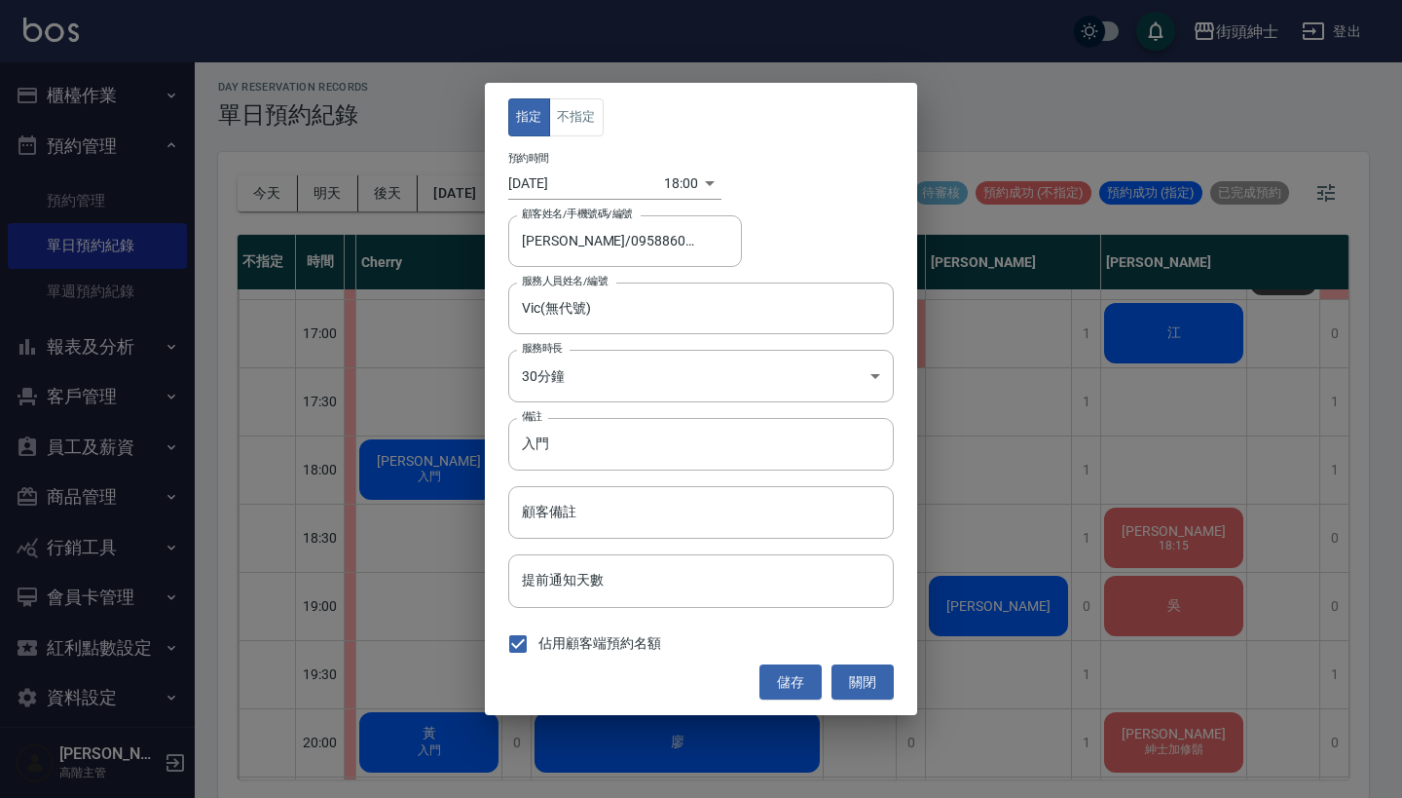
click at [673, 186] on body "街頭紳士 登出 櫃檯作業 打帳單 帳單列表 掛單列表 座位開單 營業儀表板 現金收支登錄 高階收支登錄 材料自購登錄 每日結帳 排班表 現場電腦打卡 掃碼打卡…" at bounding box center [701, 396] width 1402 height 803
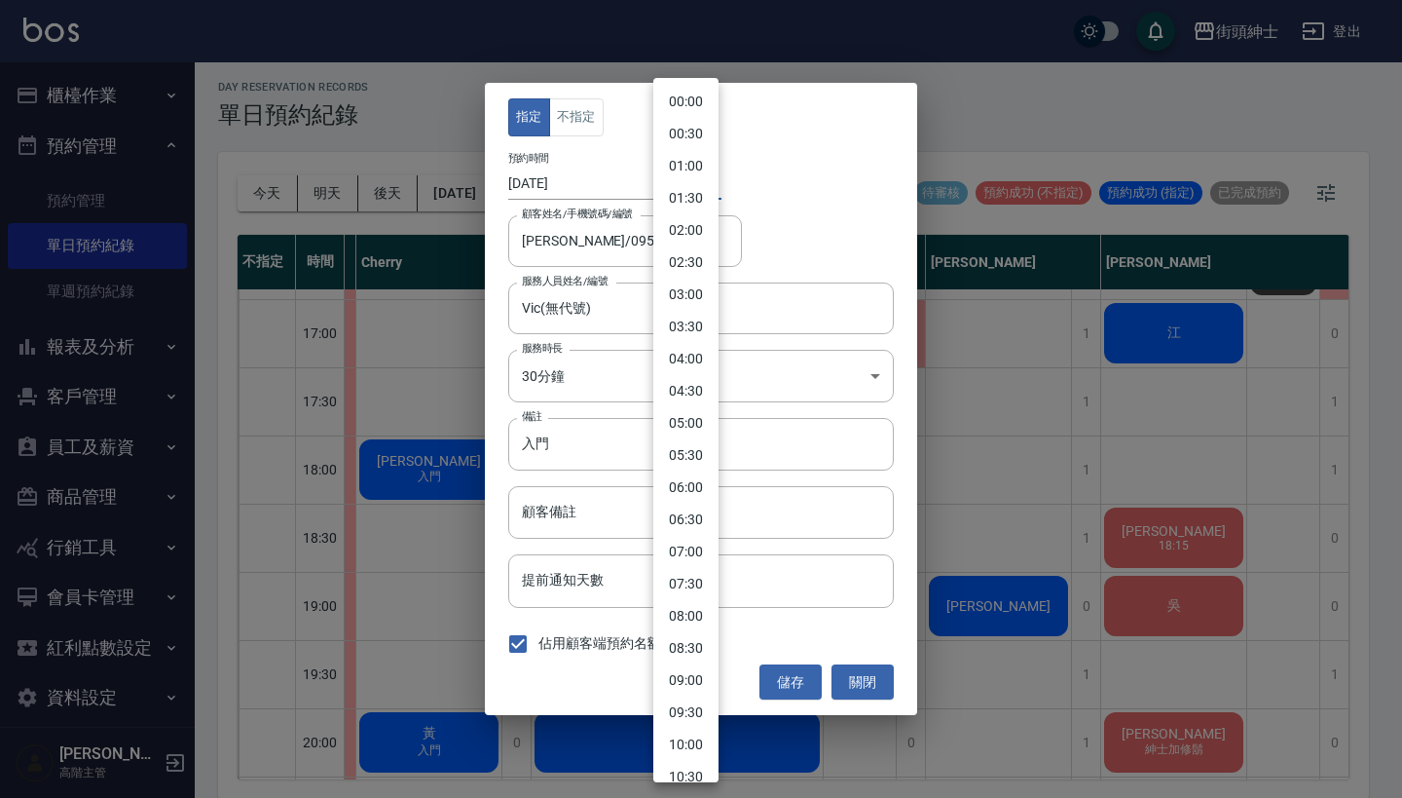
scroll to position [830, 0]
click at [678, 394] on li "17:30" at bounding box center [685, 397] width 65 height 32
type input "1755509400000"
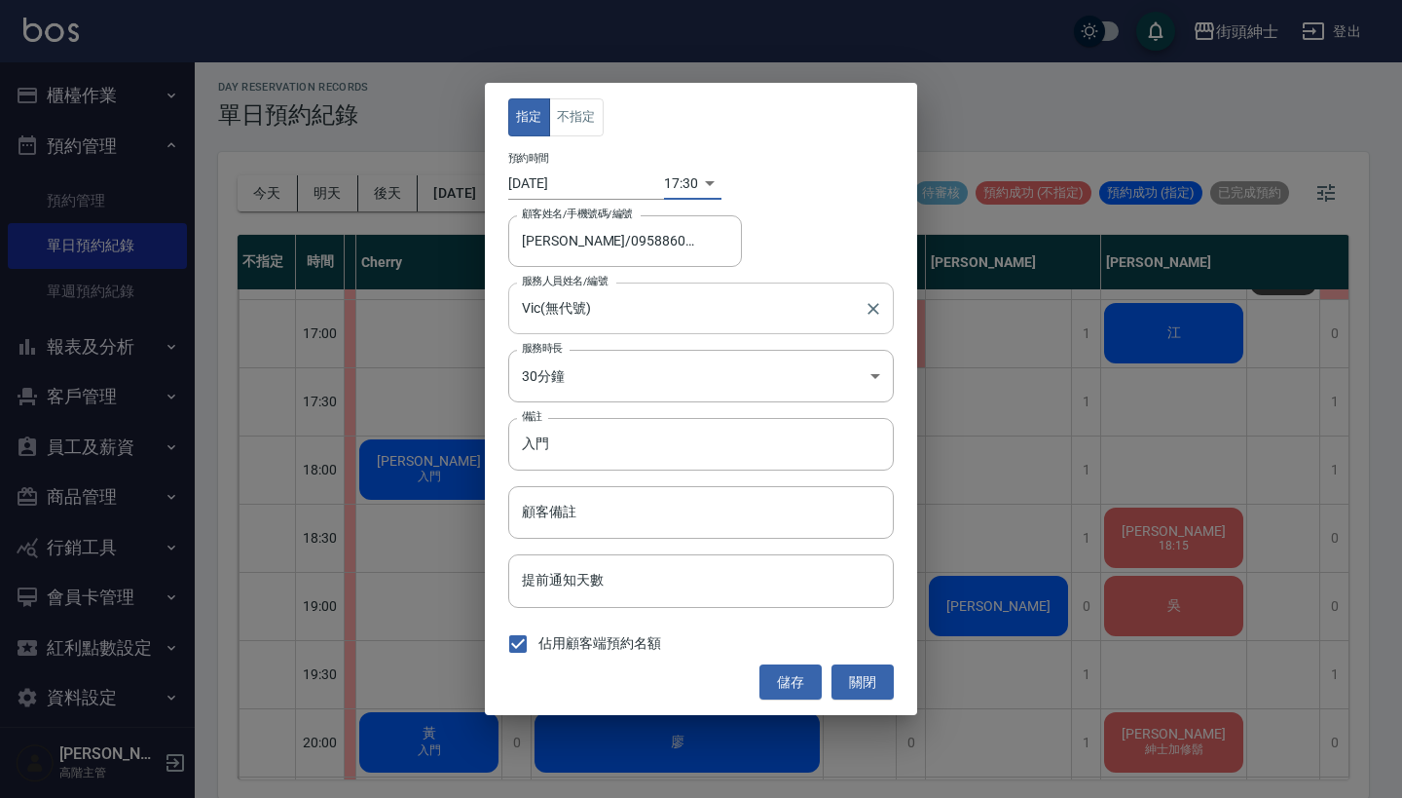
click at [640, 305] on input "Vic(無代號)" at bounding box center [686, 308] width 339 height 34
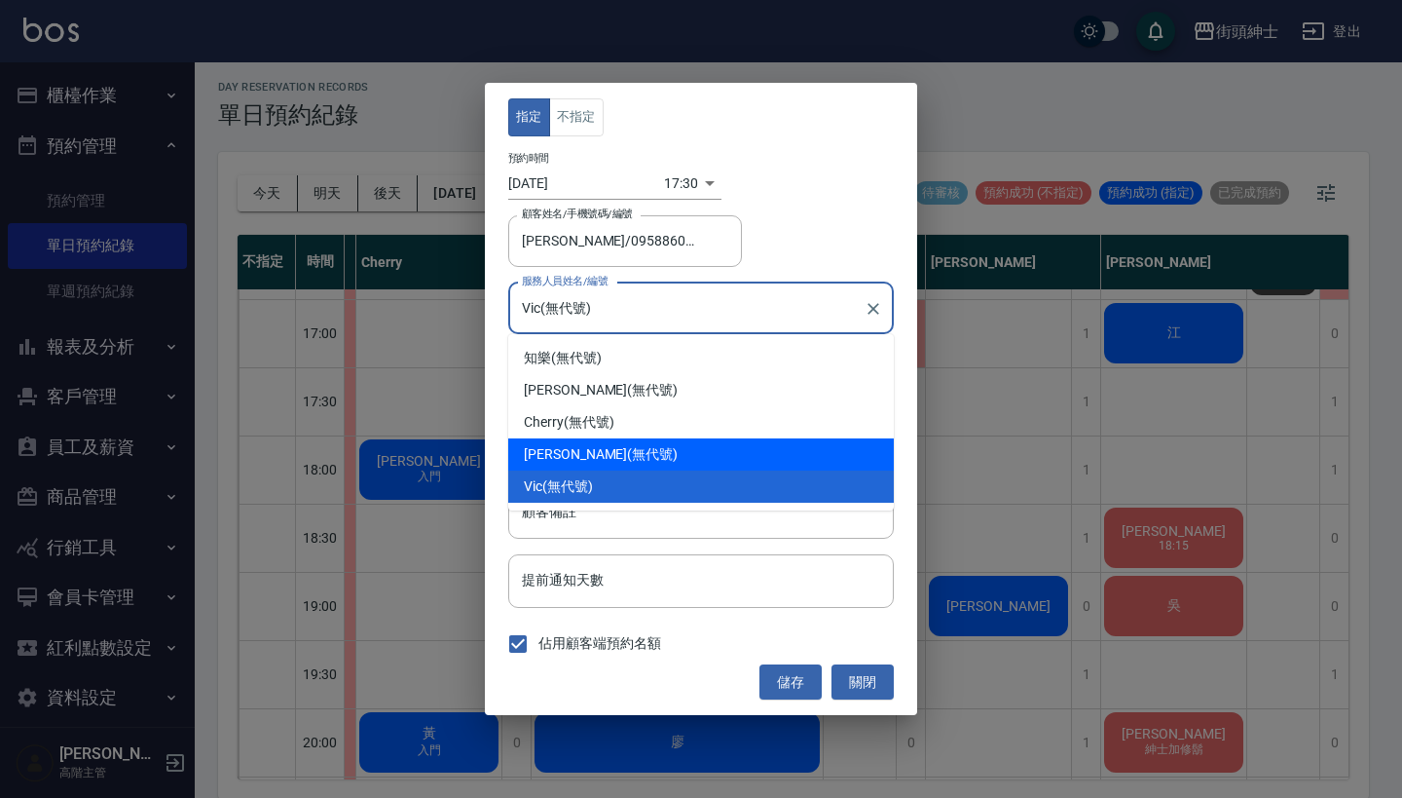
click at [653, 450] on div "eric (無代號)" at bounding box center [701, 454] width 386 height 32
type input "[PERSON_NAME](無代號)"
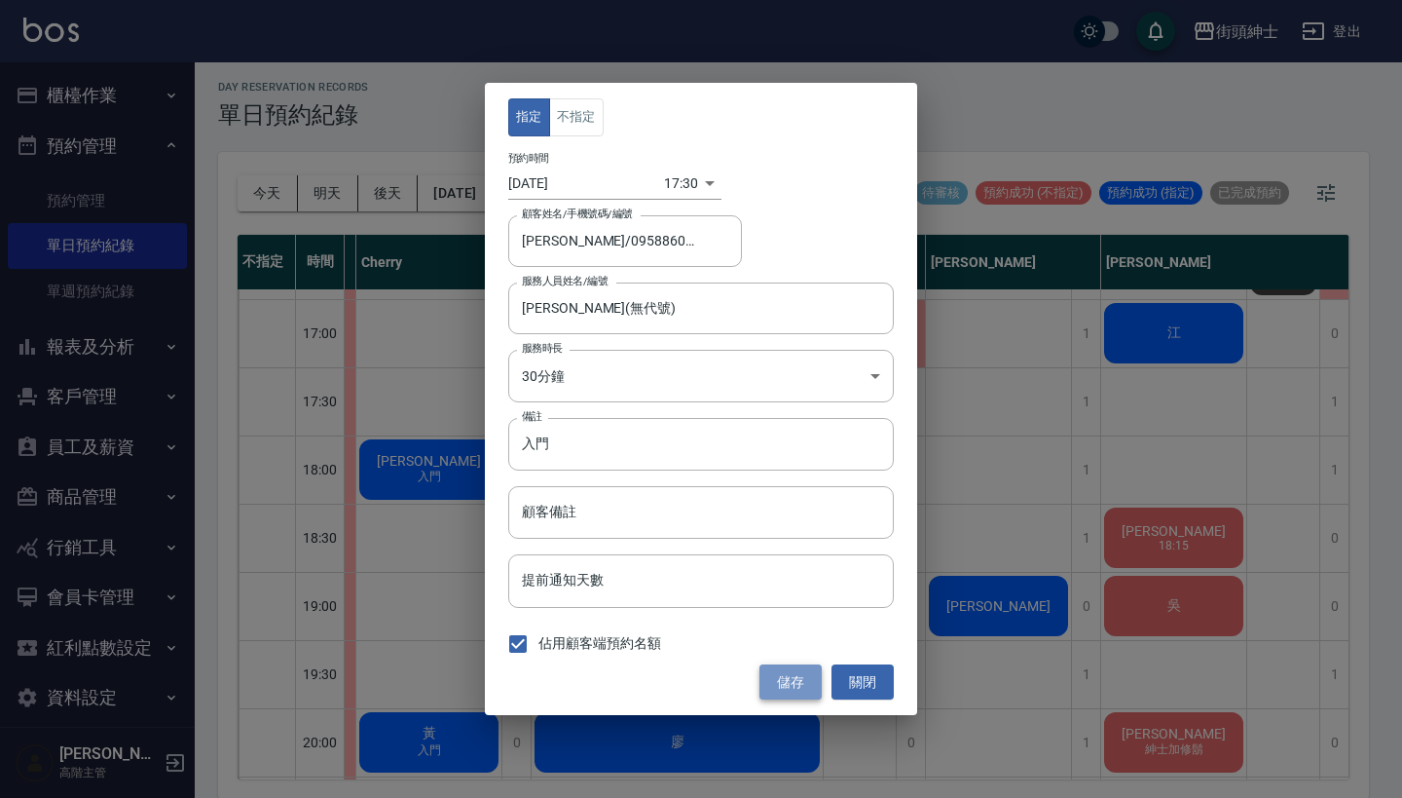
click at [797, 673] on button "儲存" at bounding box center [791, 682] width 62 height 36
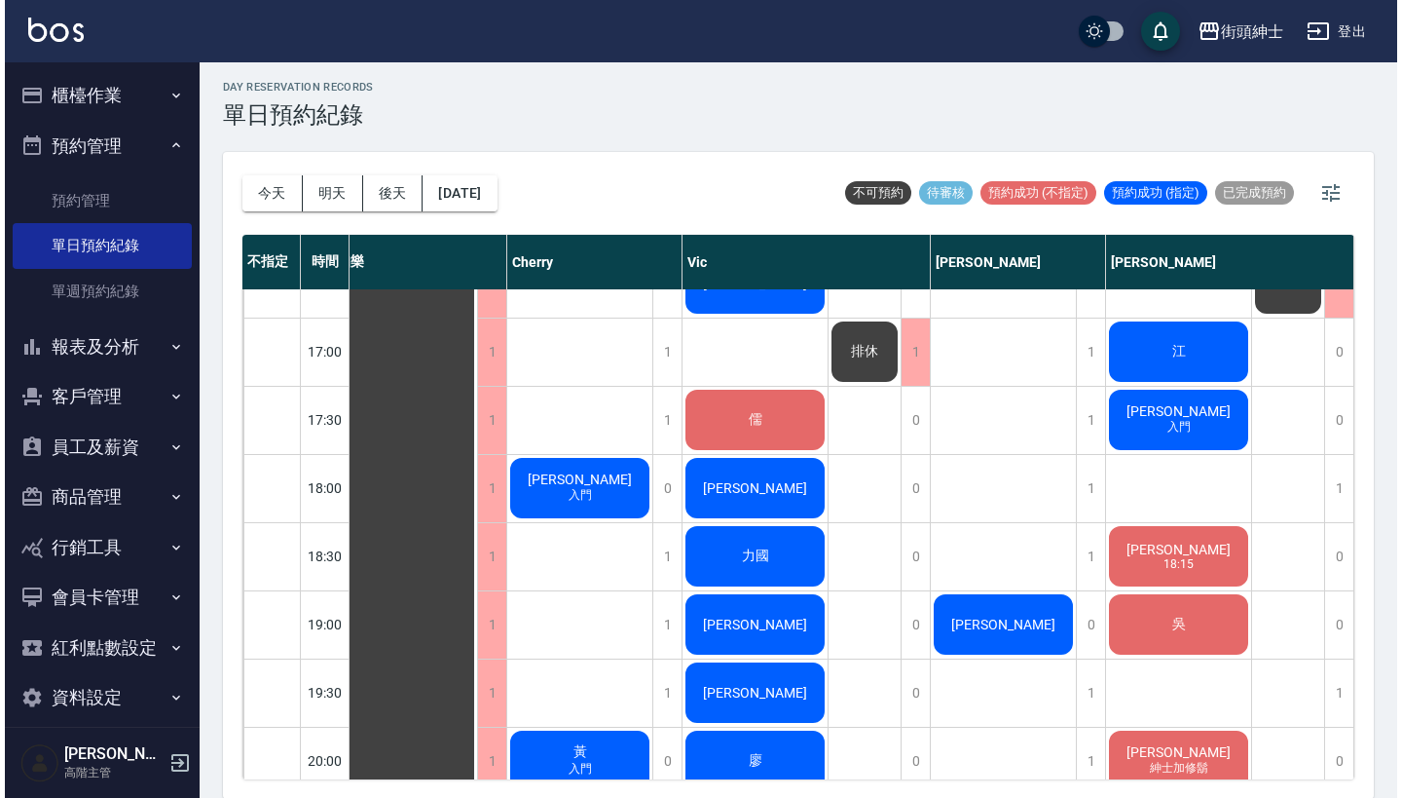
scroll to position [1059, 18]
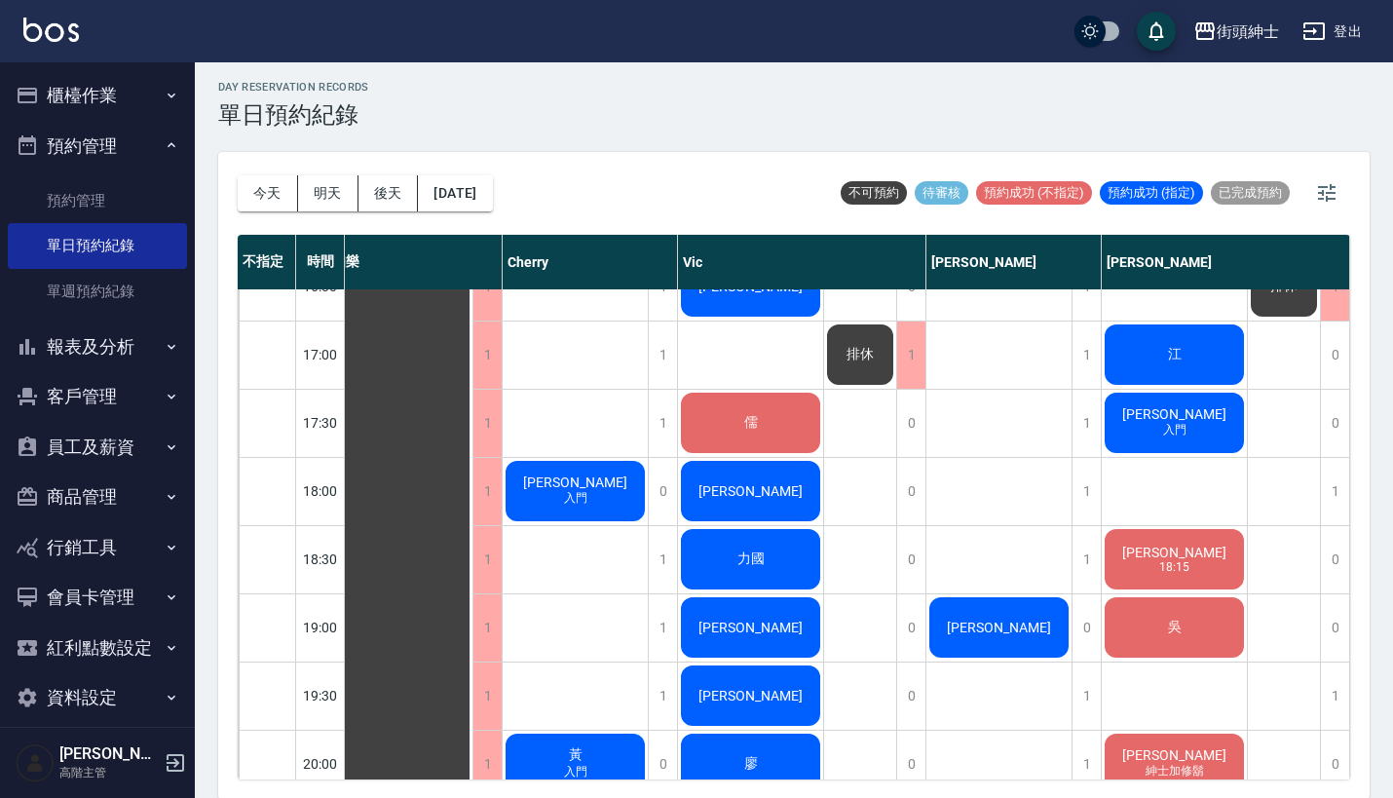
click at [472, 446] on div "陳先生 入門" at bounding box center [399, 218] width 145 height 1975
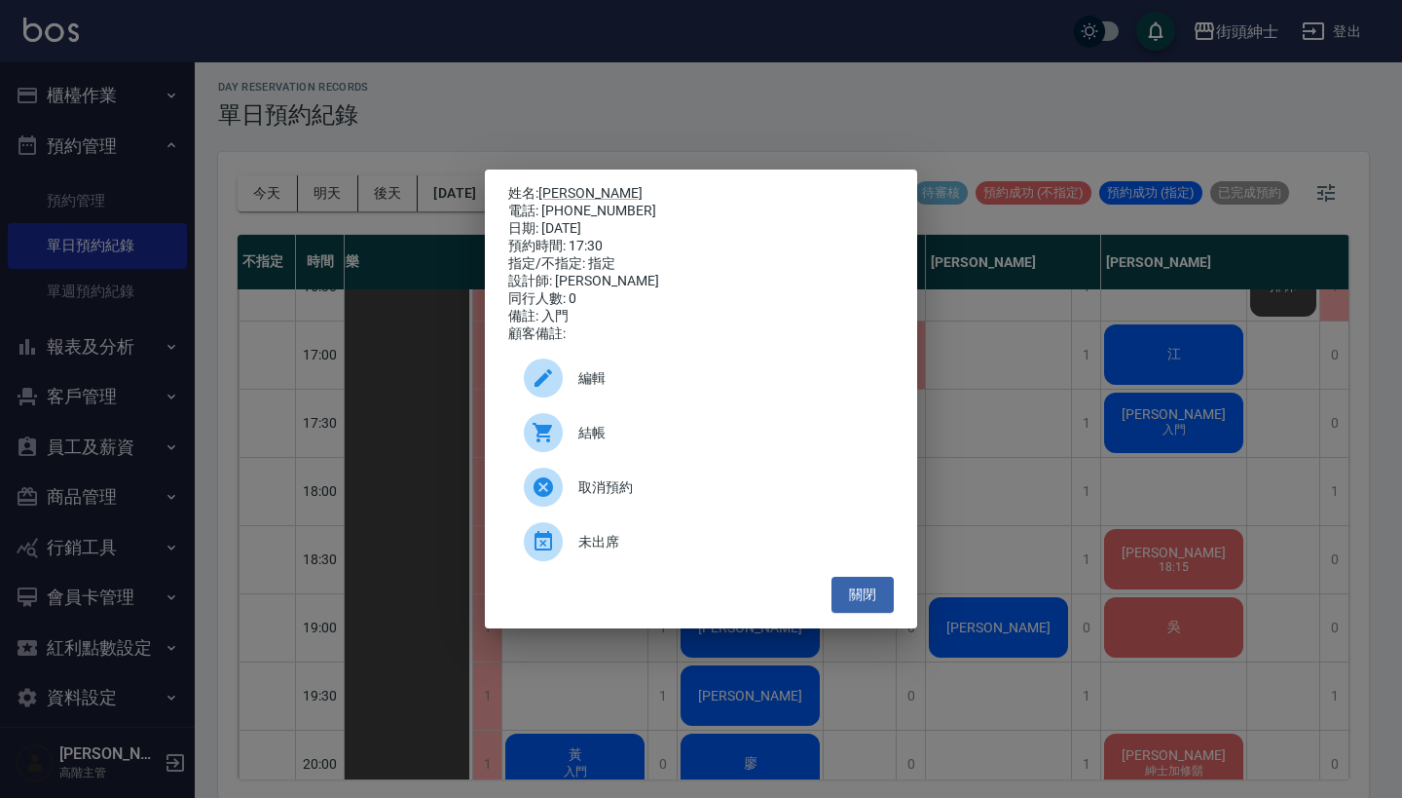
click at [788, 389] on span "編輯" at bounding box center [728, 378] width 300 height 20
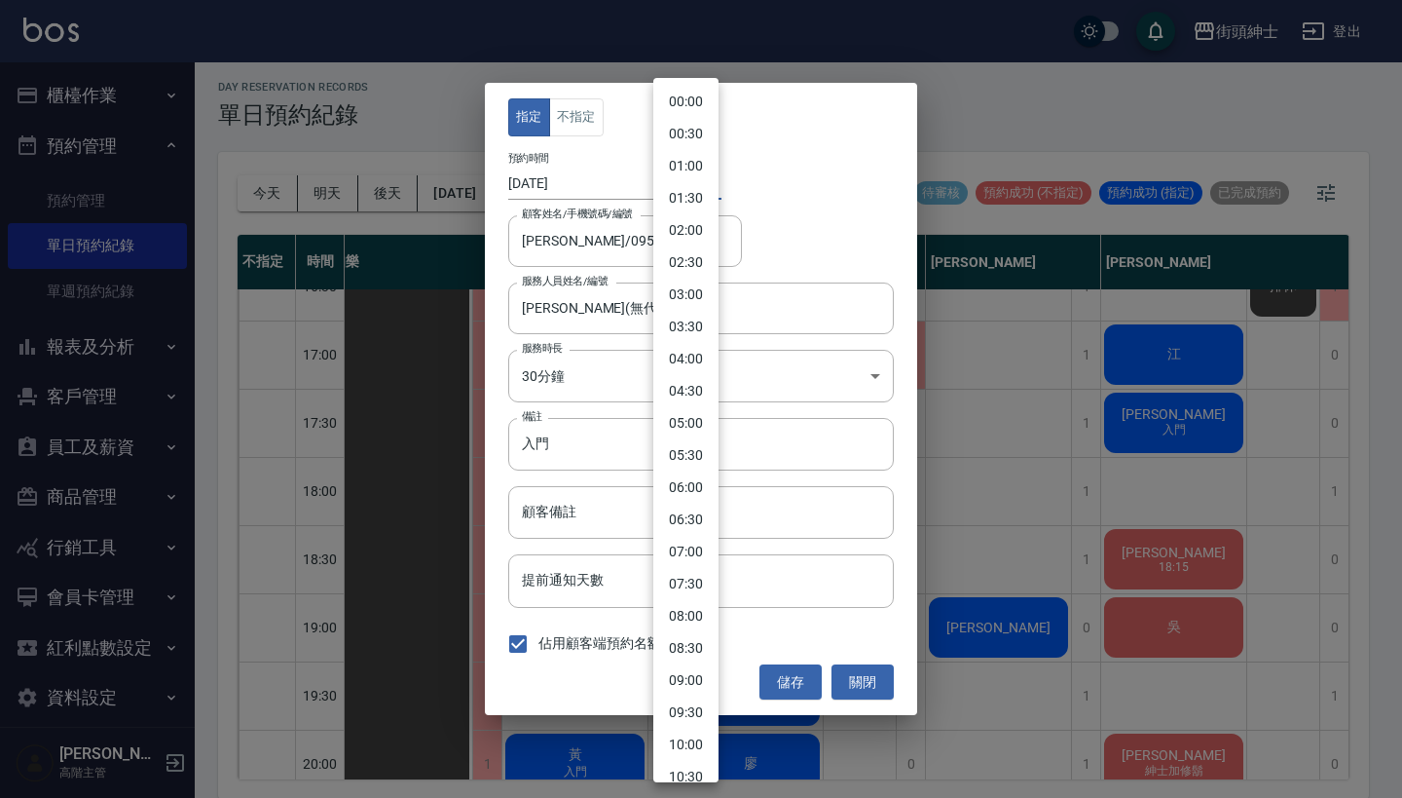
click at [679, 182] on body "街頭紳士 登出 櫃檯作業 打帳單 帳單列表 掛單列表 座位開單 營業儀表板 現金收支登錄 高階收支登錄 材料自購登錄 每日結帳 排班表 現場電腦打卡 掃碼打卡…" at bounding box center [701, 396] width 1402 height 803
click at [683, 458] on li "18:00" at bounding box center [685, 461] width 65 height 32
type input "1755511200000"
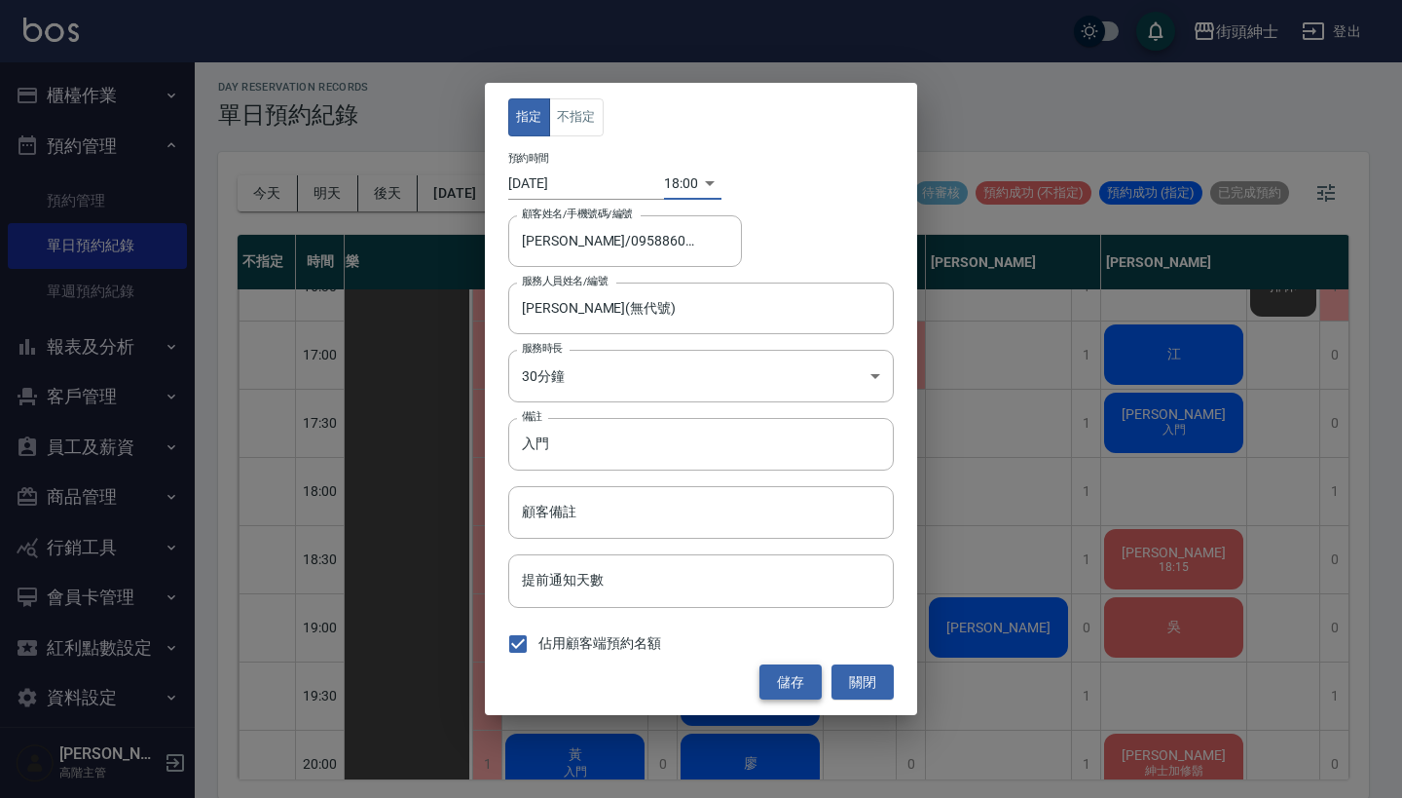
click at [791, 680] on button "儲存" at bounding box center [791, 682] width 62 height 36
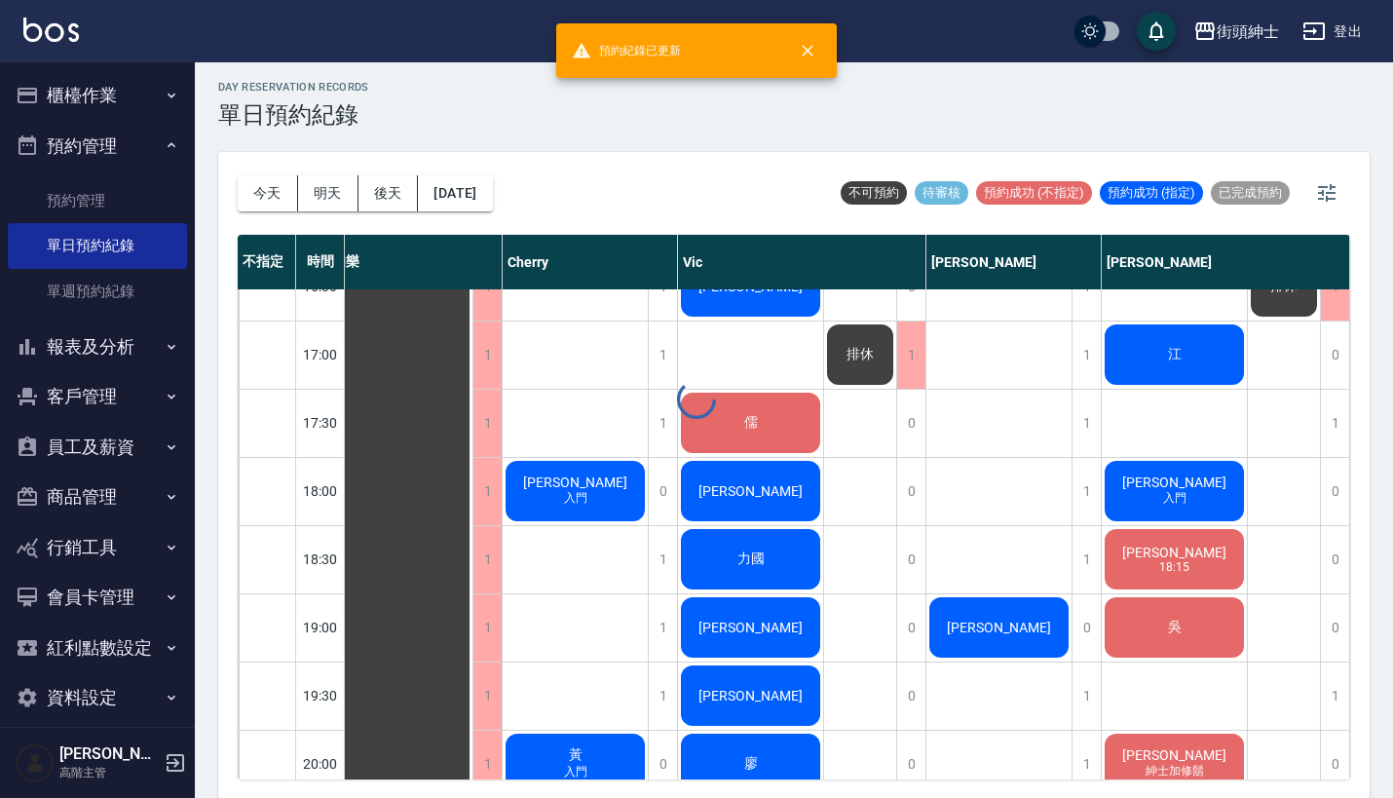
click at [603, 502] on div at bounding box center [696, 399] width 1393 height 798
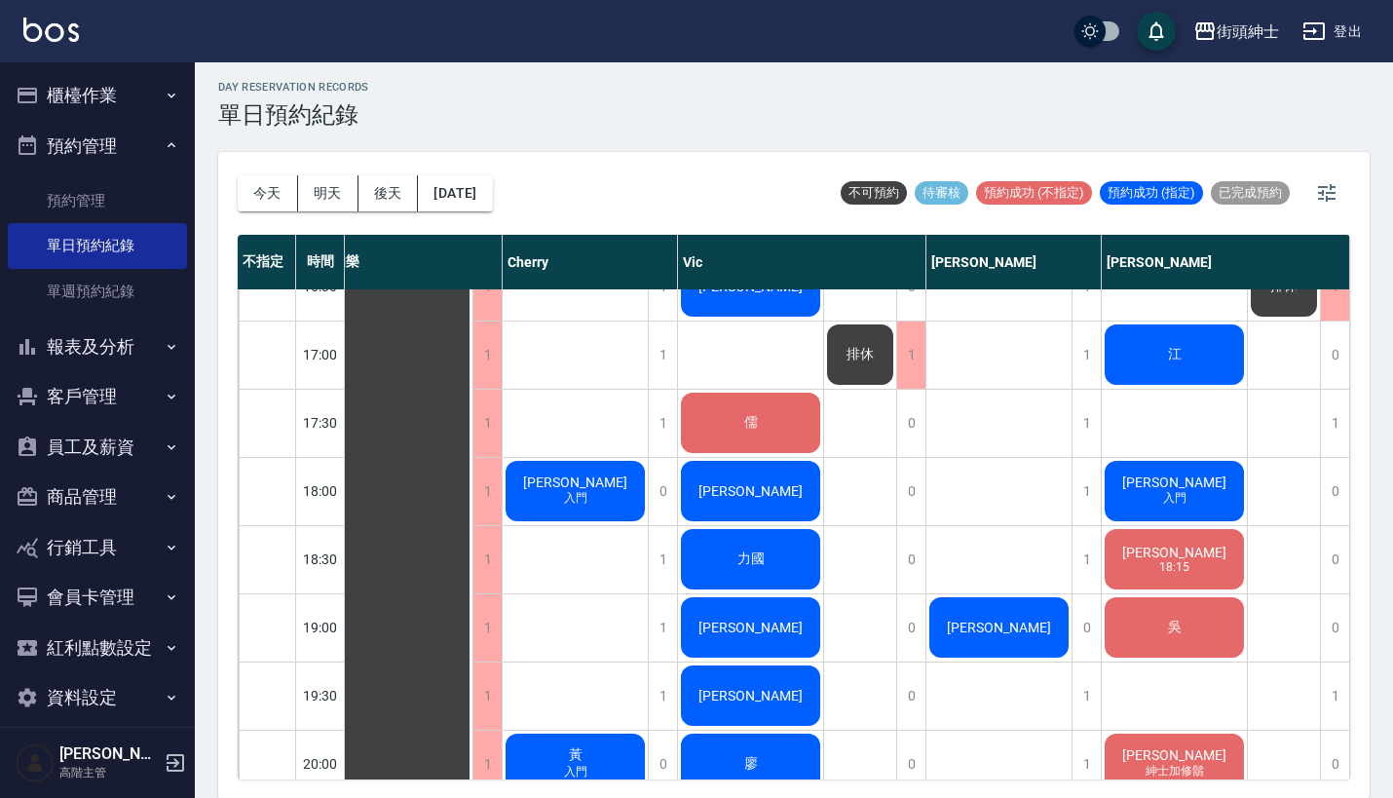
click at [472, 506] on div "陳先生 入門" at bounding box center [399, 218] width 145 height 1975
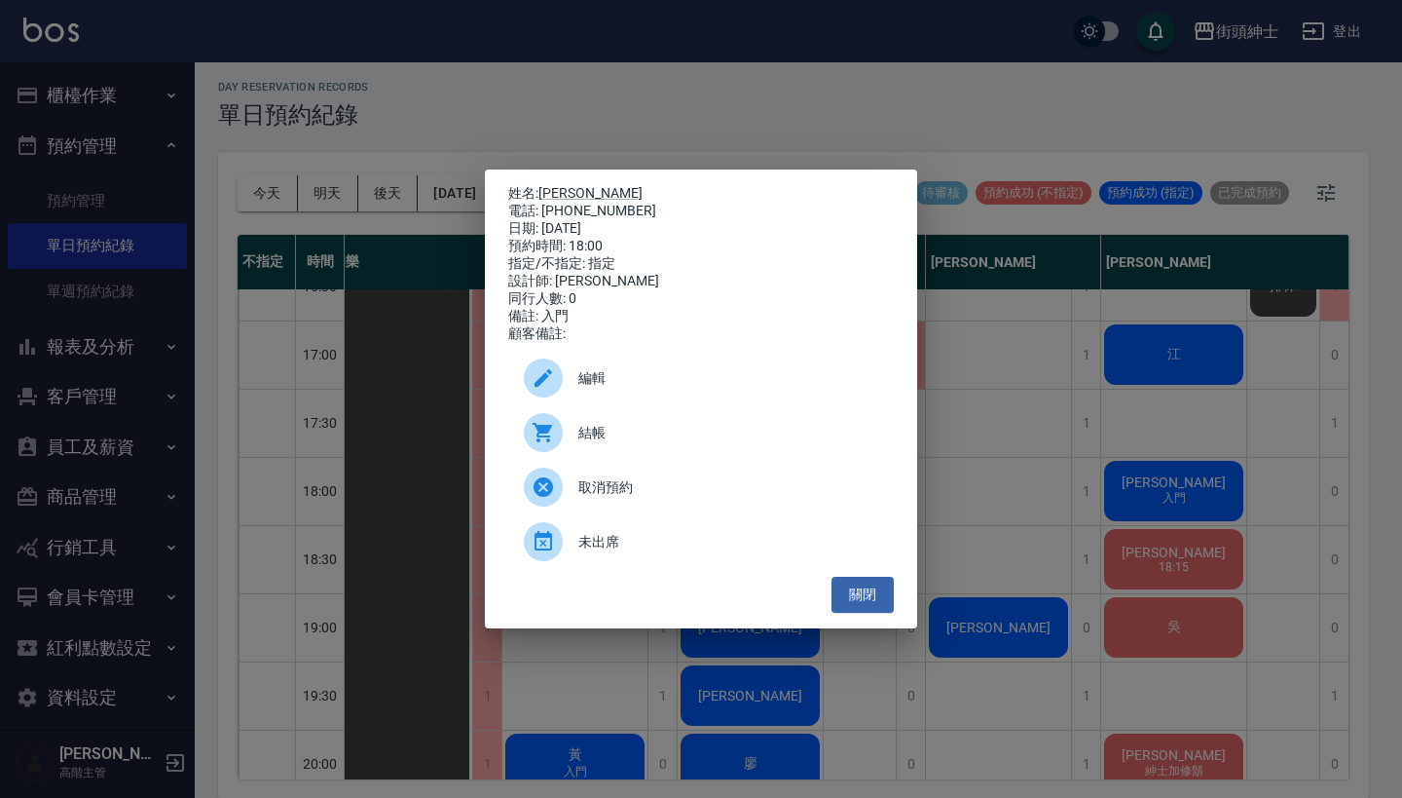
click at [639, 388] on span "編輯" at bounding box center [728, 378] width 300 height 20
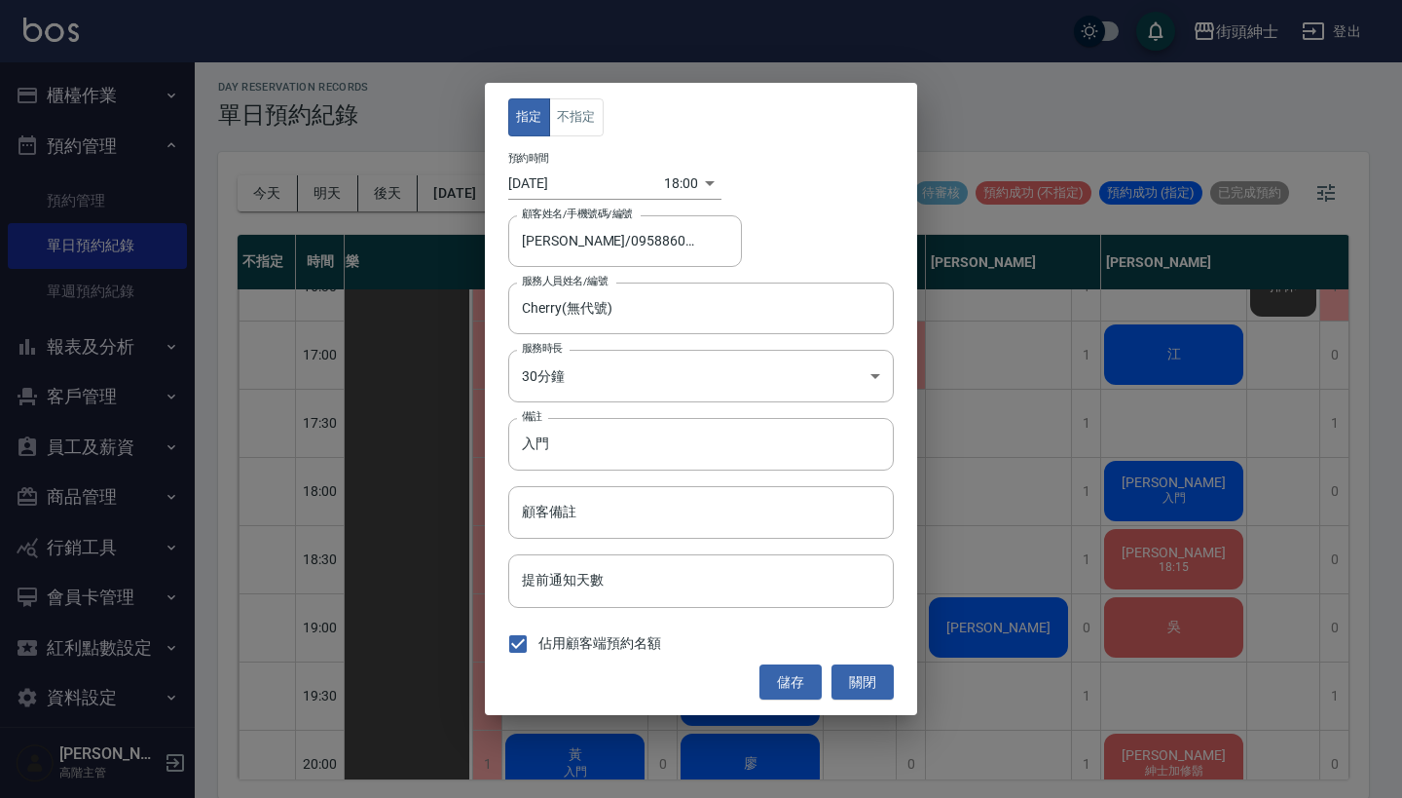
click at [683, 186] on body "街頭紳士 登出 櫃檯作業 打帳單 帳單列表 掛單列表 座位開單 營業儀表板 現金收支登錄 高階收支登錄 材料自購登錄 每日結帳 排班表 現場電腦打卡 掃碼打卡…" at bounding box center [701, 396] width 1402 height 803
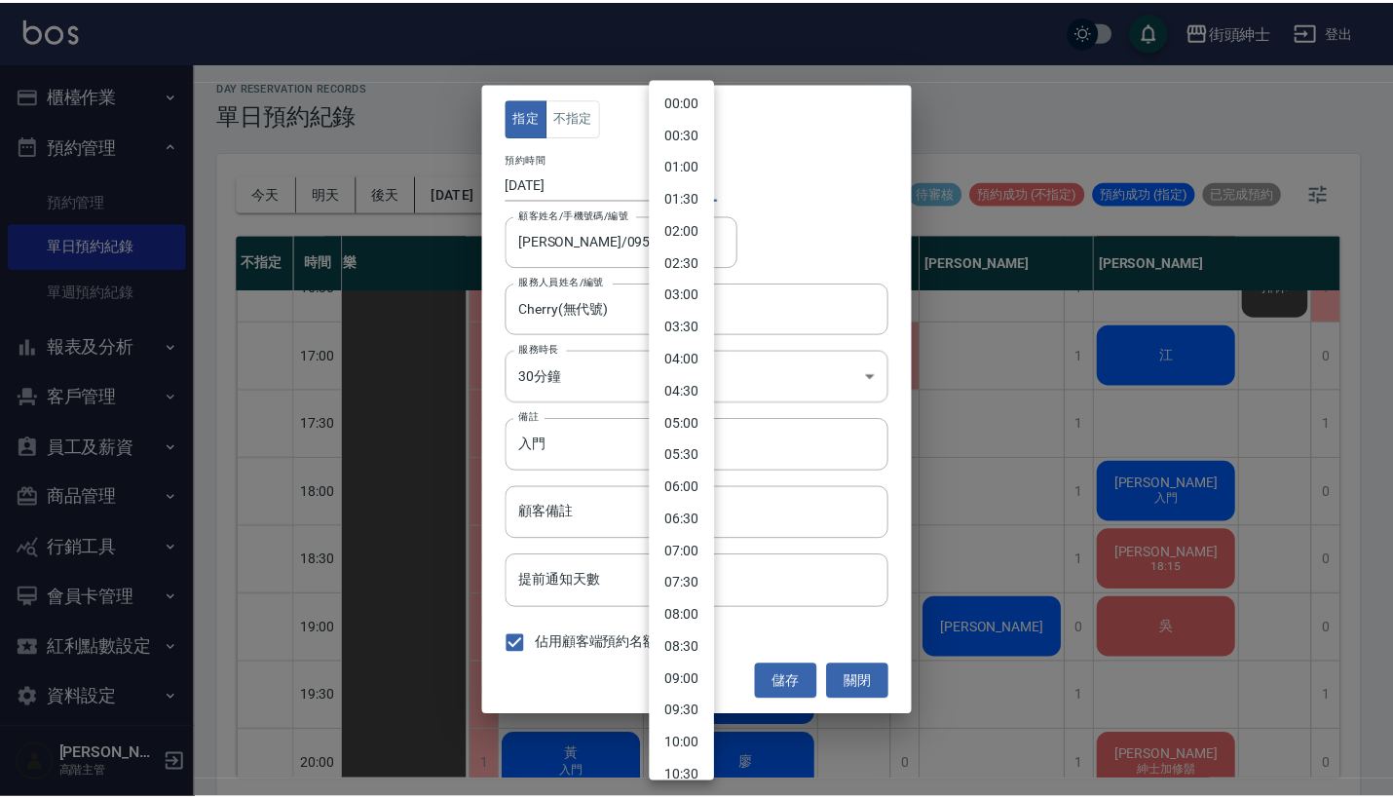
scroll to position [830, 0]
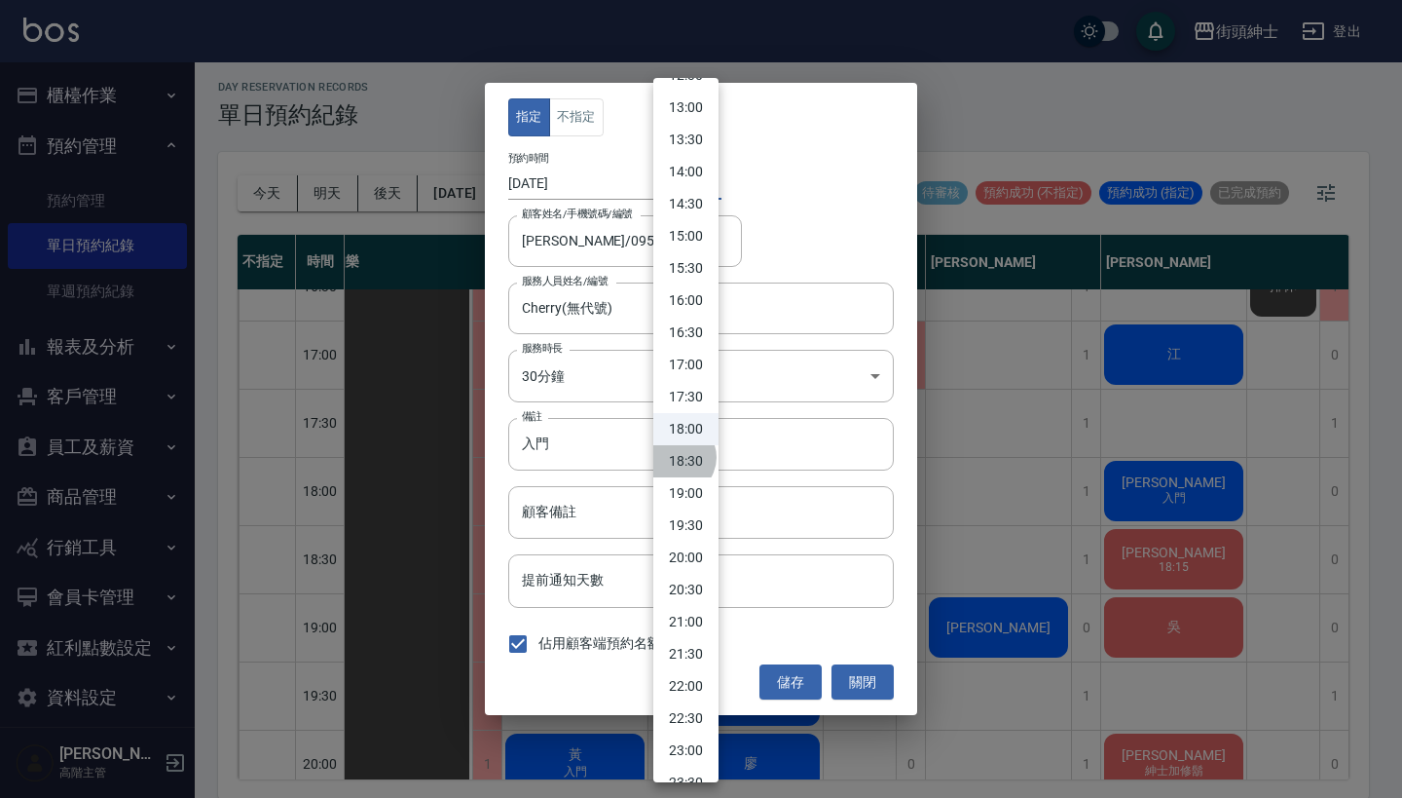
click at [677, 457] on li "18:30" at bounding box center [685, 461] width 65 height 32
type input "1755513000000"
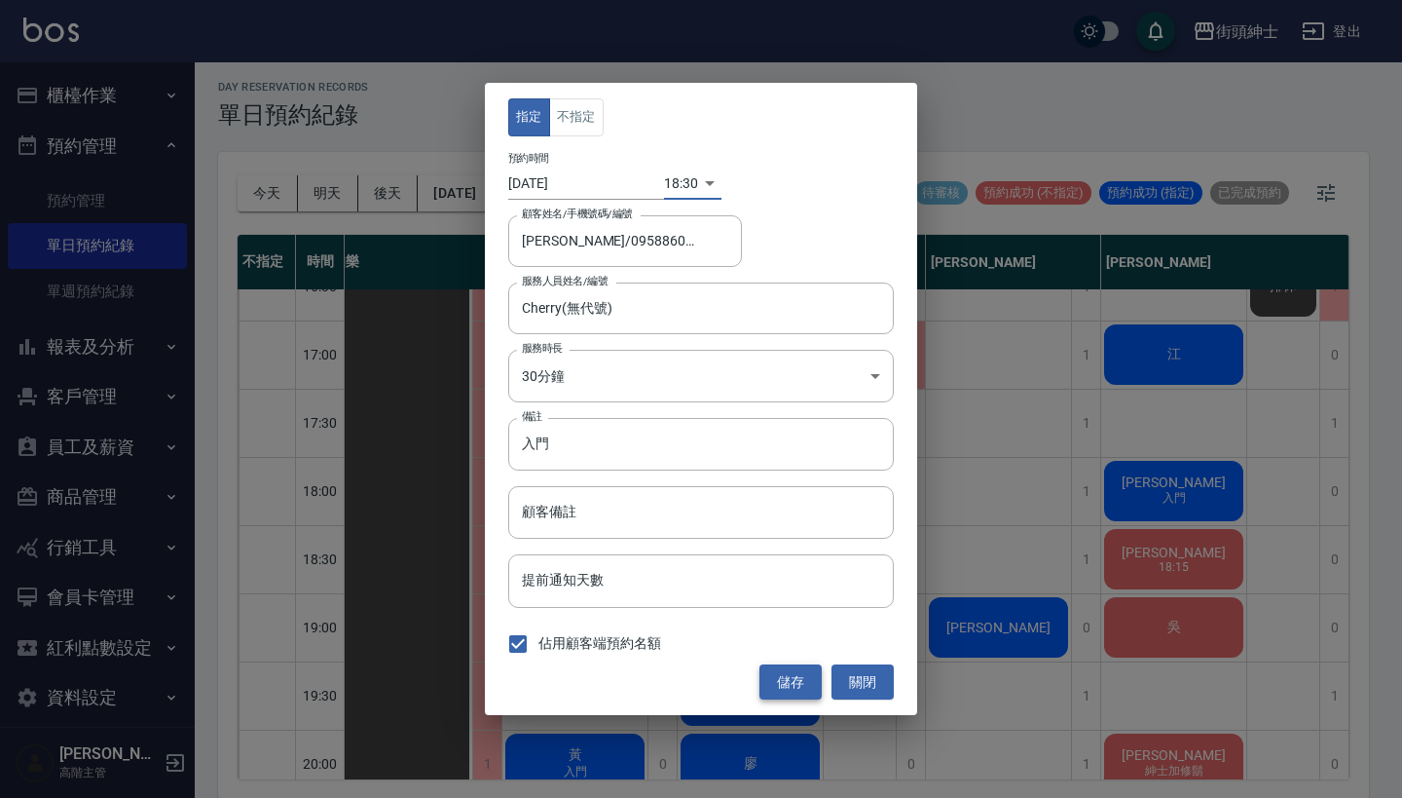
click at [785, 676] on button "儲存" at bounding box center [791, 682] width 62 height 36
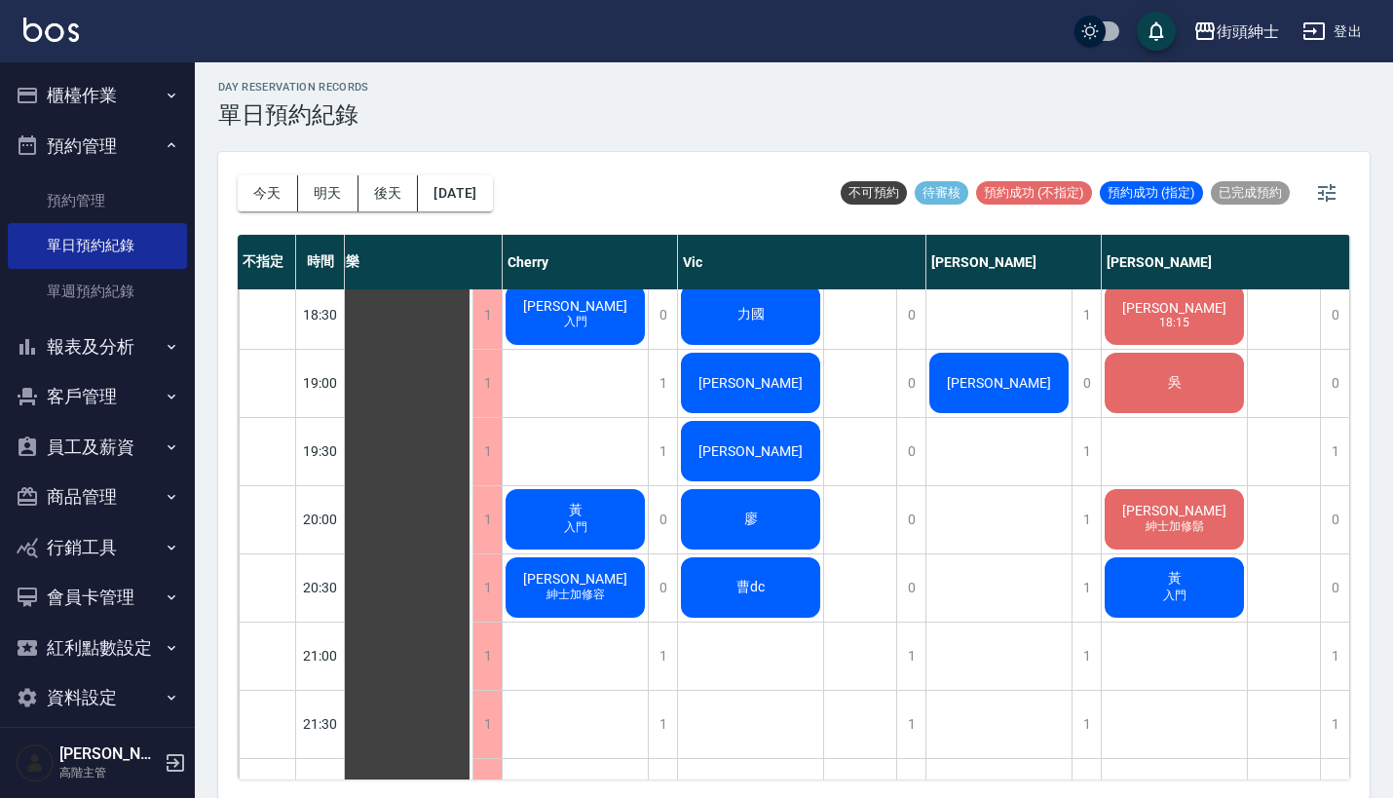
scroll to position [1307, 23]
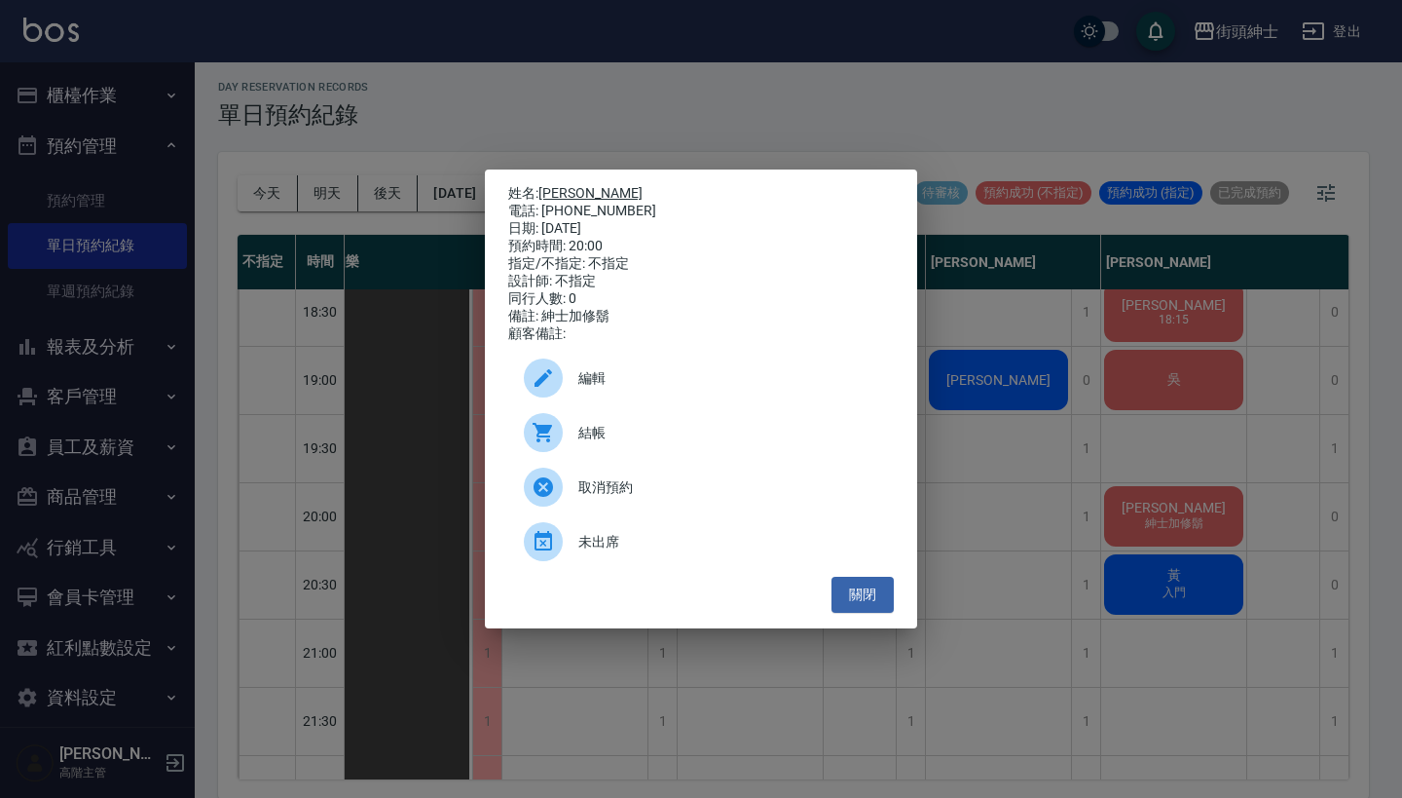
drag, startPoint x: 617, startPoint y: 203, endPoint x: 548, endPoint y: 190, distance: 70.3
click at [548, 190] on div "姓名: 辛家榮 電話: 0987233630 日期: 2025/08/18 預約時間: 20:00 指定/不指定: 不指定 設計師: 不指定 同行人數: 0 …" at bounding box center [701, 264] width 386 height 158
copy div "姓名: 辛家榮 電話: 0987233630"
click at [806, 93] on div "姓名: 辛家榮 電話: 0987233630 日期: 2025/08/18 預約時間: 20:00 指定/不指定: 不指定 設計師: 不指定 同行人數: 0 …" at bounding box center [701, 399] width 1402 height 798
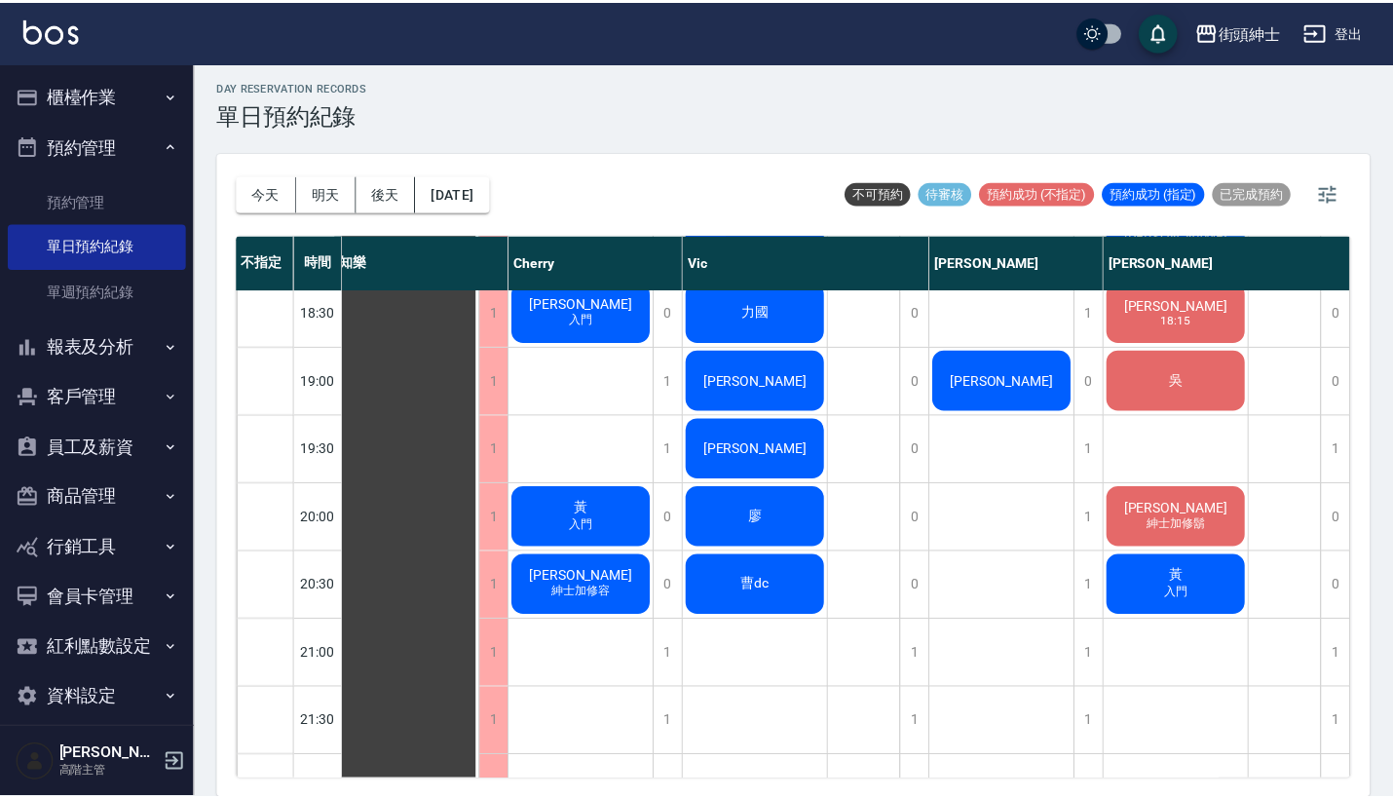
scroll to position [1307, 18]
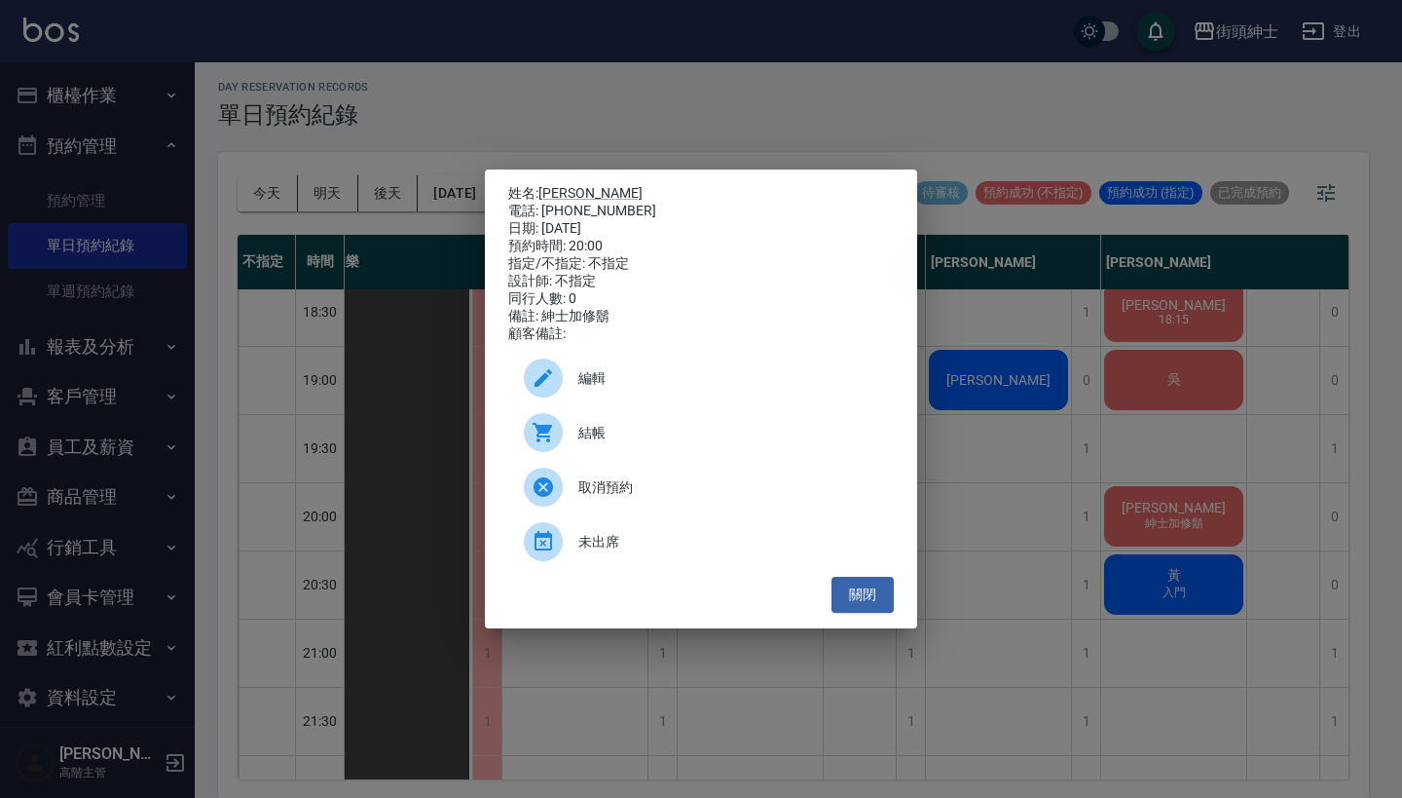
click at [653, 374] on div "編輯" at bounding box center [701, 378] width 386 height 55
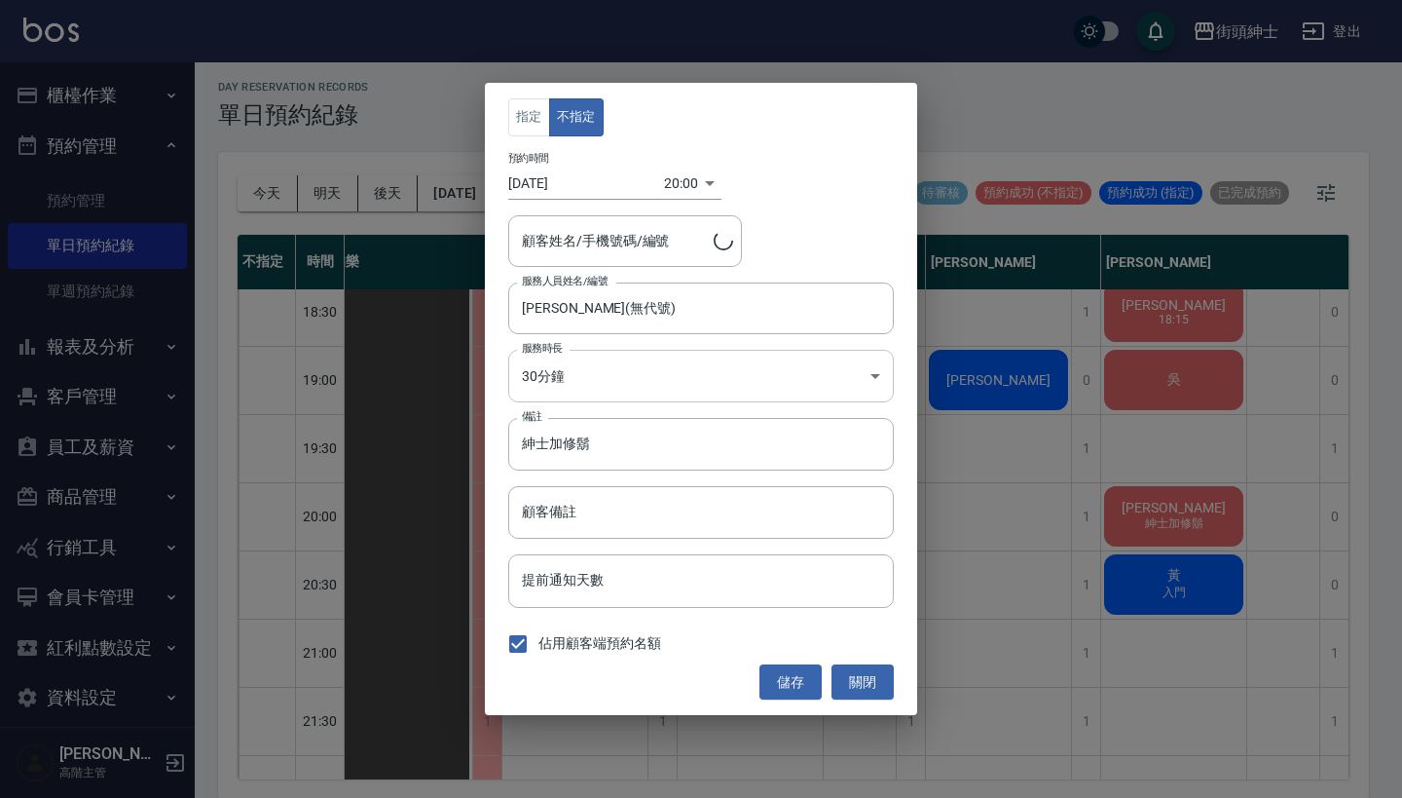
type input "辛家榮/0987233630"
click at [638, 444] on input "紳士加修鬍" at bounding box center [701, 444] width 386 height 53
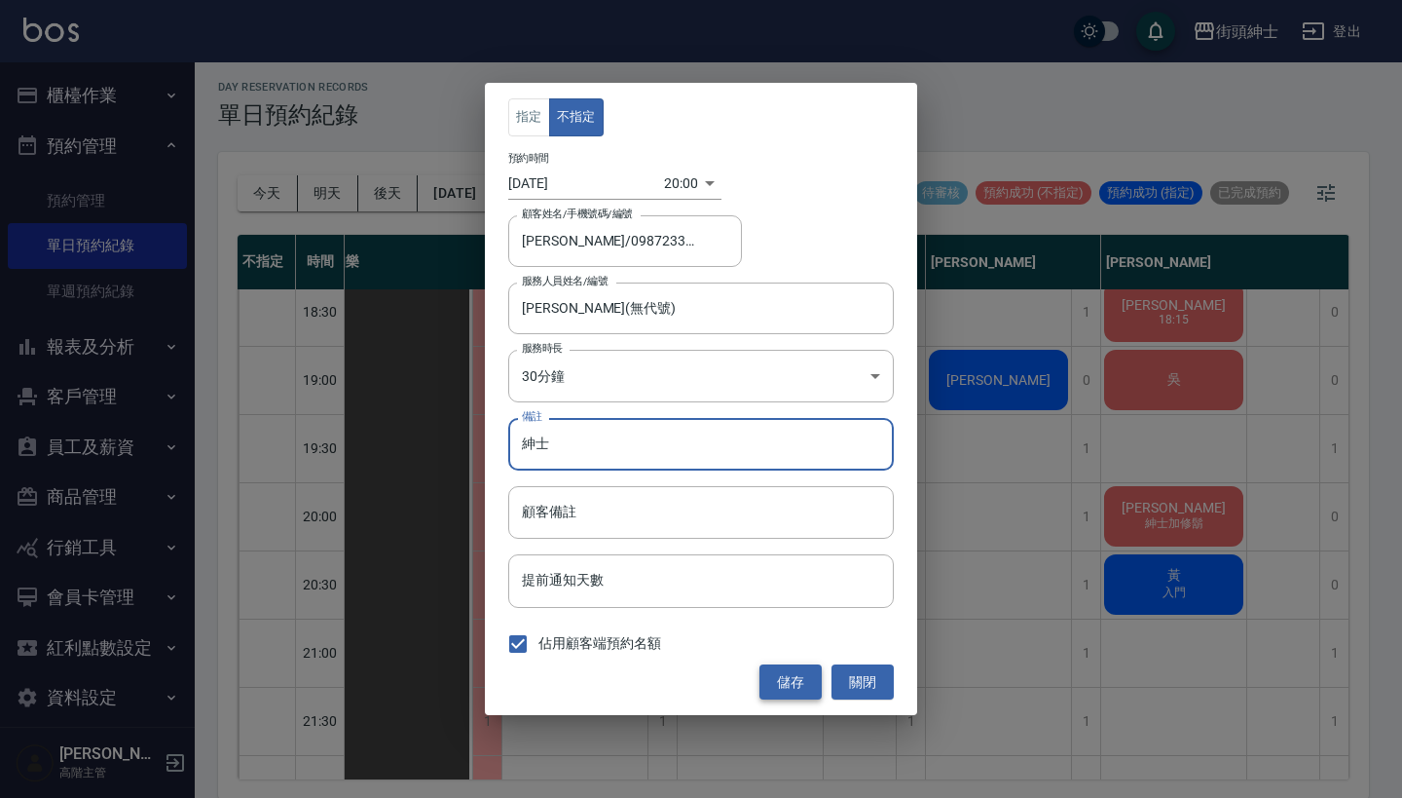
type input "紳士"
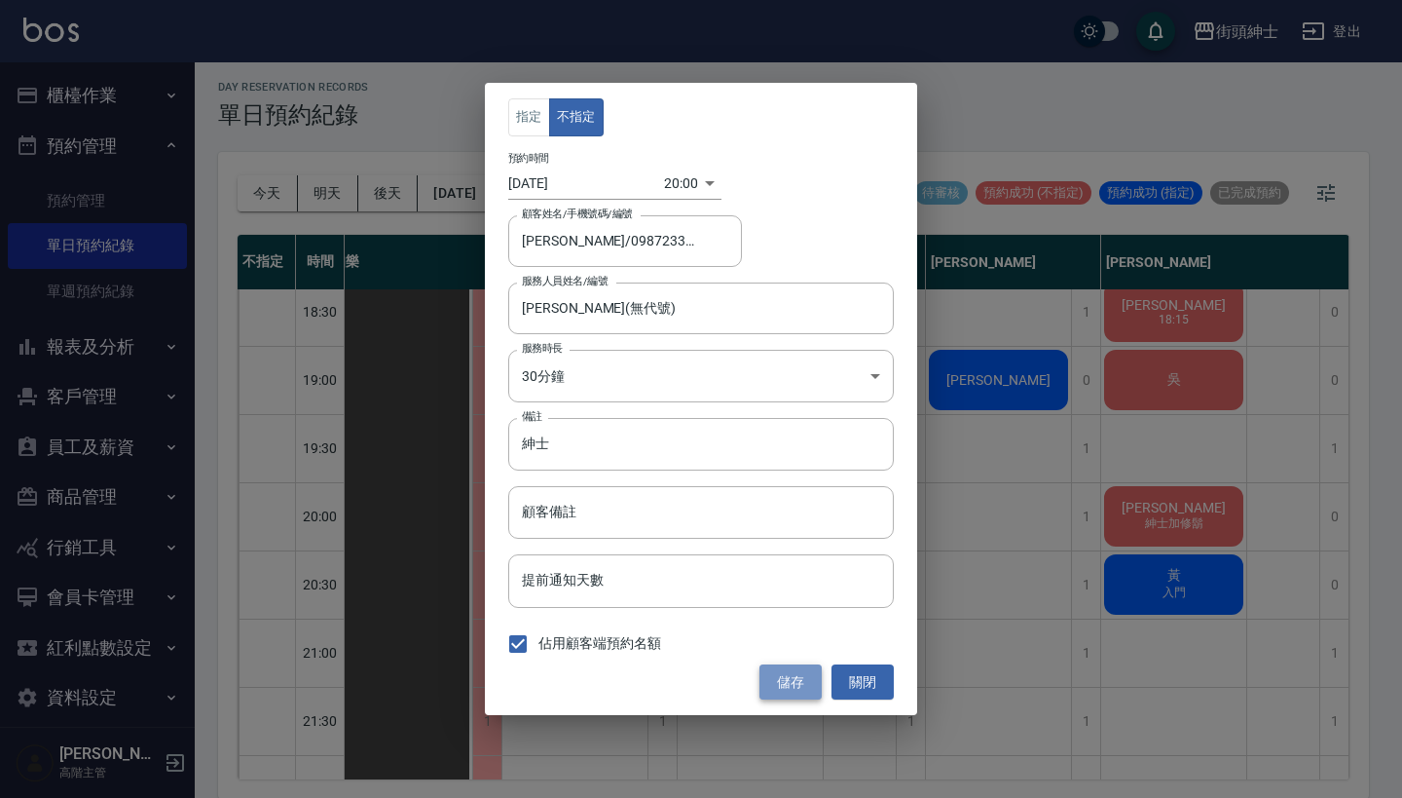
click at [787, 676] on button "儲存" at bounding box center [791, 682] width 62 height 36
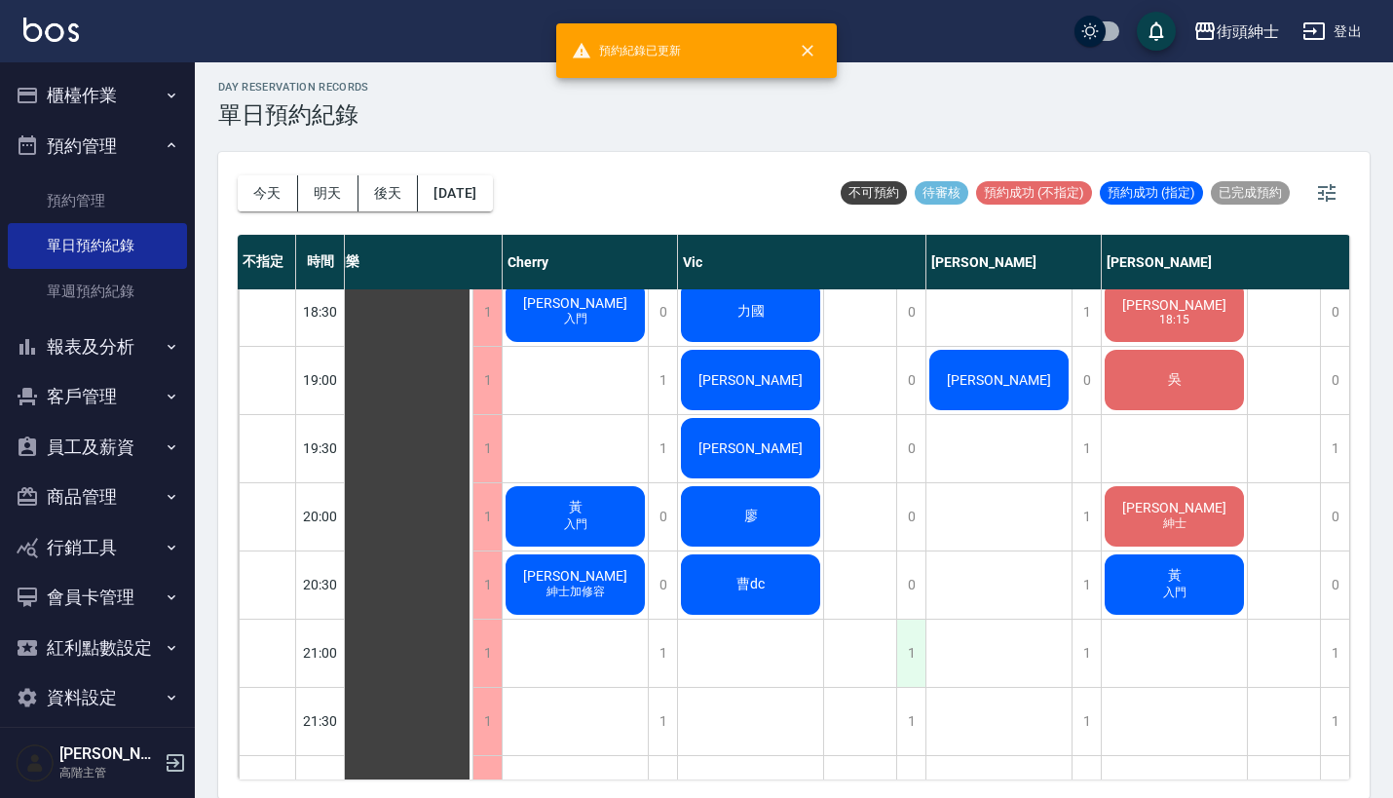
click at [911, 639] on div "1" at bounding box center [910, 652] width 29 height 67
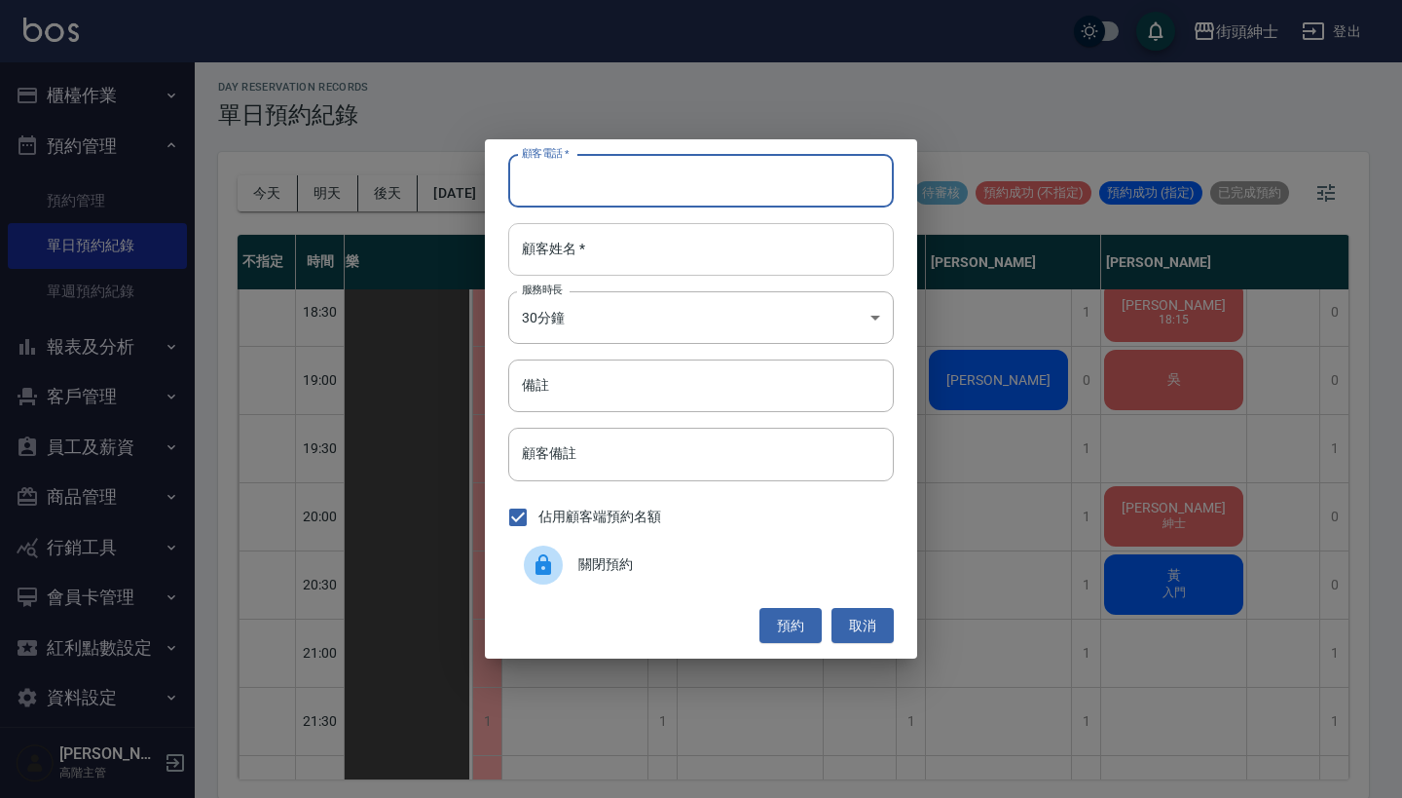
paste input "辛家榮 電話: 0987233630"
type input "辛家榮 電話: 0987233630"
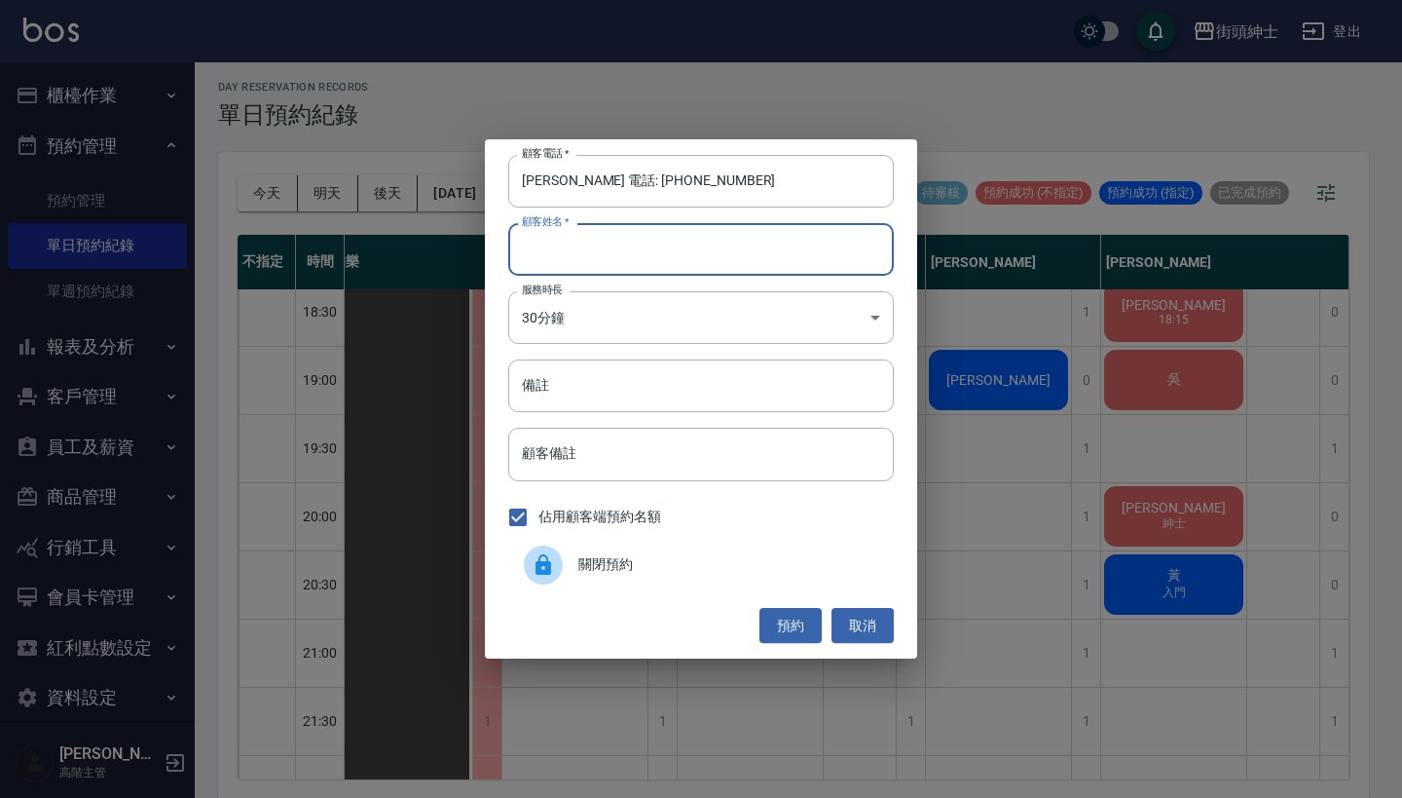
paste input "辛家榮 電話: 0987233630"
type input "辛家榮 電話: 0987233630"
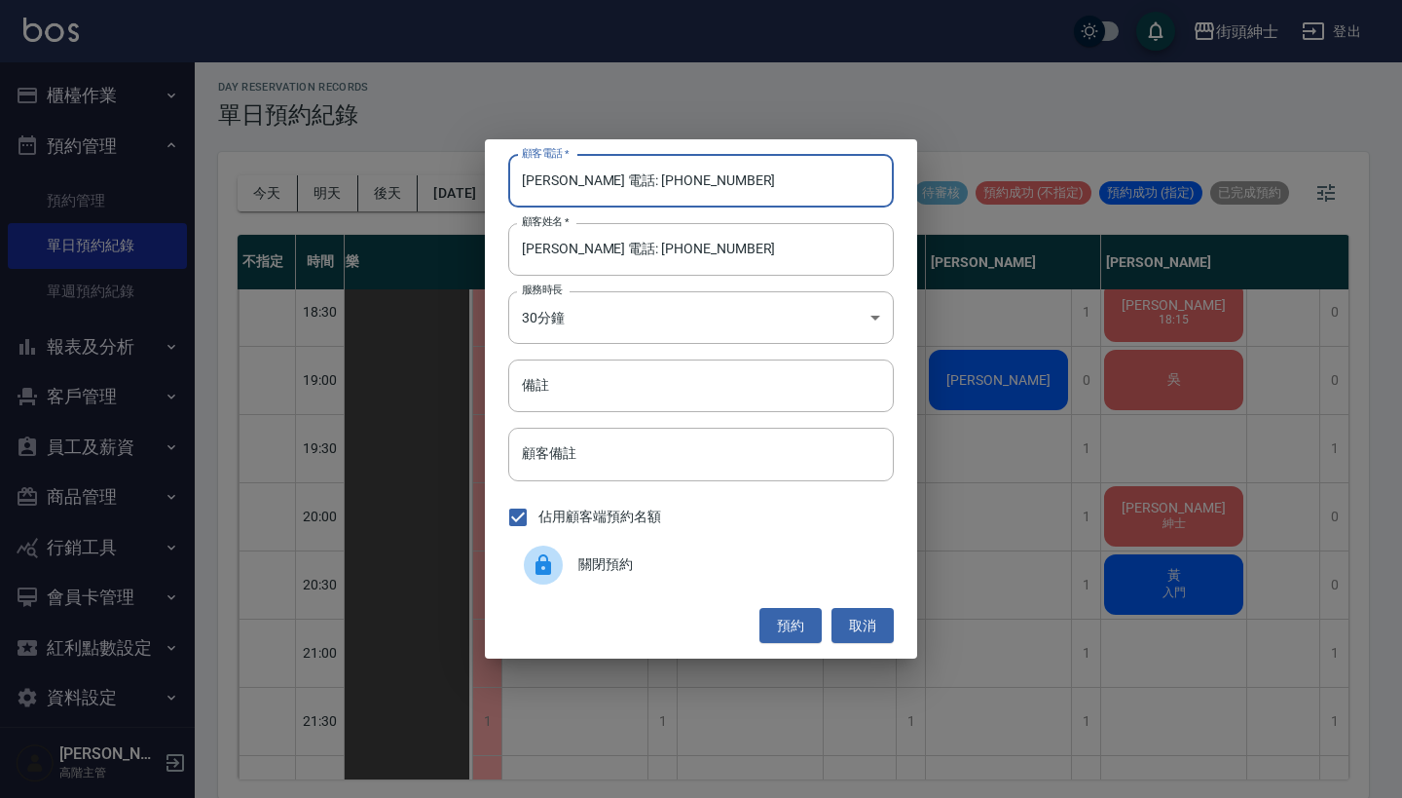
drag, startPoint x: 597, startPoint y: 184, endPoint x: 355, endPoint y: 155, distance: 243.3
click at [355, 155] on div "顧客電話   * 辛家榮 電話: 0987233630 顧客電話   * 顧客姓名   * 辛家榮 電話: 0987233630 顧客姓名   * 服務時長 …" at bounding box center [701, 399] width 1402 height 798
type input "0987233630"
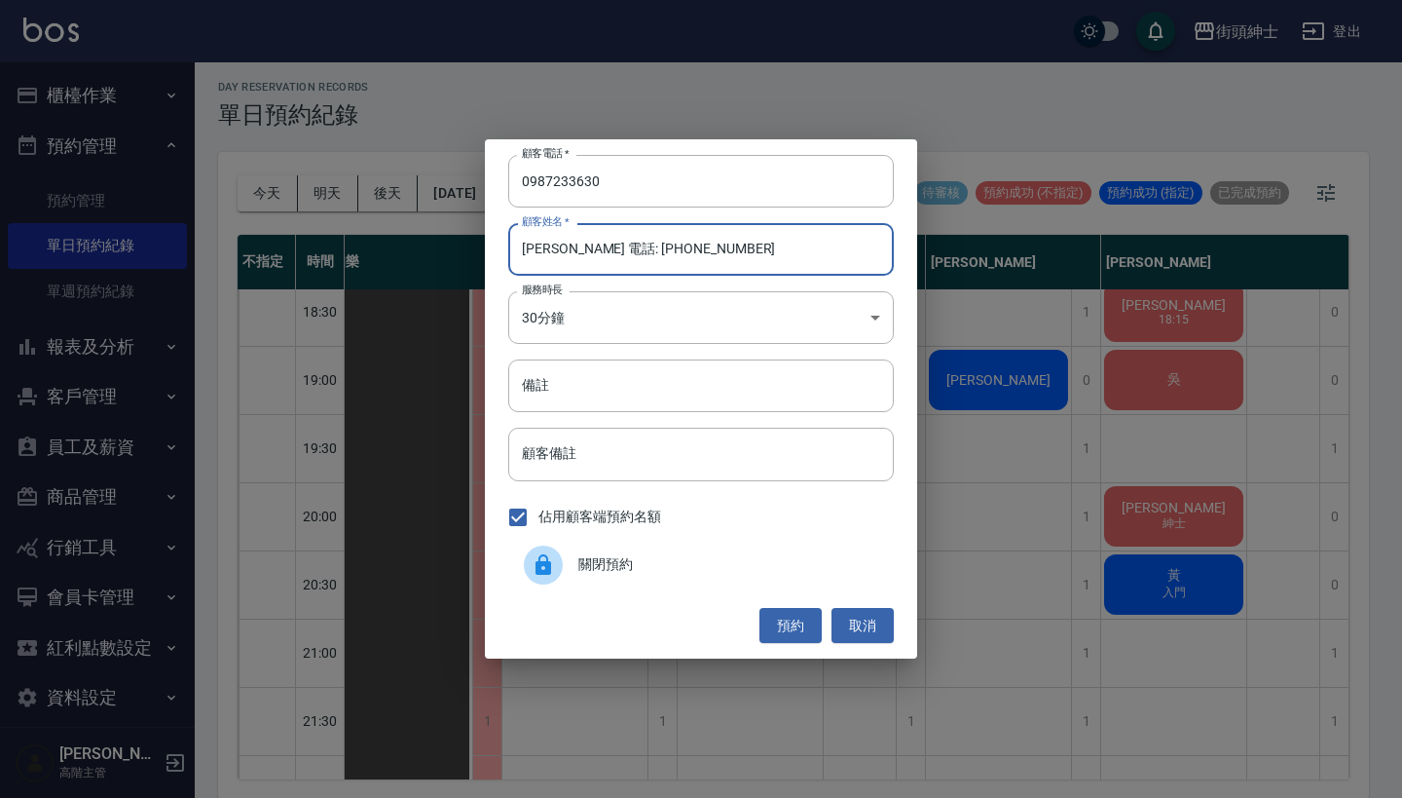
drag, startPoint x: 688, startPoint y: 257, endPoint x: 563, endPoint y: 252, distance: 125.7
click at [562, 252] on input "辛家榮 電話: 0987233630" at bounding box center [701, 249] width 386 height 53
type input "[PERSON_NAME]"
click at [595, 377] on input "備註" at bounding box center [701, 385] width 386 height 53
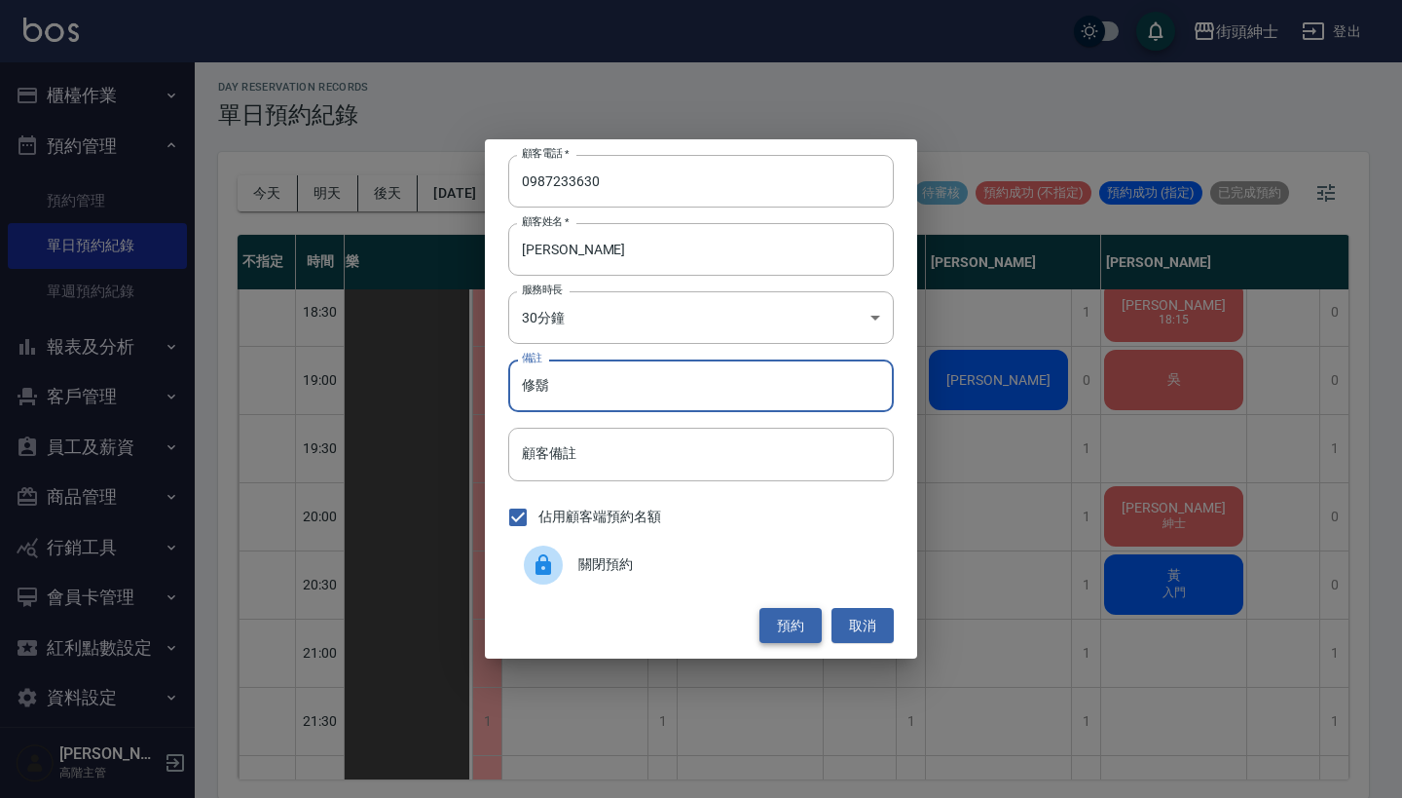
type input "修鬍"
click at [794, 628] on button "預約" at bounding box center [791, 626] width 62 height 36
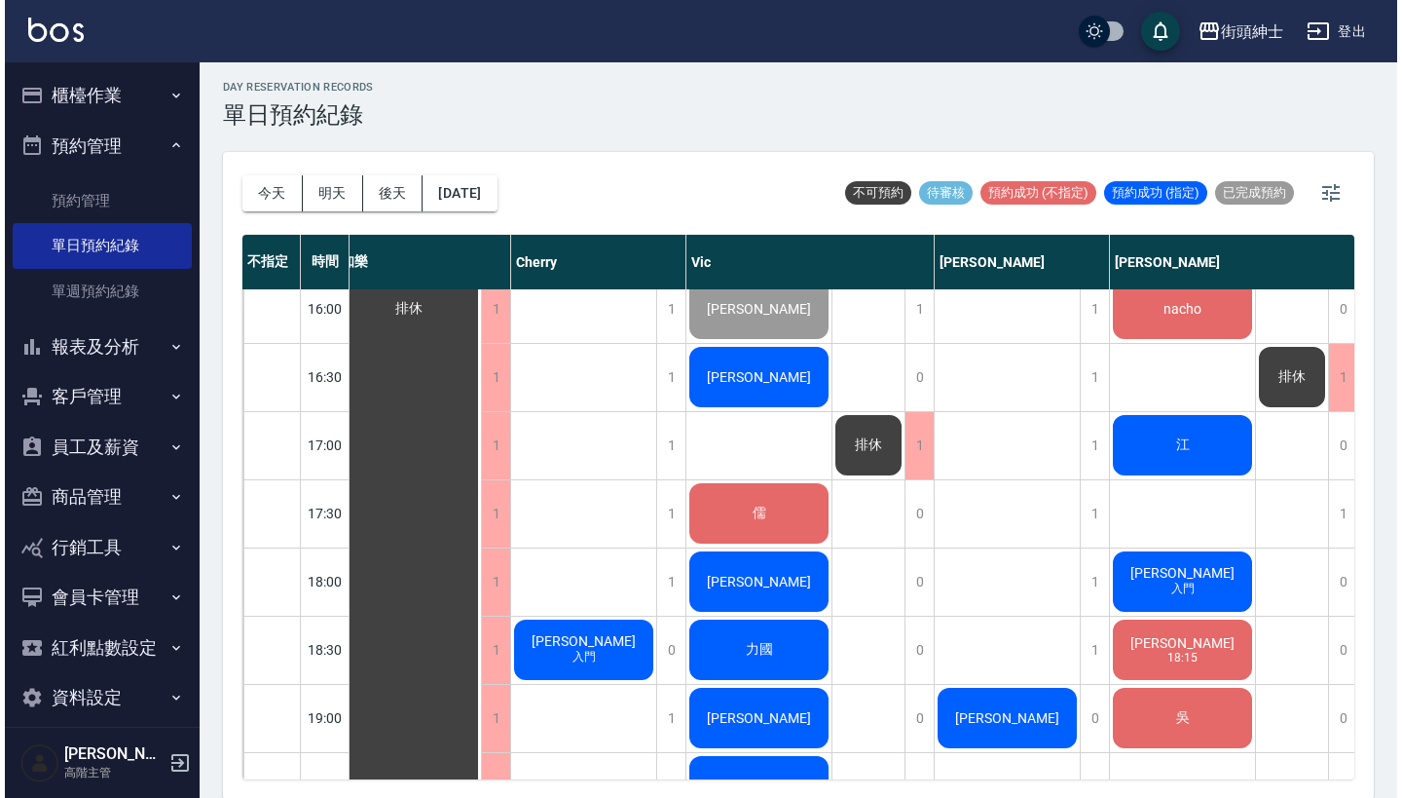
scroll to position [973, 14]
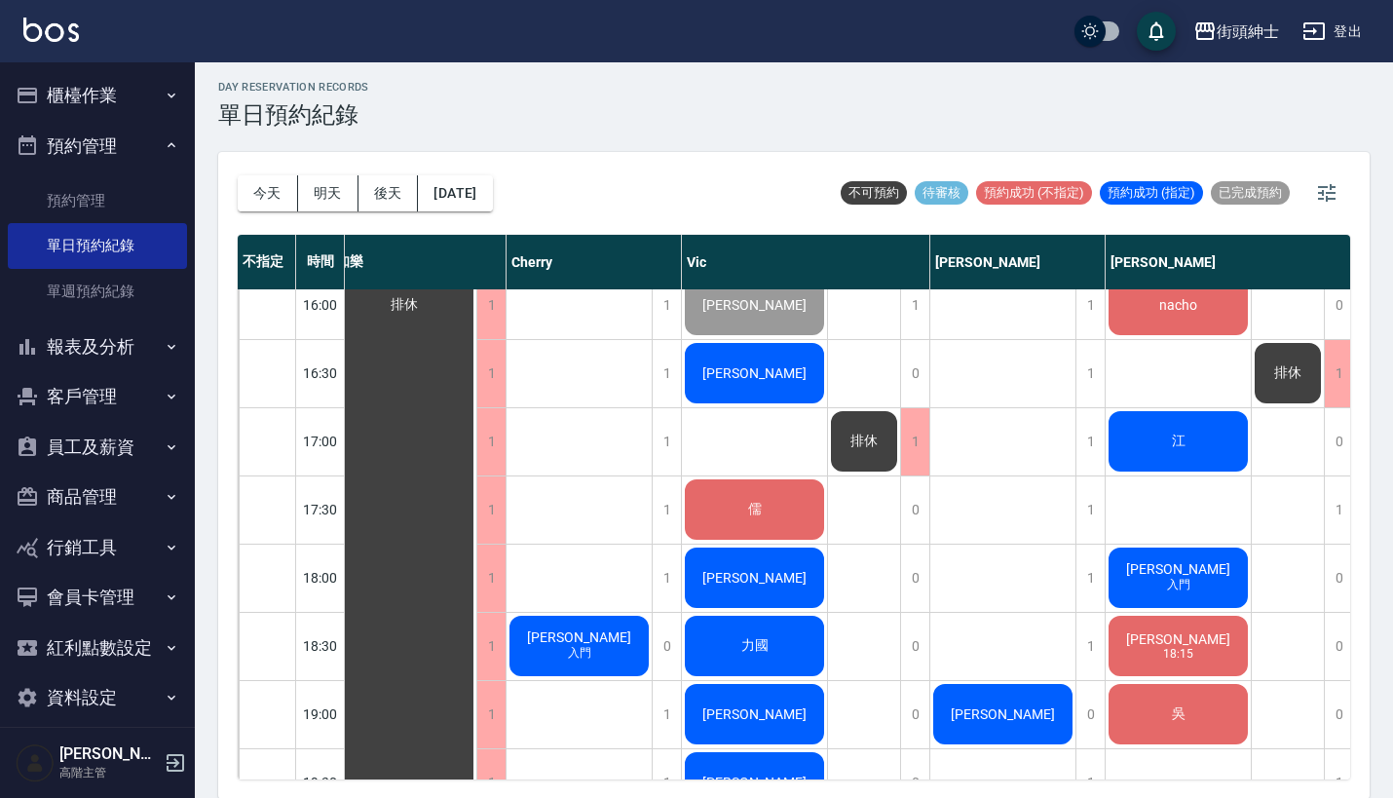
click at [422, 314] on span "[PERSON_NAME]" at bounding box center [404, 305] width 35 height 18
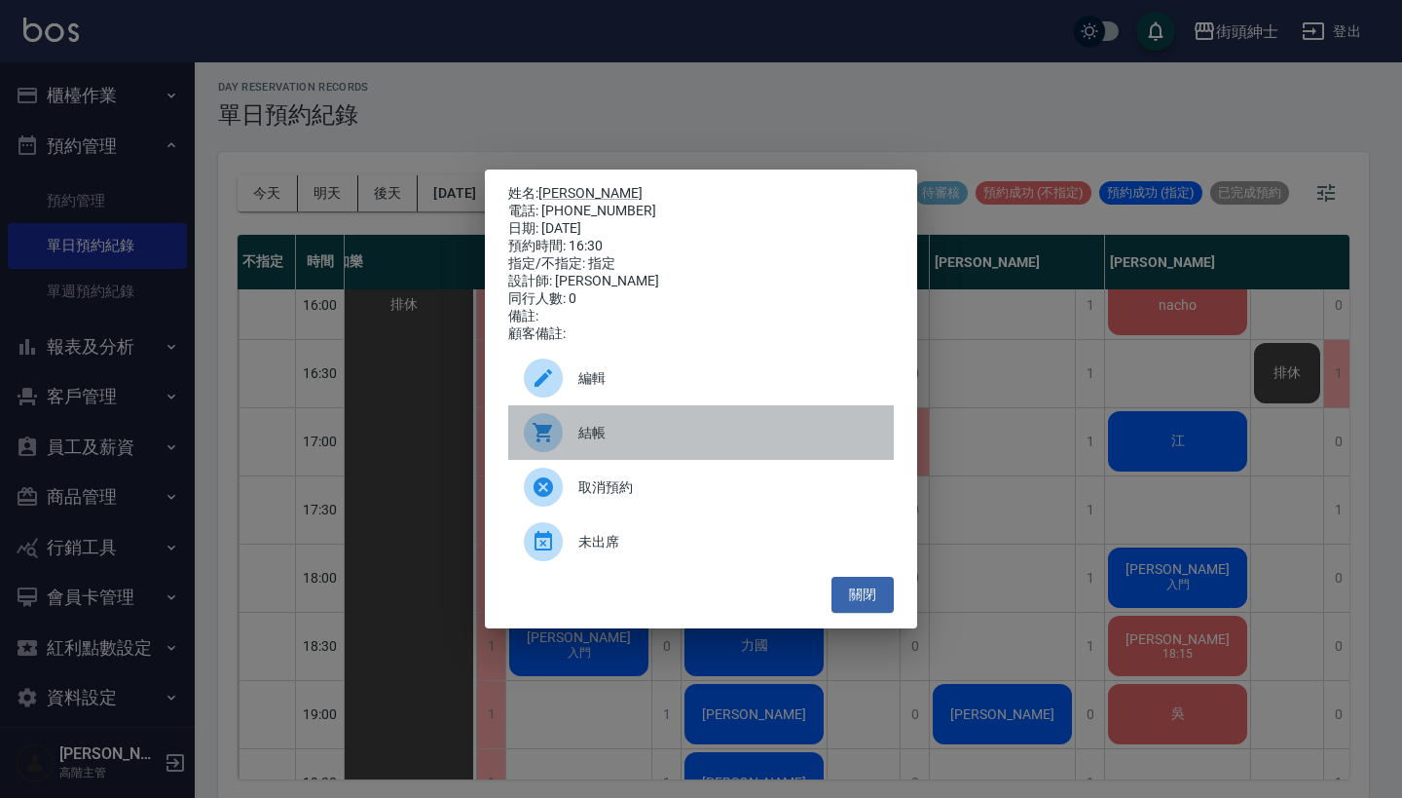
click at [662, 441] on span "結帳" at bounding box center [728, 433] width 300 height 20
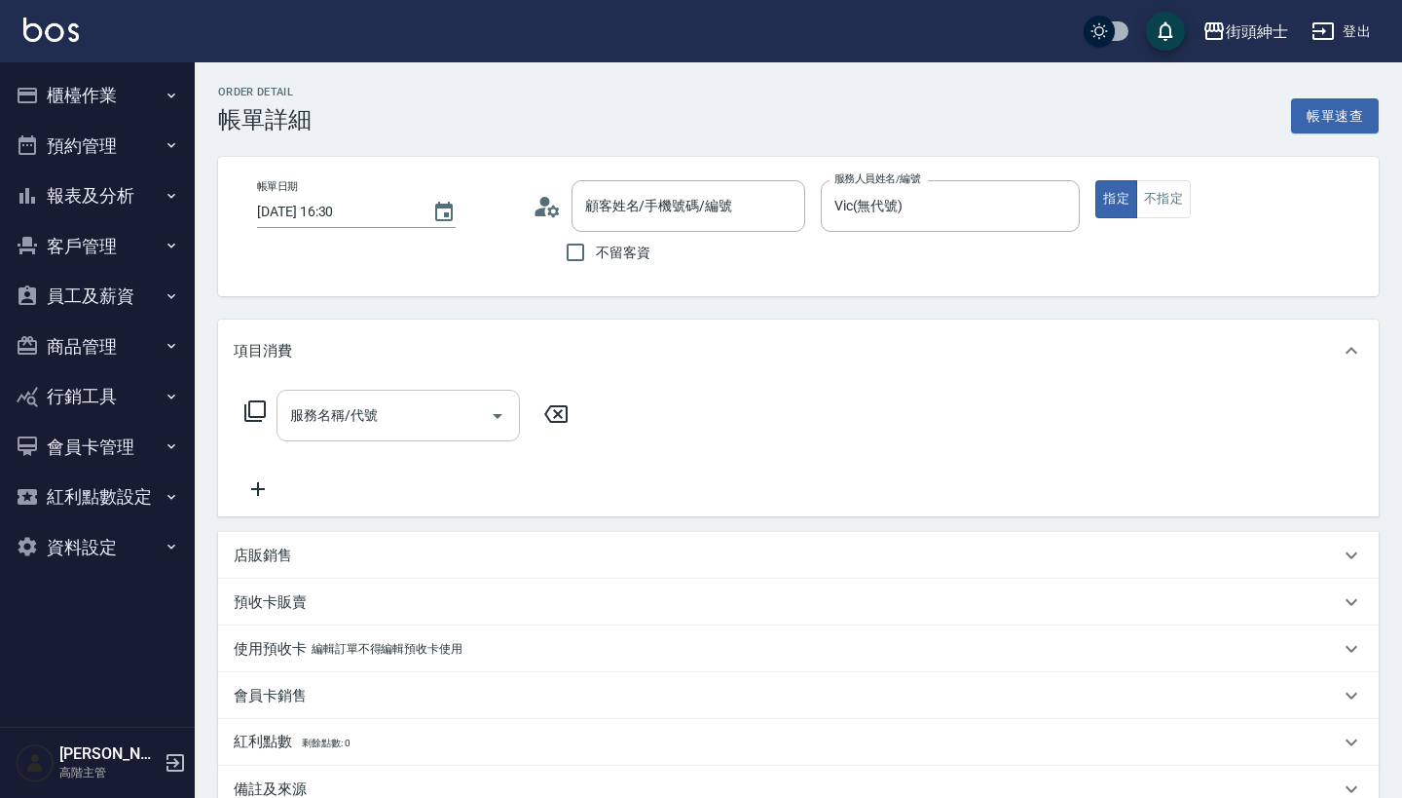
type input "Eddie/16268236887/null"
click at [395, 394] on div "服務名稱/代號" at bounding box center [398, 416] width 243 height 52
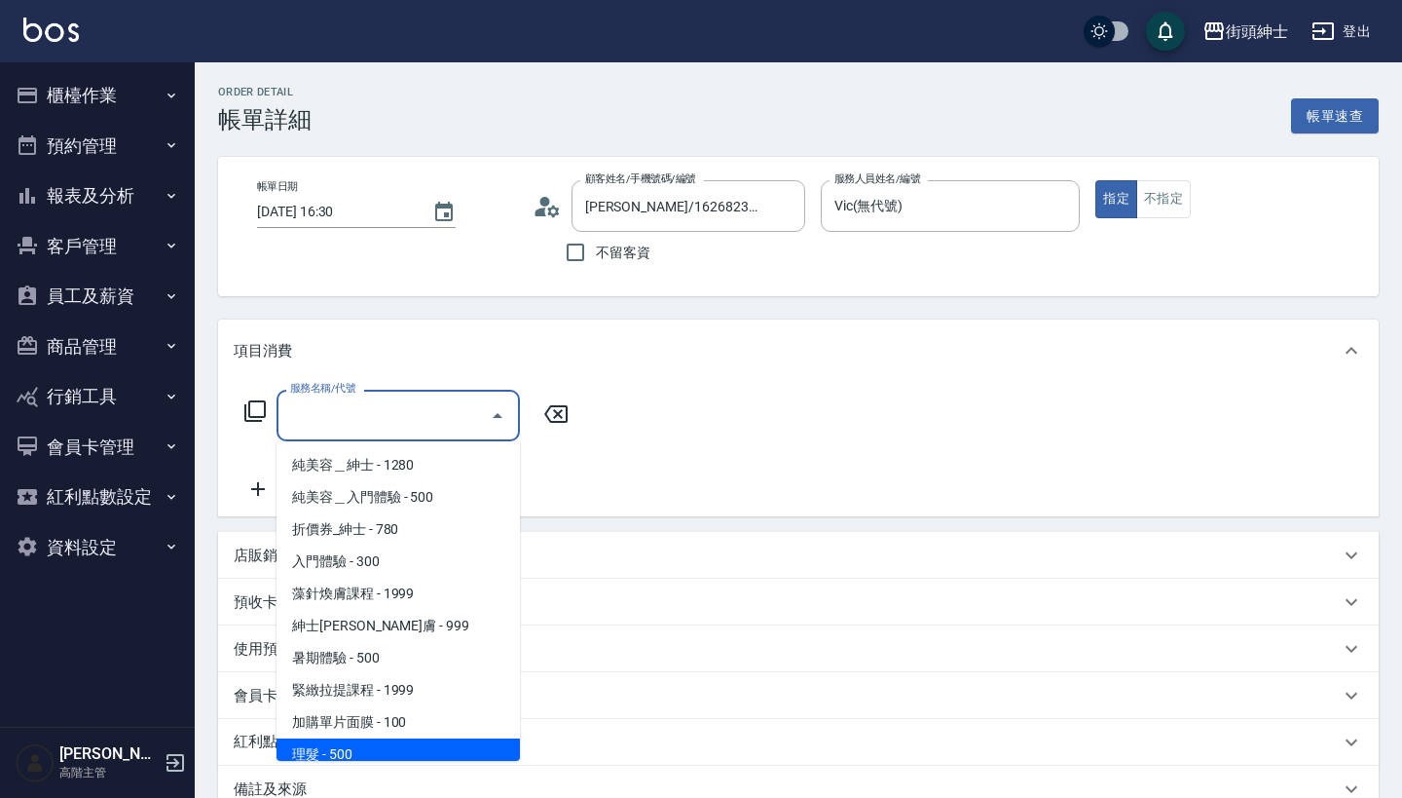
click at [412, 750] on span "理髮 - 500" at bounding box center [398, 754] width 243 height 32
type input "理髮(A02)"
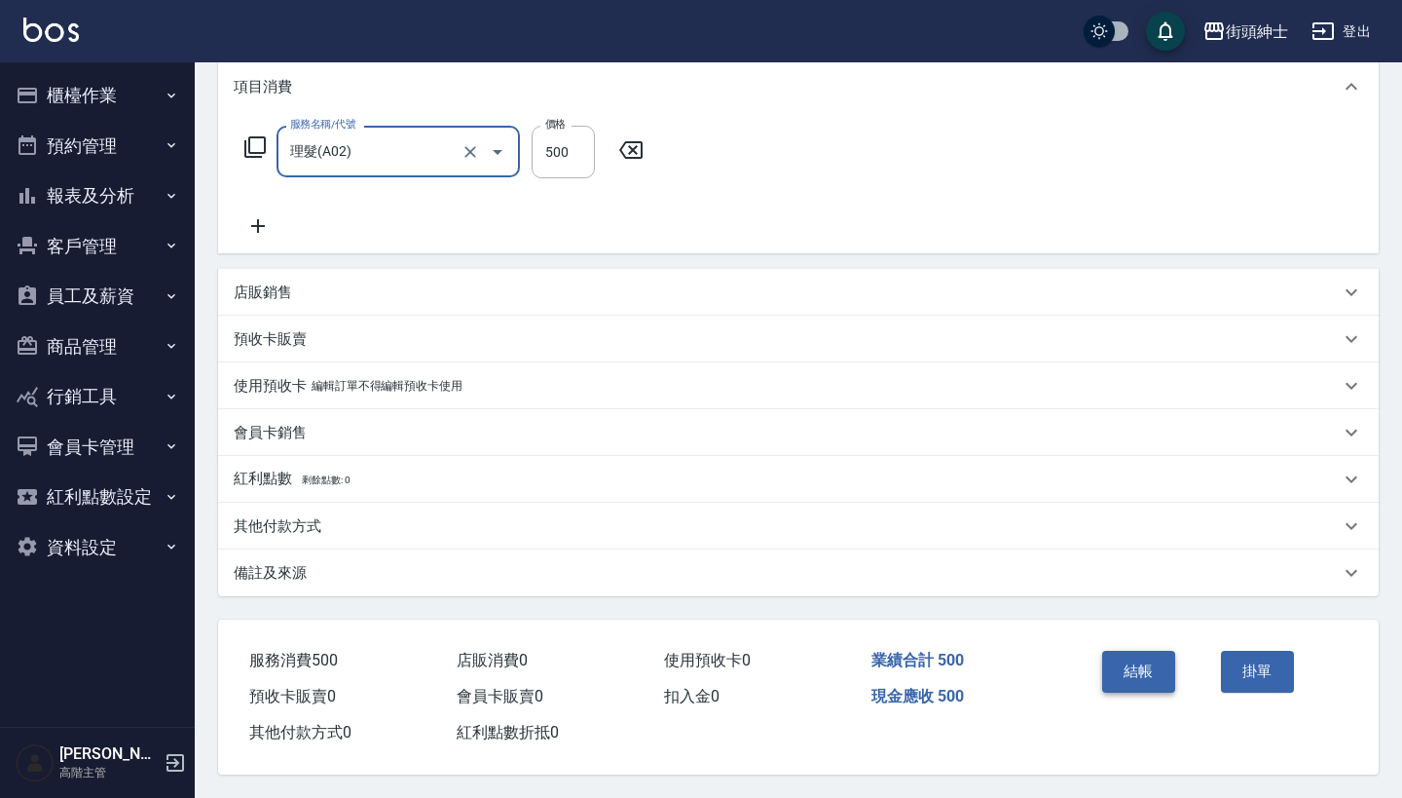
scroll to position [273, 0]
click at [1118, 667] on button "結帳" at bounding box center [1138, 671] width 73 height 41
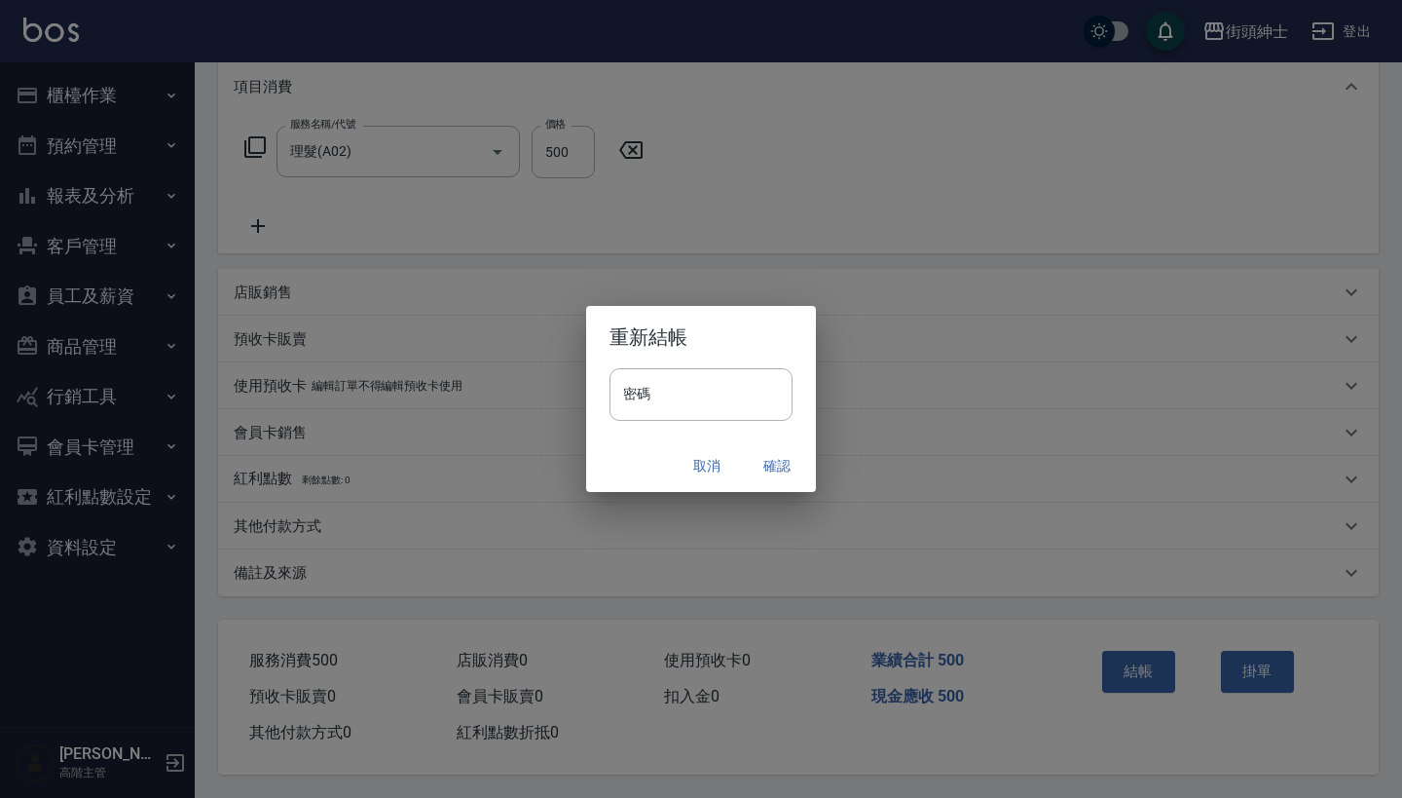
click at [776, 474] on button "確認" at bounding box center [777, 466] width 62 height 36
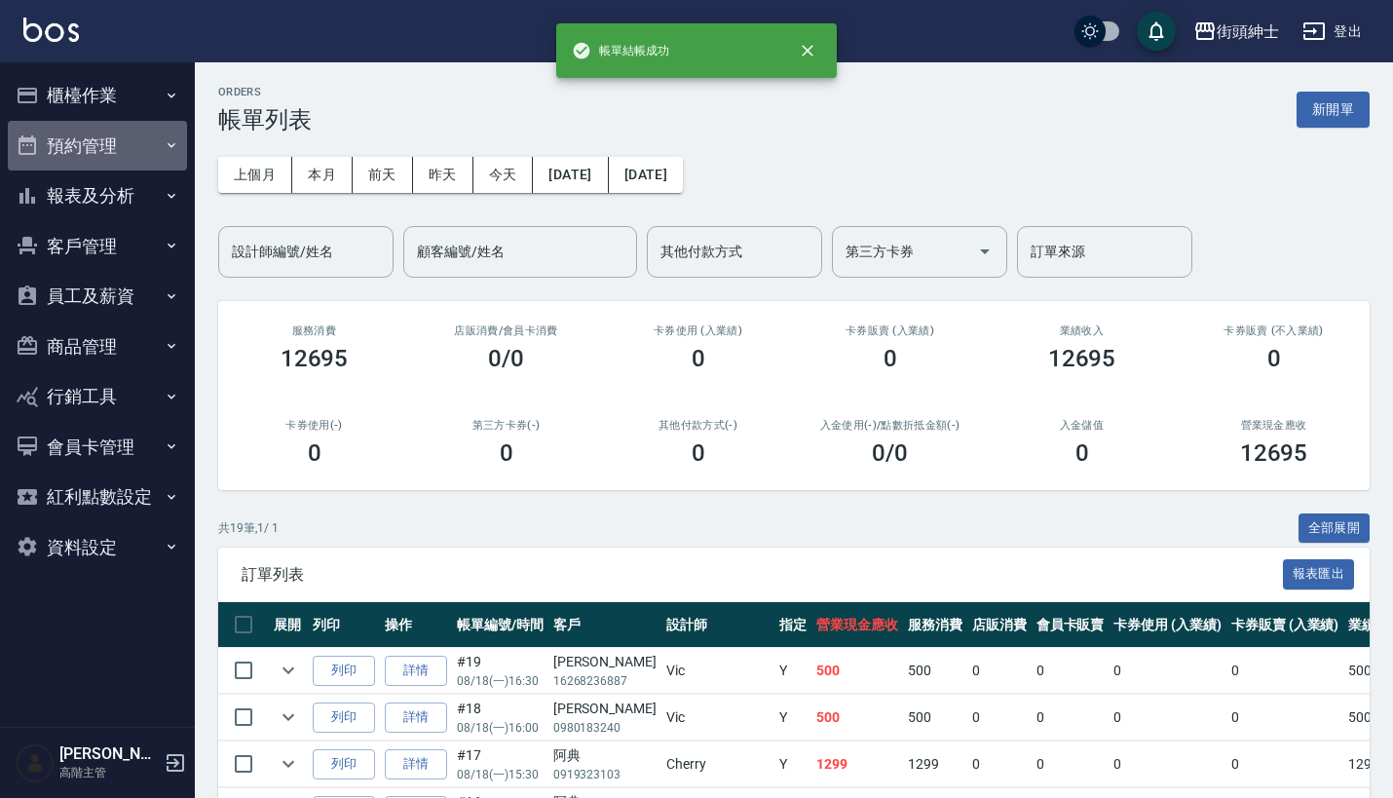
click at [83, 150] on button "預約管理" at bounding box center [97, 146] width 179 height 51
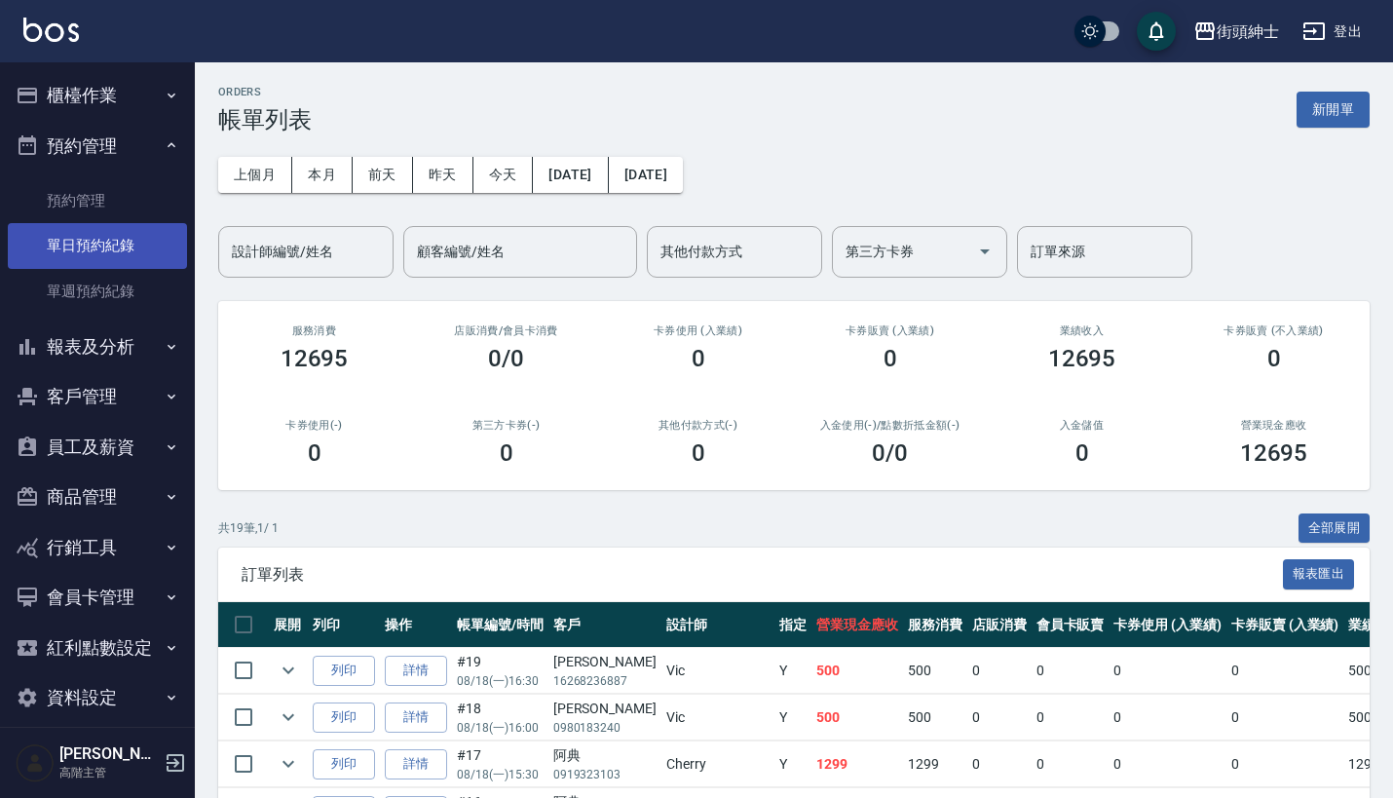
click at [96, 245] on link "單日預約紀錄" at bounding box center [97, 245] width 179 height 45
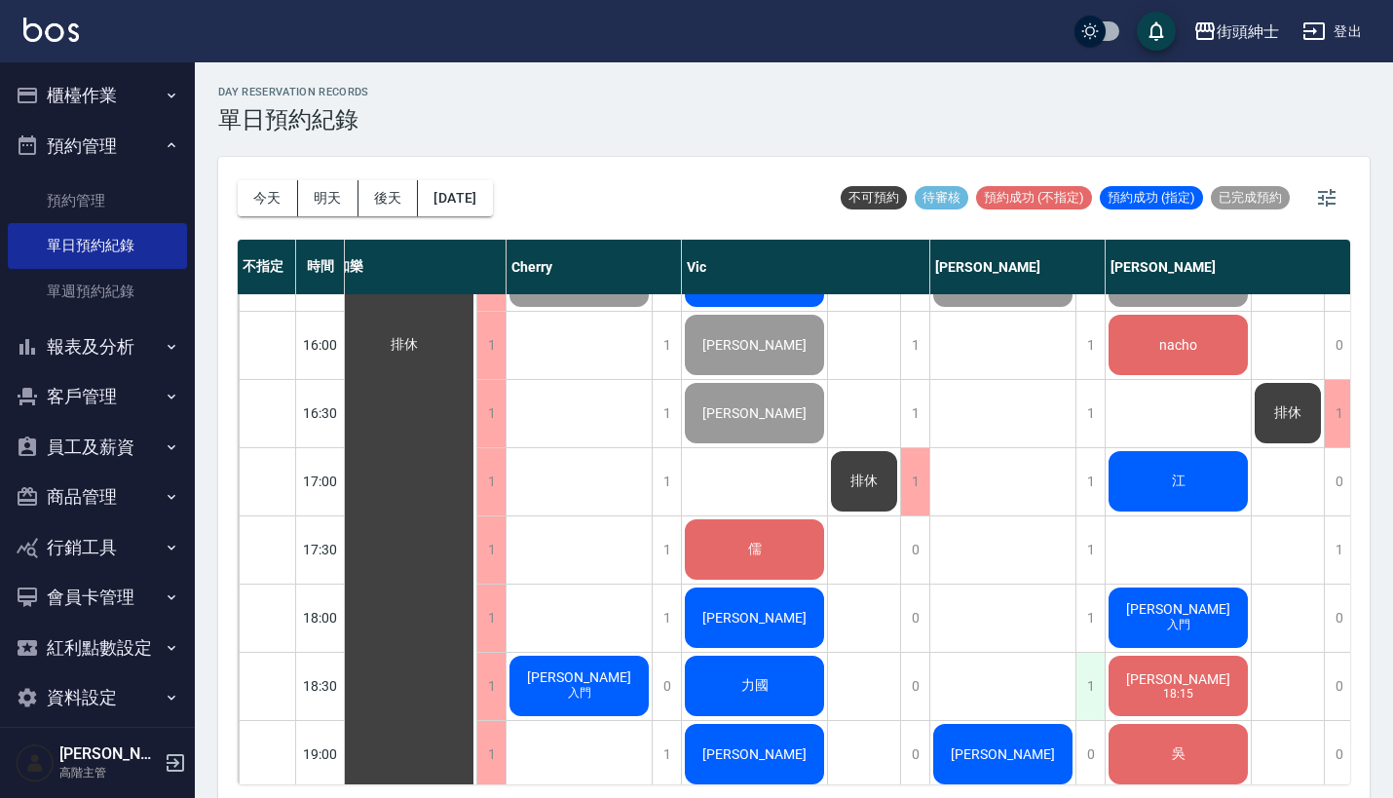
scroll to position [935, 15]
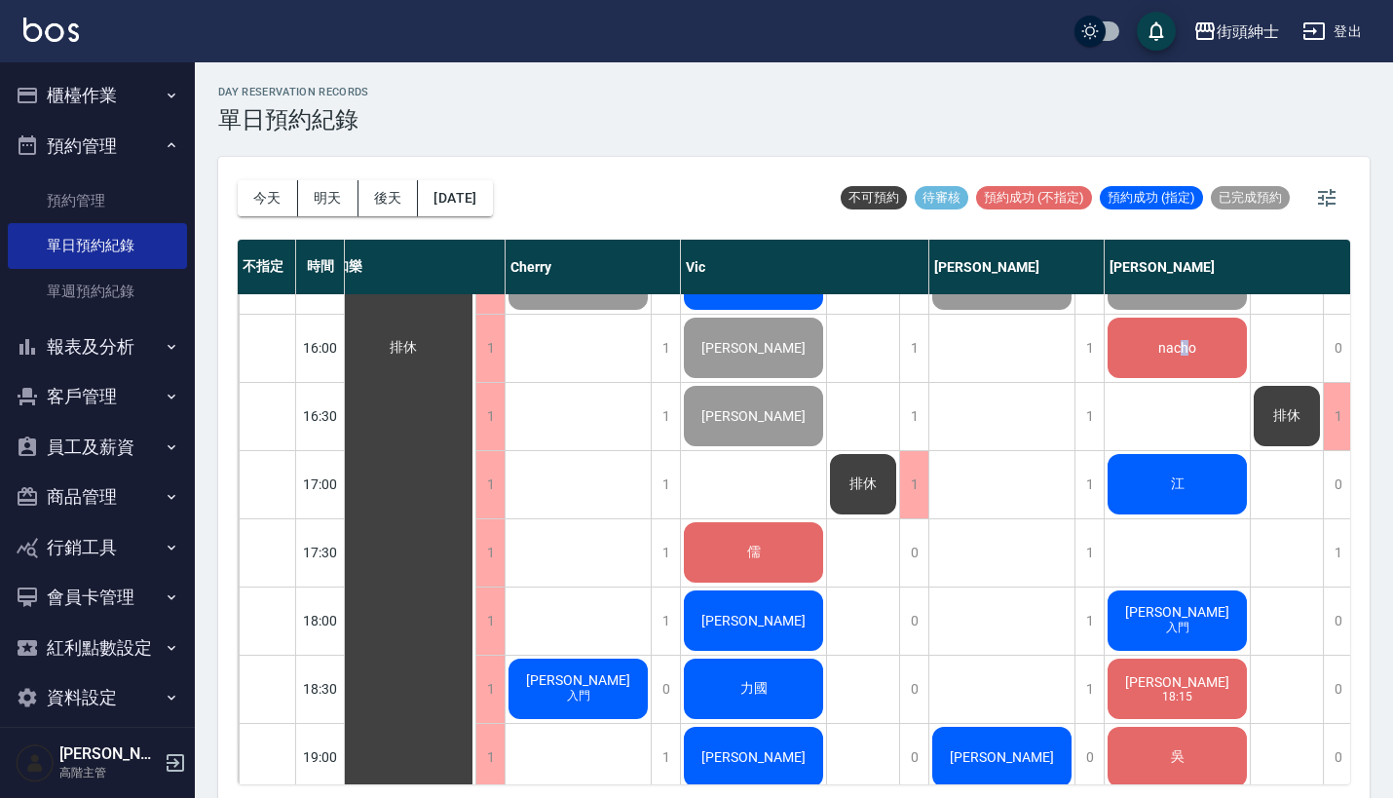
click at [421, 353] on span "nacho" at bounding box center [403, 348] width 35 height 18
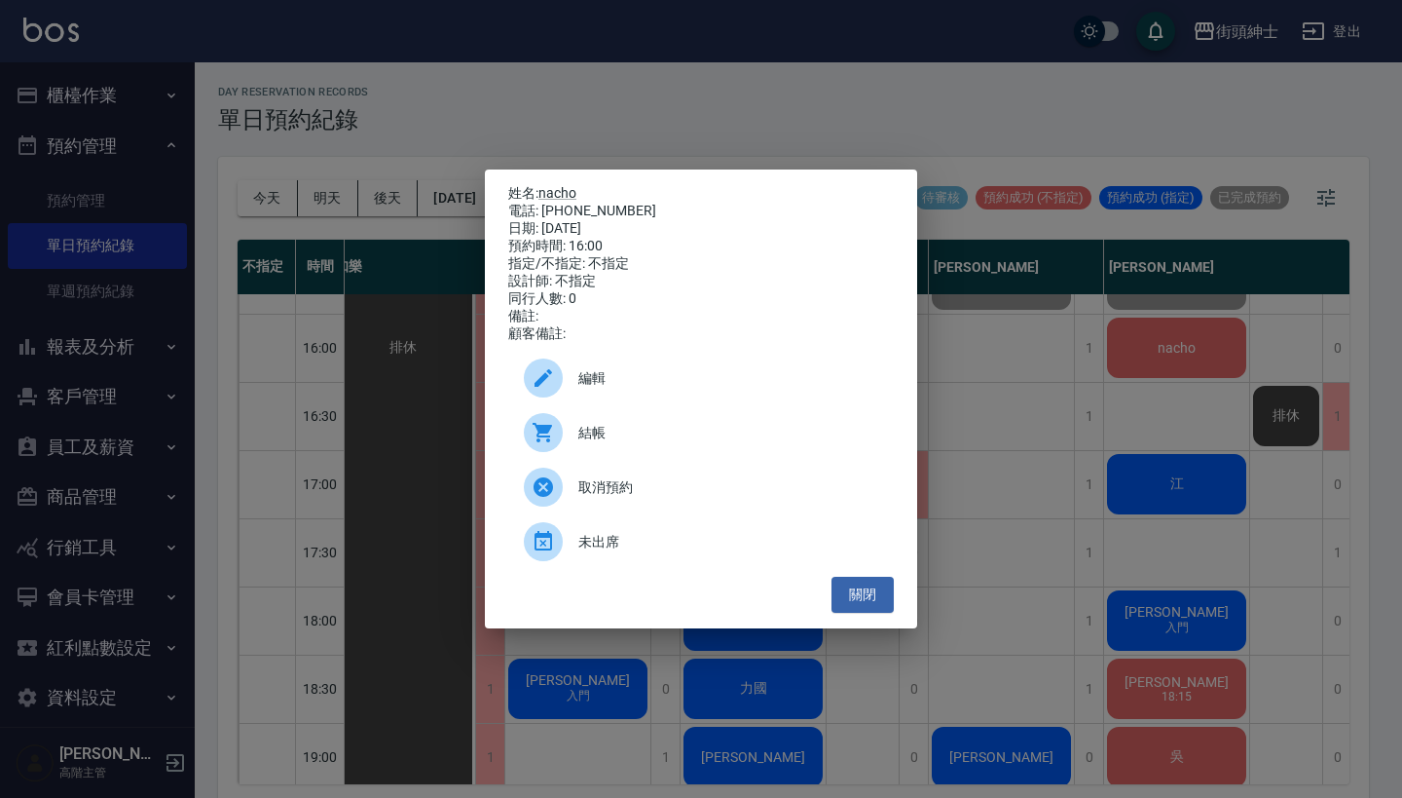
click at [1077, 389] on div "姓名: nacho 電話: 56989791329 日期: 2025/08/18 預約時間: 16:00 指定/不指定: 不指定 設計師: 不指定 同行人數:…" at bounding box center [701, 399] width 1402 height 798
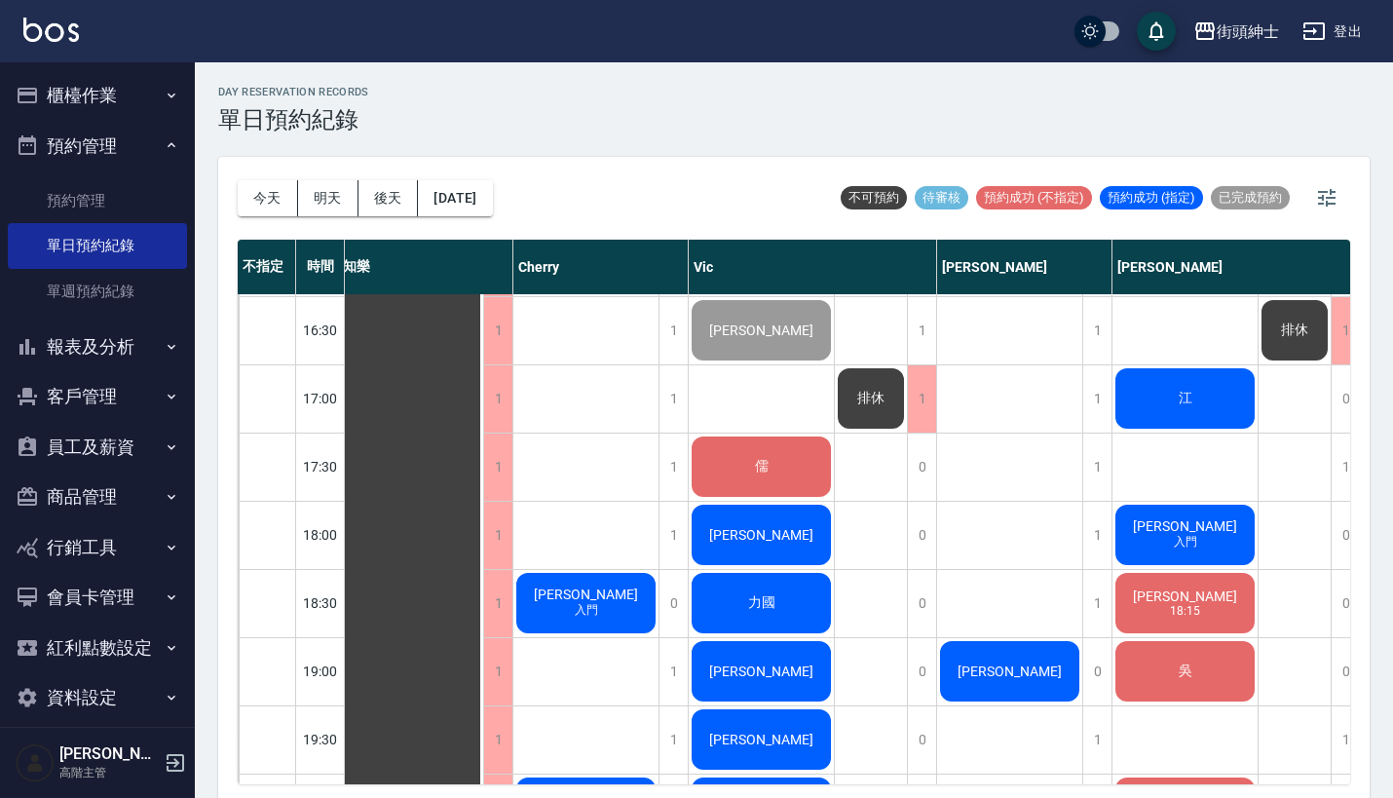
scroll to position [1019, 7]
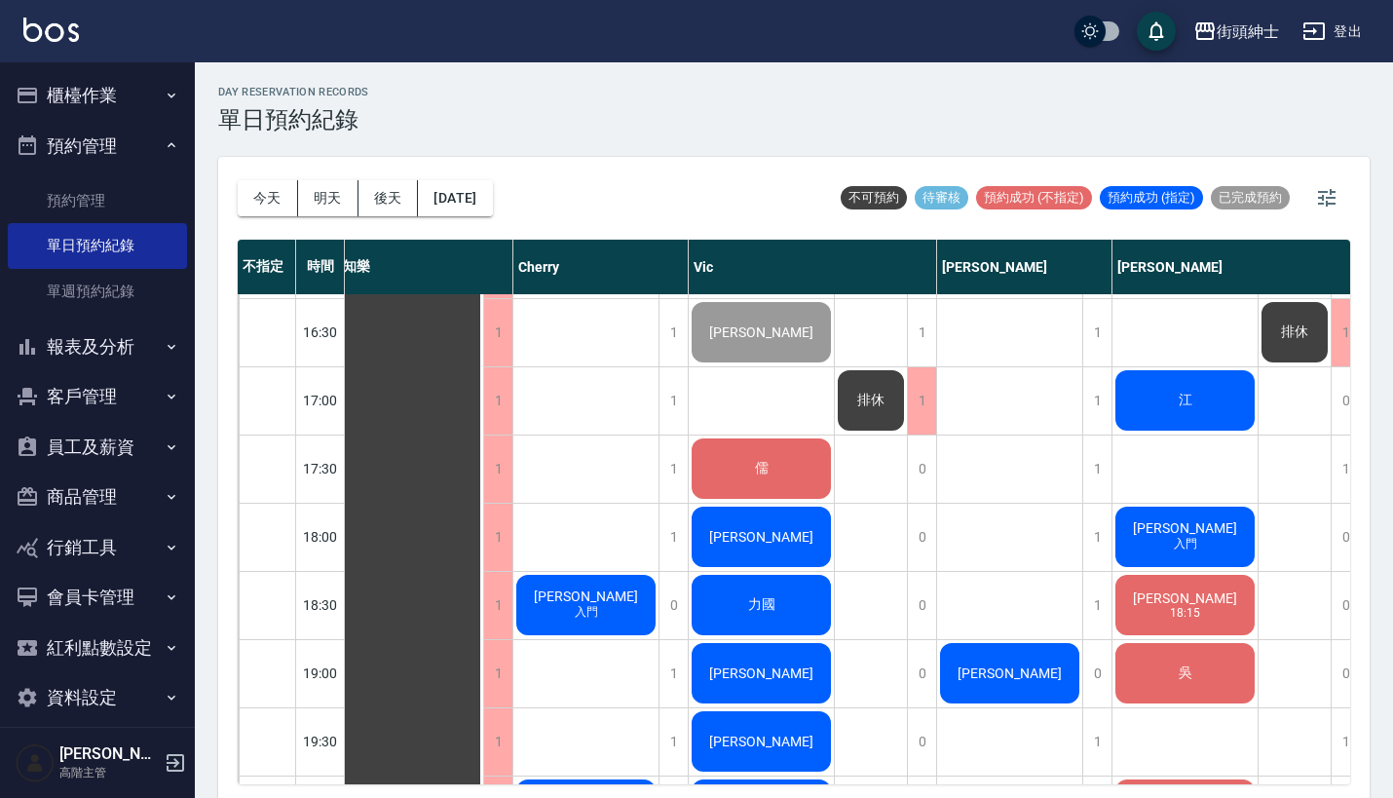
click at [483, 386] on div "江" at bounding box center [410, 263] width 145 height 1975
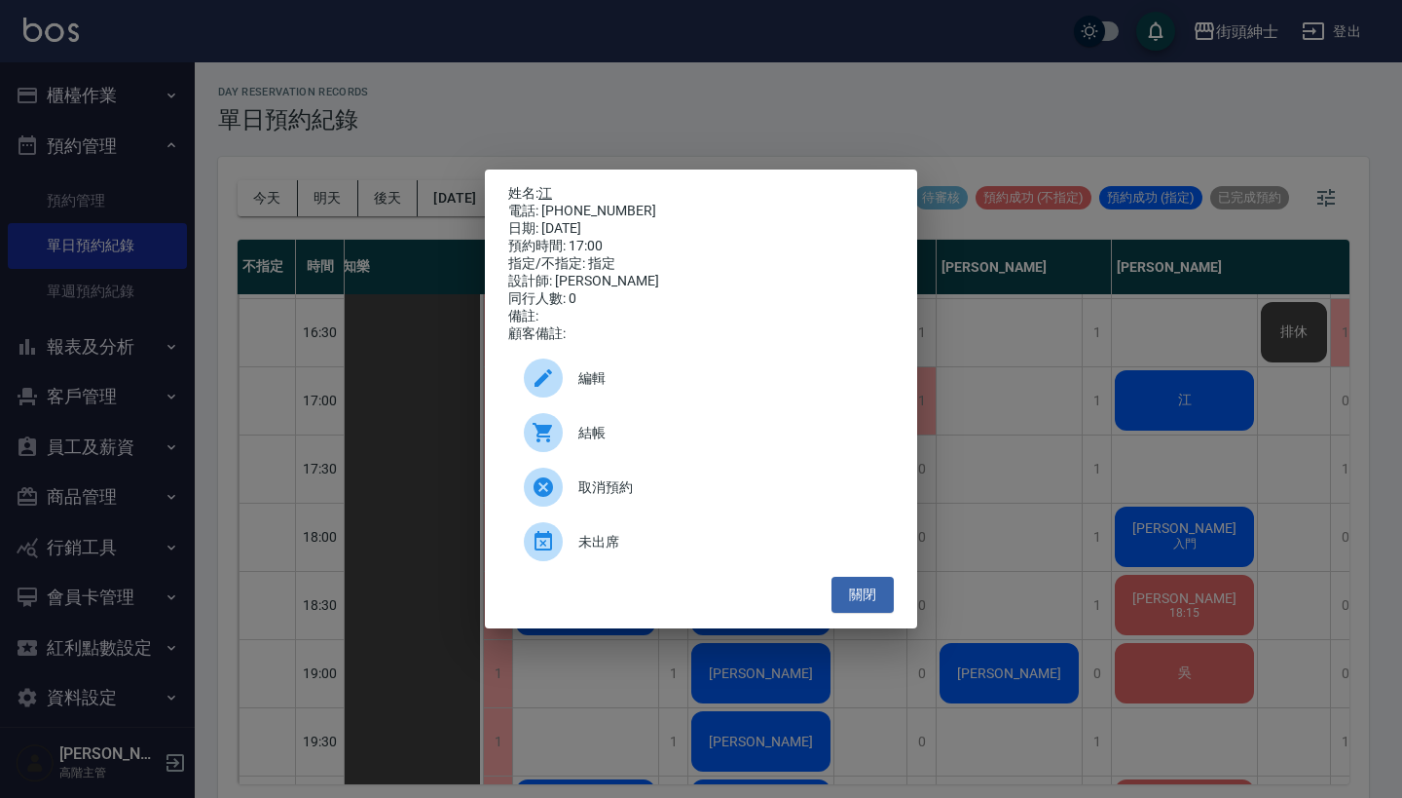
drag, startPoint x: 622, startPoint y: 204, endPoint x: 543, endPoint y: 182, distance: 82.0
click at [543, 185] on div "姓名: 江 電話: 0916380757 日期: 2025/08/18 預約時間: 17:00 指定/不指定: 指定 設計師: eric 同行人數: 0 備註…" at bounding box center [701, 264] width 386 height 158
copy div "姓名: 江 電話: 0916380757"
click at [923, 582] on div "姓名: 江 電話: 0916380757 日期: 2025/08/18 預約時間: 17:00 指定/不指定: 指定 設計師: eric 同行人數: 0 備註…" at bounding box center [701, 399] width 1402 height 798
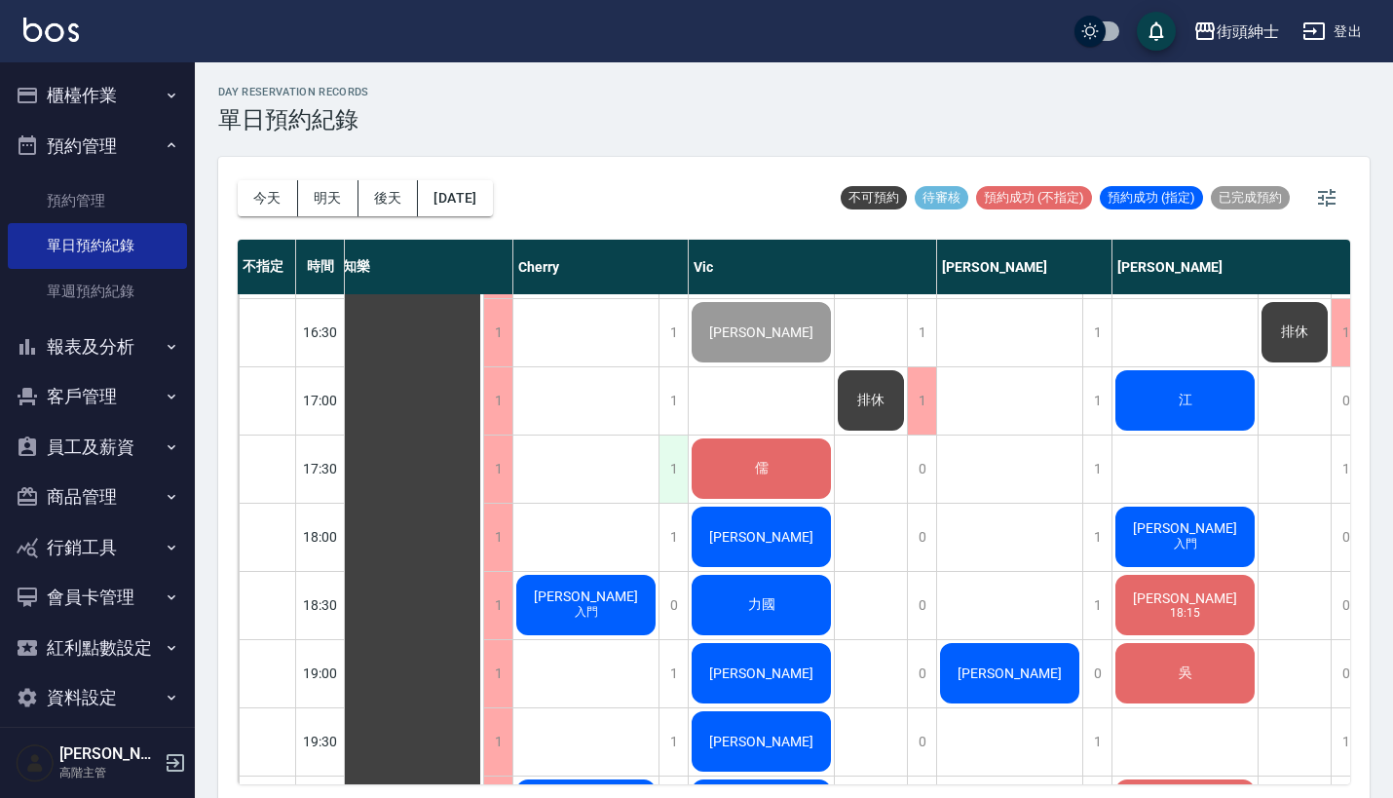
click at [682, 479] on div "1" at bounding box center [672, 468] width 29 height 67
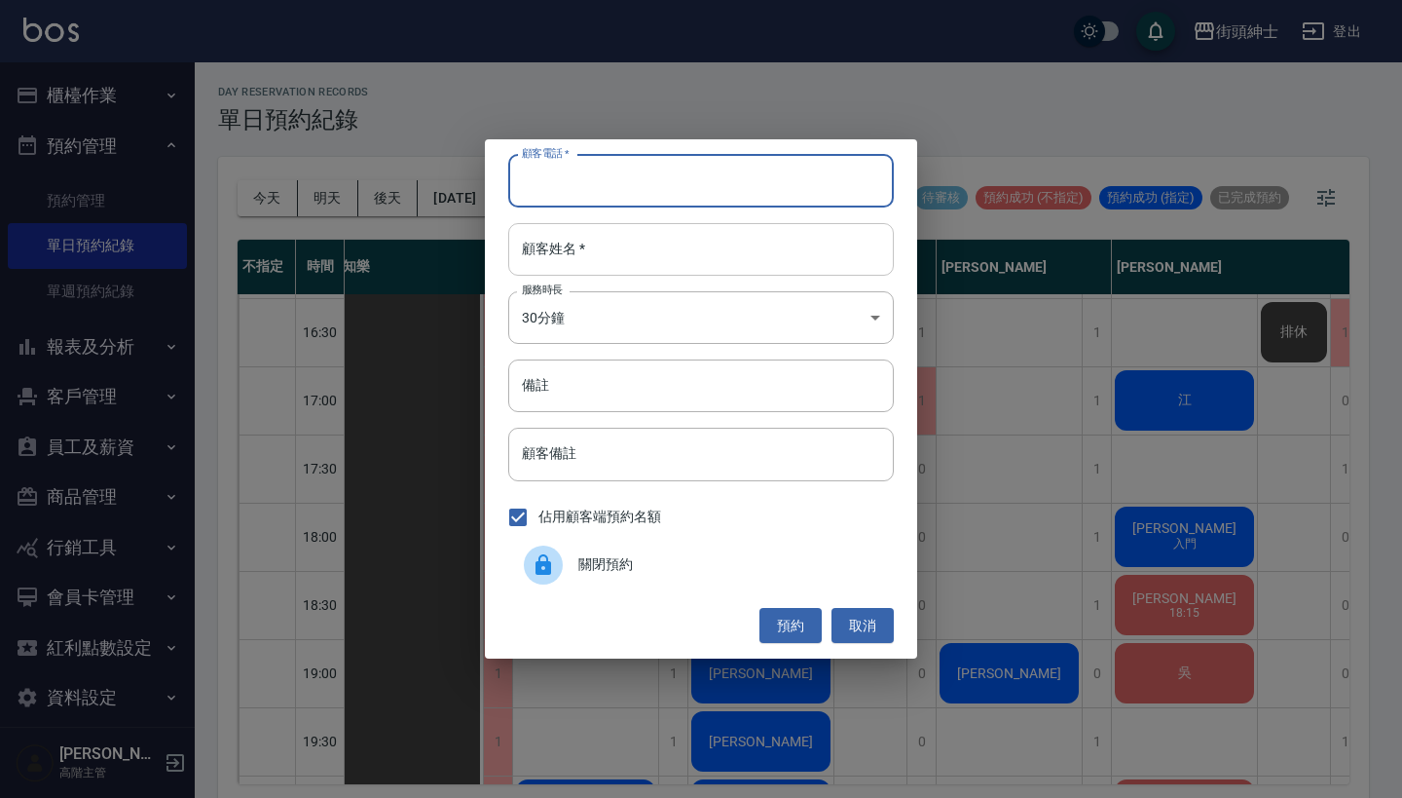
paste input "江 電話: 0916380757"
type input "江 電話: 0916380757"
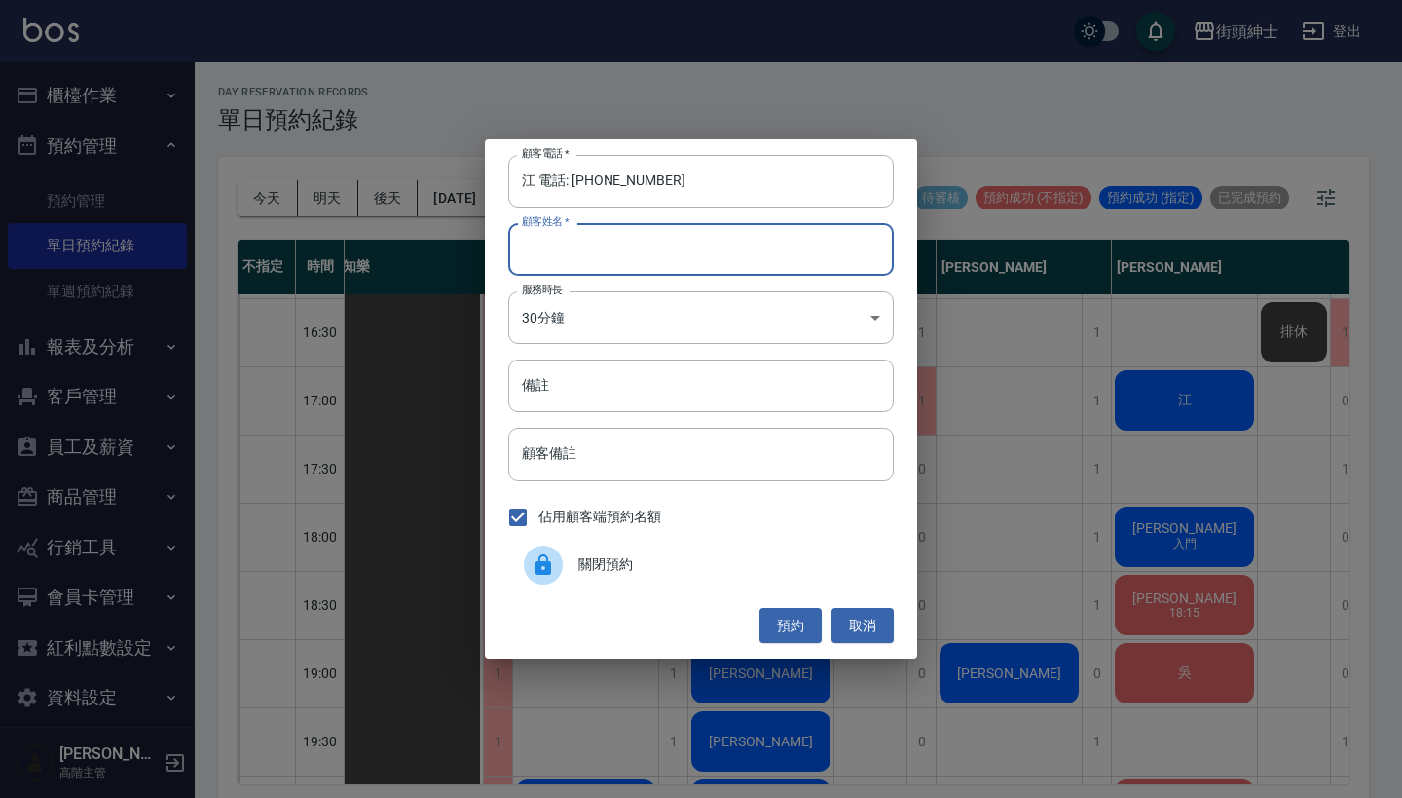
paste input "江 電話: 0916380757"
type input "江 電話: 0916380757"
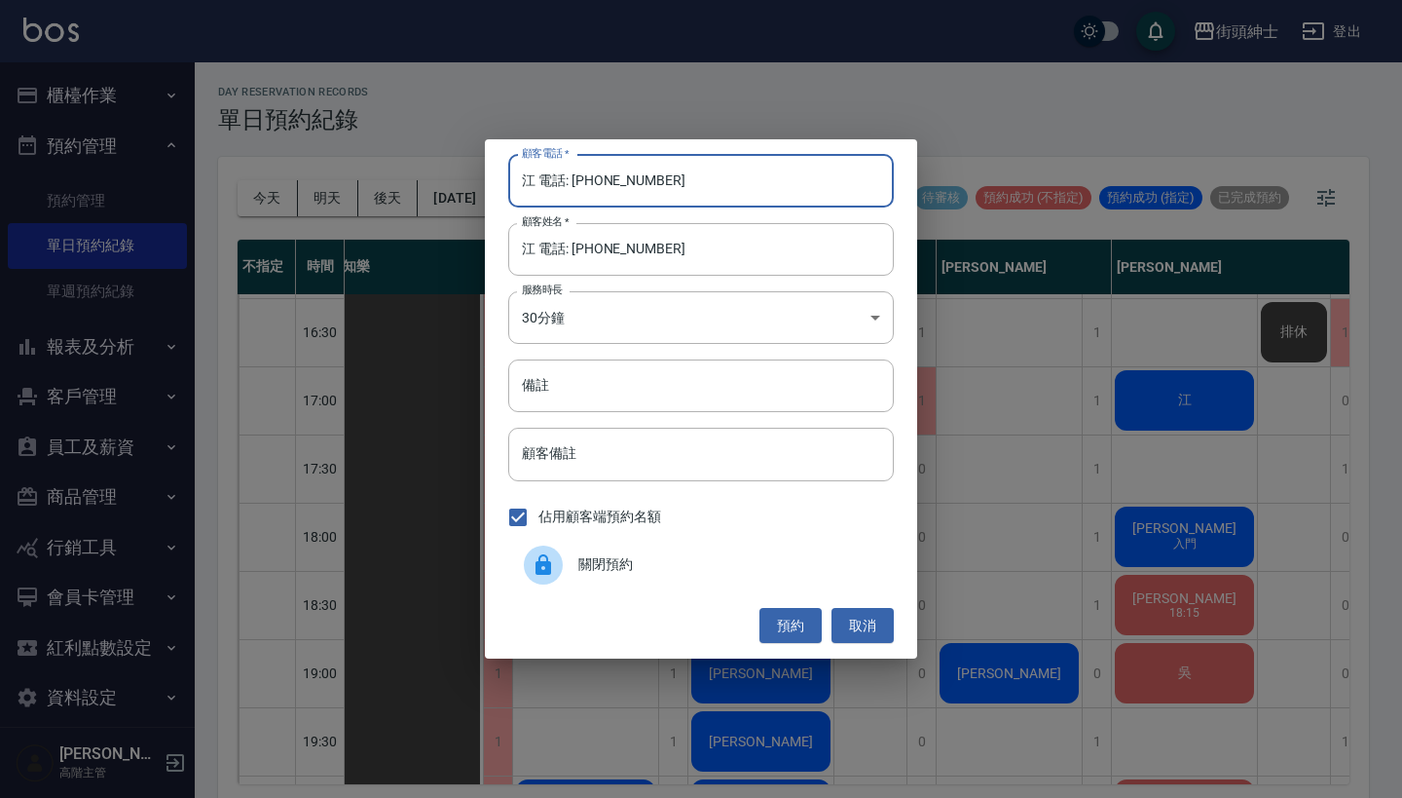
drag, startPoint x: 568, startPoint y: 185, endPoint x: 443, endPoint y: 170, distance: 125.5
click at [457, 172] on div "顧客電話   * 江 電話: 0916380757 顧客電話   * 顧客姓名   * 江 電話: 0916380757 顧客姓名   * 服務時長 30分鐘…" at bounding box center [701, 399] width 1402 height 798
type input "0916380757"
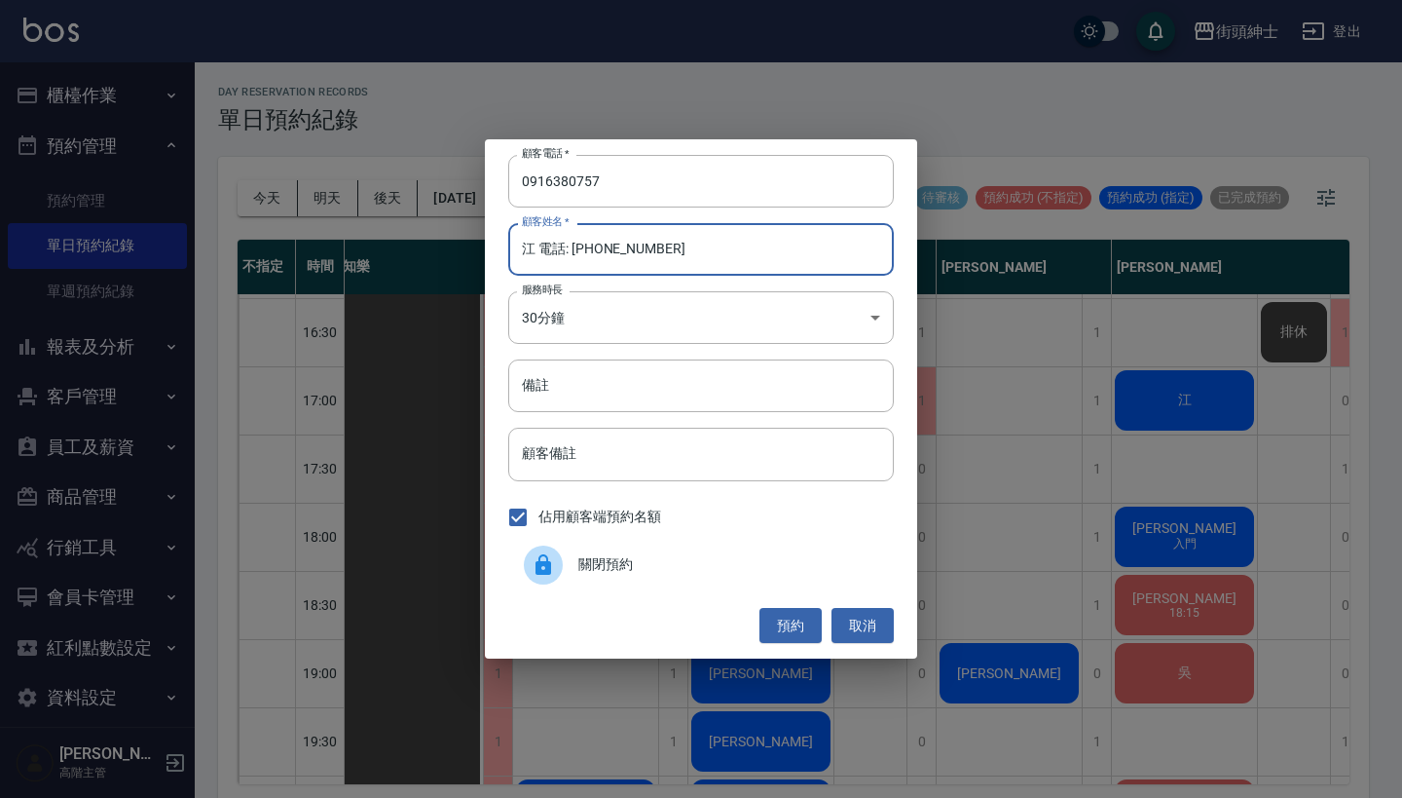
drag, startPoint x: 680, startPoint y: 252, endPoint x: 542, endPoint y: 252, distance: 137.3
click at [542, 252] on input "江 電話: 0916380757" at bounding box center [701, 249] width 386 height 53
type input "江"
click at [791, 622] on button "預約" at bounding box center [791, 626] width 62 height 36
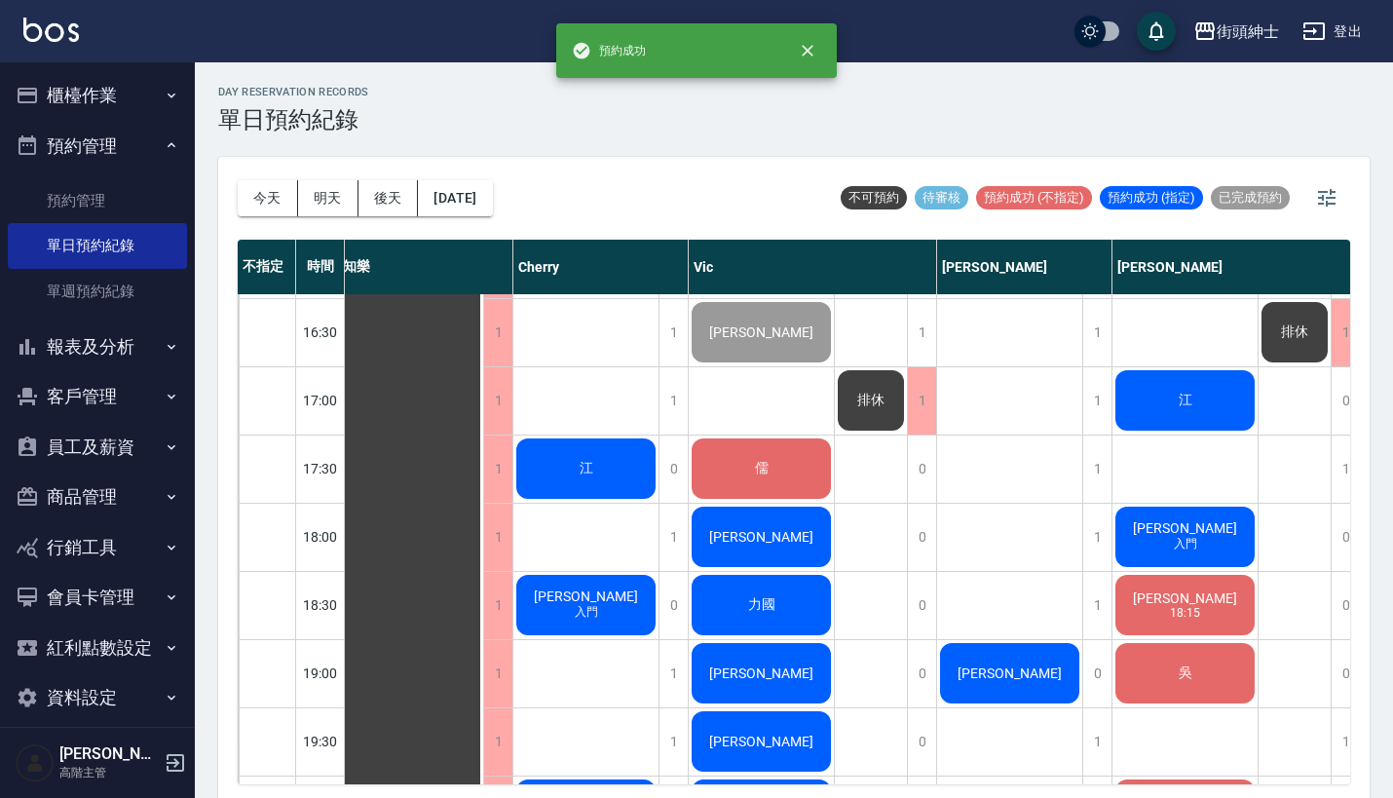
click at [483, 464] on div "江" at bounding box center [410, 263] width 145 height 1975
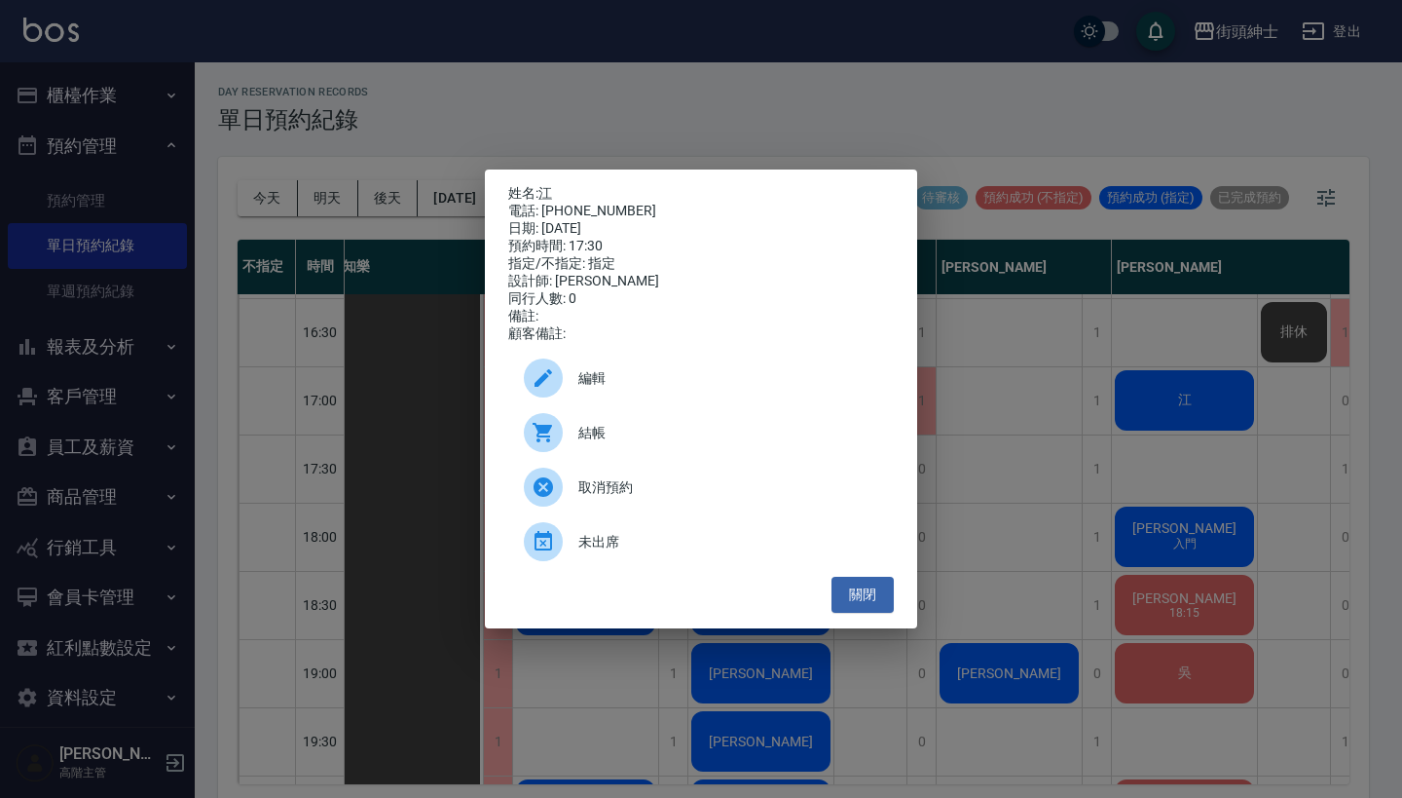
click at [687, 388] on span "編輯" at bounding box center [728, 378] width 300 height 20
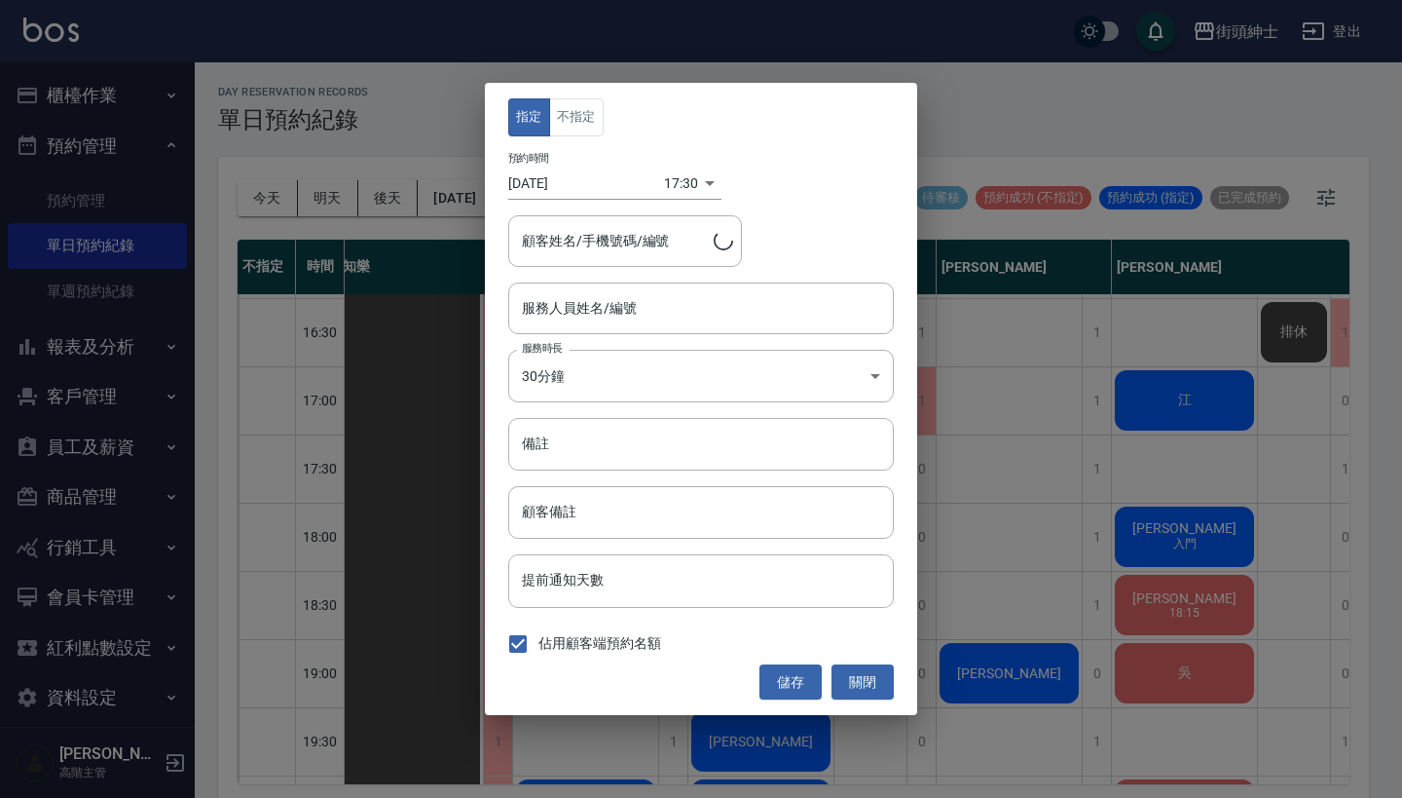
type input "Cherry(無代號)"
type input "江/ 0916380757"
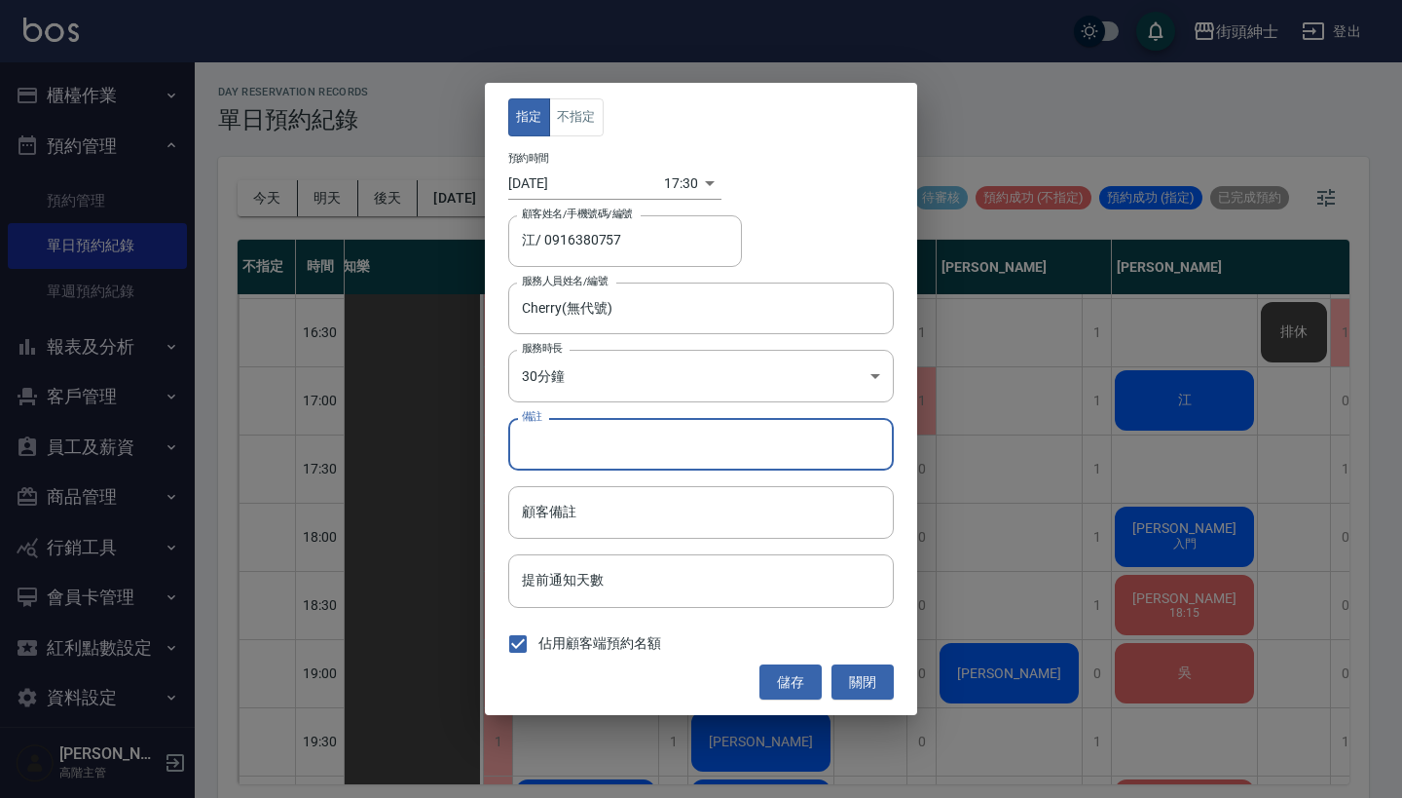
click at [657, 460] on input "備註" at bounding box center [701, 444] width 386 height 53
type input "v"
type input "修容"
click at [804, 677] on button "儲存" at bounding box center [791, 682] width 62 height 36
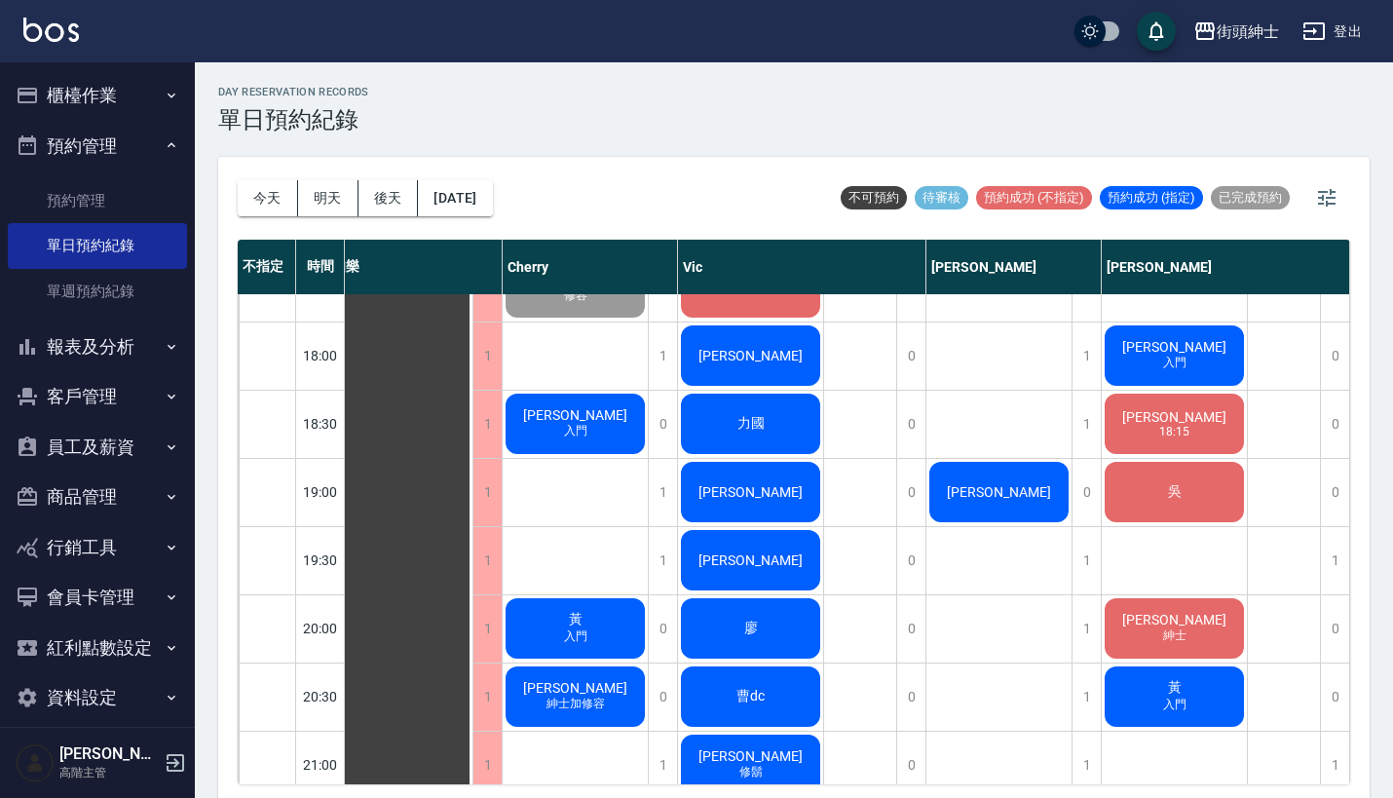
scroll to position [1171, 27]
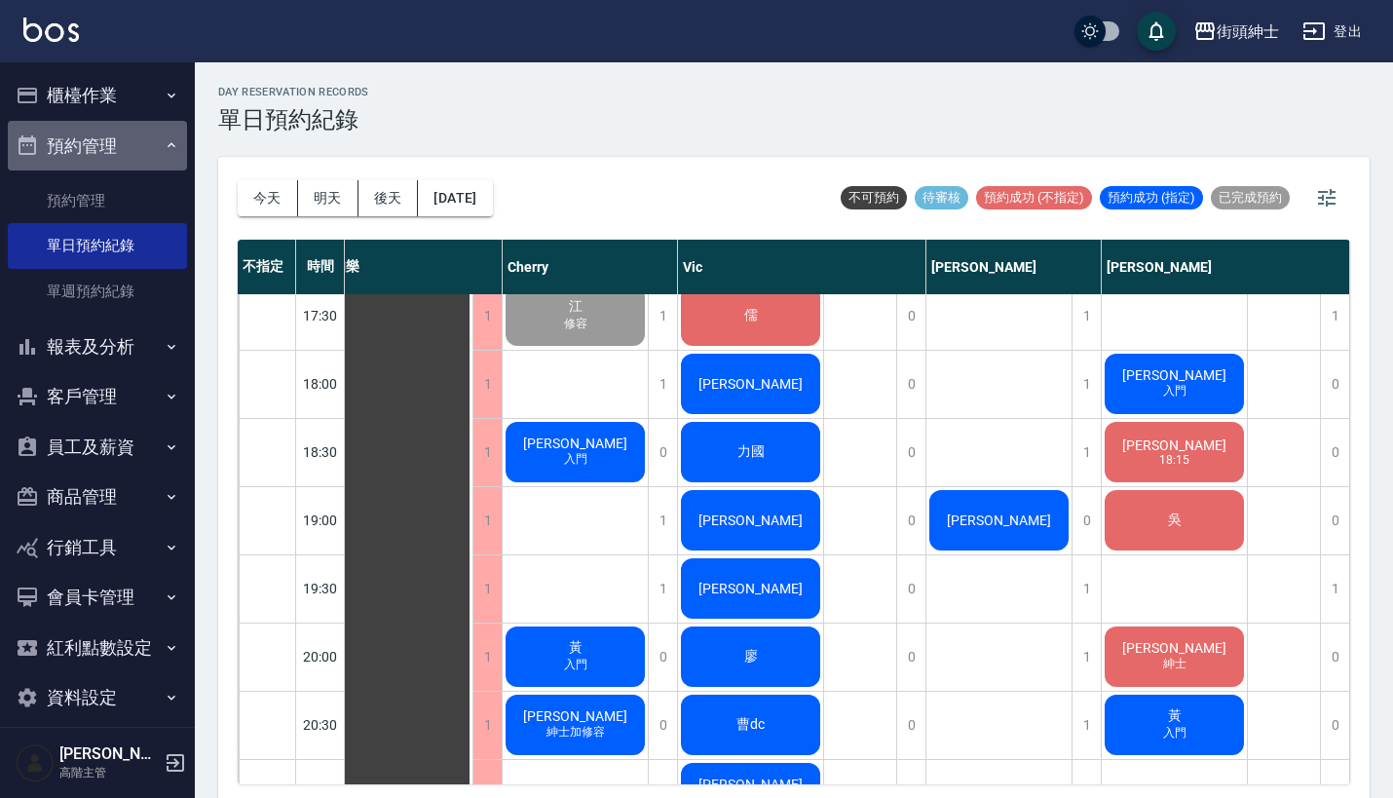
click at [145, 146] on button "預約管理" at bounding box center [97, 146] width 179 height 51
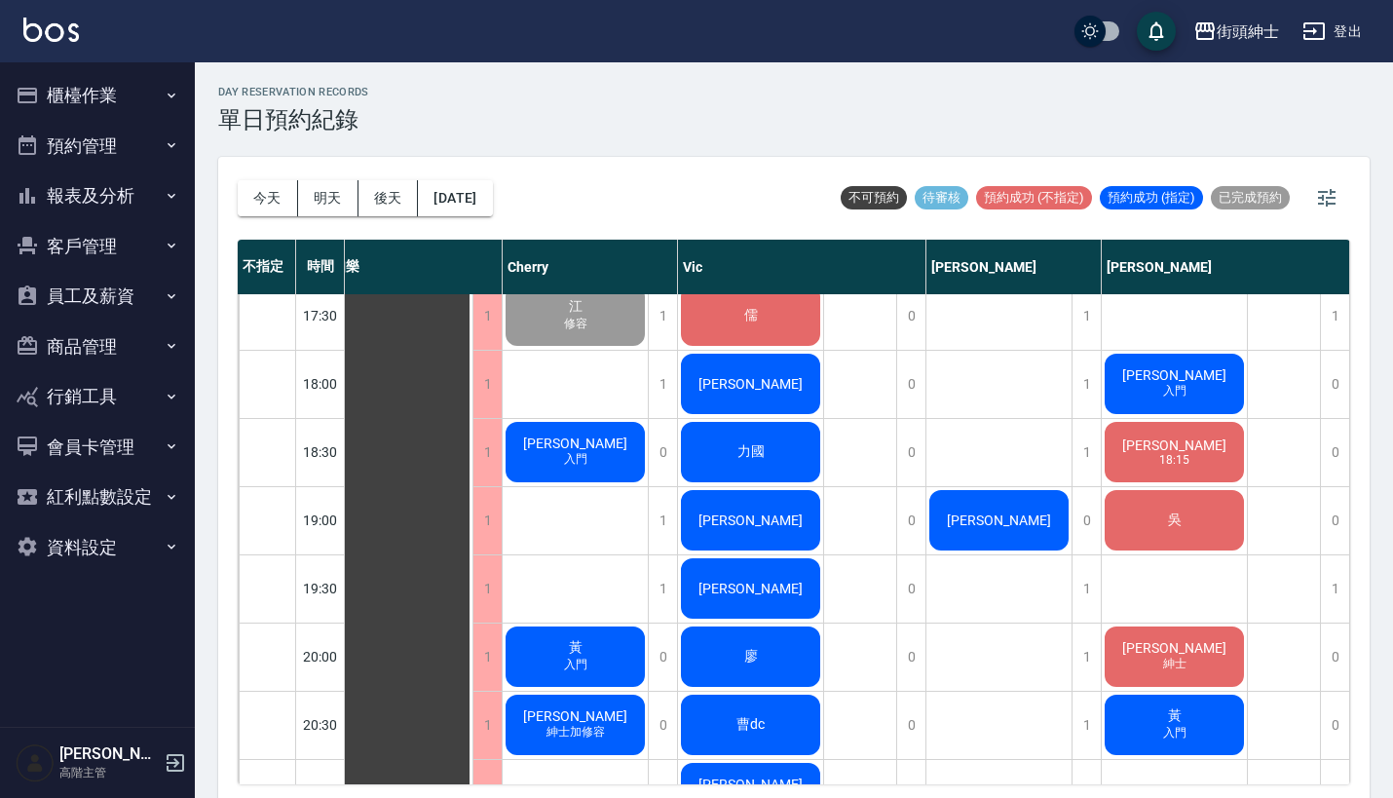
click at [166, 547] on icon "button" at bounding box center [172, 547] width 16 height 16
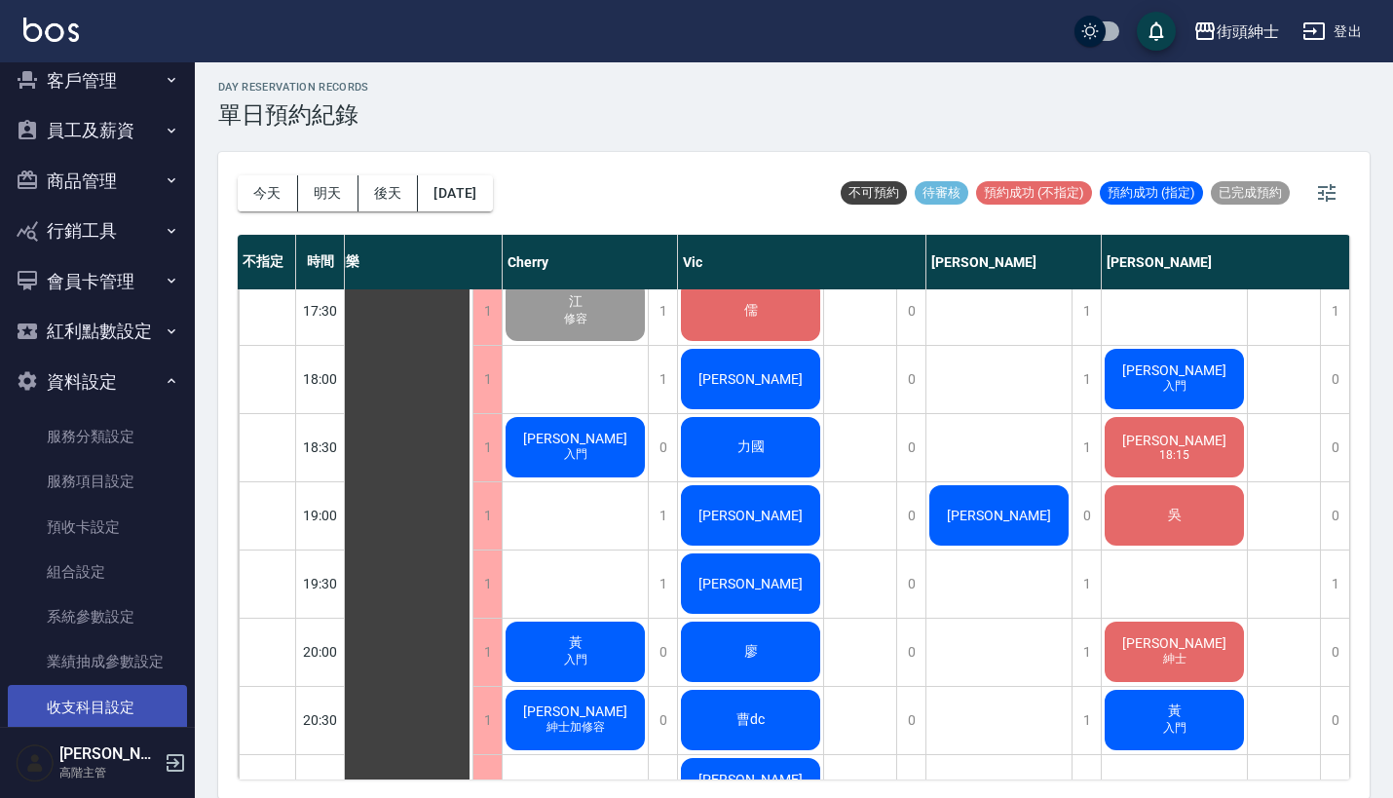
scroll to position [148, 0]
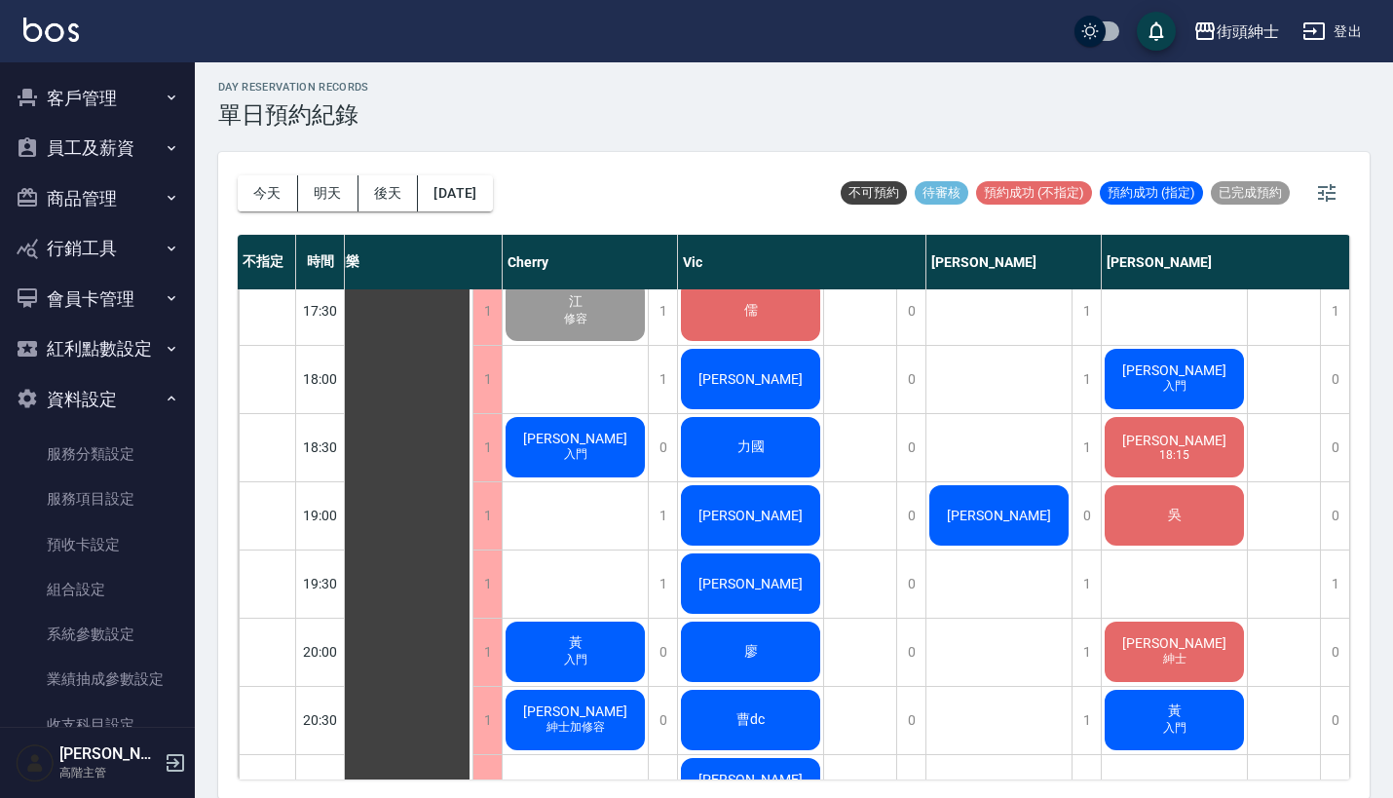
click at [130, 380] on button "資料設定" at bounding box center [97, 399] width 179 height 51
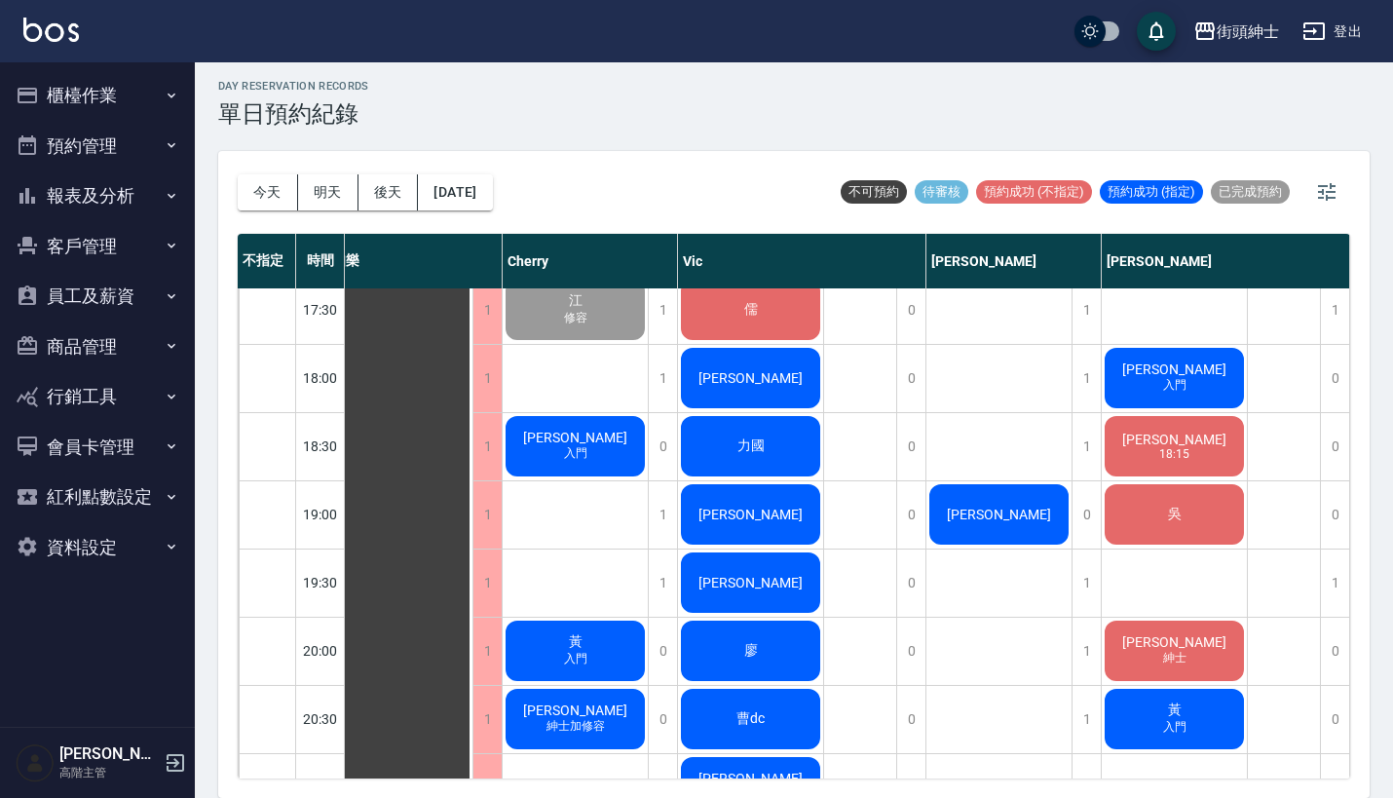
scroll to position [5, 0]
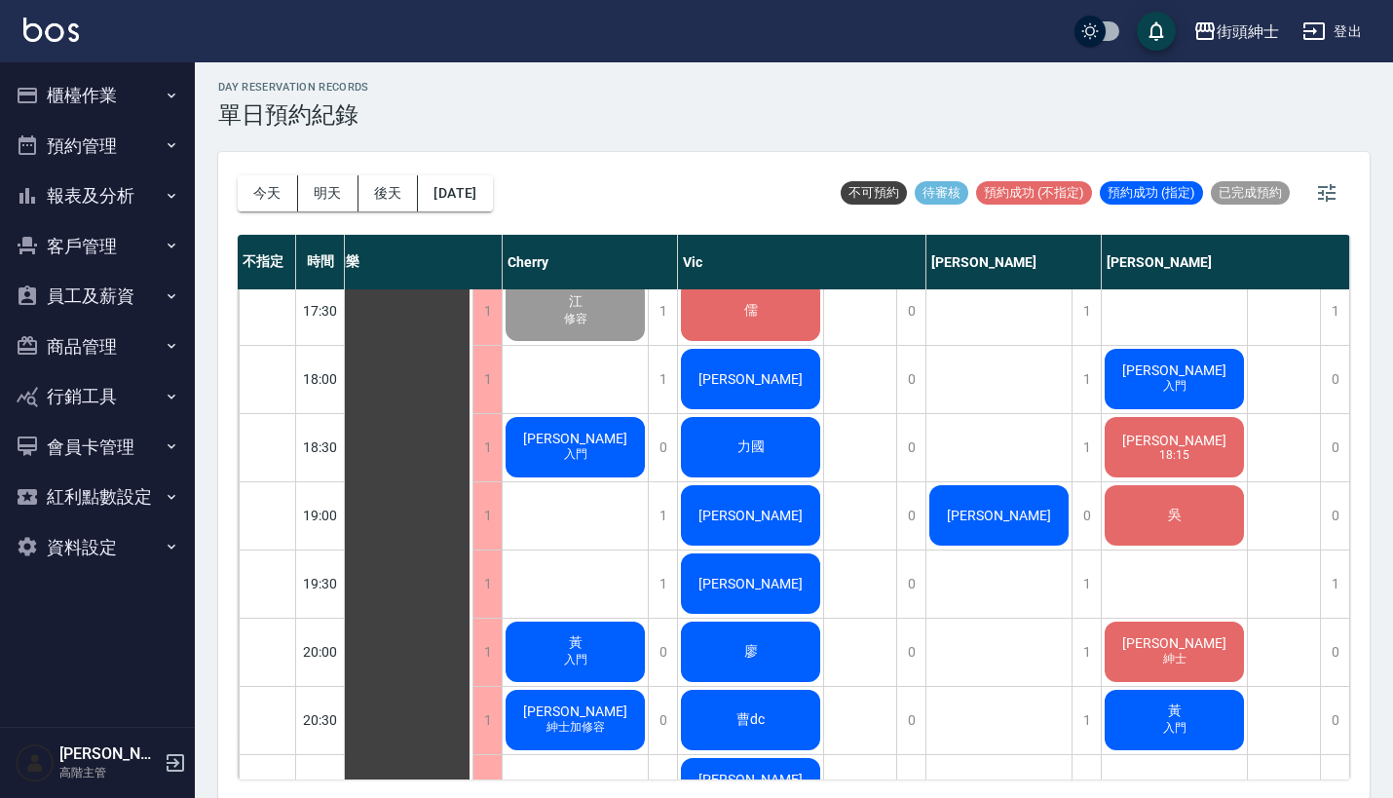
click at [124, 527] on button "資料設定" at bounding box center [97, 547] width 179 height 51
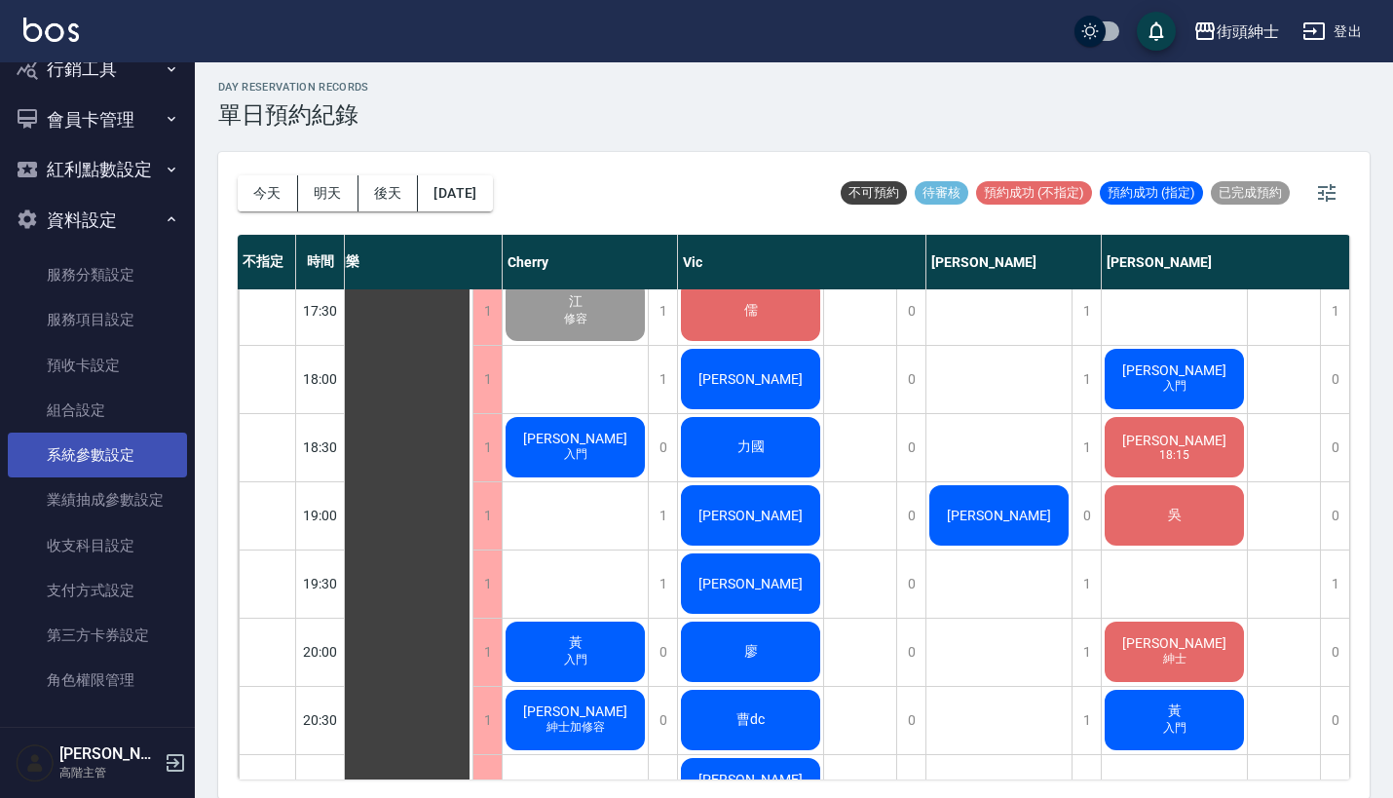
click at [129, 455] on link "系統參數設定" at bounding box center [97, 454] width 179 height 45
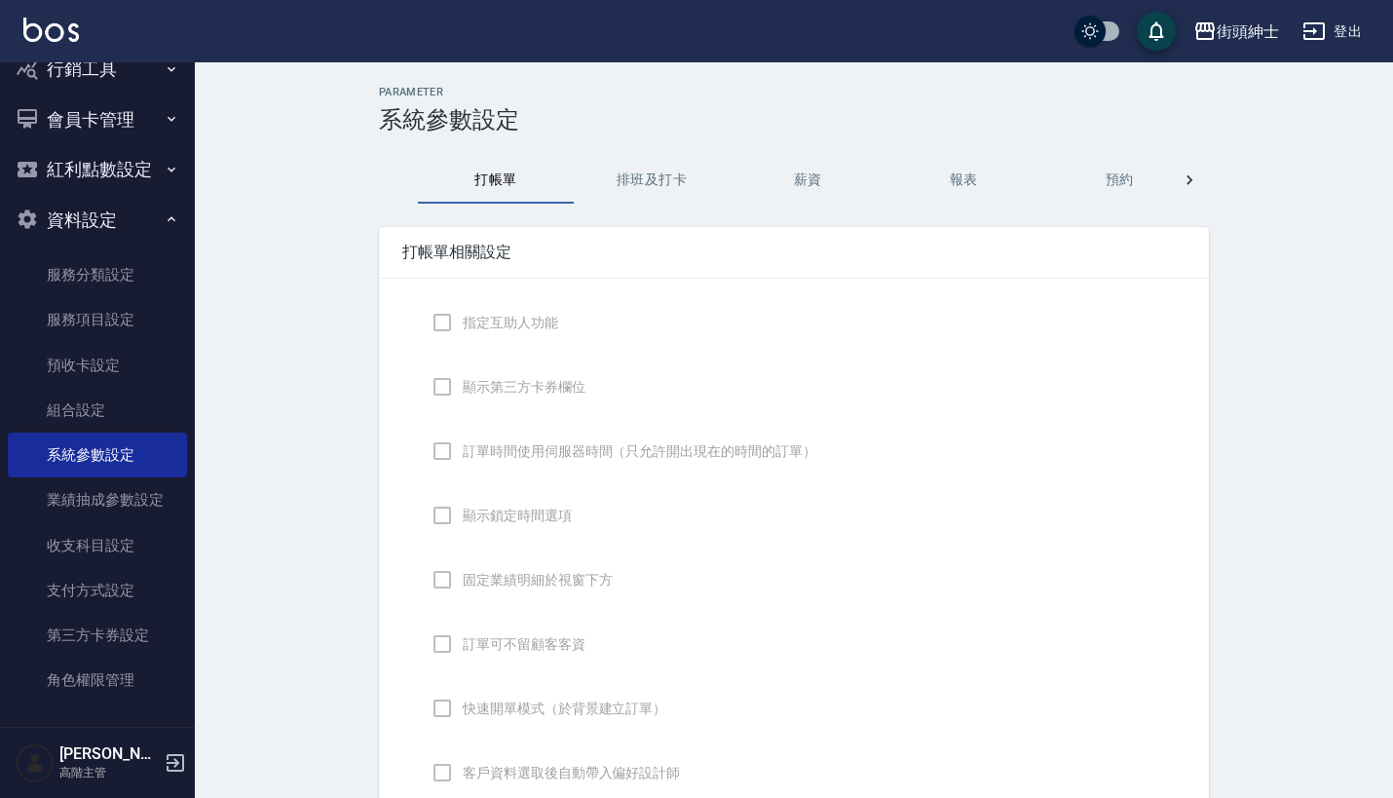
checkbox input "true"
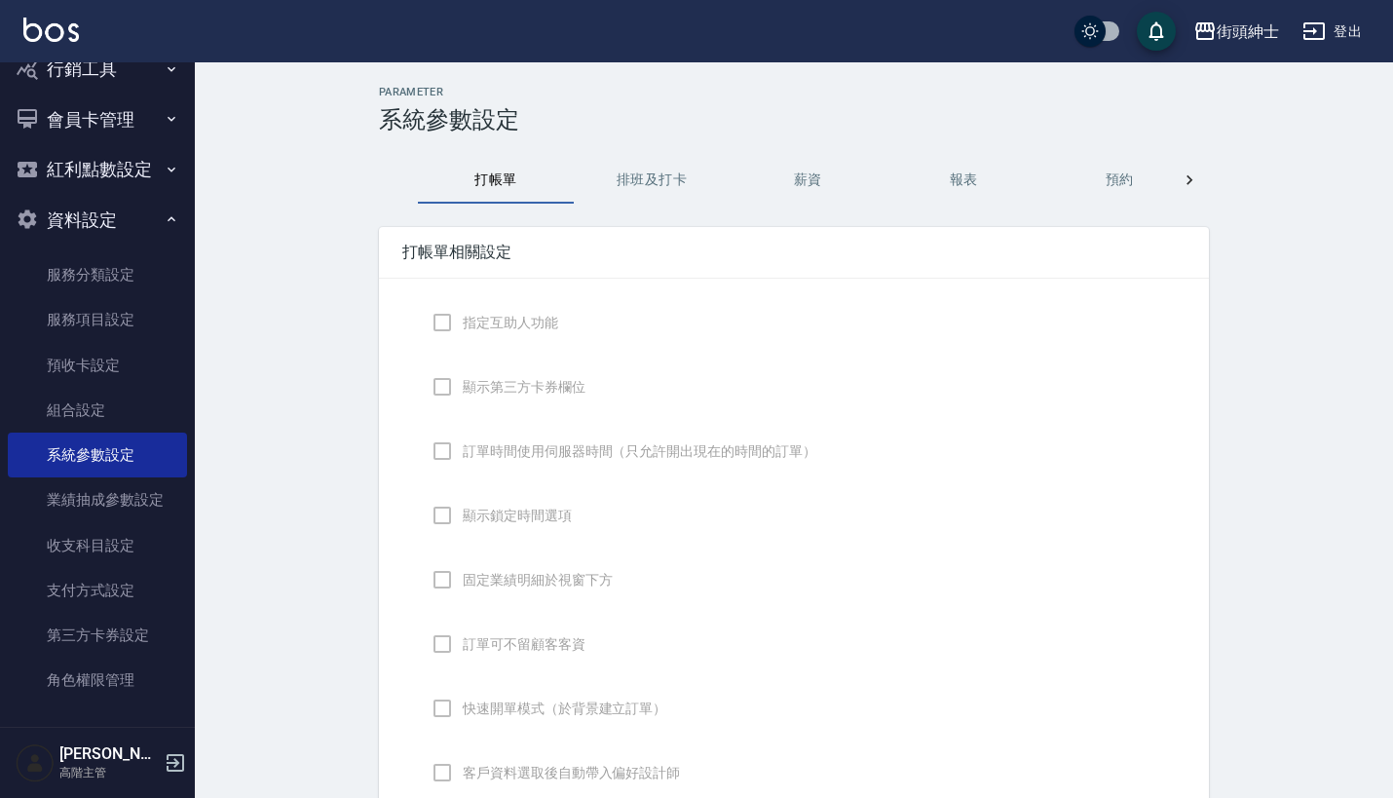
checkbox input "false"
type input "DESIGNATE"
checkbox input "true"
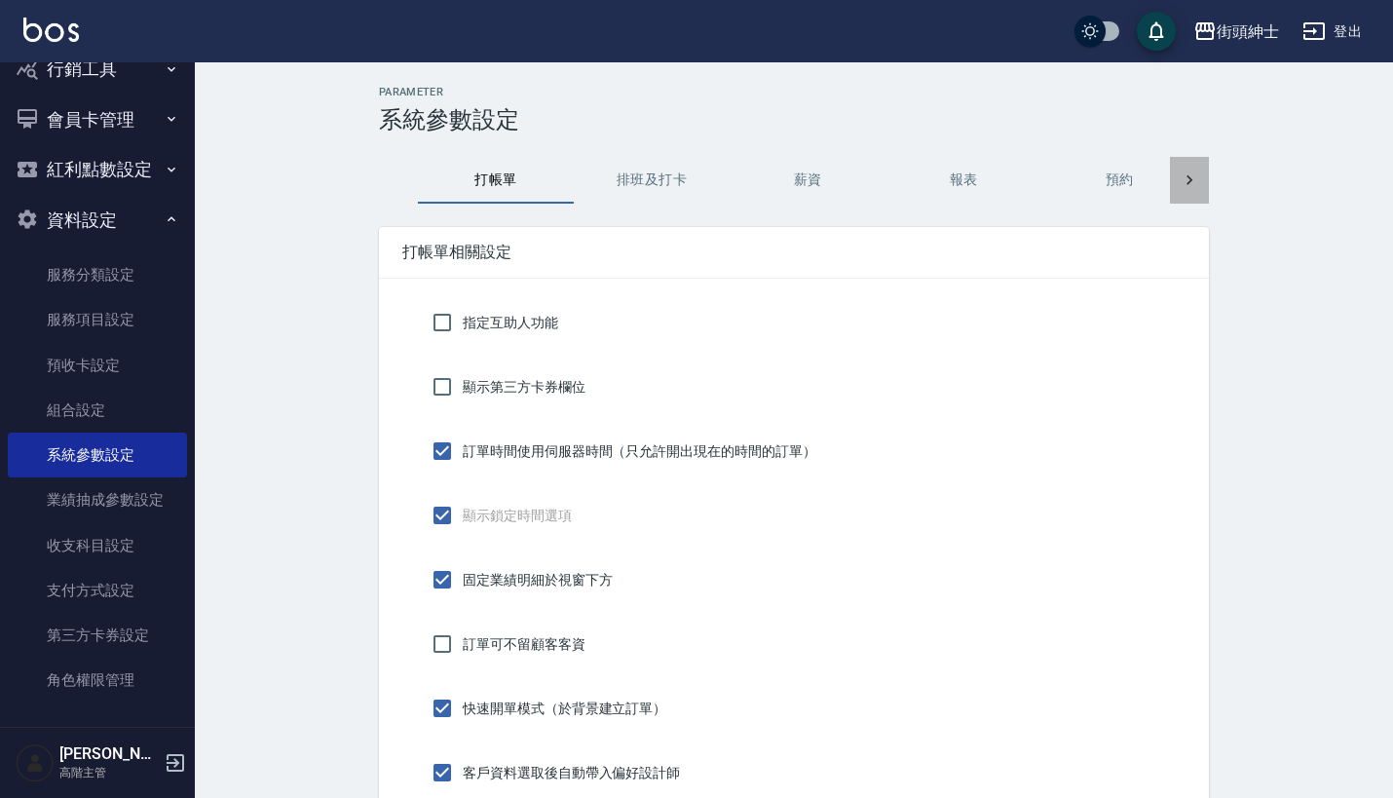
click at [1194, 178] on icon at bounding box center [1188, 179] width 19 height 19
click at [403, 182] on icon at bounding box center [398, 179] width 19 height 19
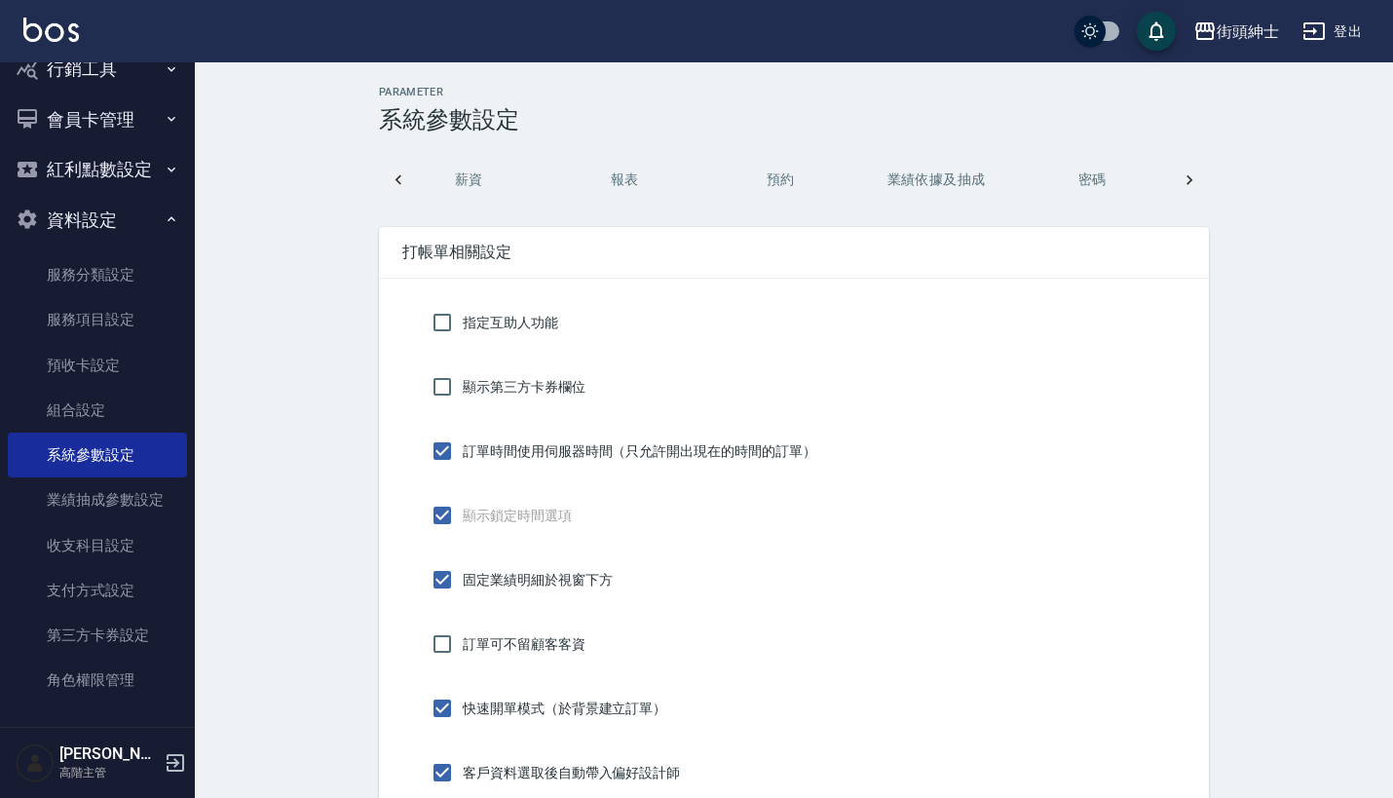
scroll to position [0, 0]
click at [1099, 179] on button "預約" at bounding box center [1119, 180] width 156 height 47
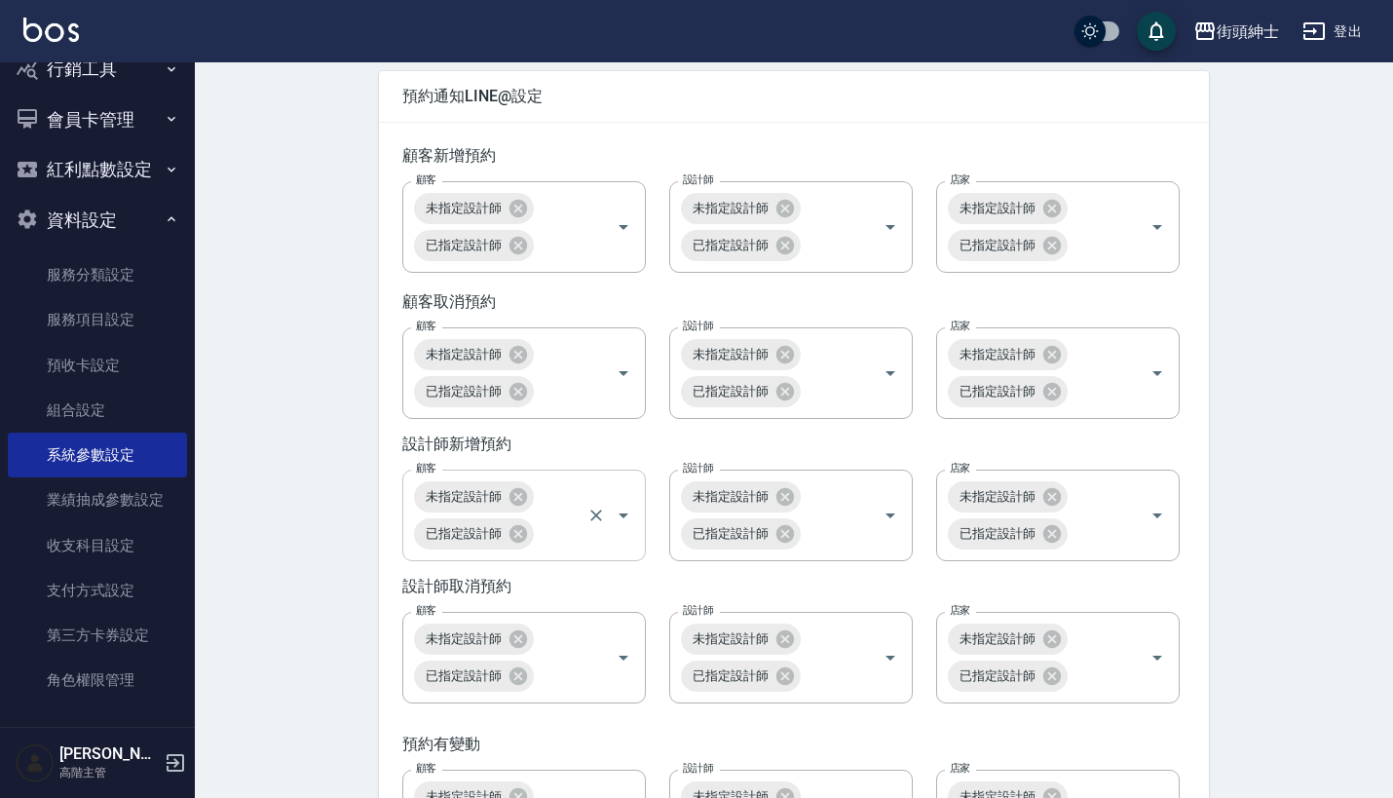
scroll to position [2804, 0]
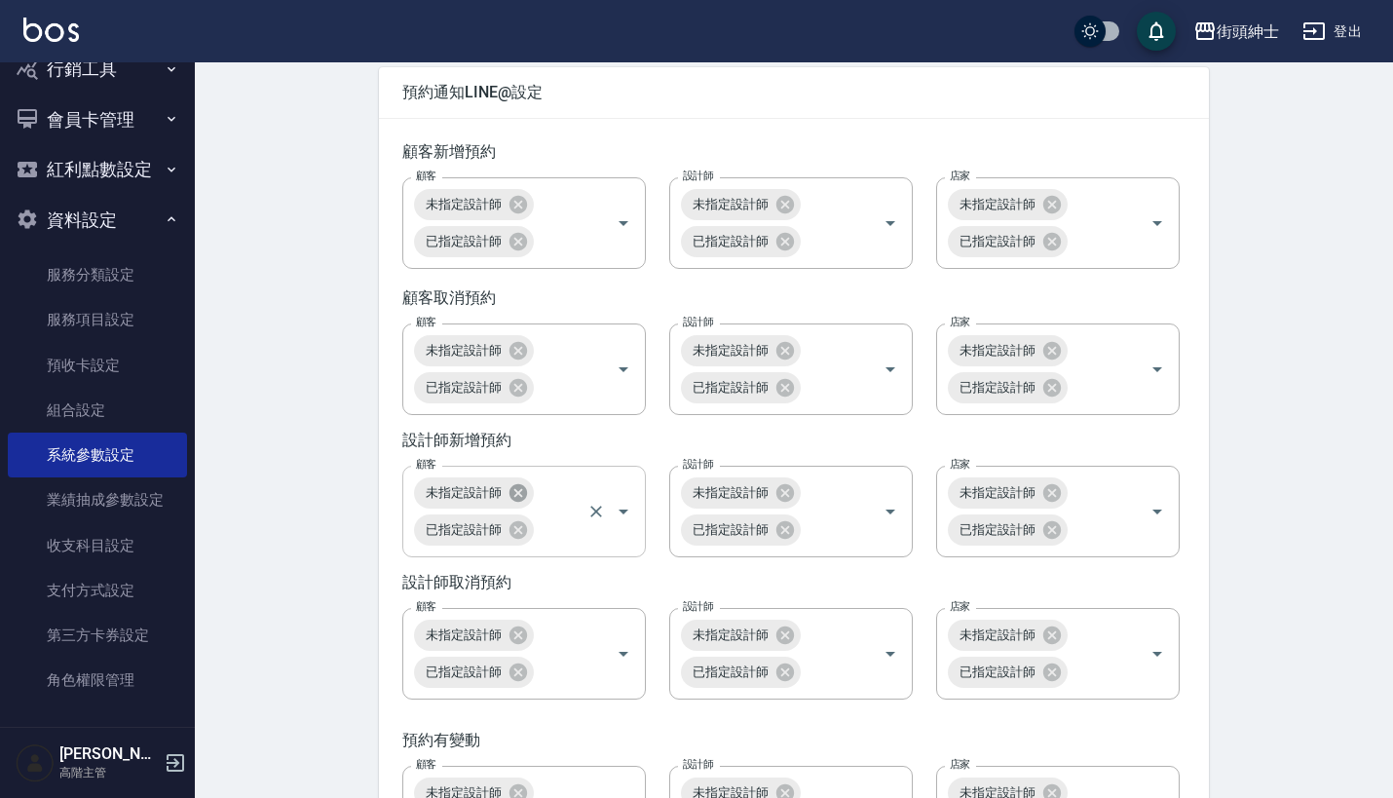
click at [518, 501] on icon at bounding box center [518, 492] width 18 height 18
click at [518, 503] on icon at bounding box center [517, 492] width 21 height 21
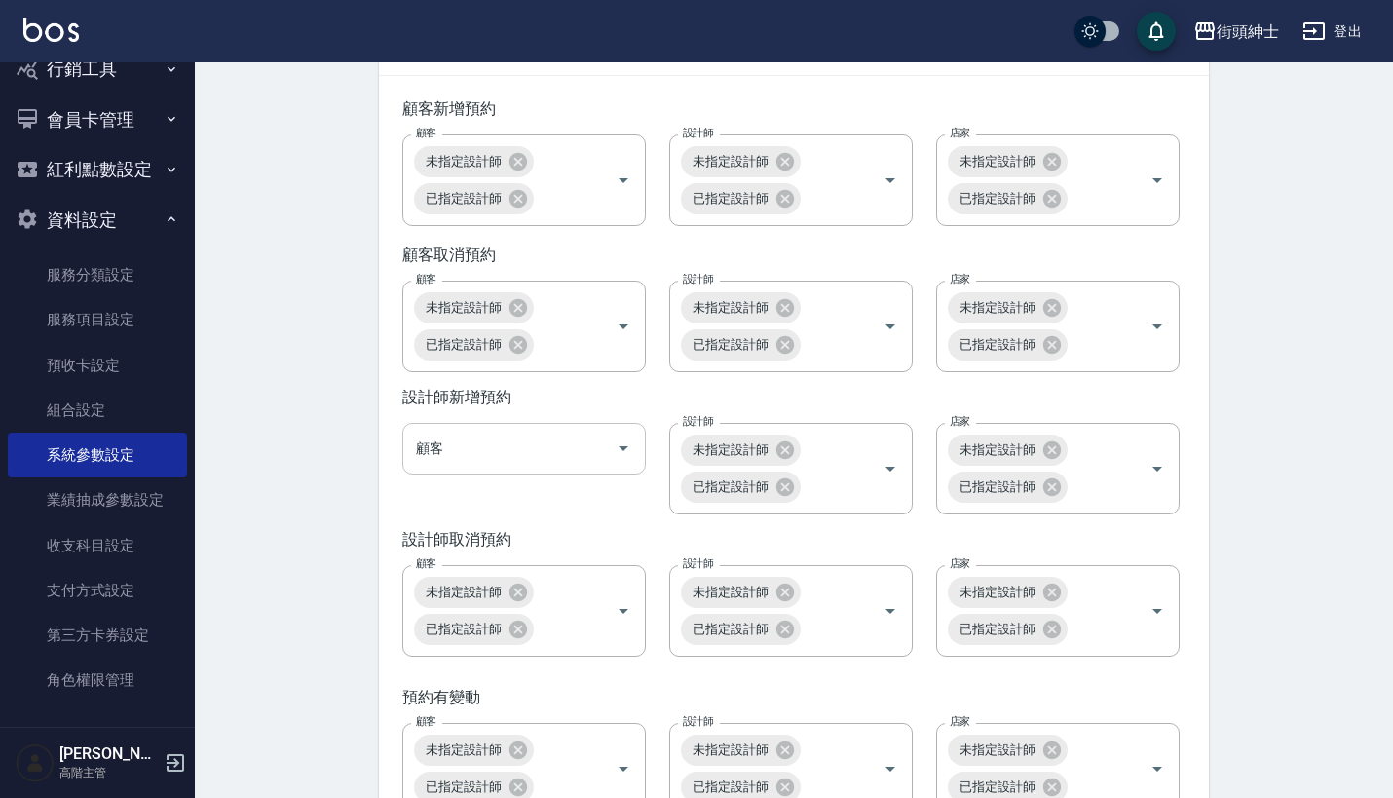
scroll to position [2847, 0]
click at [563, 465] on input "顧客" at bounding box center [509, 447] width 197 height 34
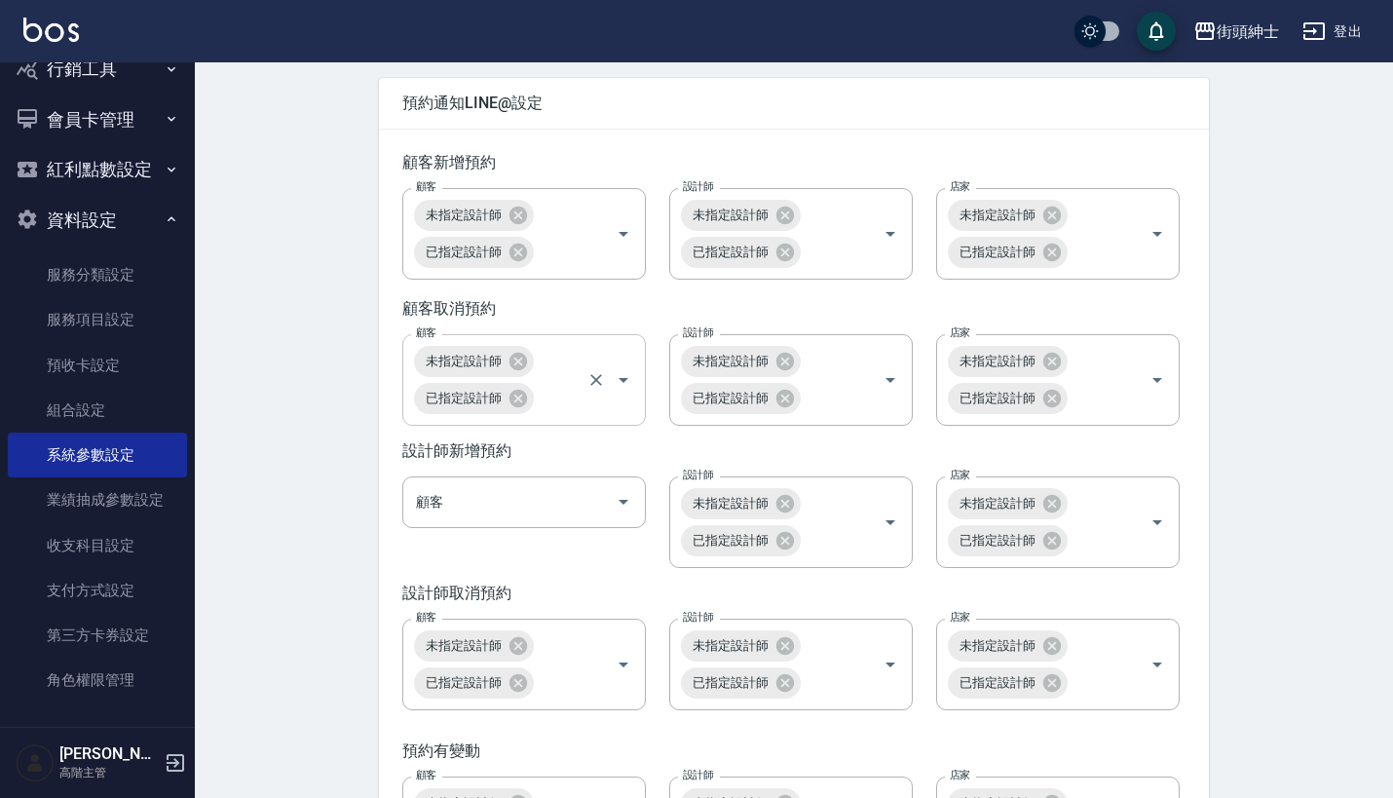
scroll to position [2793, 0]
drag, startPoint x: 440, startPoint y: 193, endPoint x: 489, endPoint y: 193, distance: 48.7
click at [489, 173] on div "顧客新增預約" at bounding box center [793, 163] width 783 height 20
drag, startPoint x: 494, startPoint y: 194, endPoint x: 438, endPoint y: 194, distance: 55.5
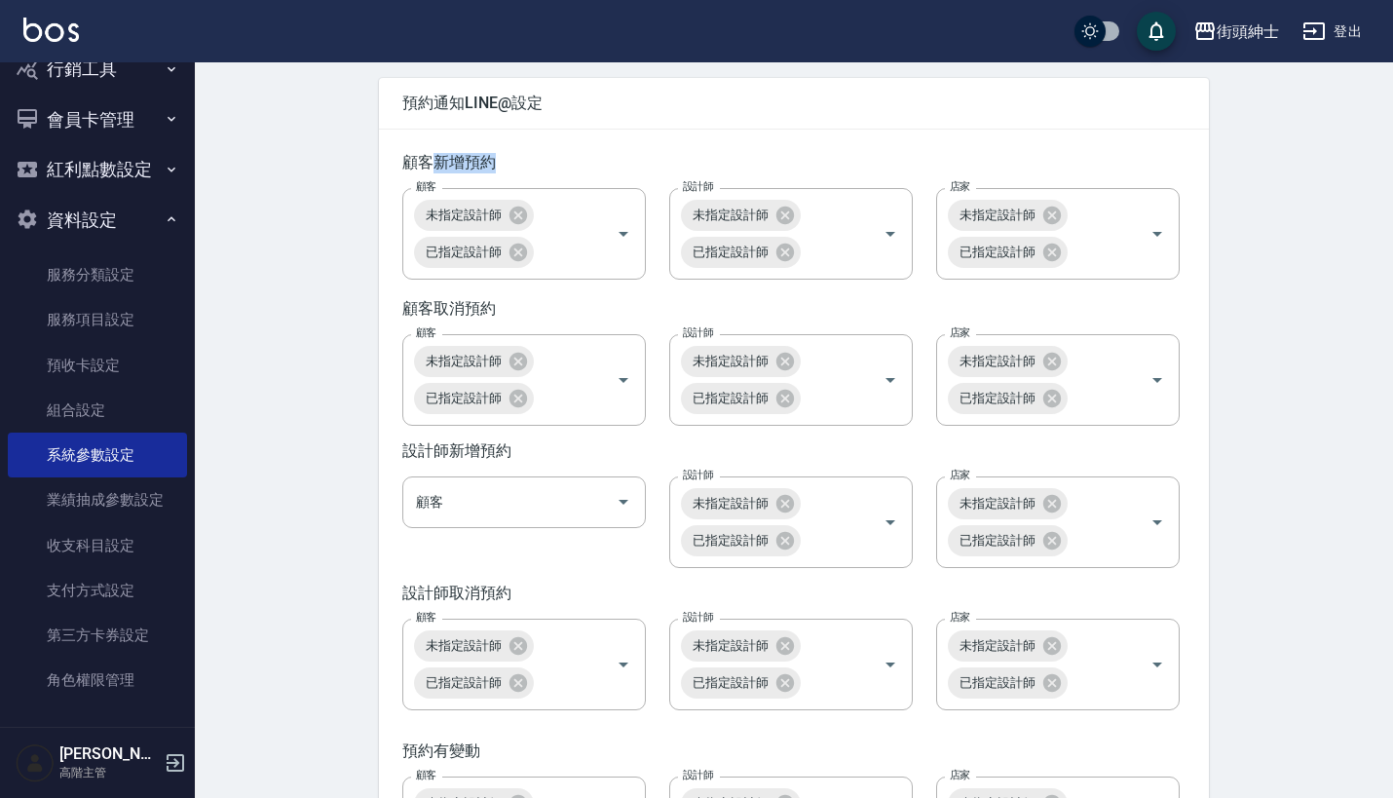
click at [438, 173] on div "顧客新增預約" at bounding box center [793, 163] width 783 height 20
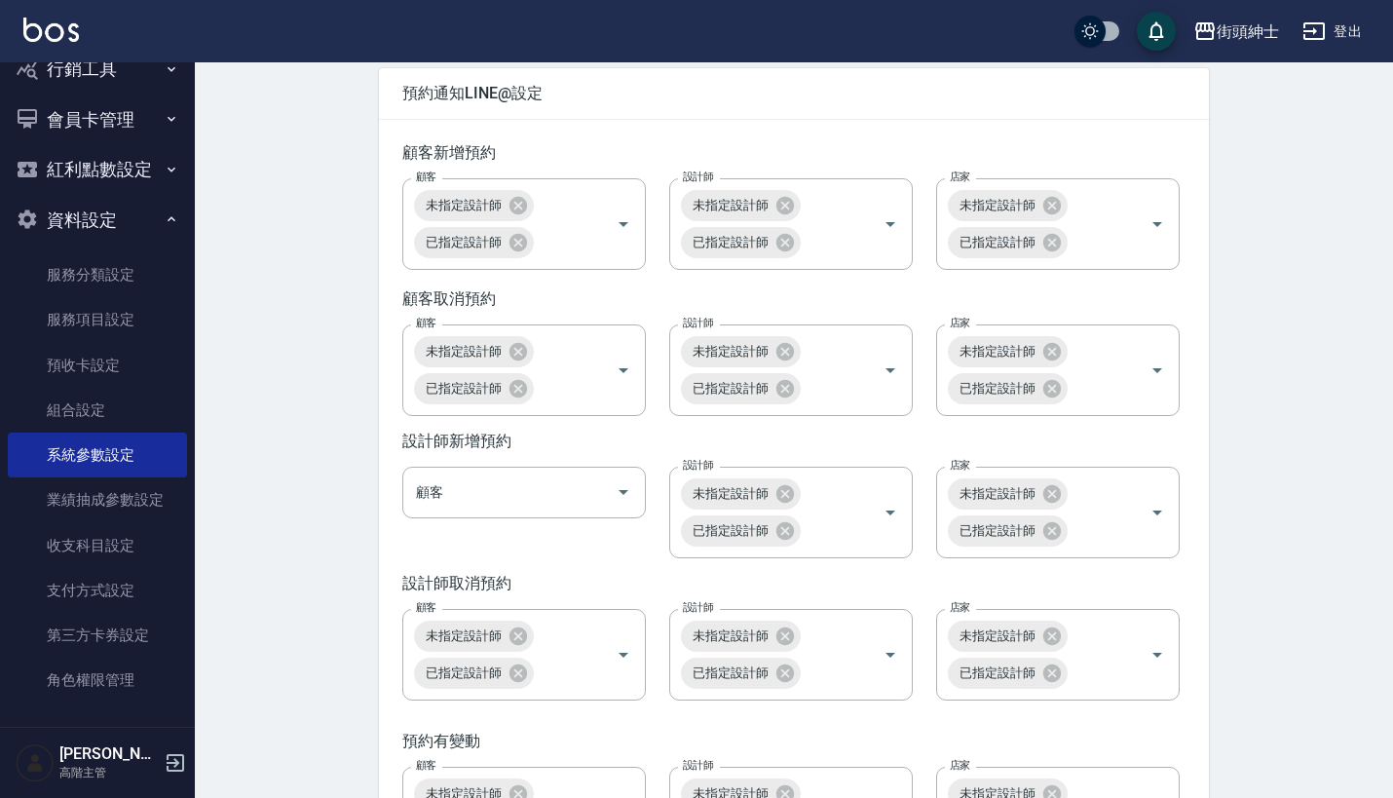
scroll to position [2793, 2]
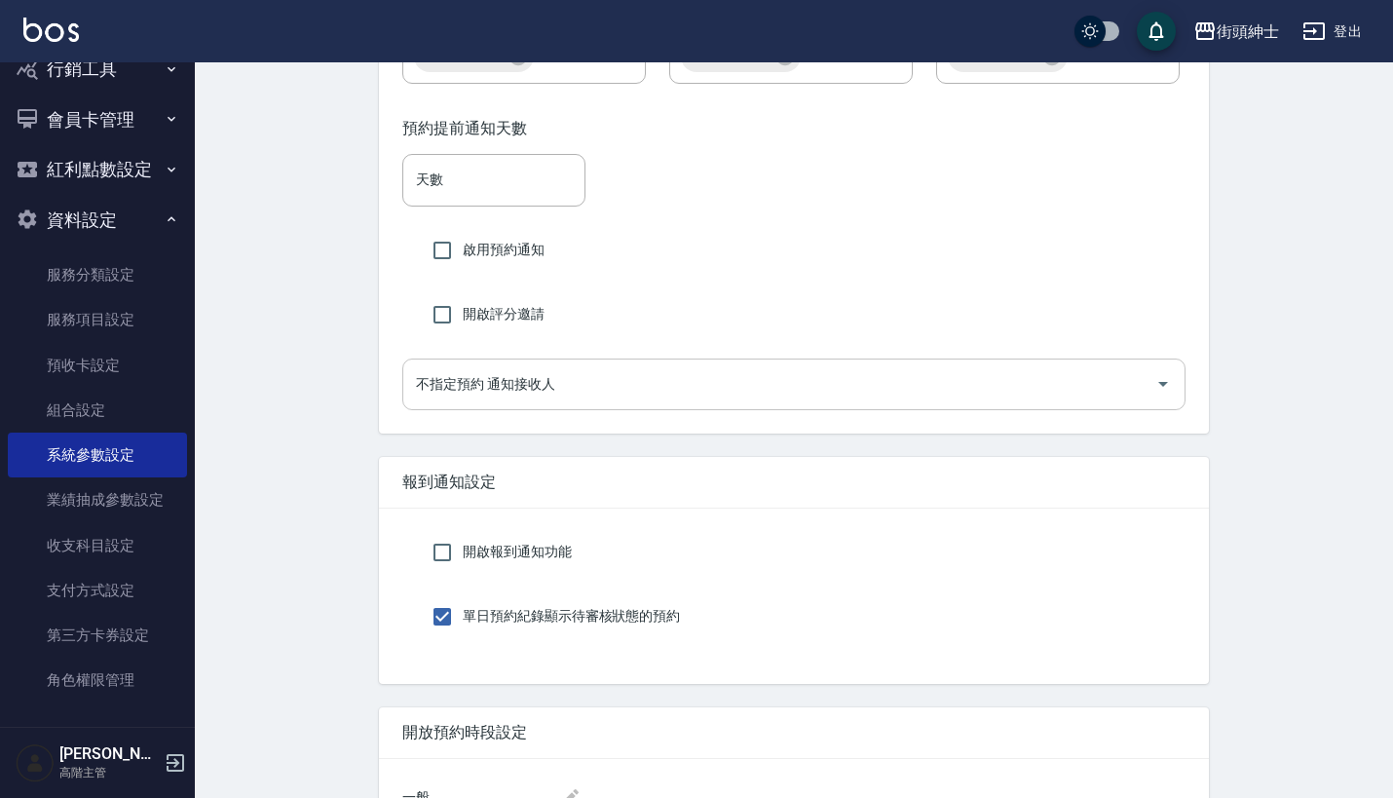
click at [923, 401] on input "不指定預約 通知接收人" at bounding box center [779, 384] width 736 height 34
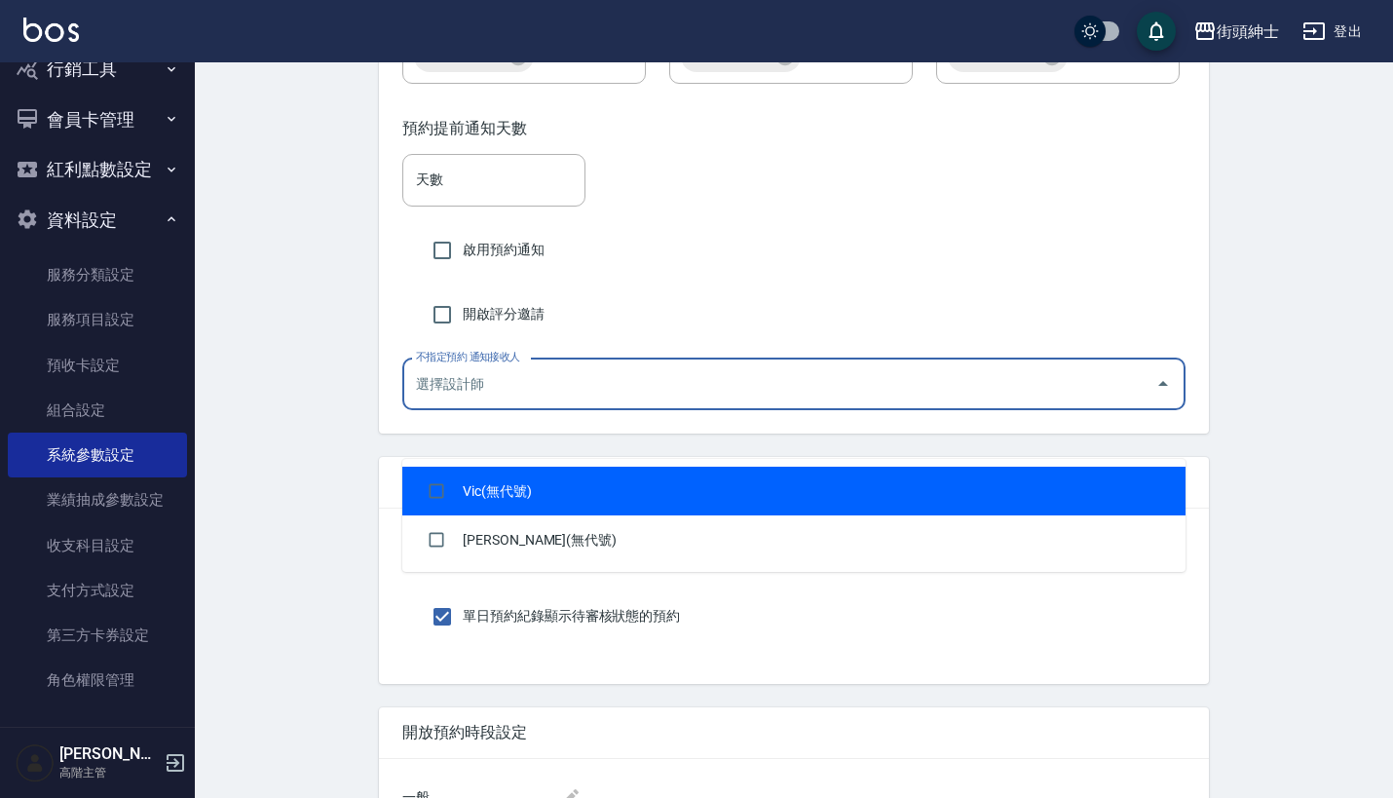
click at [863, 330] on div "預約提前通知天數 天數 天數 啟用預約通知 開啟評分邀請 不指定預約 通知接收人 不指定預約 通知接收人" at bounding box center [794, 264] width 830 height 338
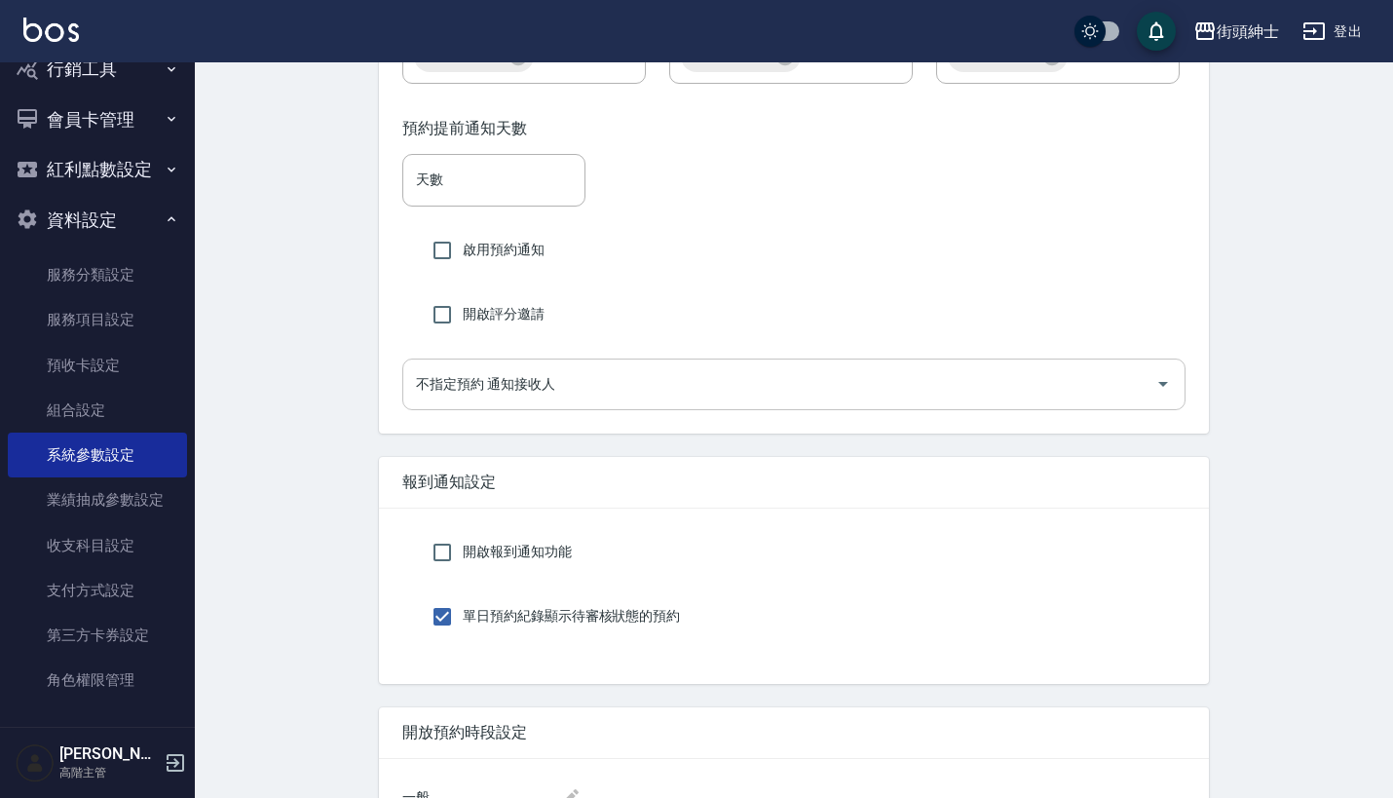
click at [819, 401] on input "不指定預約 通知接收人" at bounding box center [779, 384] width 736 height 34
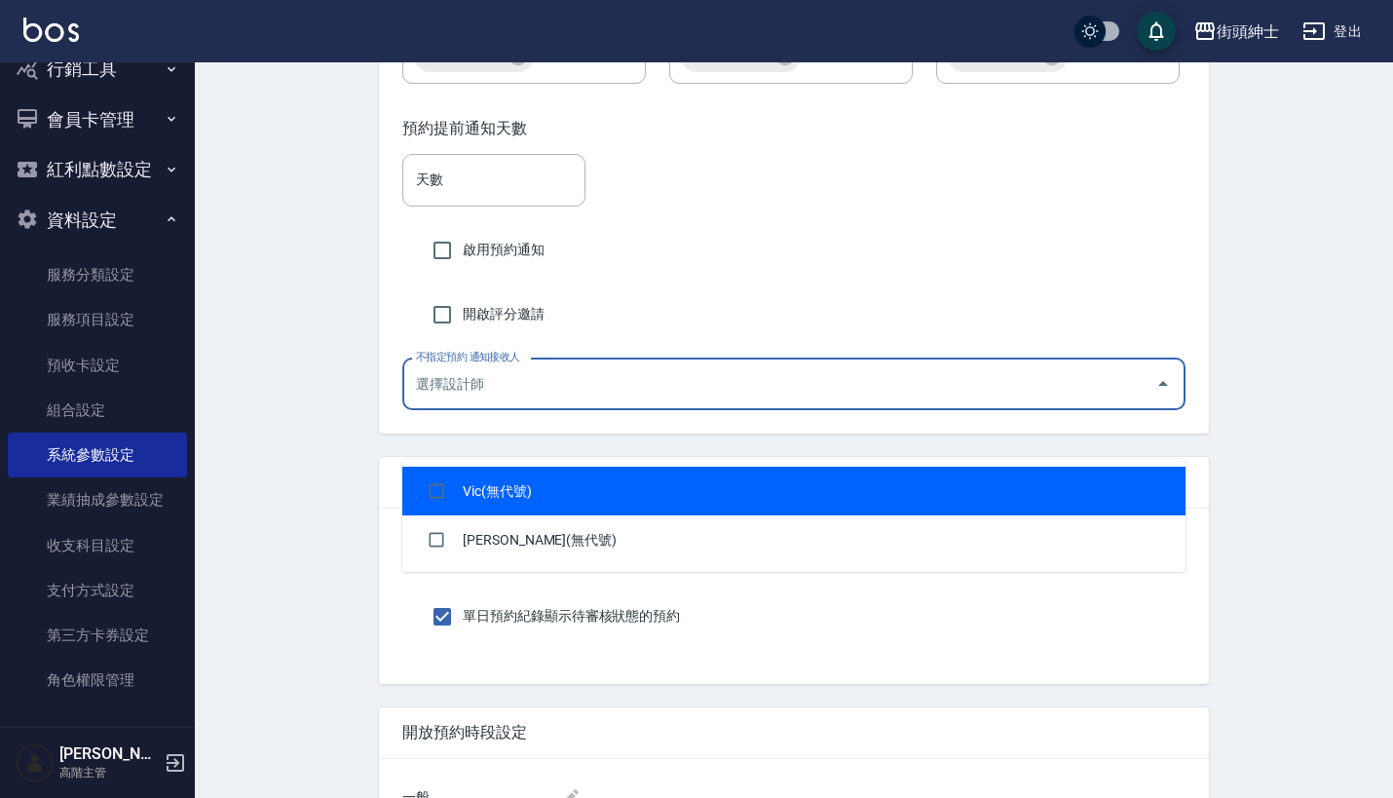
click at [854, 335] on div "開啟評分邀請" at bounding box center [793, 314] width 783 height 41
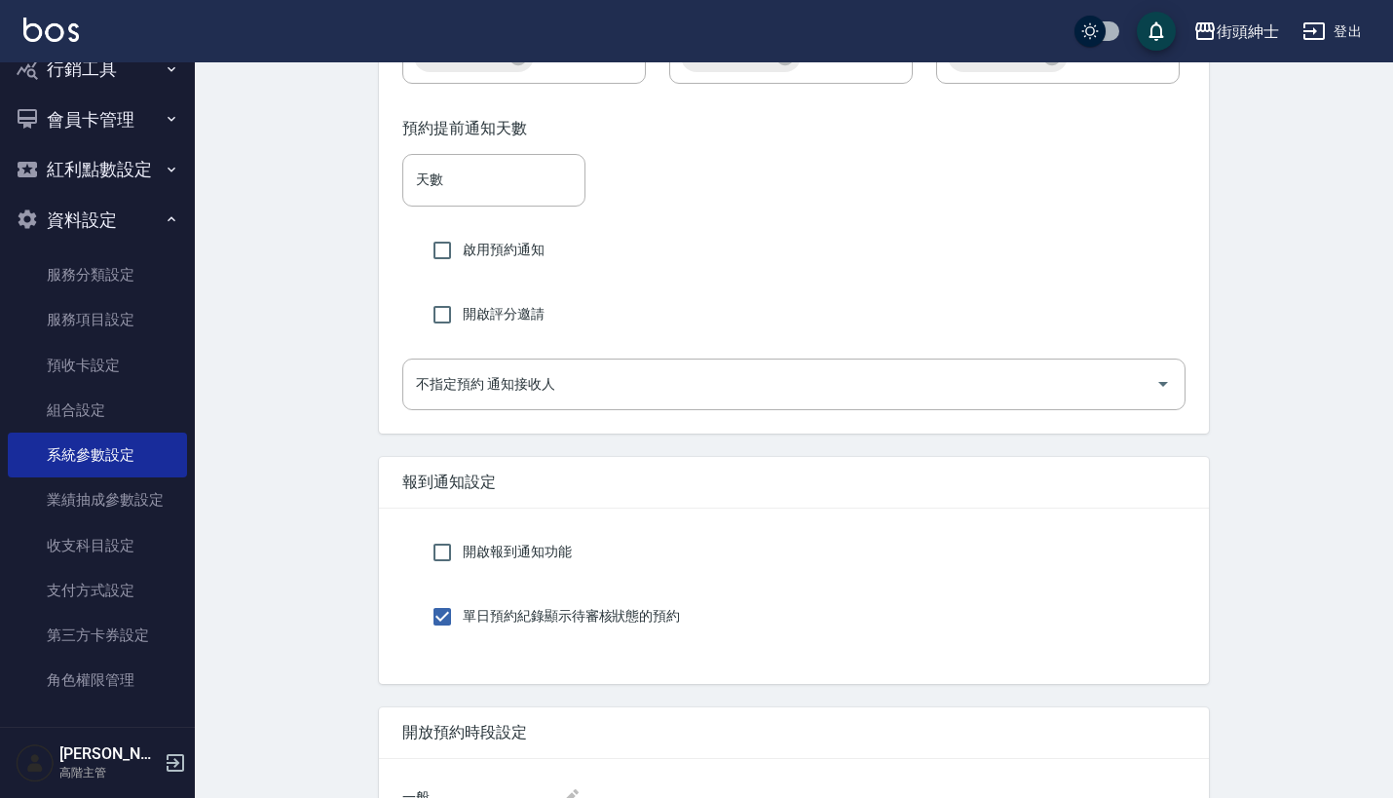
click at [832, 433] on div "預約提前通知天數 天數 天數 啟用預約通知 開啟評分邀請 不指定預約 通知接收人 不指定預約 通知接收人" at bounding box center [794, 264] width 830 height 338
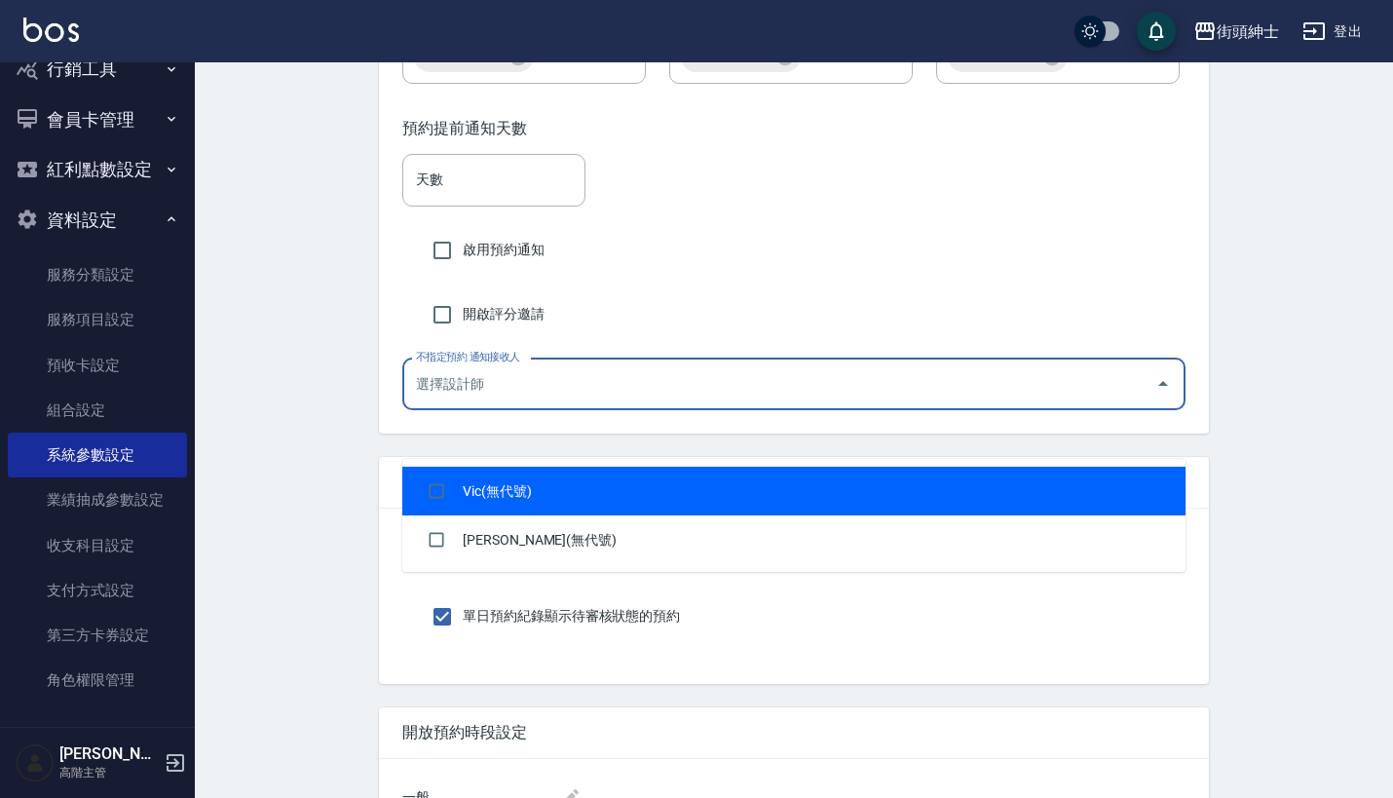
click at [833, 401] on input "不指定預約 通知接收人" at bounding box center [779, 384] width 736 height 34
click at [836, 335] on div "開啟評分邀請" at bounding box center [793, 314] width 783 height 41
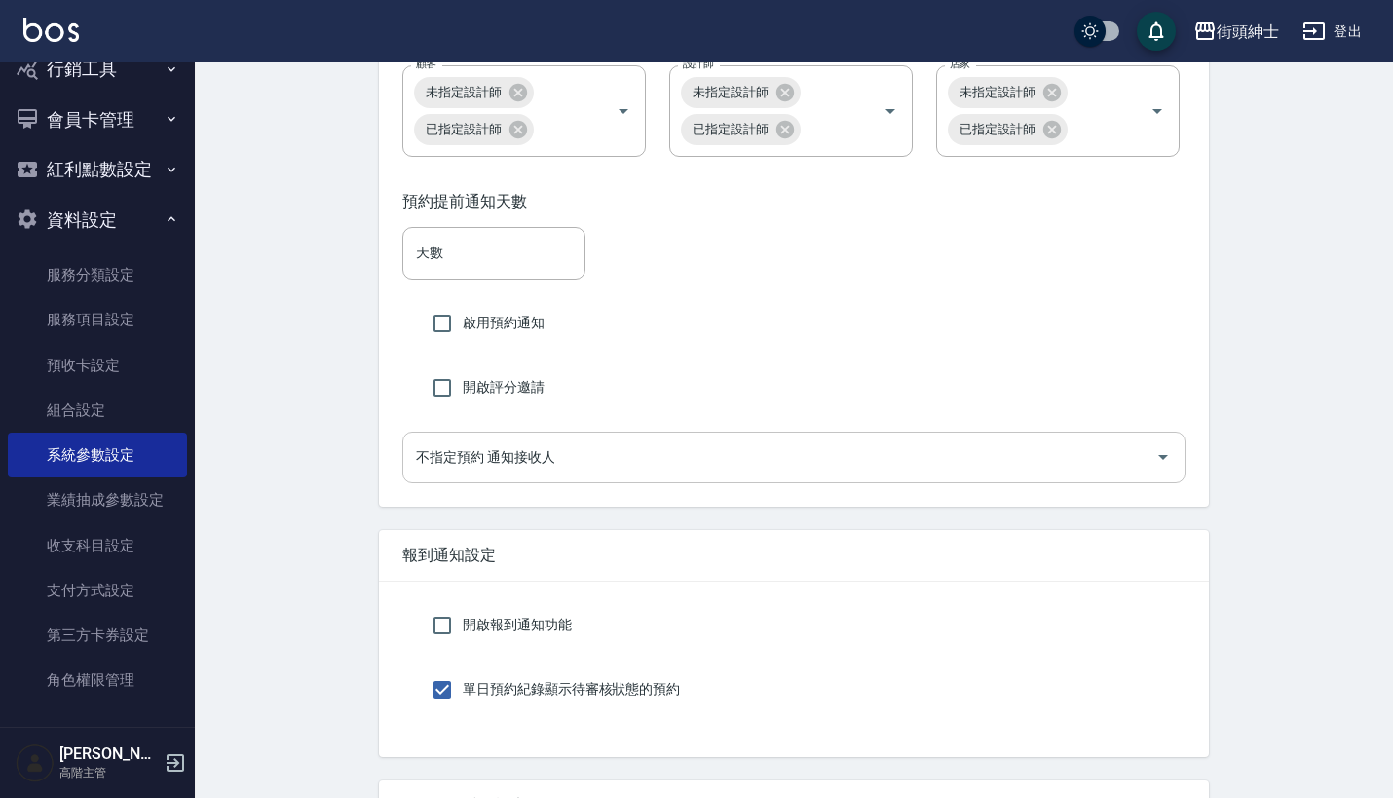
click at [778, 474] on input "不指定預約 通知接收人" at bounding box center [779, 457] width 736 height 34
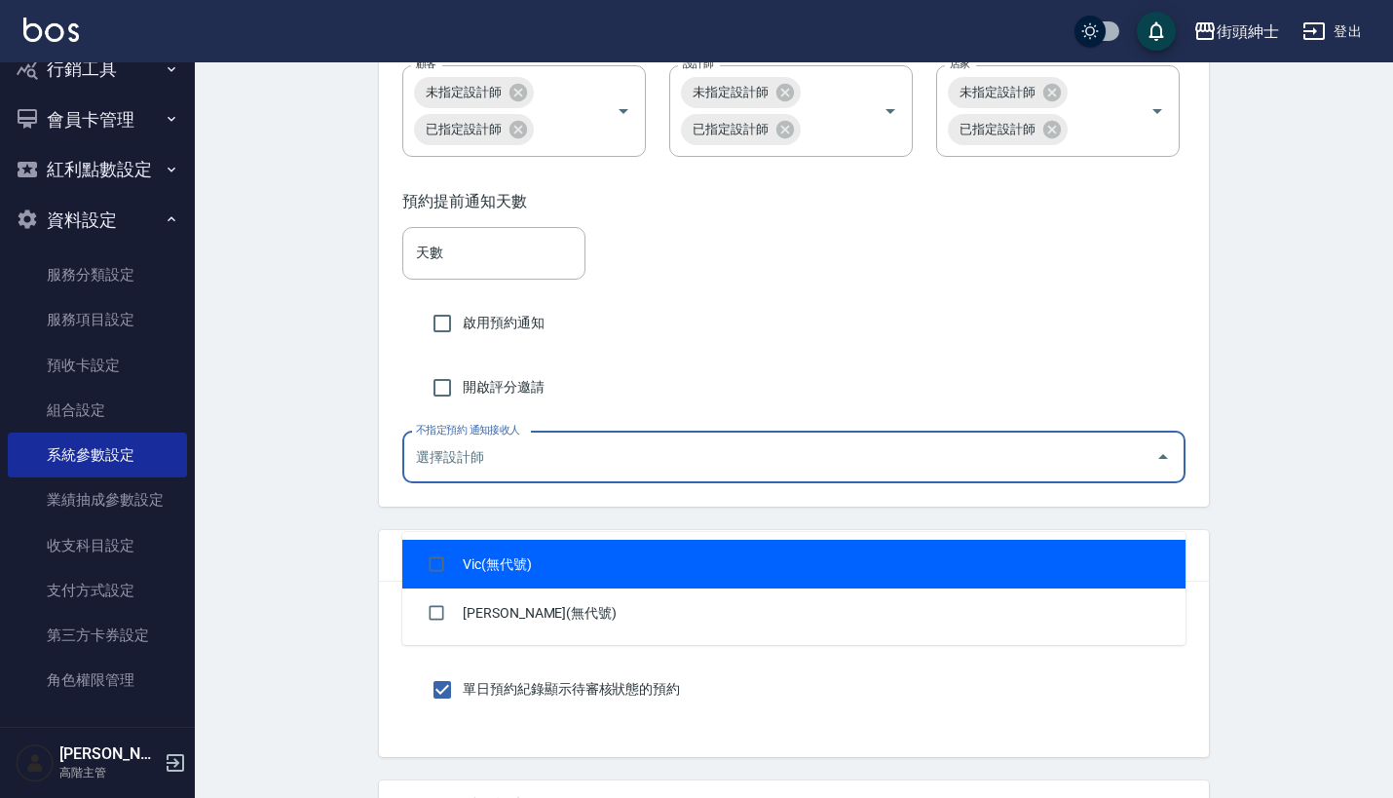
click at [822, 344] on div "啟用預約通知" at bounding box center [793, 323] width 783 height 41
click at [801, 474] on input "不指定預約 通知接收人" at bounding box center [779, 457] width 736 height 34
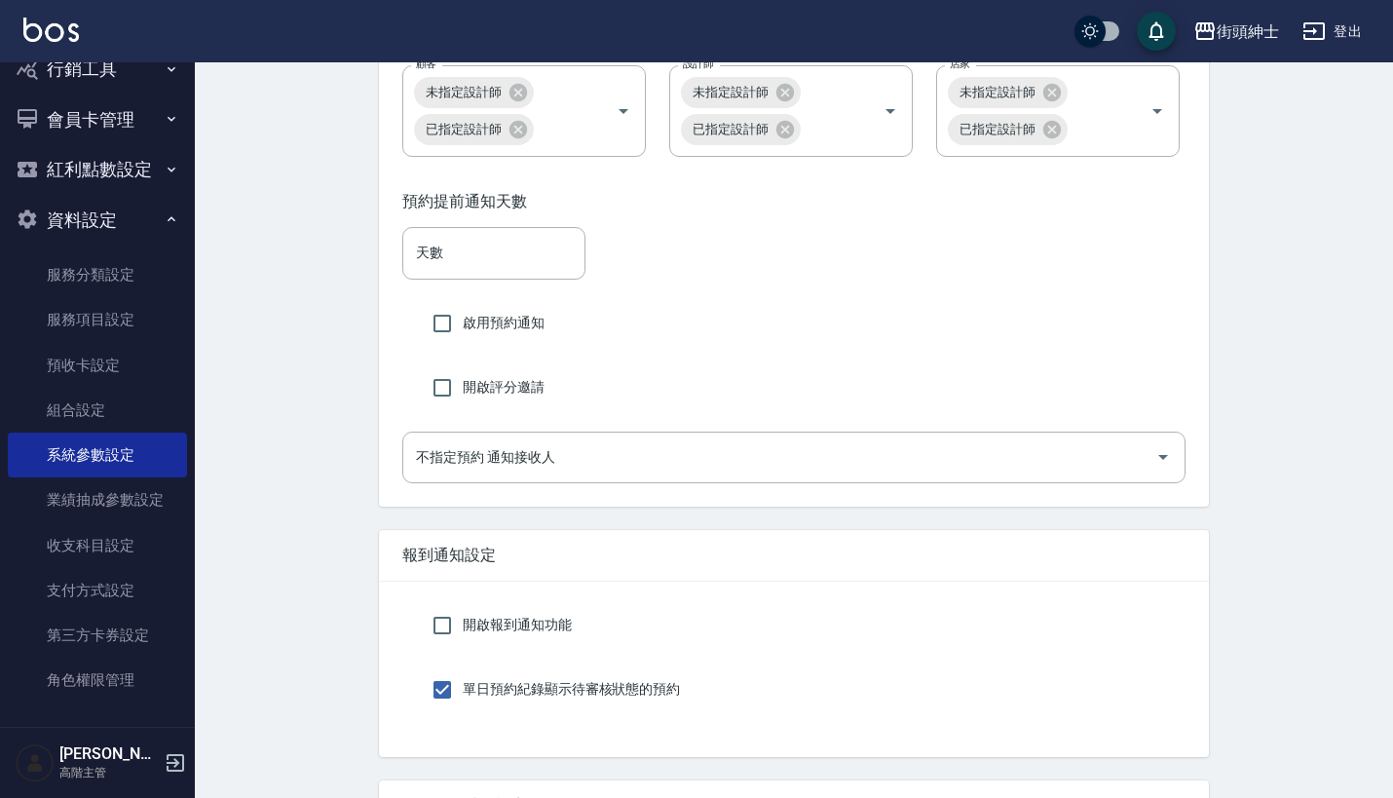
click at [848, 414] on div "預約提前通知天數 天數 天數 啟用預約通知 開啟評分邀請 不指定預約 通知接收人 不指定預約 通知接收人" at bounding box center [794, 337] width 830 height 338
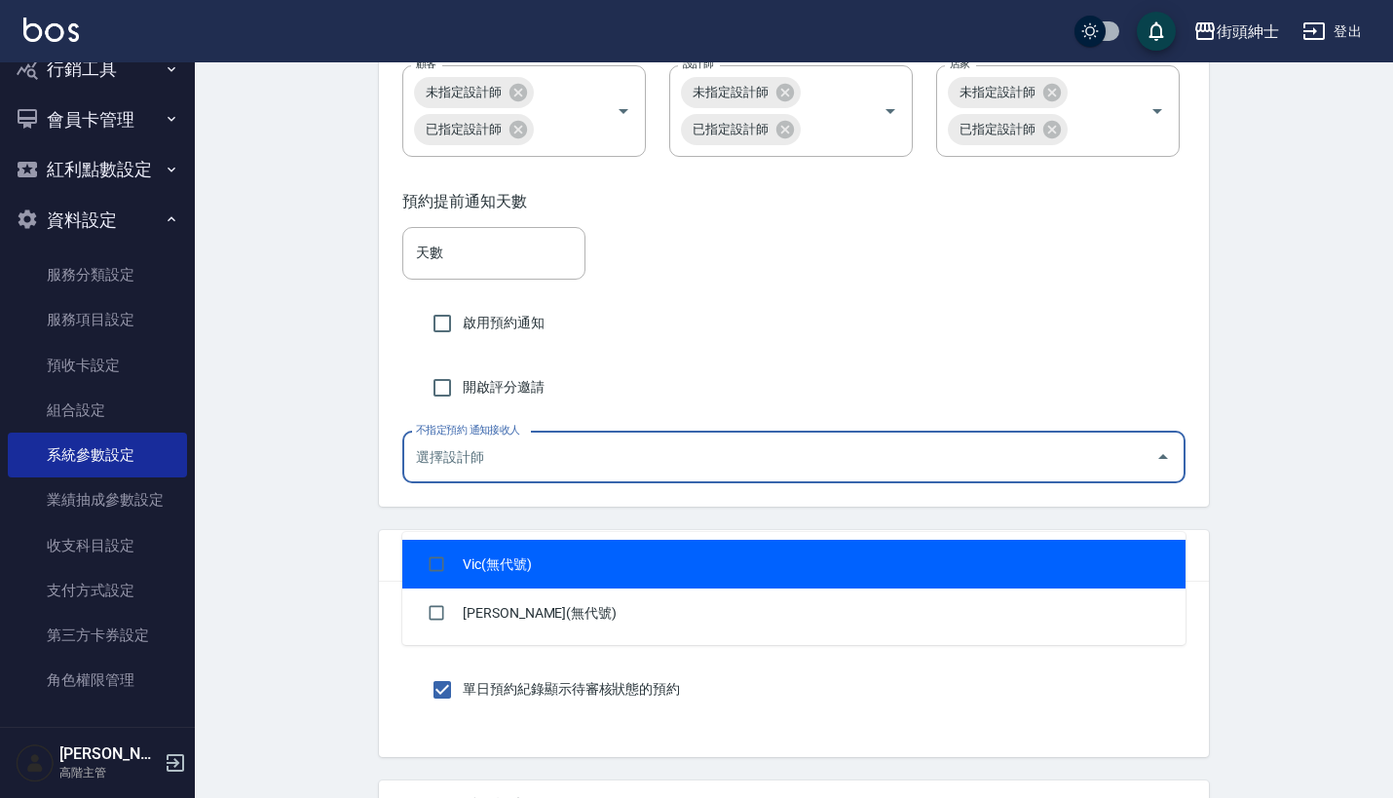
click at [844, 474] on input "不指定預約 通知接收人" at bounding box center [779, 457] width 736 height 34
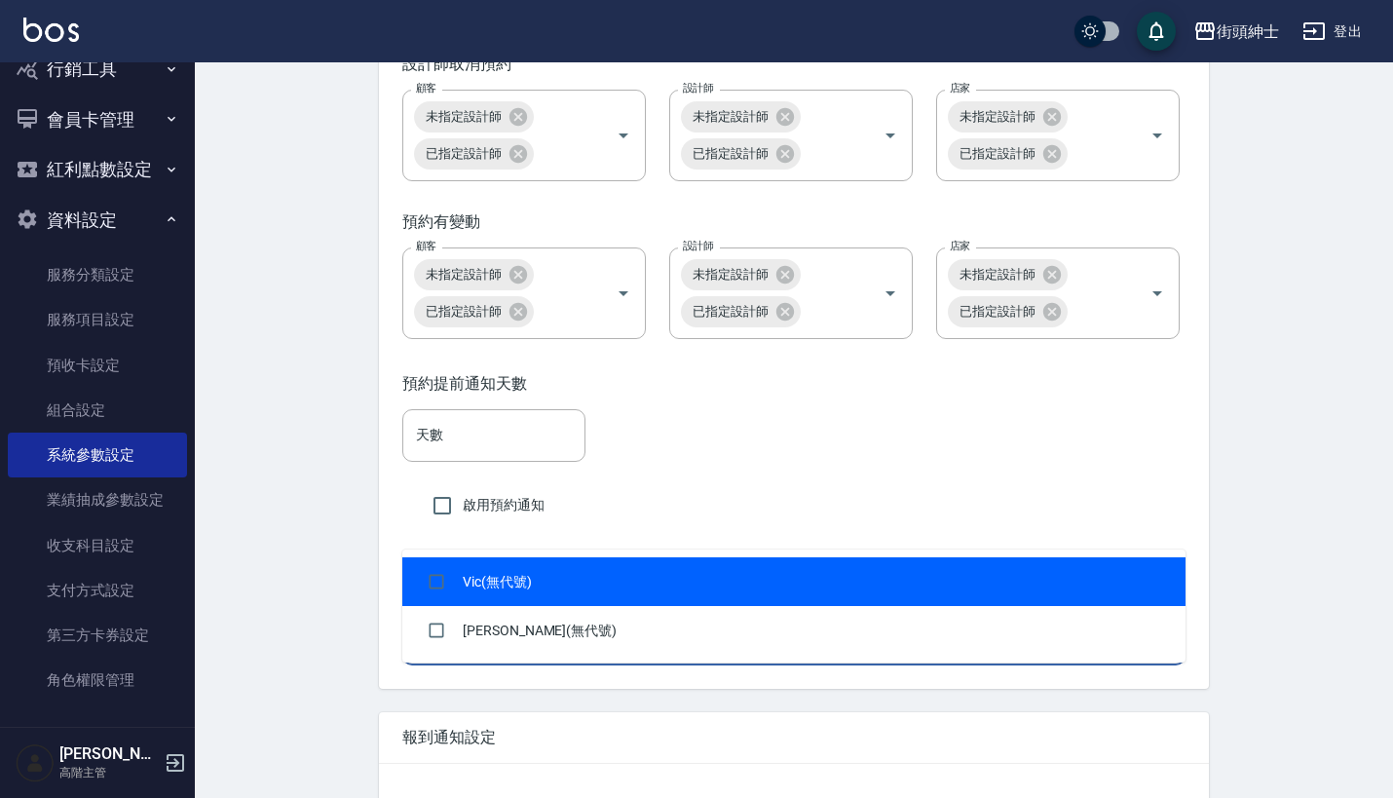
click at [789, 532] on div "預約提前通知天數 天數 天數 啟用預約通知 開啟評分邀請 不指定預約 通知接收人 不指定預約 通知接收人" at bounding box center [794, 520] width 830 height 338
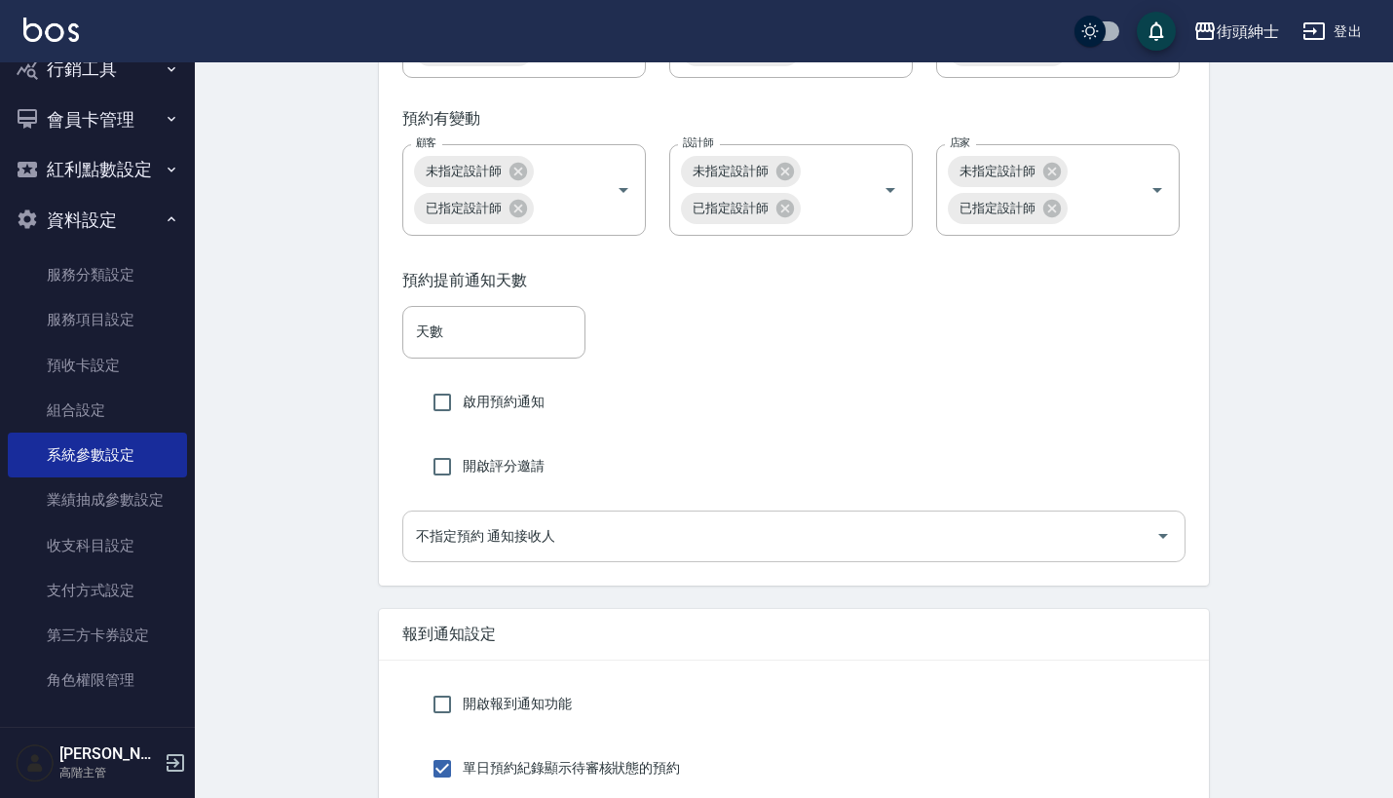
click at [754, 553] on input "不指定預約 通知接收人" at bounding box center [779, 536] width 736 height 34
click at [773, 485] on div "預約提前通知天數 天數 天數 啟用預約通知 開啟評分邀請 不指定預約 通知接收人 不指定預約 通知接收人" at bounding box center [794, 416] width 830 height 338
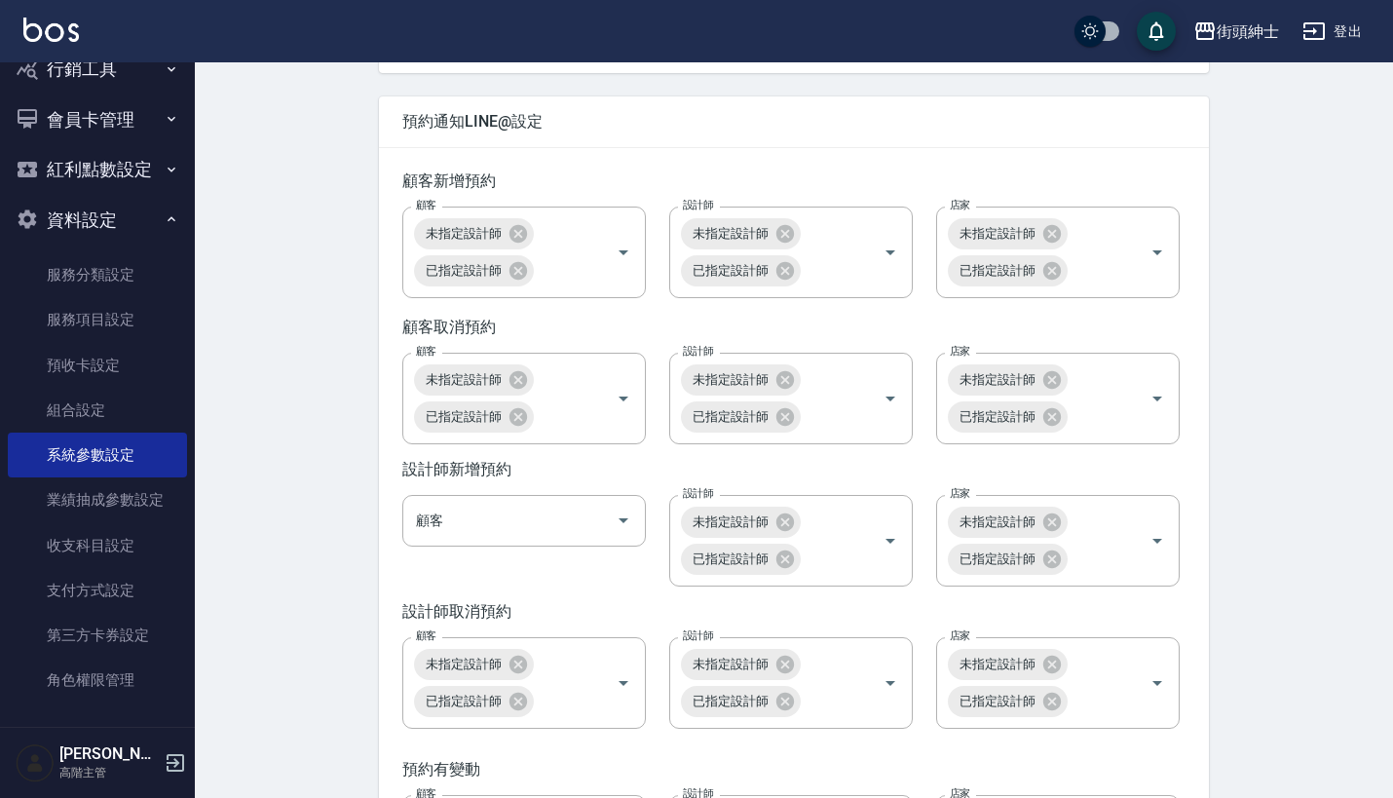
drag, startPoint x: 422, startPoint y: 217, endPoint x: 461, endPoint y: 217, distance: 39.0
click at [461, 217] on div "顧客 未指定設計師 已指定設計師 顧客" at bounding box center [512, 240] width 267 height 115
drag, startPoint x: 421, startPoint y: 148, endPoint x: 491, endPoint y: 148, distance: 70.1
click at [491, 131] on span "預約通知LINE@設定" at bounding box center [793, 121] width 783 height 19
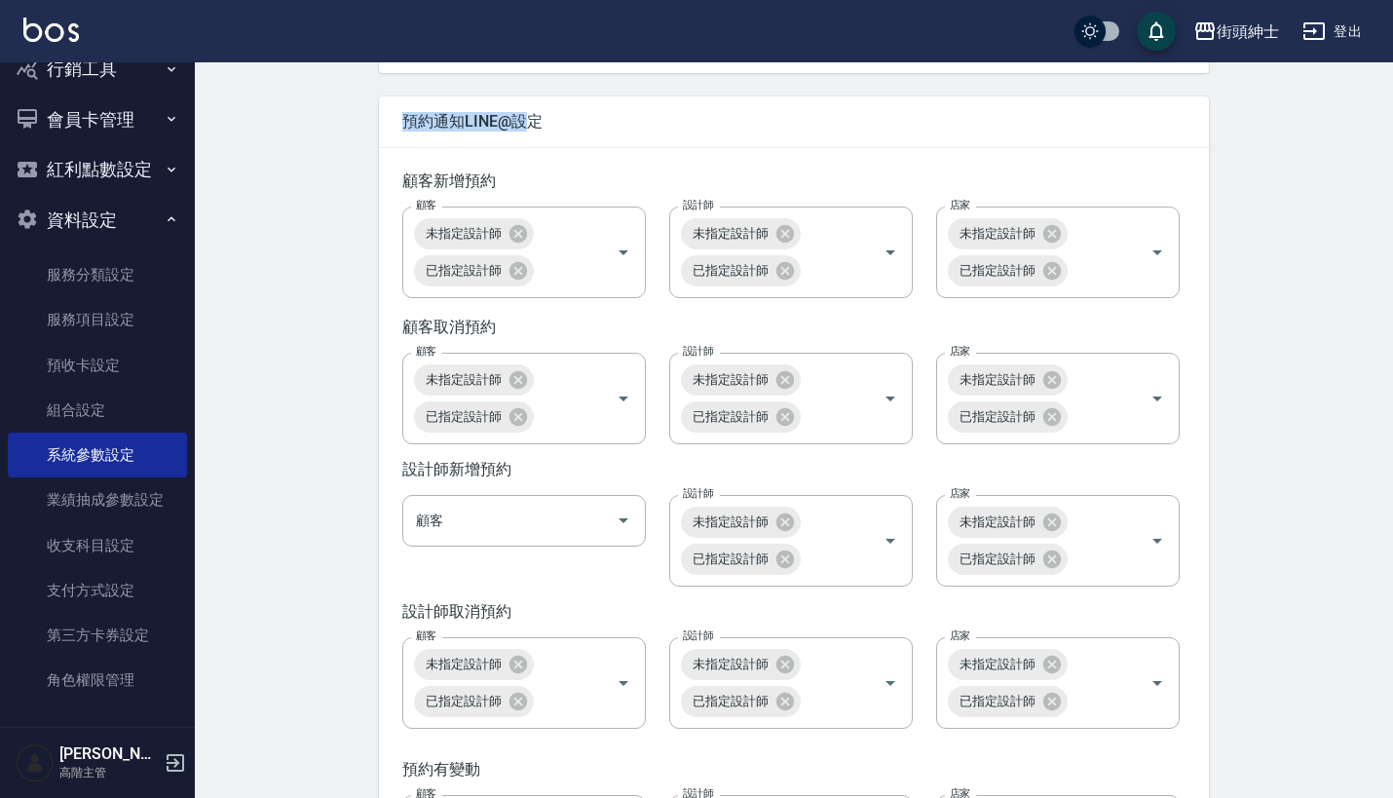
drag, startPoint x: 407, startPoint y: 154, endPoint x: 522, endPoint y: 154, distance: 114.9
click at [523, 131] on span "預約通知LINE@設定" at bounding box center [793, 121] width 783 height 19
click at [522, 131] on span "預約通知LINE@設定" at bounding box center [793, 121] width 783 height 19
drag, startPoint x: 408, startPoint y: 156, endPoint x: 534, endPoint y: 156, distance: 125.6
click at [535, 131] on span "預約通知LINE@設定" at bounding box center [793, 121] width 783 height 19
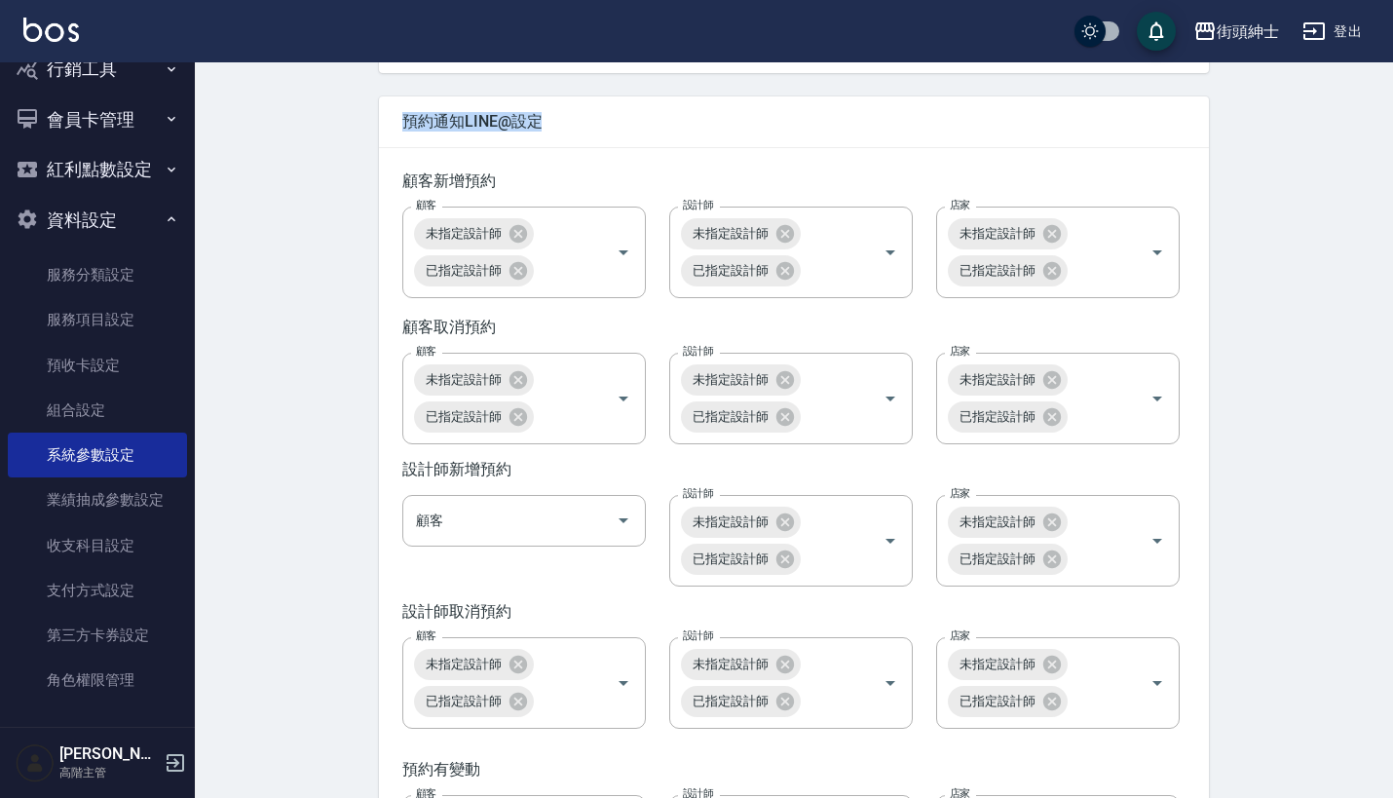
click at [534, 131] on span "預約通知LINE@設定" at bounding box center [793, 121] width 783 height 19
drag, startPoint x: 549, startPoint y: 156, endPoint x: 436, endPoint y: 157, distance: 113.0
click at [436, 131] on span "預約通知LINE@設定" at bounding box center [793, 121] width 783 height 19
drag, startPoint x: 390, startPoint y: 152, endPoint x: 493, endPoint y: 152, distance: 103.2
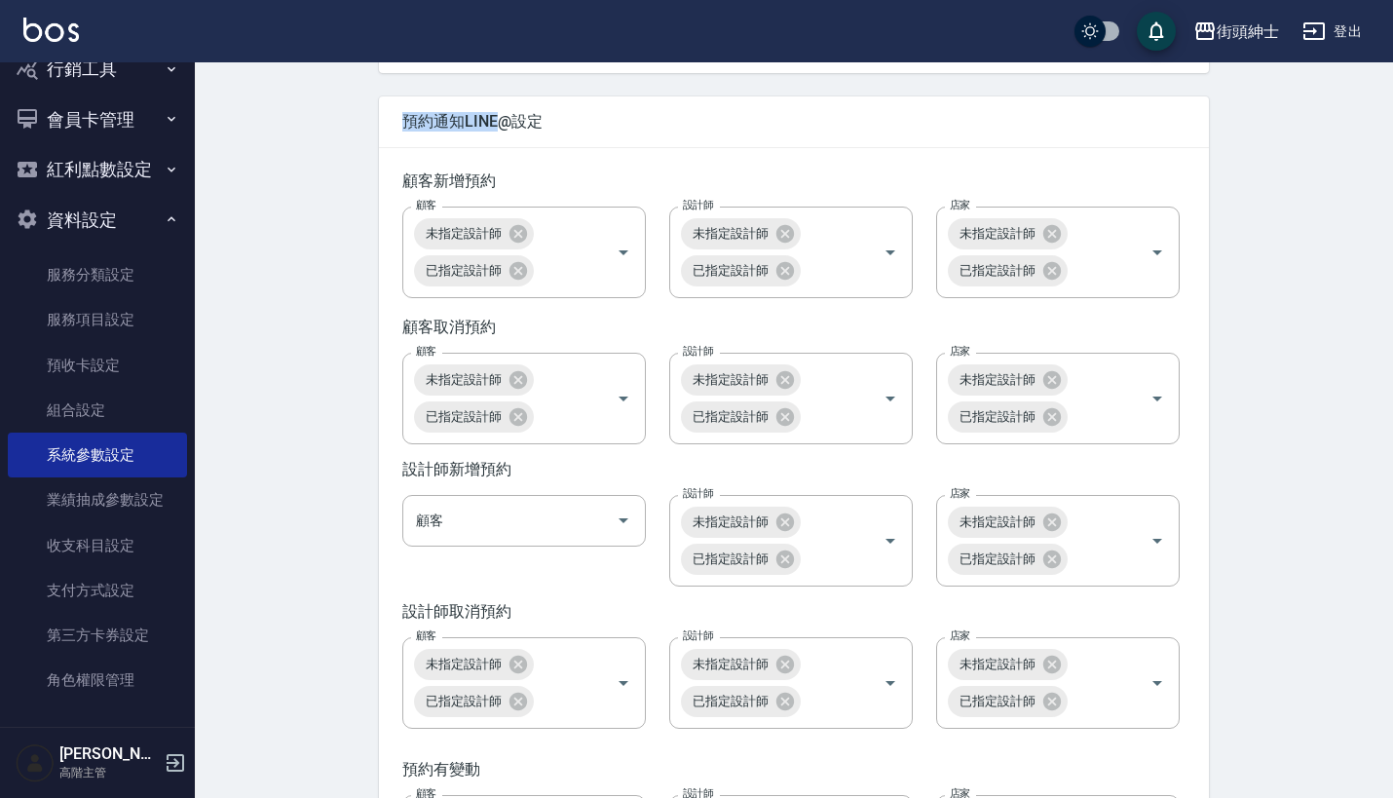
click at [493, 147] on div "預約通知LINE@設定" at bounding box center [794, 121] width 830 height 51
click at [493, 131] on span "預約通知LINE@設定" at bounding box center [793, 121] width 783 height 19
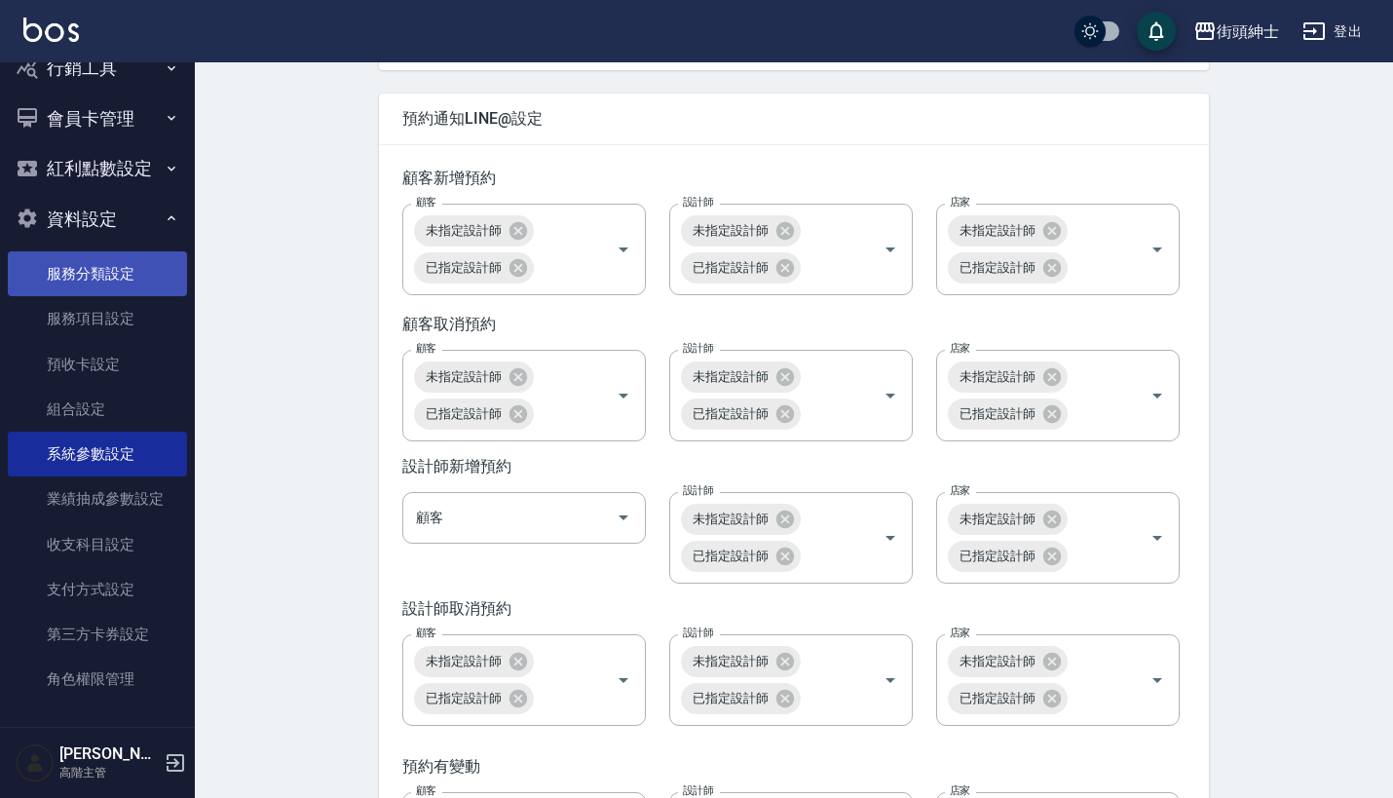
scroll to position [327, 0]
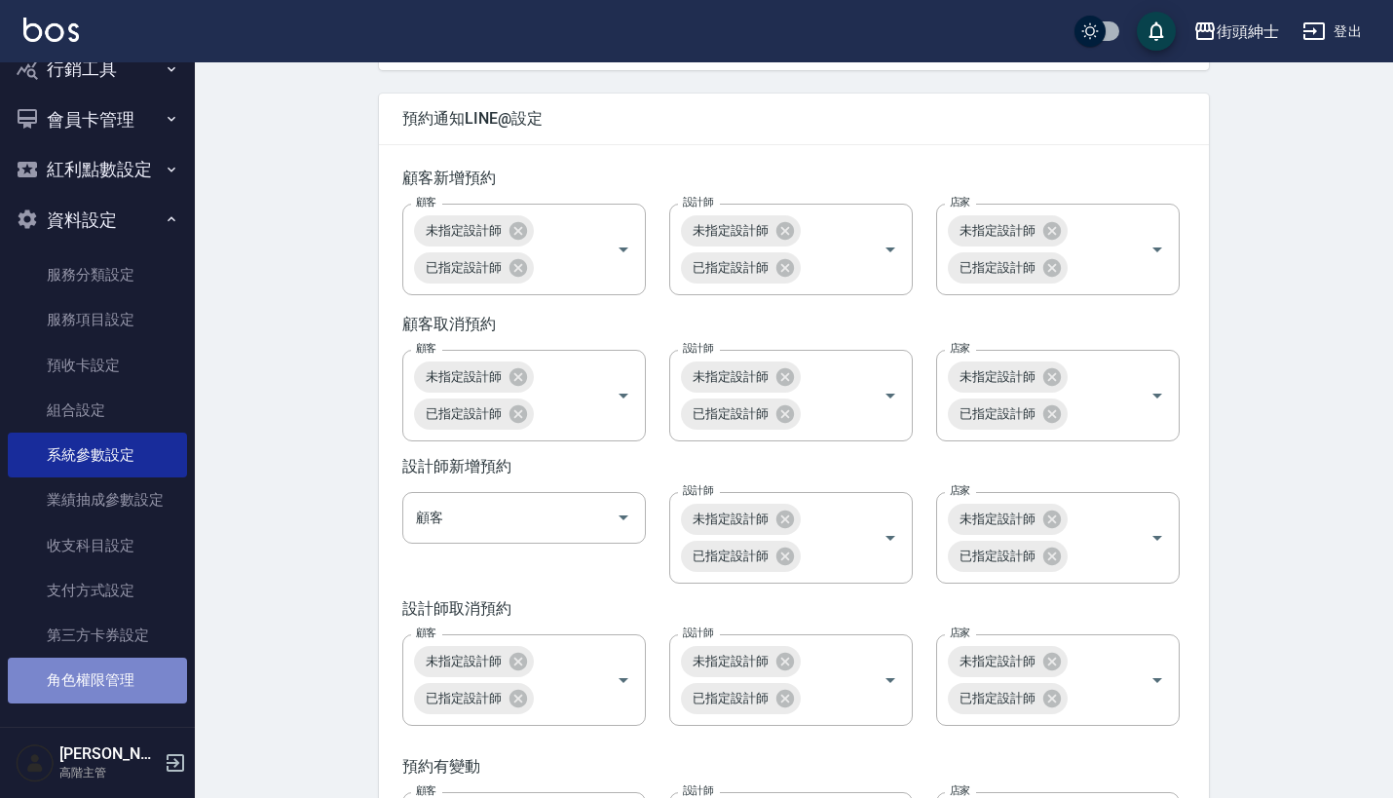
click at [108, 667] on link "角色權限管理" at bounding box center [97, 679] width 179 height 45
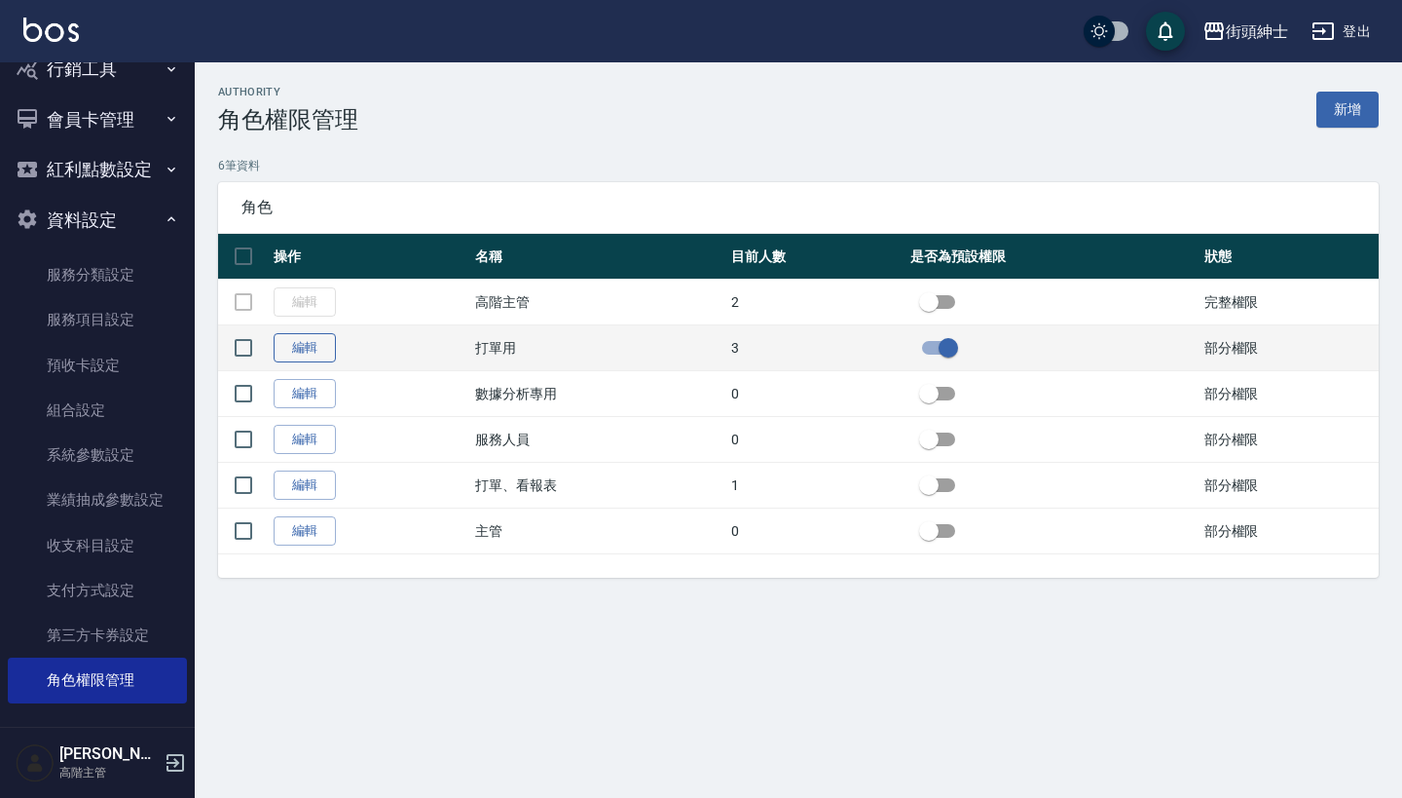
click at [323, 350] on link "編輯" at bounding box center [305, 348] width 62 height 30
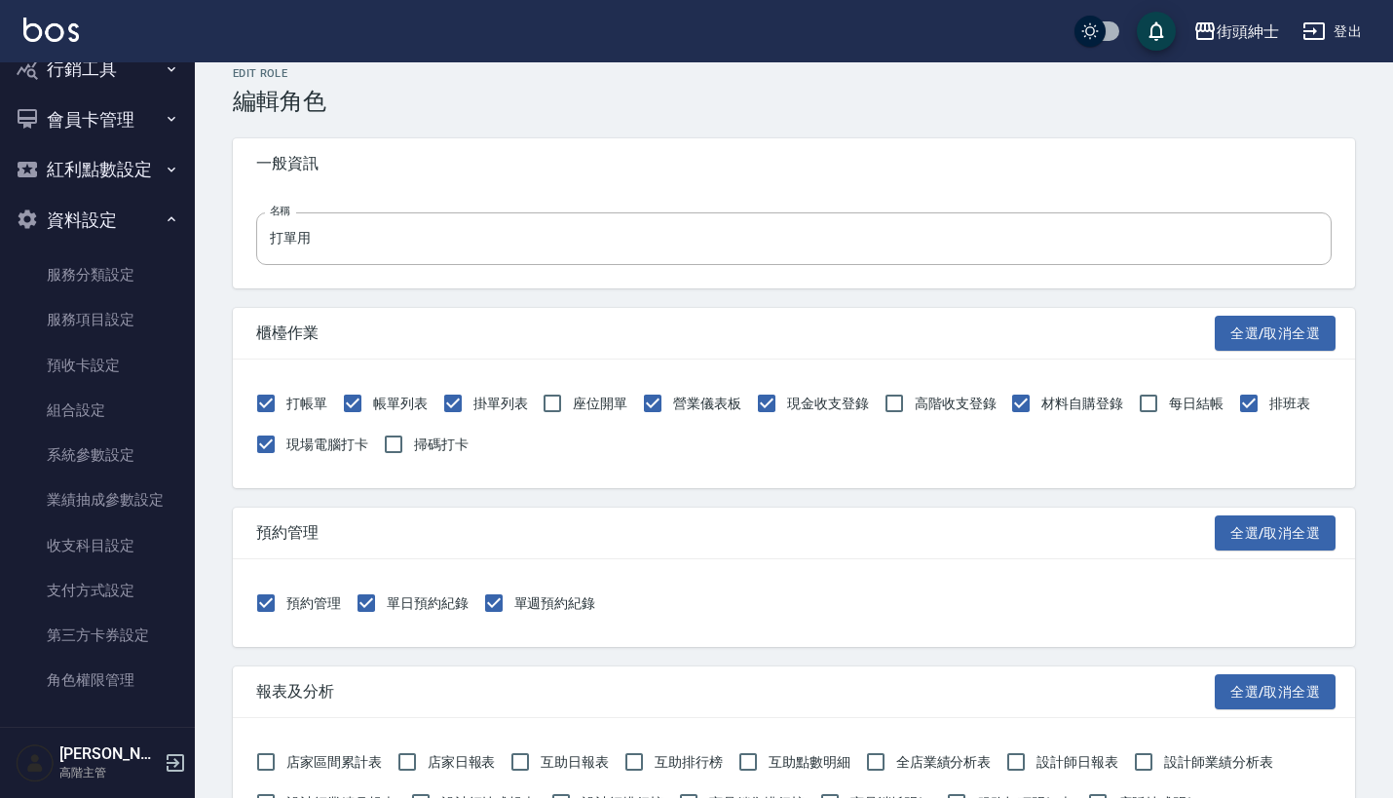
scroll to position [19, 0]
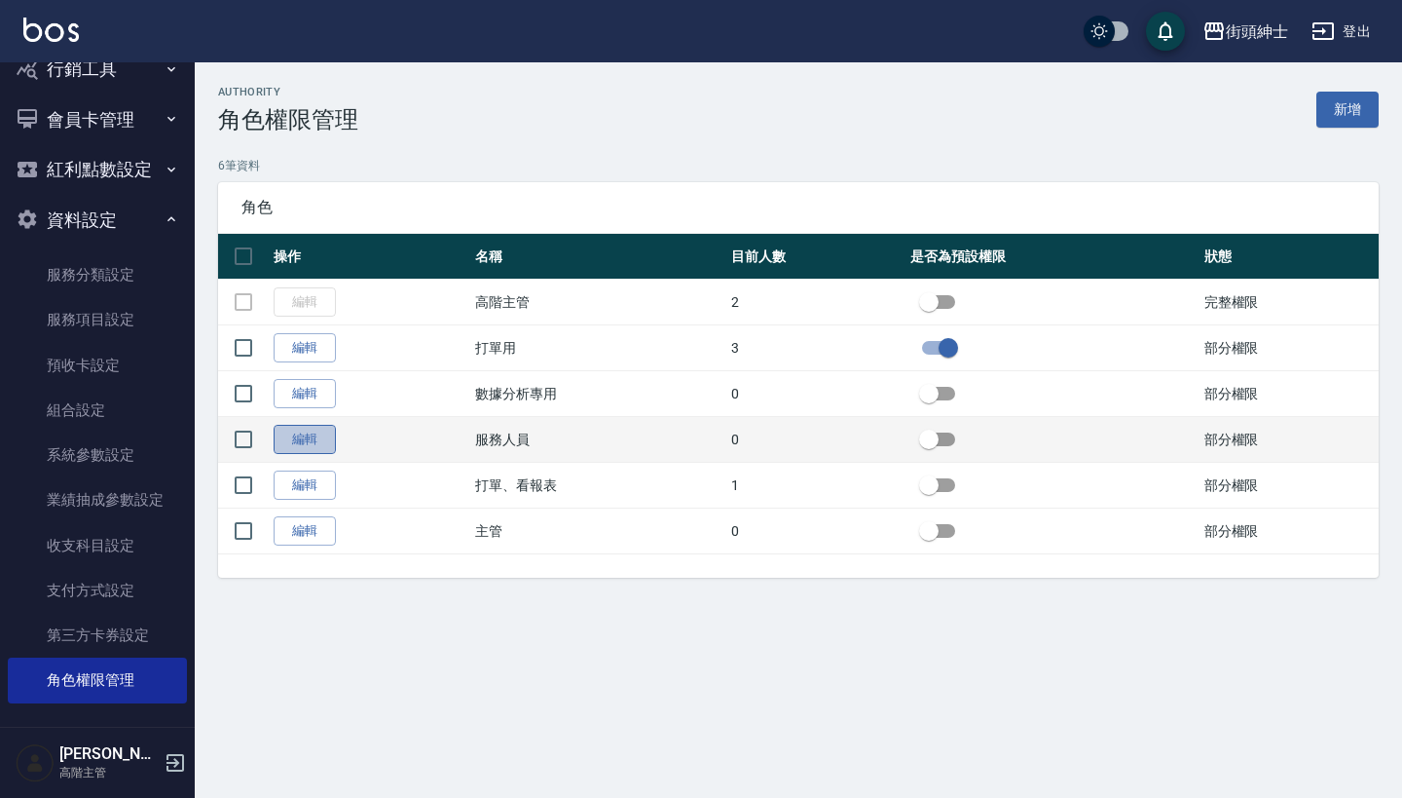
click at [311, 440] on link "編輯" at bounding box center [305, 440] width 62 height 30
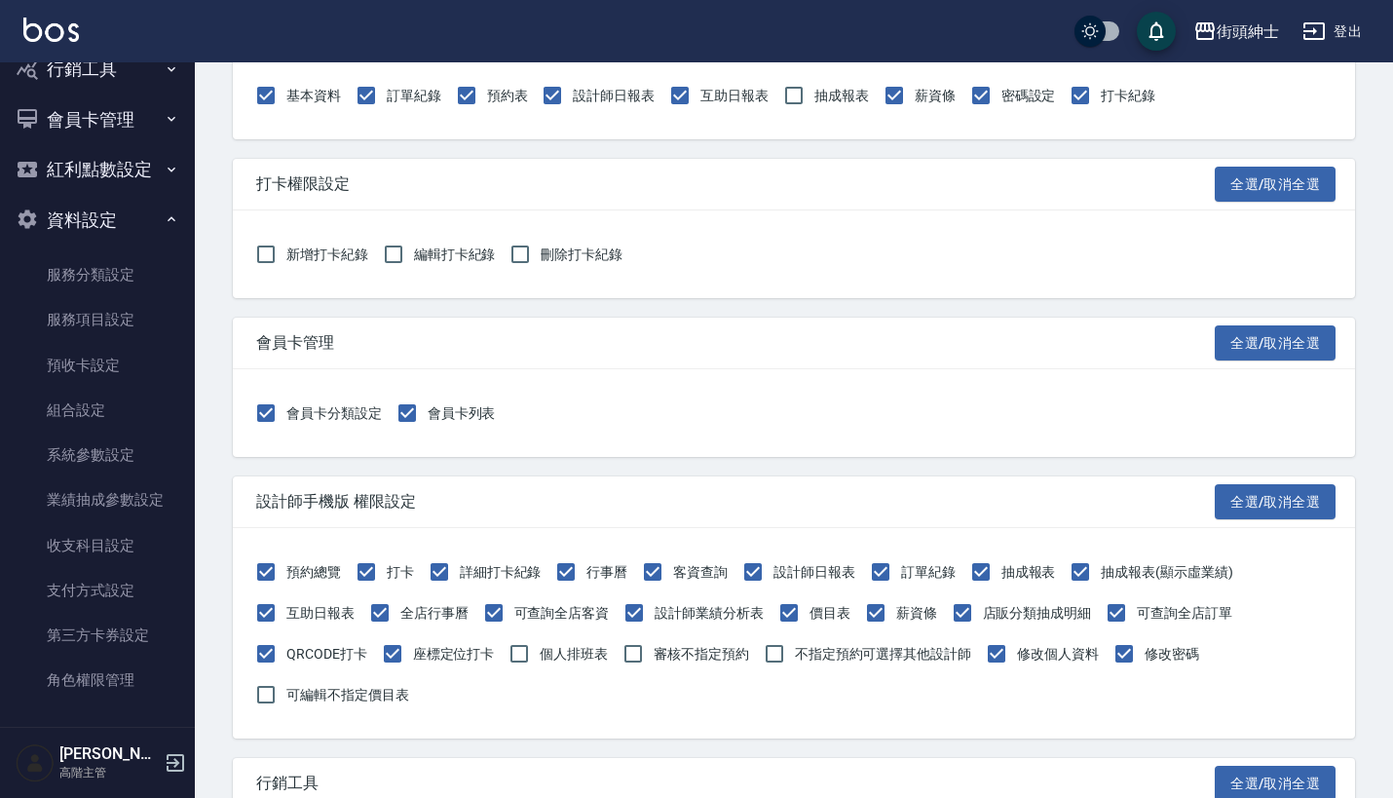
scroll to position [1885, 0]
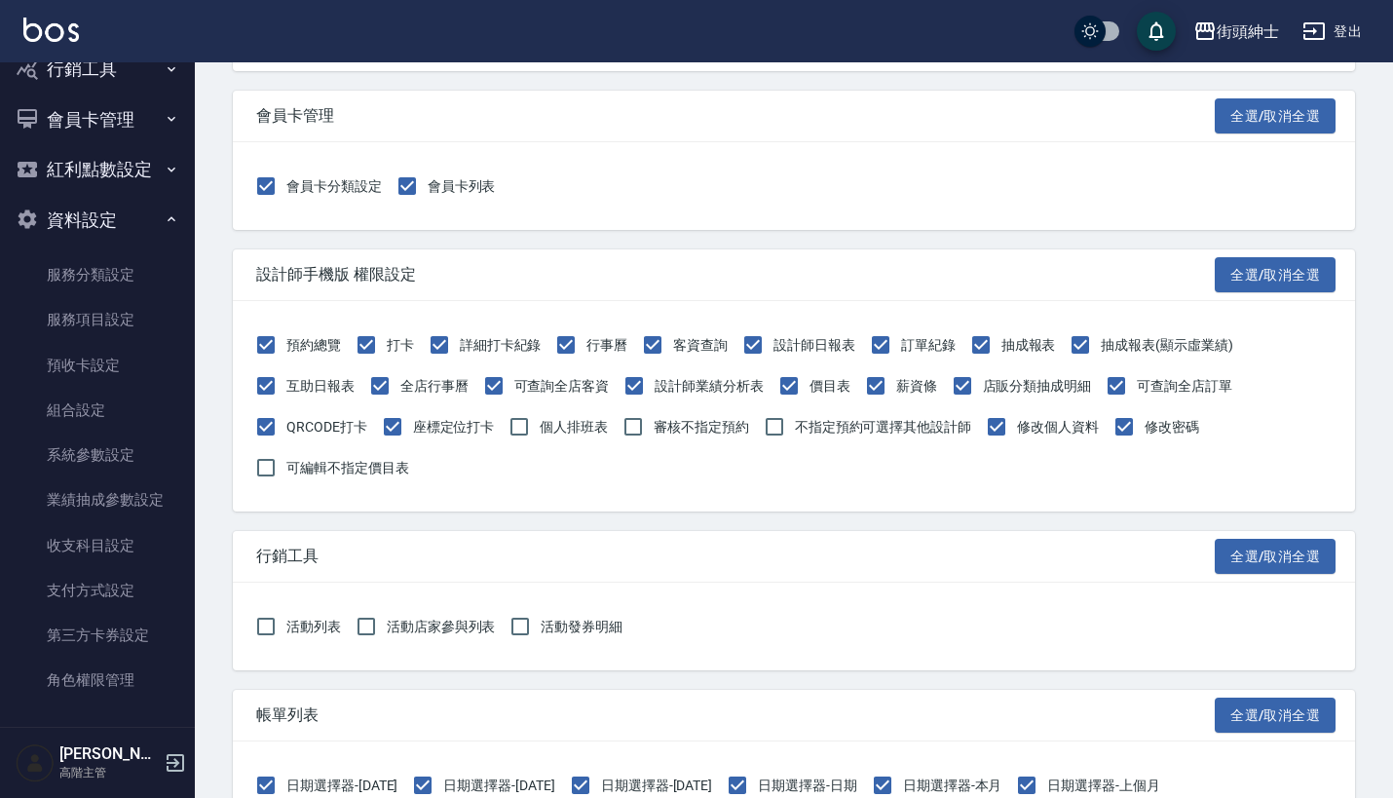
click at [108, 216] on button "資料設定" at bounding box center [97, 220] width 179 height 51
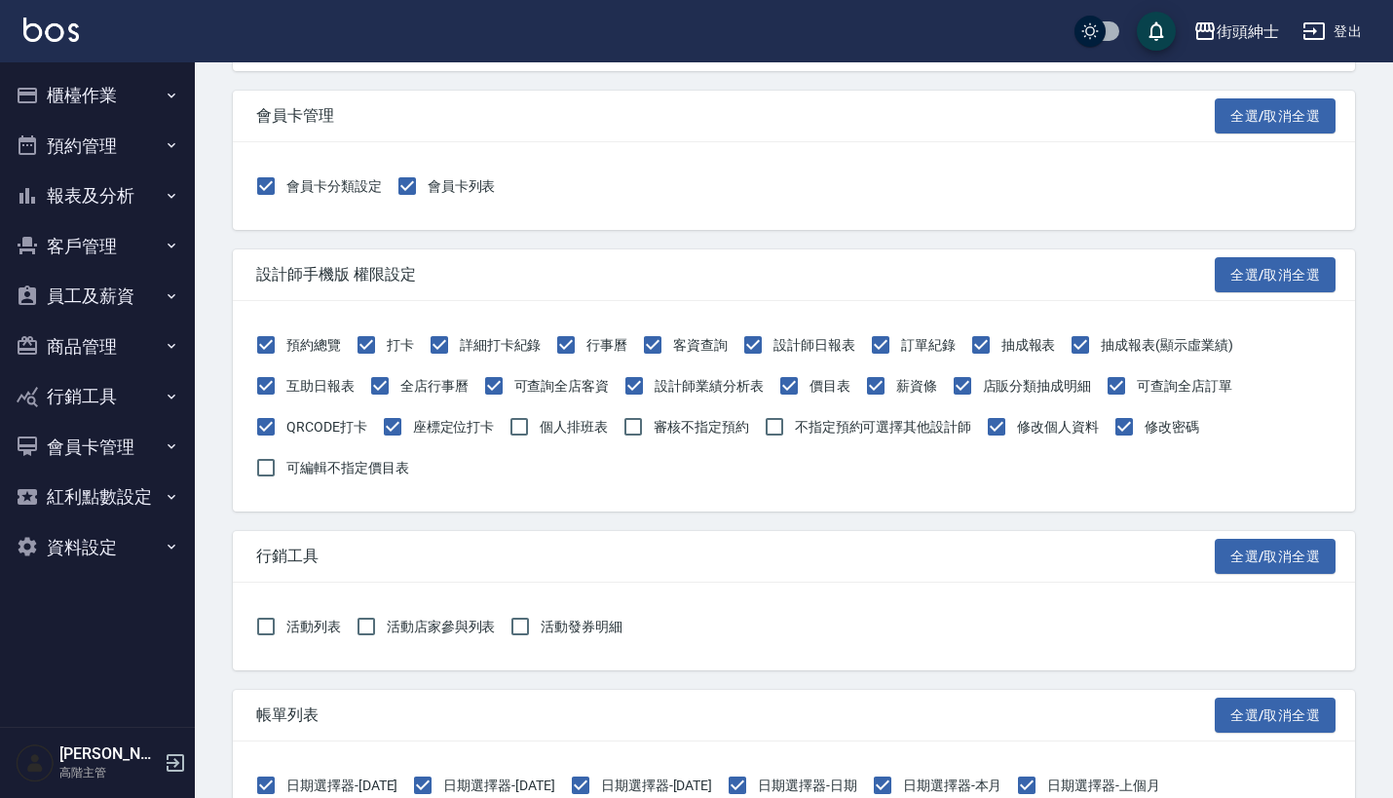
click at [149, 536] on button "資料設定" at bounding box center [97, 547] width 179 height 51
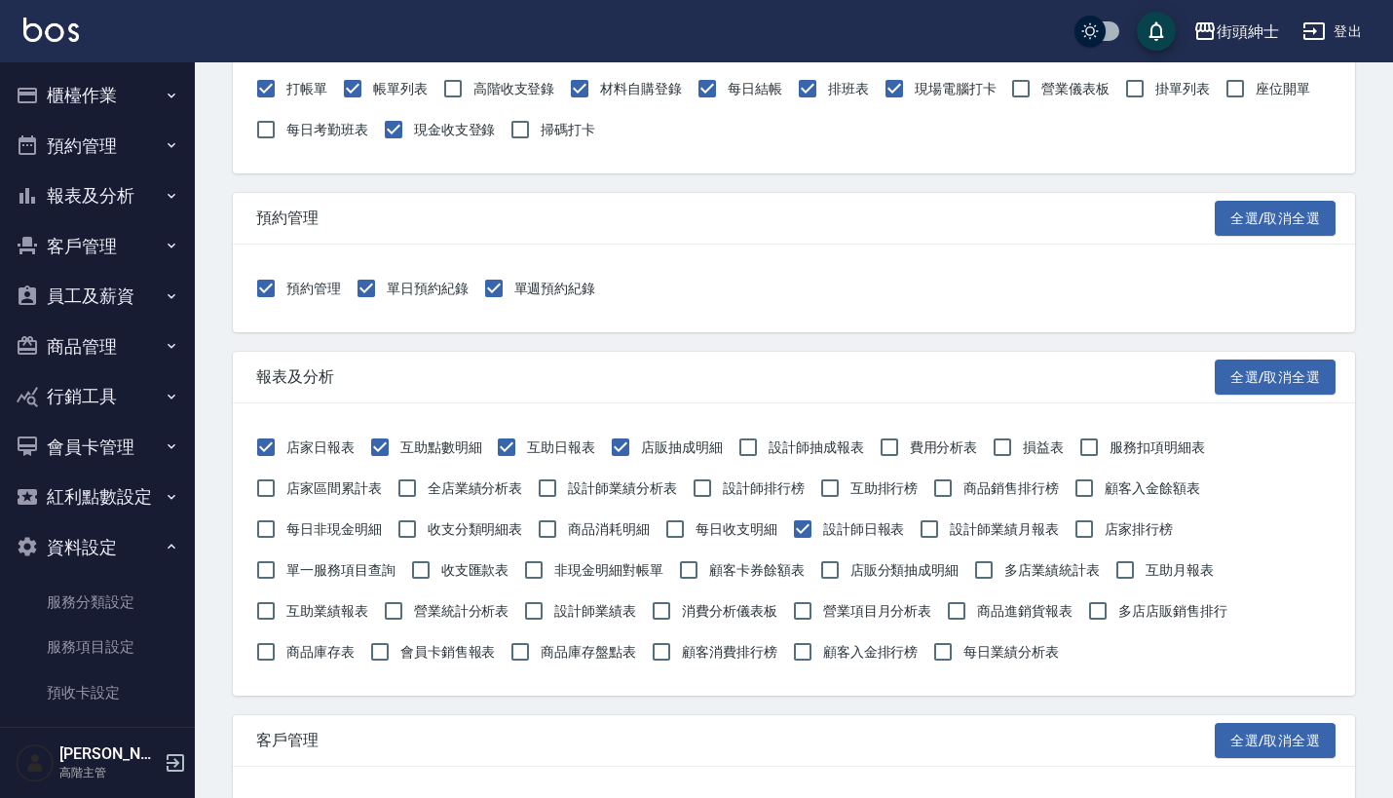
scroll to position [187, 0]
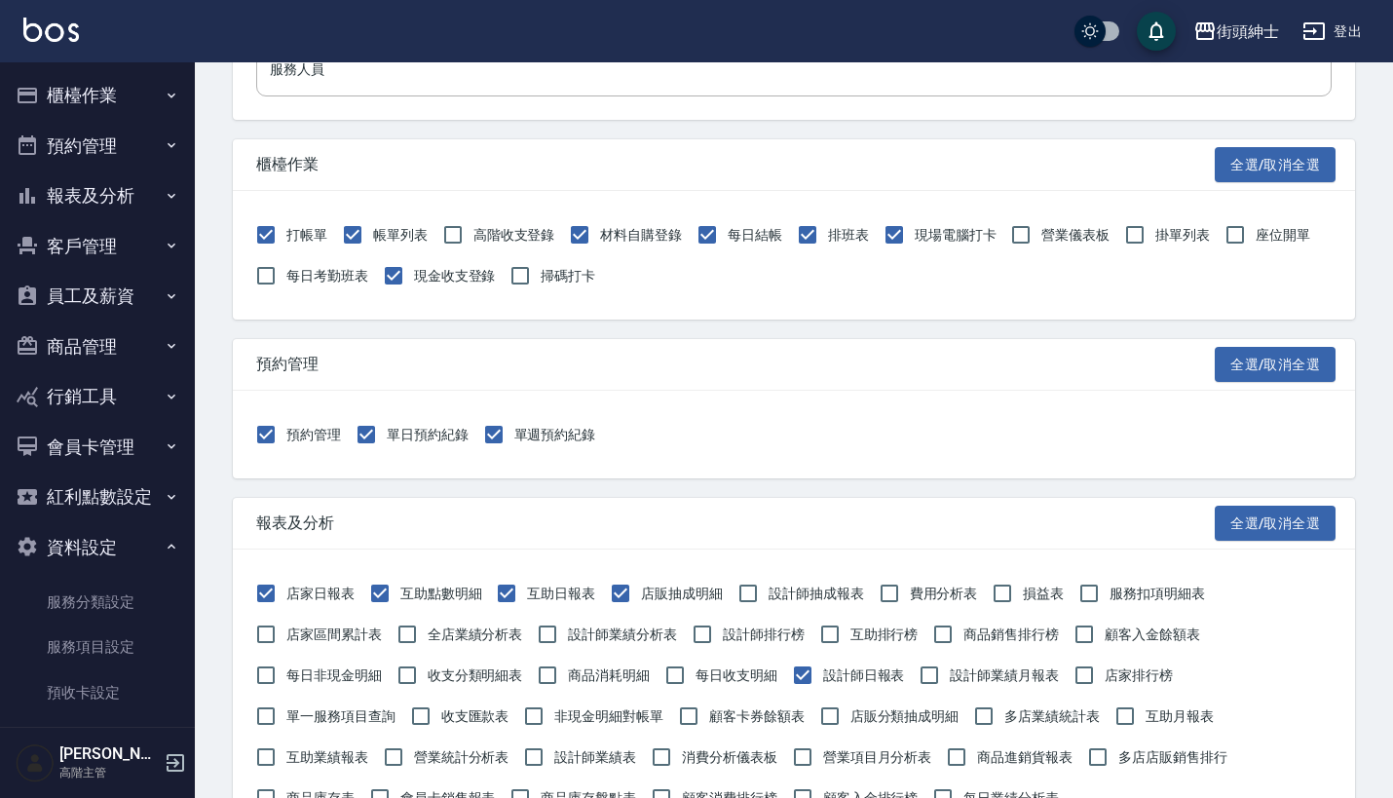
click at [130, 536] on button "資料設定" at bounding box center [97, 547] width 179 height 51
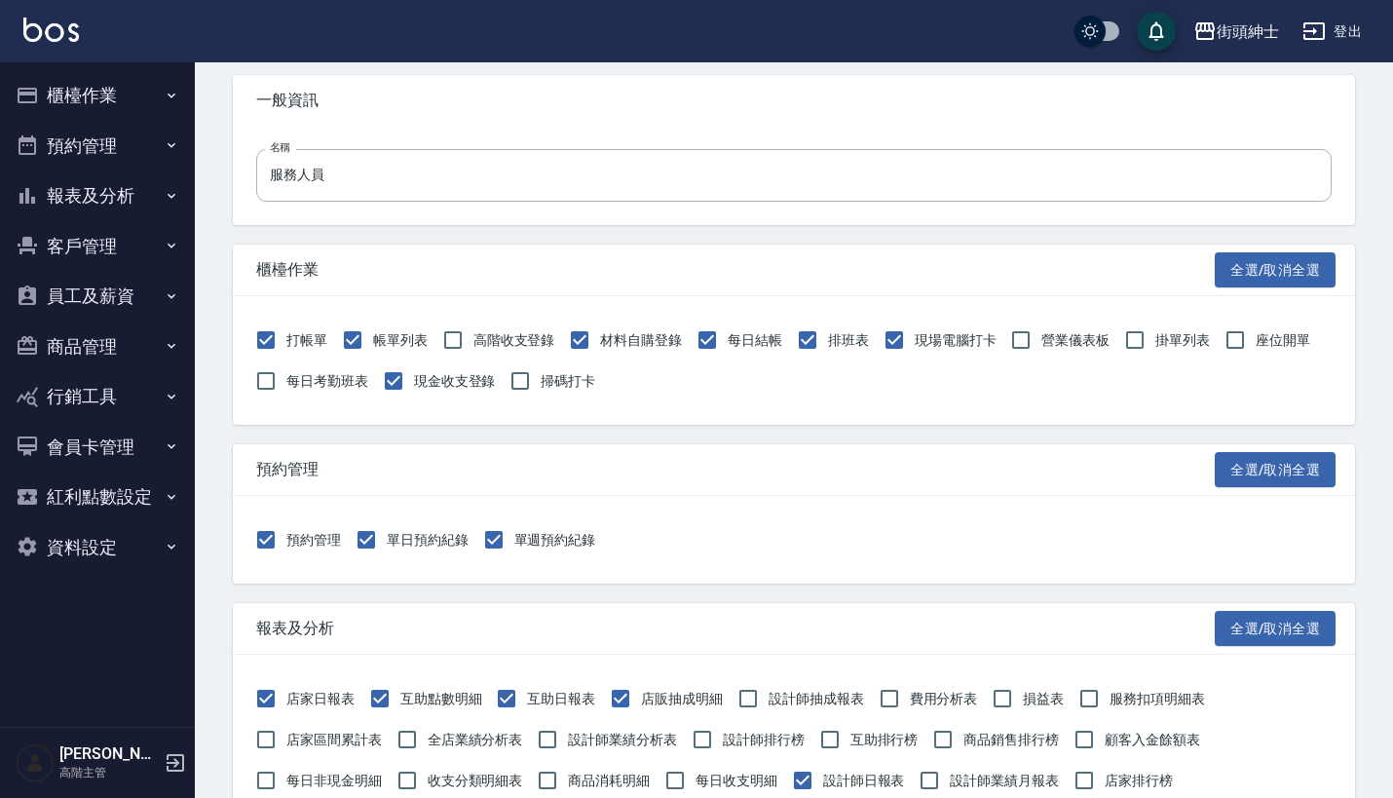
scroll to position [22, 0]
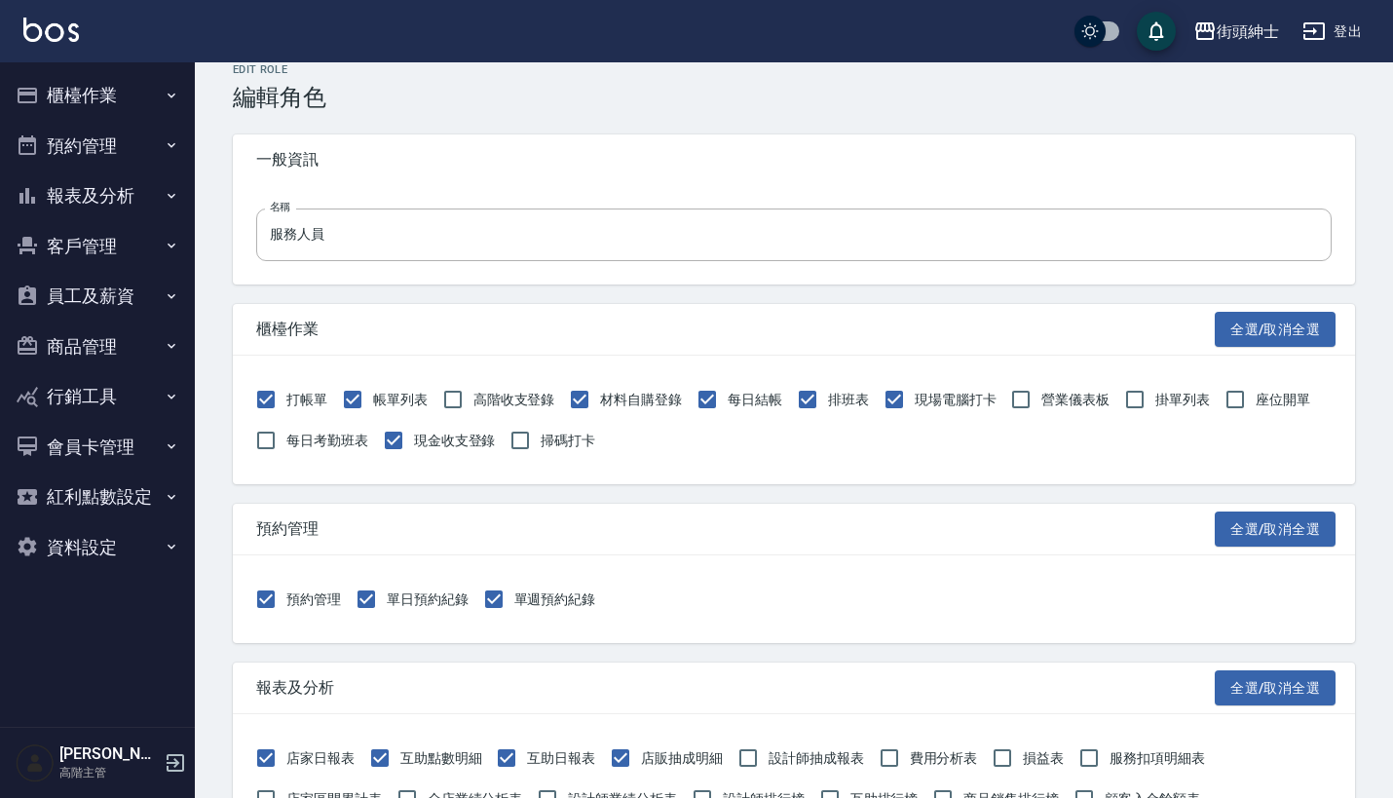
click at [120, 139] on button "預約管理" at bounding box center [97, 146] width 179 height 51
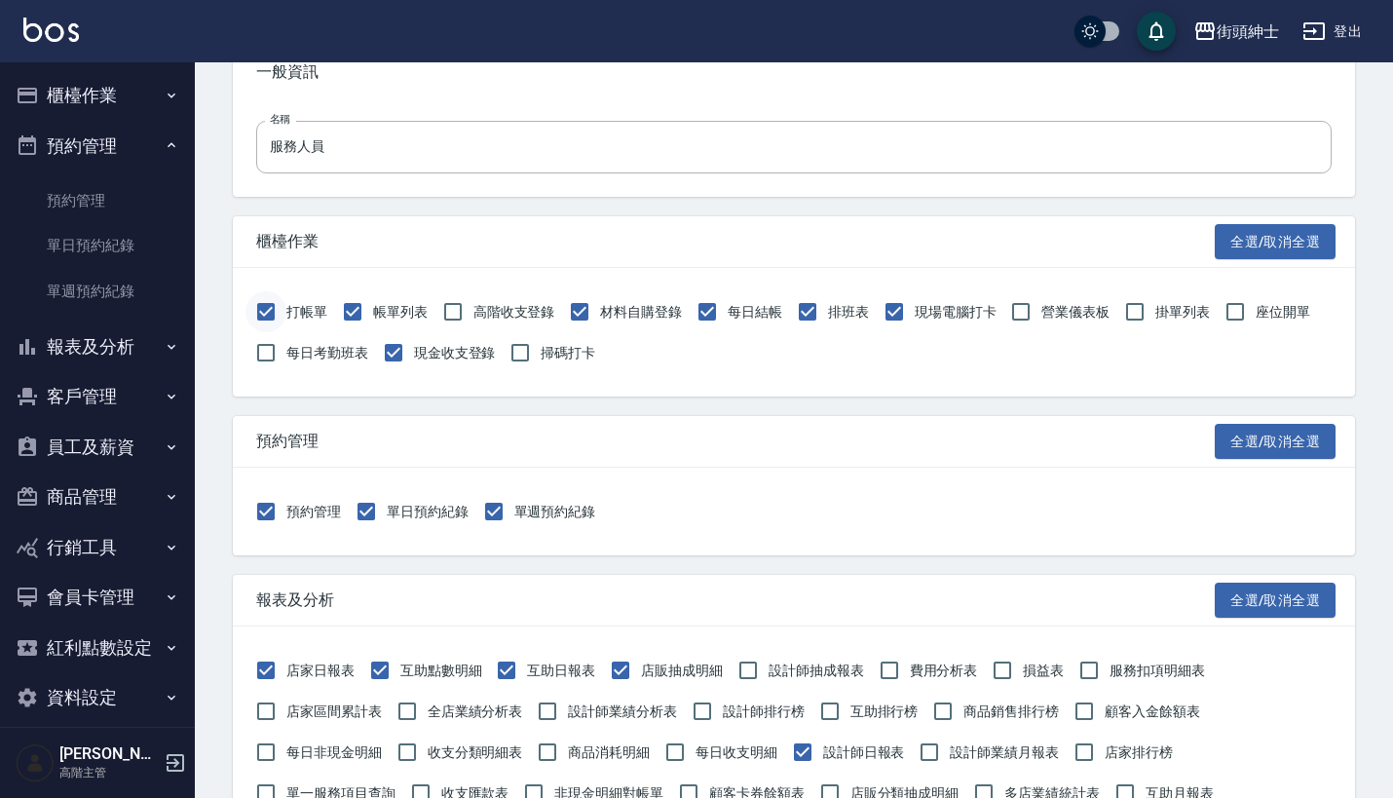
scroll to position [110, 0]
click at [135, 138] on button "預約管理" at bounding box center [97, 146] width 179 height 51
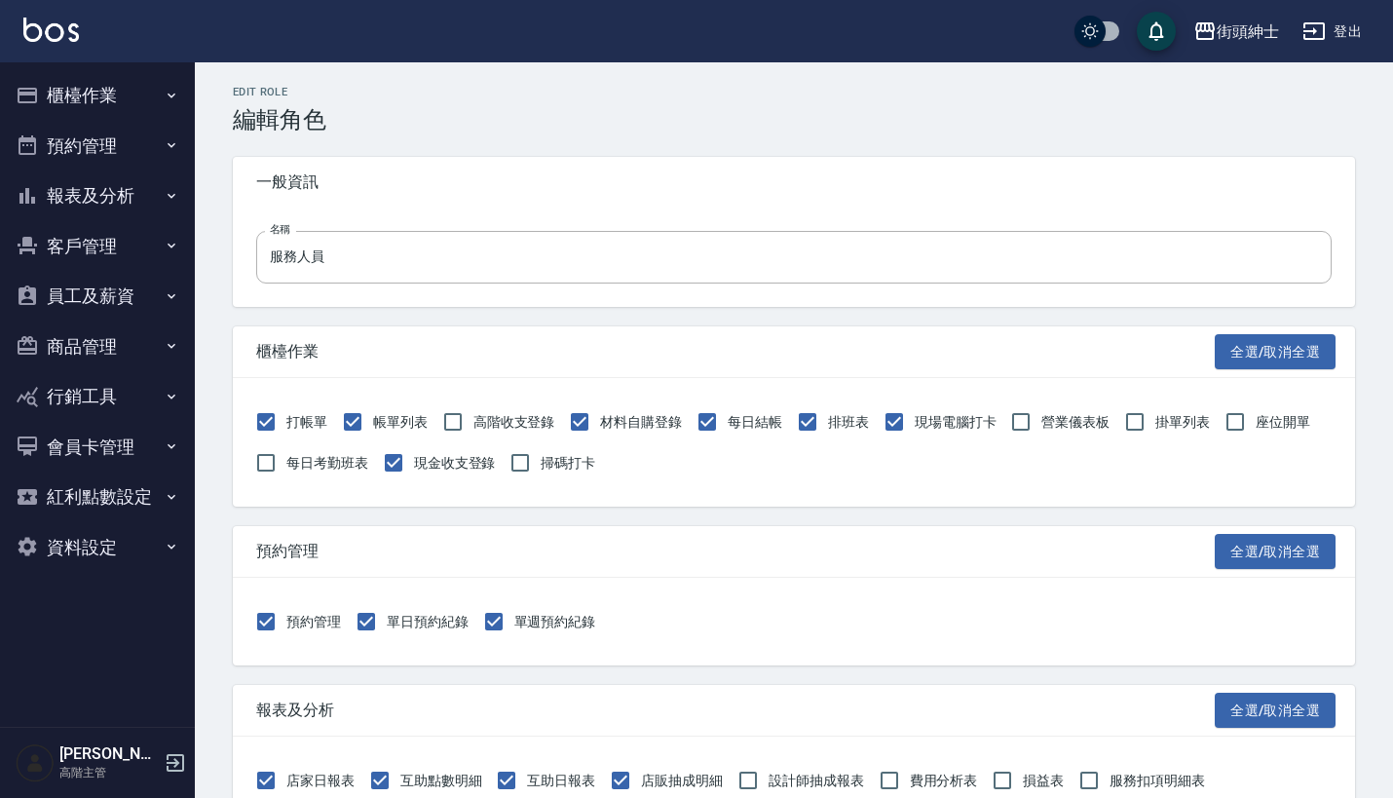
scroll to position [0, 0]
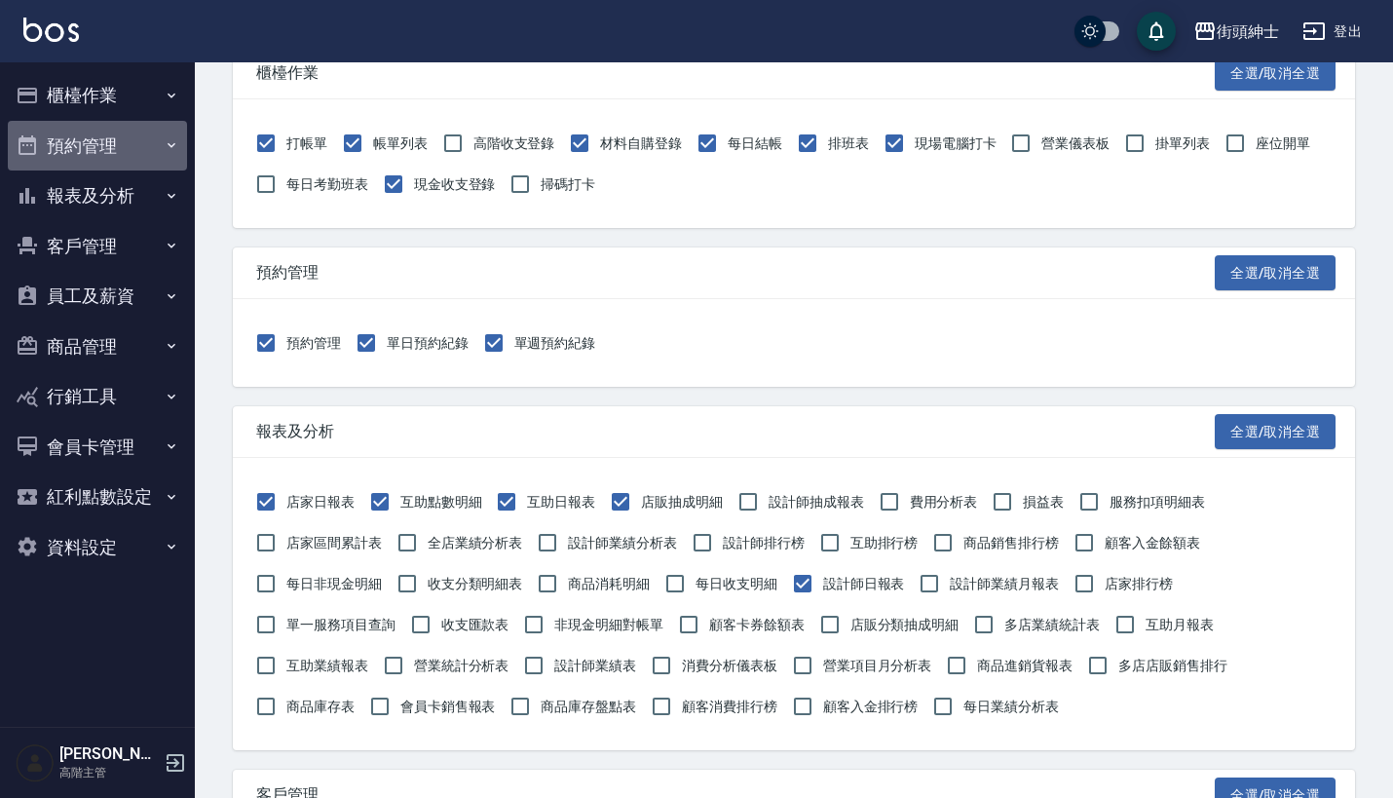
click at [152, 144] on button "預約管理" at bounding box center [97, 146] width 179 height 51
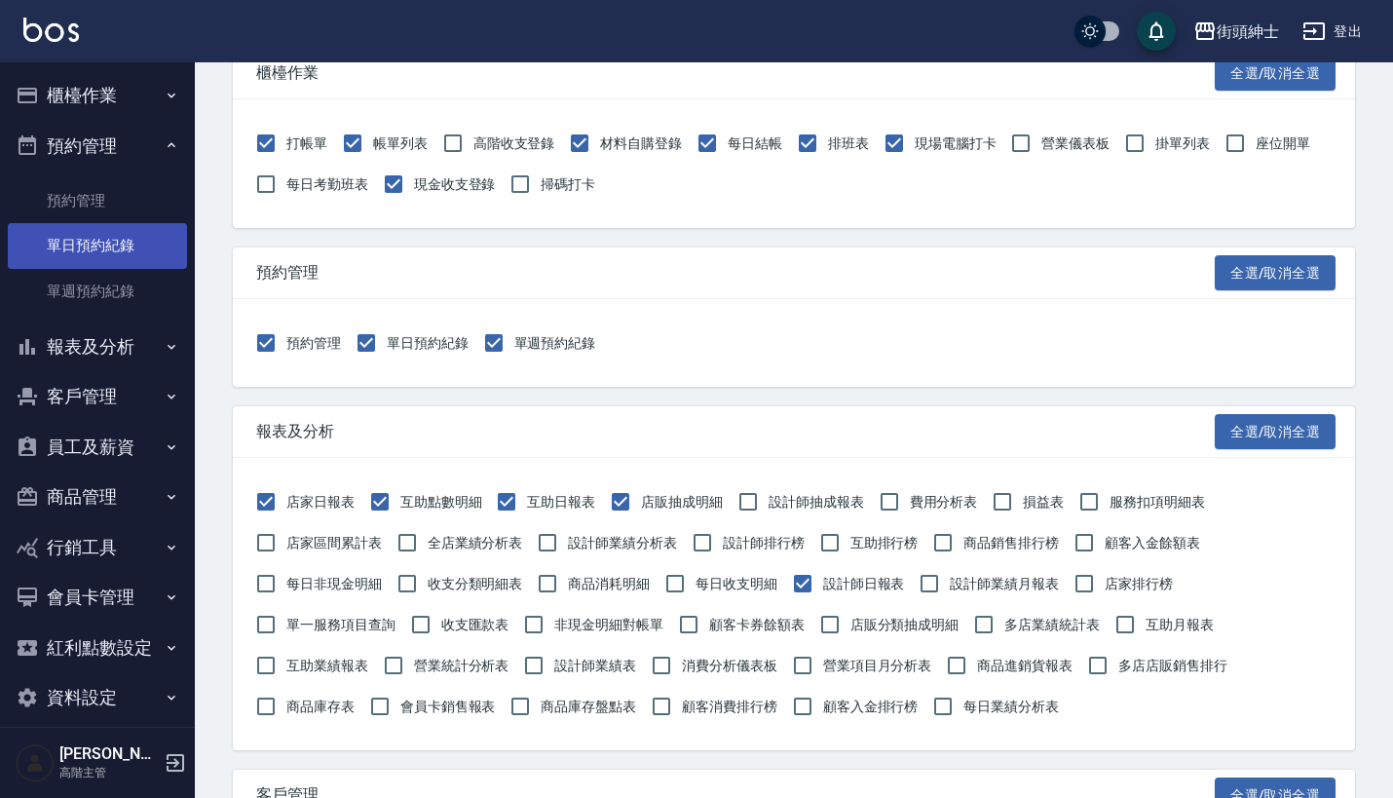
click at [125, 244] on link "單日預約紀錄" at bounding box center [97, 245] width 179 height 45
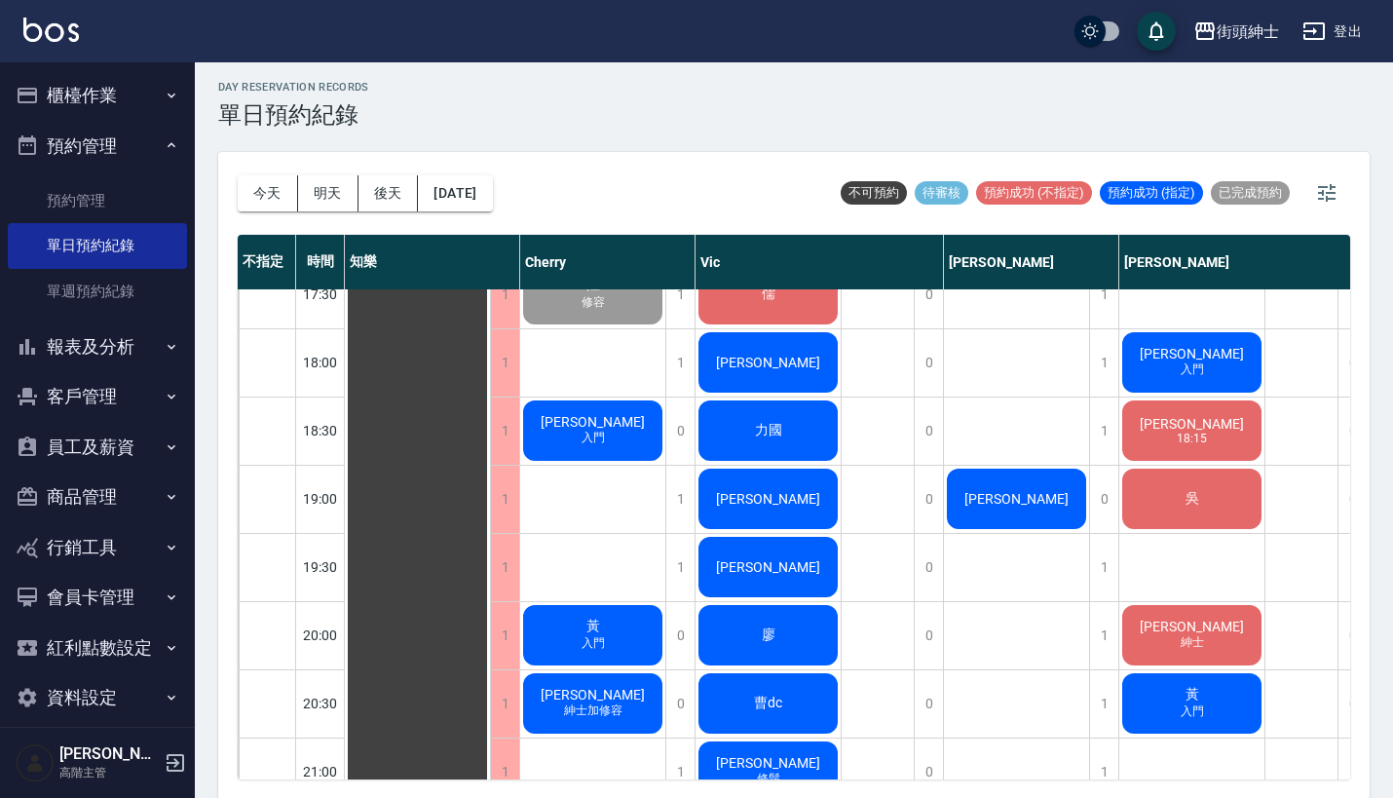
scroll to position [1191, 1]
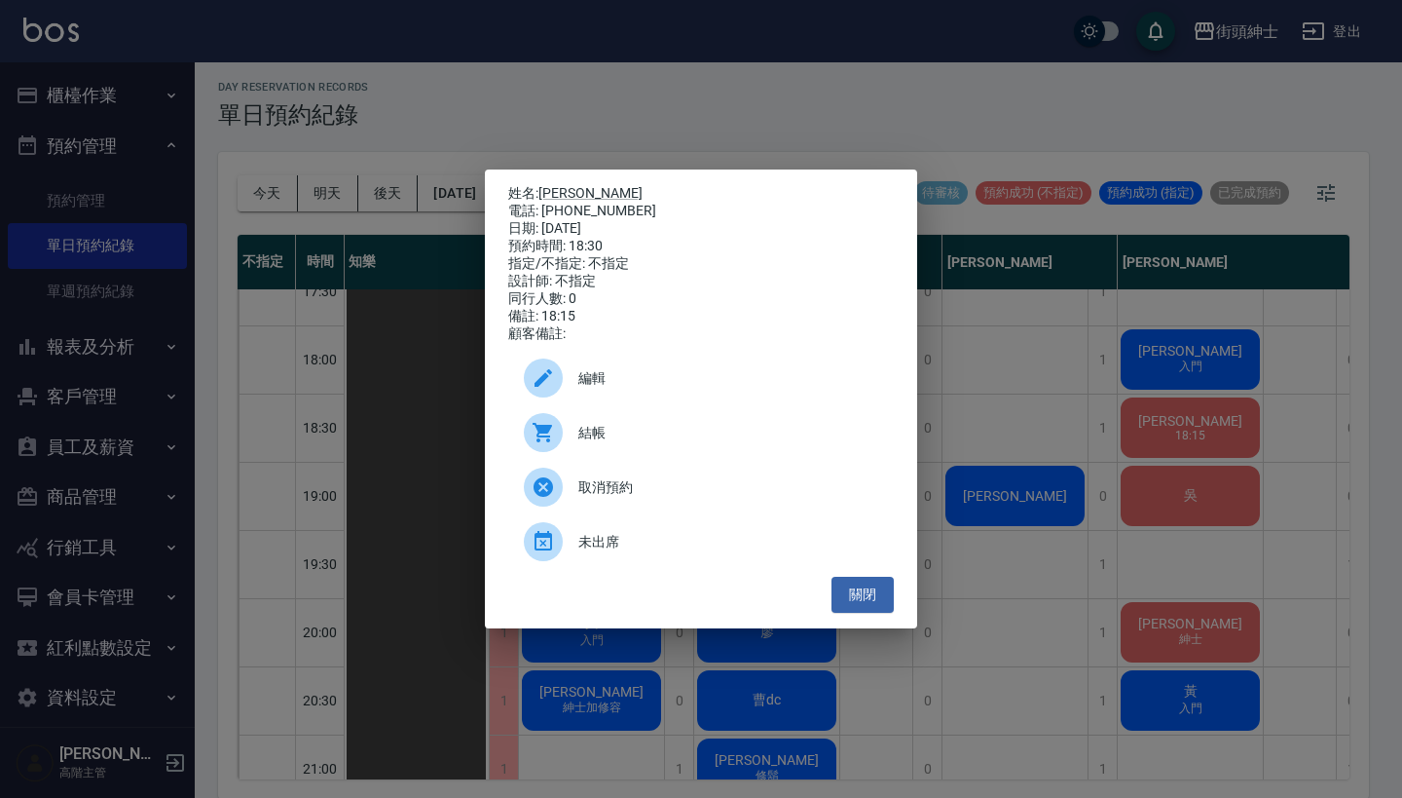
click at [670, 374] on div "編輯" at bounding box center [701, 378] width 386 height 55
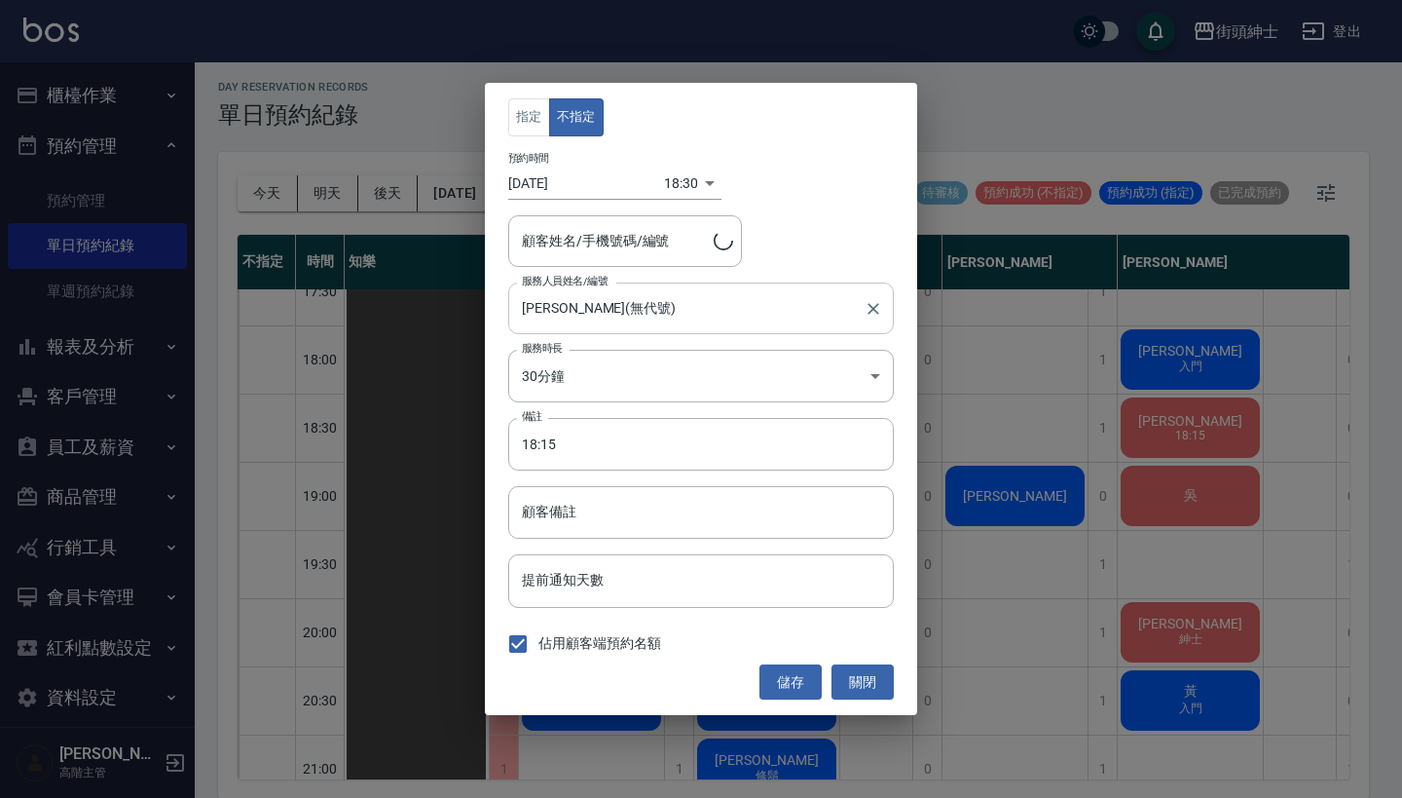
type input "Dennis/0958263685"
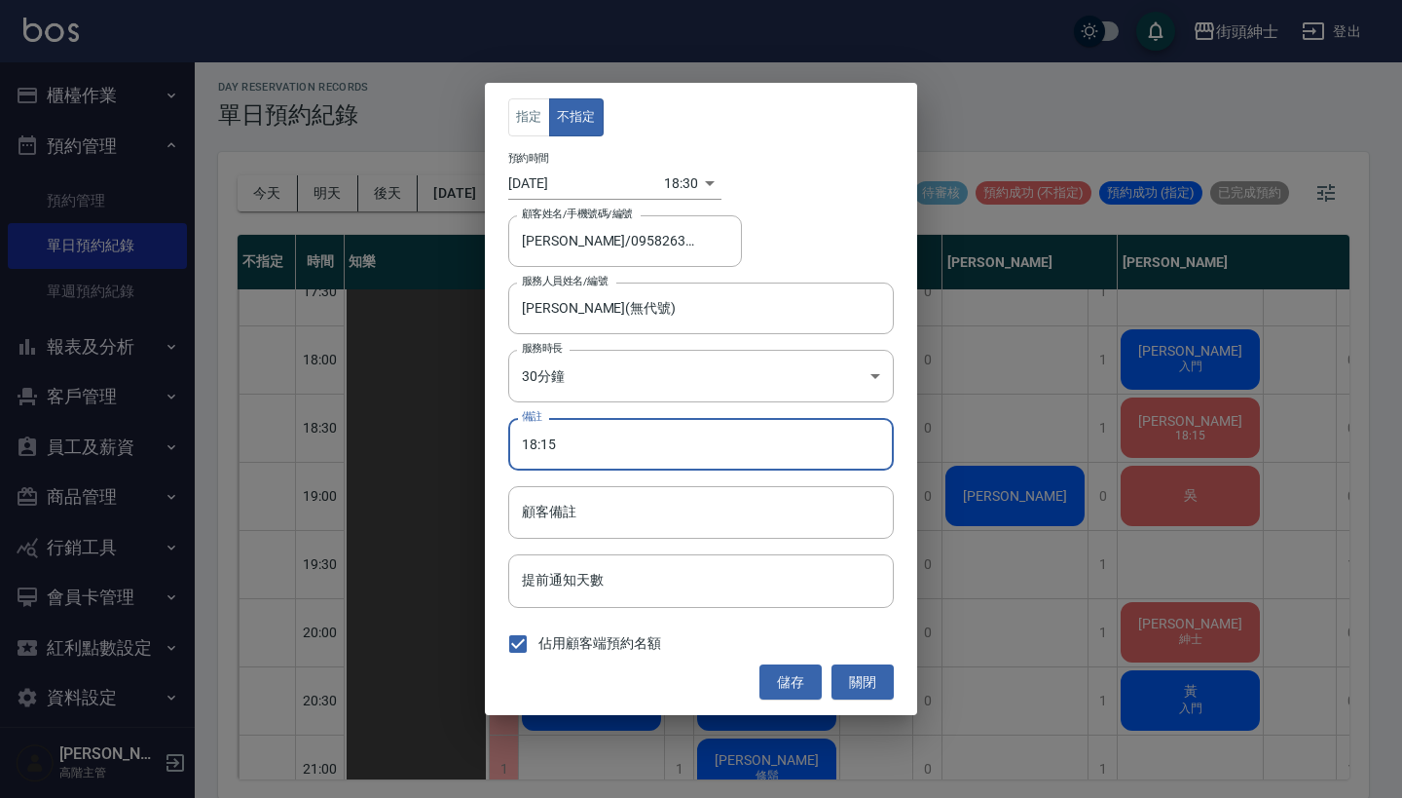
click at [629, 458] on input "18:15" at bounding box center [701, 444] width 386 height 53
type input "1"
click at [799, 682] on button "儲存" at bounding box center [791, 682] width 62 height 36
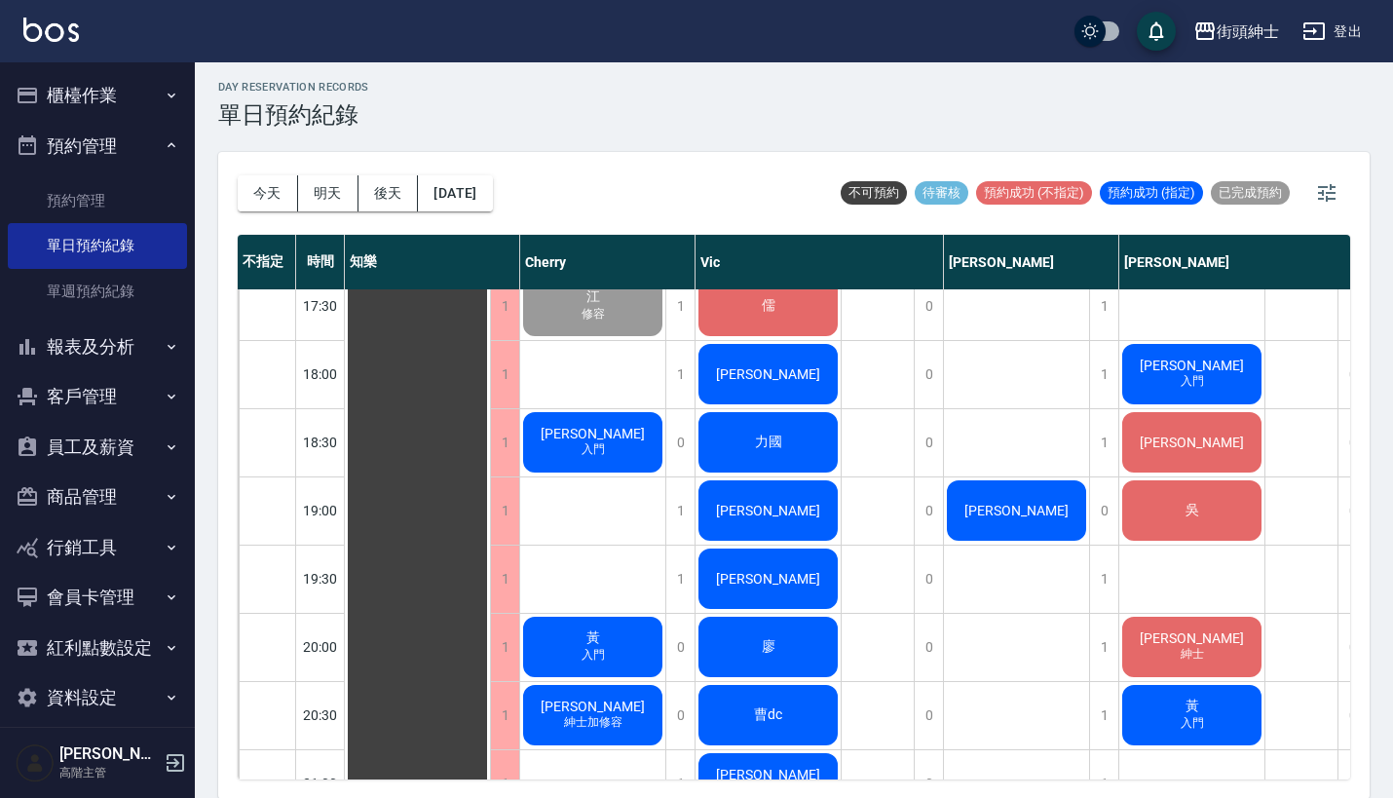
scroll to position [1138, 1]
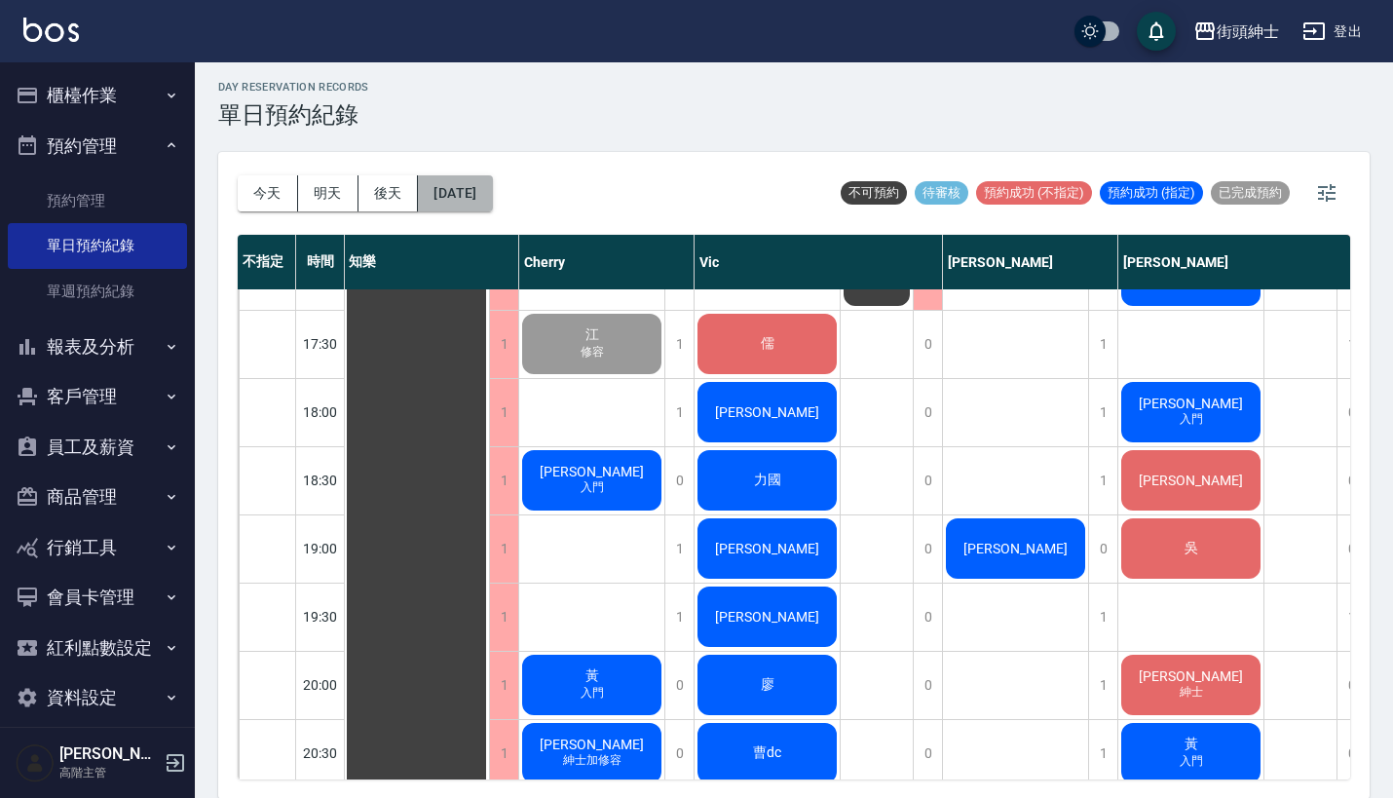
click at [439, 201] on button "[DATE]" at bounding box center [455, 193] width 74 height 36
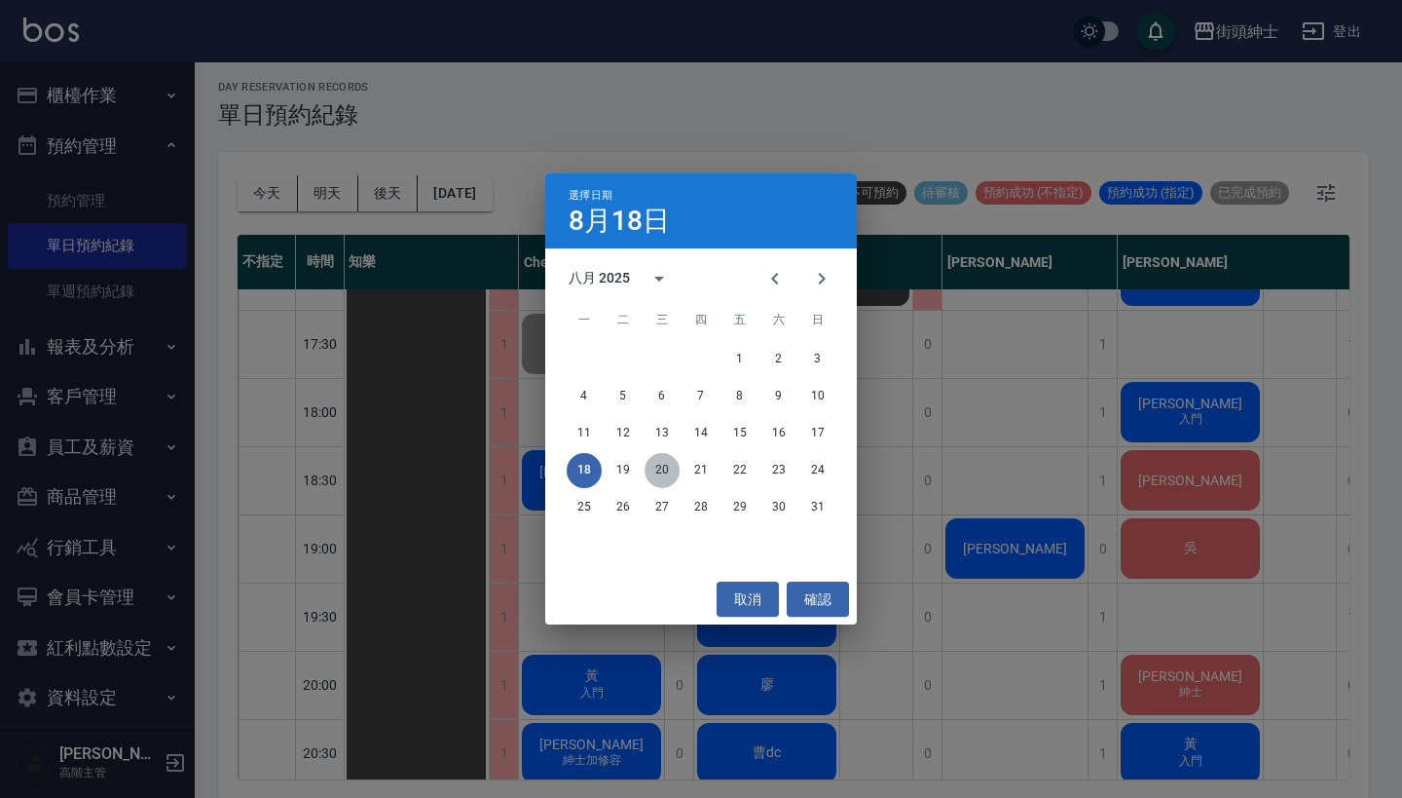
click at [670, 482] on button "20" at bounding box center [662, 470] width 35 height 35
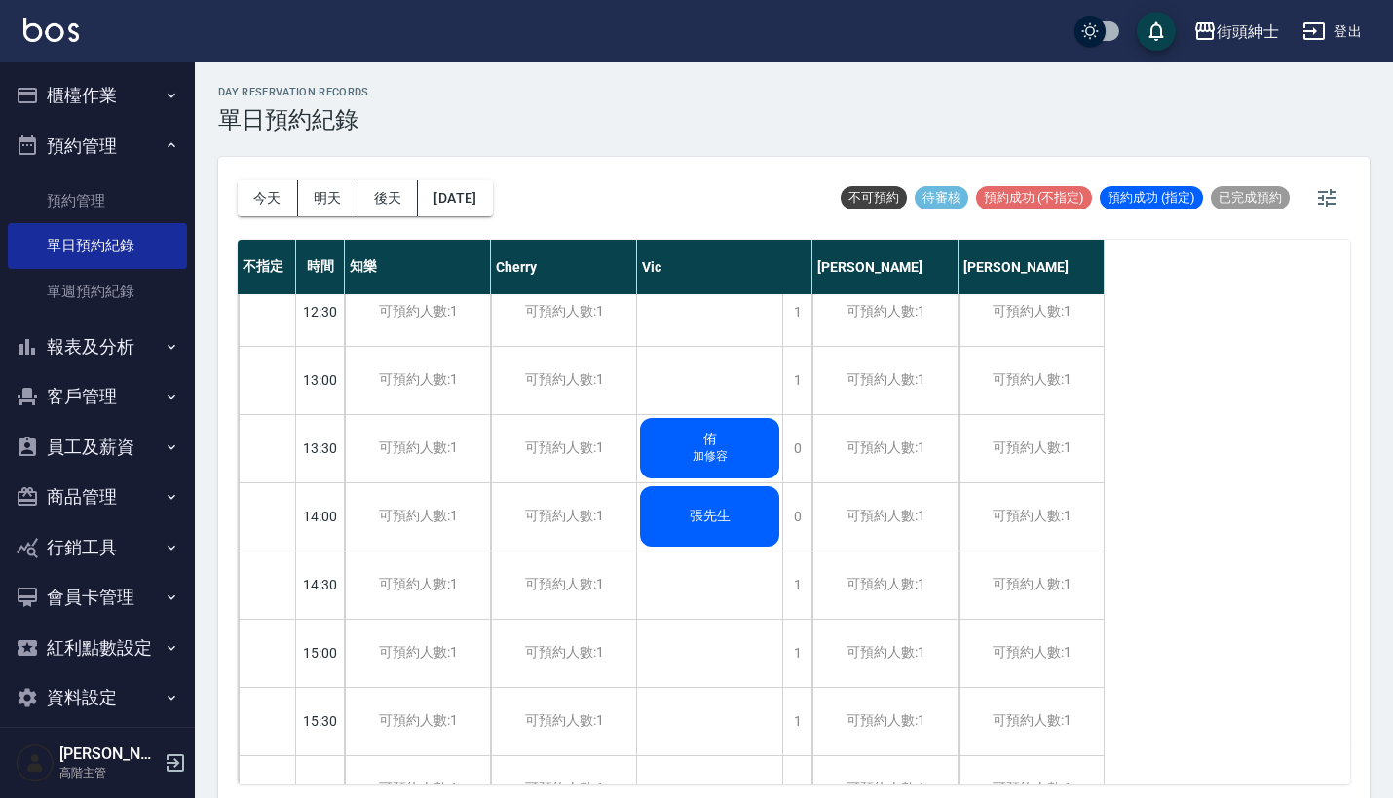
scroll to position [589, 0]
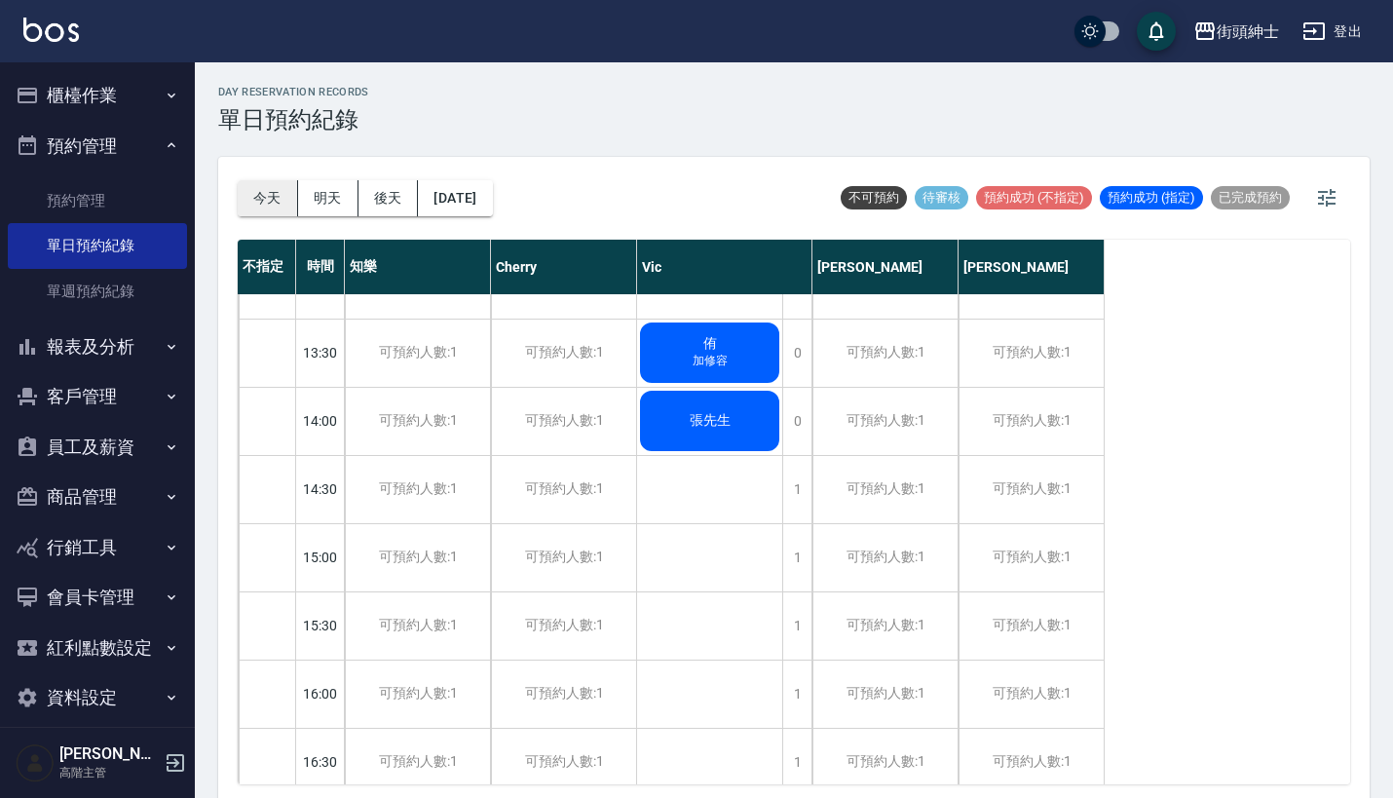
click at [274, 198] on button "今天" at bounding box center [268, 198] width 60 height 36
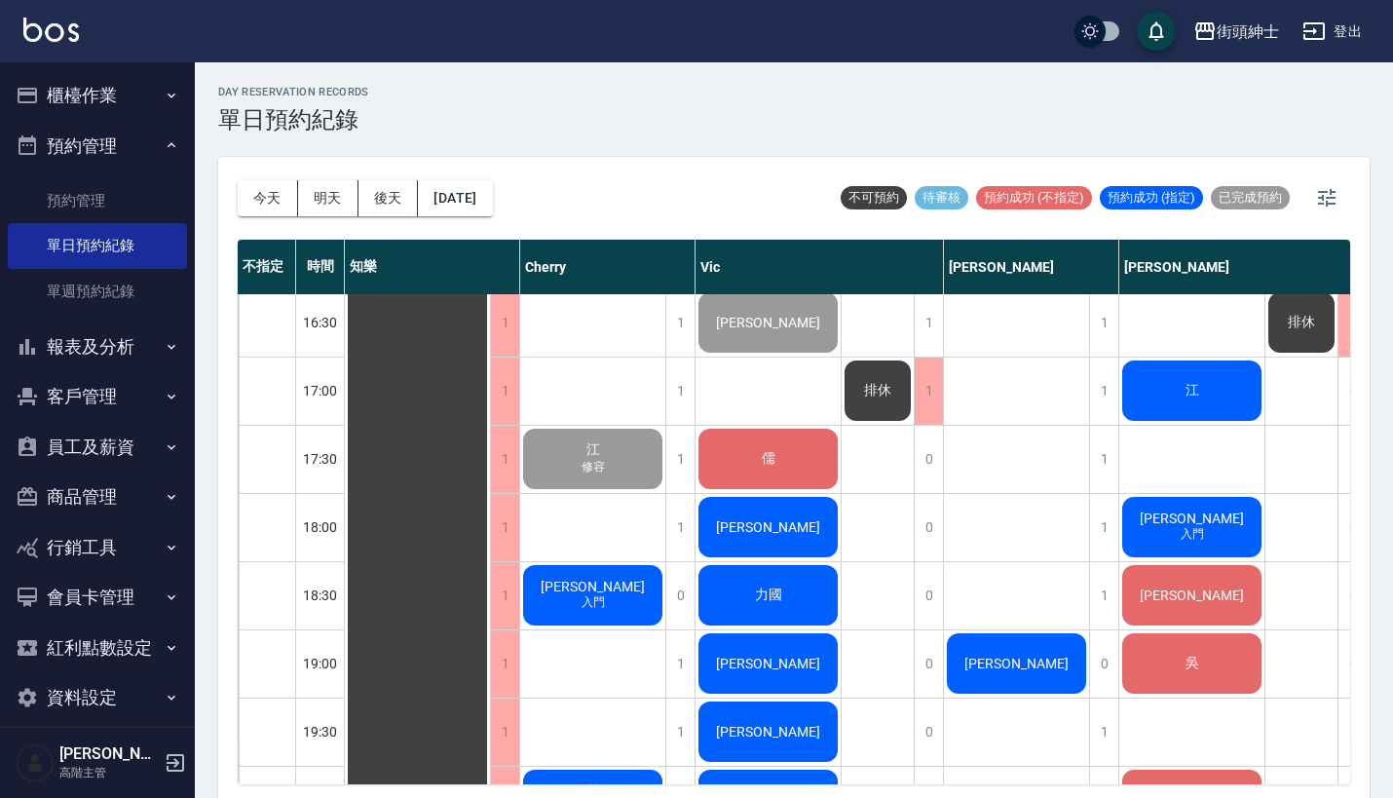
scroll to position [1090, 0]
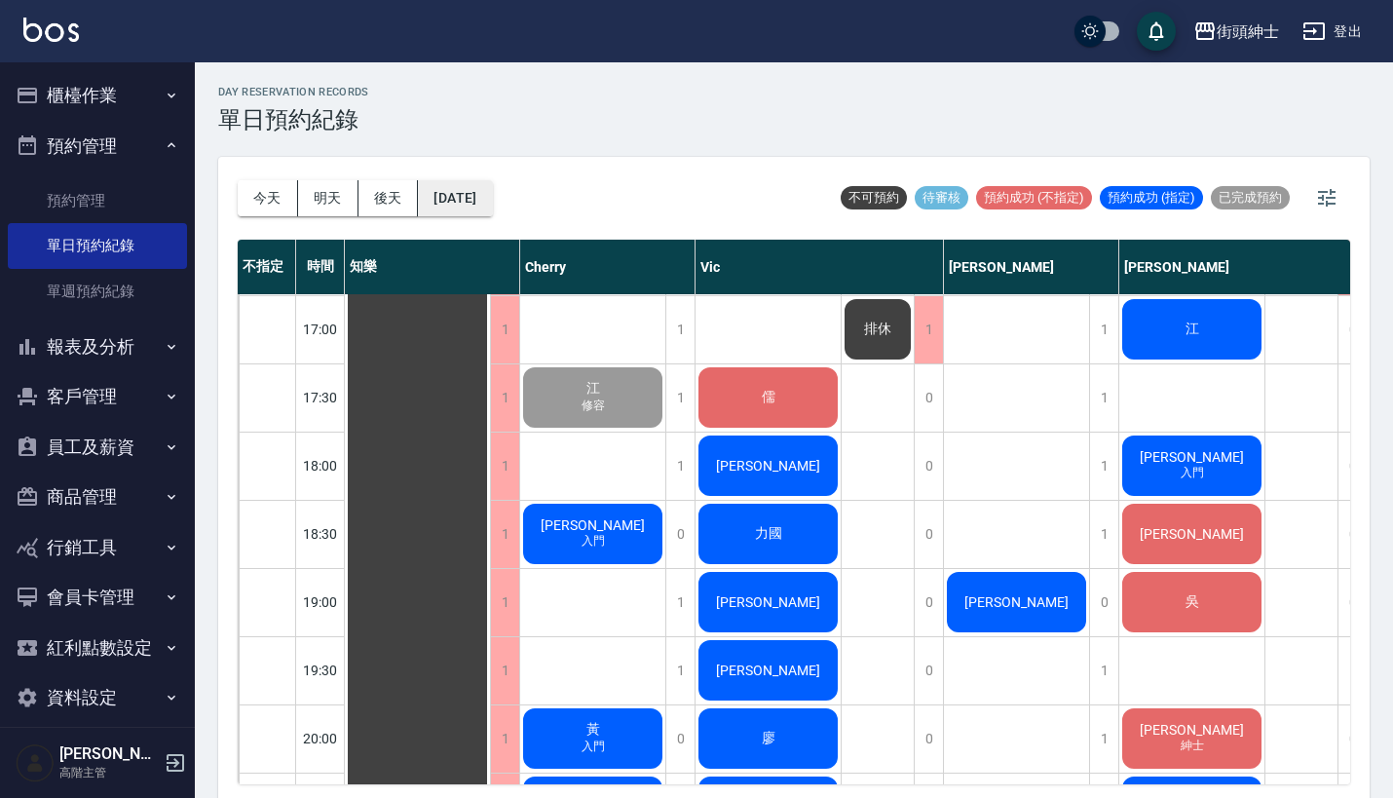
click at [466, 181] on button "[DATE]" at bounding box center [455, 198] width 74 height 36
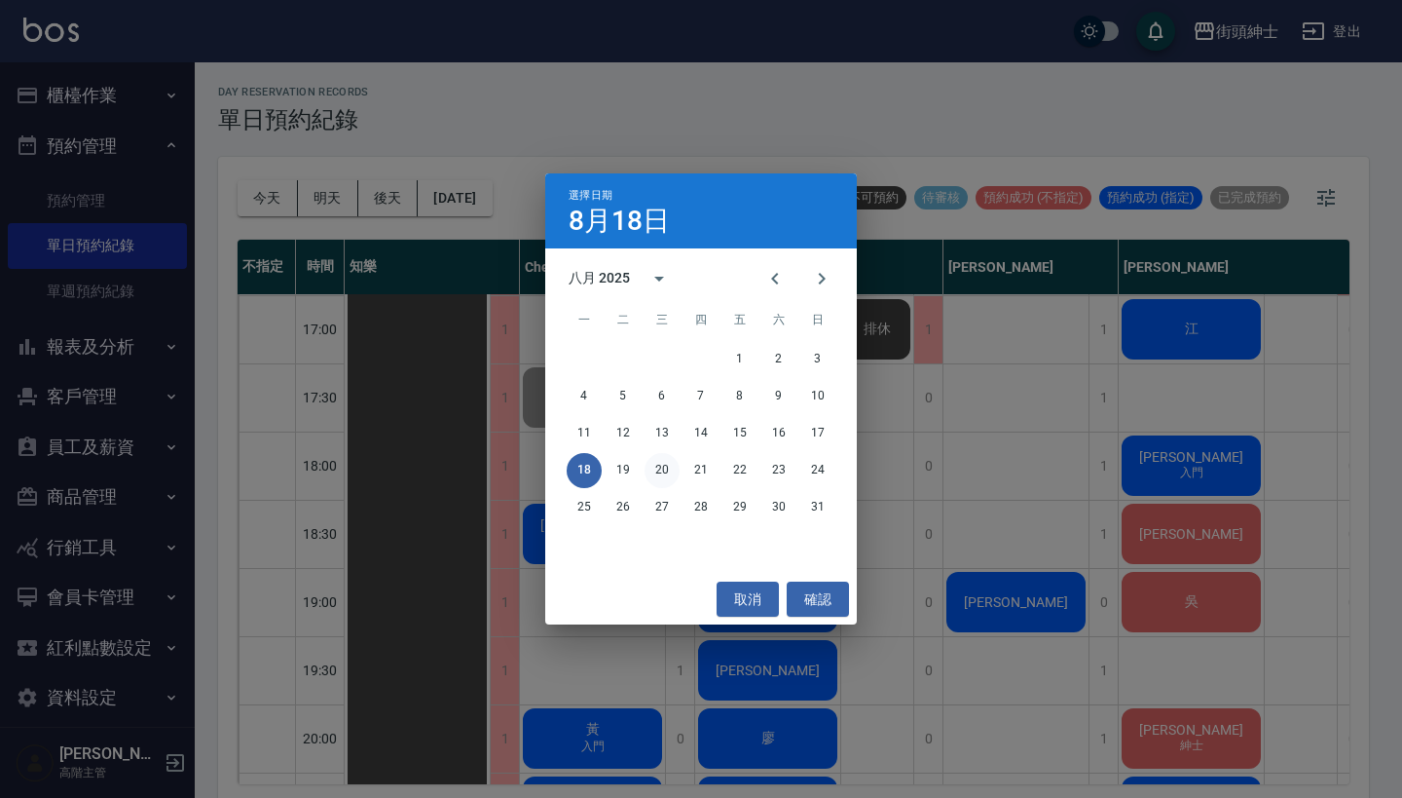
click at [666, 472] on button "20" at bounding box center [662, 470] width 35 height 35
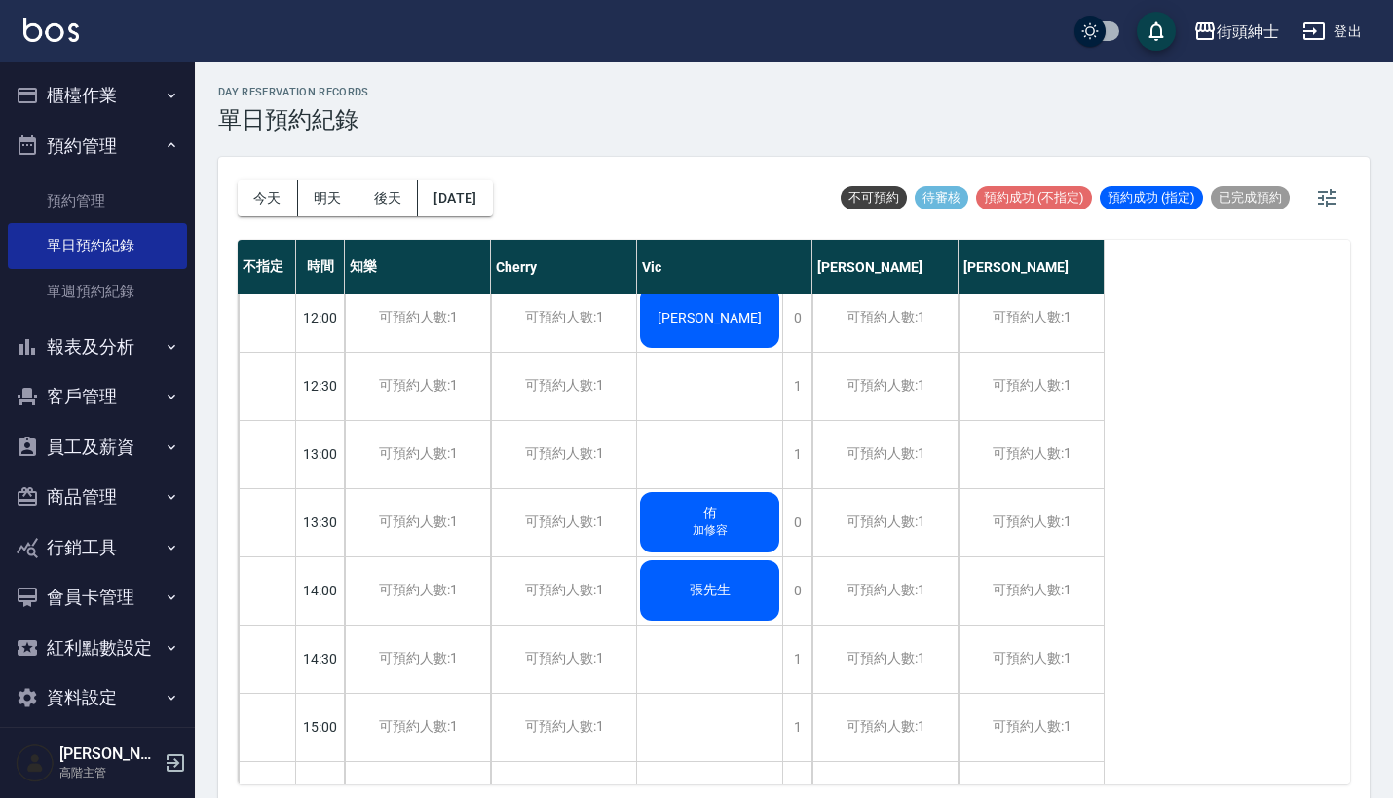
scroll to position [355, 0]
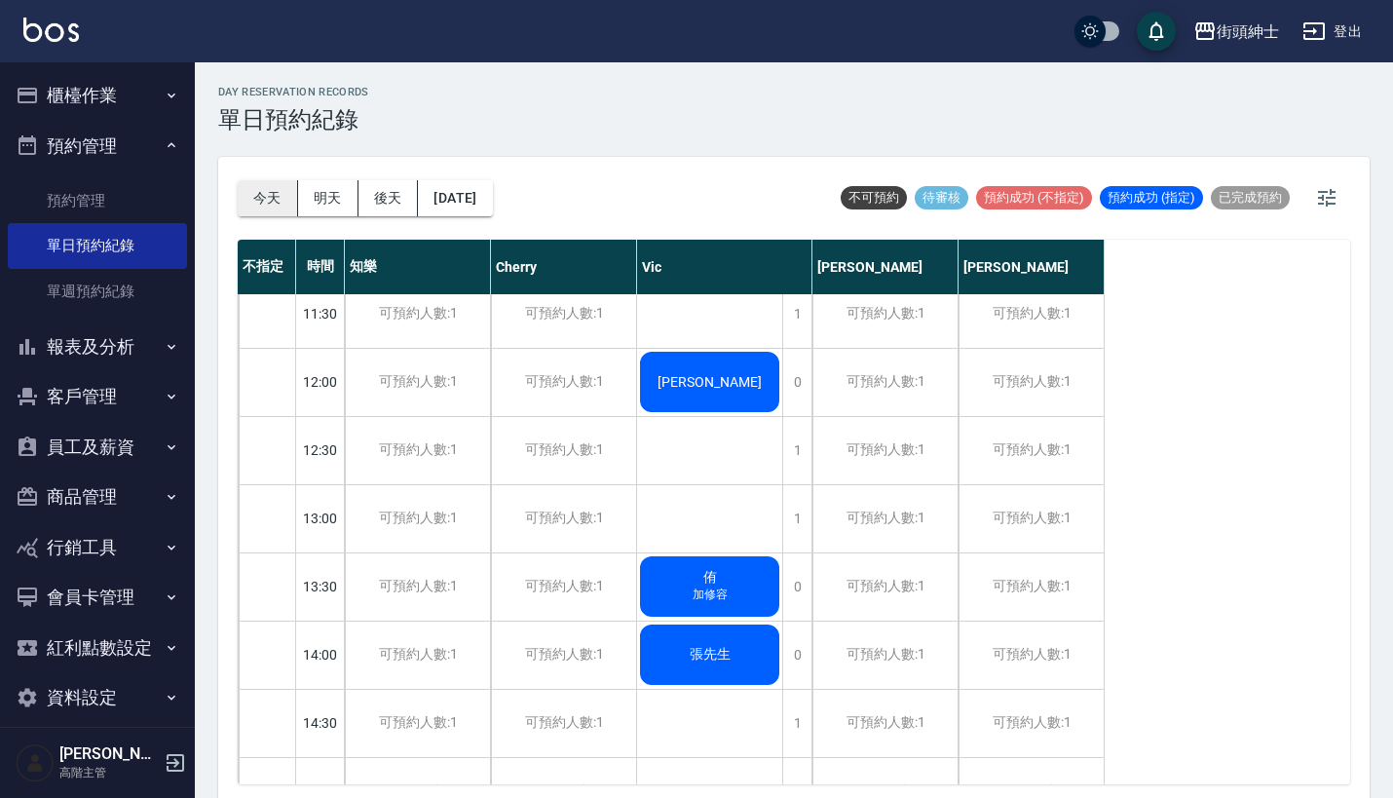
click at [271, 197] on button "今天" at bounding box center [268, 198] width 60 height 36
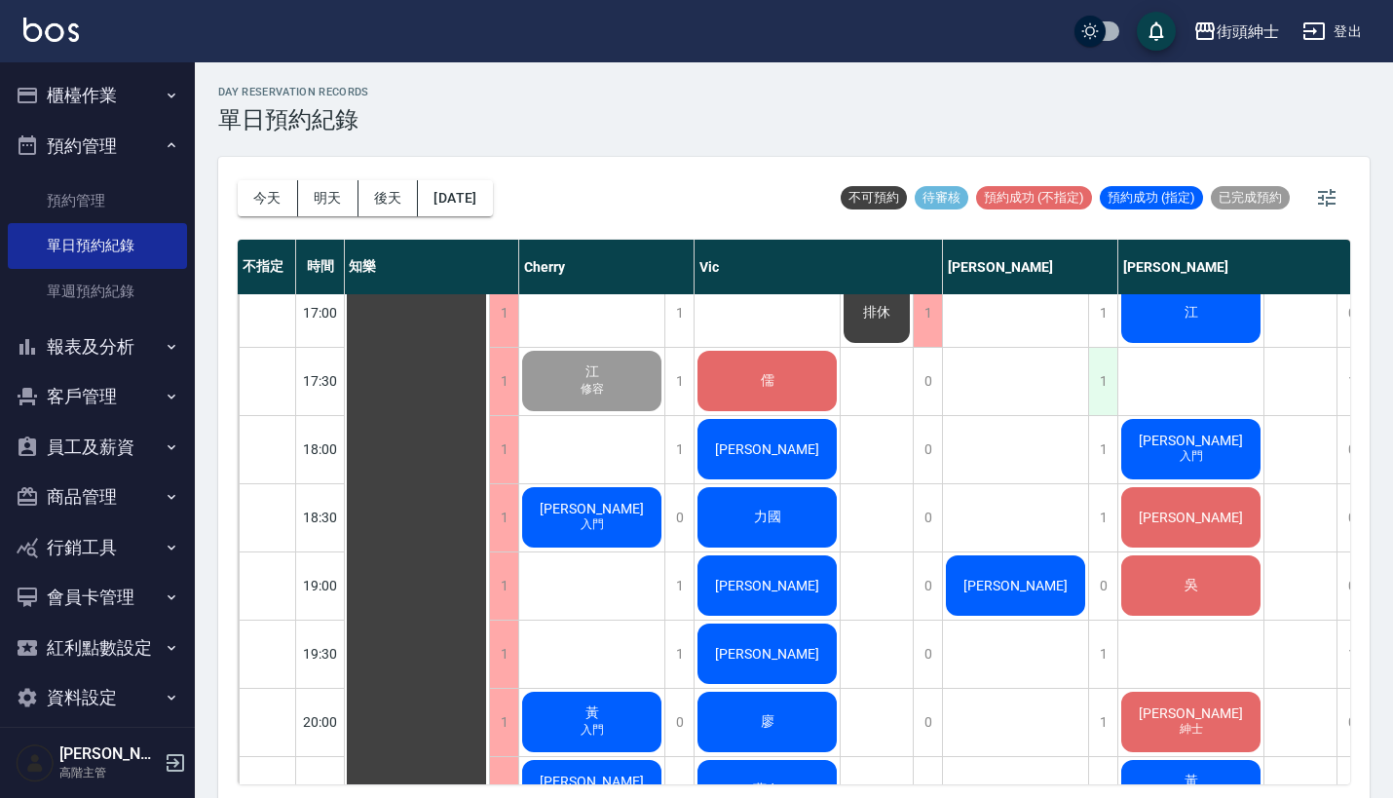
scroll to position [1089, 1]
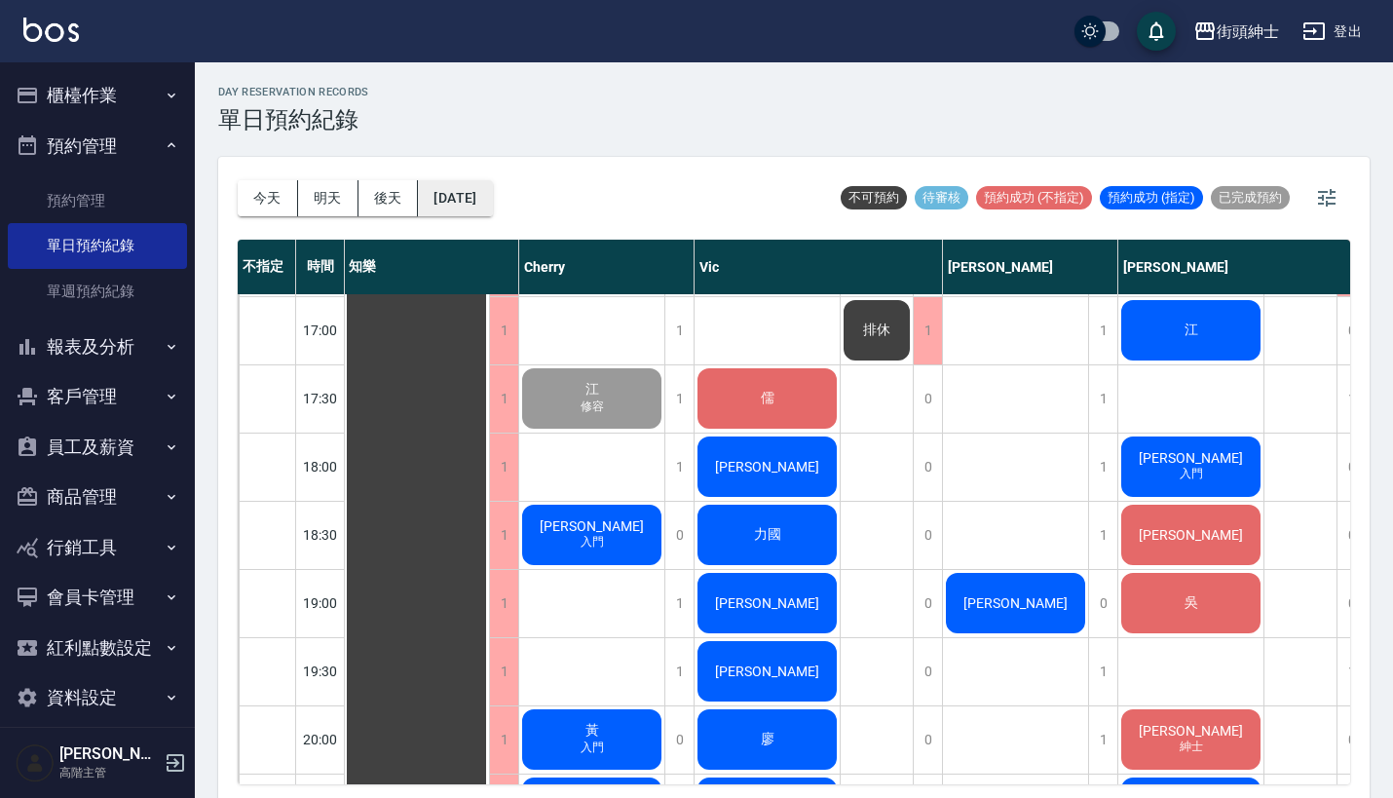
click at [472, 196] on button "[DATE]" at bounding box center [455, 198] width 74 height 36
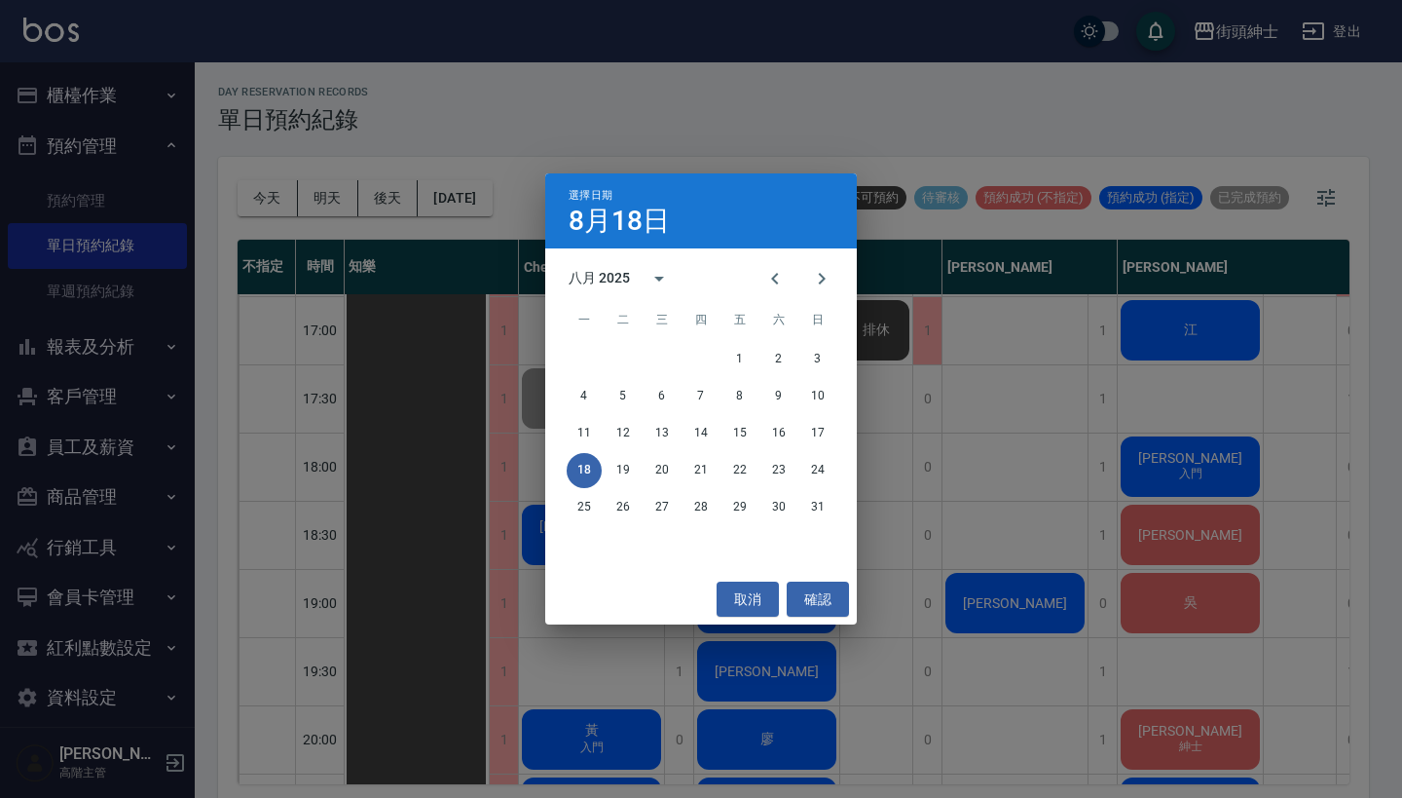
click at [758, 153] on div "選擇日期 8月18日 八月 2025 一 二 三 四 五 六 日 1 2 3 4 5 6 7 8 9 10 11 12 13 14 15 16 17 18 1…" at bounding box center [701, 399] width 1402 height 798
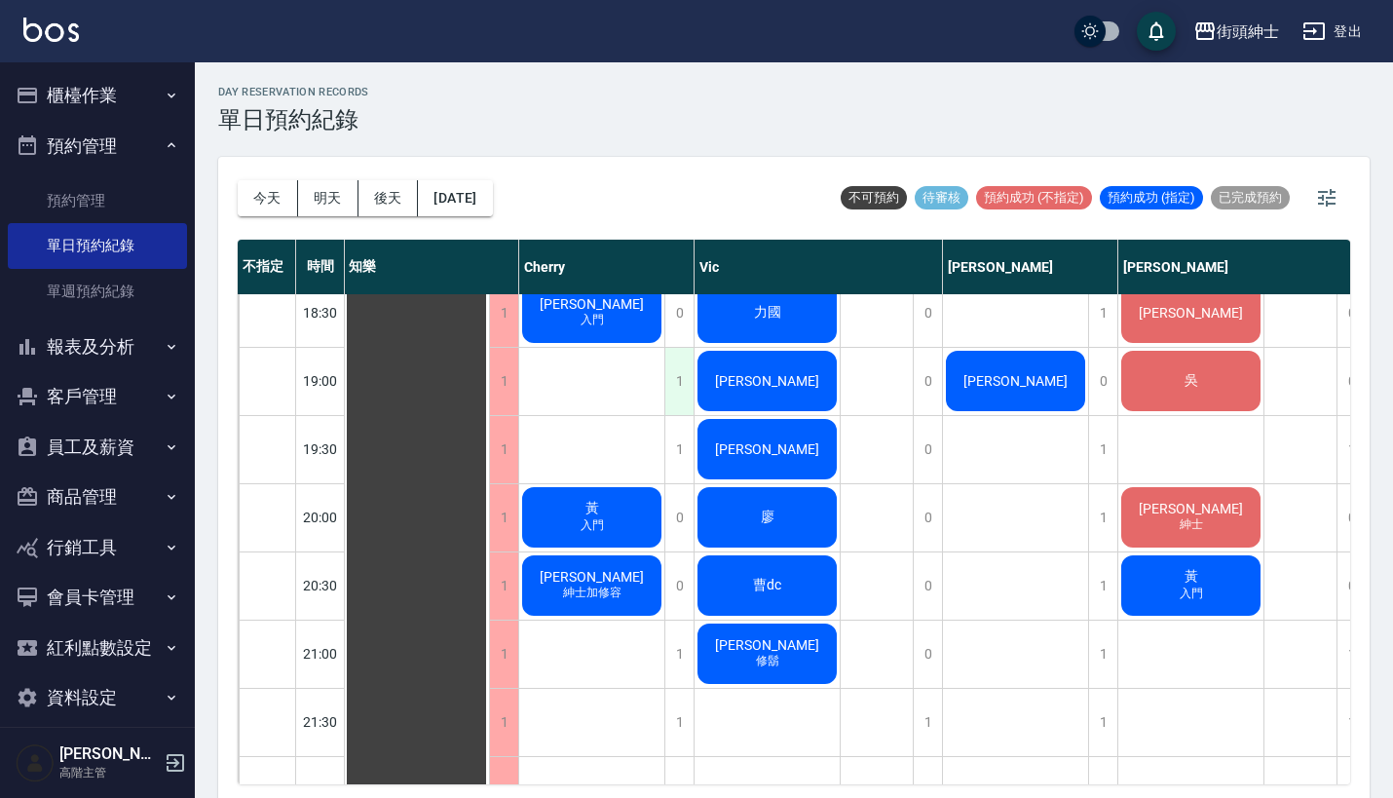
scroll to position [1342, 1]
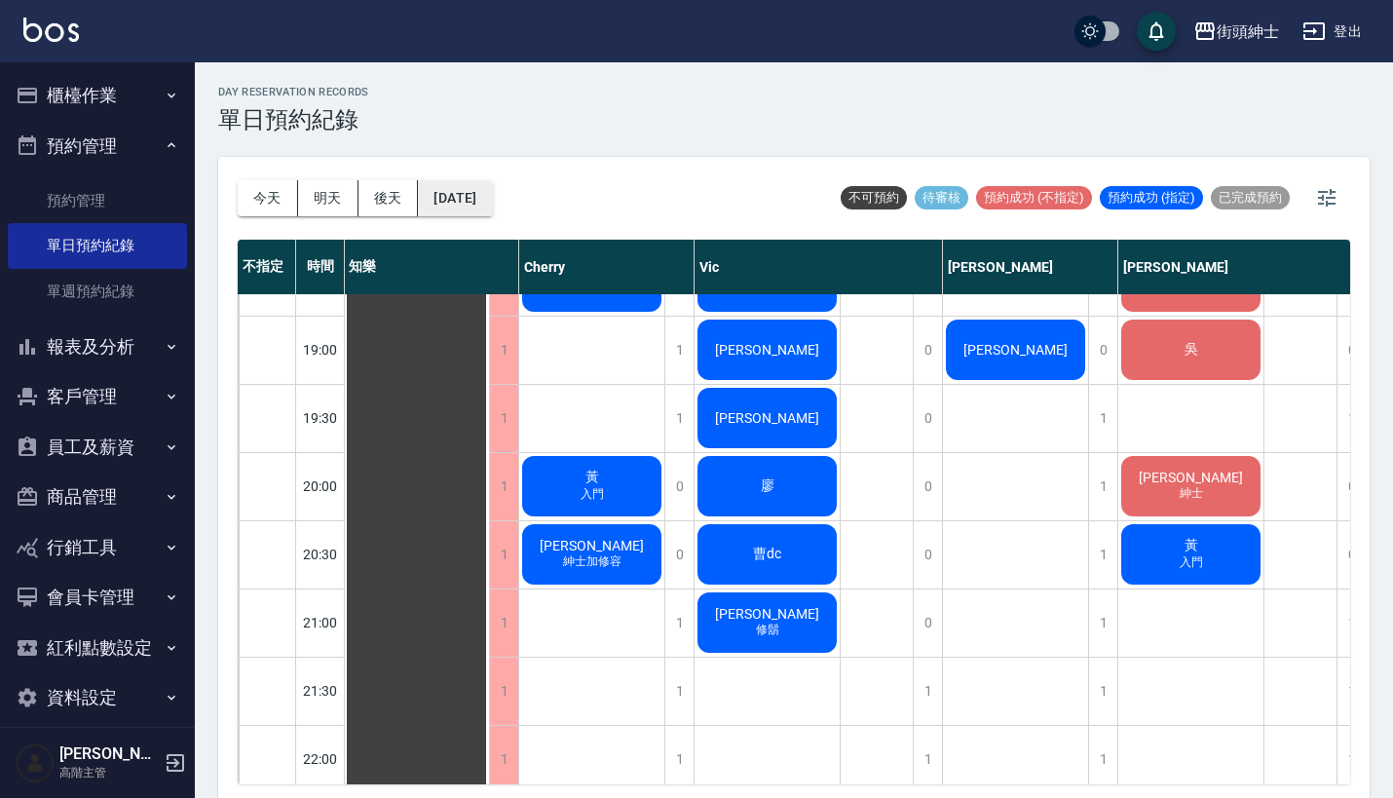
click at [488, 189] on button "[DATE]" at bounding box center [455, 198] width 74 height 36
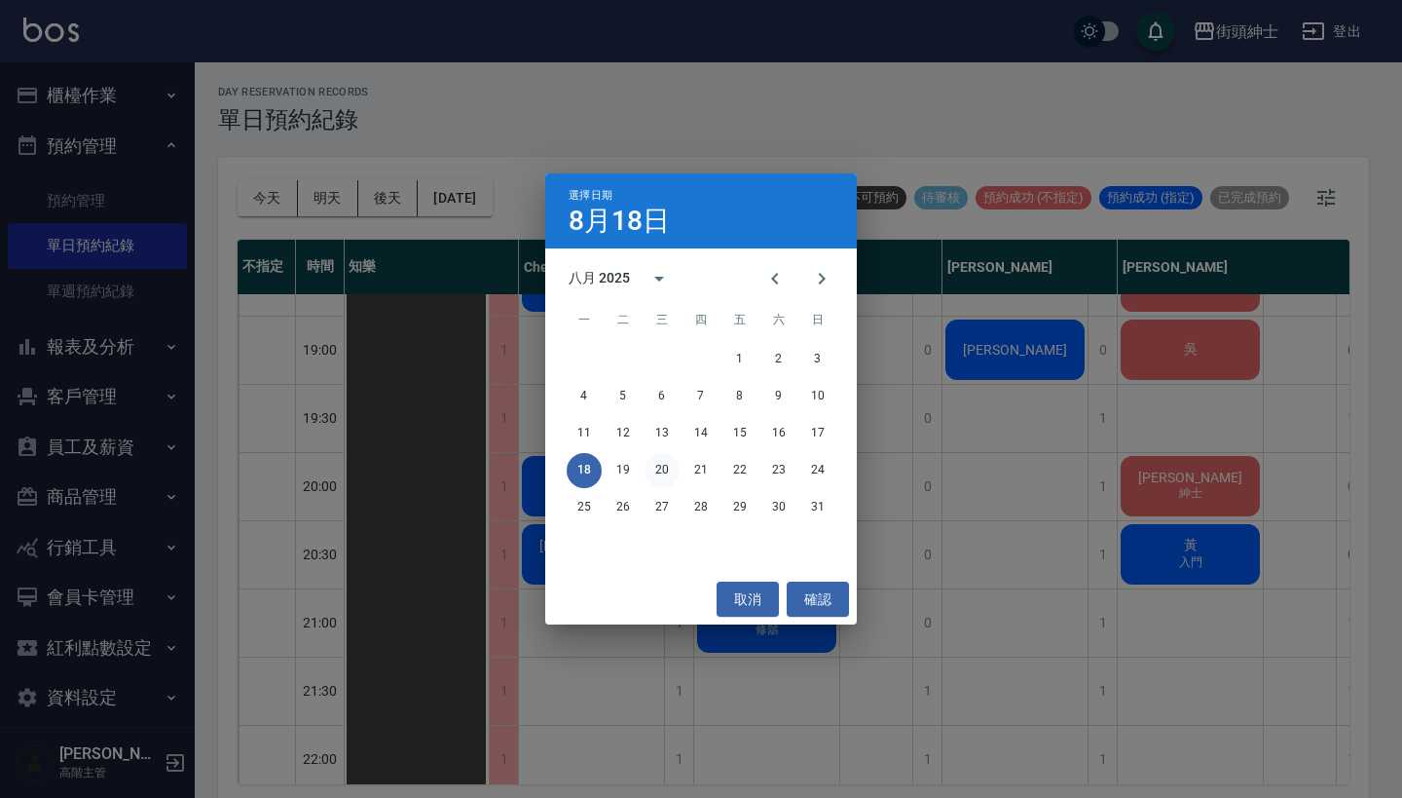
click at [666, 468] on button "20" at bounding box center [662, 470] width 35 height 35
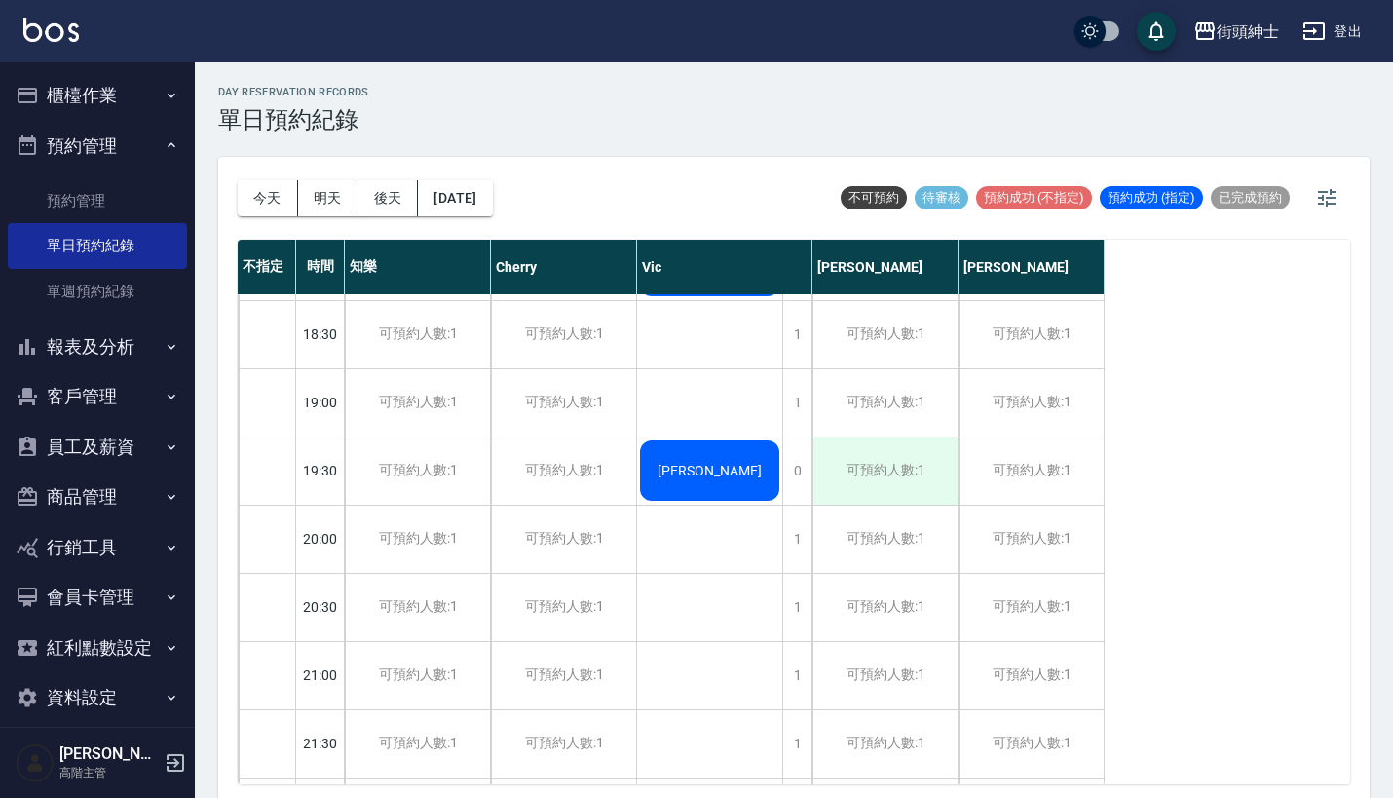
scroll to position [1291, 0]
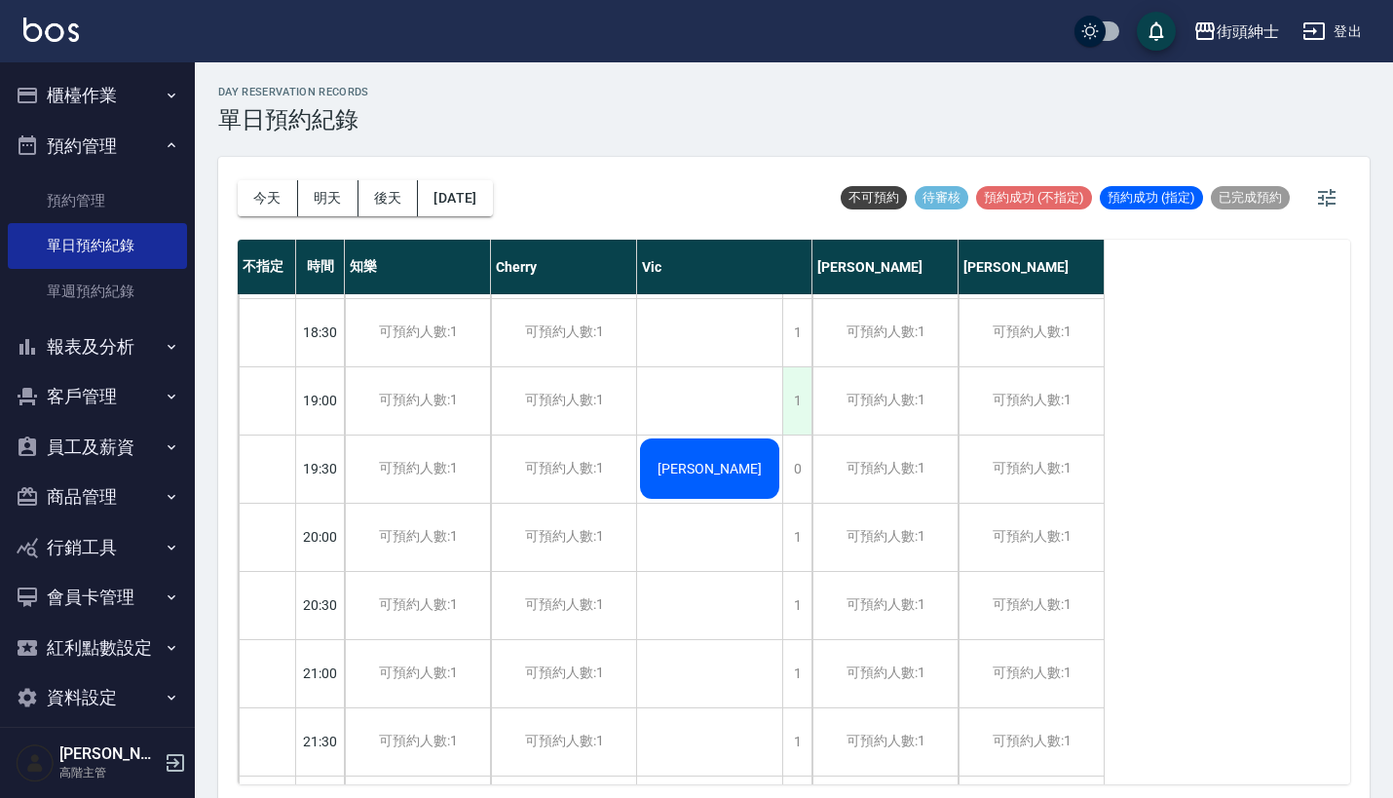
click at [799, 401] on div "1" at bounding box center [796, 400] width 29 height 67
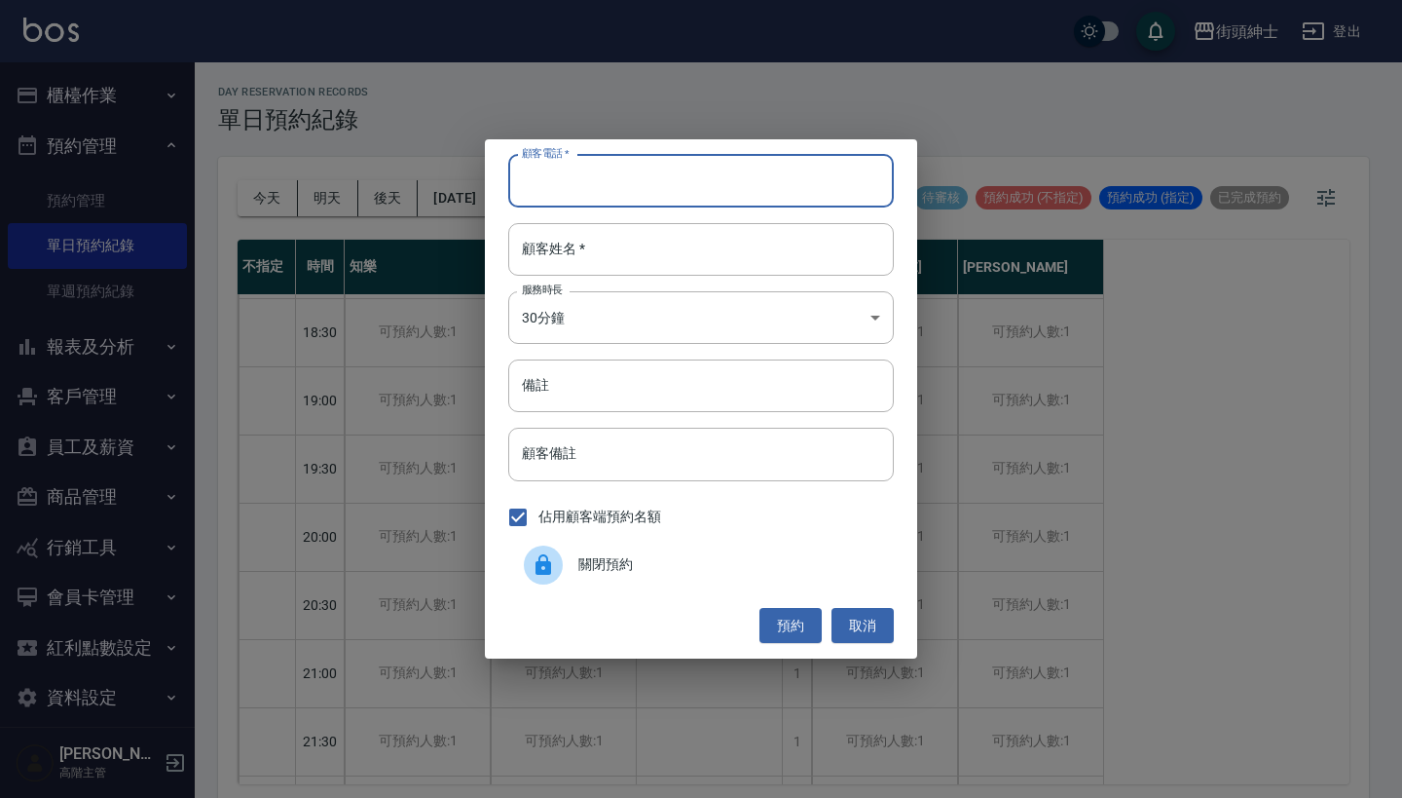
paste input "冠廷0970132401"
type input "冠廷0970132401"
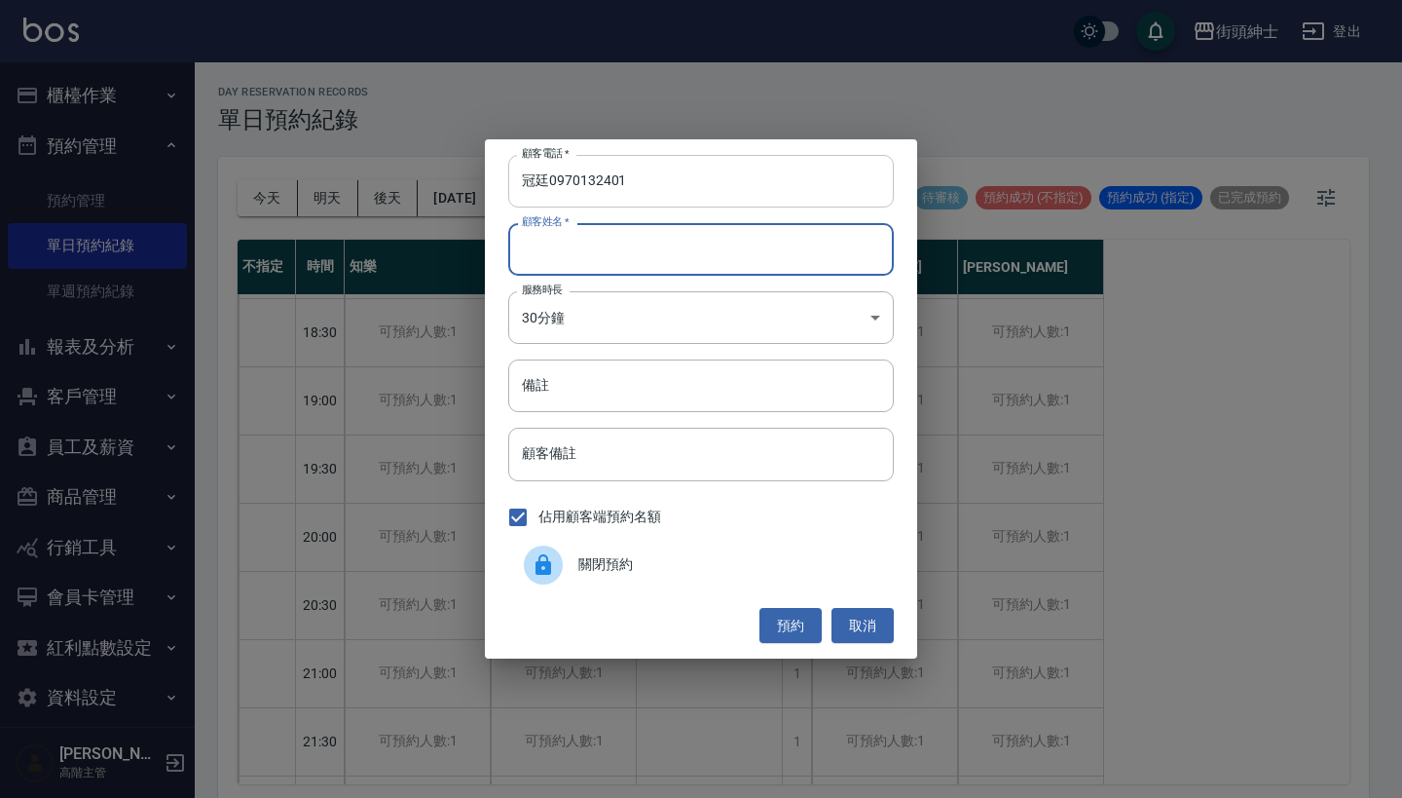
paste input "冠廷0970132401"
type input "冠廷0970132401"
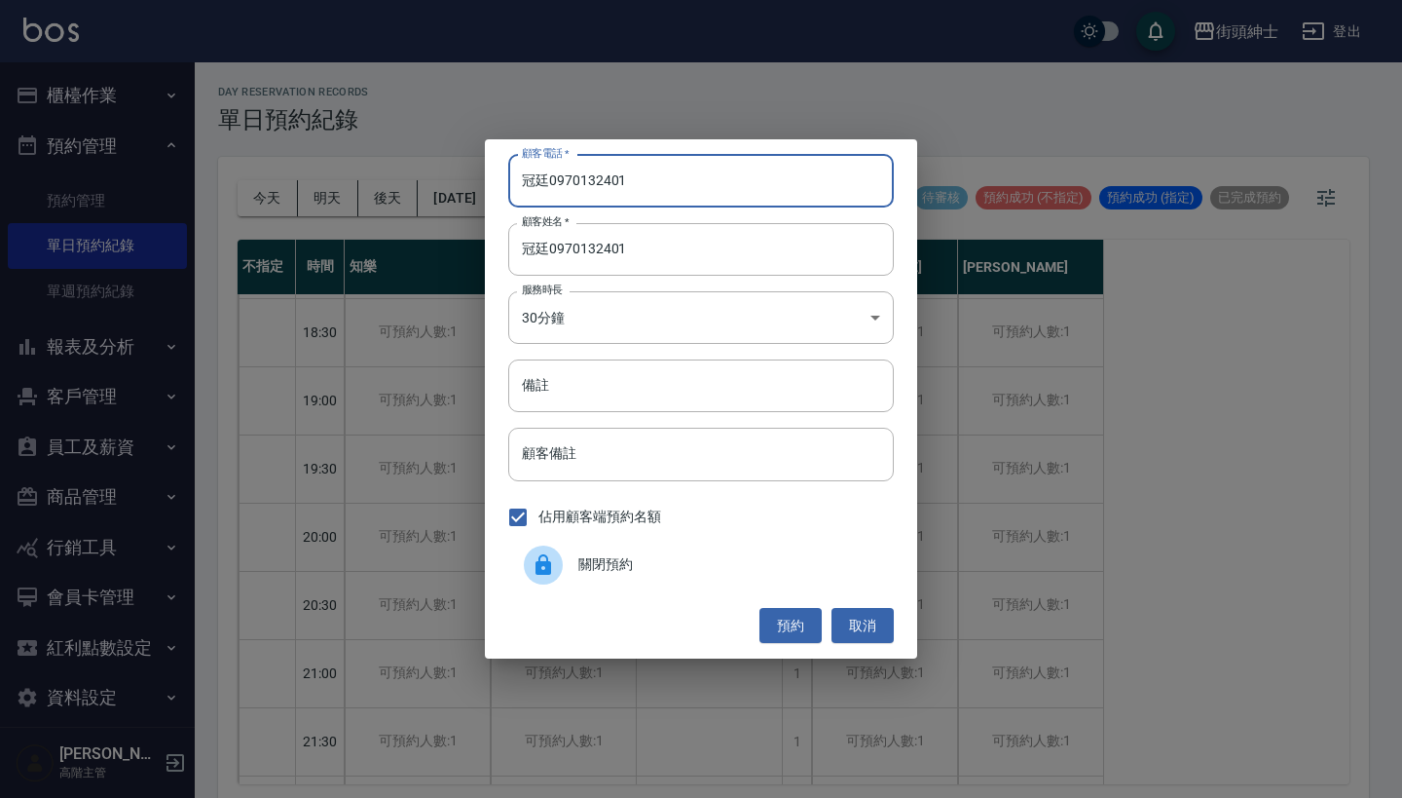
drag, startPoint x: 548, startPoint y: 188, endPoint x: 497, endPoint y: 184, distance: 51.8
click at [500, 186] on div "顧客電話   * 冠廷0970132401 顧客電話   * 顧客姓名   * 冠廷0970132401 顧客姓名   * 服務時長 30分鐘 1 服務時長 …" at bounding box center [701, 398] width 432 height 519
type input "0970132401"
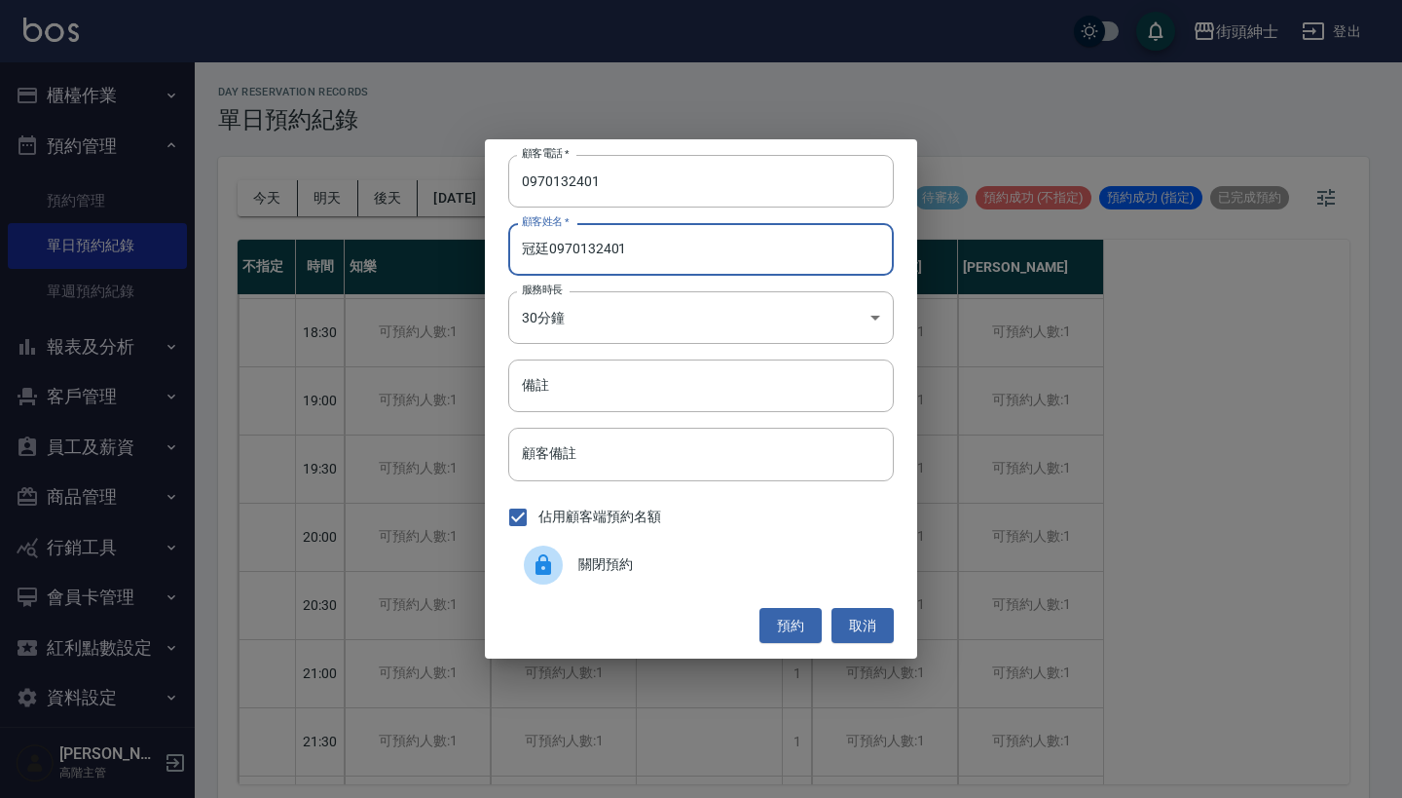
drag, startPoint x: 656, startPoint y: 255, endPoint x: 553, endPoint y: 255, distance: 103.2
click at [553, 255] on input "冠廷0970132401" at bounding box center [701, 249] width 386 height 53
type input "冠廷"
click at [789, 617] on button "預約" at bounding box center [791, 626] width 62 height 36
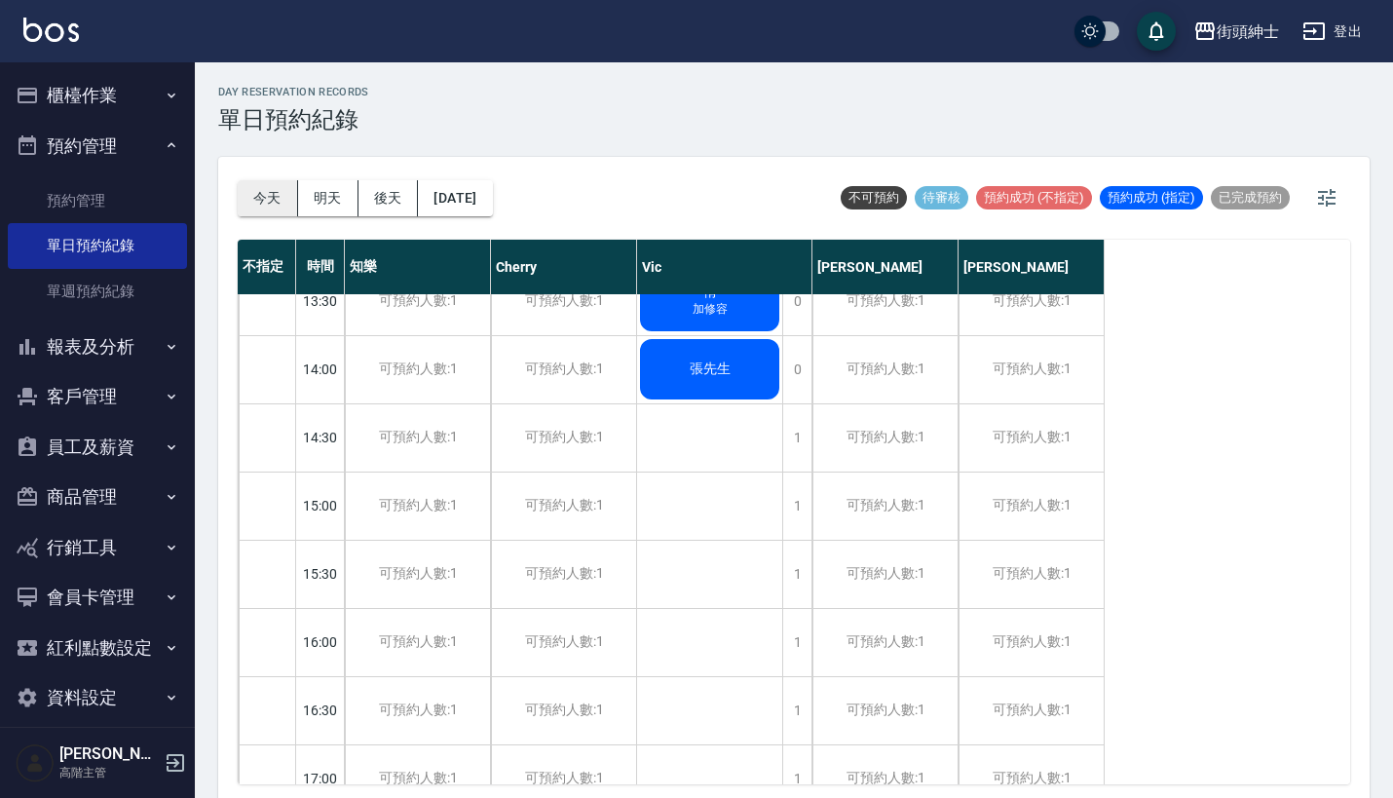
scroll to position [540, 0]
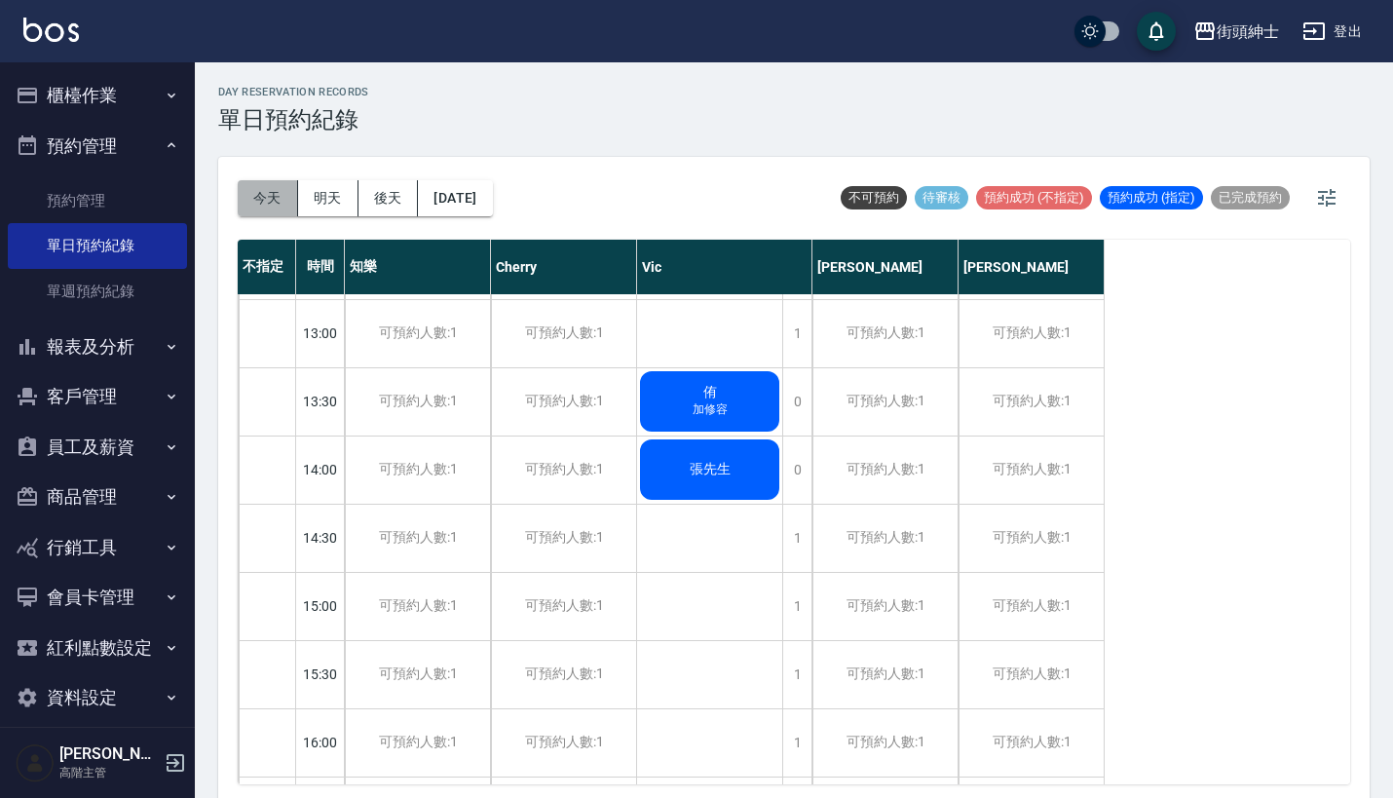
click at [273, 196] on button "今天" at bounding box center [268, 198] width 60 height 36
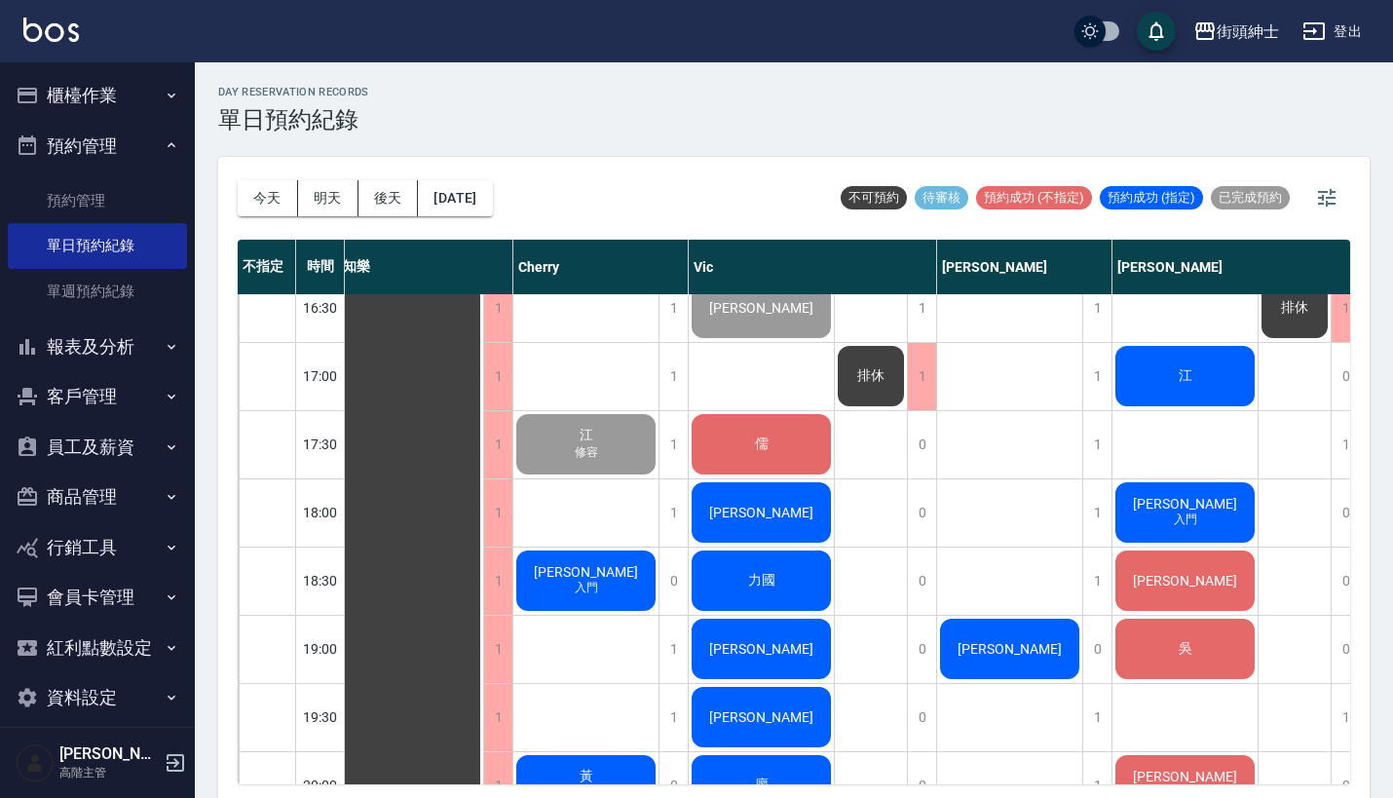
scroll to position [1053, 7]
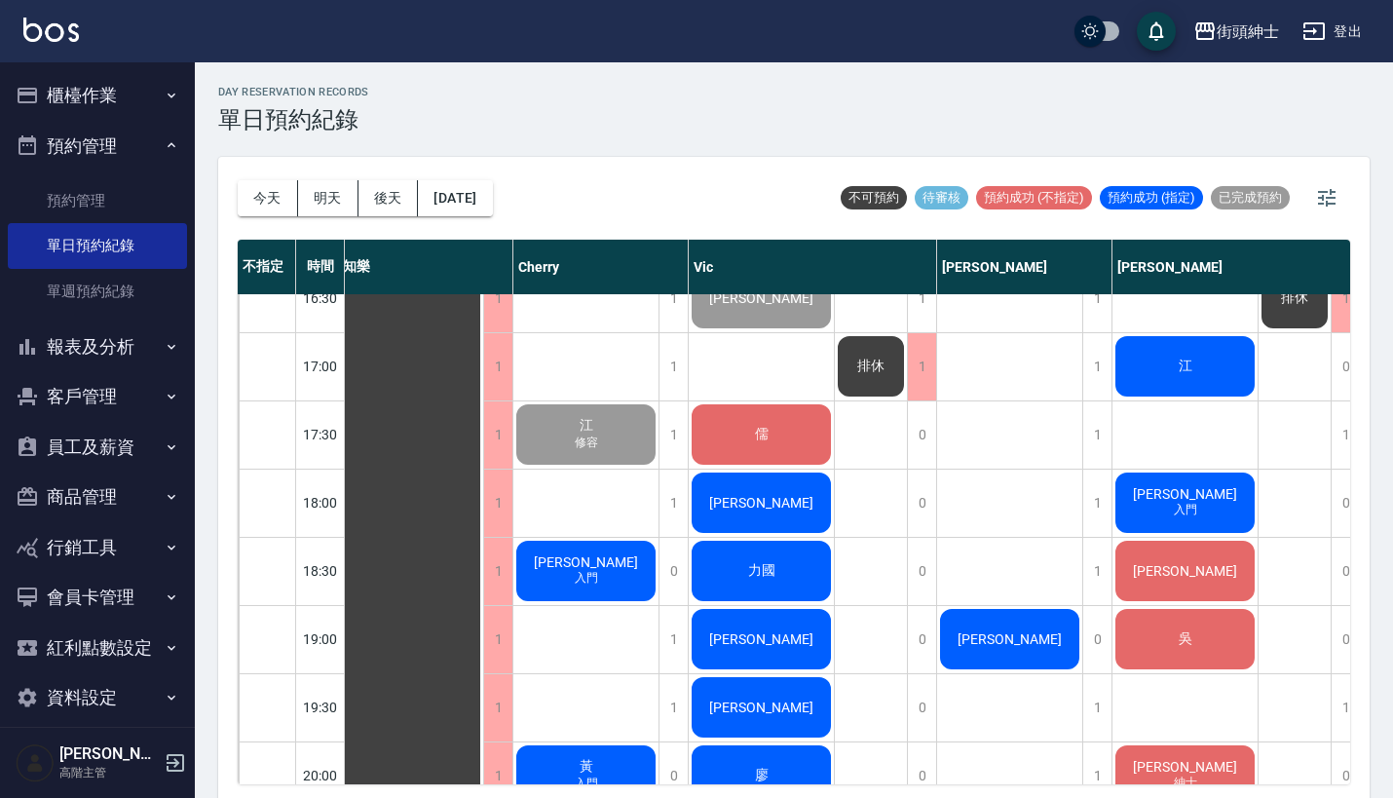
click at [483, 583] on div "力國" at bounding box center [410, 229] width 145 height 1975
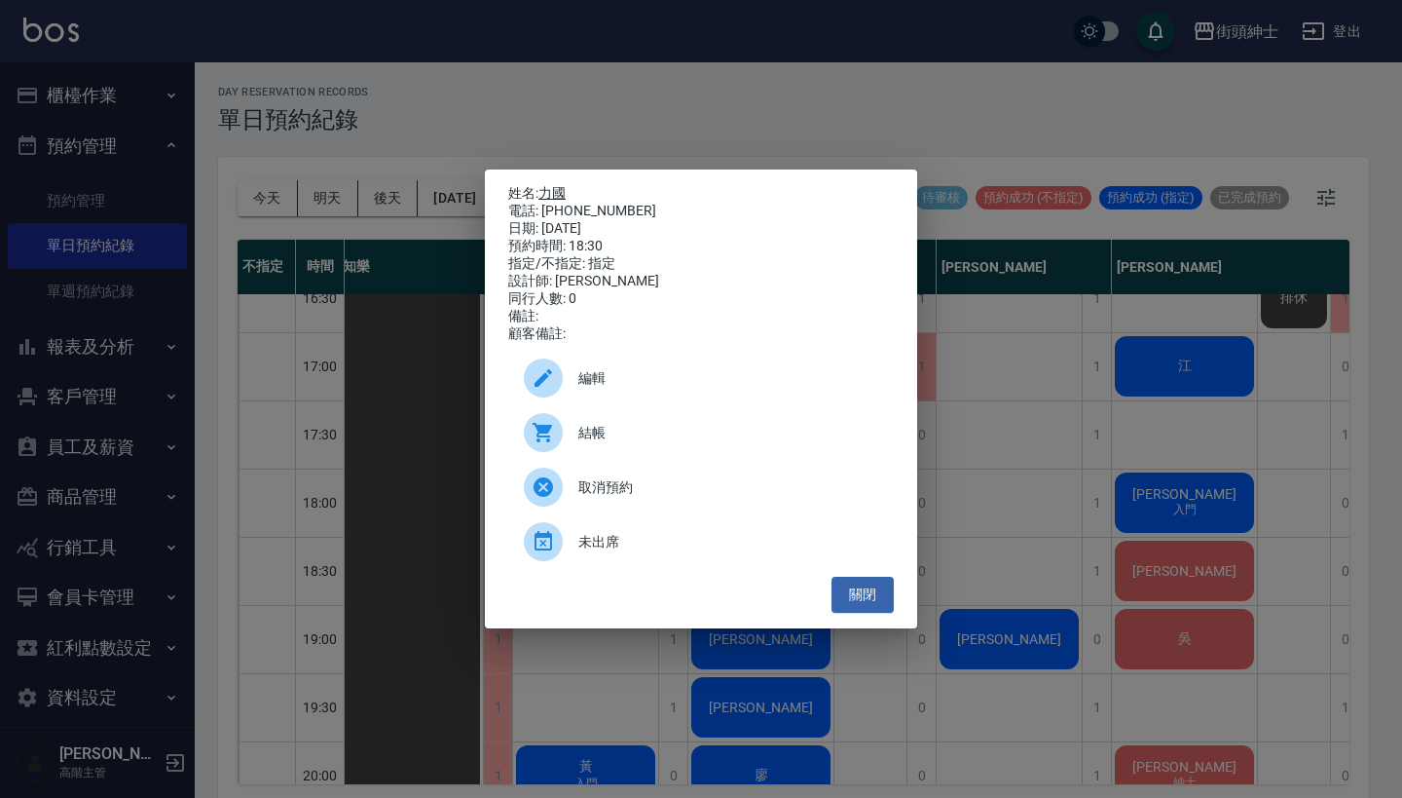
click at [563, 185] on link "力國" at bounding box center [552, 193] width 27 height 16
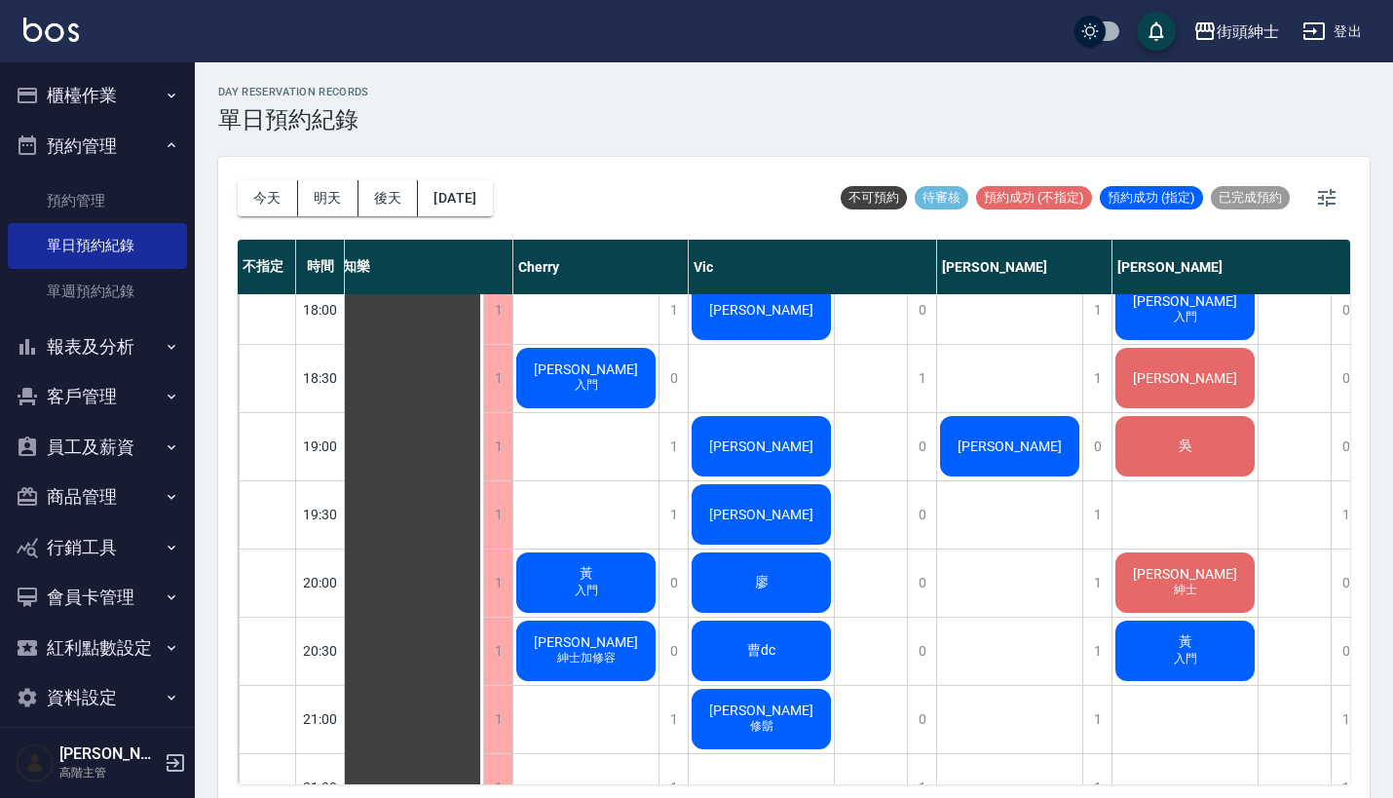
scroll to position [1266, 6]
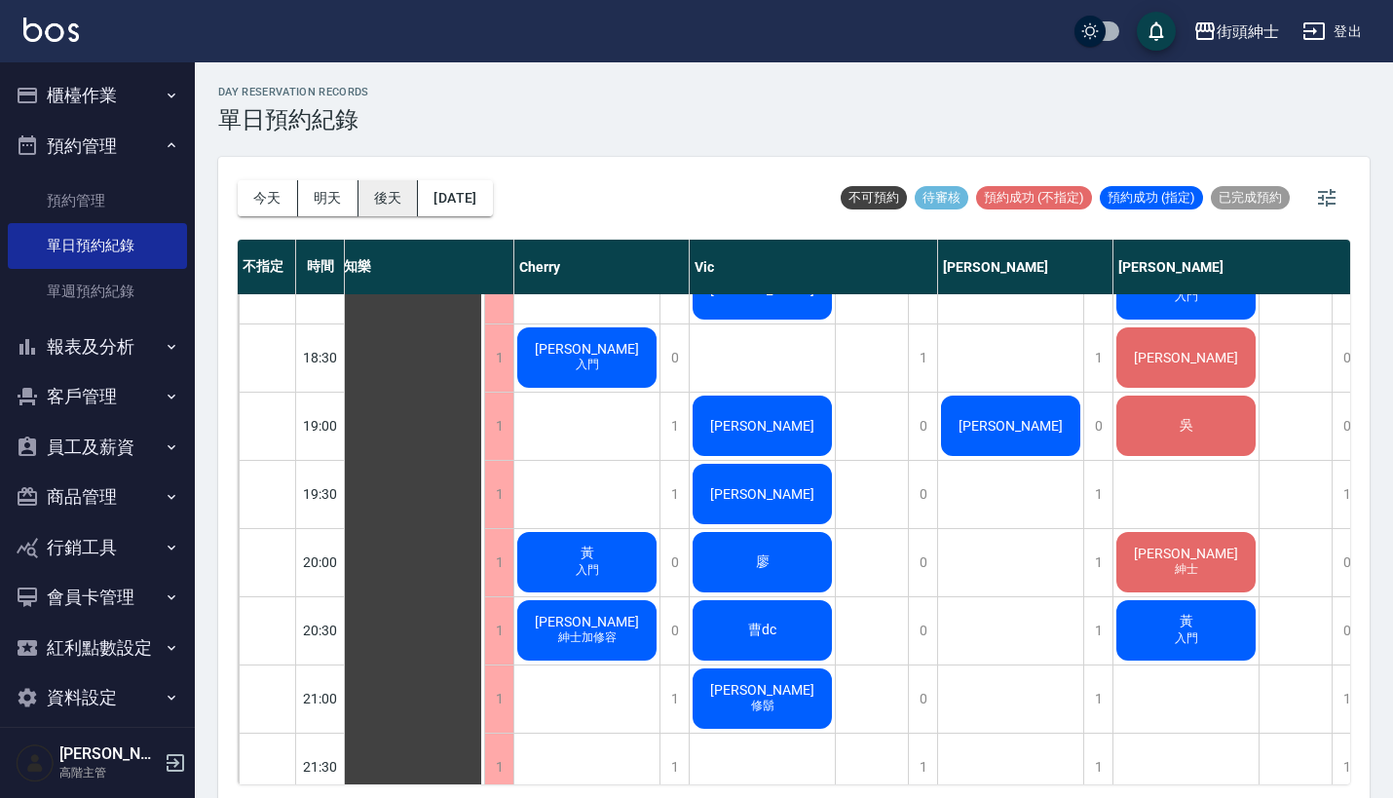
click at [379, 196] on button "後天" at bounding box center [388, 198] width 60 height 36
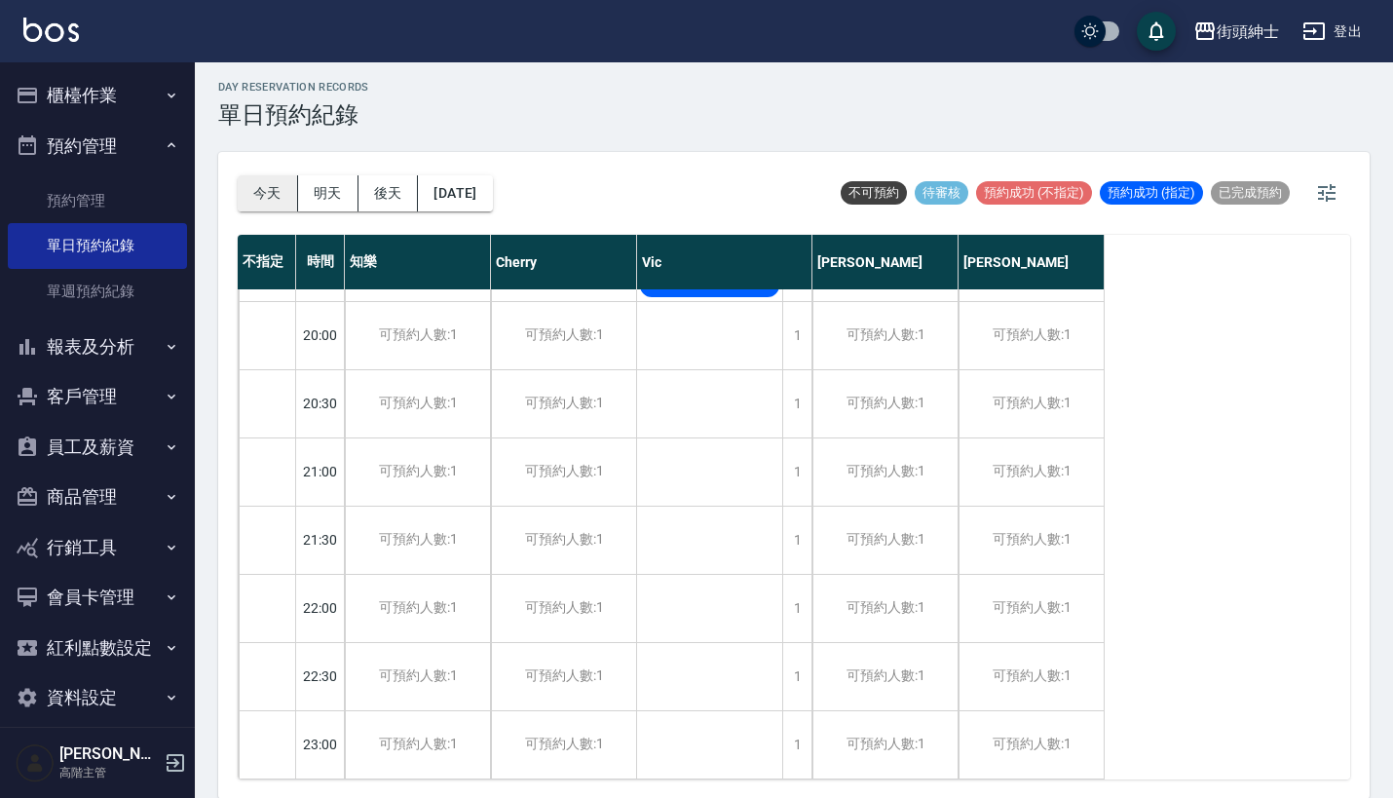
scroll to position [1504, 0]
click at [273, 199] on button "今天" at bounding box center [268, 193] width 60 height 36
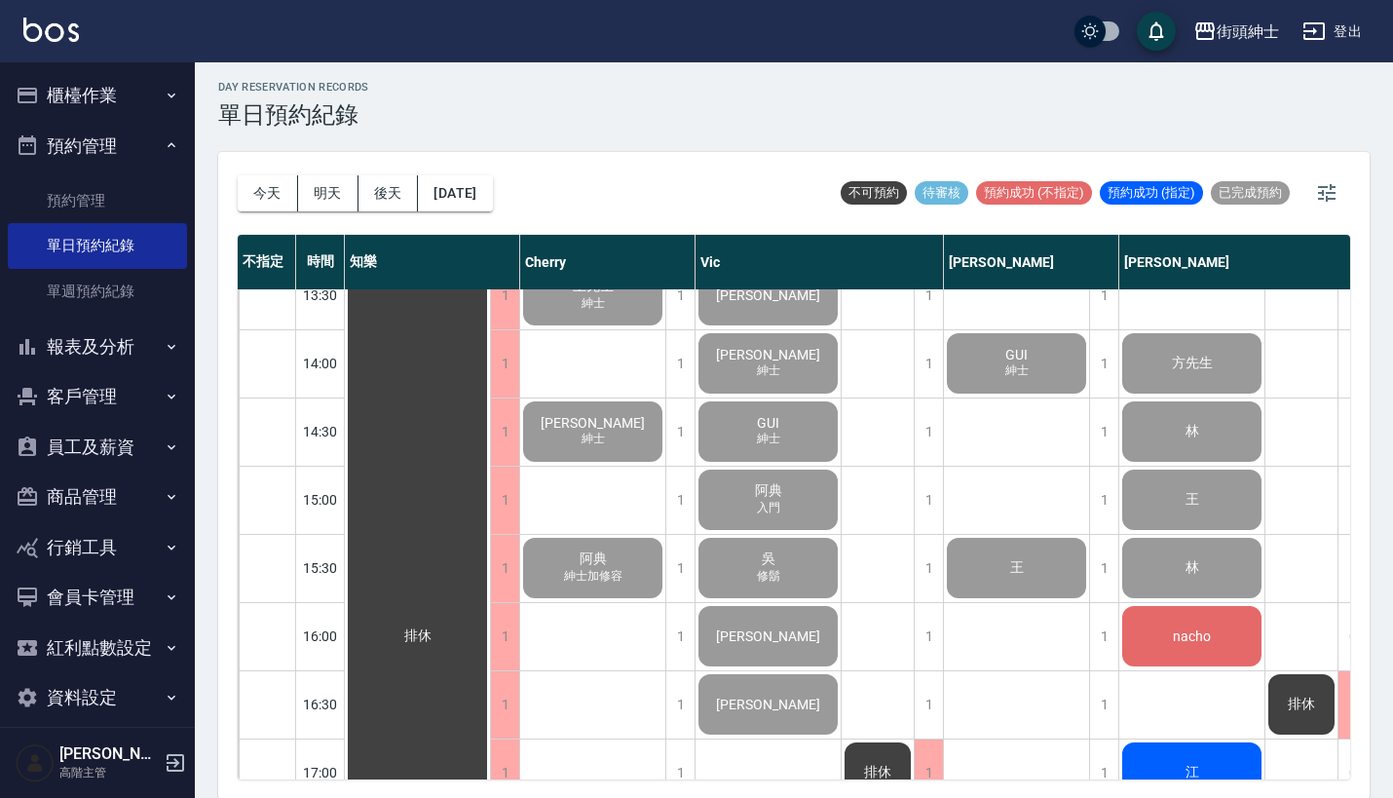
scroll to position [596, 0]
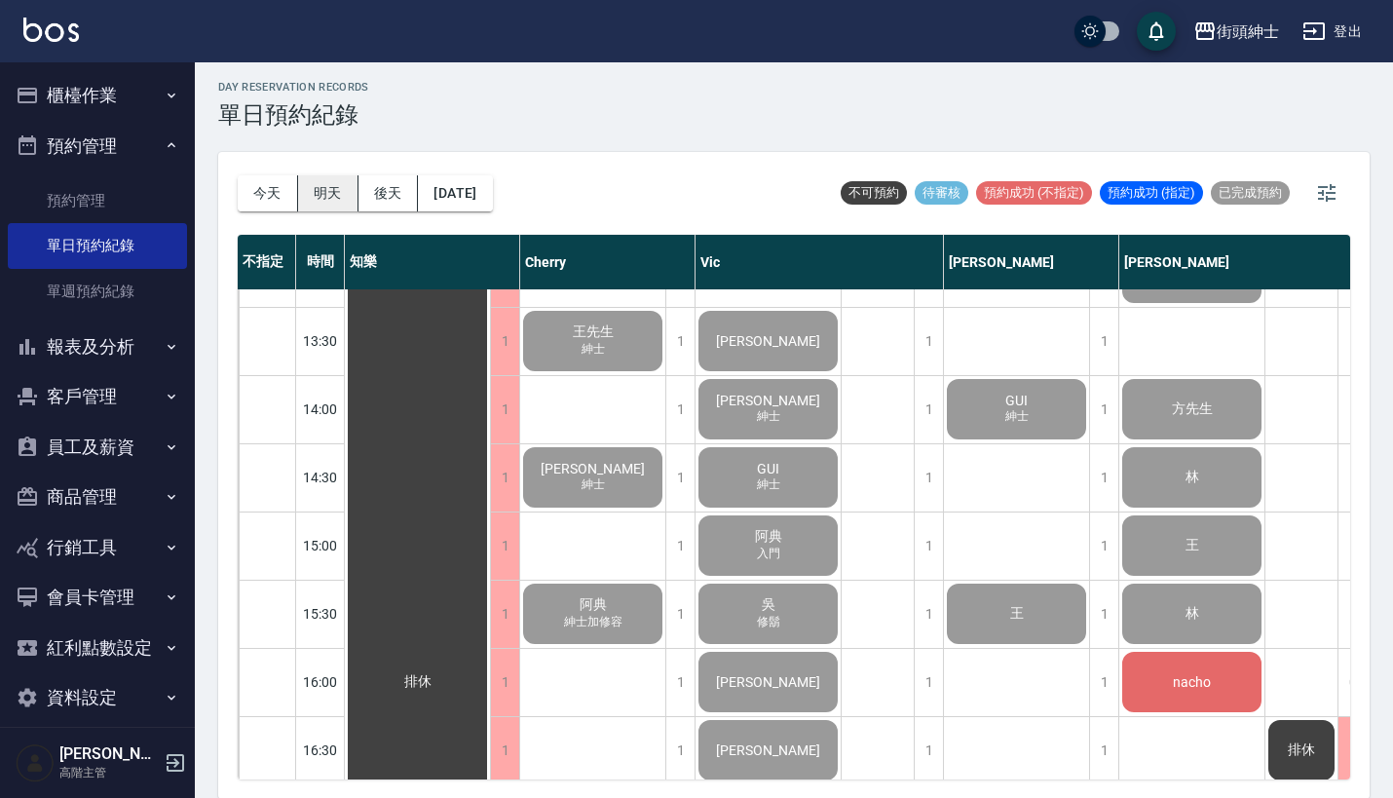
click at [332, 188] on button "明天" at bounding box center [328, 193] width 60 height 36
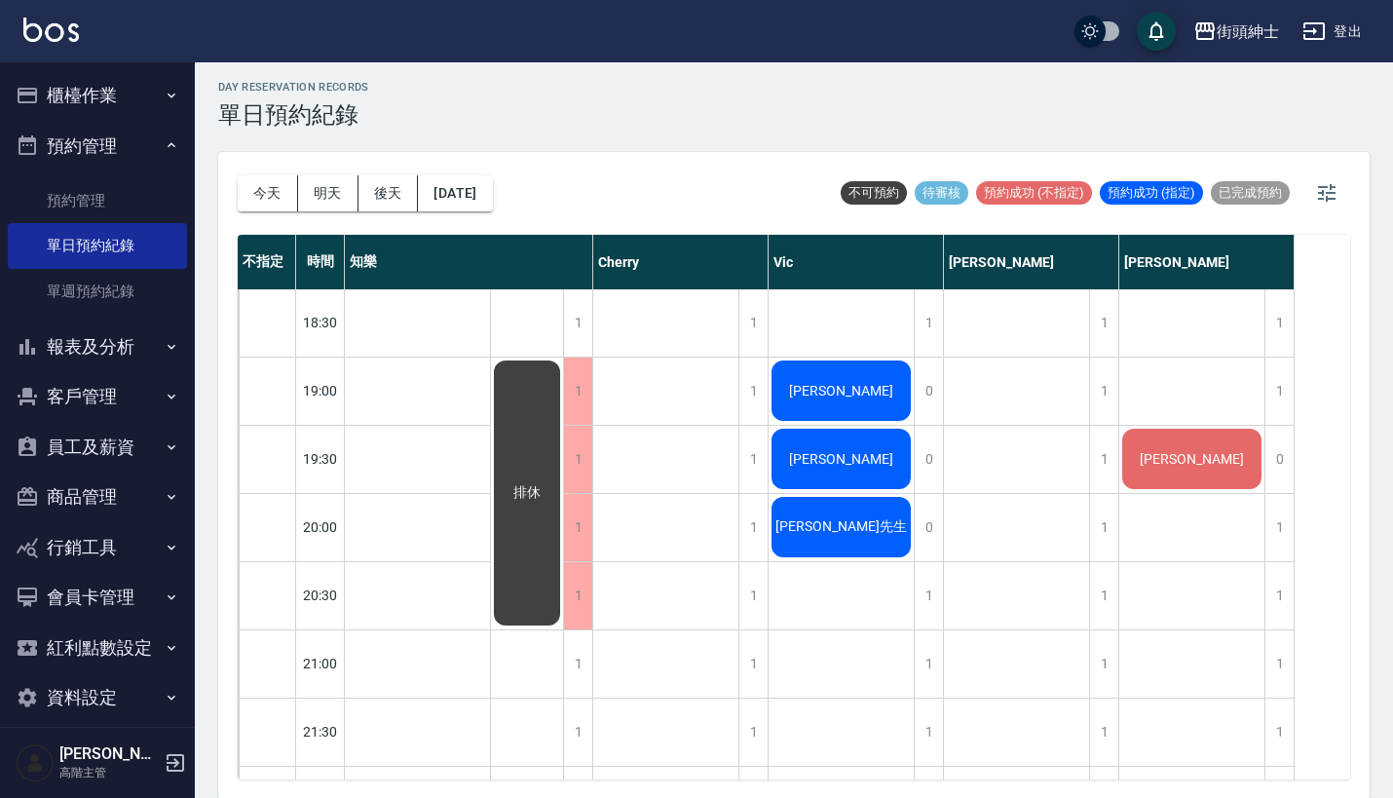
scroll to position [1307, 0]
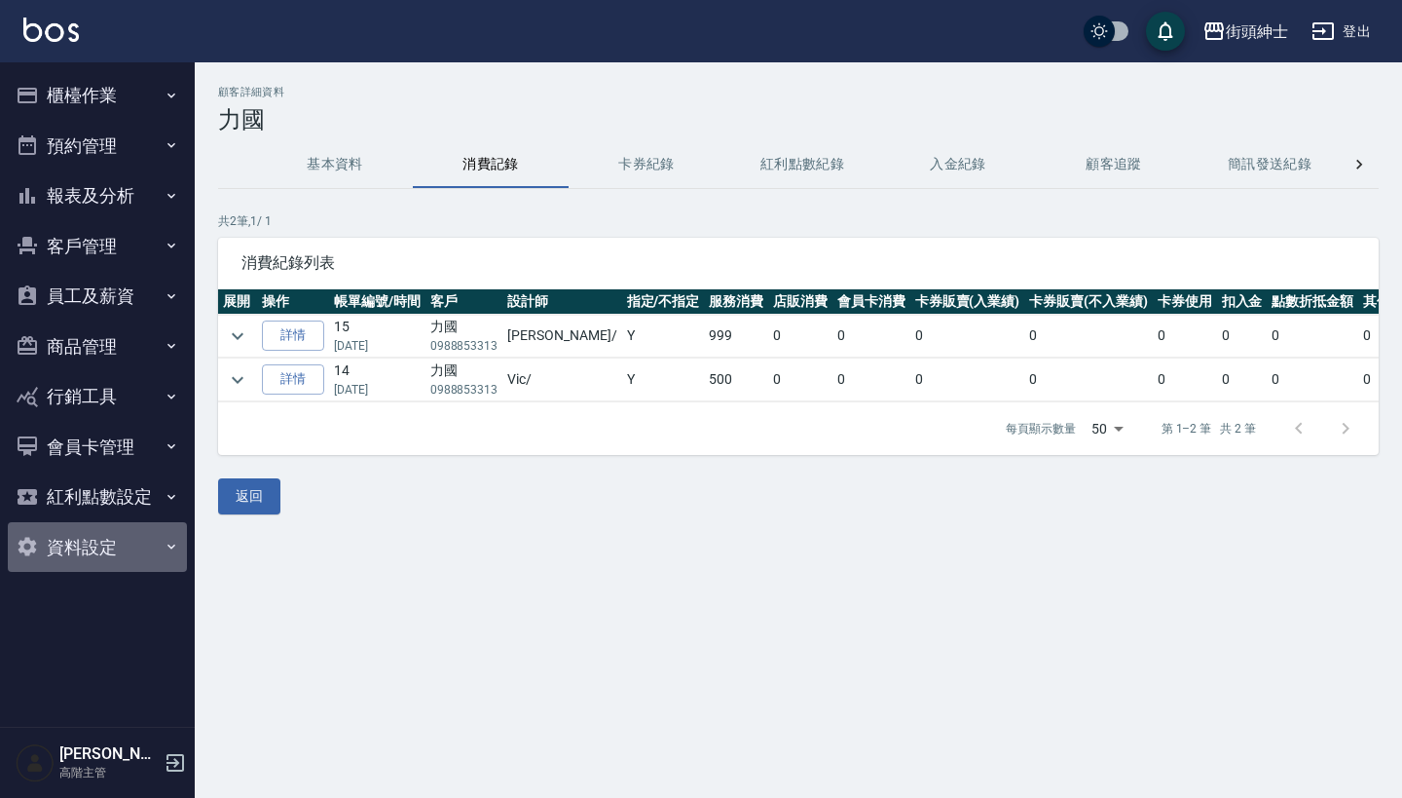
click at [134, 547] on button "資料設定" at bounding box center [97, 547] width 179 height 51
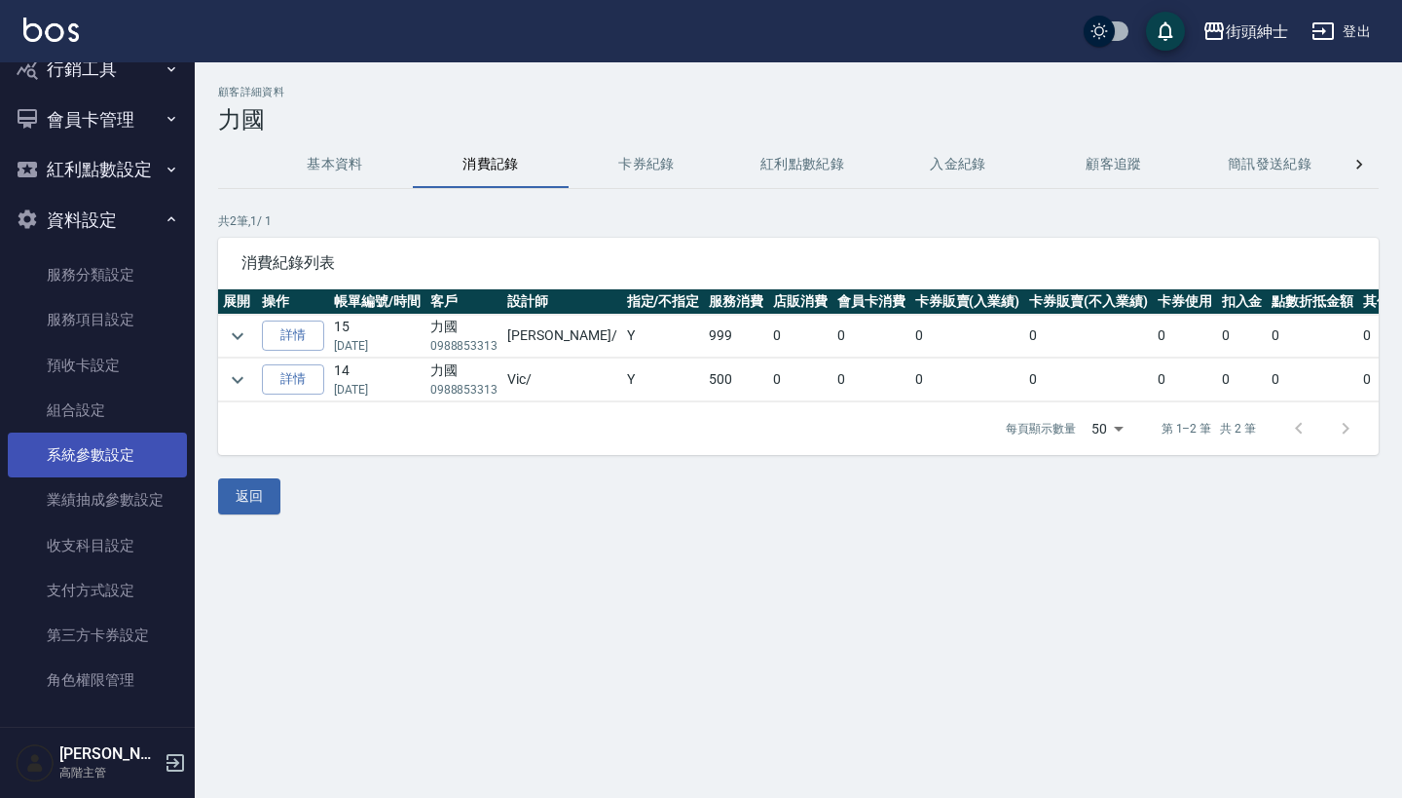
click at [108, 438] on link "系統參數設定" at bounding box center [97, 454] width 179 height 45
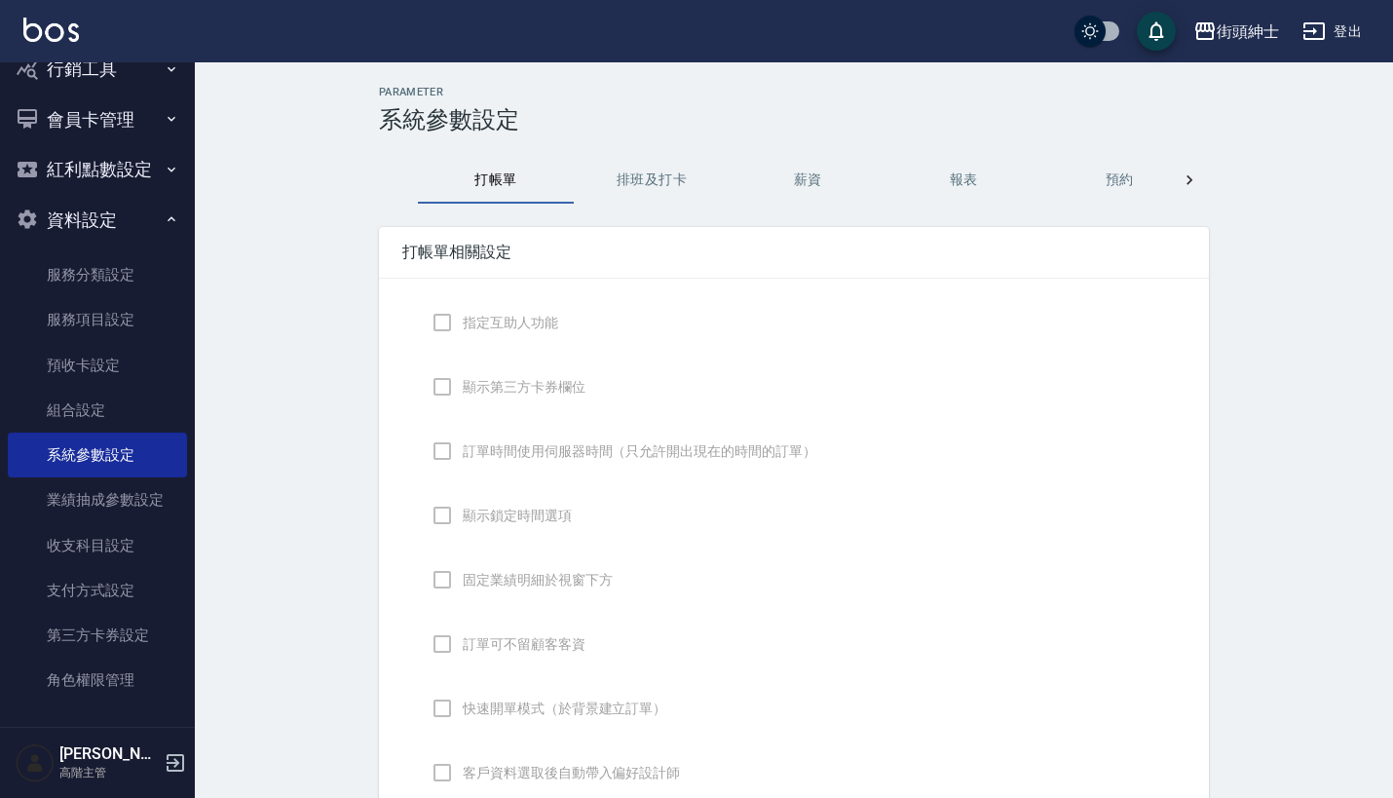
checkbox input "true"
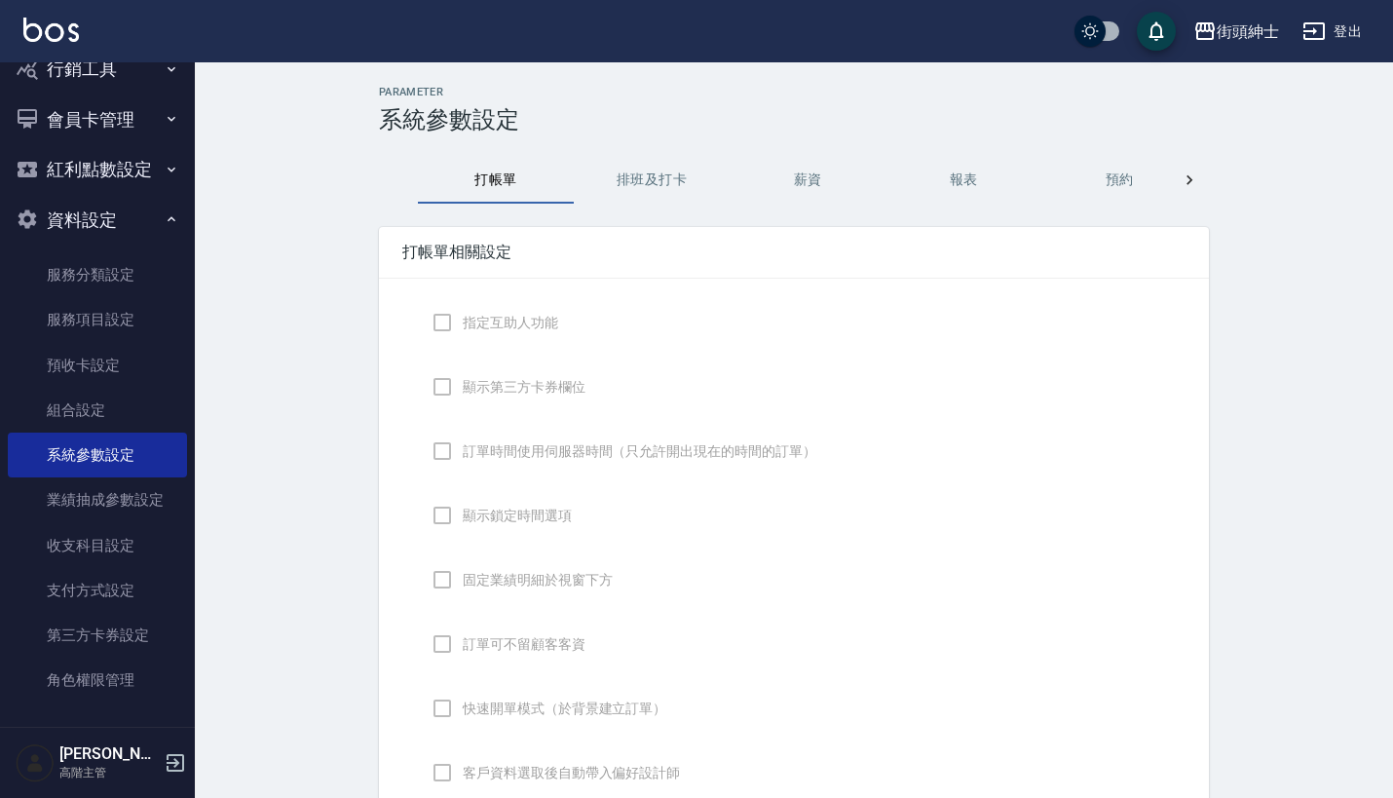
checkbox input "false"
type input "DESIGNATE"
checkbox input "true"
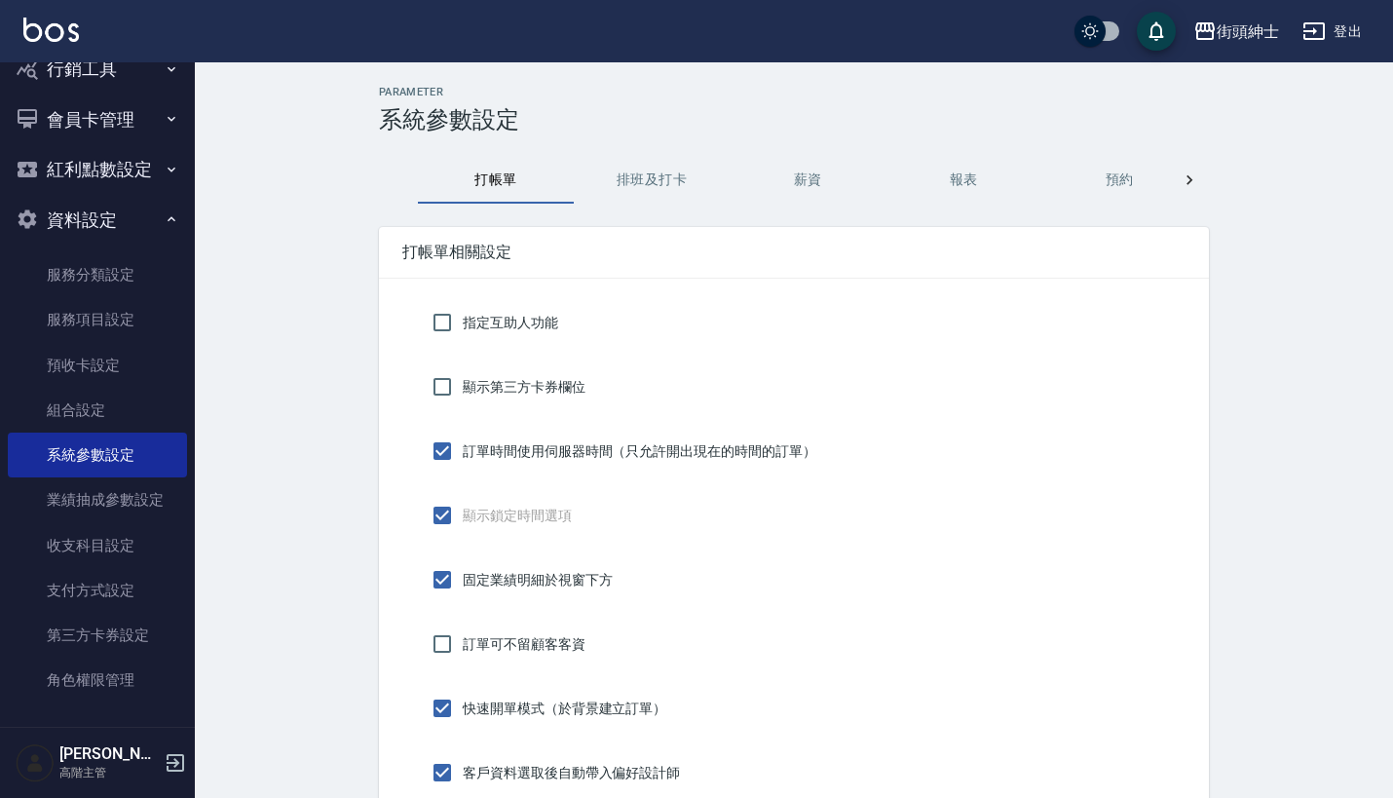
click at [1117, 186] on button "預約" at bounding box center [1119, 180] width 156 height 47
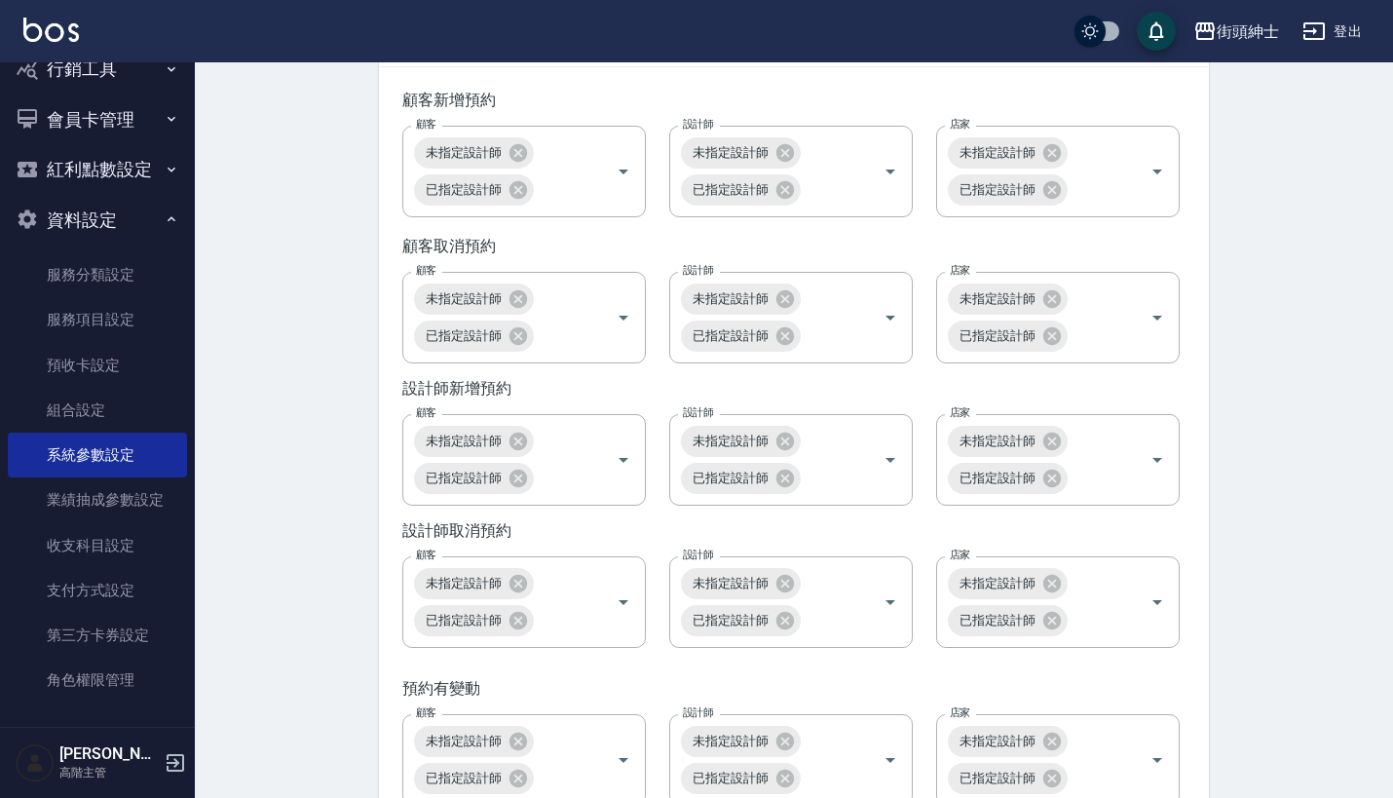
scroll to position [2782, 0]
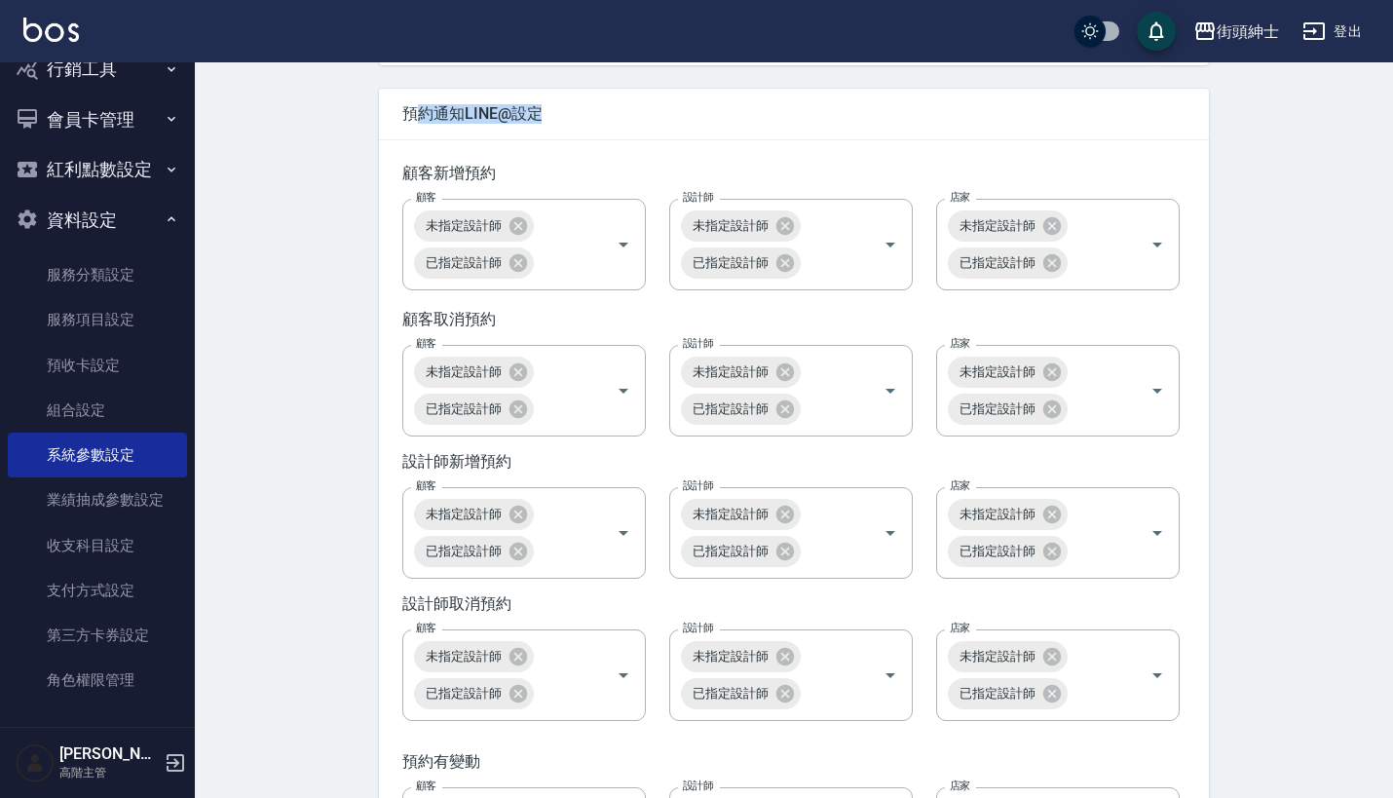
drag, startPoint x: 412, startPoint y: 145, endPoint x: 558, endPoint y: 151, distance: 146.2
click at [559, 124] on span "預約通知LINE@設定" at bounding box center [793, 113] width 783 height 19
click at [558, 124] on span "預約通知LINE@設定" at bounding box center [793, 113] width 783 height 19
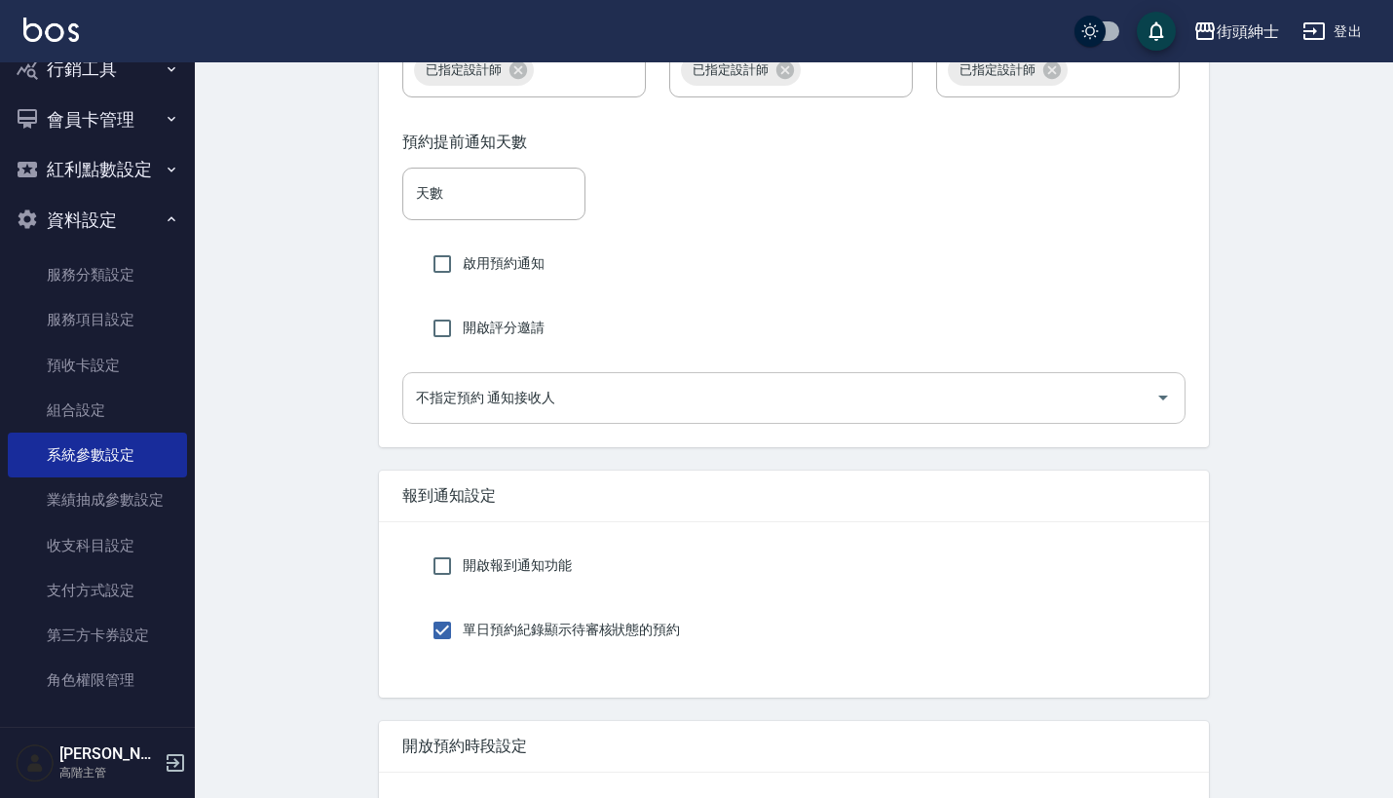
click at [609, 415] on input "不指定預約 通知接收人" at bounding box center [779, 398] width 736 height 34
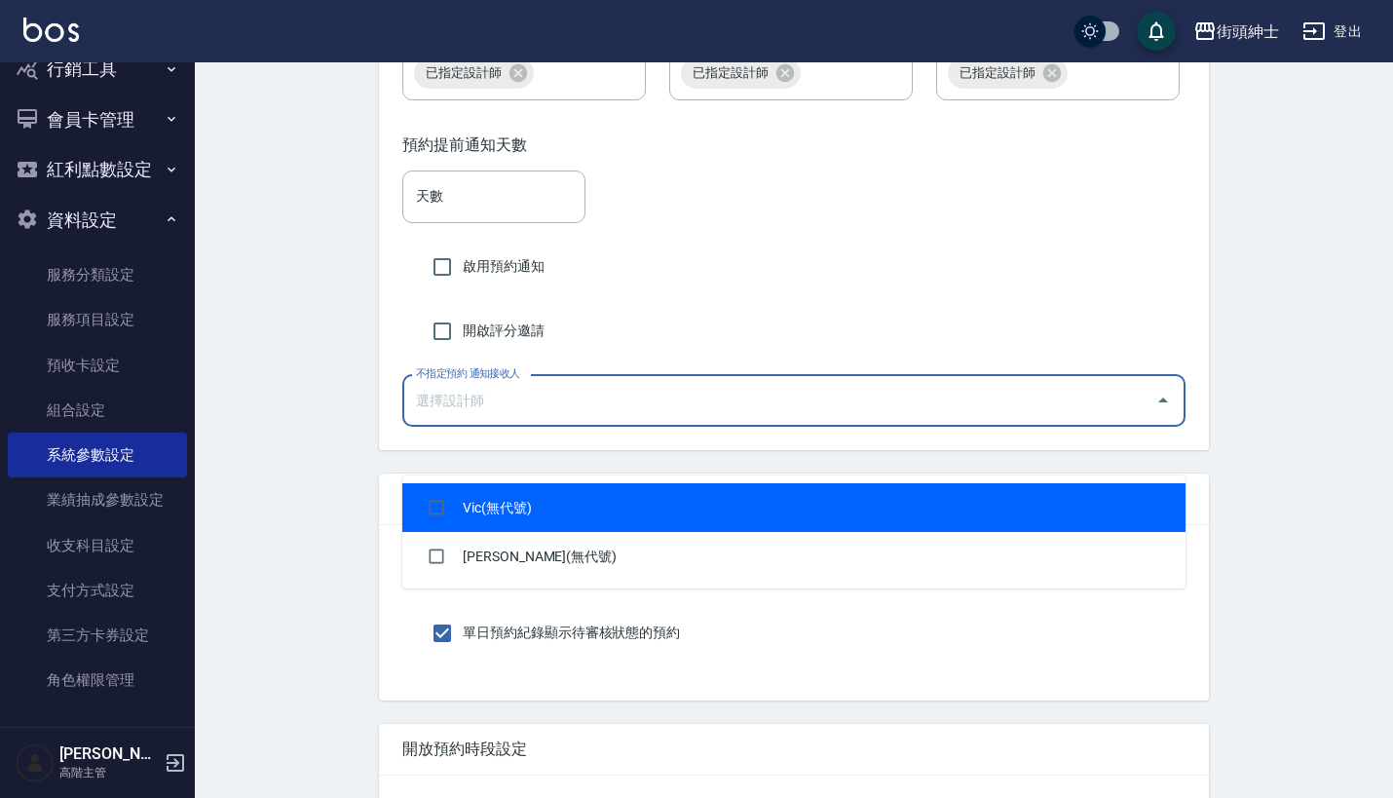
scroll to position [3559, 0]
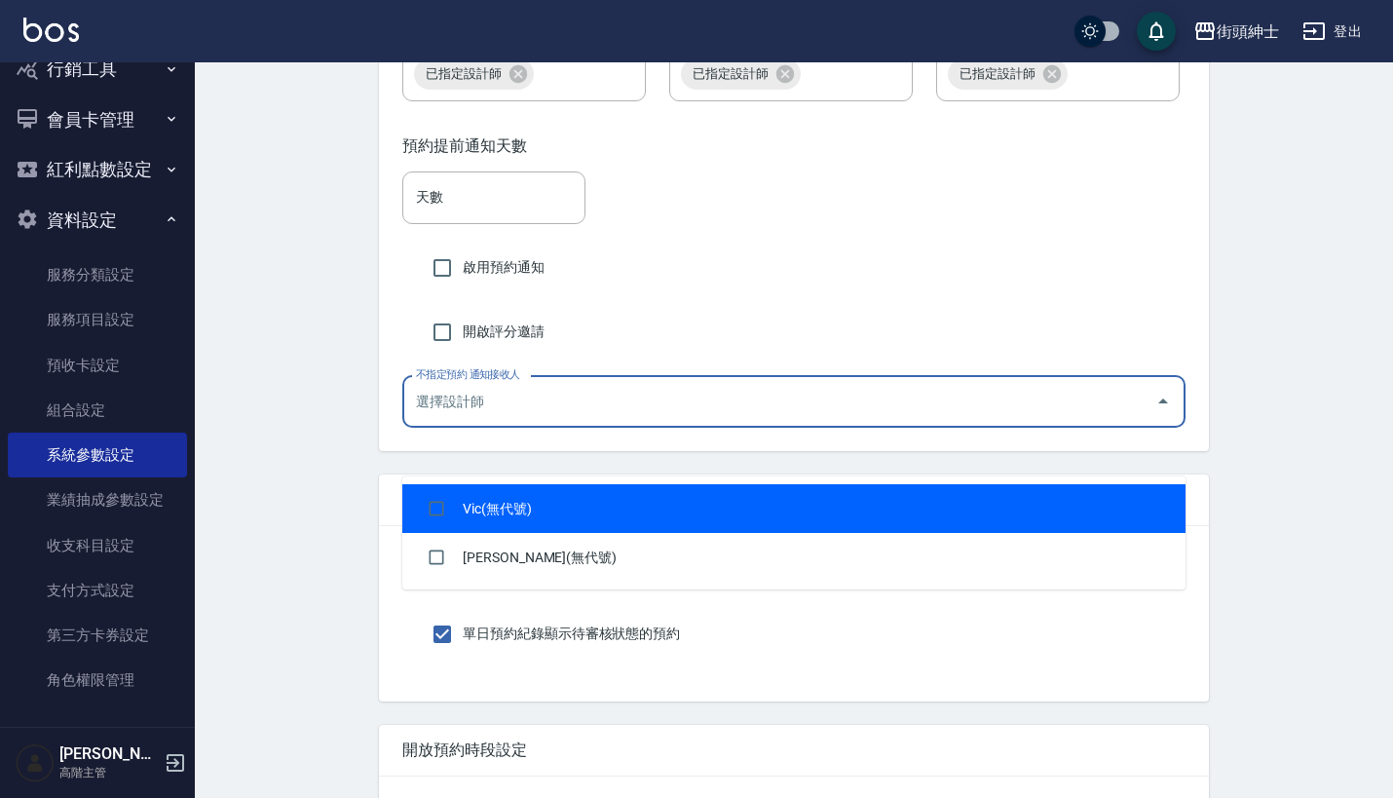
click at [749, 353] on div "開啟評分邀請" at bounding box center [793, 332] width 783 height 41
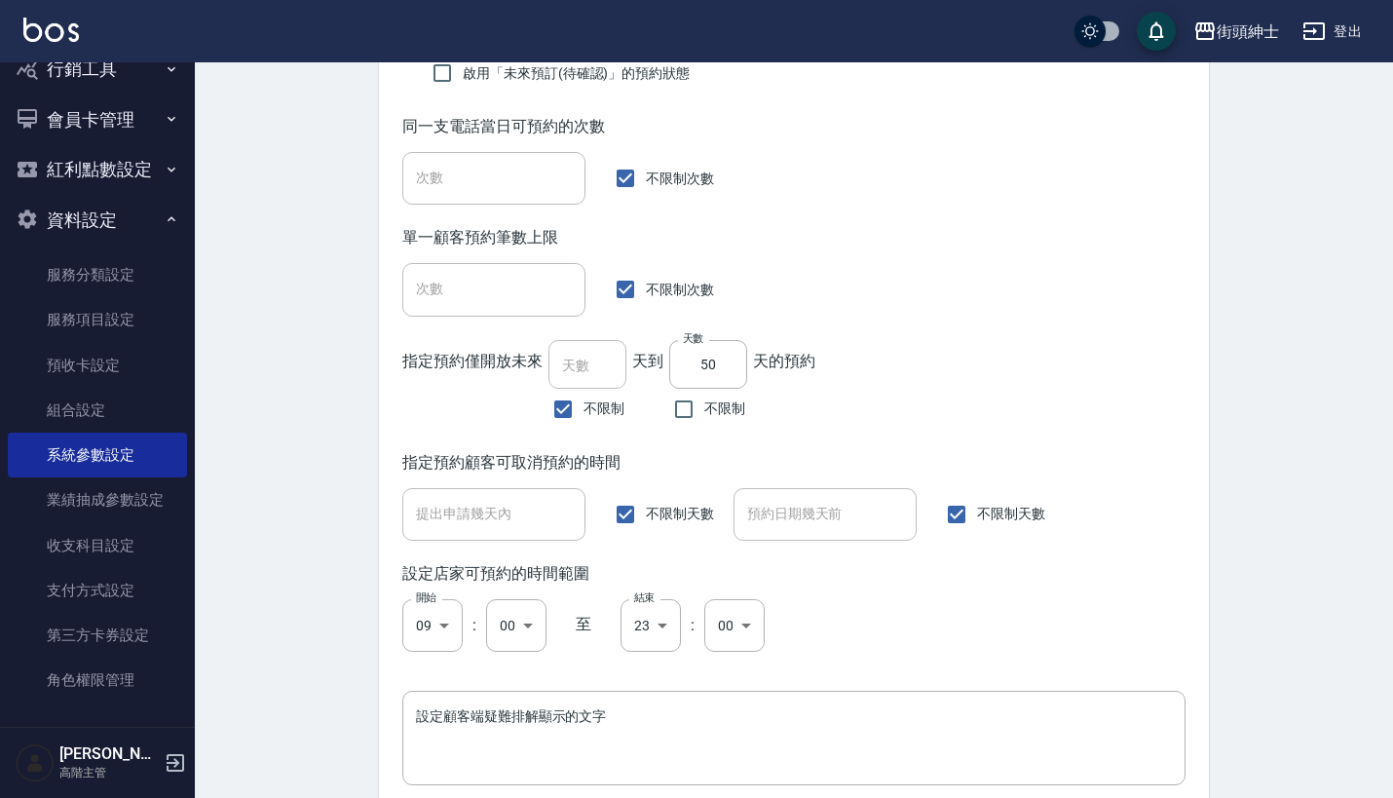
scroll to position [1086, 0]
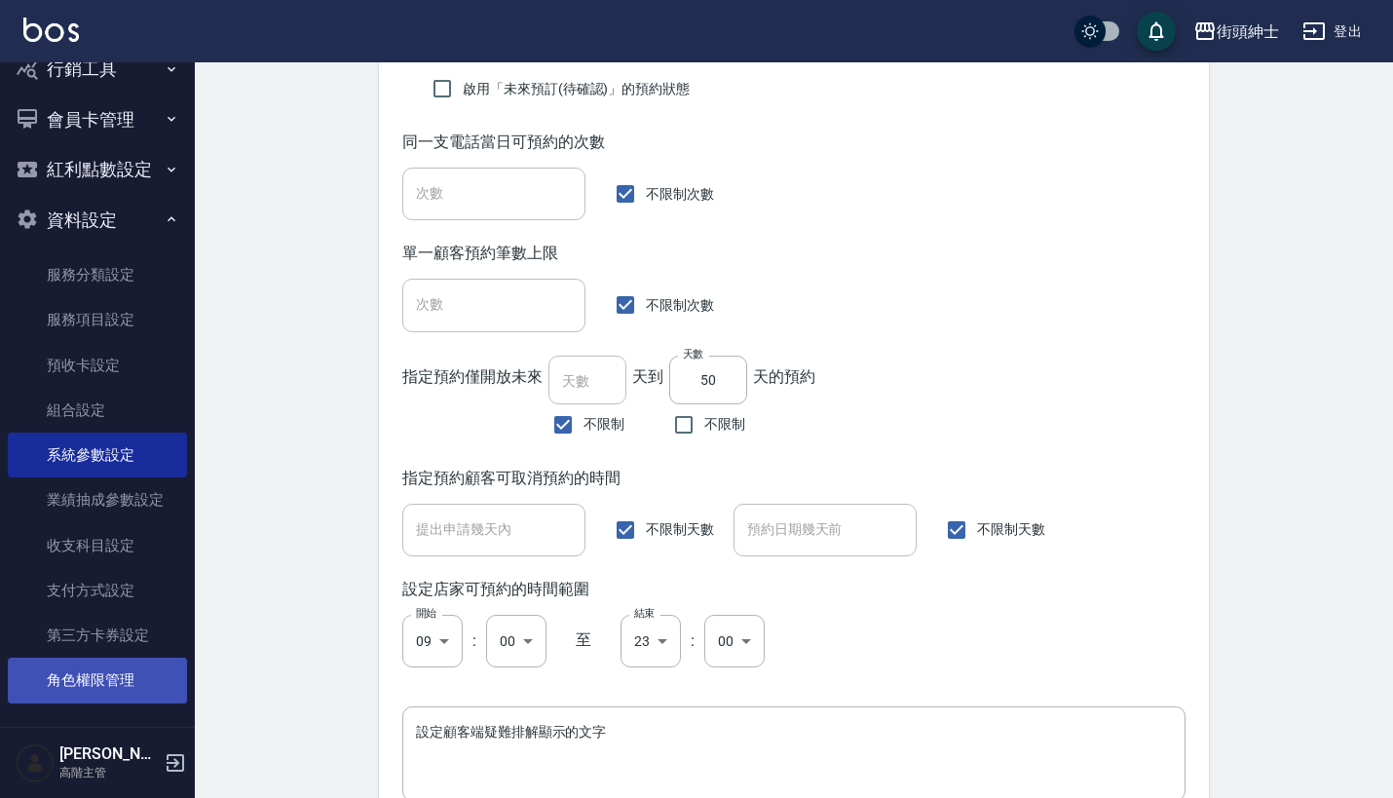
click at [109, 675] on link "角色權限管理" at bounding box center [97, 679] width 179 height 45
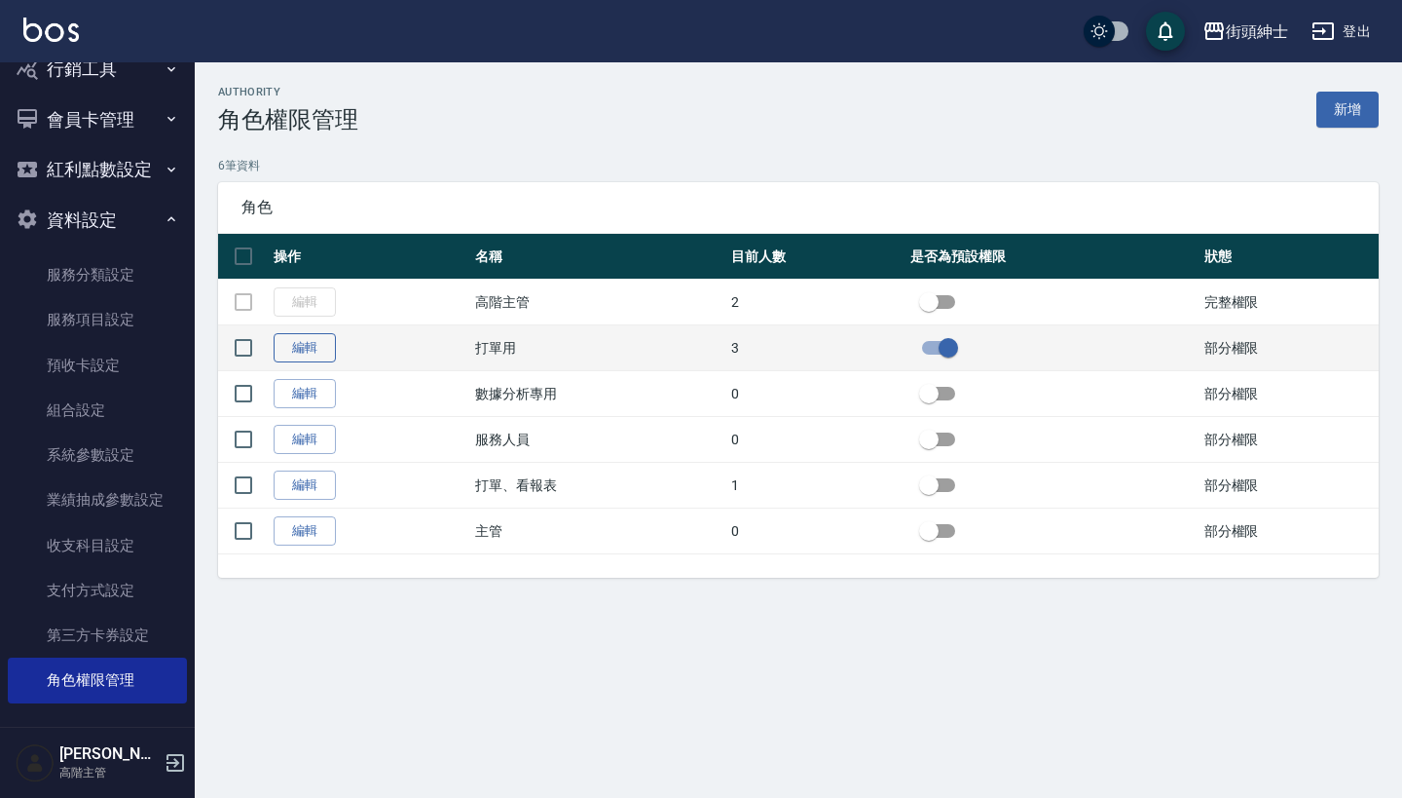
click at [315, 351] on link "編輯" at bounding box center [305, 348] width 62 height 30
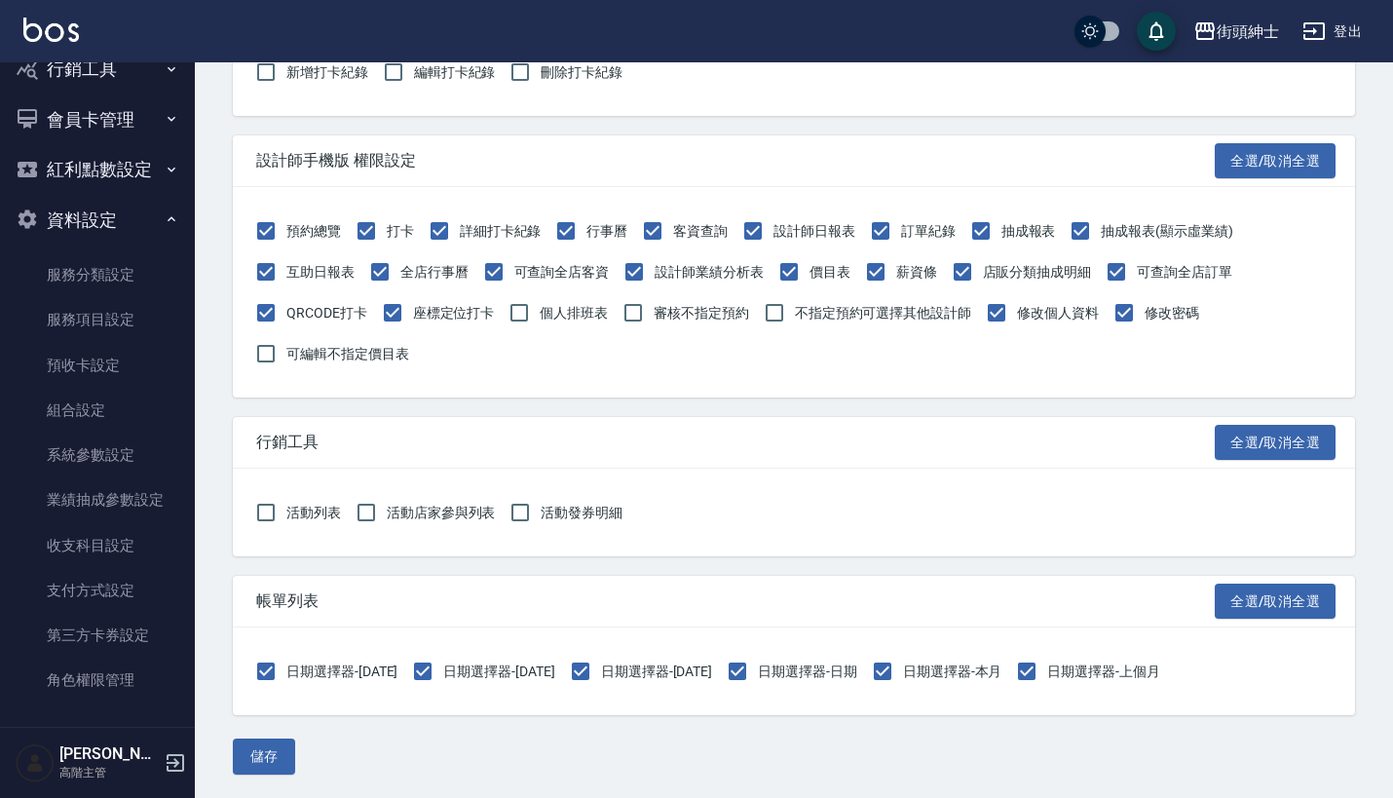
scroll to position [2222, 0]
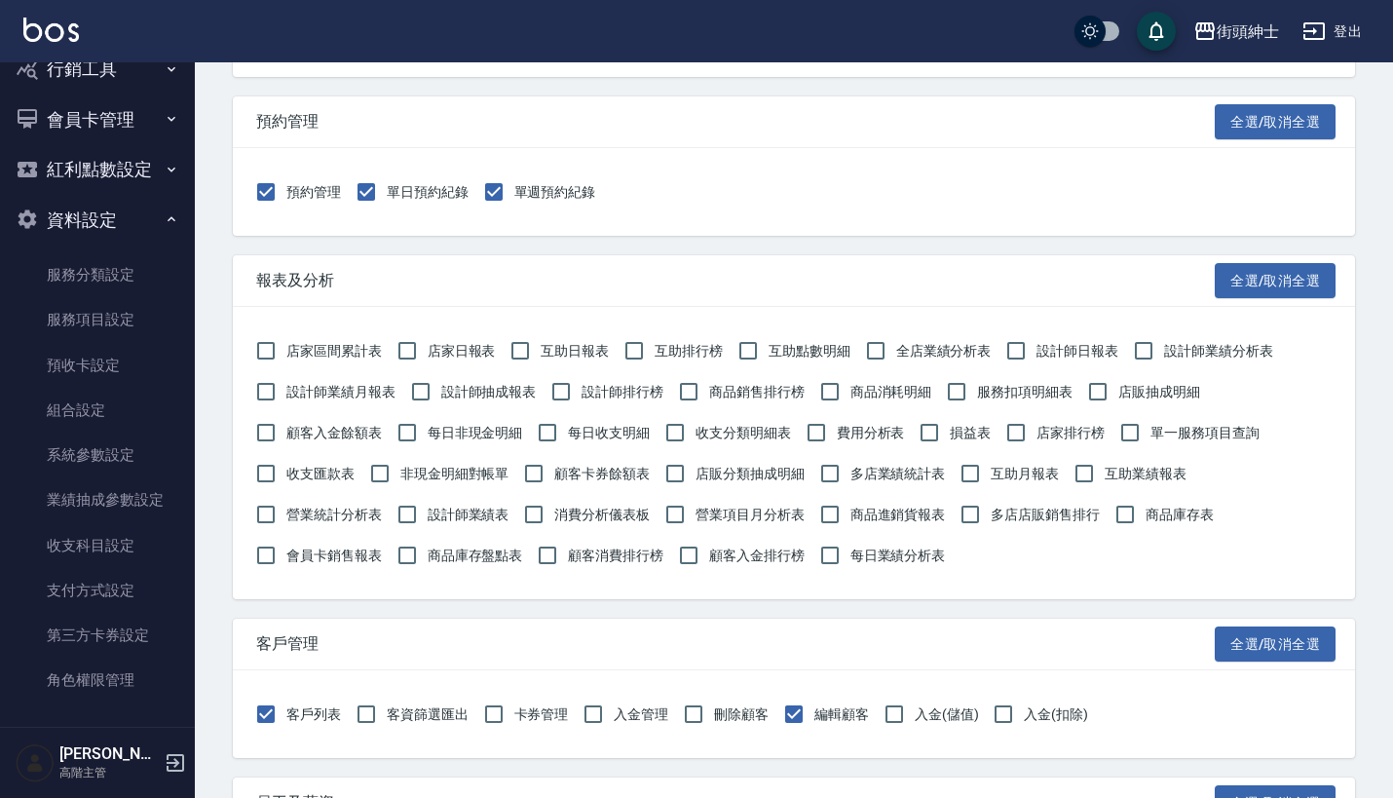
scroll to position [427, 0]
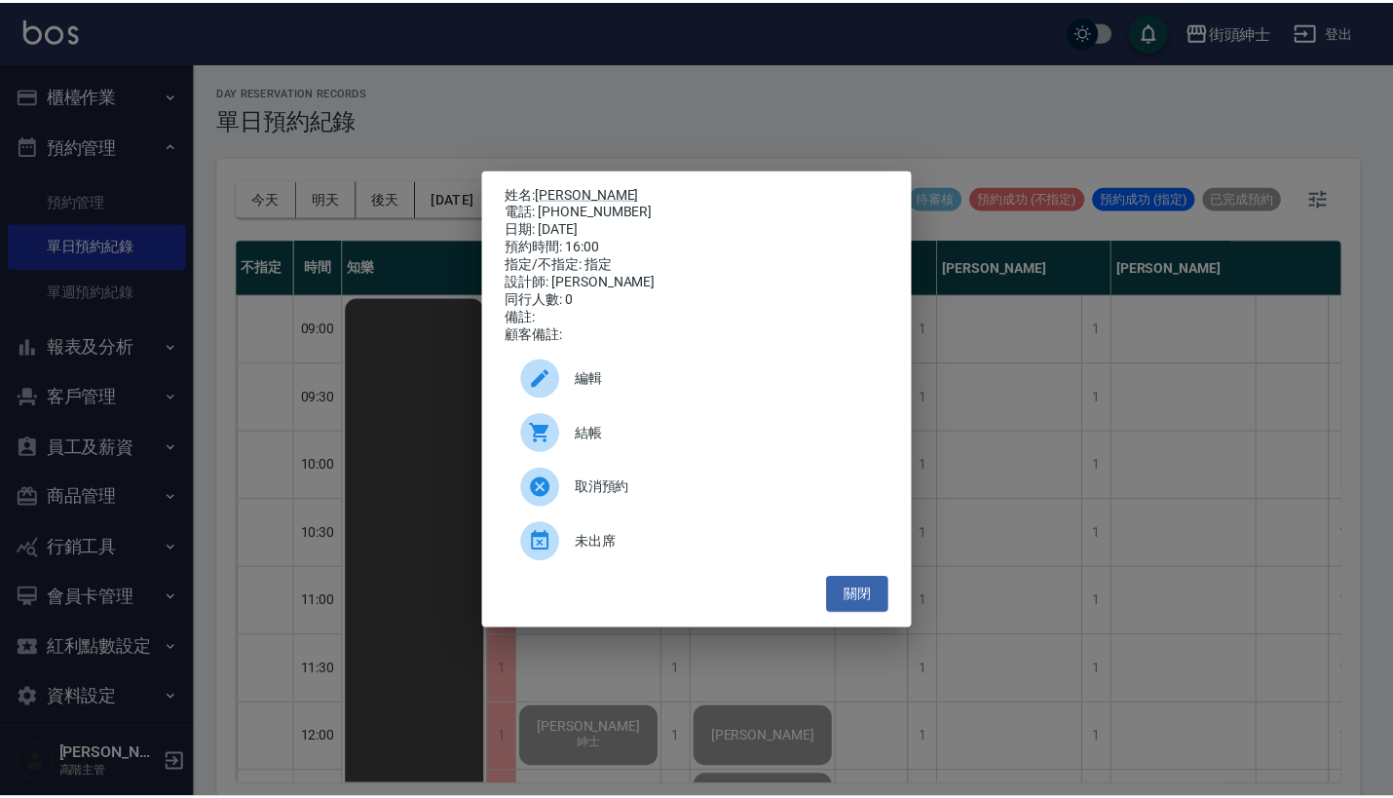
scroll to position [857, 23]
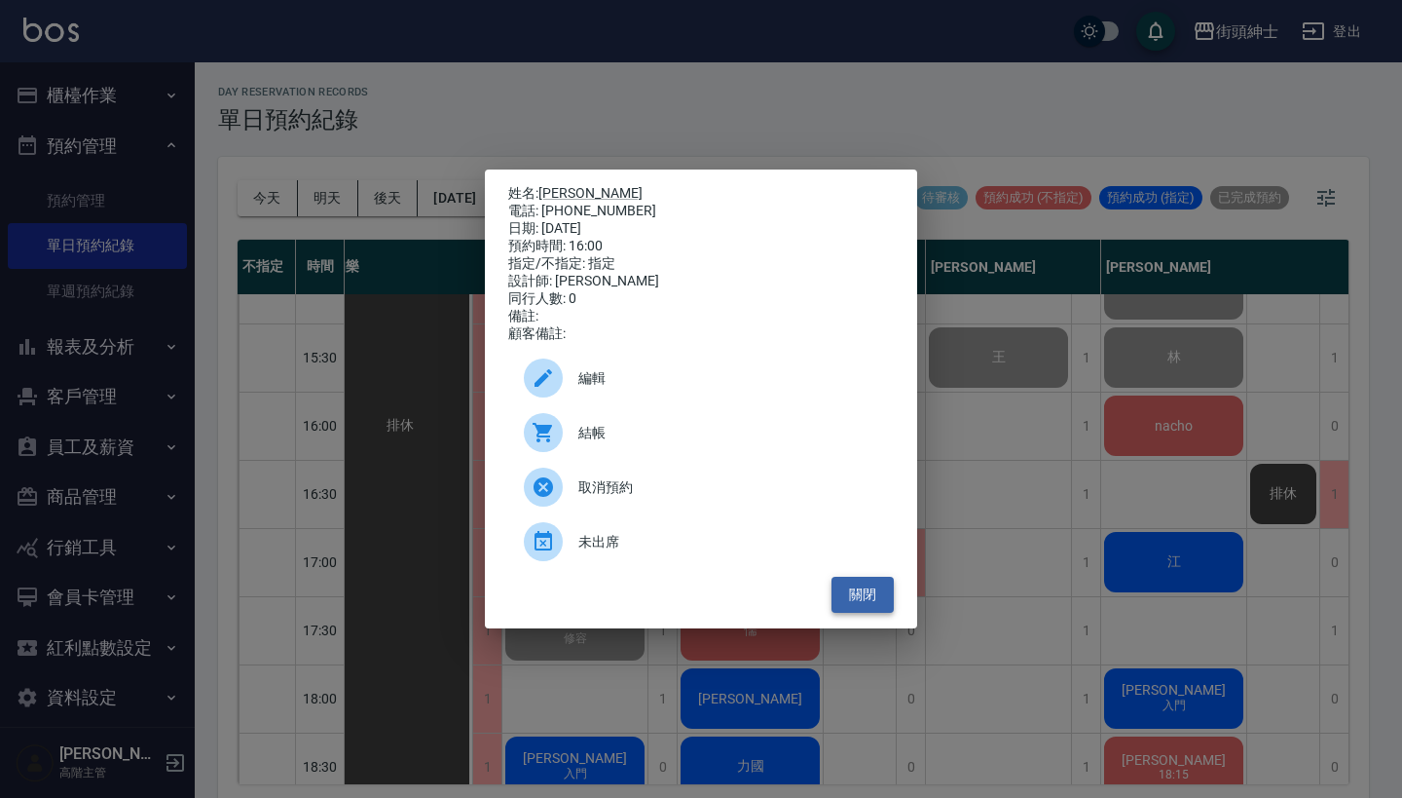
click at [854, 598] on button "關閉" at bounding box center [863, 594] width 62 height 36
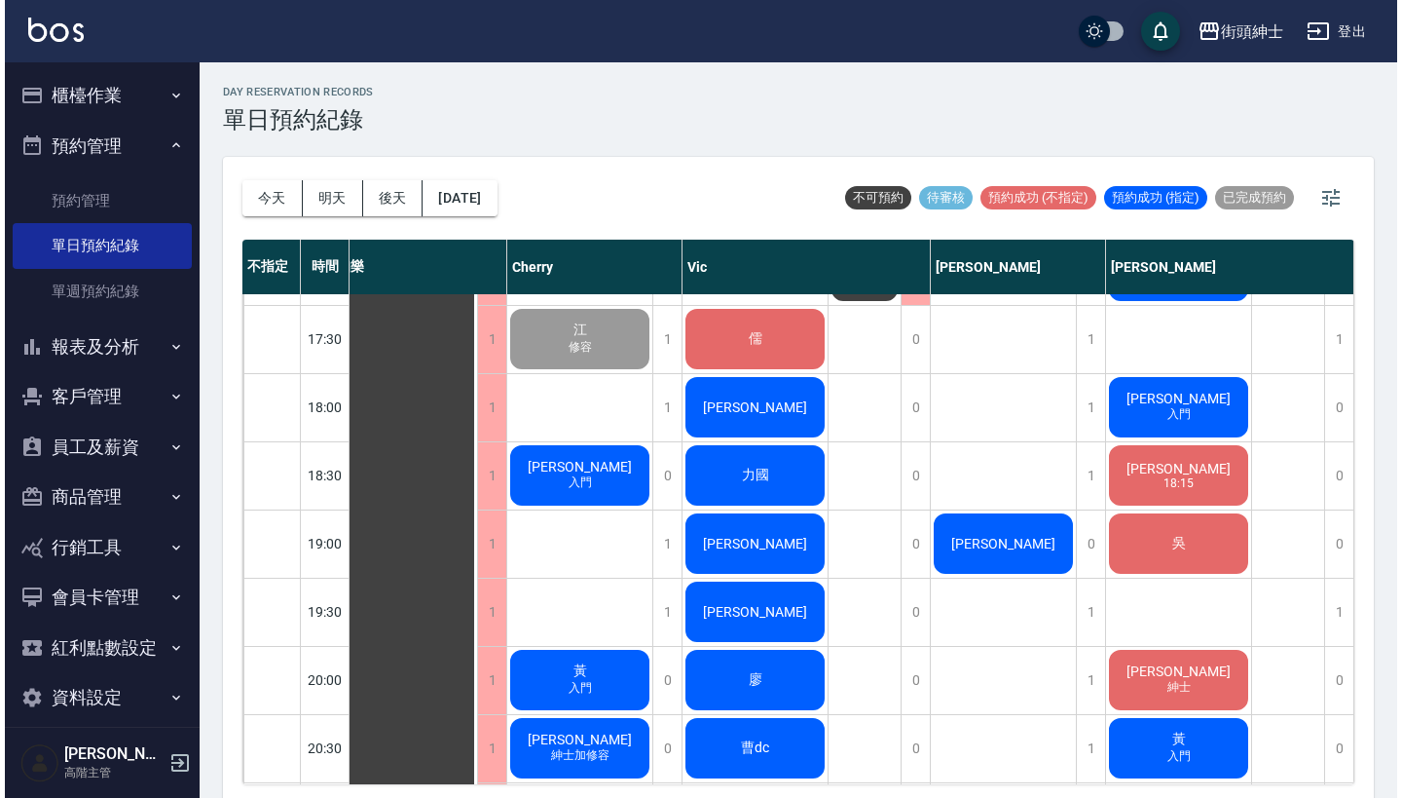
scroll to position [1157, 21]
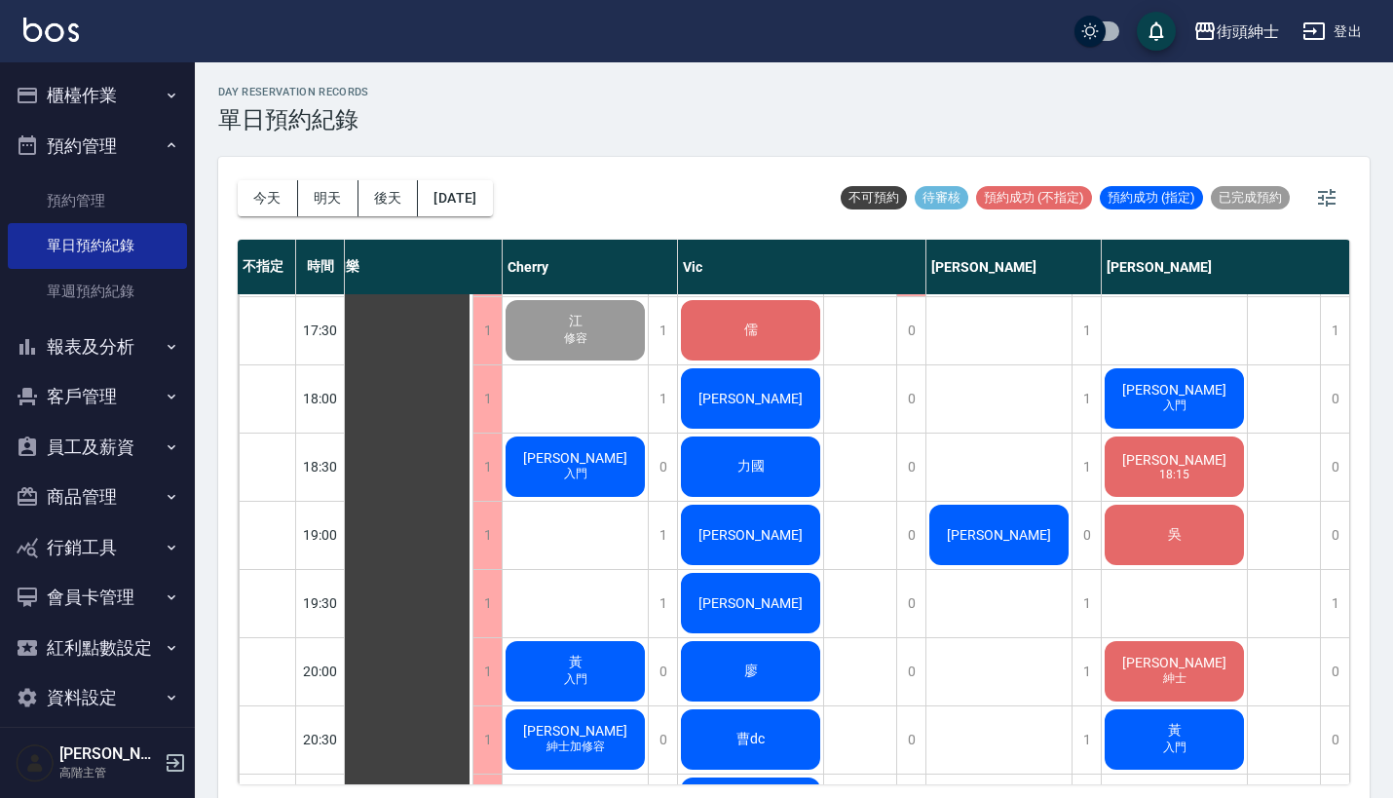
click at [418, 134] on span "力國" at bounding box center [400, 126] width 35 height 18
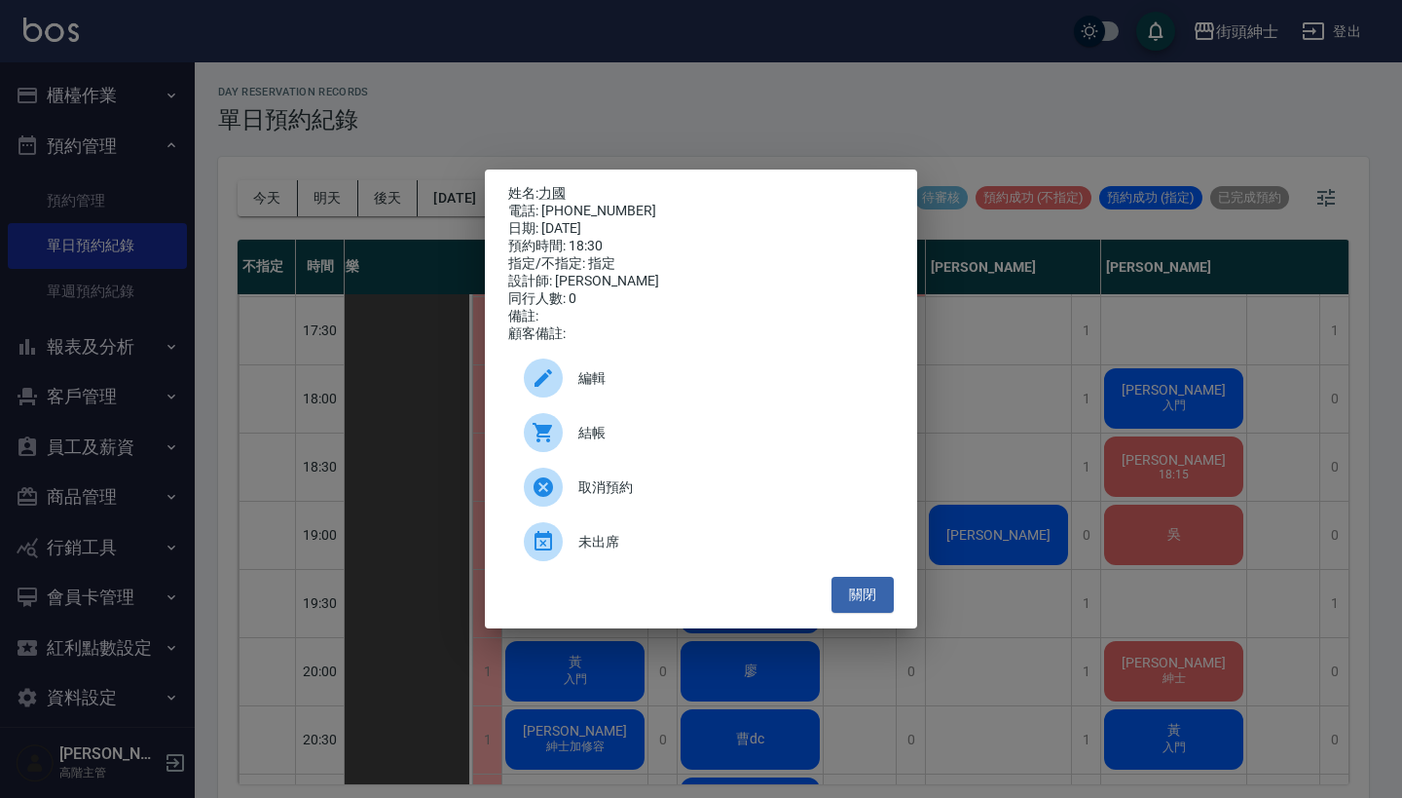
click at [608, 385] on span "編輯" at bounding box center [728, 378] width 300 height 20
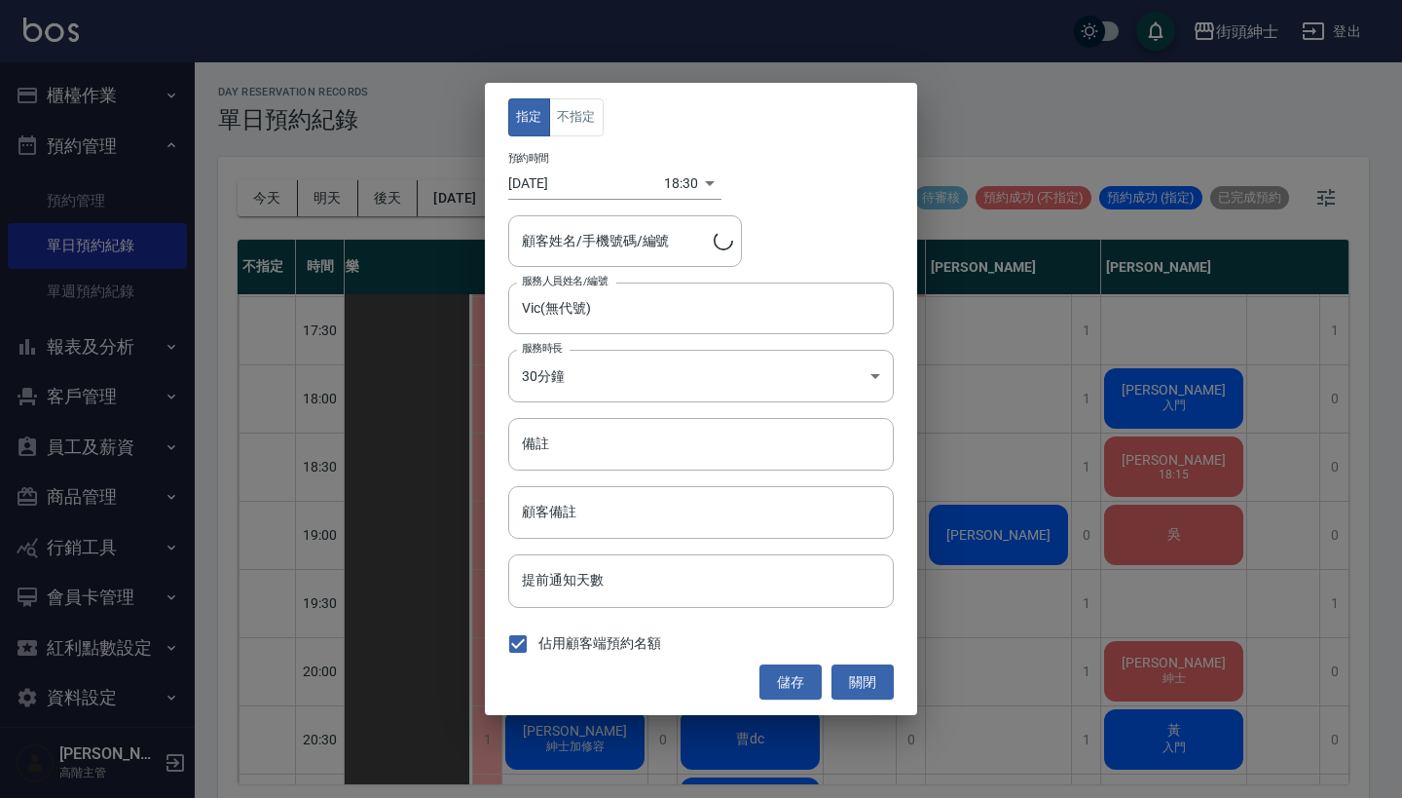
type input "力國/0988853313"
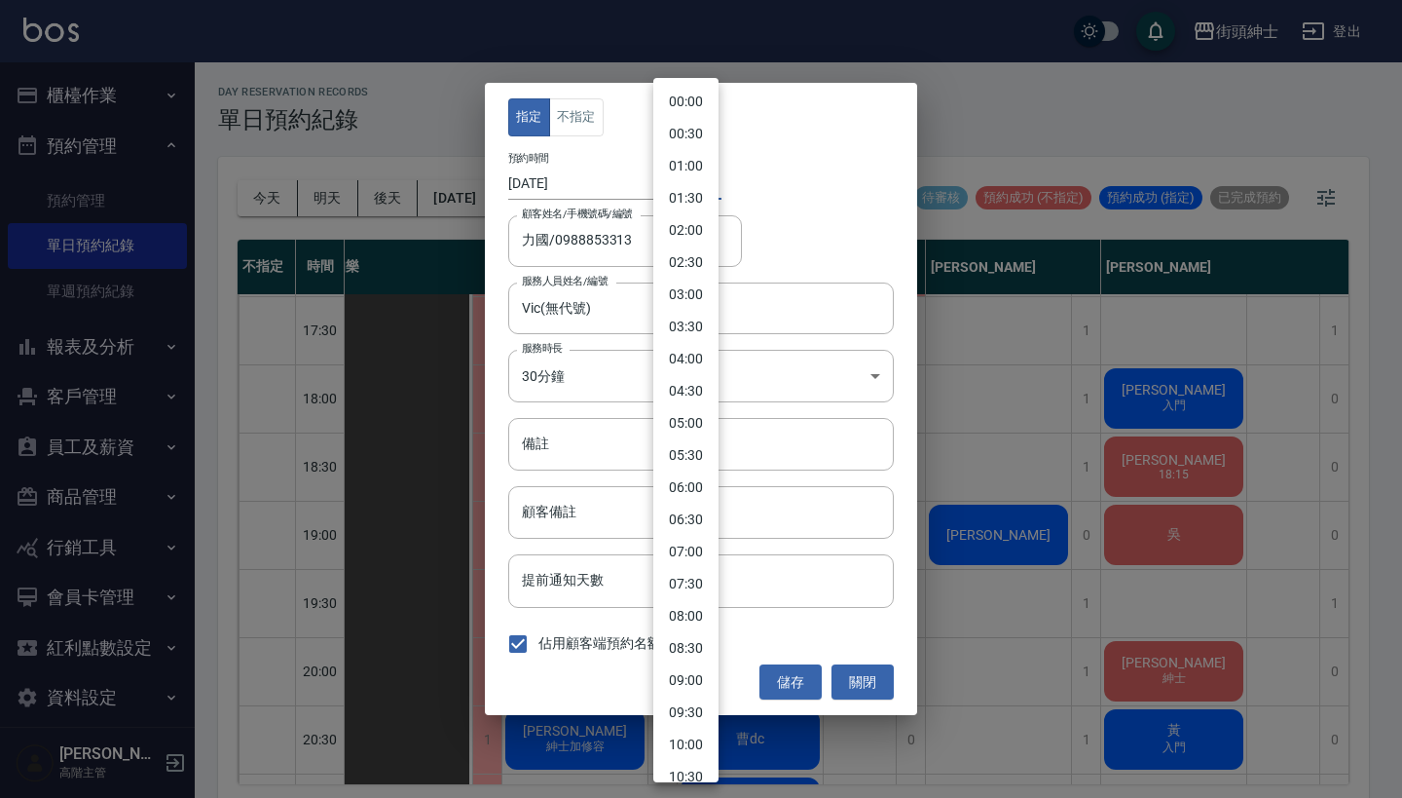
click at [658, 188] on body "街頭紳士 登出 櫃檯作業 打帳單 帳單列表 掛單列表 座位開單 營業儀表板 現金收支登錄 高階收支登錄 材料自購登錄 每日結帳 排班表 現場電腦打卡 掃碼打卡…" at bounding box center [701, 401] width 1402 height 803
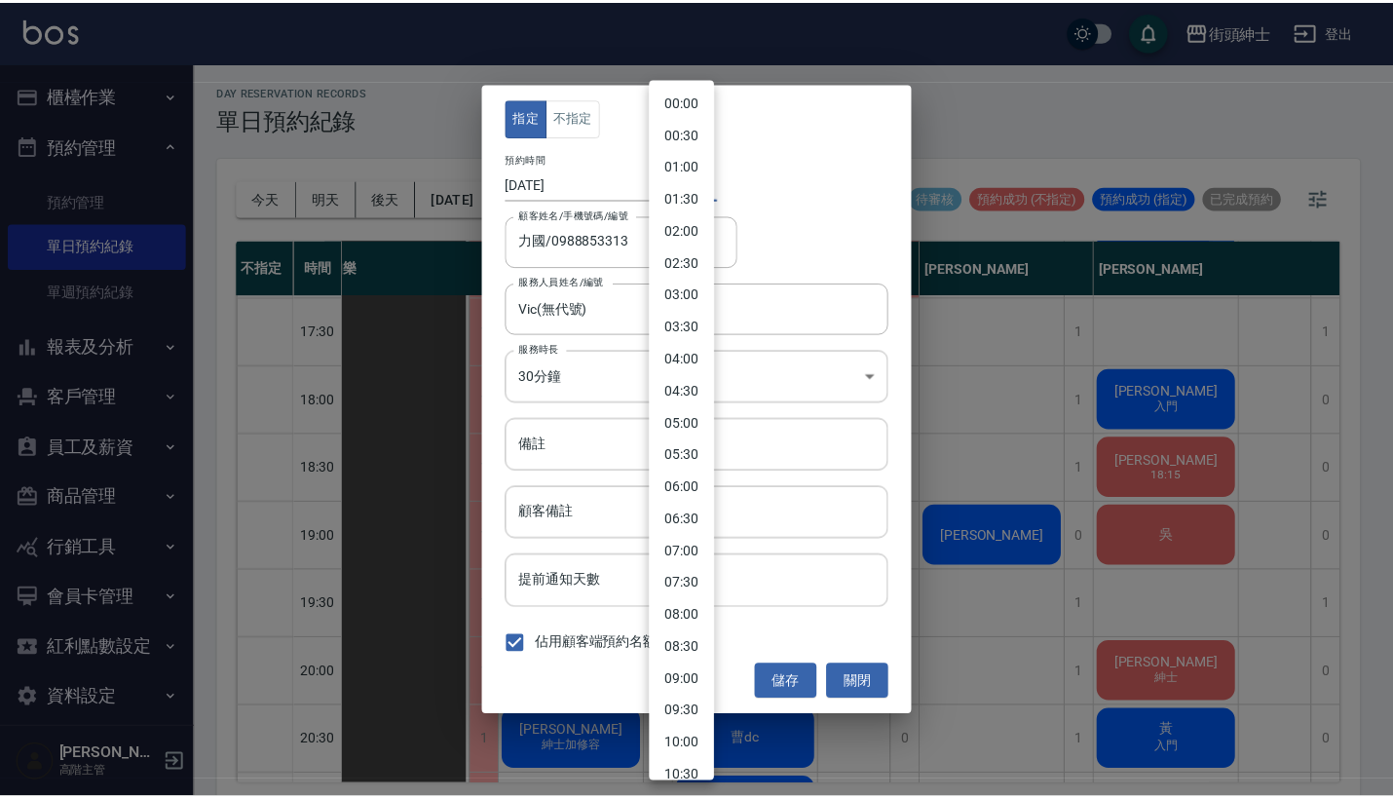
scroll to position [854, 0]
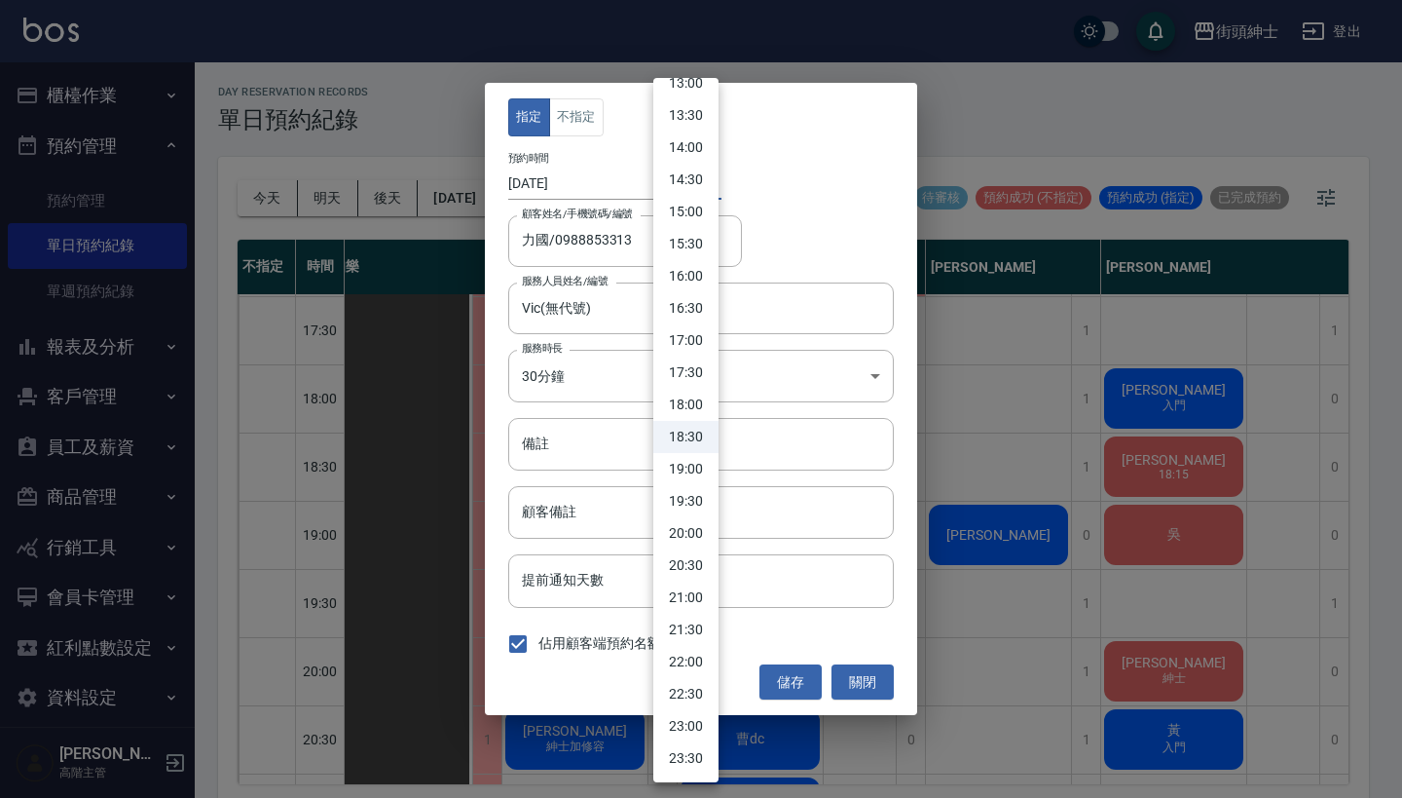
click at [601, 178] on div at bounding box center [701, 399] width 1402 height 798
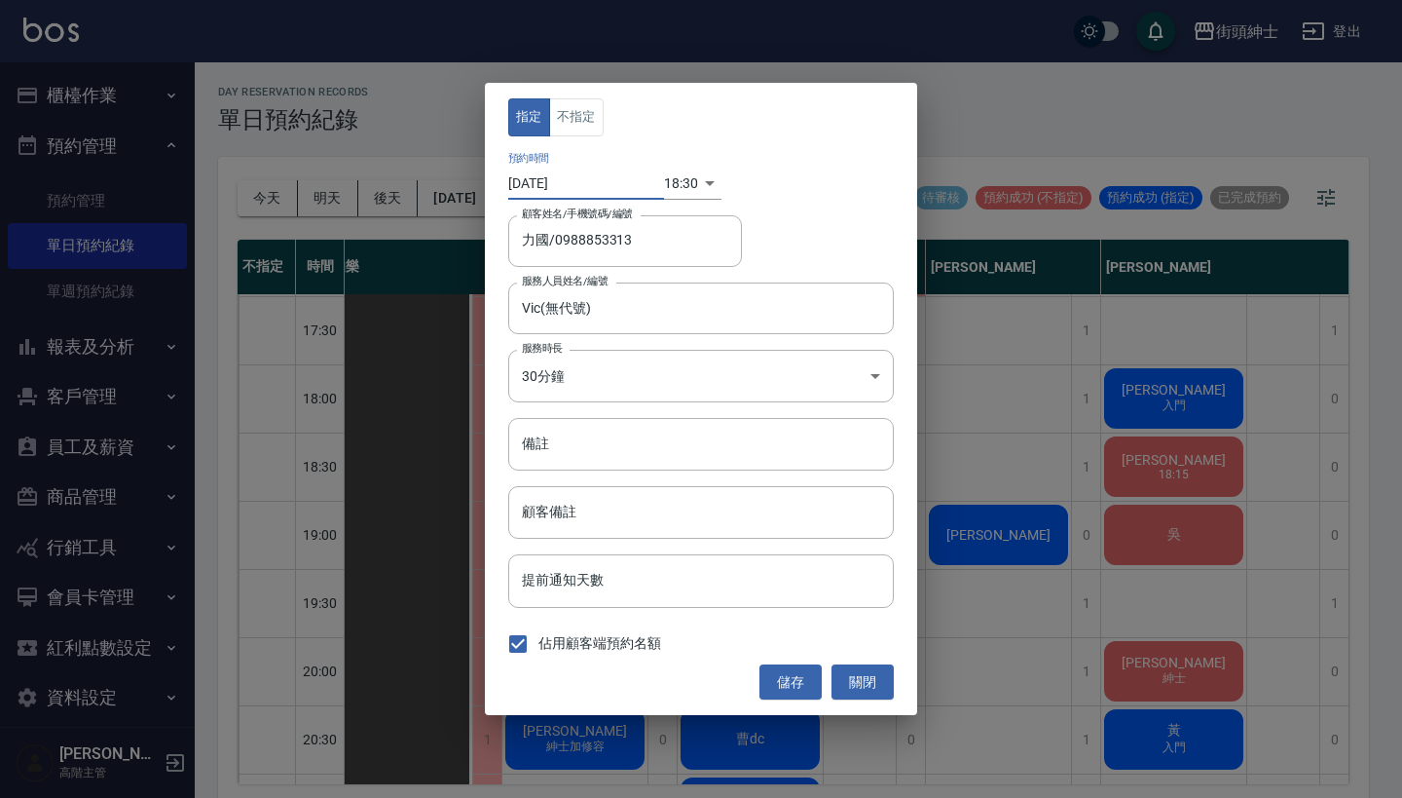
click at [566, 178] on input "[DATE]" at bounding box center [586, 183] width 156 height 32
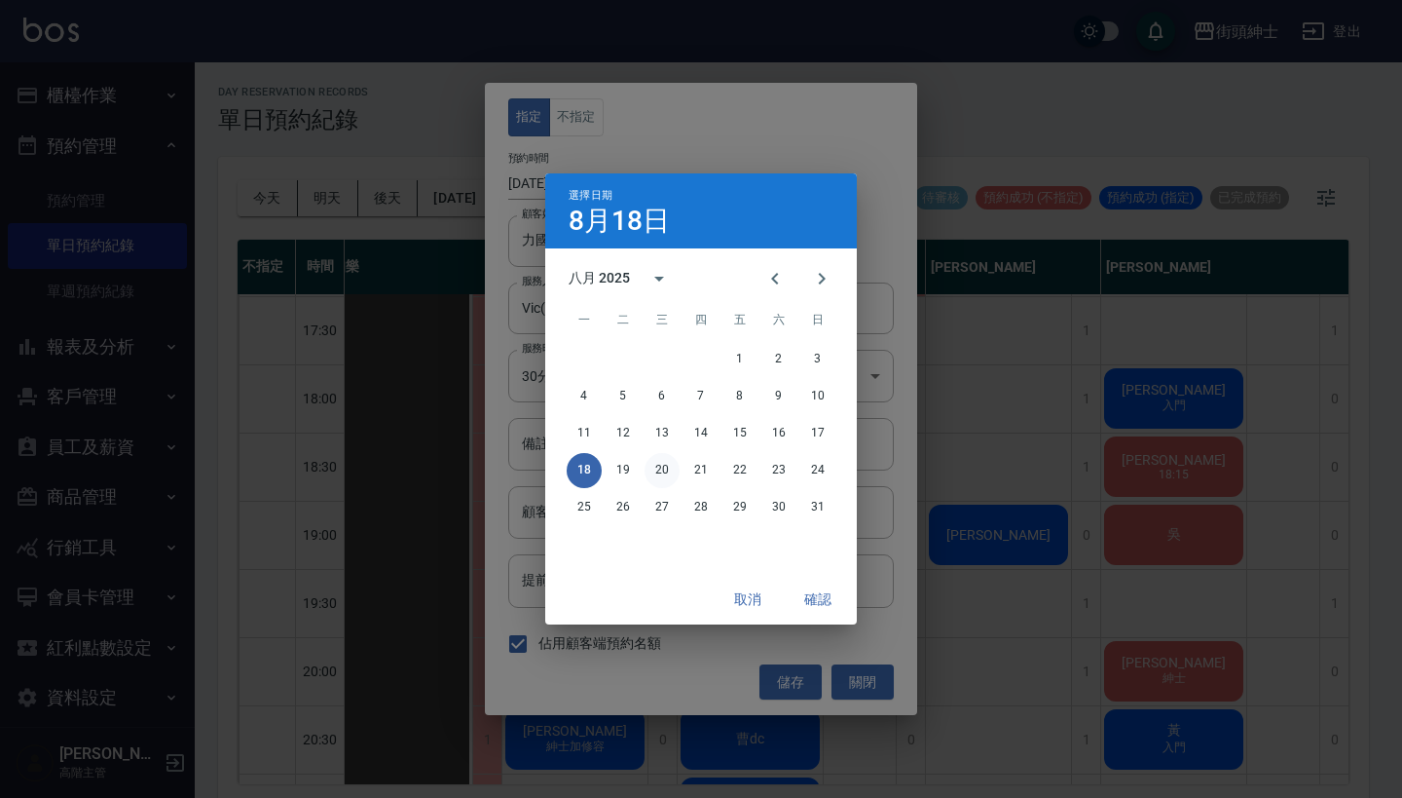
click at [659, 473] on button "20" at bounding box center [662, 470] width 35 height 35
type input "1755685800000"
type input "[DATE]"
click at [817, 598] on button "確認" at bounding box center [818, 599] width 62 height 36
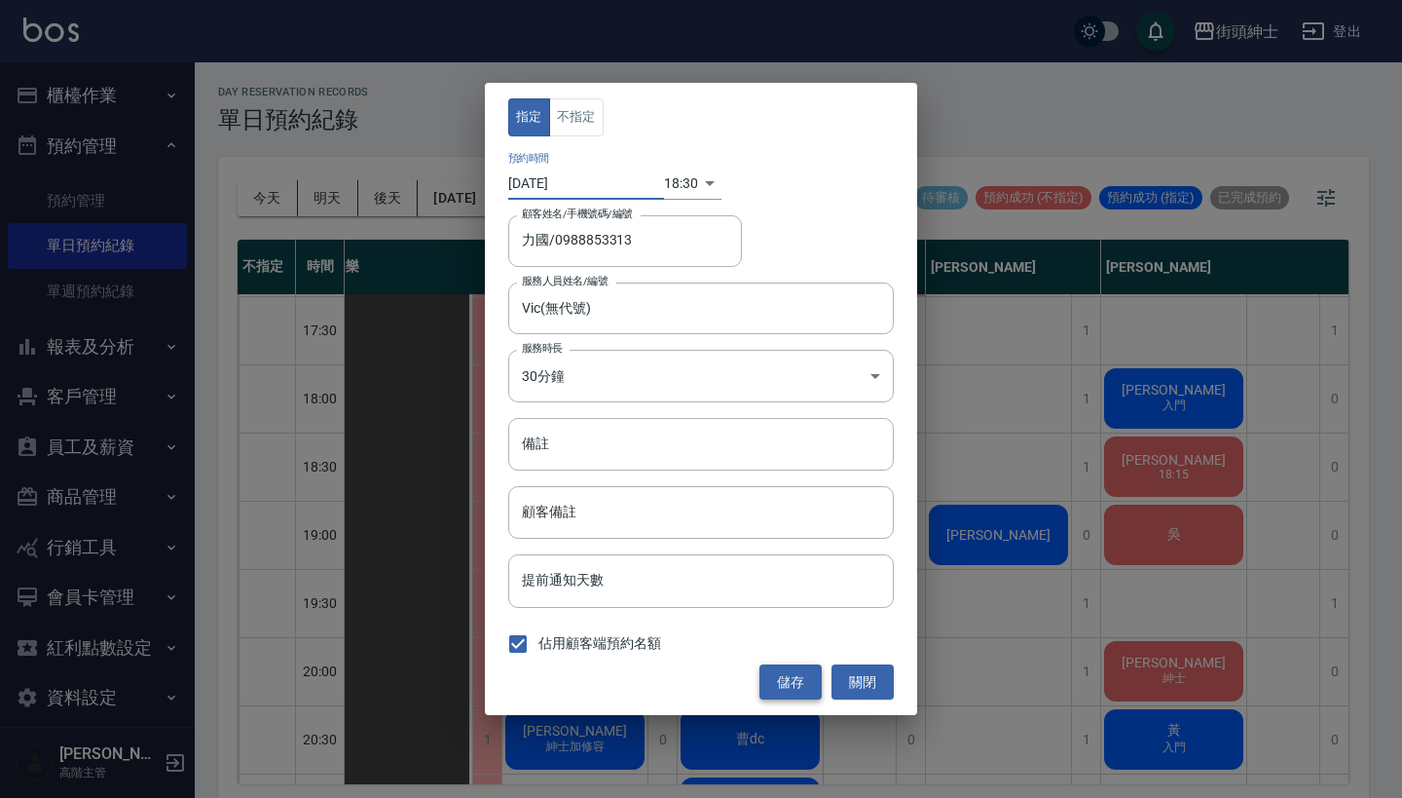
click at [799, 677] on button "儲存" at bounding box center [791, 682] width 62 height 36
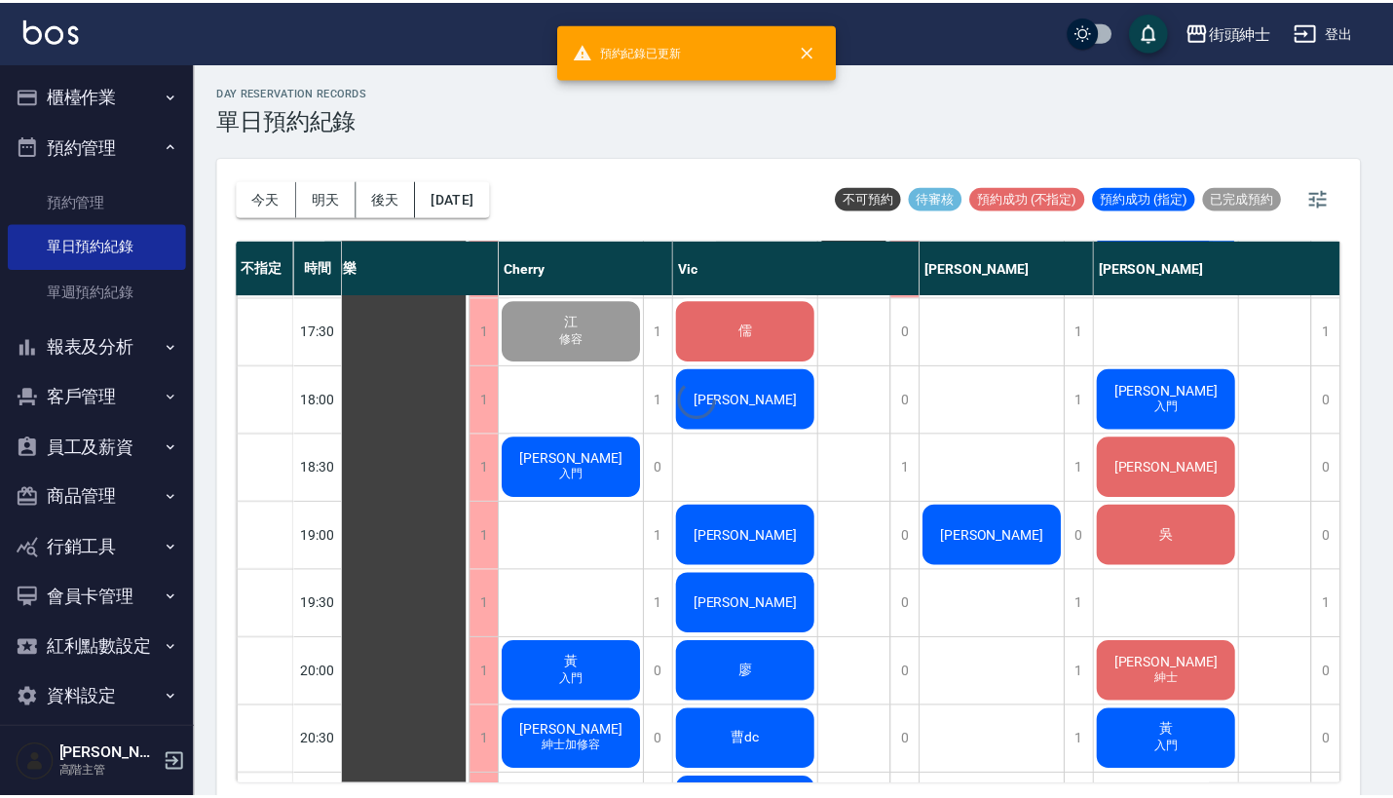
scroll to position [1157, 18]
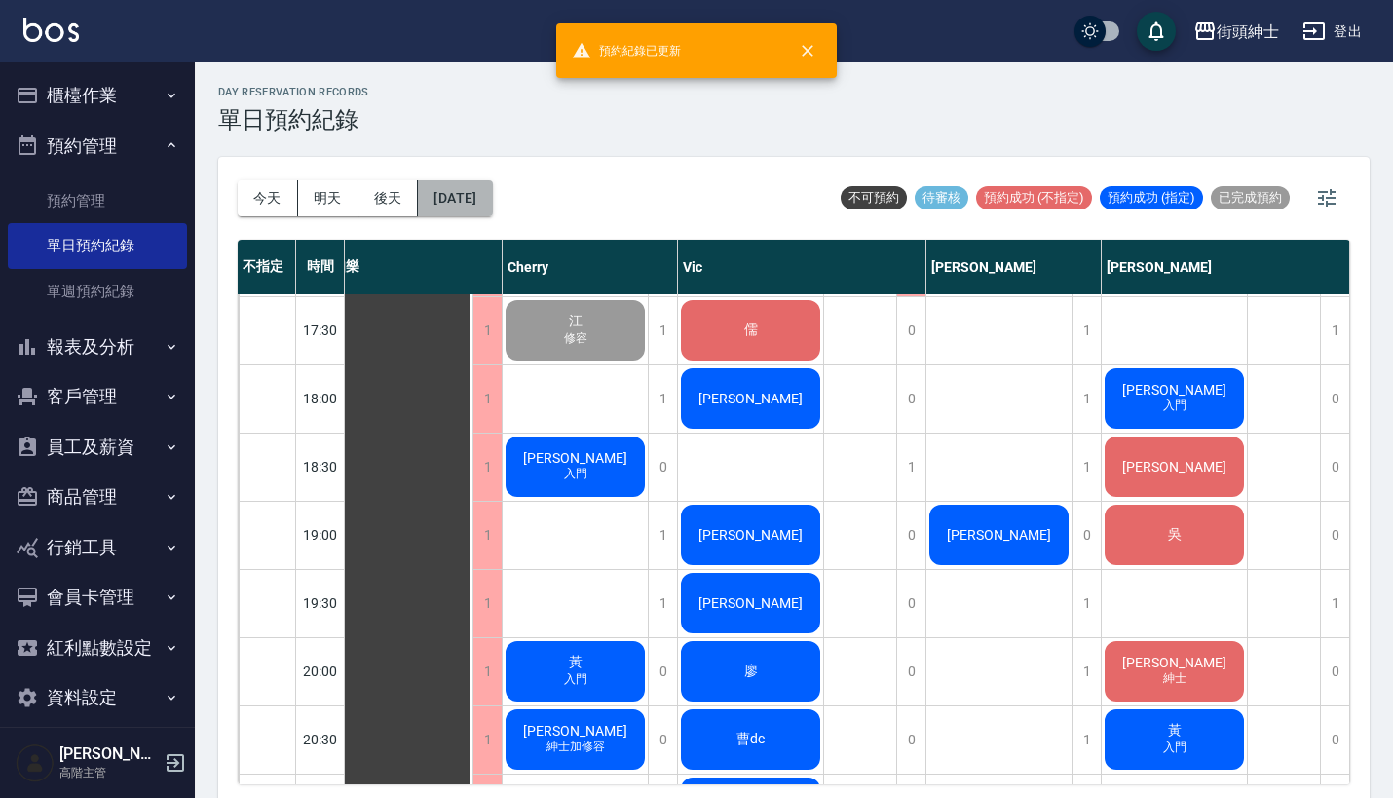
click at [490, 193] on button "[DATE]" at bounding box center [455, 198] width 74 height 36
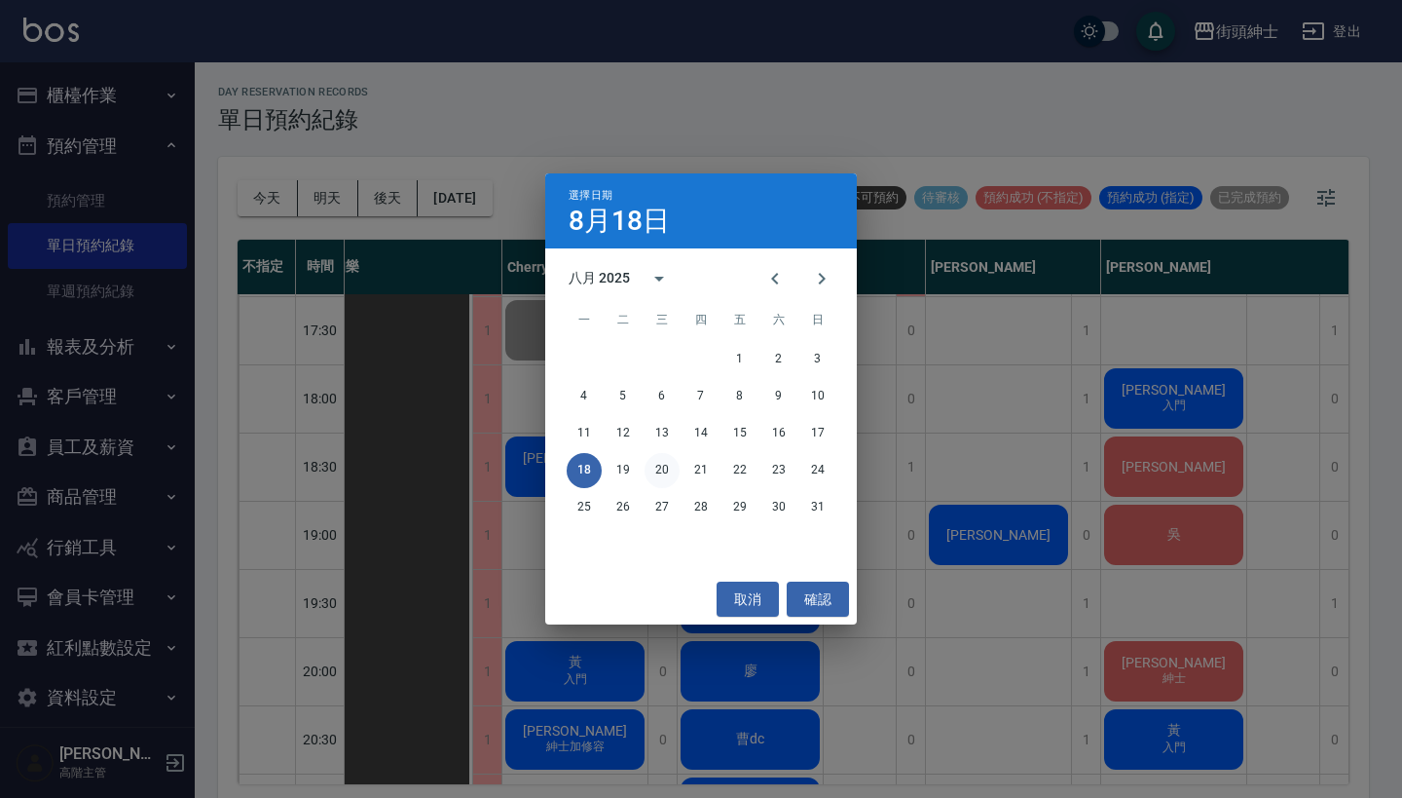
click at [664, 465] on button "20" at bounding box center [662, 470] width 35 height 35
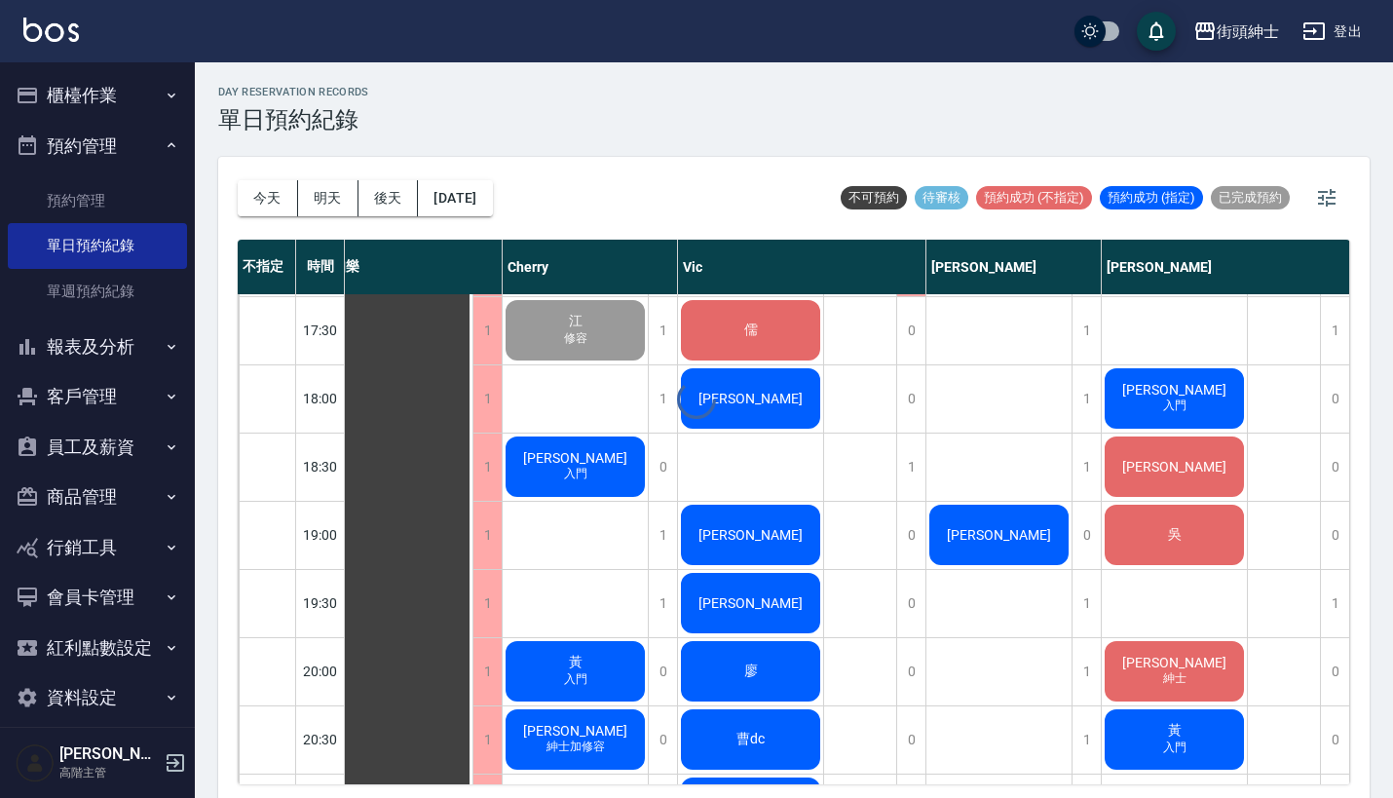
scroll to position [1157, 0]
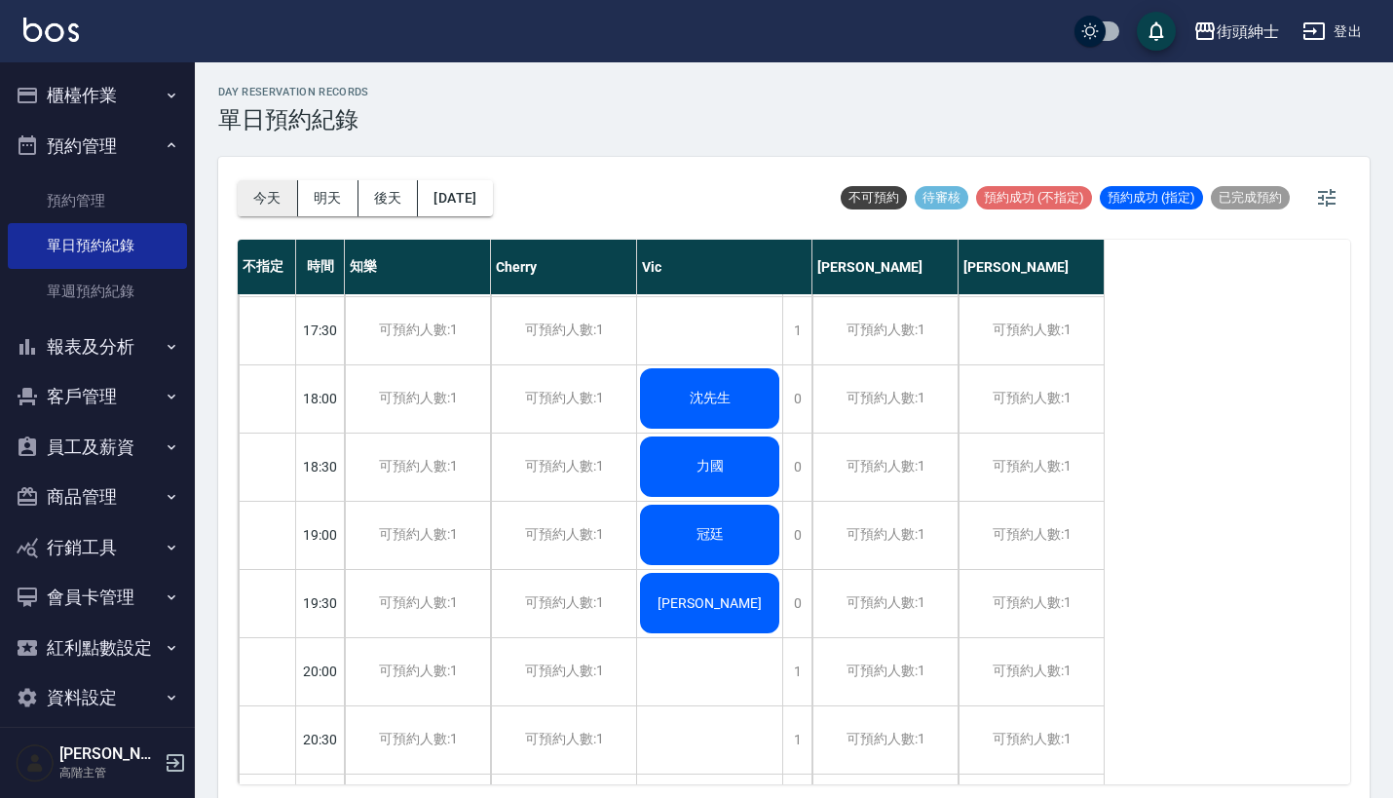
click at [274, 201] on button "今天" at bounding box center [268, 198] width 60 height 36
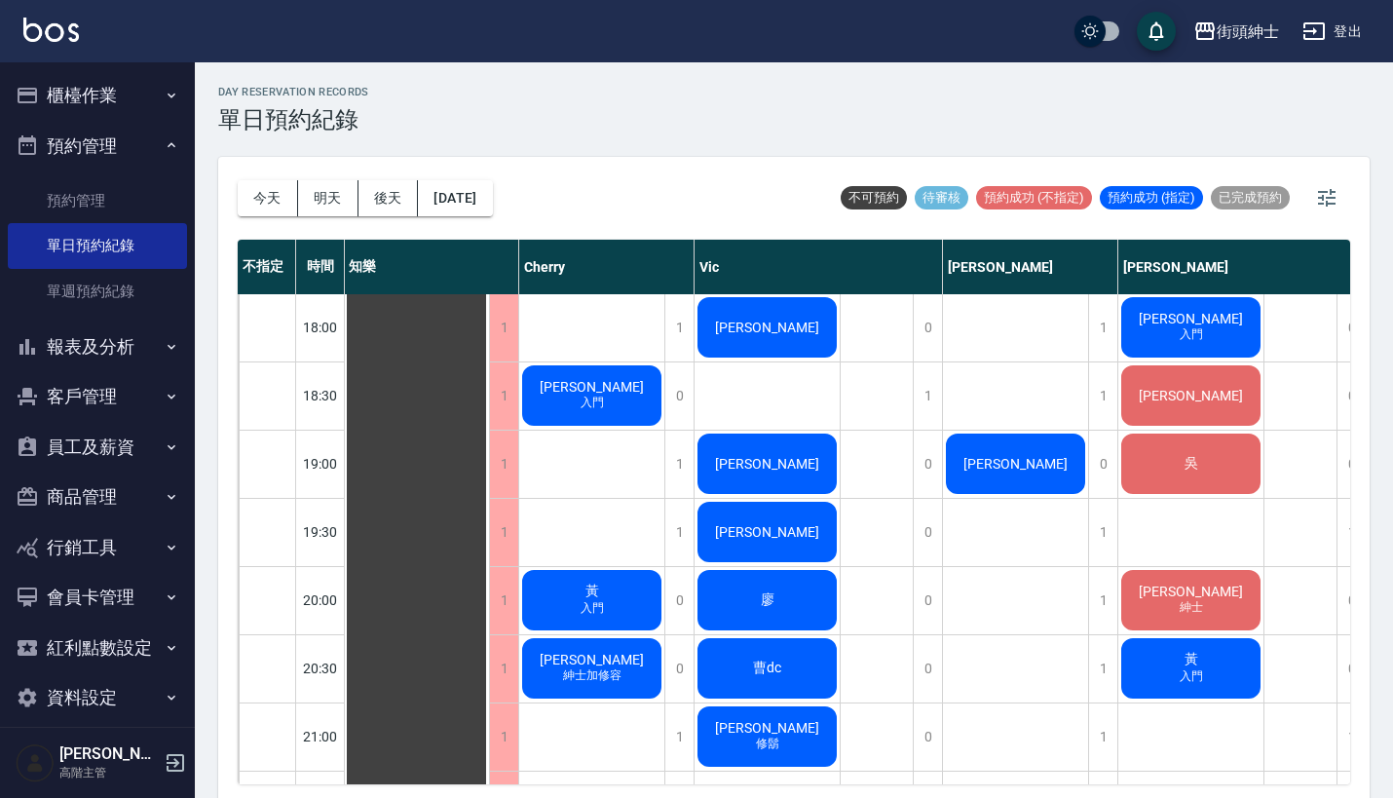
scroll to position [1228, 2]
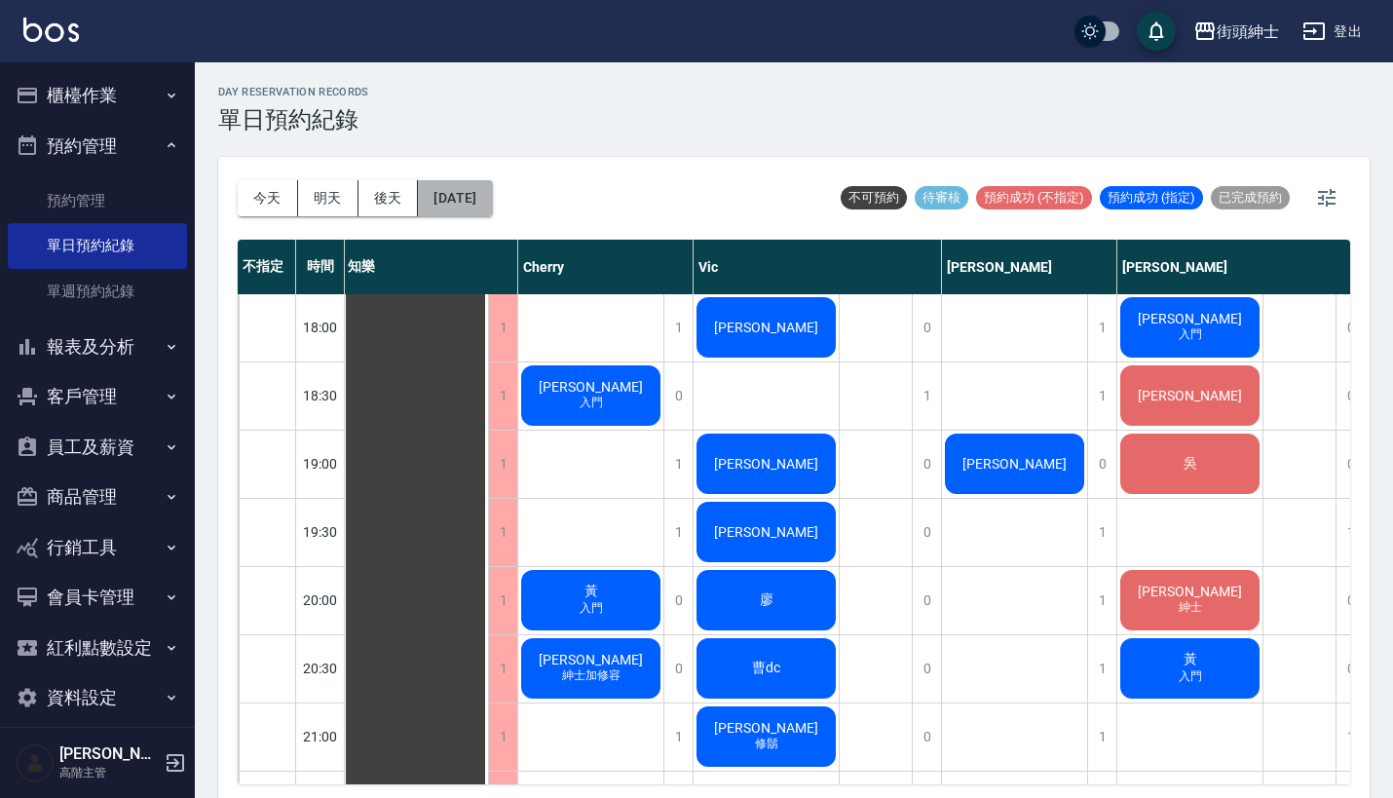
click at [492, 206] on button "[DATE]" at bounding box center [455, 198] width 74 height 36
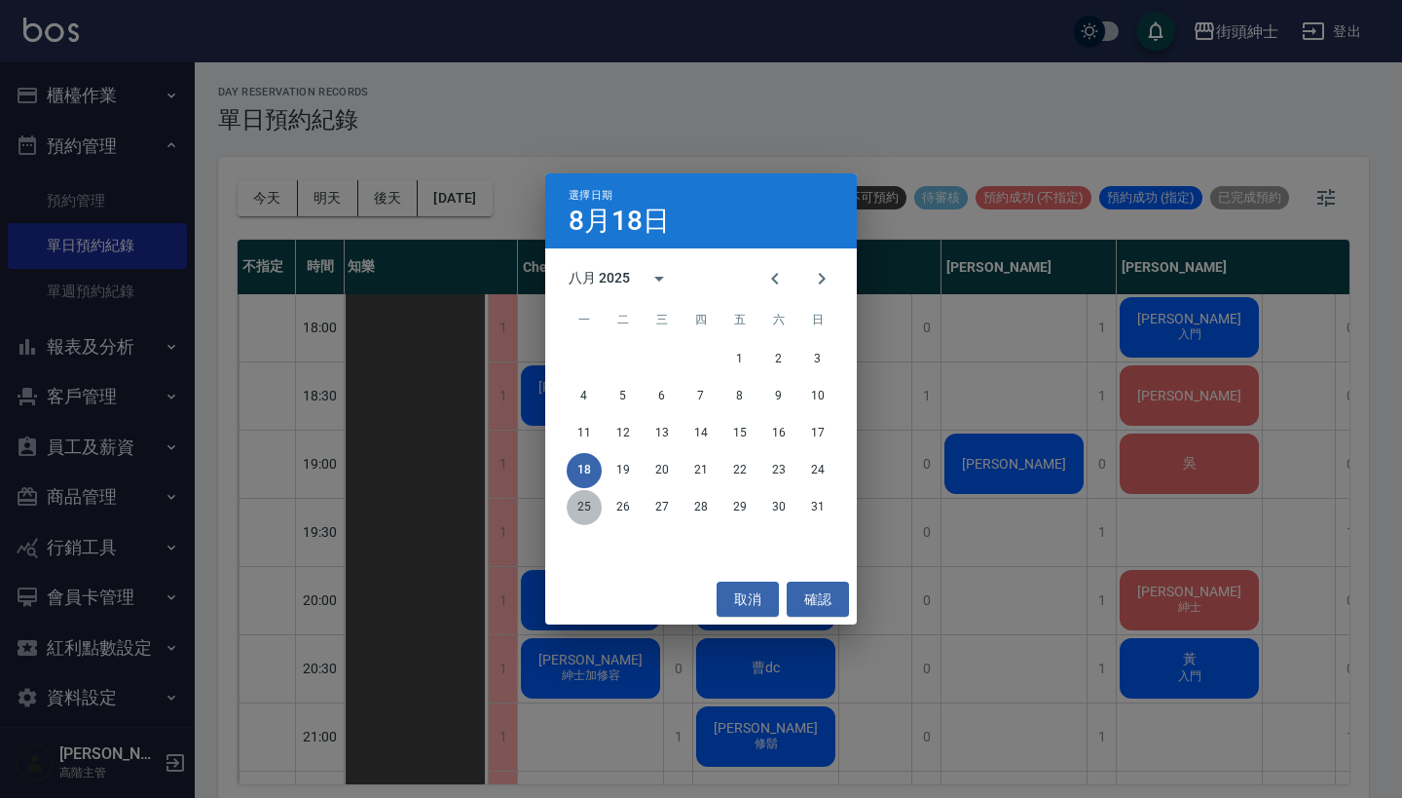
click at [591, 507] on button "25" at bounding box center [584, 507] width 35 height 35
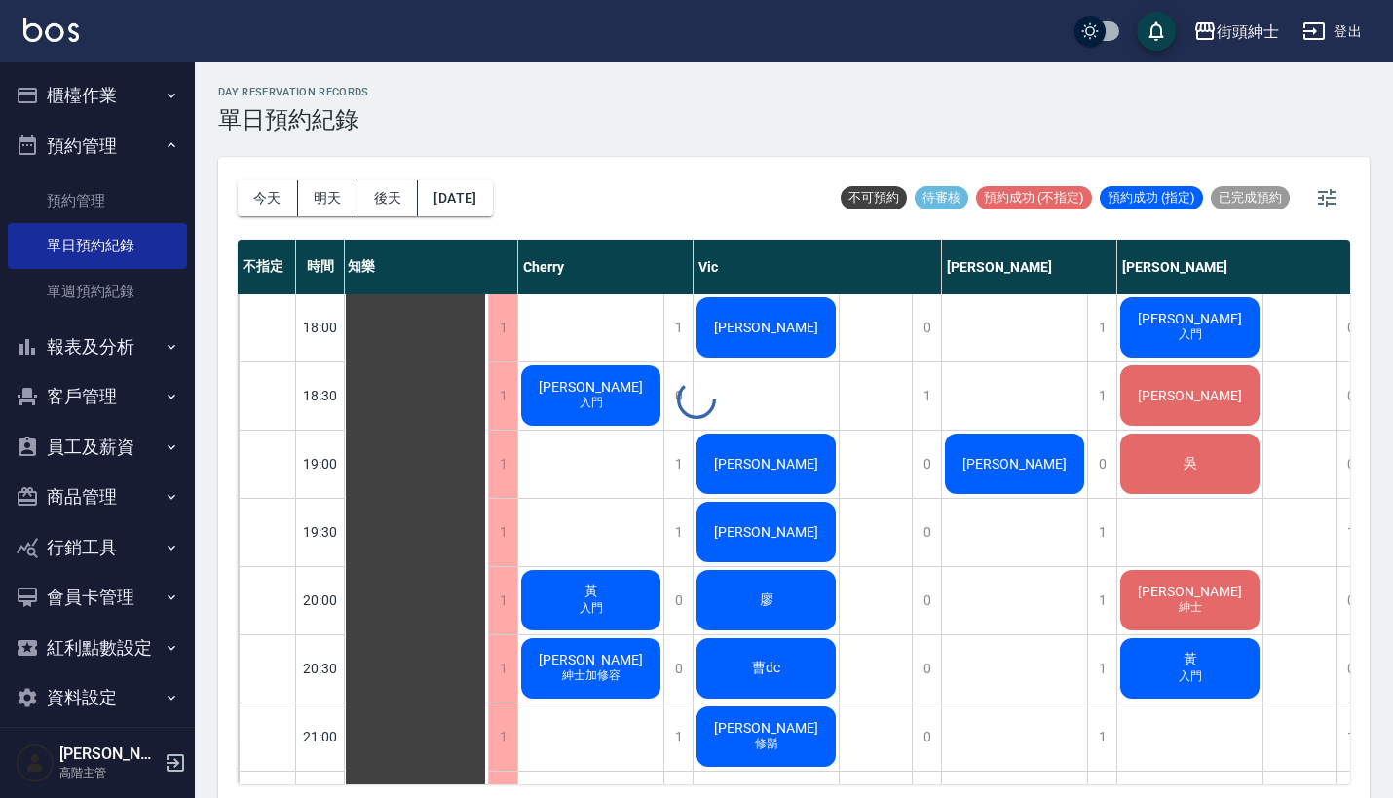
scroll to position [1228, 0]
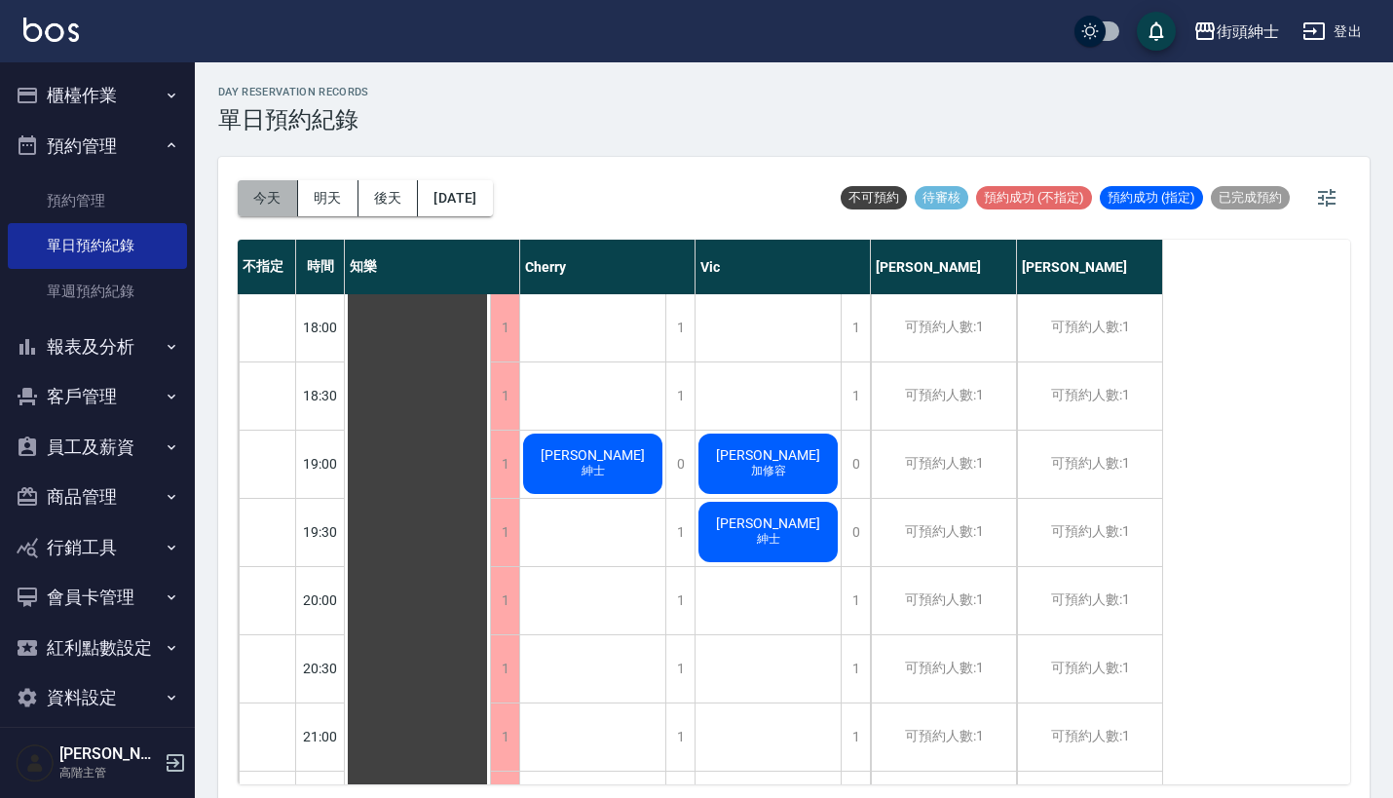
click at [279, 203] on button "今天" at bounding box center [268, 198] width 60 height 36
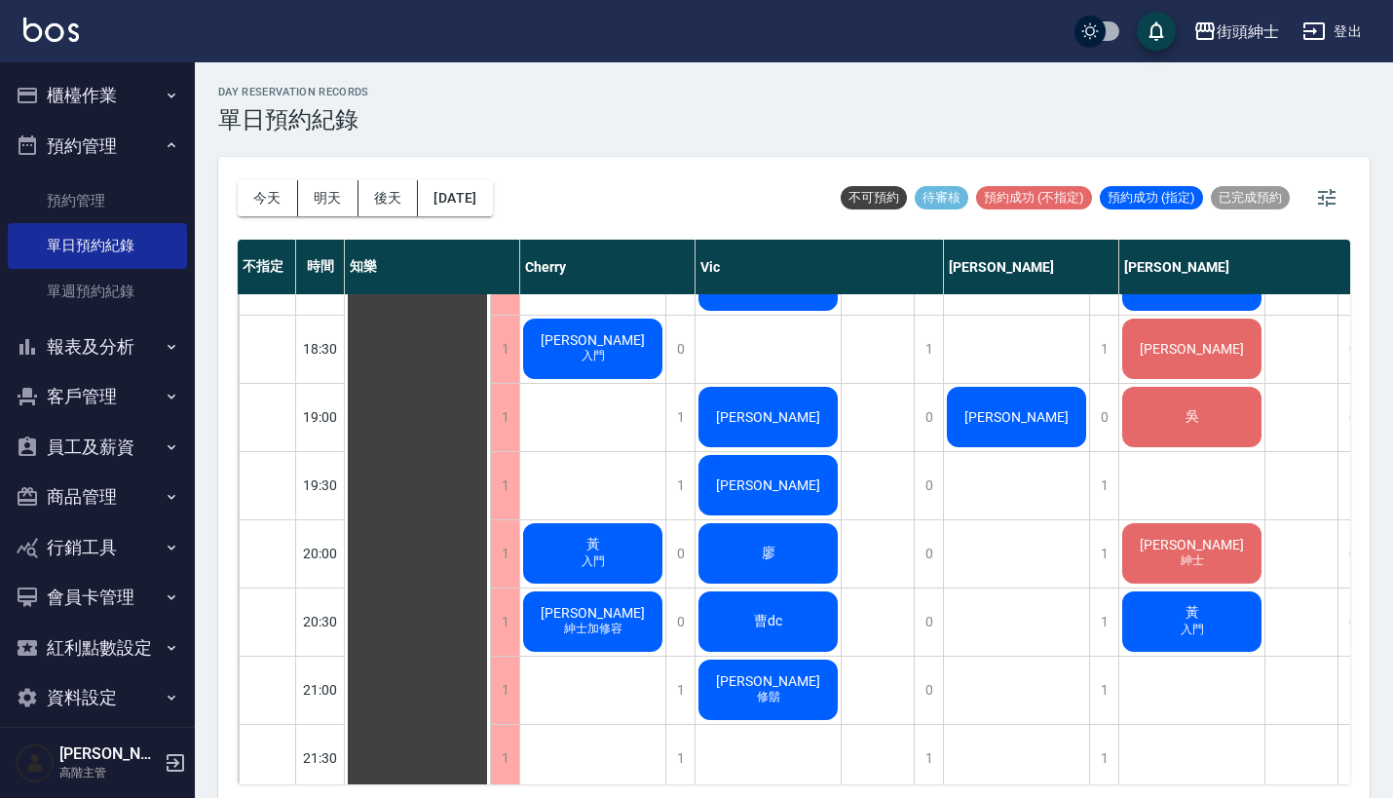
scroll to position [1287, 0]
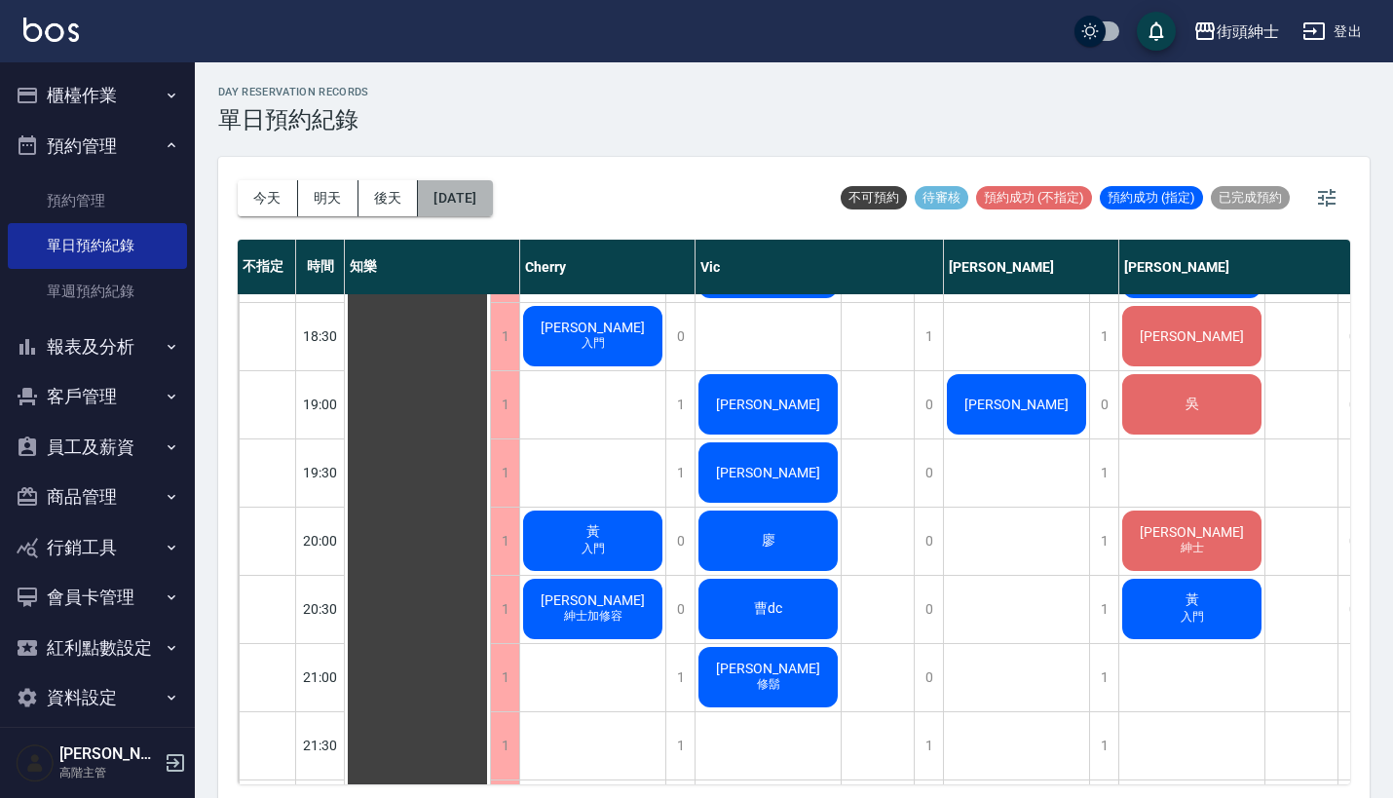
click at [492, 204] on button "[DATE]" at bounding box center [455, 198] width 74 height 36
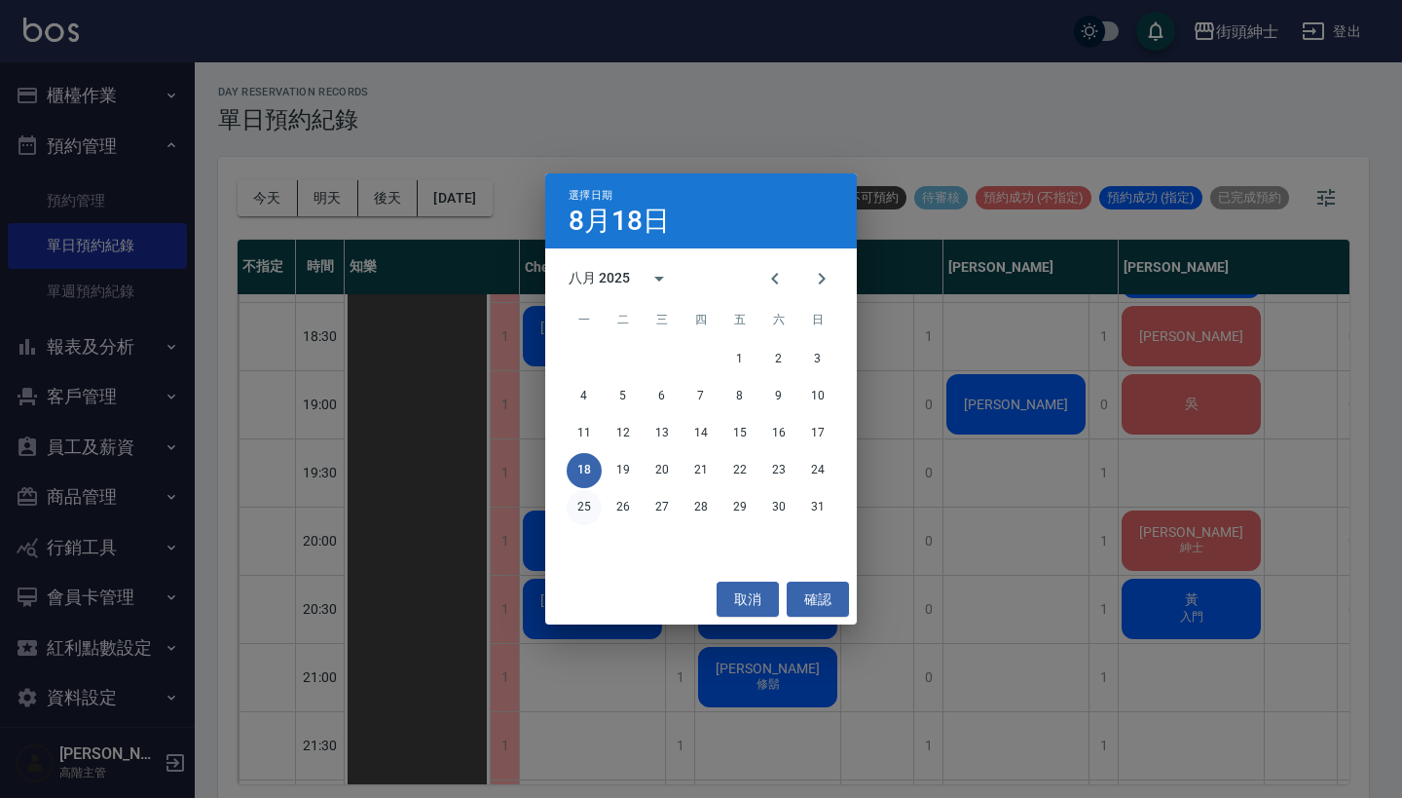
click at [588, 510] on button "25" at bounding box center [584, 507] width 35 height 35
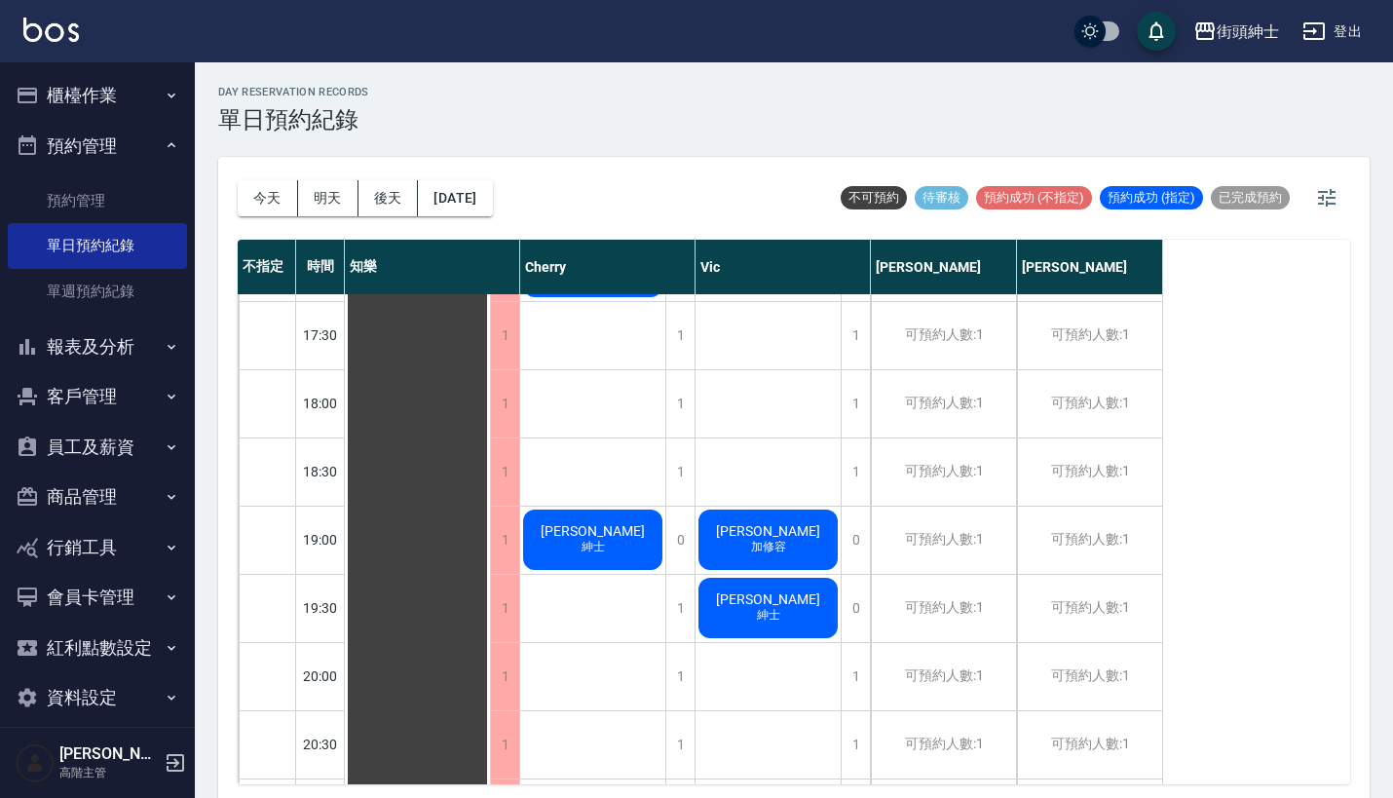
scroll to position [1282, 0]
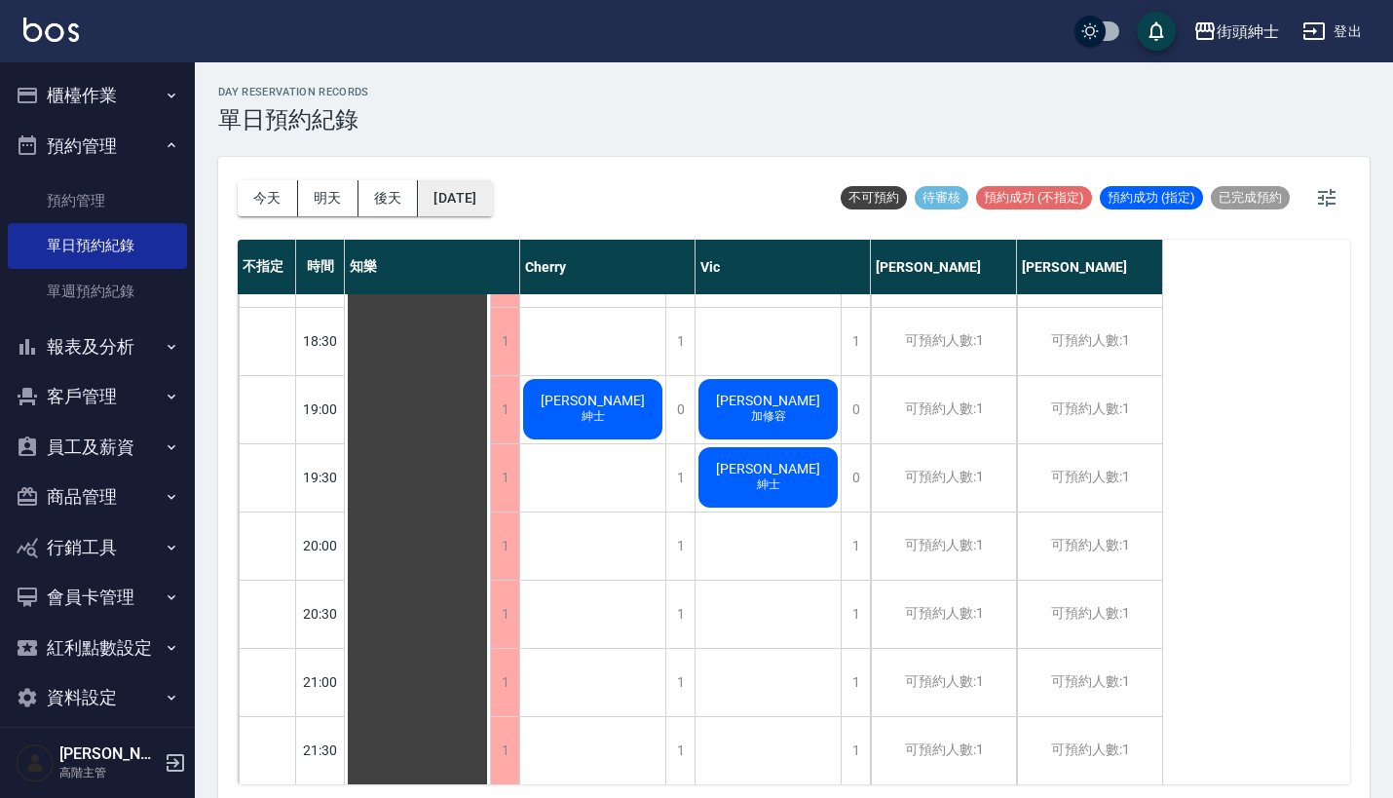
click at [473, 195] on button "[DATE]" at bounding box center [455, 198] width 74 height 36
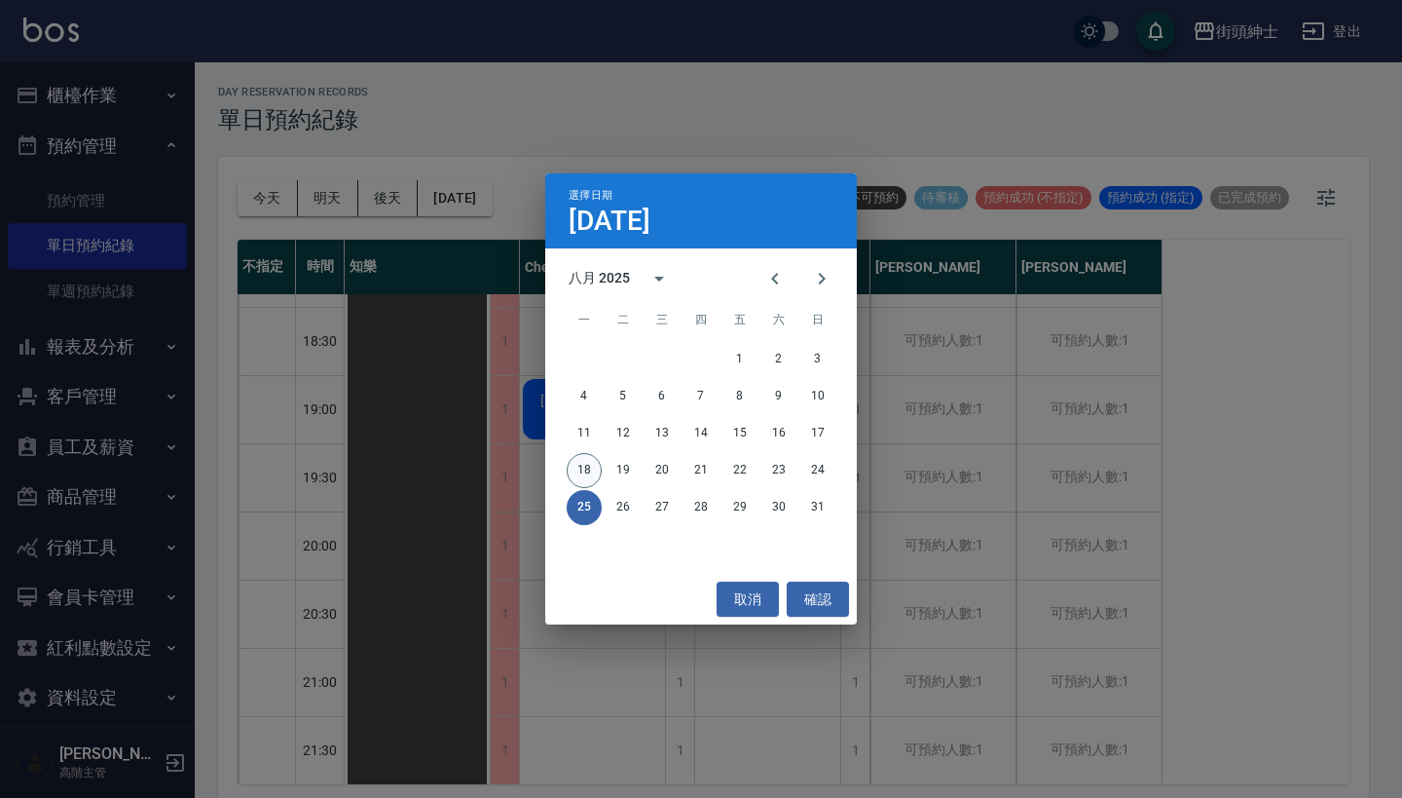
click at [581, 469] on button "18" at bounding box center [584, 470] width 35 height 35
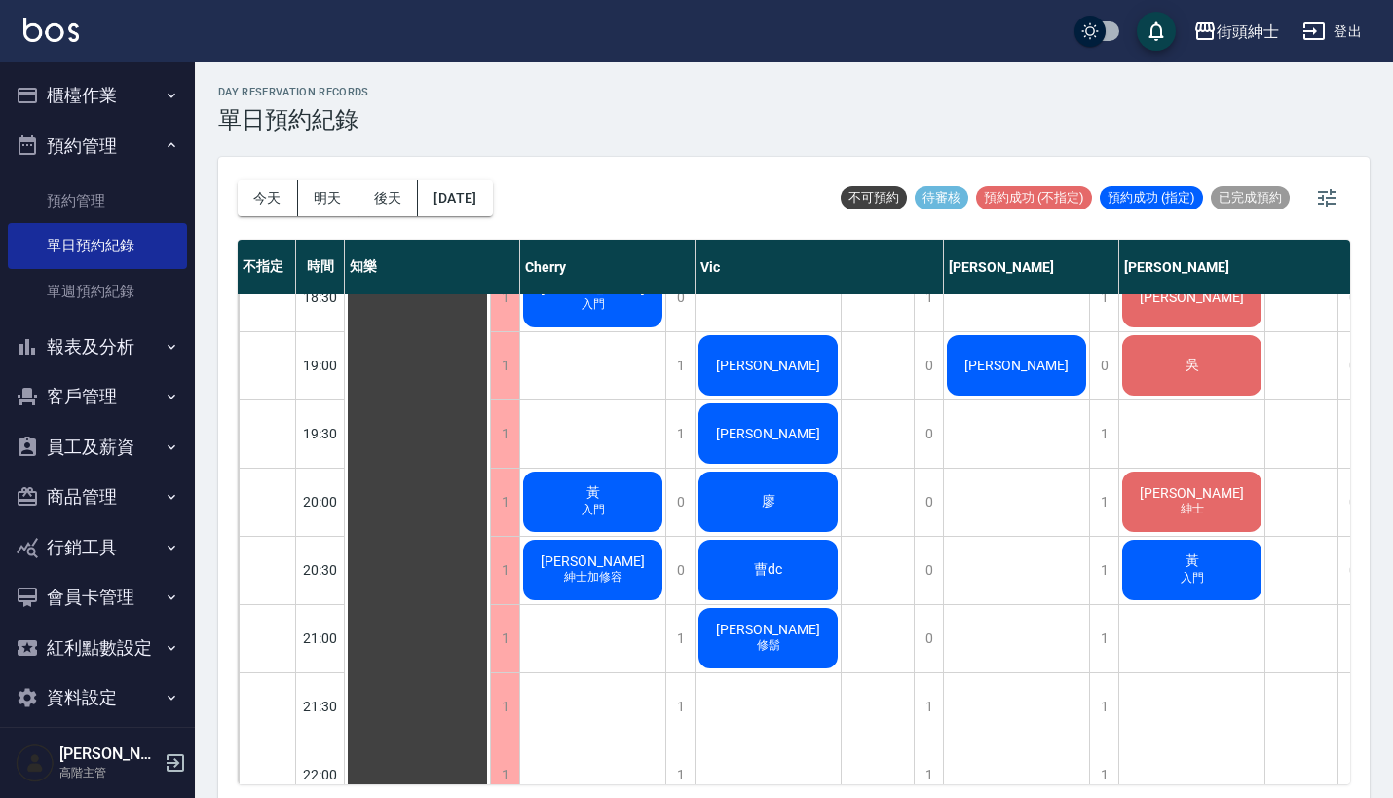
scroll to position [1330, 0]
